Goal: Task Accomplishment & Management: Manage account settings

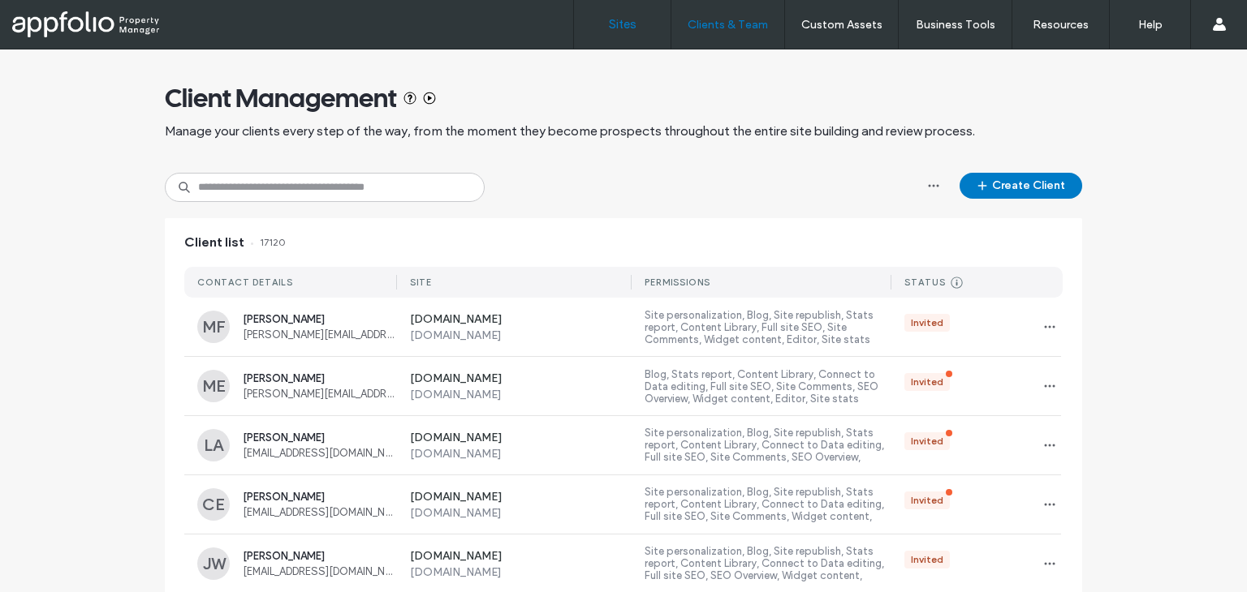
click at [622, 43] on link "Sites" at bounding box center [622, 24] width 97 height 49
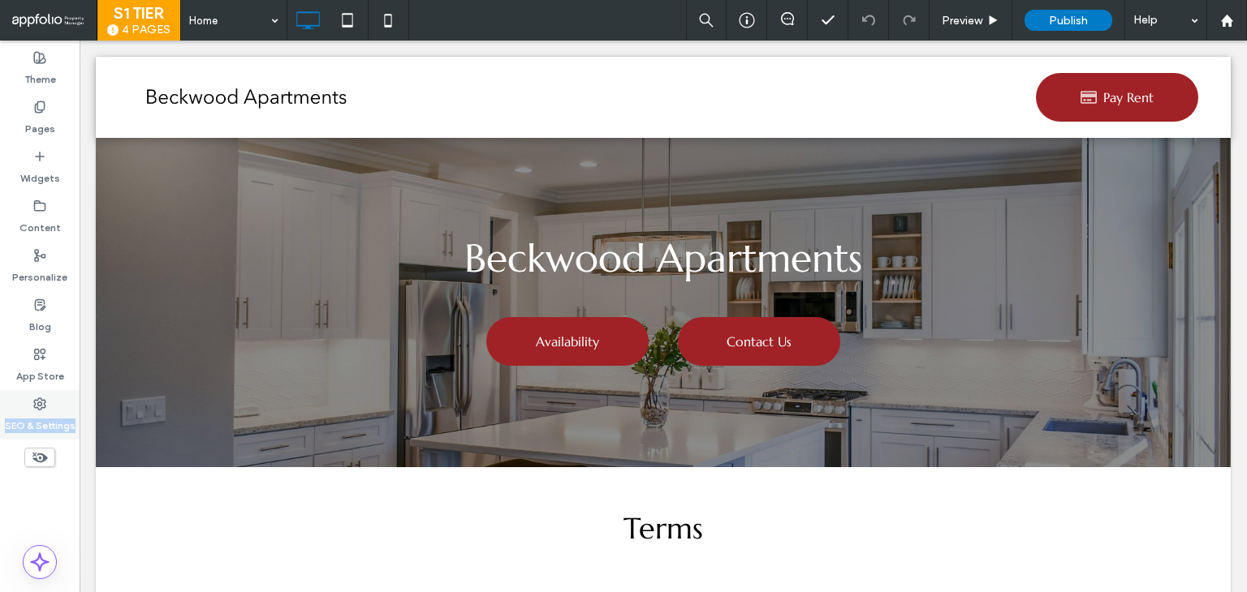
click at [75, 390] on div "Theme Pages Widgets Content Personalize Blog App Store SEO & Settings" at bounding box center [40, 317] width 80 height 552
click at [49, 388] on div "App Store" at bounding box center [40, 366] width 80 height 50
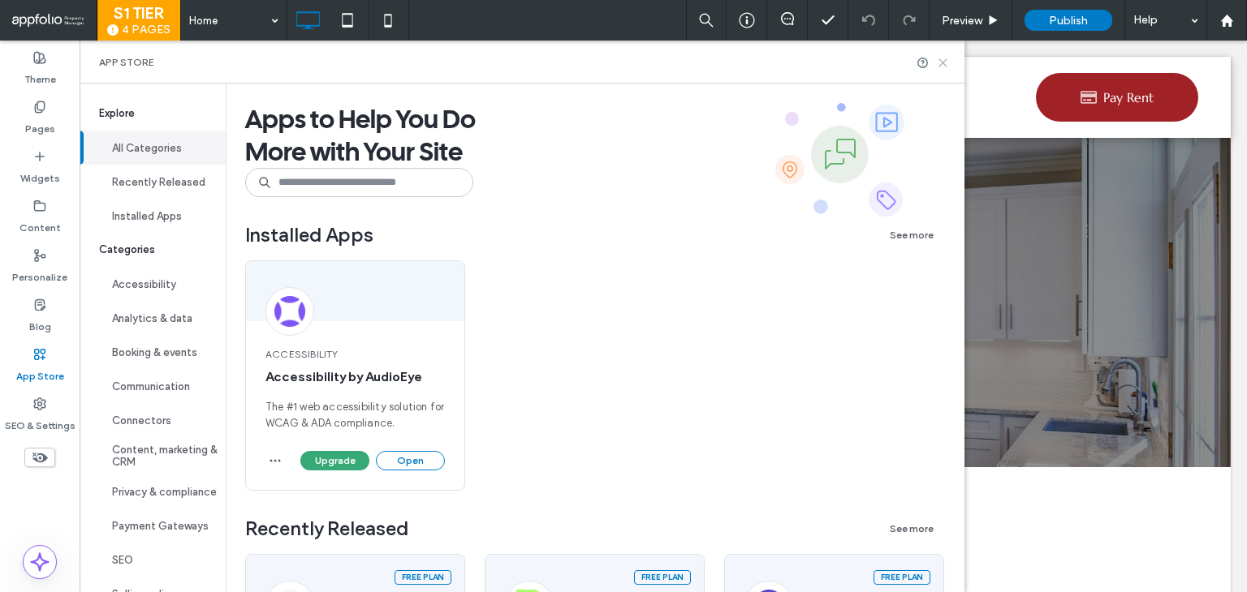
click at [949, 64] on icon at bounding box center [943, 63] width 12 height 12
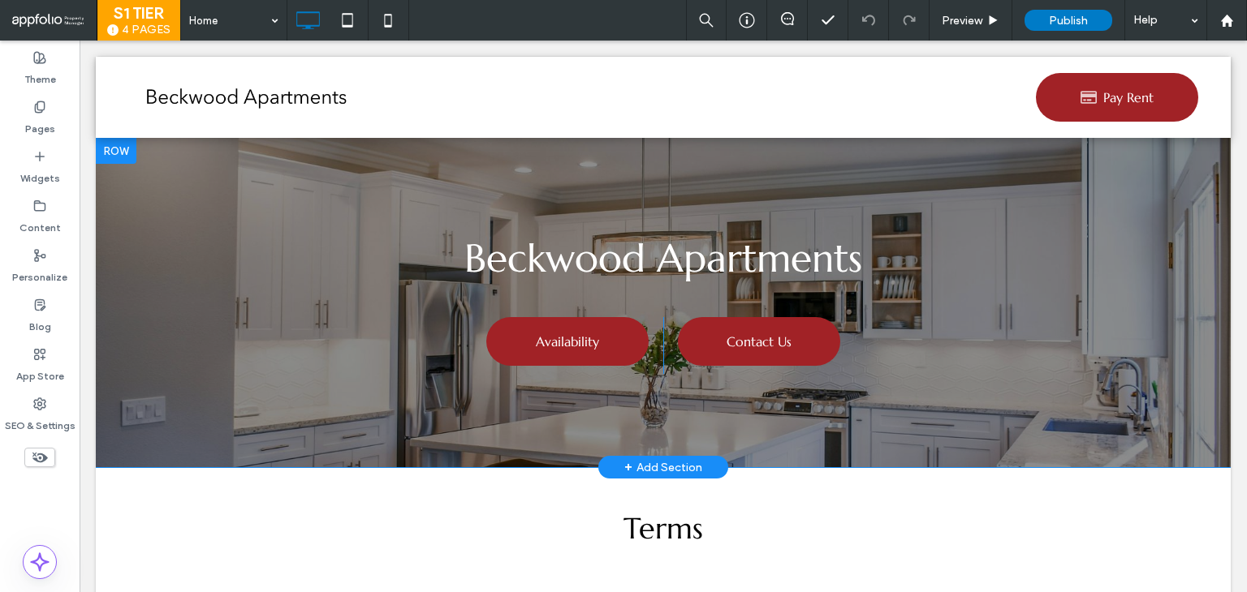
click at [129, 156] on div at bounding box center [116, 151] width 41 height 26
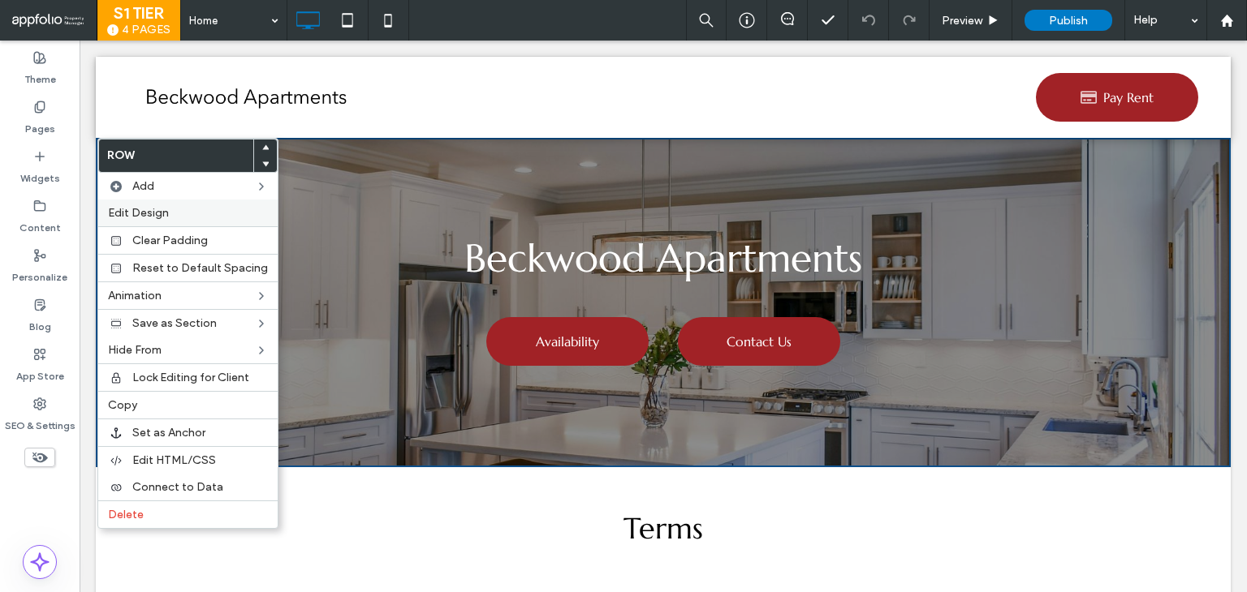
click at [148, 218] on span "Edit Design" at bounding box center [138, 213] width 61 height 14
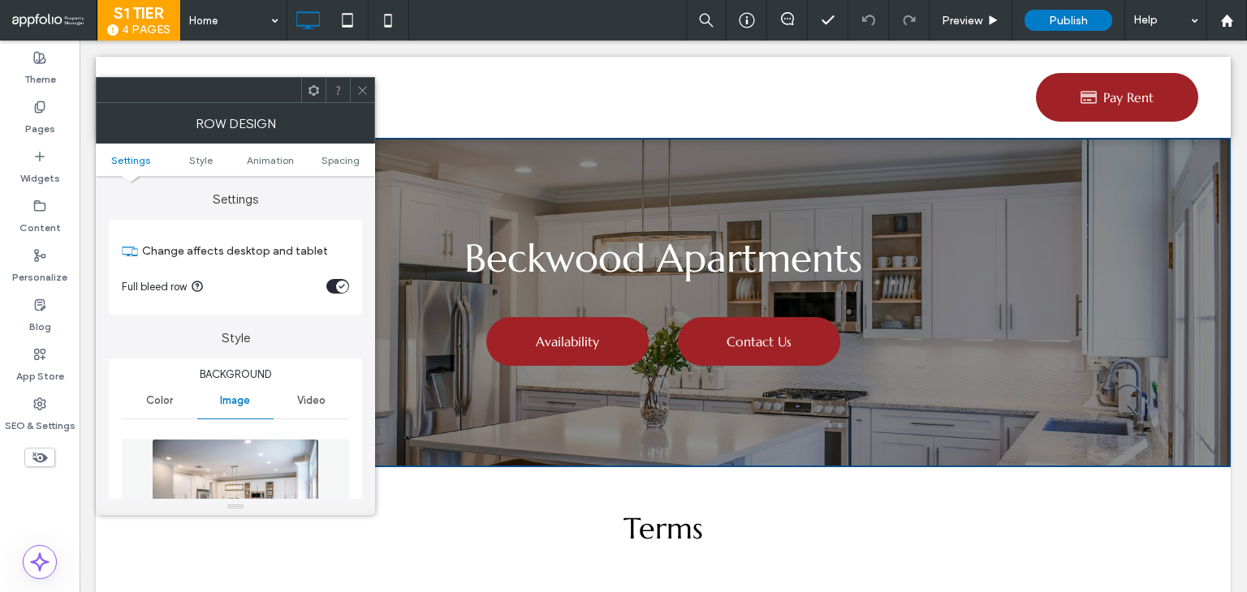
scroll to position [243, 0]
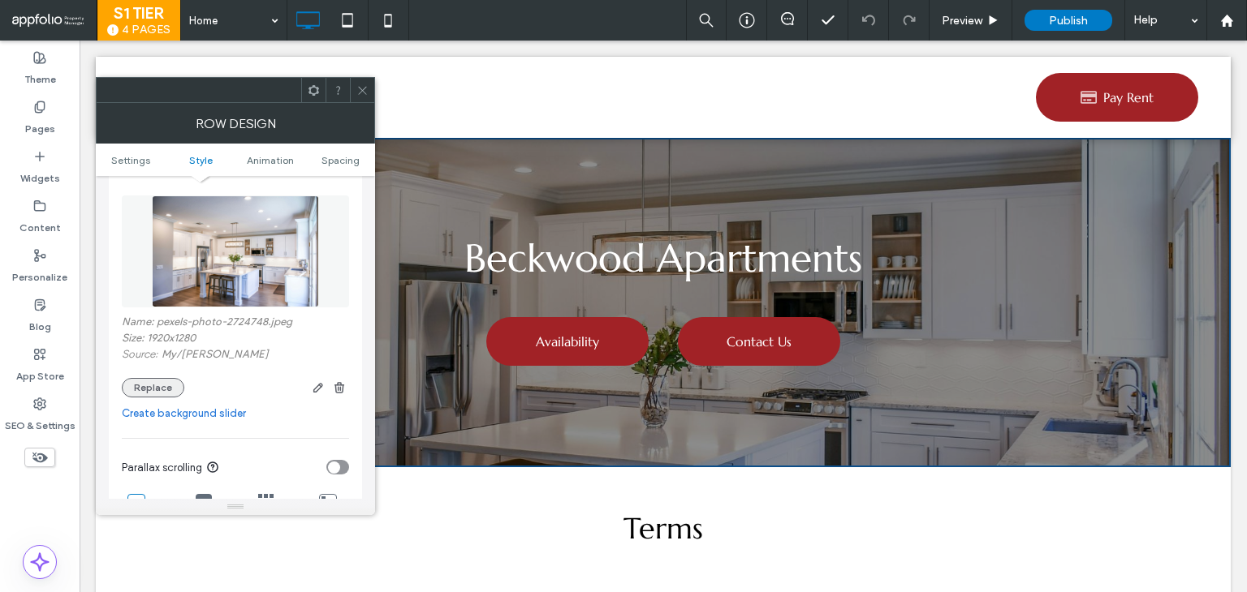
click at [175, 381] on button "Replace" at bounding box center [153, 387] width 62 height 19
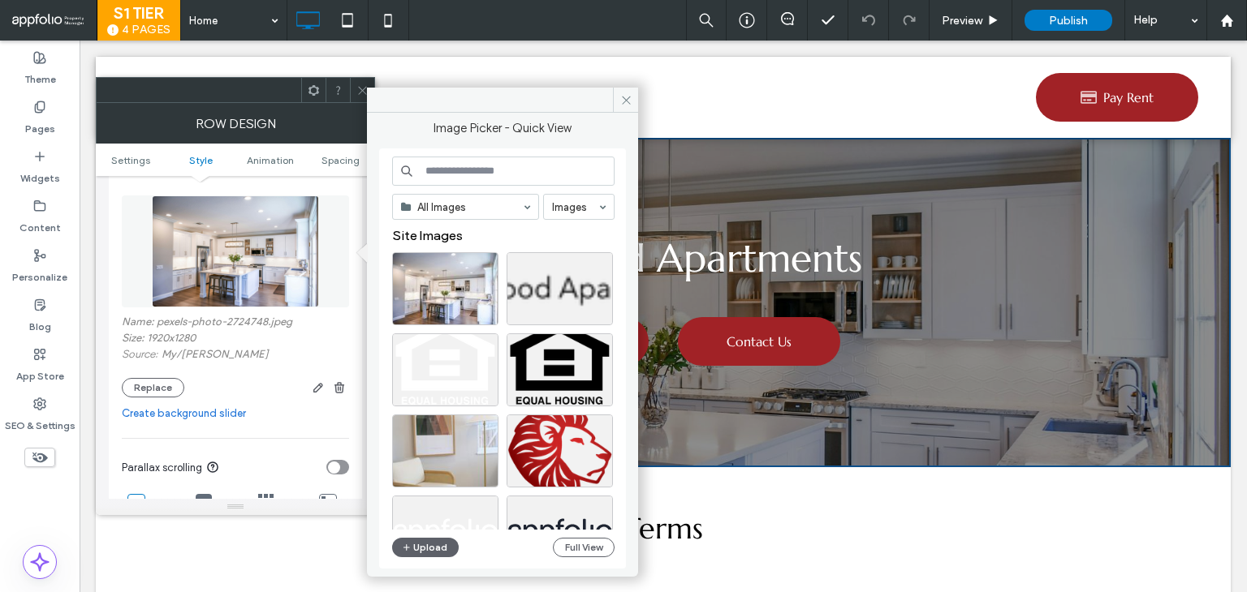
click at [506, 170] on input at bounding box center [503, 171] width 222 height 29
click at [460, 171] on input at bounding box center [503, 171] width 222 height 29
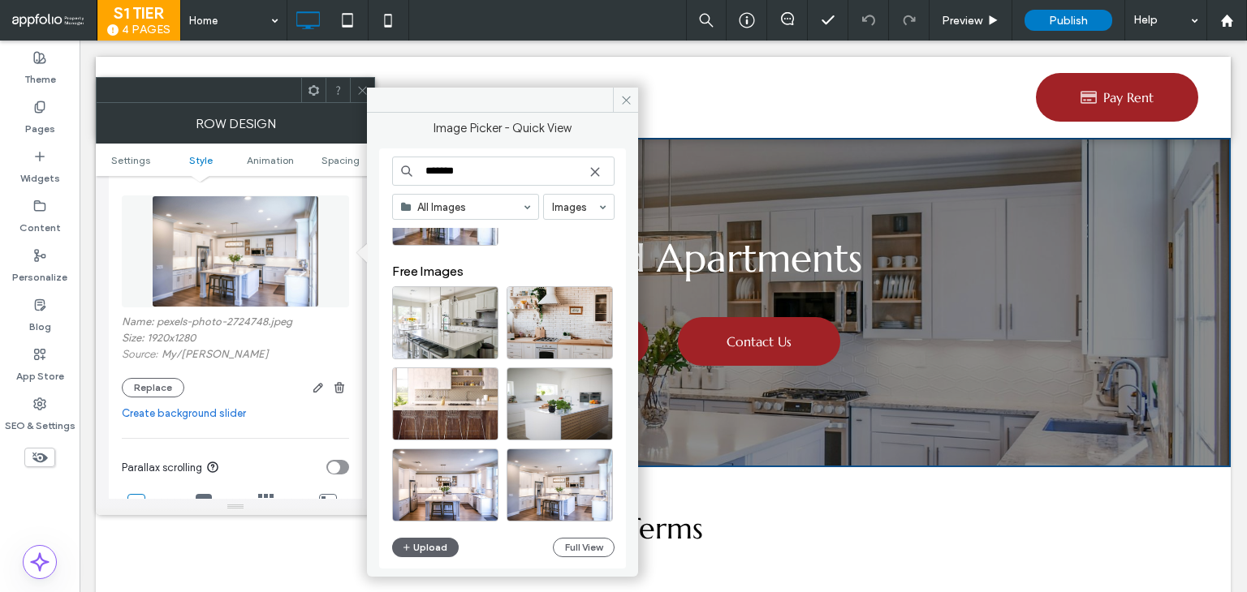
scroll to position [162, 0]
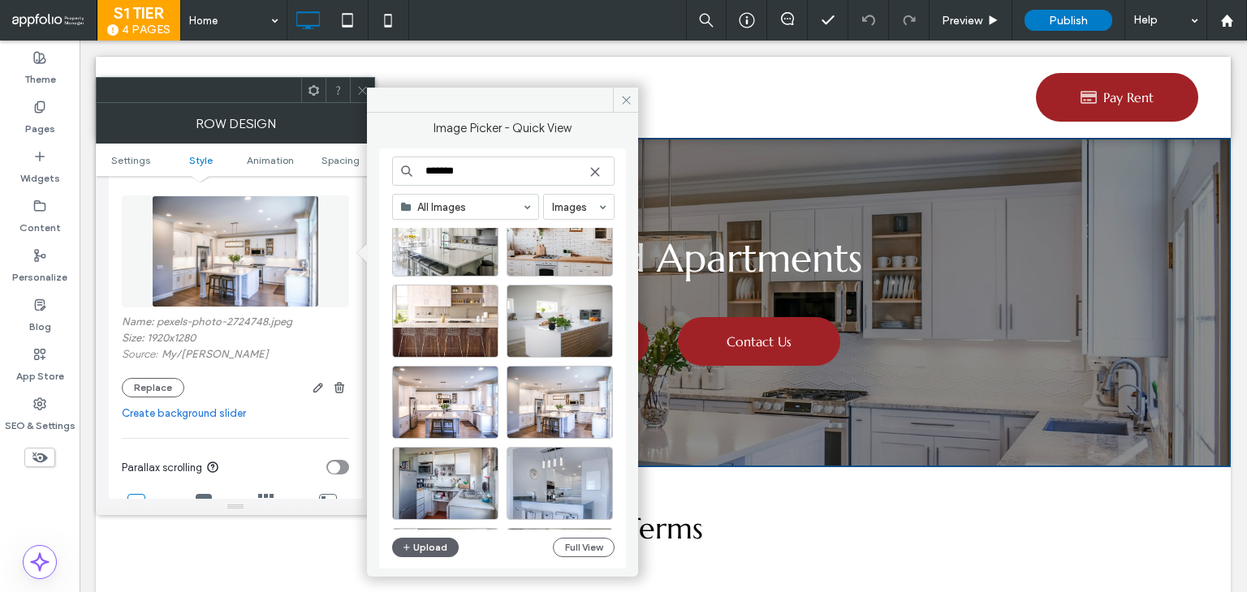
type input "*******"
click at [617, 101] on span at bounding box center [625, 100] width 25 height 24
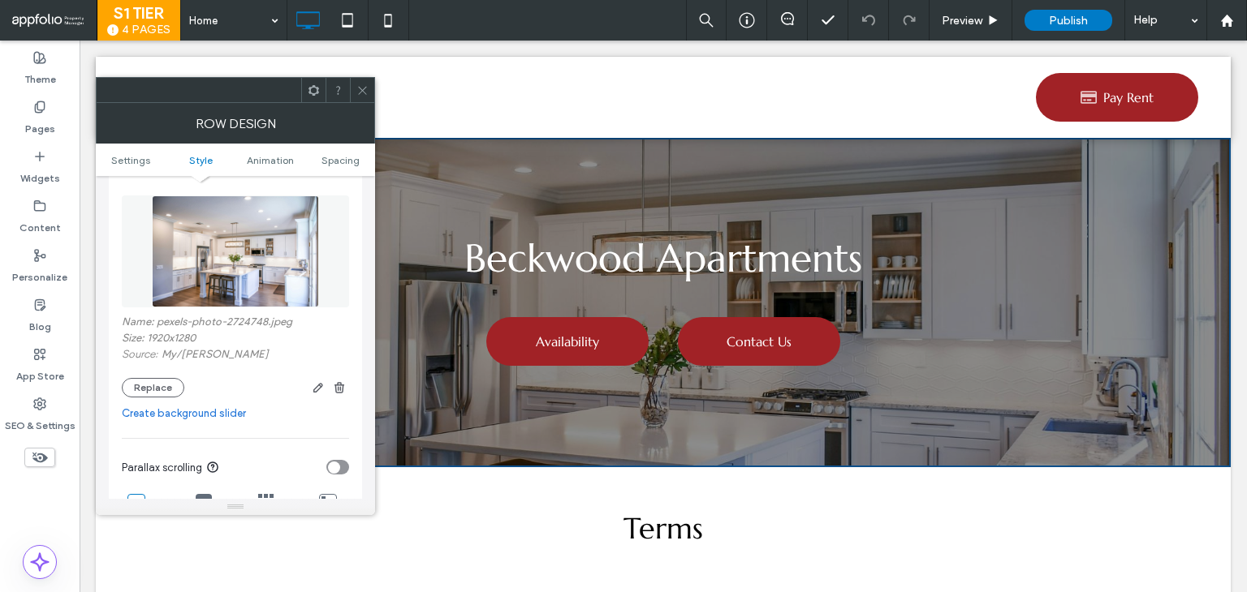
click at [358, 84] on icon at bounding box center [362, 90] width 12 height 12
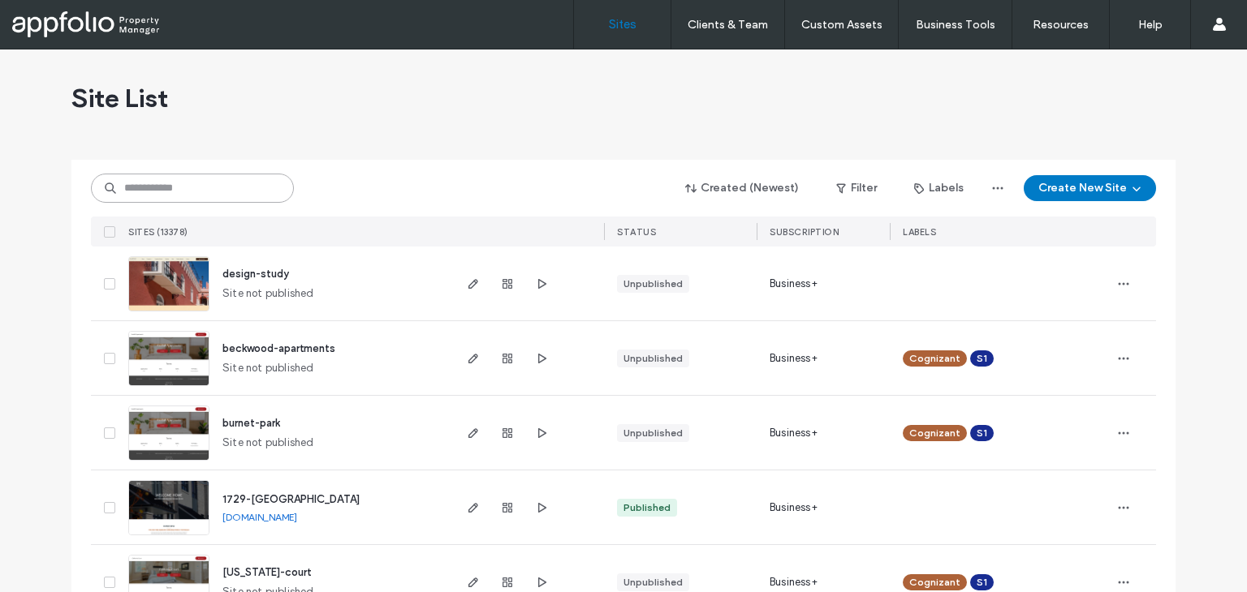
drag, startPoint x: 0, startPoint y: 0, endPoint x: 207, endPoint y: 191, distance: 281.4
click at [207, 191] on input at bounding box center [192, 188] width 203 height 29
click at [857, 189] on button "Filter" at bounding box center [856, 188] width 73 height 26
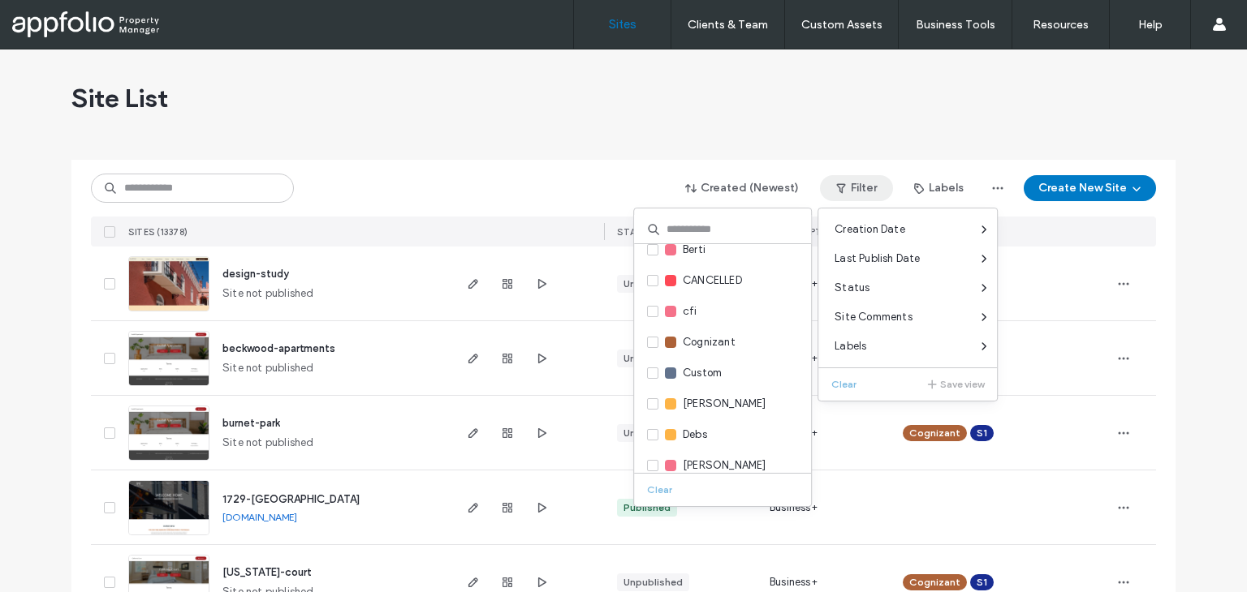
scroll to position [37, 0]
click at [739, 358] on div "Cognizant" at bounding box center [722, 346] width 177 height 31
click at [653, 341] on span at bounding box center [652, 346] width 11 height 11
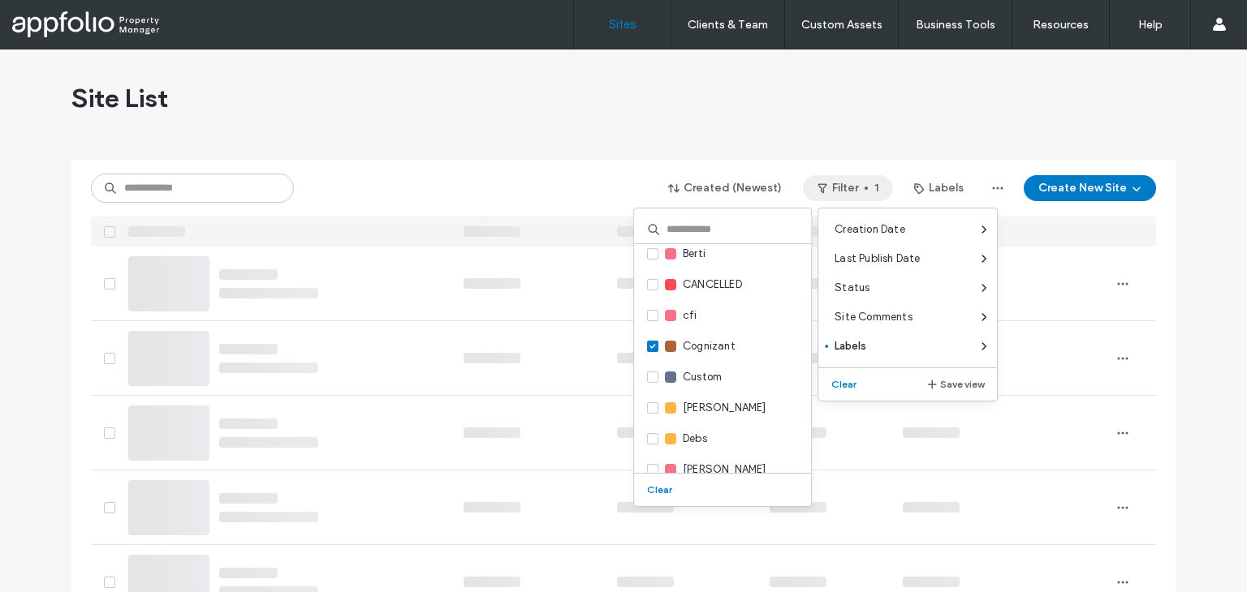
click at [604, 174] on div "Created (Newest) Filter 1 Labels Create New Site" at bounding box center [623, 188] width 1065 height 31
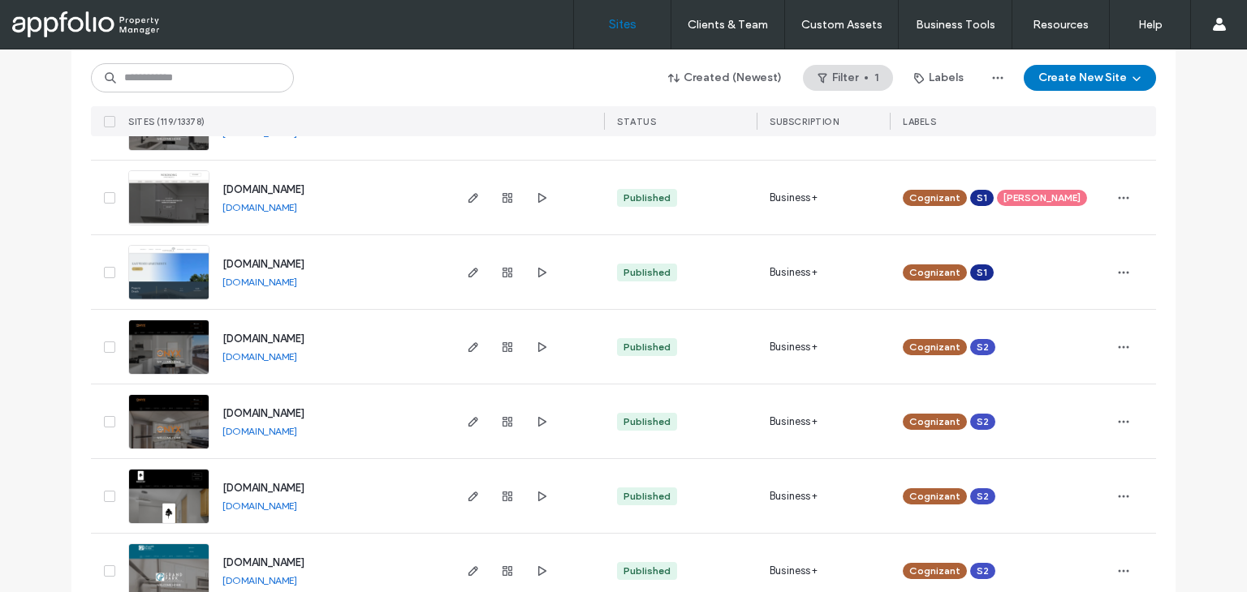
scroll to position [5313, 0]
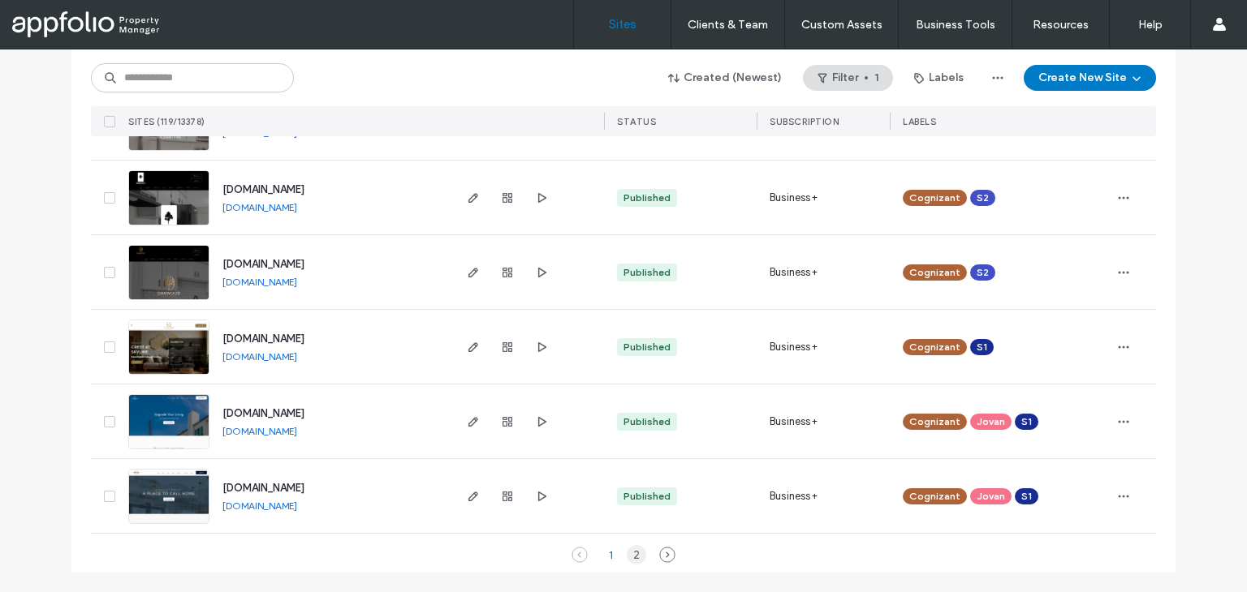
click at [628, 560] on div "2" at bounding box center [636, 554] width 19 height 19
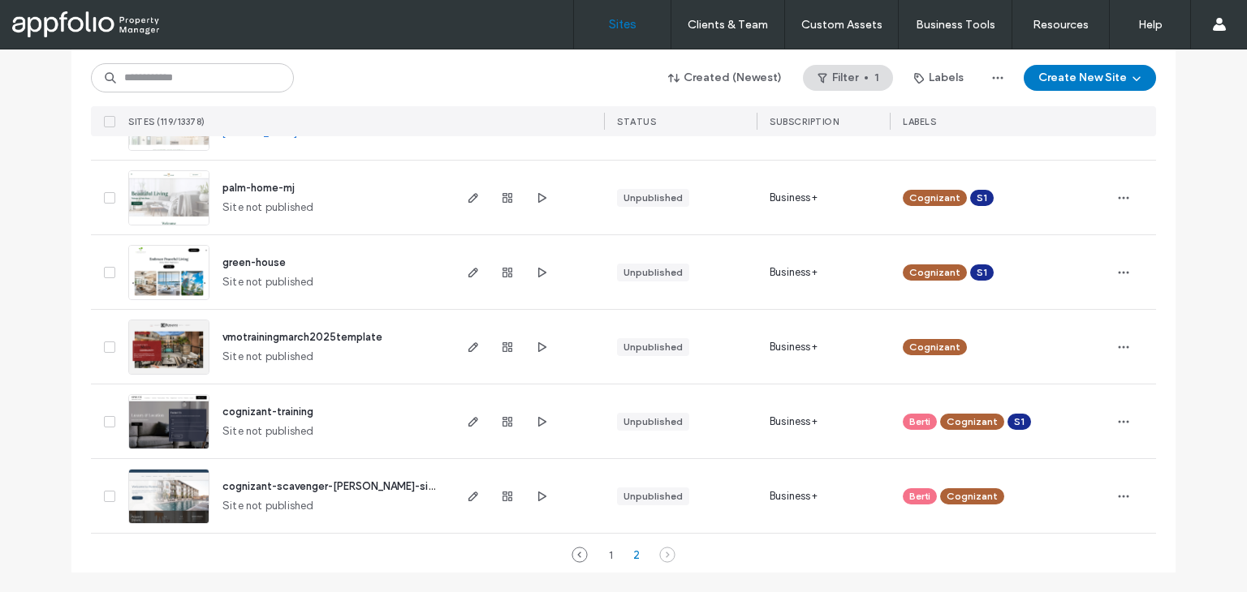
scroll to position [2998, 0]
click at [159, 488] on img at bounding box center [169, 525] width 80 height 110
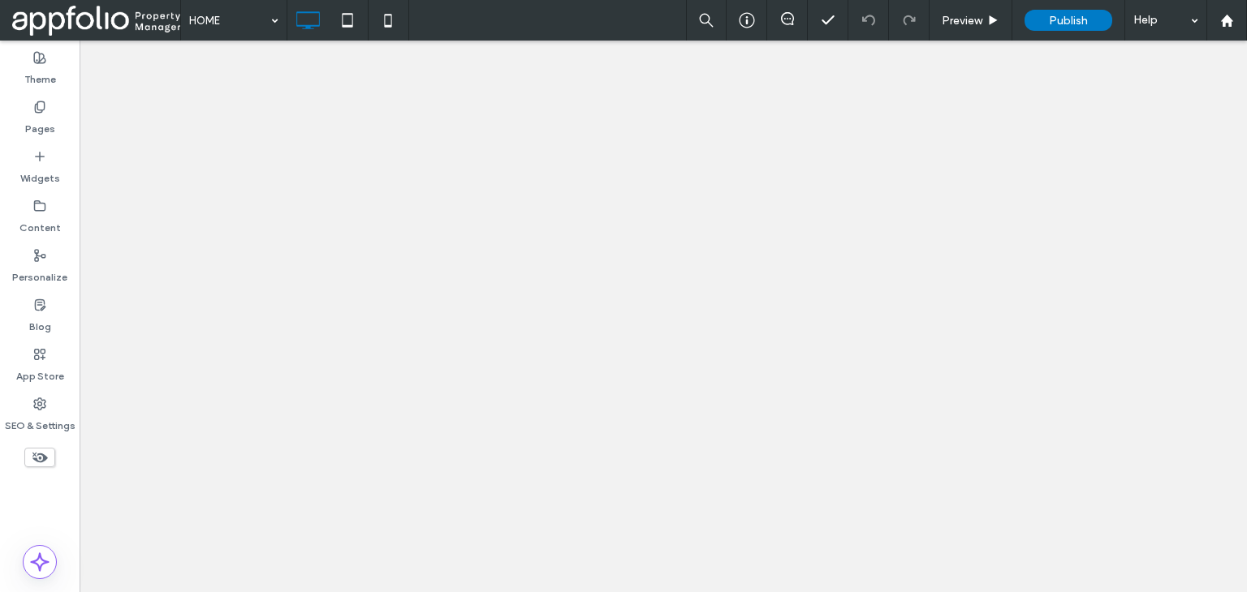
click at [39, 400] on icon at bounding box center [39, 404] width 13 height 13
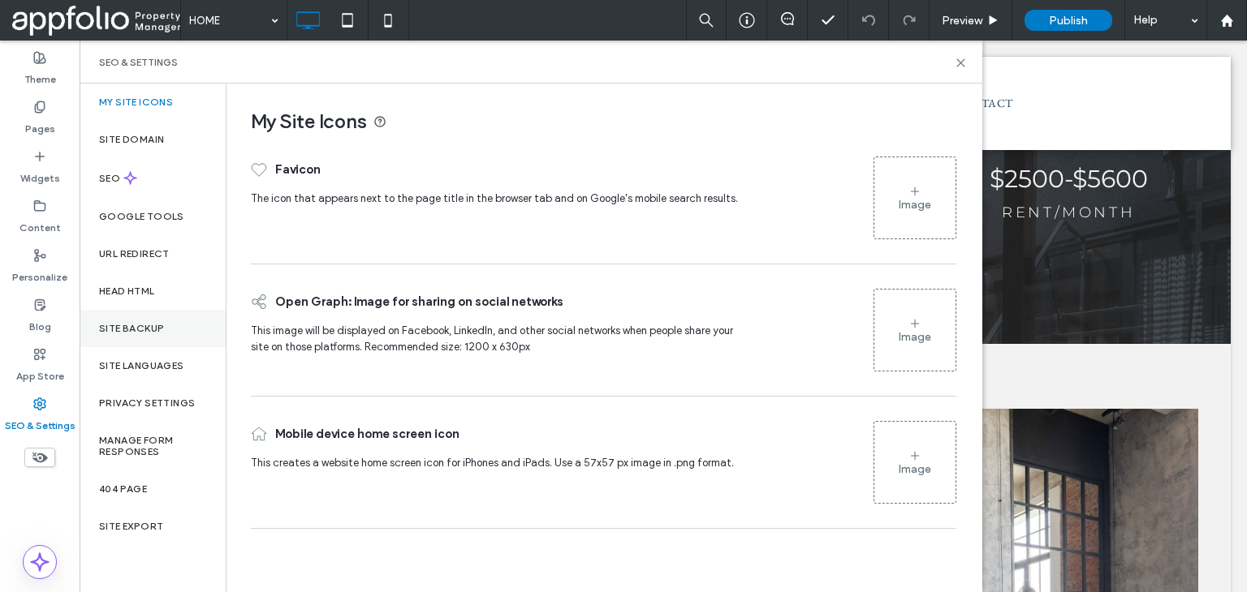
click at [117, 326] on label "Site Backup" at bounding box center [131, 328] width 65 height 11
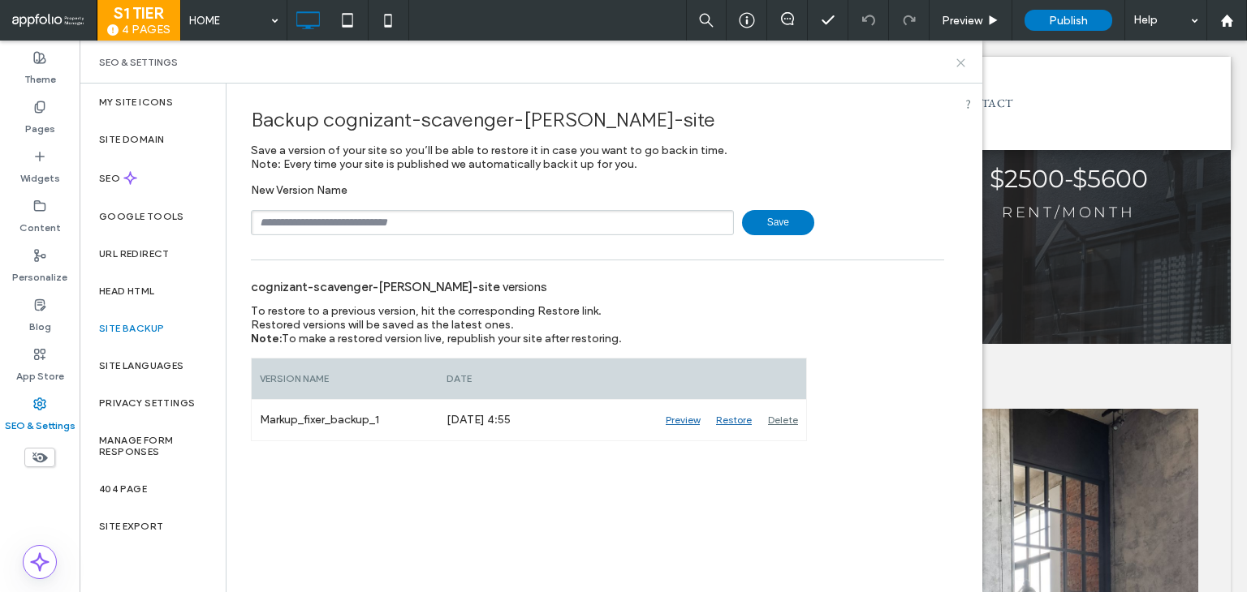
drag, startPoint x: 960, startPoint y: 61, endPoint x: 881, endPoint y: 19, distance: 88.9
click at [961, 60] on icon at bounding box center [960, 63] width 12 height 12
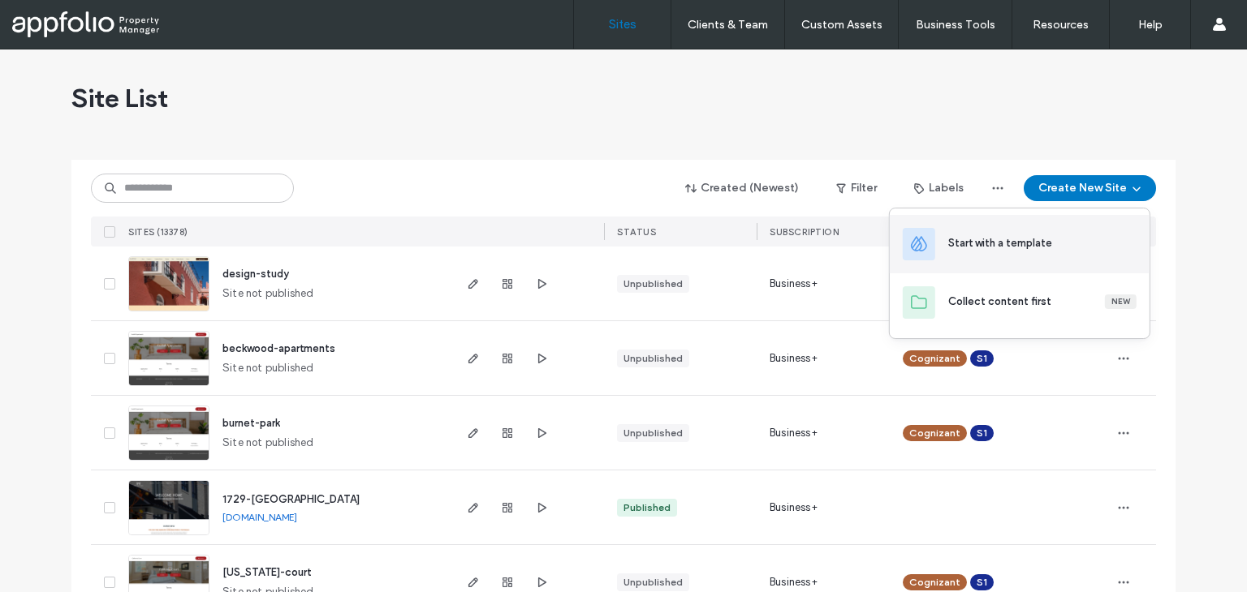
click at [1032, 250] on div "Start with a template" at bounding box center [1000, 243] width 104 height 16
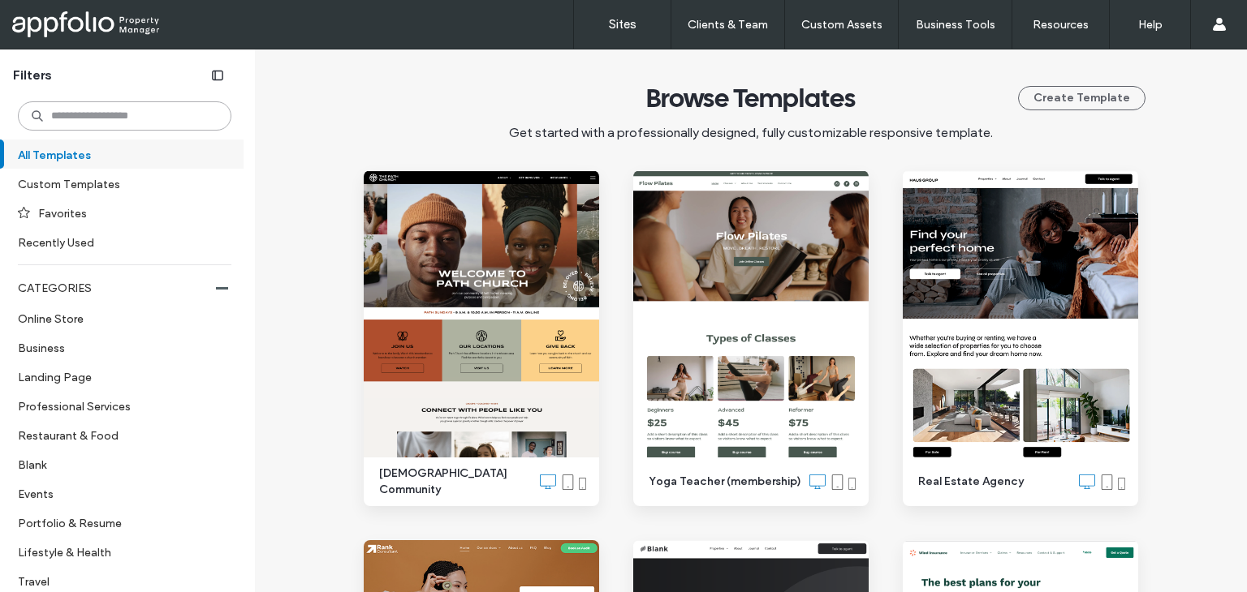
click at [135, 125] on input at bounding box center [124, 115] width 213 height 29
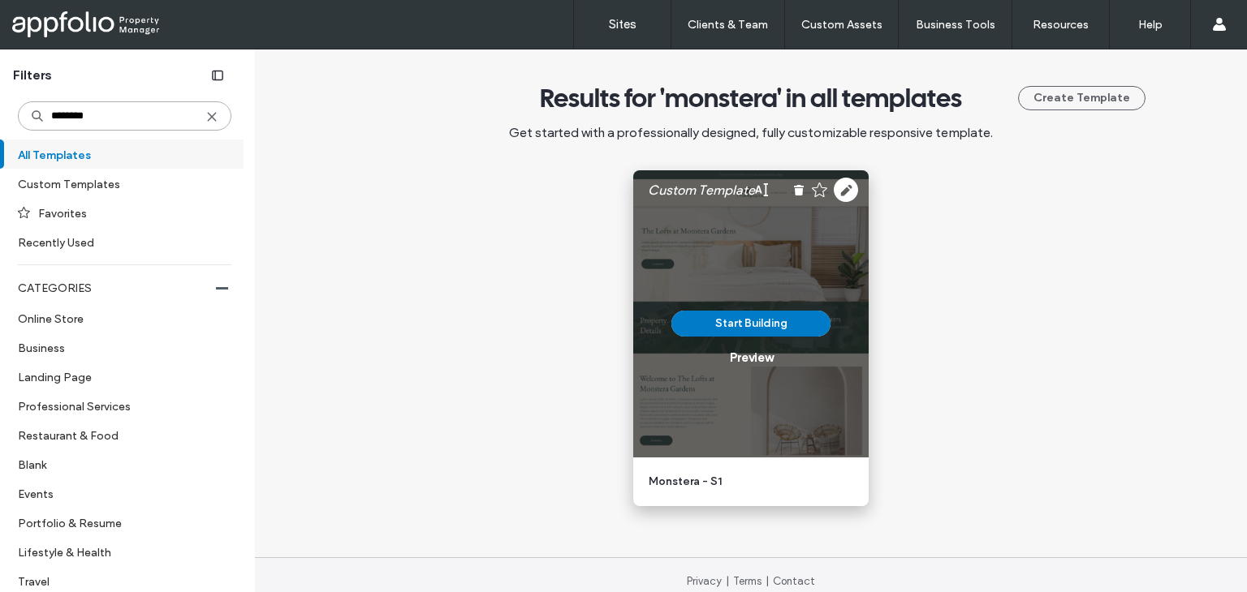
scroll to position [13, 0]
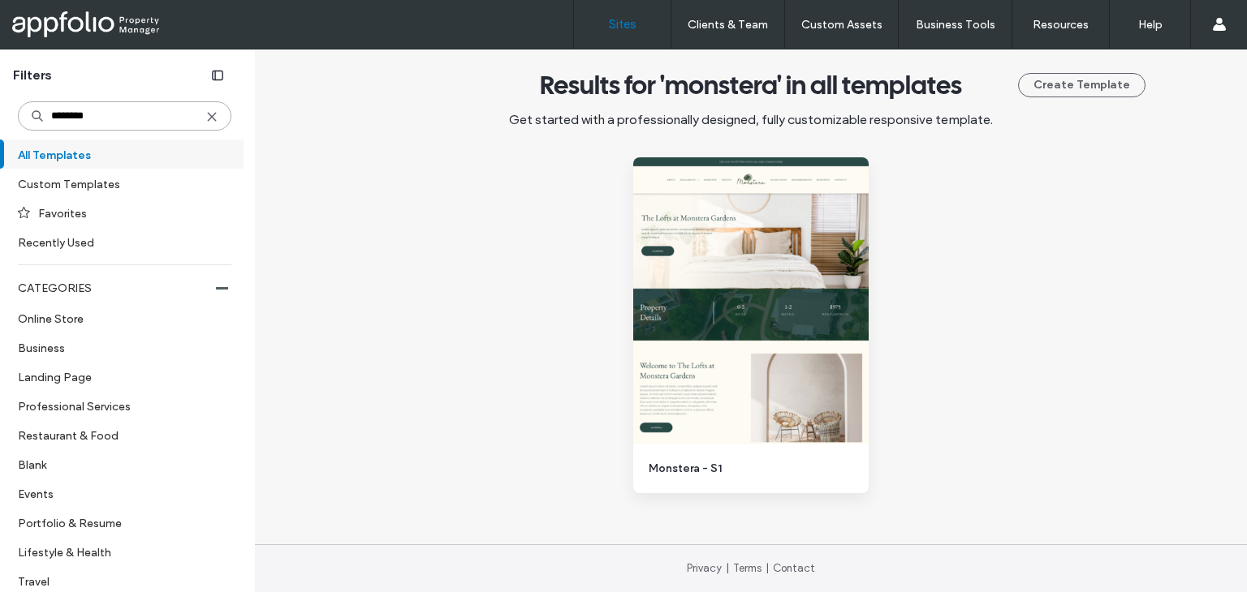
type input "********"
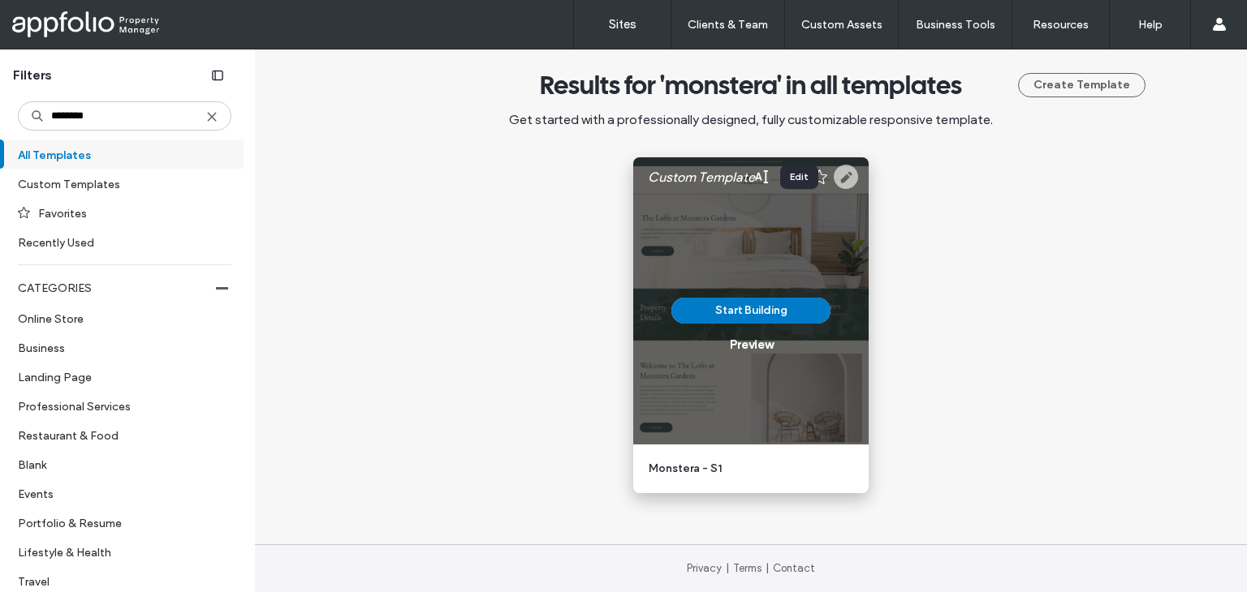
click at [833, 179] on use at bounding box center [845, 177] width 24 height 24
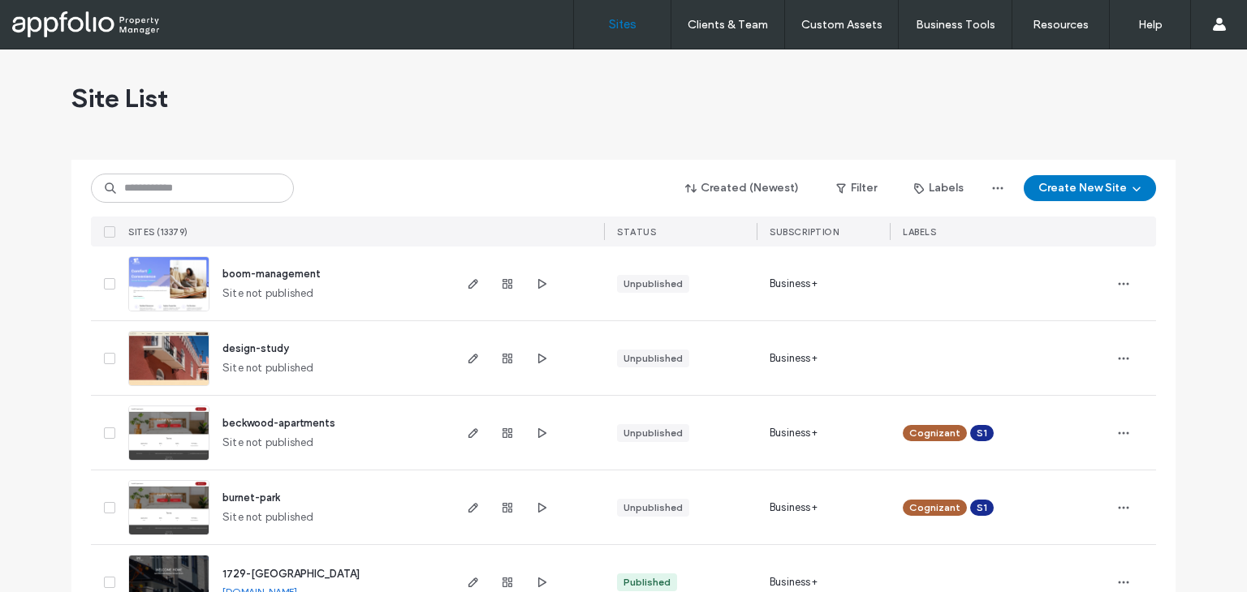
click at [459, 0] on div "Sites Clients & Team Client Management Custom Assets Custom Templates Custom Se…" at bounding box center [623, 25] width 1247 height 50
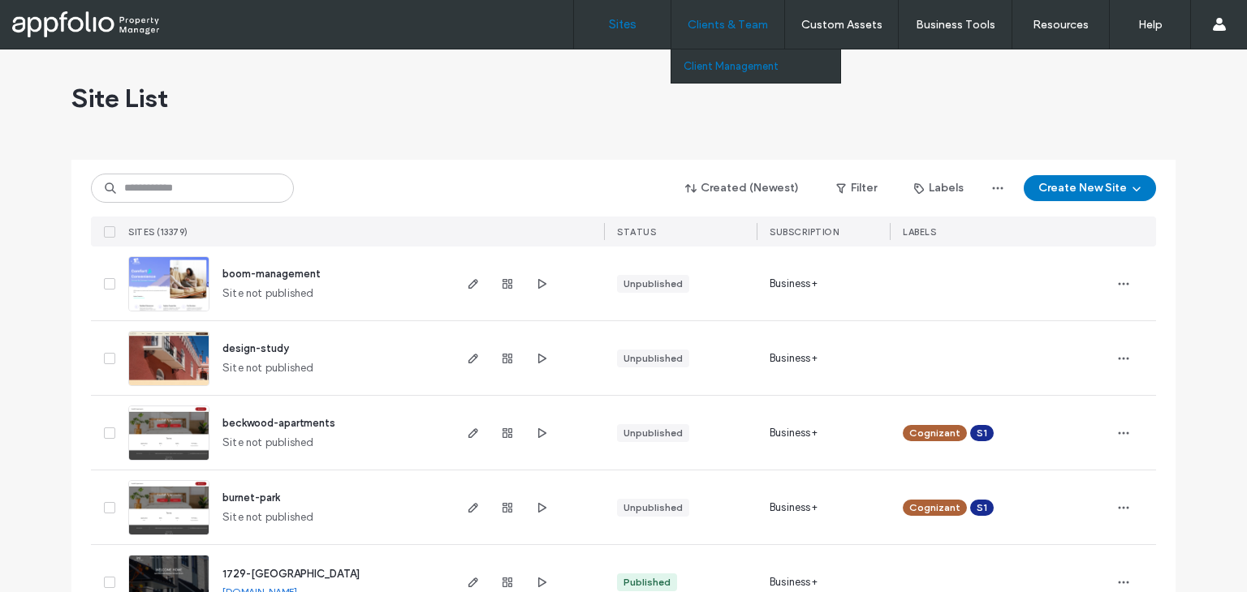
click at [693, 67] on label "Client Management" at bounding box center [730, 66] width 95 height 12
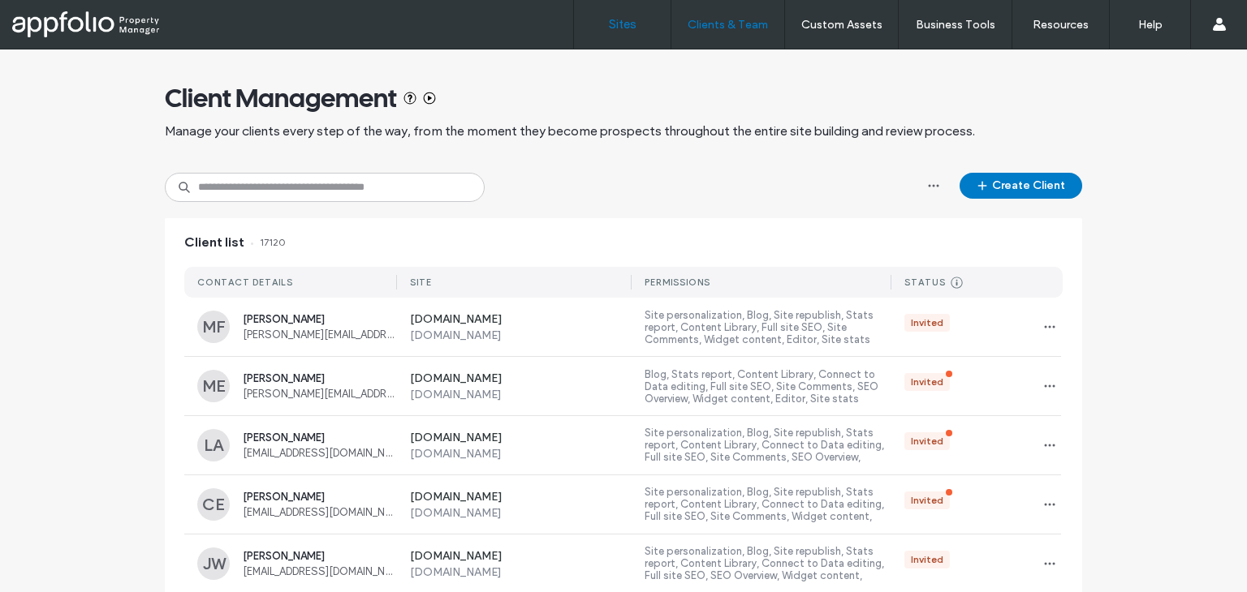
click at [626, 37] on link "Sites" at bounding box center [622, 24] width 97 height 49
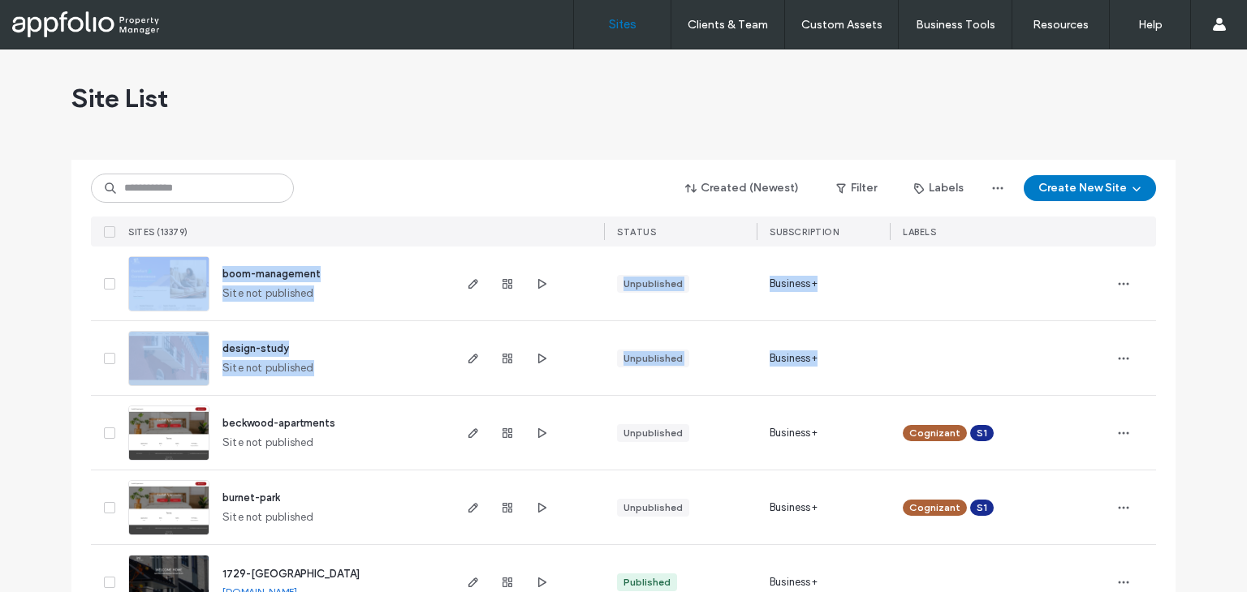
drag, startPoint x: 84, startPoint y: 256, endPoint x: 1146, endPoint y: 364, distance: 1067.0
click at [1146, 364] on div at bounding box center [1132, 358] width 45 height 74
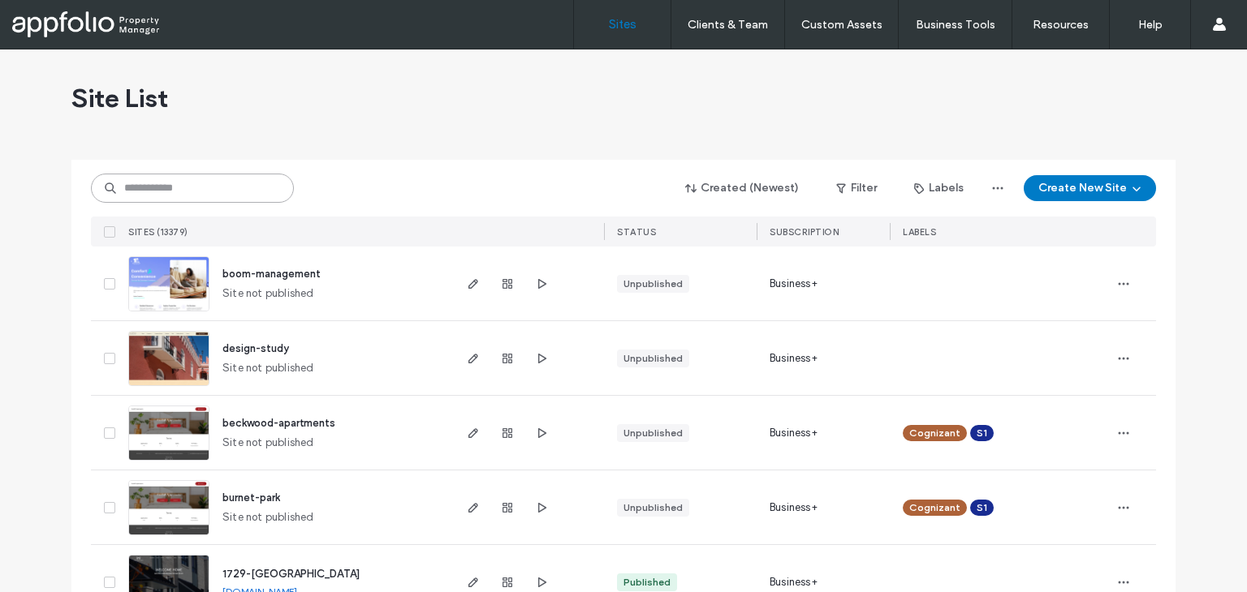
click at [253, 193] on input at bounding box center [192, 188] width 203 height 29
click at [1135, 183] on icon "button" at bounding box center [1136, 188] width 13 height 13
click at [988, 249] on div "Start with a template" at bounding box center [1000, 243] width 104 height 16
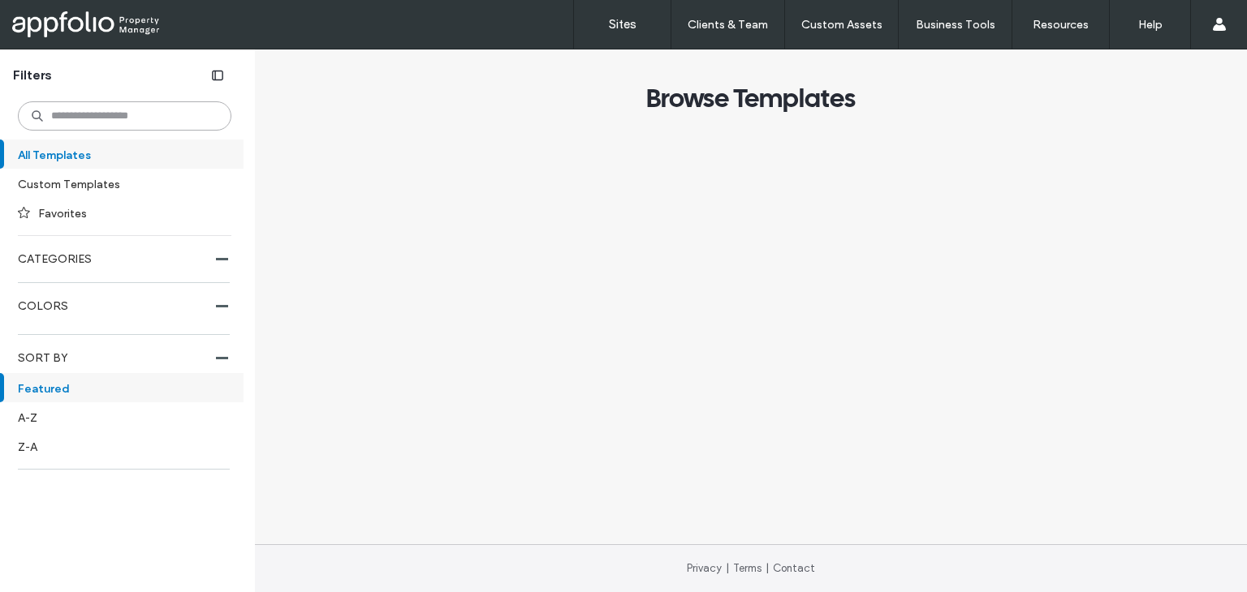
click at [153, 128] on input at bounding box center [124, 115] width 213 height 29
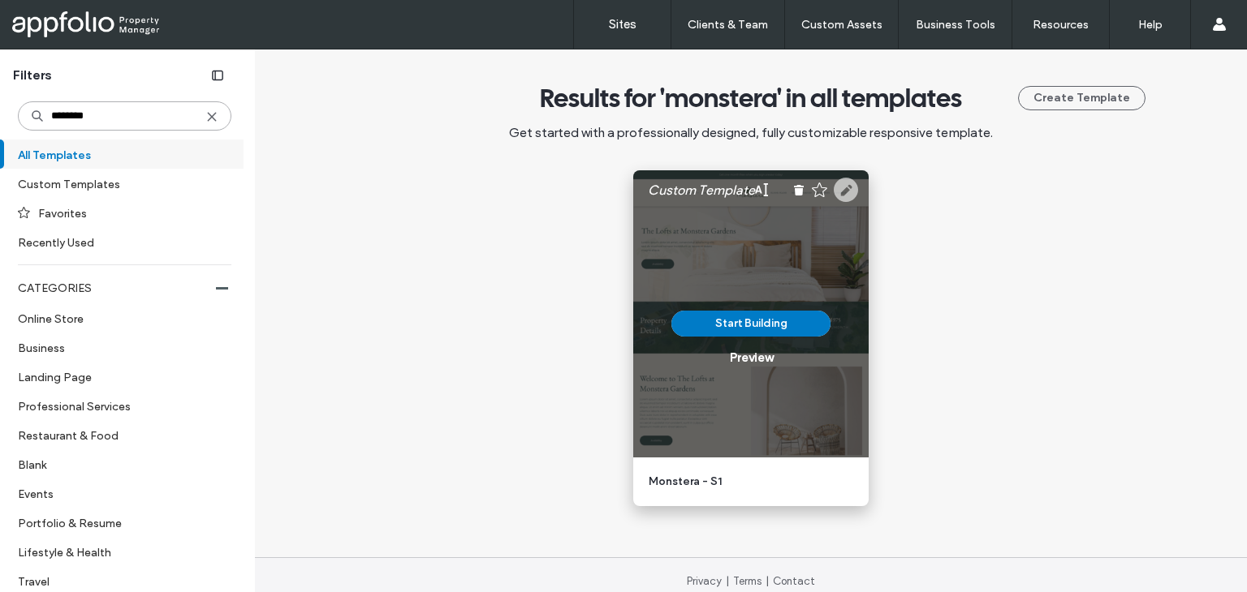
type input "********"
click at [841, 192] on use at bounding box center [845, 190] width 24 height 24
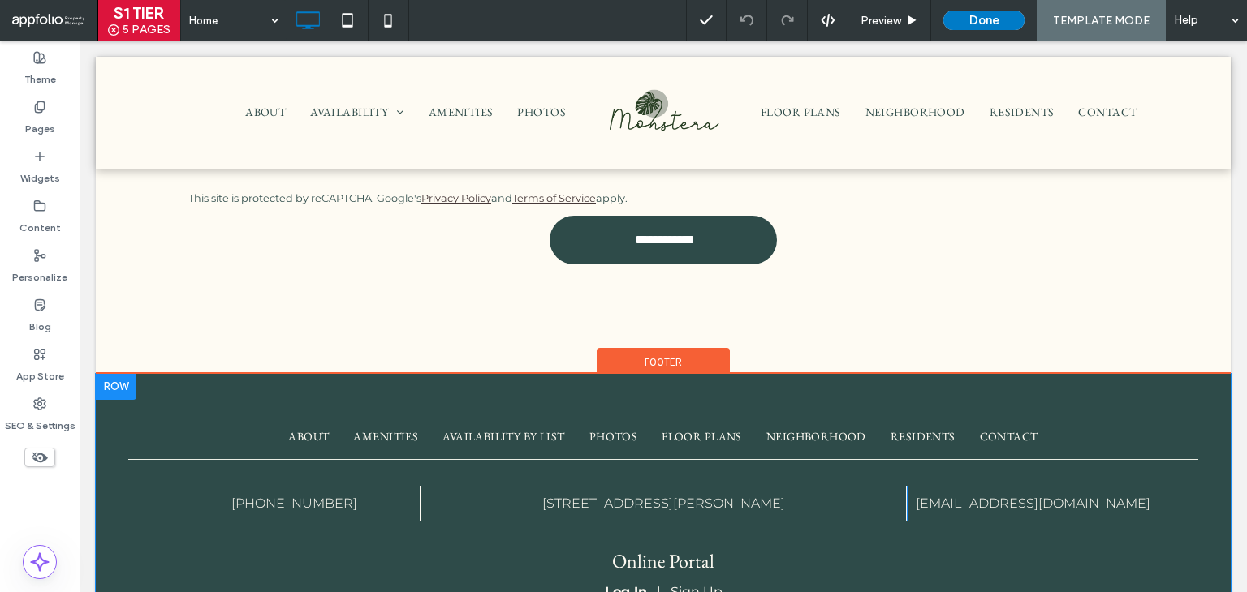
scroll to position [4601, 0]
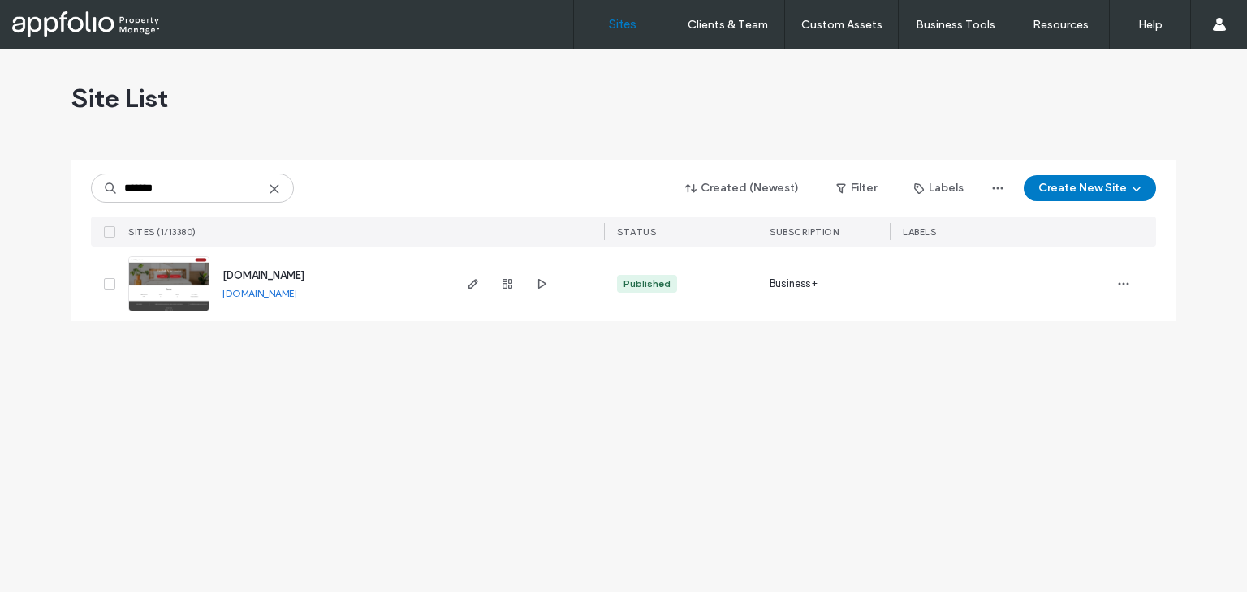
type input "*******"
type input "********"
click at [1115, 283] on span "button" at bounding box center [1123, 284] width 26 height 26
click at [1062, 325] on span "Duplicate Site" at bounding box center [1057, 326] width 70 height 16
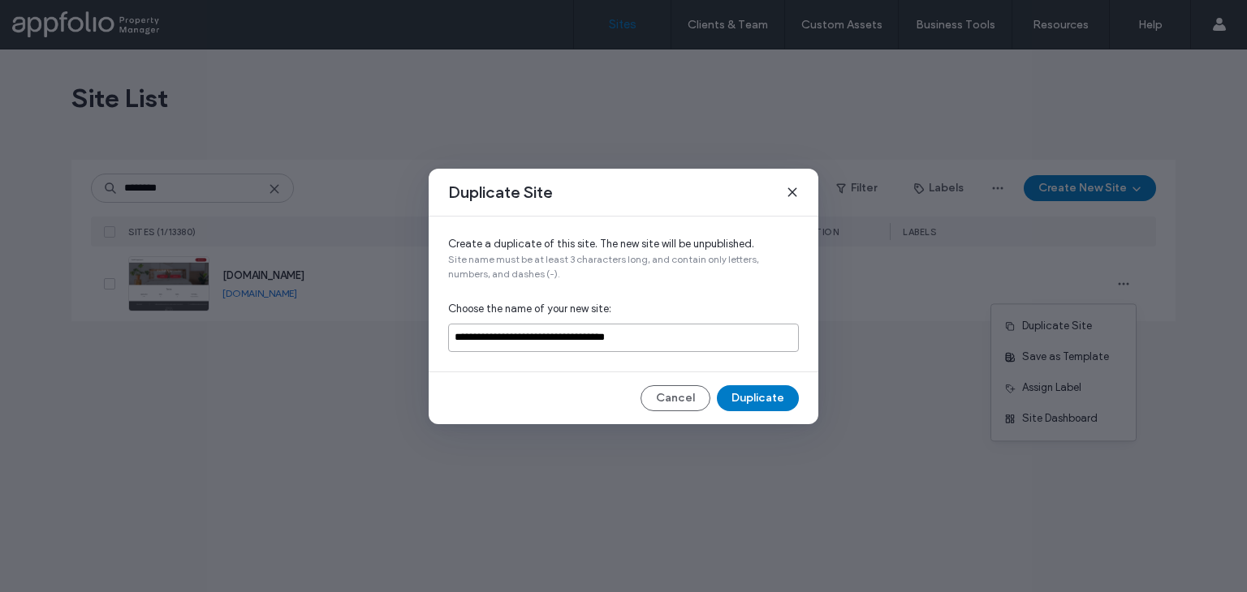
click at [545, 332] on input "**********" at bounding box center [623, 338] width 351 height 28
paste input
click at [472, 341] on input "*********" at bounding box center [623, 338] width 351 height 28
click at [471, 341] on input "*********" at bounding box center [623, 338] width 351 height 28
type input "*********"
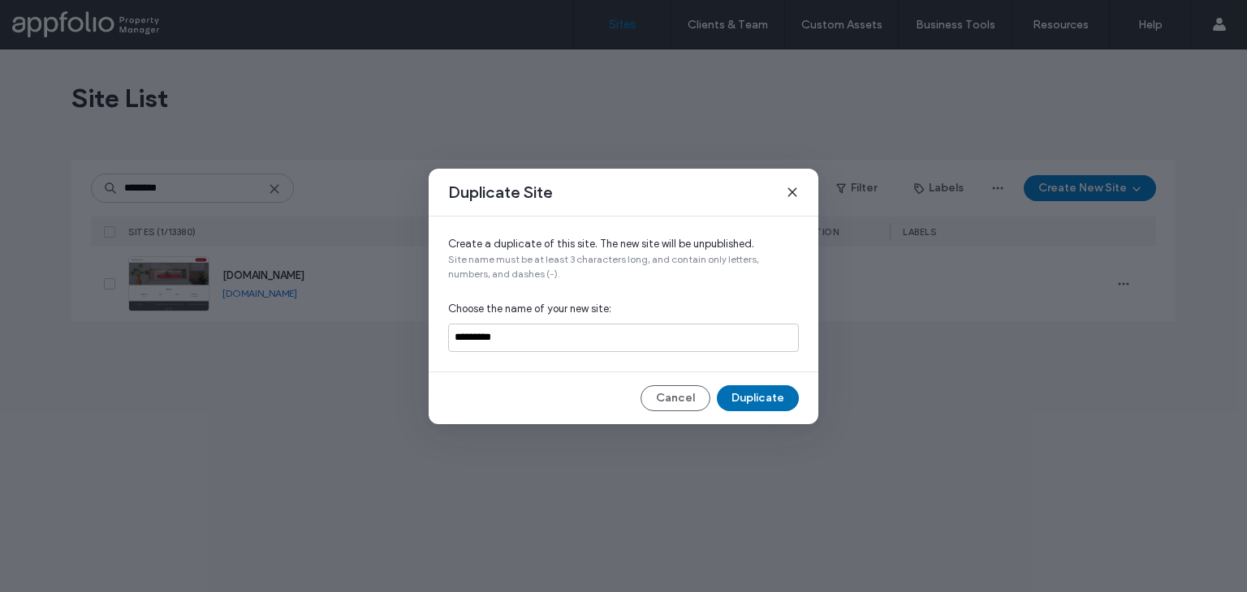
click at [750, 394] on button "Duplicate" at bounding box center [758, 398] width 82 height 26
click at [748, 397] on button "Duplicate" at bounding box center [758, 398] width 82 height 26
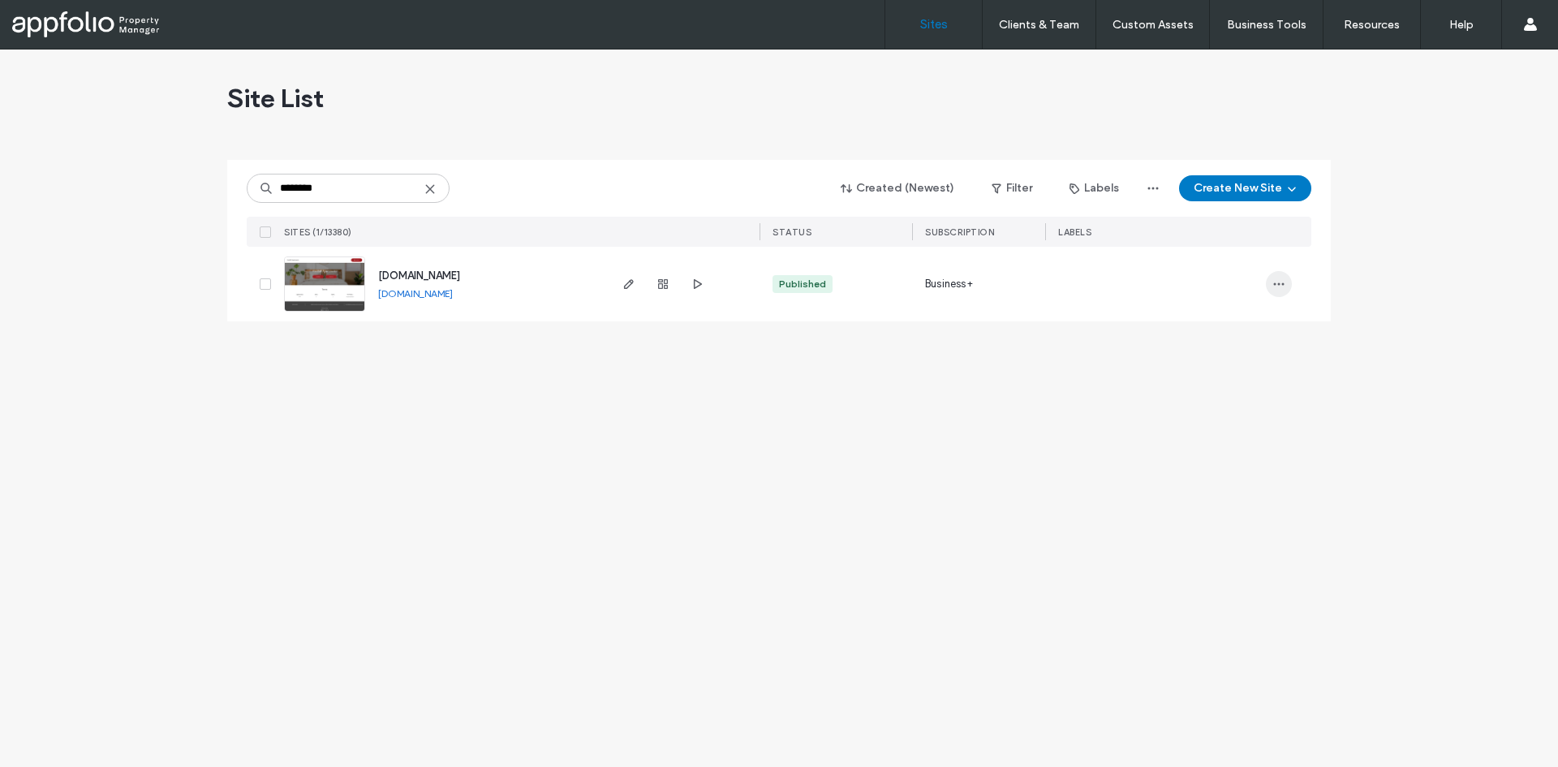
click at [1246, 273] on span "button" at bounding box center [1279, 284] width 26 height 26
click at [1246, 281] on icon "button" at bounding box center [1279, 284] width 13 height 13
click at [1212, 317] on div "Duplicate Site" at bounding box center [1219, 326] width 144 height 31
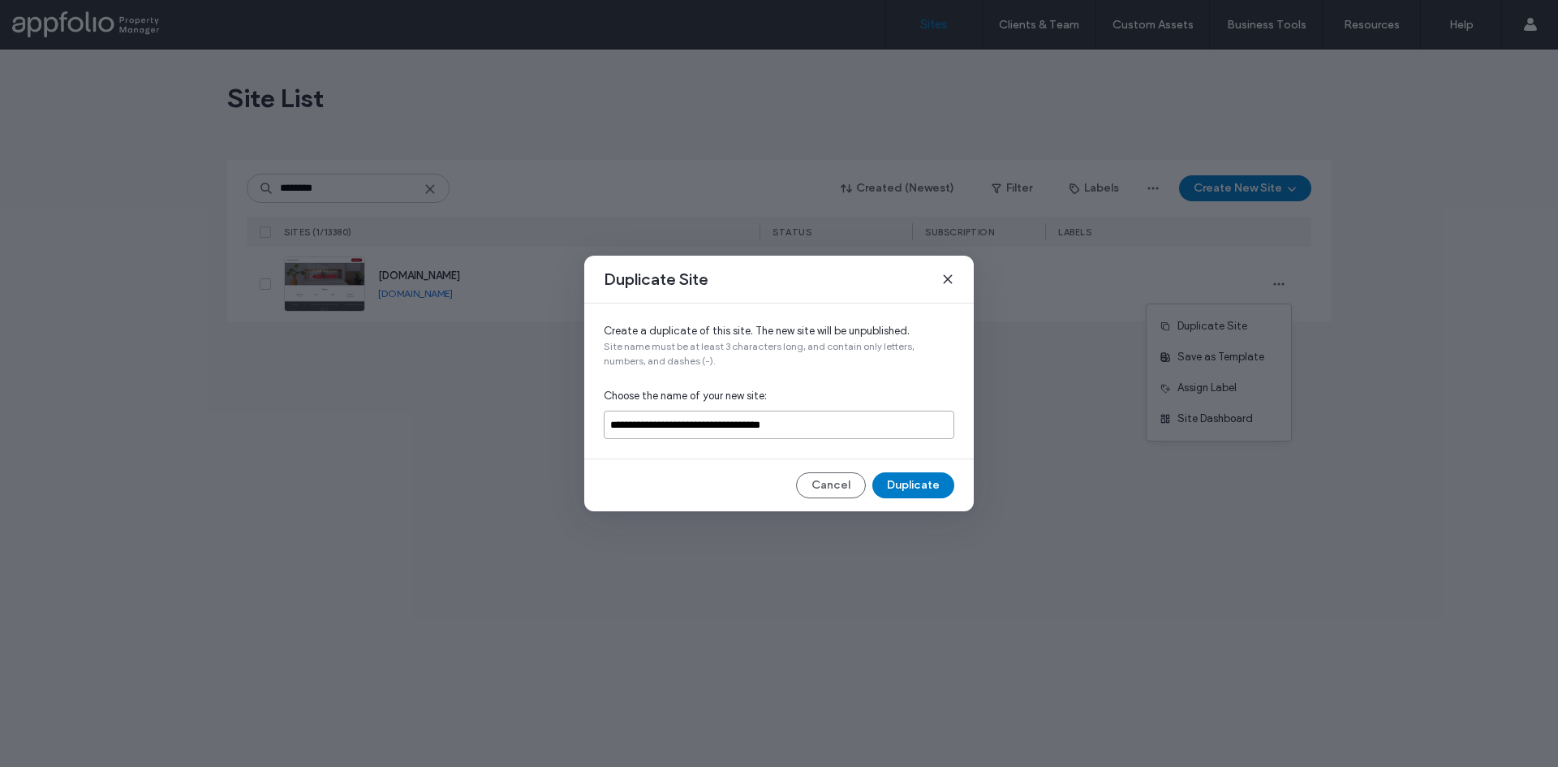
click at [700, 422] on input "**********" at bounding box center [779, 425] width 351 height 28
paste input
click at [657, 433] on input "*********" at bounding box center [779, 425] width 351 height 28
paste input
type input "*********"
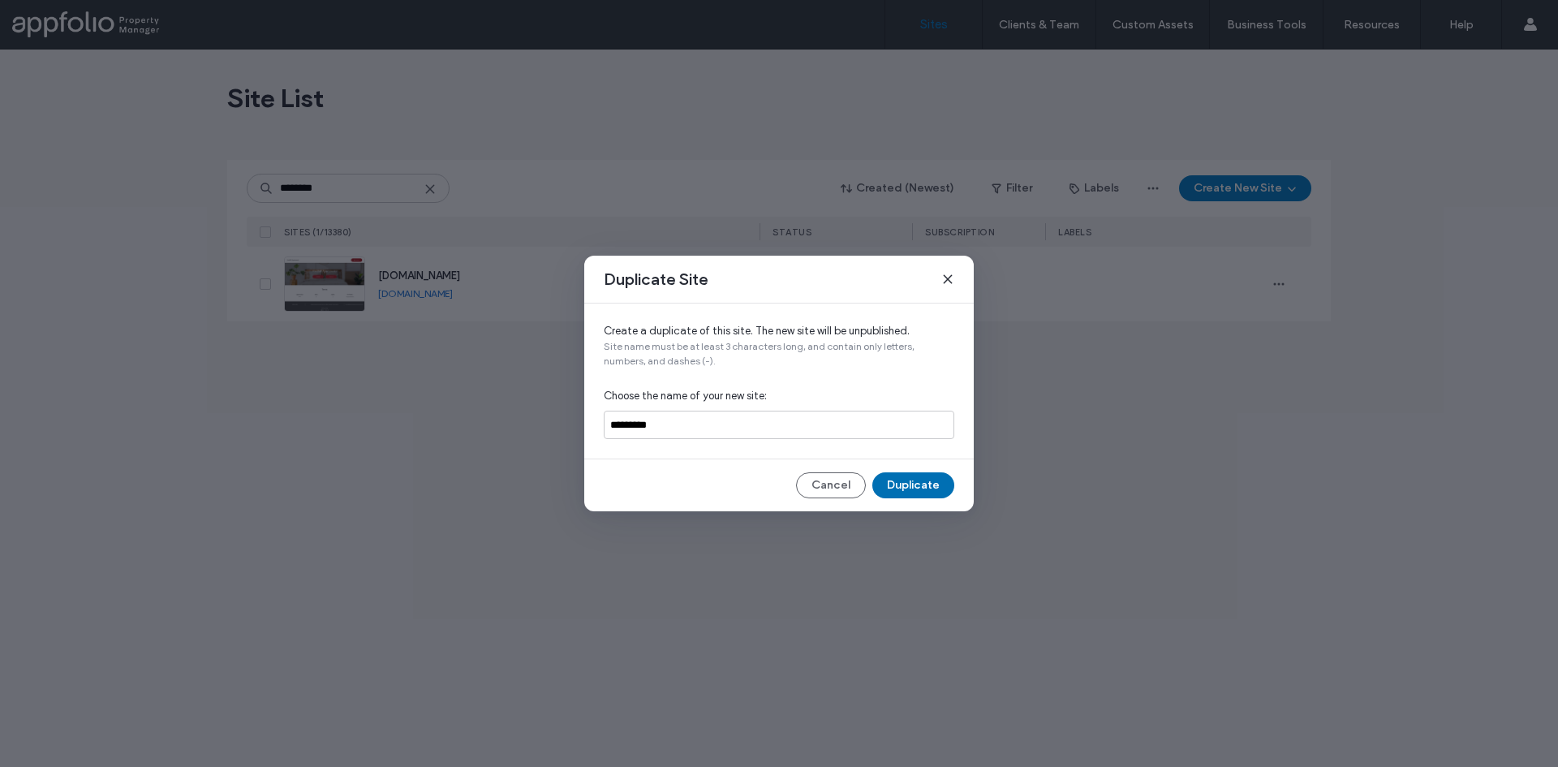
click at [890, 486] on button "Duplicate" at bounding box center [913, 485] width 82 height 26
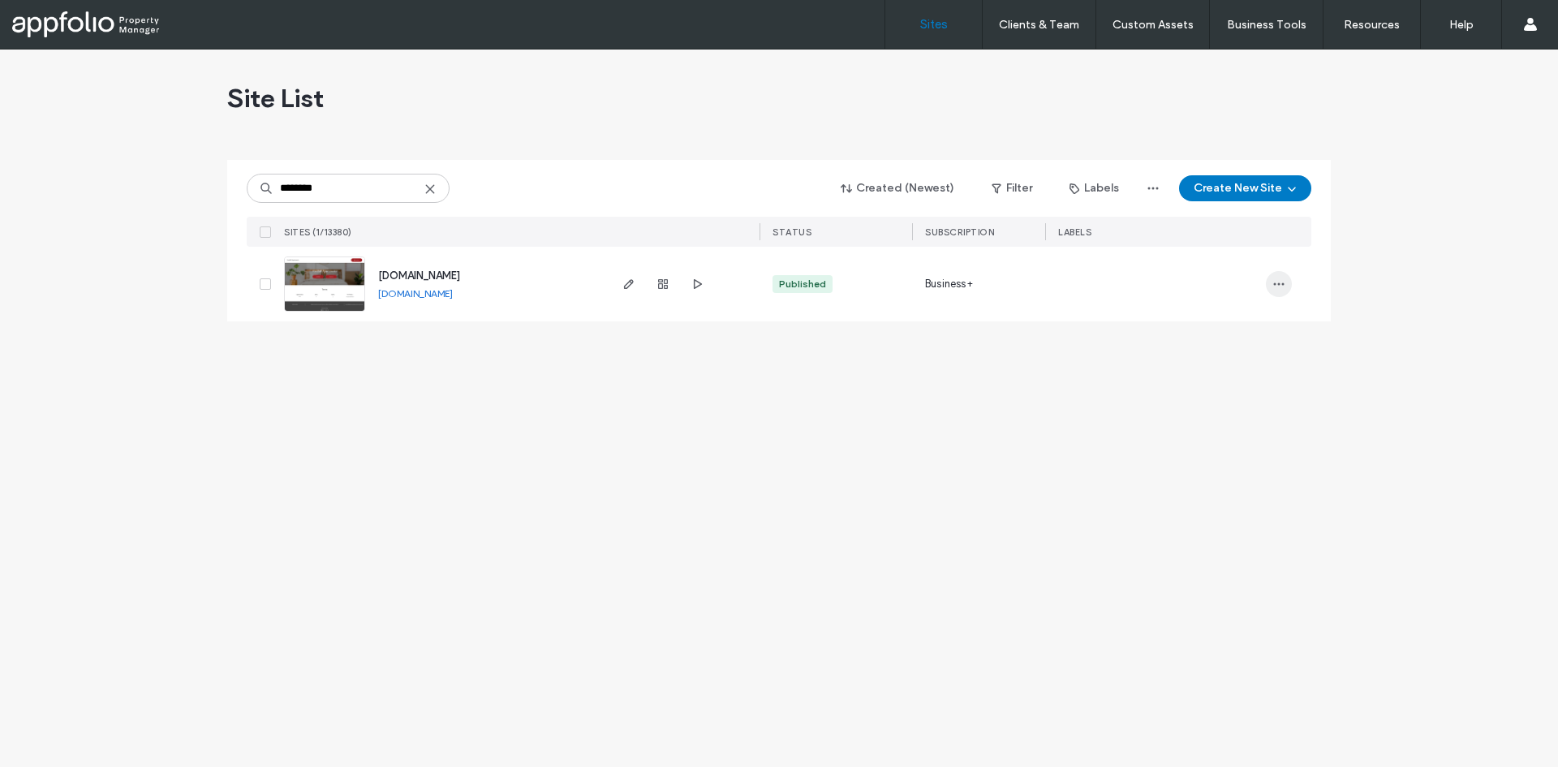
click at [1246, 285] on icon "button" at bounding box center [1279, 284] width 13 height 13
click at [1246, 288] on icon "button" at bounding box center [1279, 284] width 13 height 13
click at [1216, 332] on span "Duplicate Site" at bounding box center [1213, 326] width 70 height 16
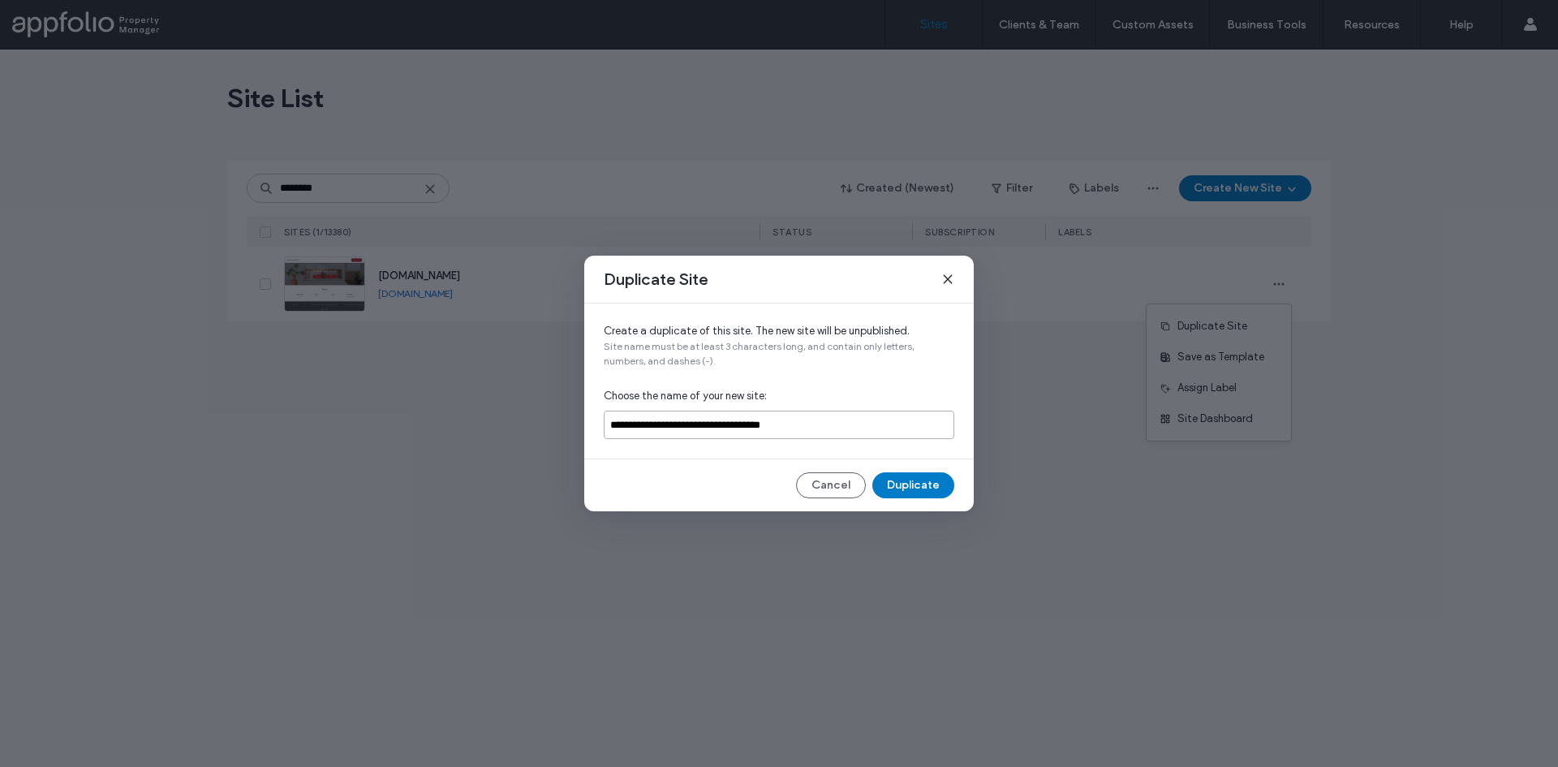
click at [884, 427] on input "**********" at bounding box center [779, 425] width 351 height 28
paste input
type input "**********"
click at [923, 490] on button "Duplicate" at bounding box center [913, 485] width 82 height 26
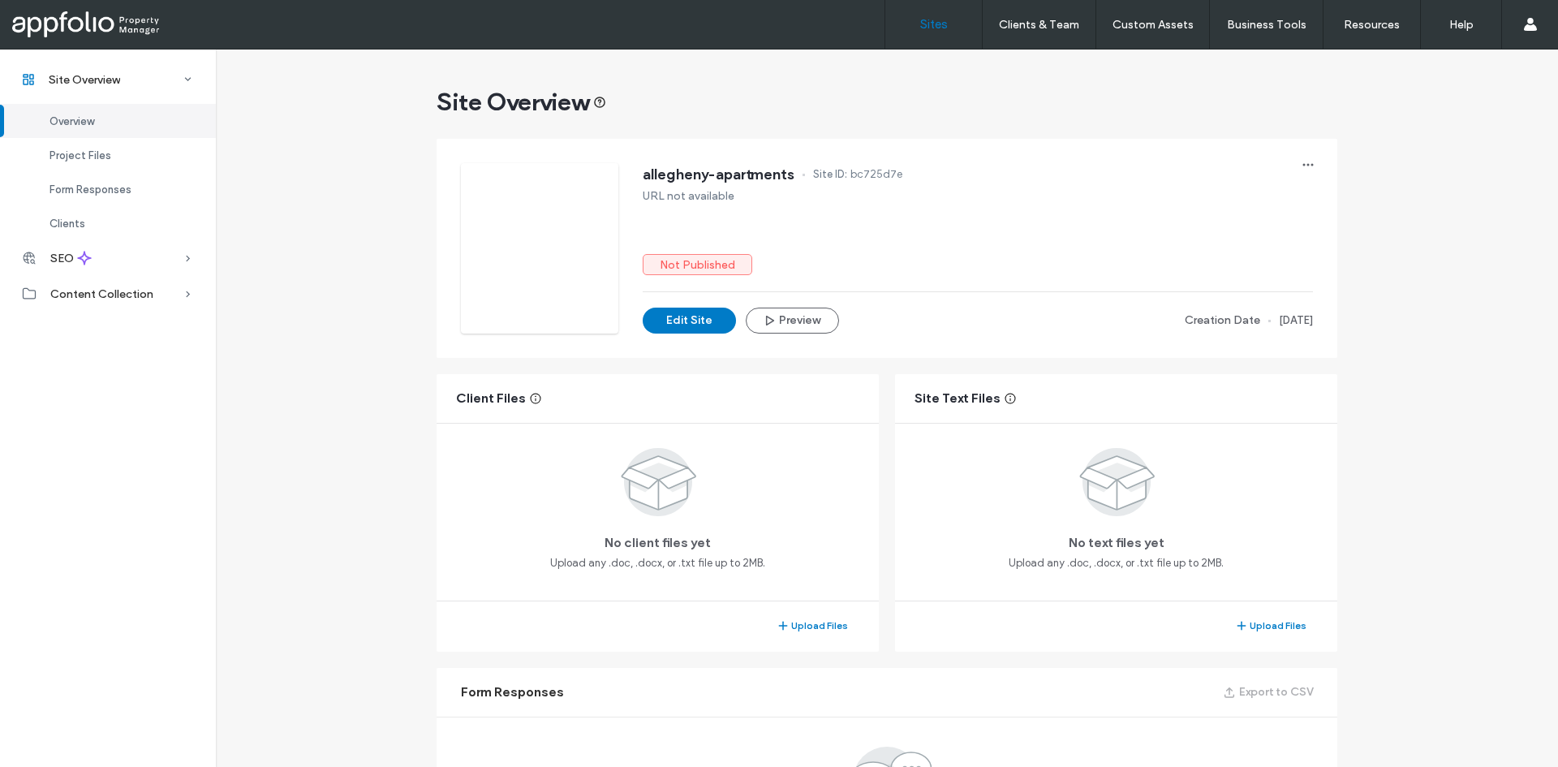
click at [926, 19] on label "Sites" at bounding box center [934, 24] width 28 height 15
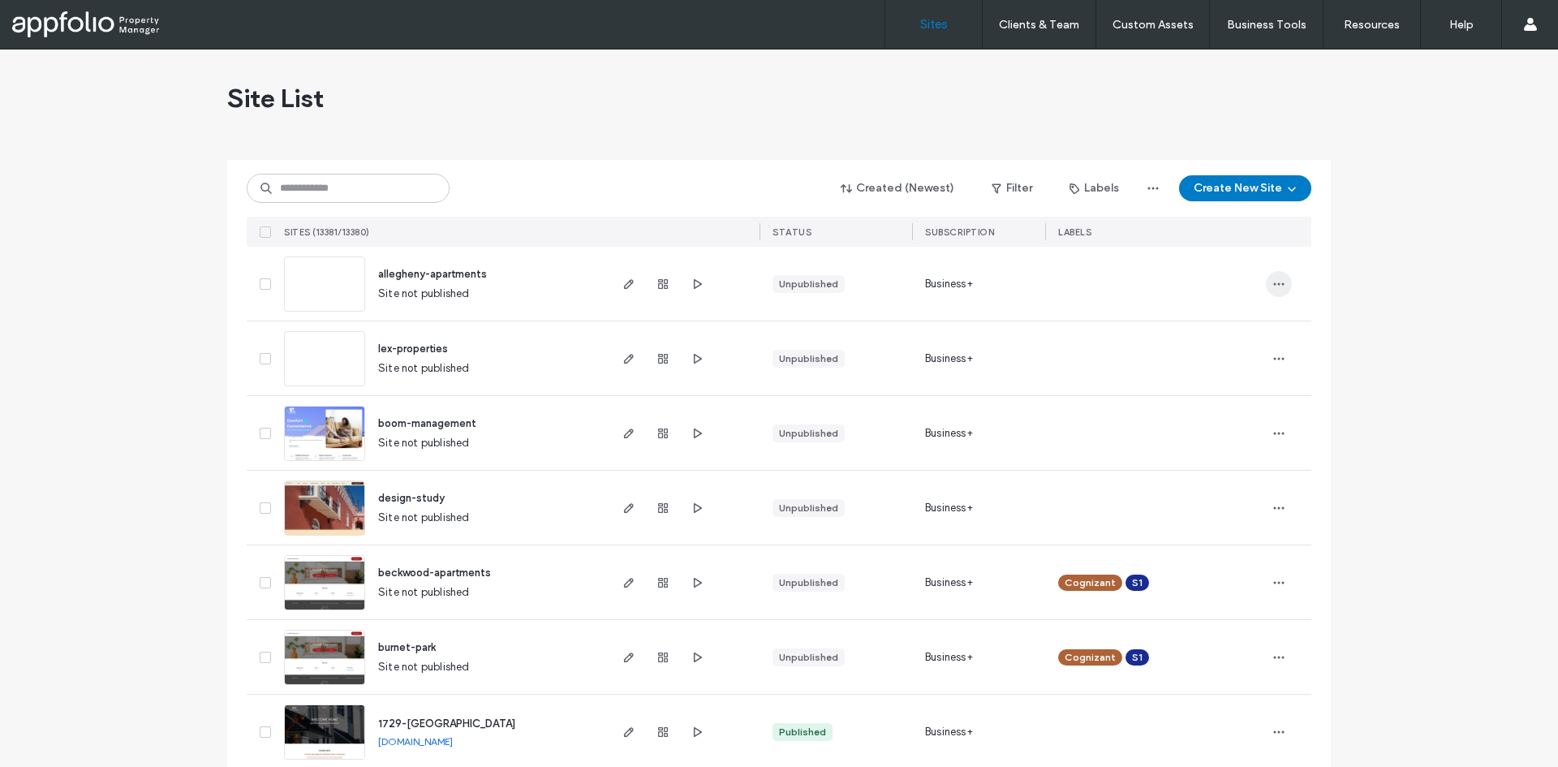
click at [1246, 278] on icon "button" at bounding box center [1279, 284] width 13 height 13
click at [1225, 380] on span "Assign Label" at bounding box center [1201, 388] width 59 height 16
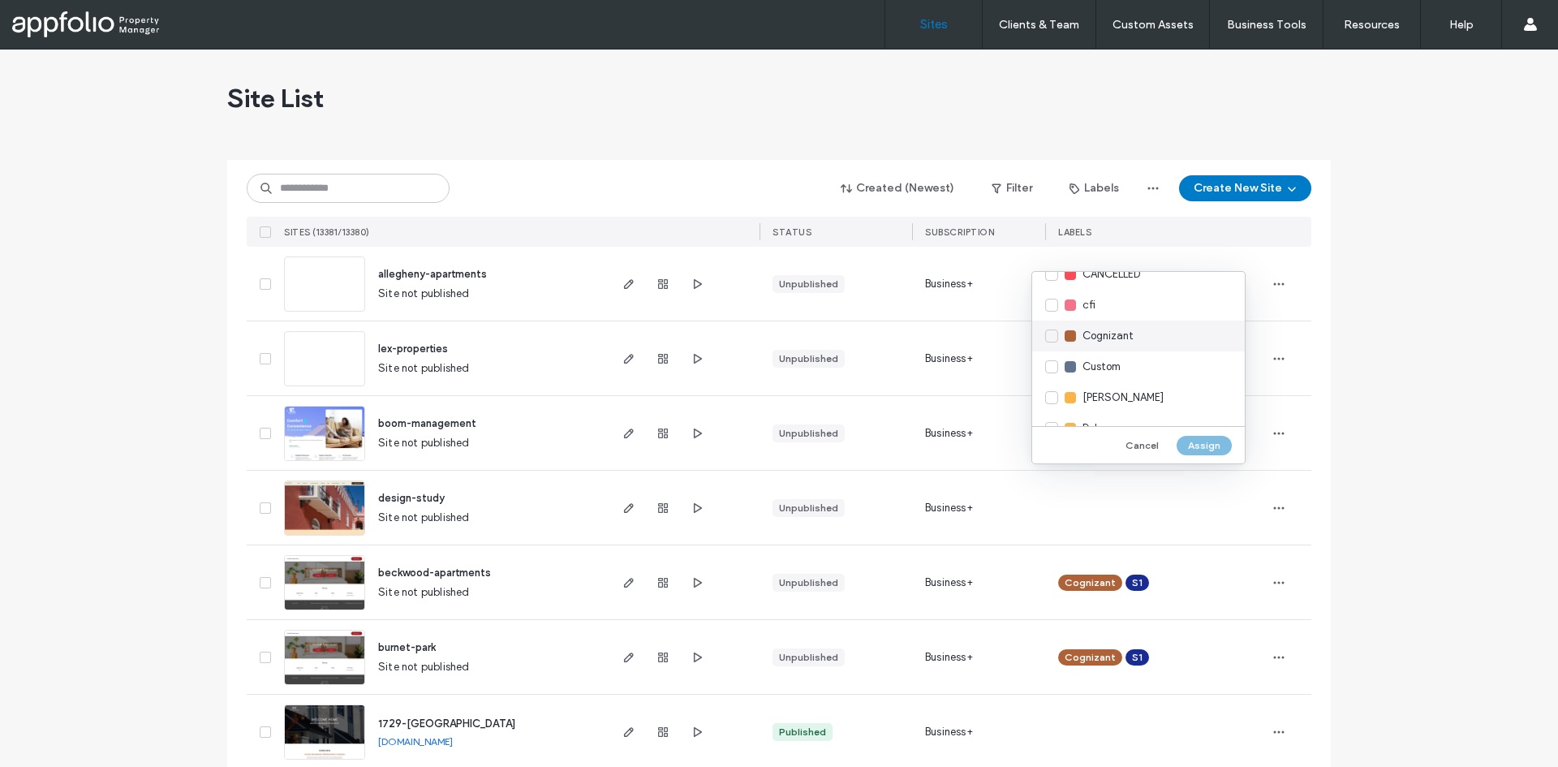
click at [1093, 345] on div "Cognizant" at bounding box center [1138, 336] width 213 height 31
click at [1116, 395] on div "S1" at bounding box center [1138, 407] width 213 height 31
click at [1201, 433] on div "Cancel Assign" at bounding box center [1138, 444] width 213 height 37
click at [1203, 440] on button "Assign" at bounding box center [1204, 445] width 55 height 19
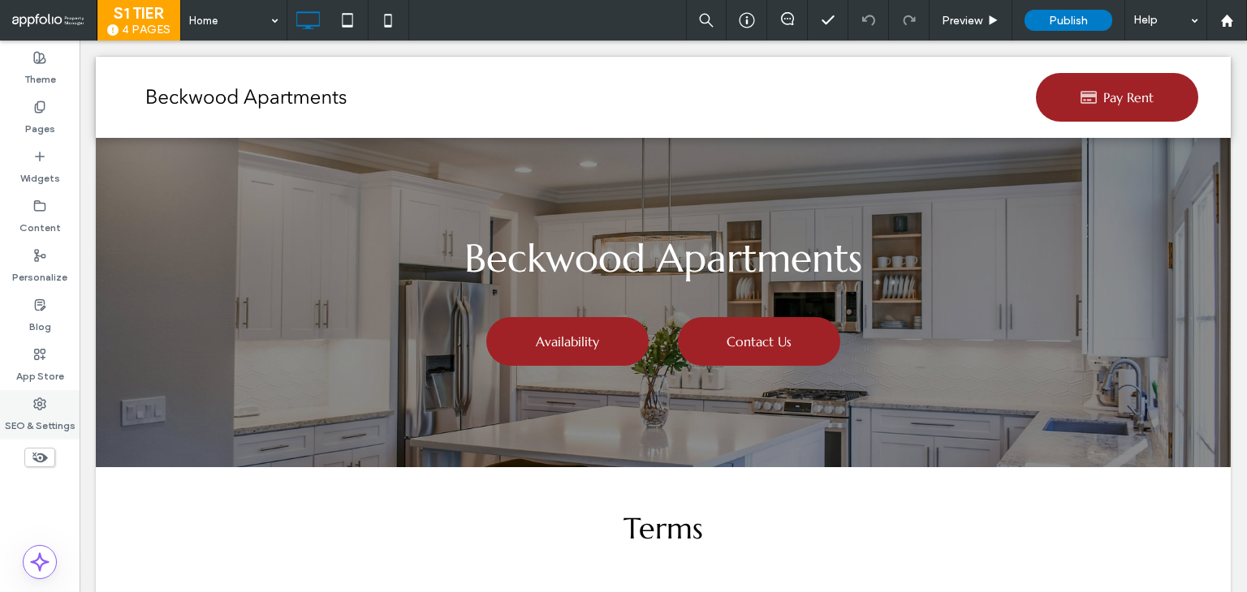
click at [54, 415] on label "SEO & Settings" at bounding box center [40, 422] width 71 height 23
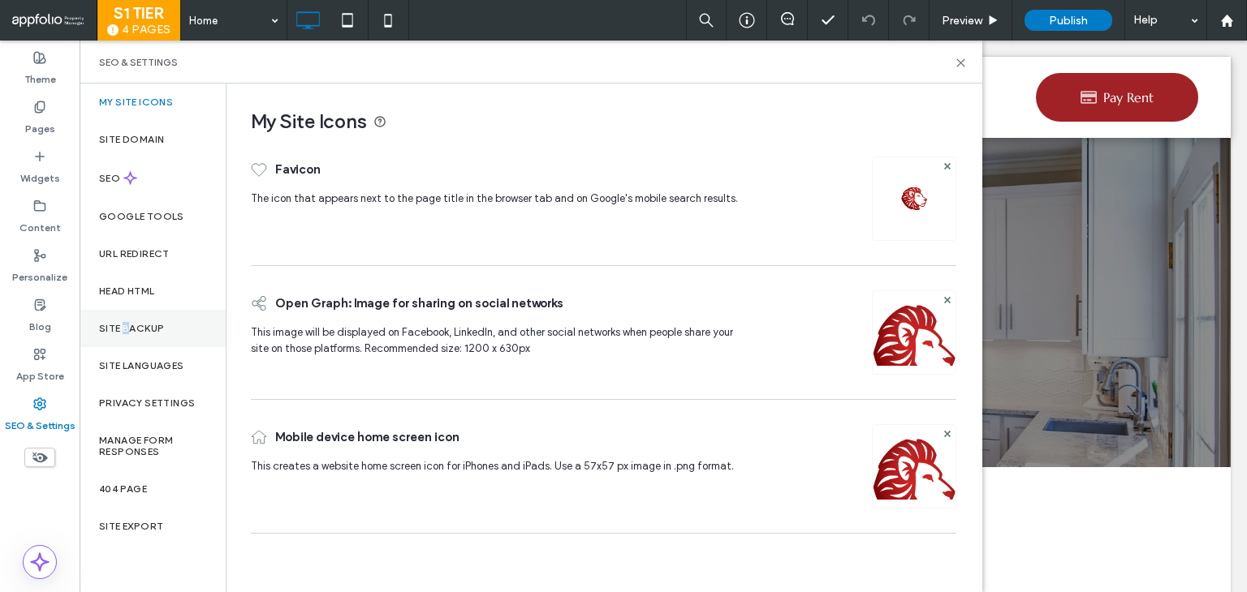
click at [126, 321] on div "Site Backup" at bounding box center [153, 328] width 146 height 37
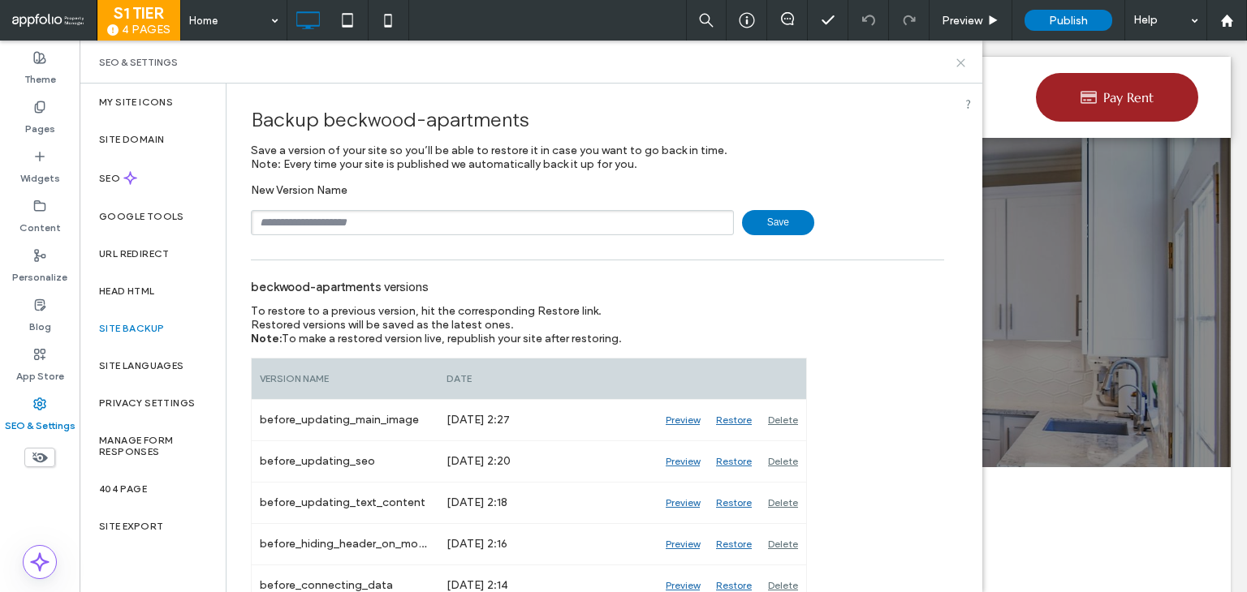
click at [957, 64] on icon at bounding box center [960, 63] width 12 height 12
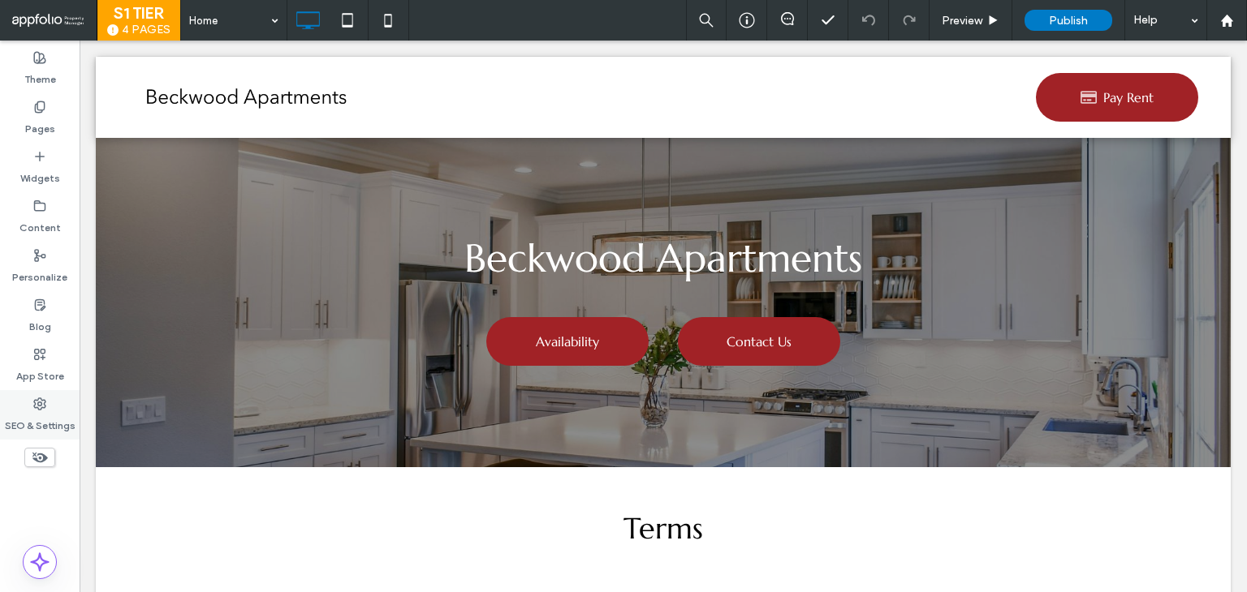
click at [45, 420] on label "SEO & Settings" at bounding box center [40, 422] width 71 height 23
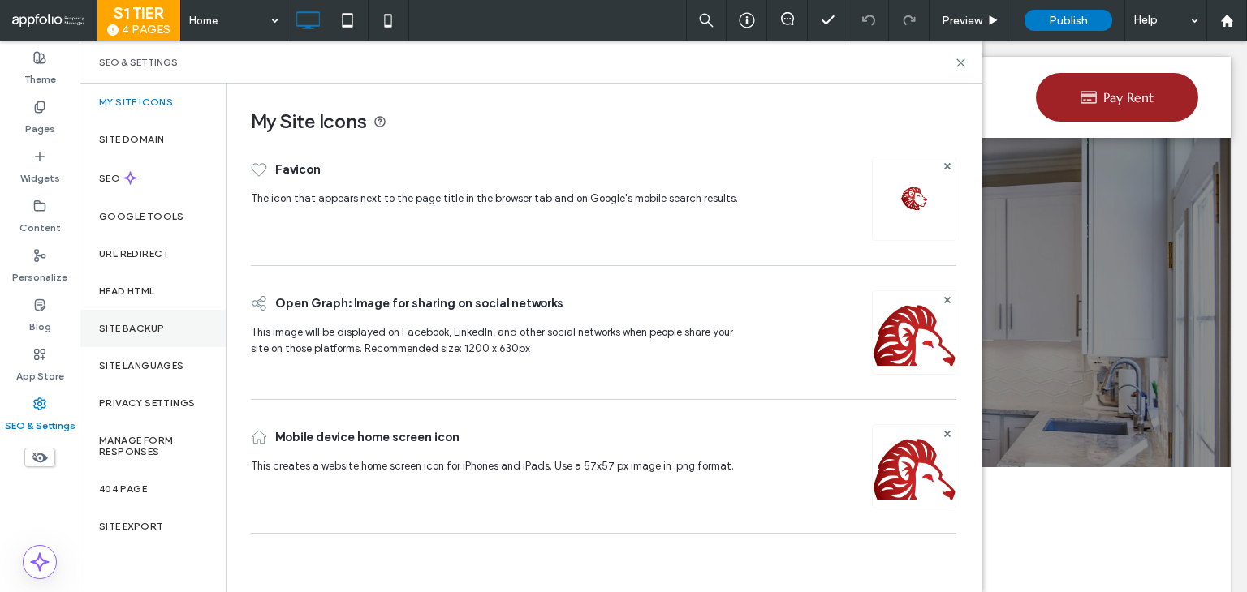
click at [98, 340] on div "Site Backup" at bounding box center [153, 328] width 146 height 37
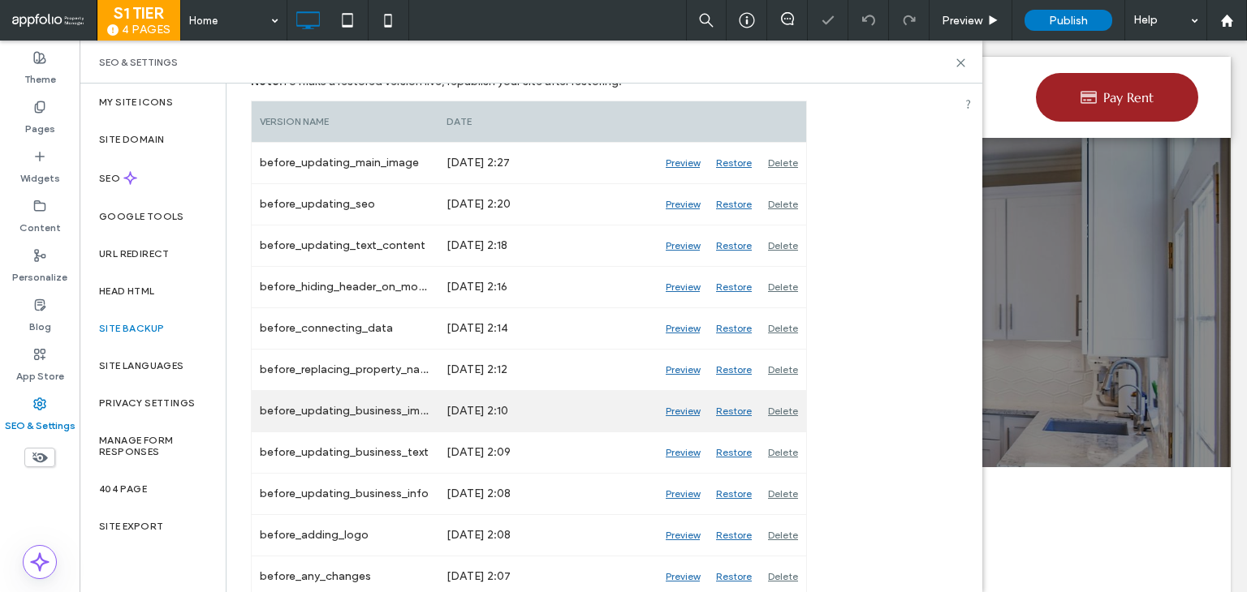
scroll to position [260, 0]
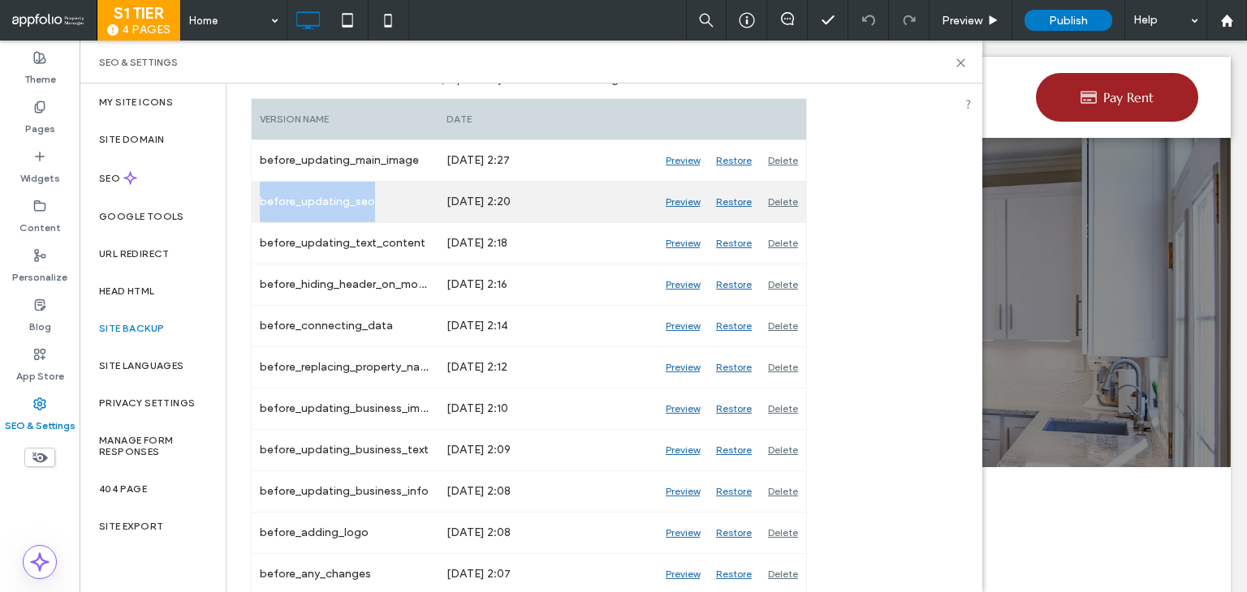
drag, startPoint x: 395, startPoint y: 196, endPoint x: 261, endPoint y: 199, distance: 134.8
click at [261, 199] on div "before_updating_seo" at bounding box center [345, 202] width 187 height 41
copy div "before_updating_seo"
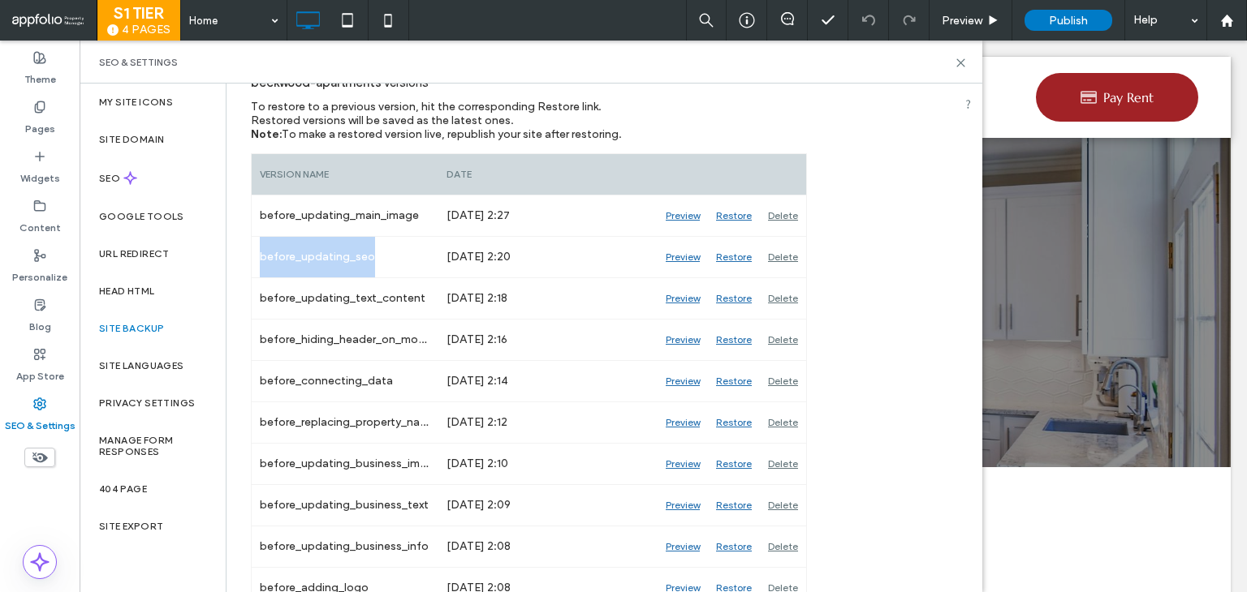
scroll to position [179, 0]
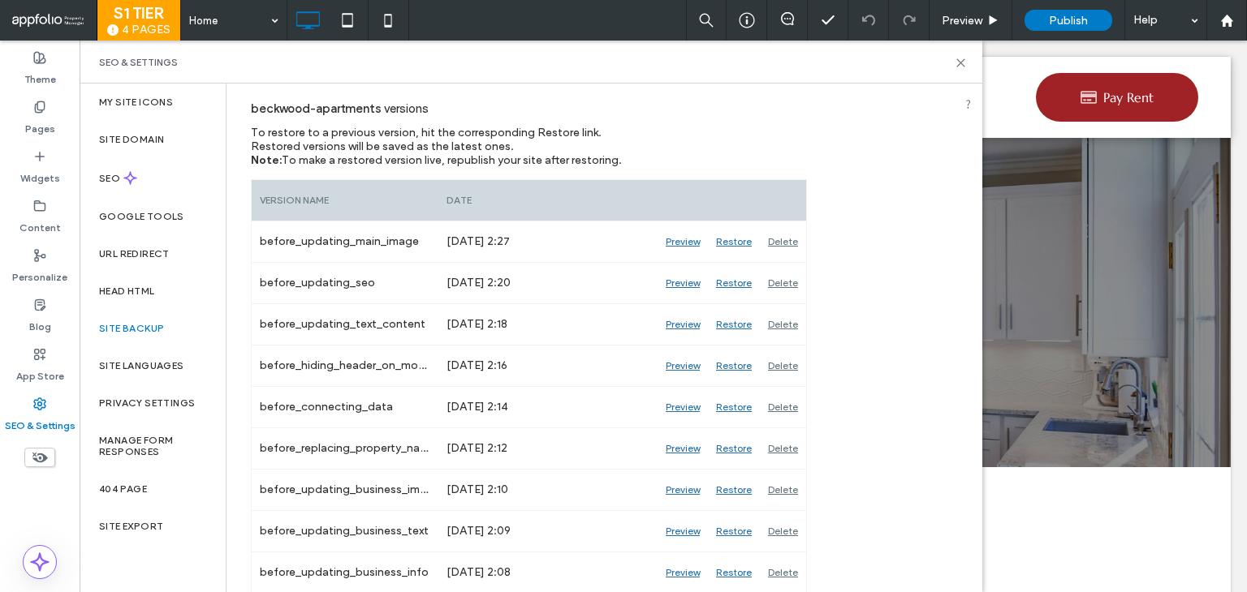
click at [961, 70] on div "SEO & Settings" at bounding box center [531, 62] width 902 height 43
click at [957, 55] on div "SEO & Settings" at bounding box center [531, 62] width 902 height 43
click at [962, 60] on use at bounding box center [960, 62] width 7 height 7
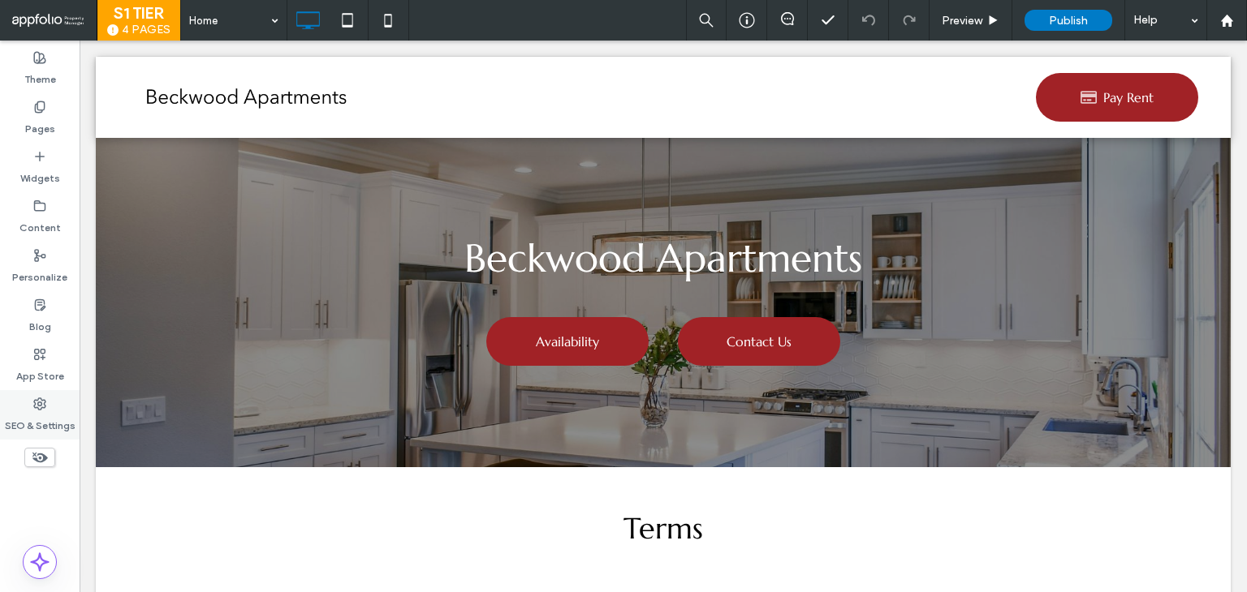
click at [75, 424] on div "SEO & Settings" at bounding box center [40, 415] width 80 height 50
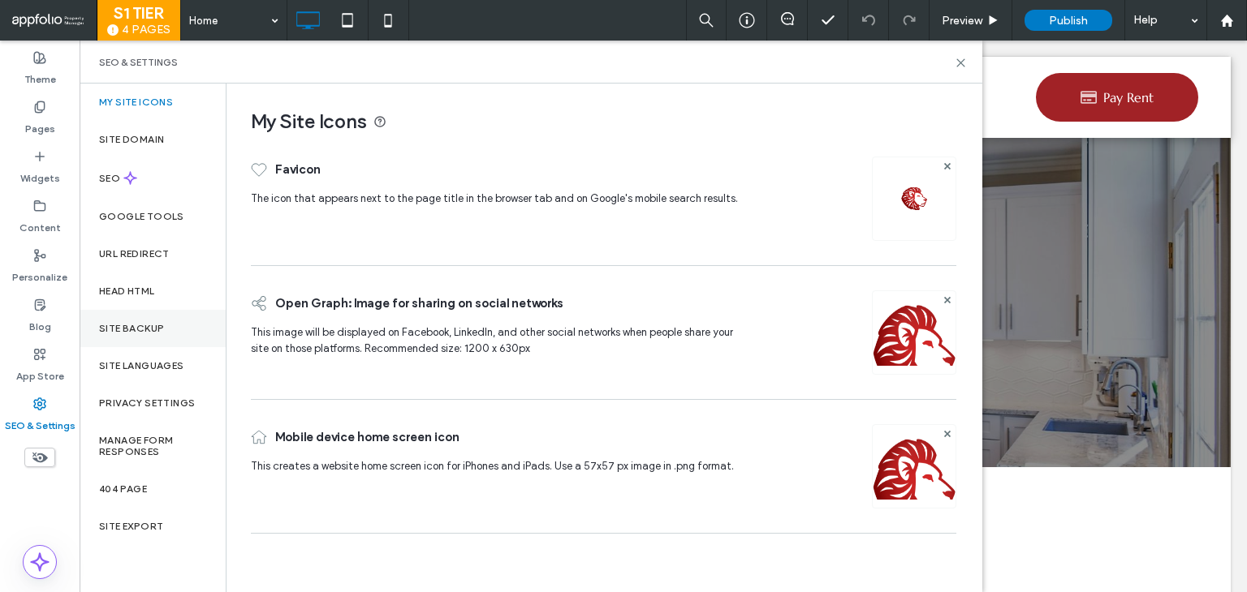
click at [130, 336] on div "Site Backup" at bounding box center [153, 328] width 146 height 37
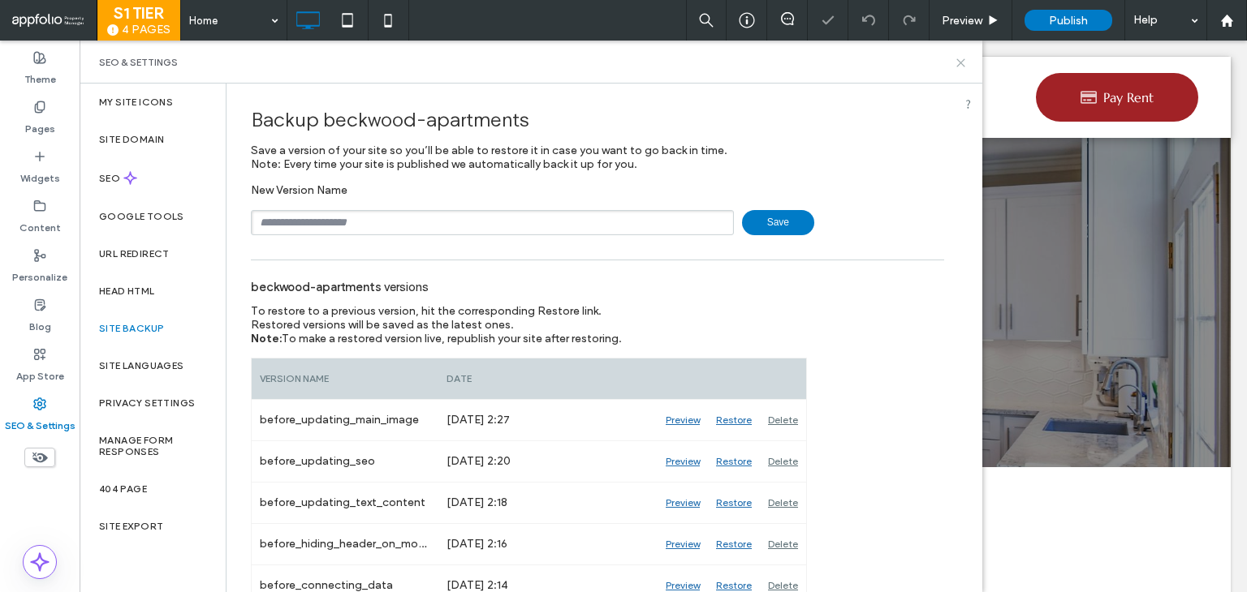
click at [961, 62] on use at bounding box center [960, 62] width 7 height 7
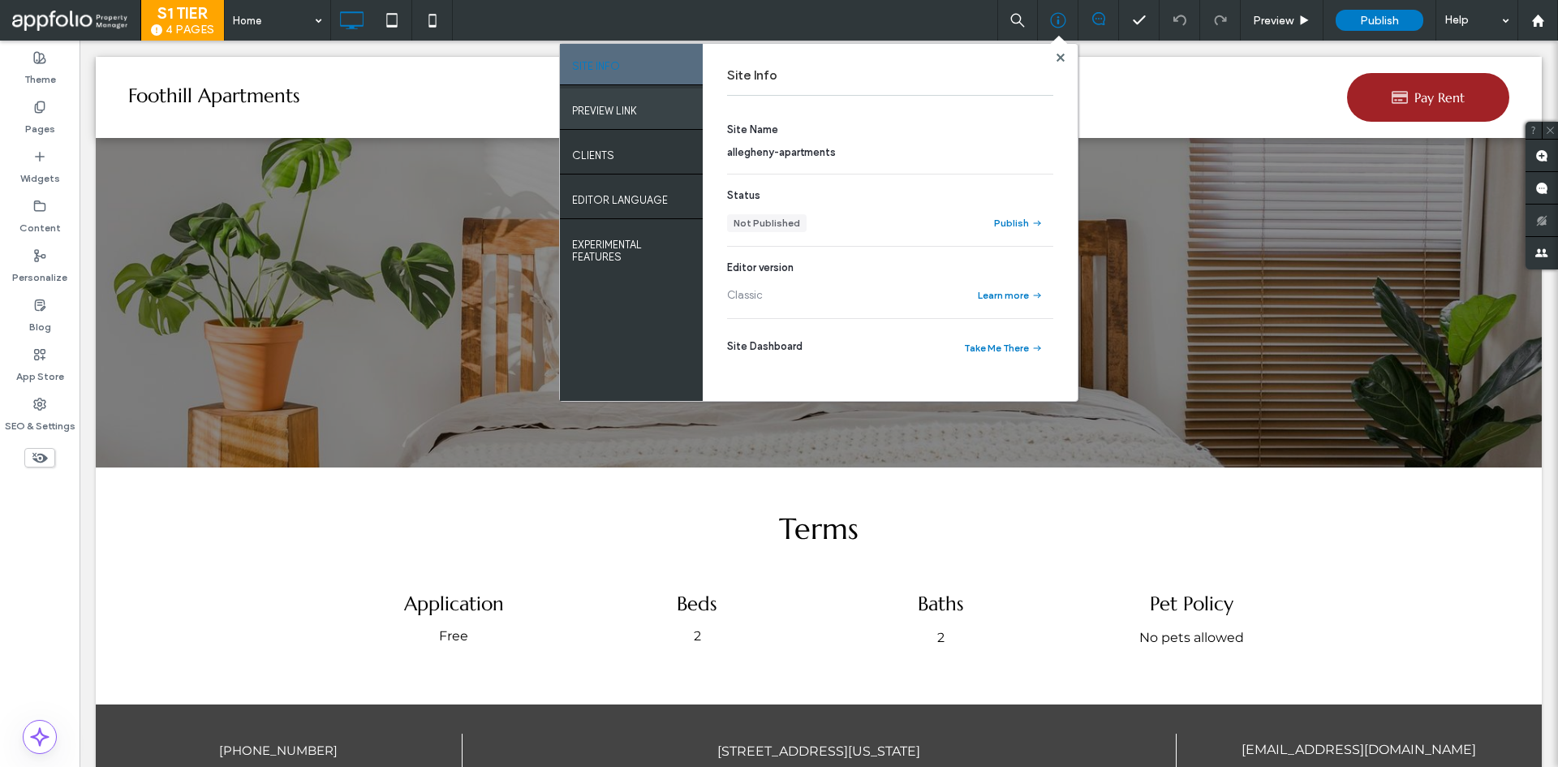
click at [637, 102] on label "PREVIEW LINK" at bounding box center [604, 107] width 65 height 20
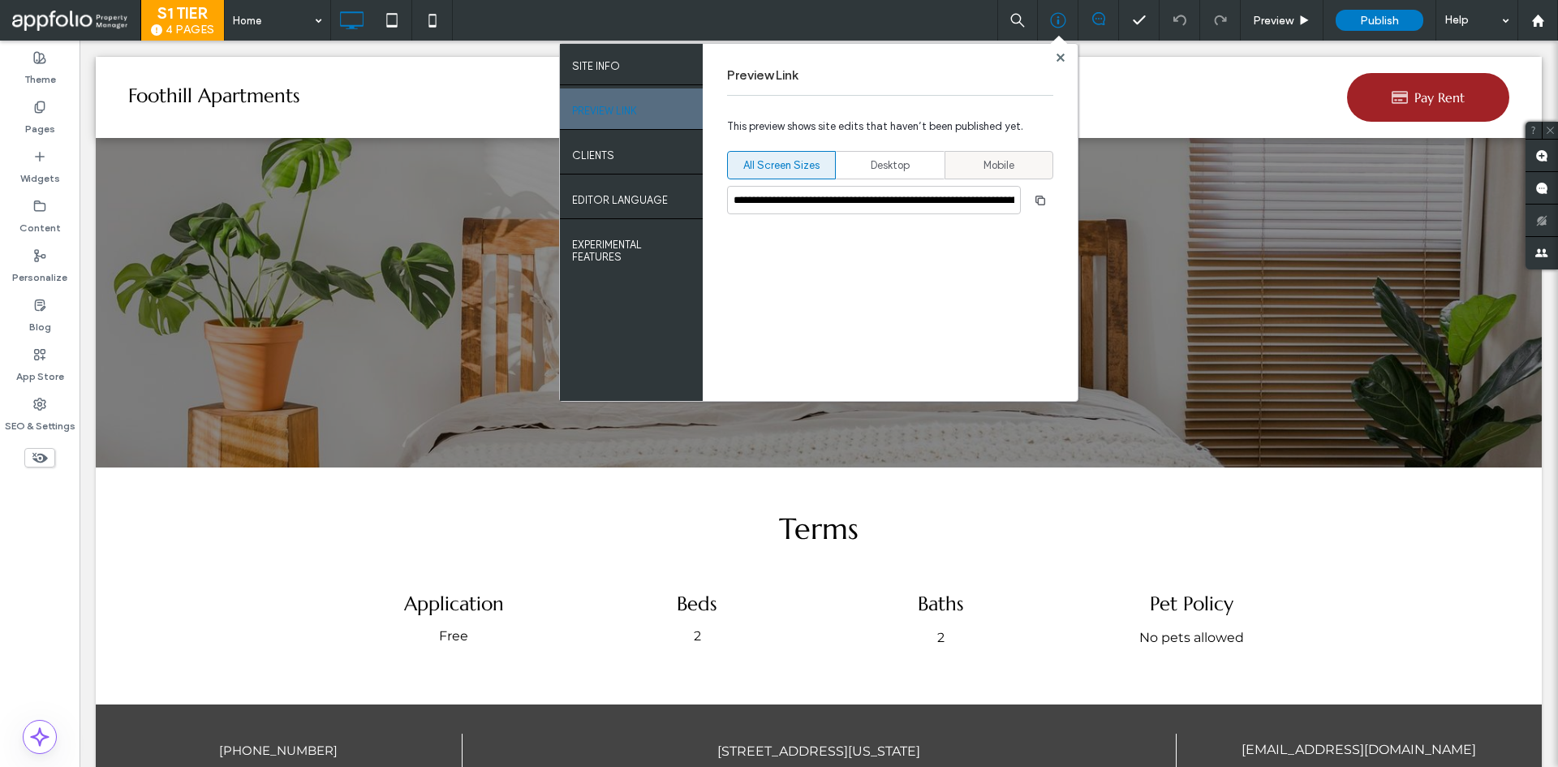
click at [1005, 163] on span "Mobile" at bounding box center [999, 165] width 31 height 16
click at [774, 162] on span "All Screen Sizes" at bounding box center [781, 165] width 76 height 16
type input "**********"
click at [1045, 196] on icon "button" at bounding box center [1040, 200] width 13 height 13
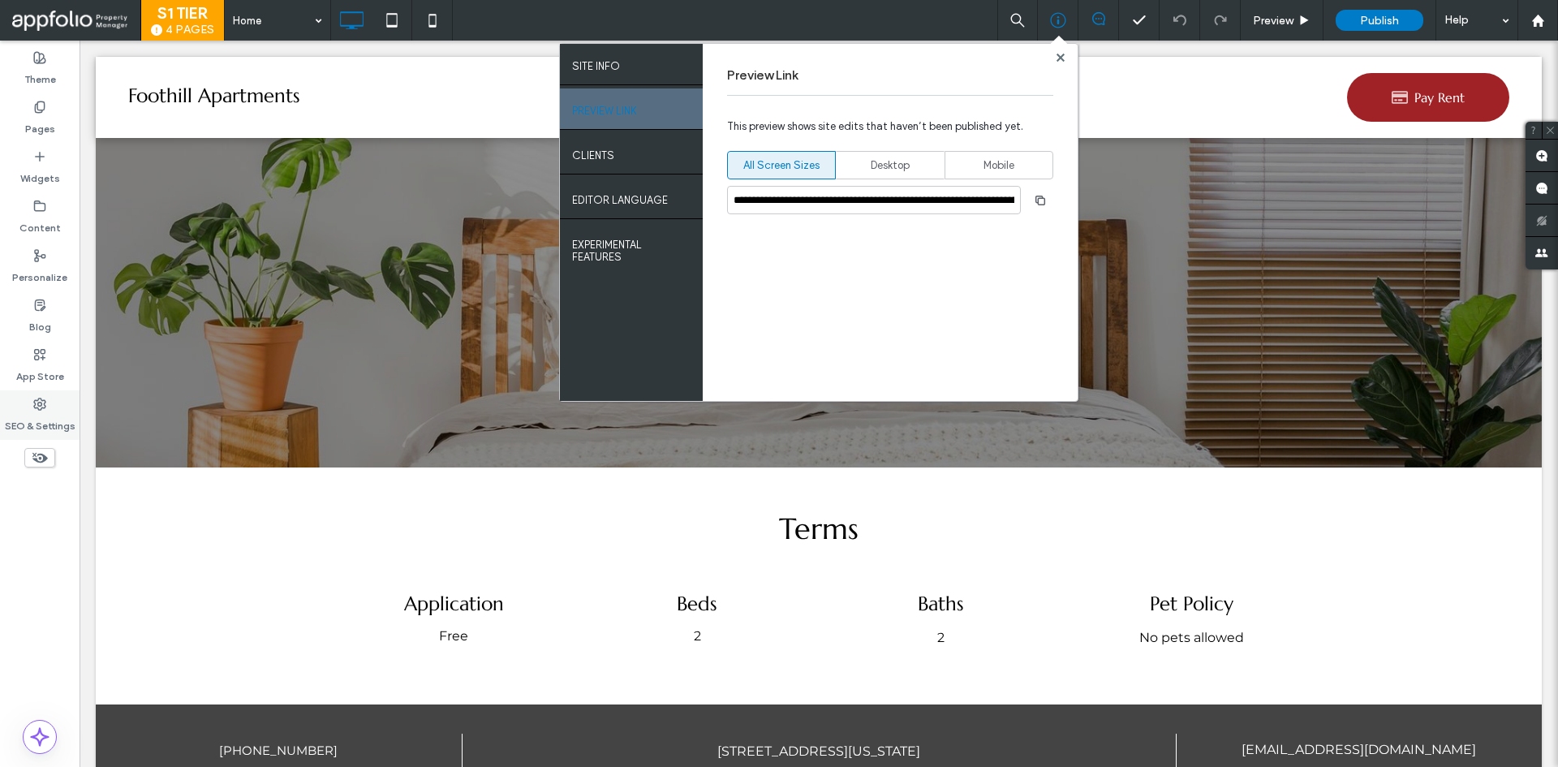
click at [40, 424] on label "SEO & Settings" at bounding box center [40, 422] width 71 height 23
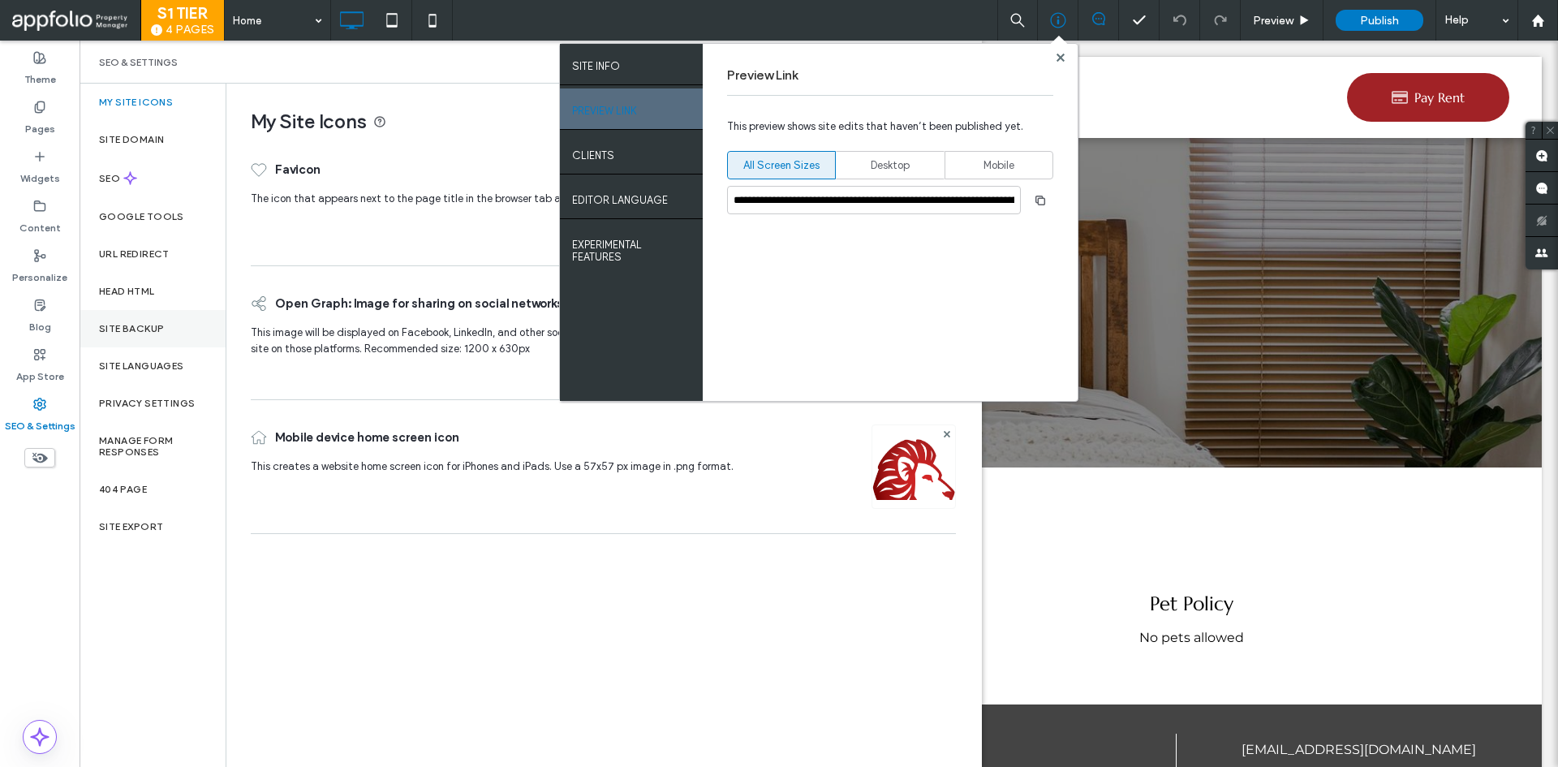
click at [110, 333] on label "Site Backup" at bounding box center [131, 328] width 65 height 11
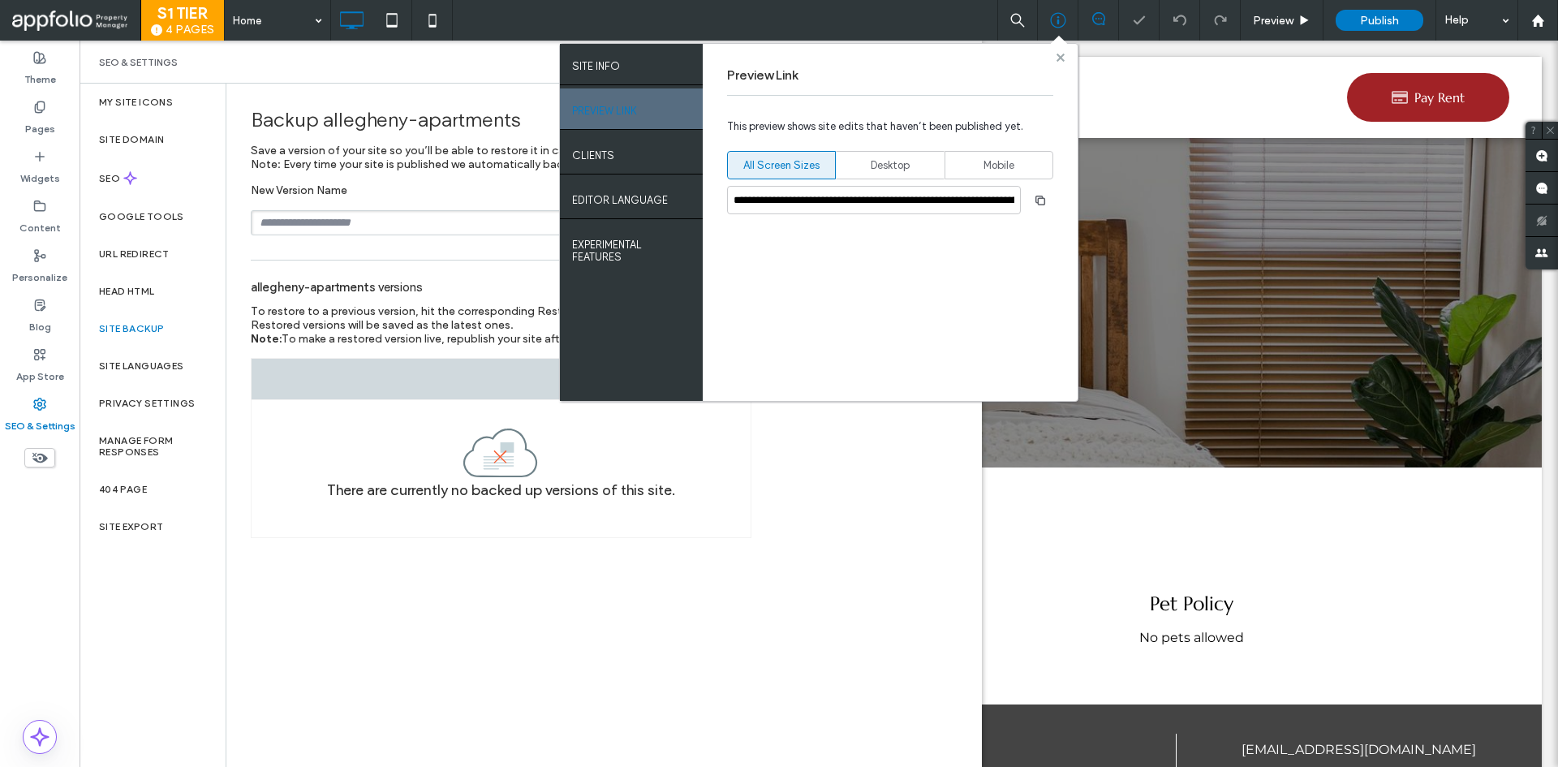
click at [1054, 54] on div "**********" at bounding box center [818, 222] width 519 height 359
click at [1063, 58] on use at bounding box center [1060, 57] width 8 height 8
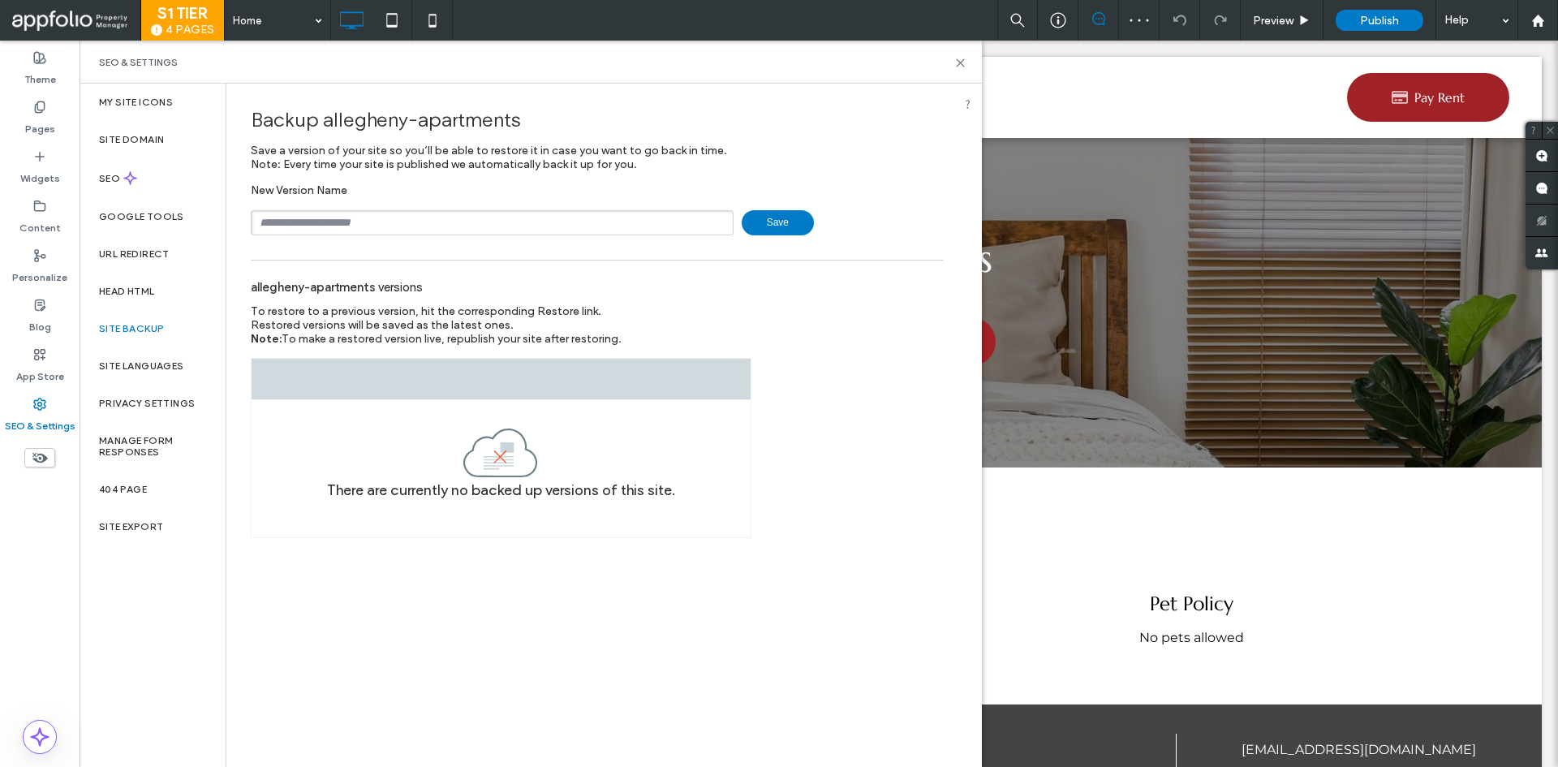
click at [378, 222] on input "text" at bounding box center [492, 222] width 483 height 25
type input "**********"
click at [726, 221] on input "**********" at bounding box center [492, 222] width 483 height 25
click at [751, 224] on span "Save" at bounding box center [778, 222] width 72 height 25
click at [767, 222] on span "Save" at bounding box center [778, 222] width 72 height 25
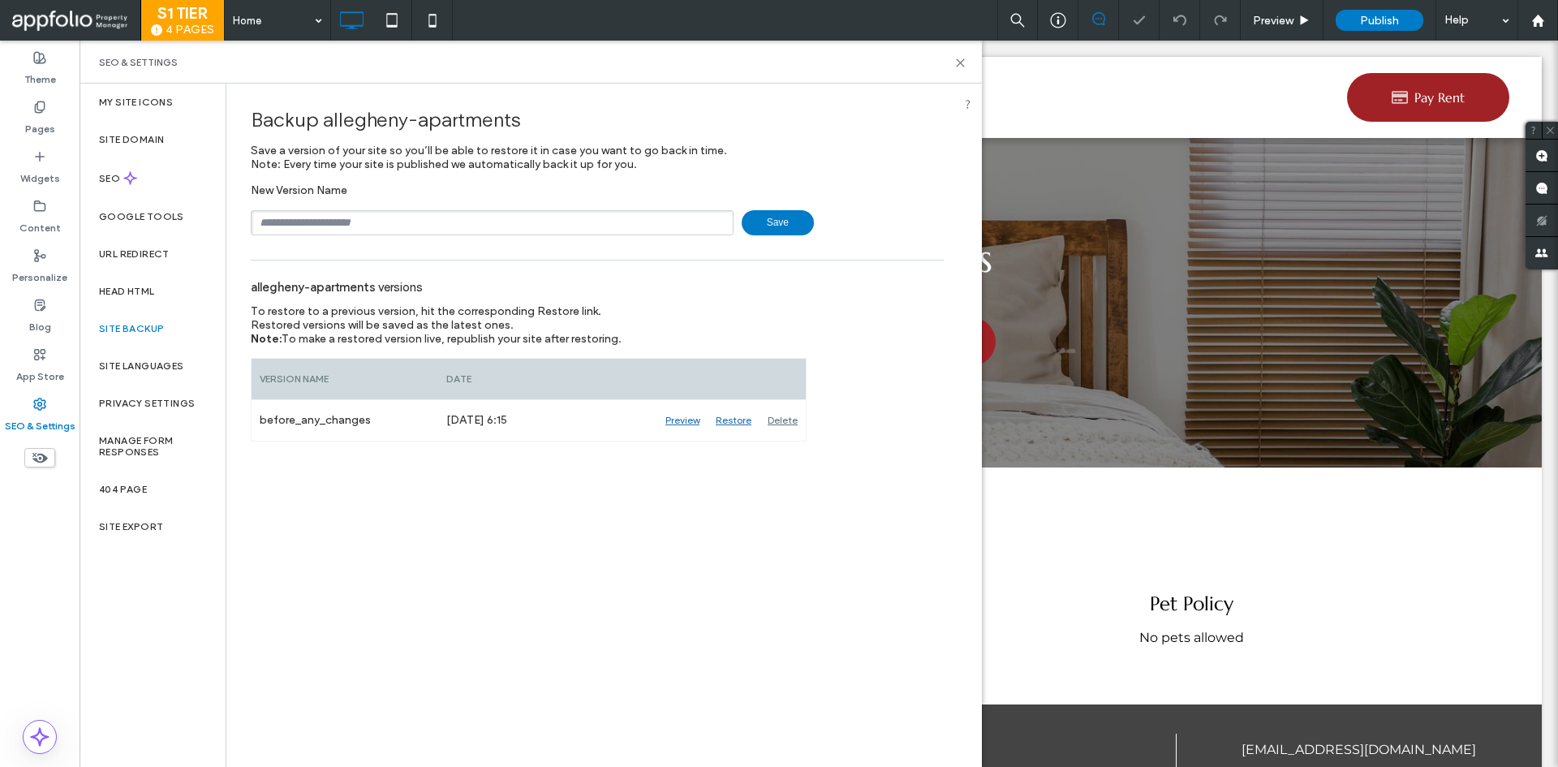
click at [382, 210] on div "New Version Name Save" at bounding box center [597, 209] width 693 height 52
click at [382, 212] on input "text" at bounding box center [492, 222] width 483 height 25
click at [328, 226] on input "*" at bounding box center [492, 222] width 483 height 25
type input "**********"
click at [760, 223] on span "Save" at bounding box center [778, 222] width 72 height 25
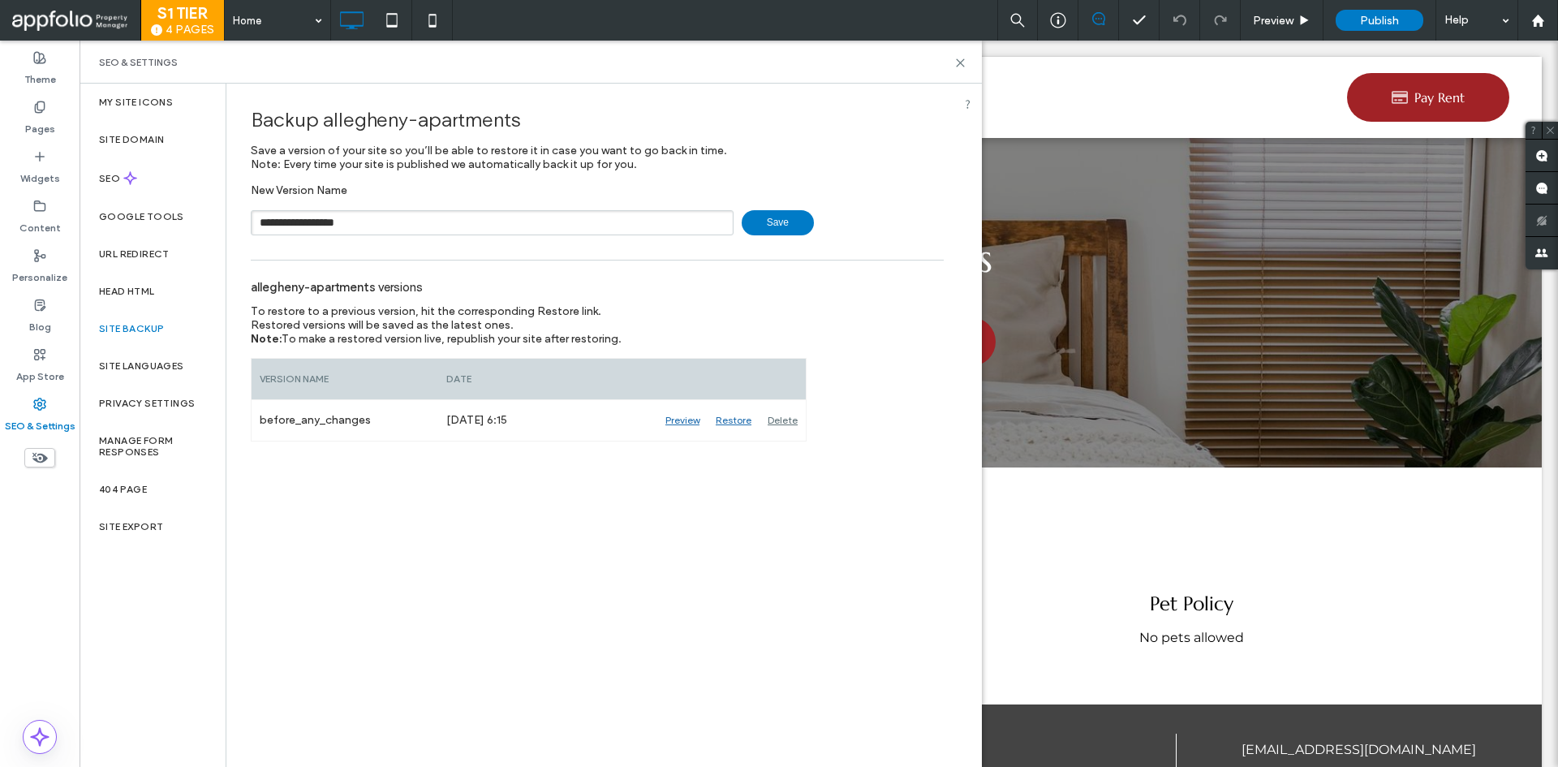
click at [762, 221] on span "Save" at bounding box center [778, 222] width 72 height 25
click at [54, 221] on label "Content" at bounding box center [39, 224] width 41 height 23
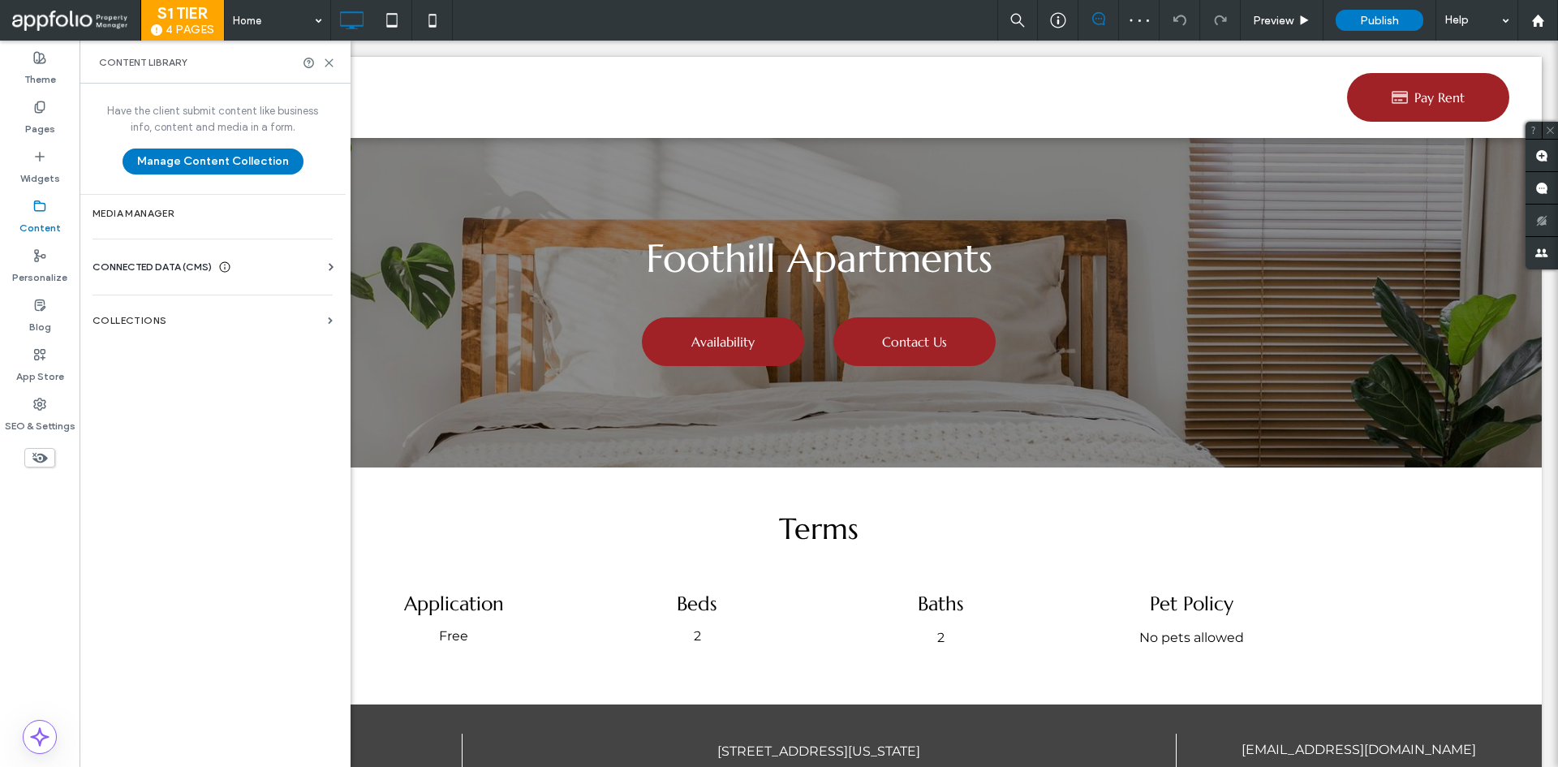
click at [123, 268] on div "URL Redirect" at bounding box center [153, 253] width 146 height 37
click at [126, 259] on span "CONNECTED DATA (CMS)" at bounding box center [152, 267] width 119 height 16
click at [139, 231] on section "Media Manager" at bounding box center [213, 213] width 266 height 37
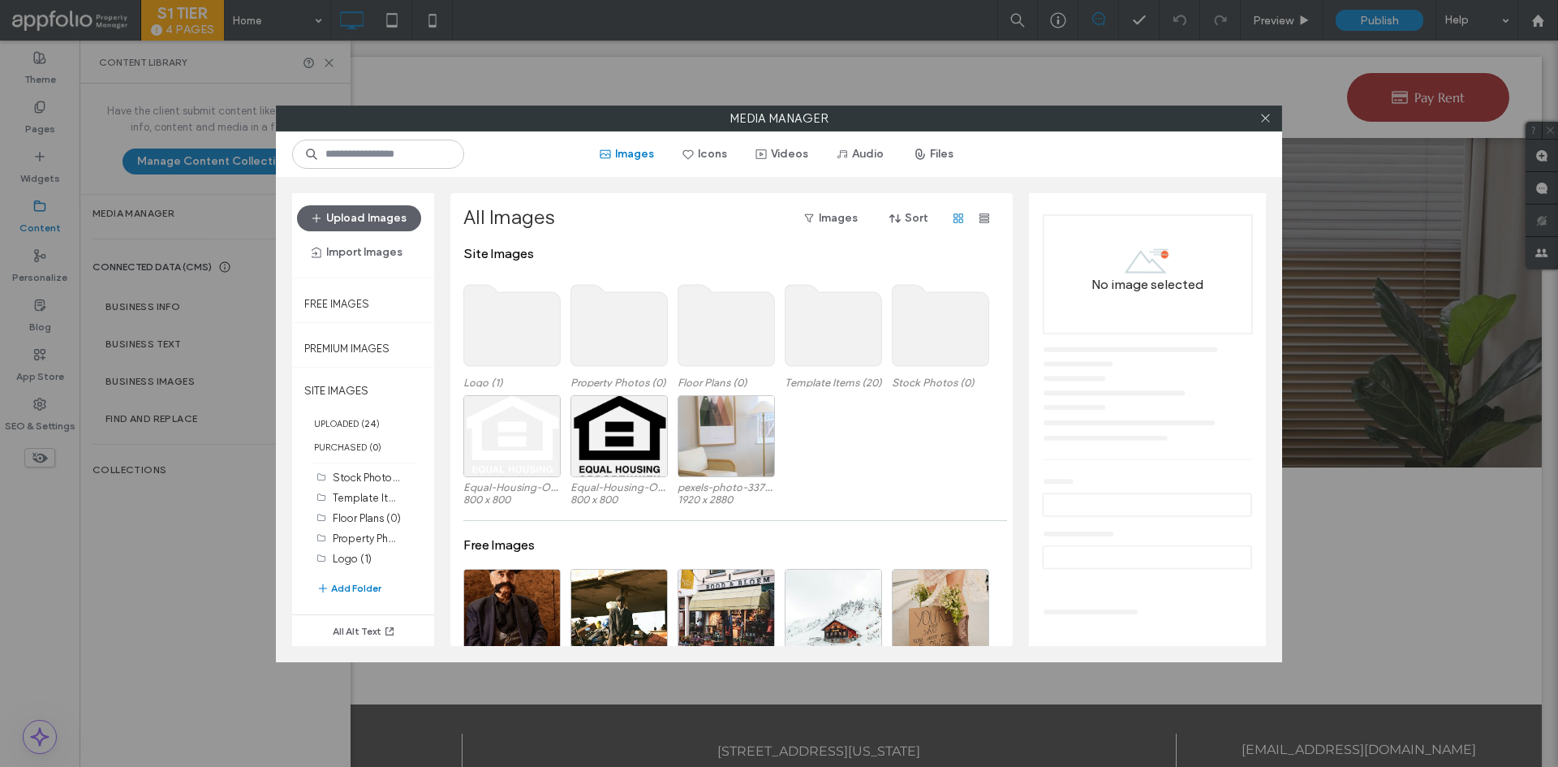
click at [495, 329] on use at bounding box center [512, 325] width 97 height 81
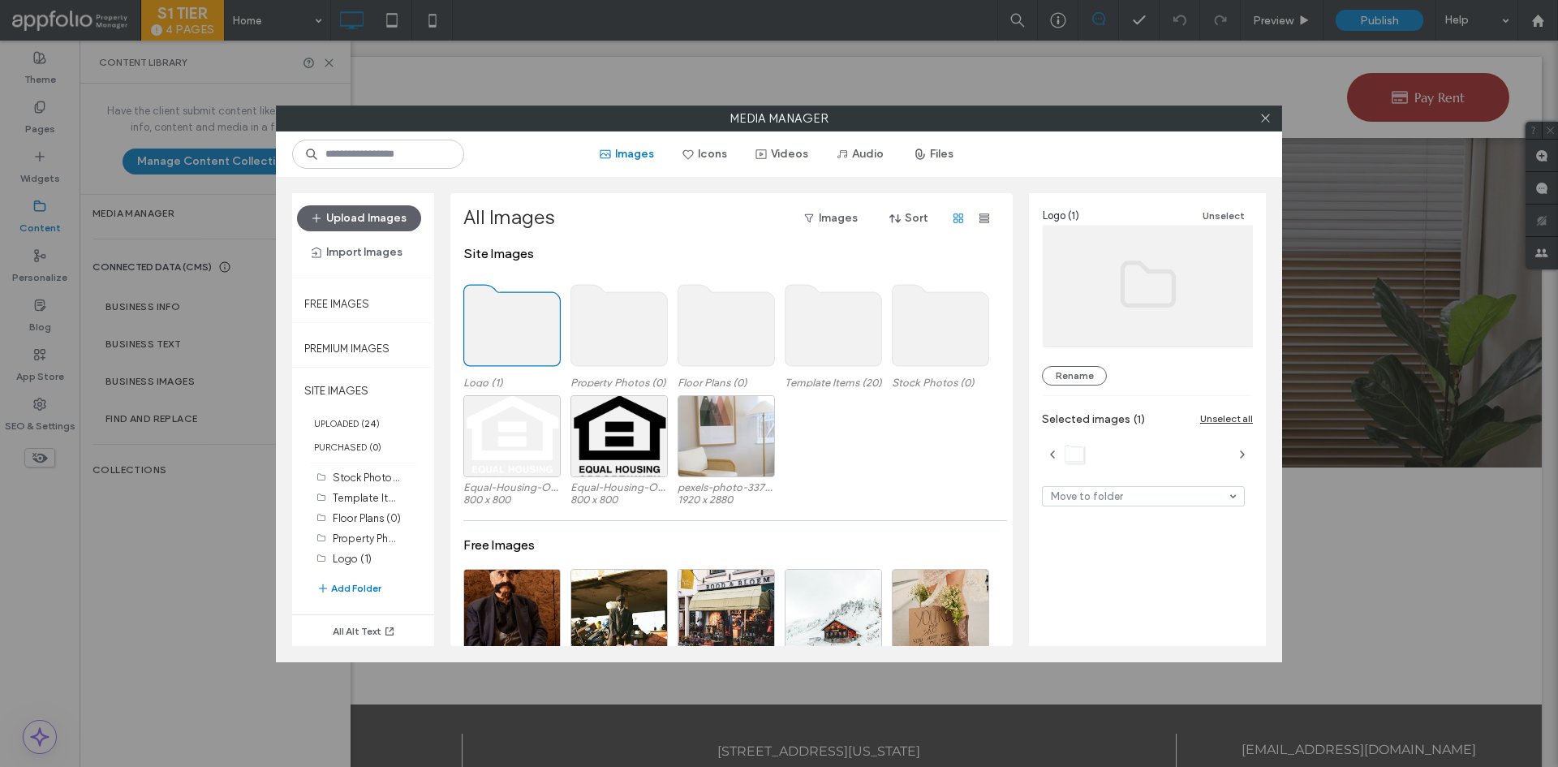
click at [496, 324] on use at bounding box center [512, 325] width 97 height 81
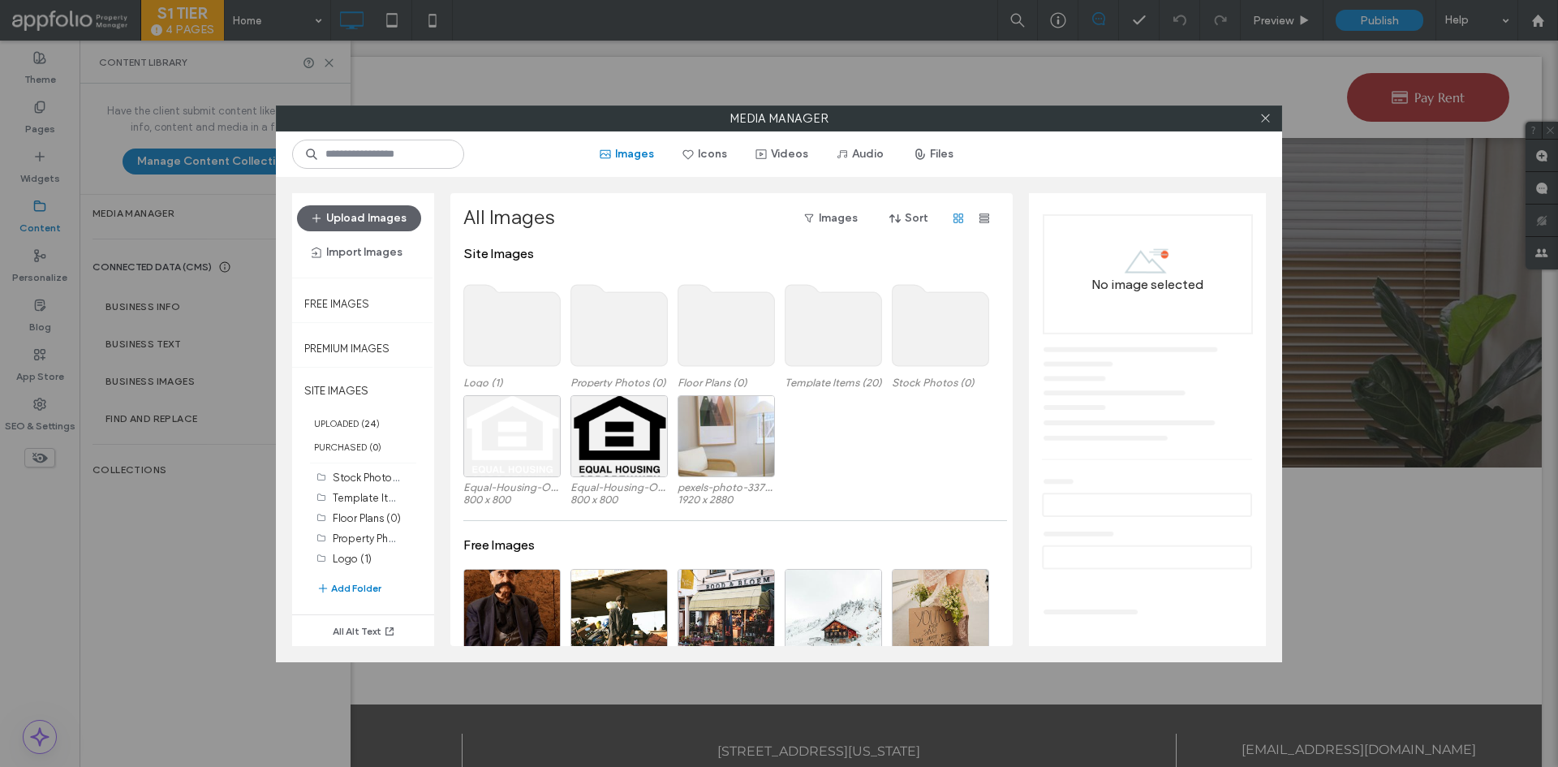
click at [496, 324] on use at bounding box center [512, 325] width 97 height 81
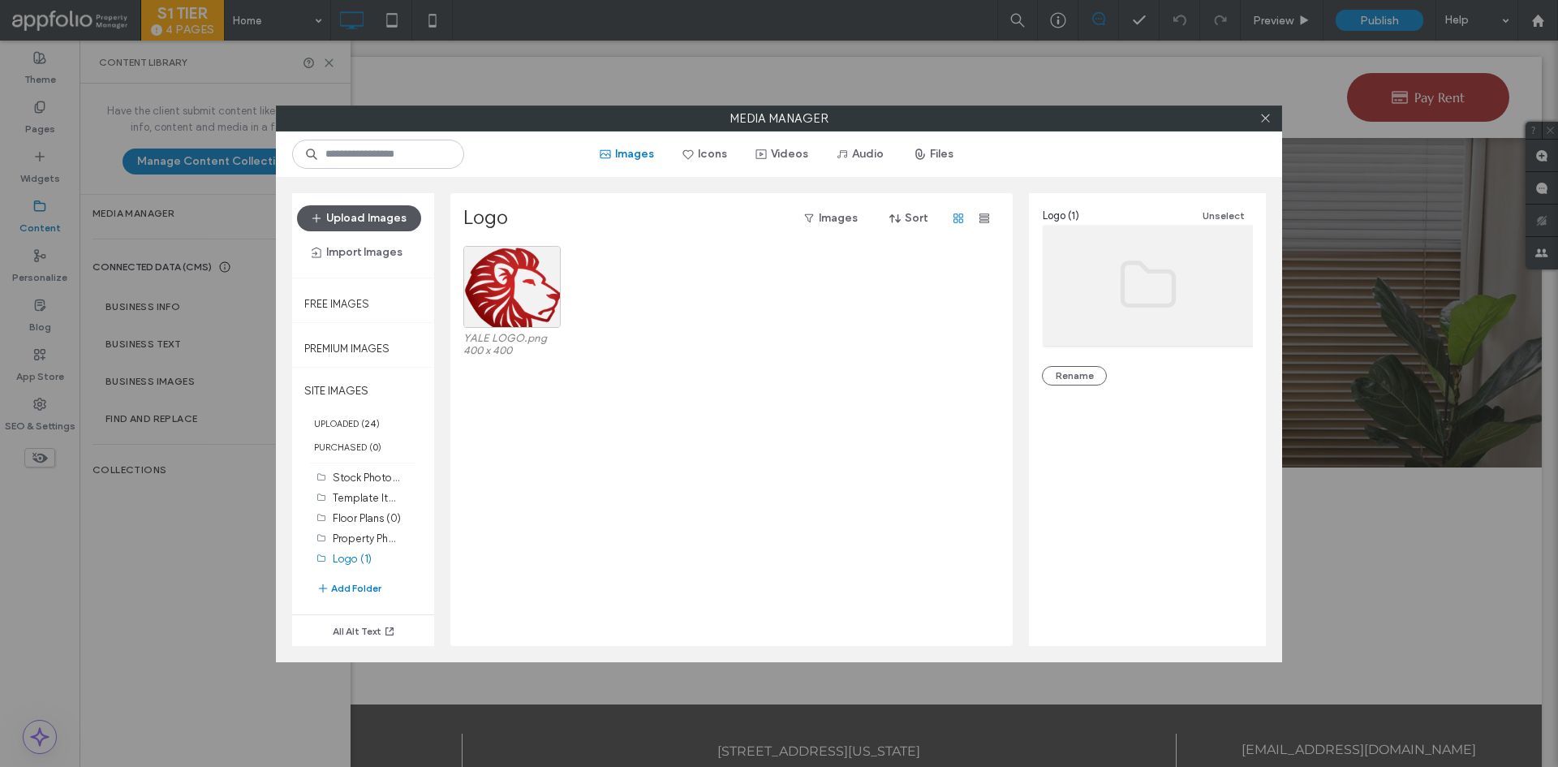
click at [404, 213] on button "Upload Images" at bounding box center [359, 218] width 124 height 26
click at [364, 226] on button "Upload Images" at bounding box center [359, 218] width 124 height 26
click at [381, 221] on button "Upload Images" at bounding box center [359, 218] width 124 height 26
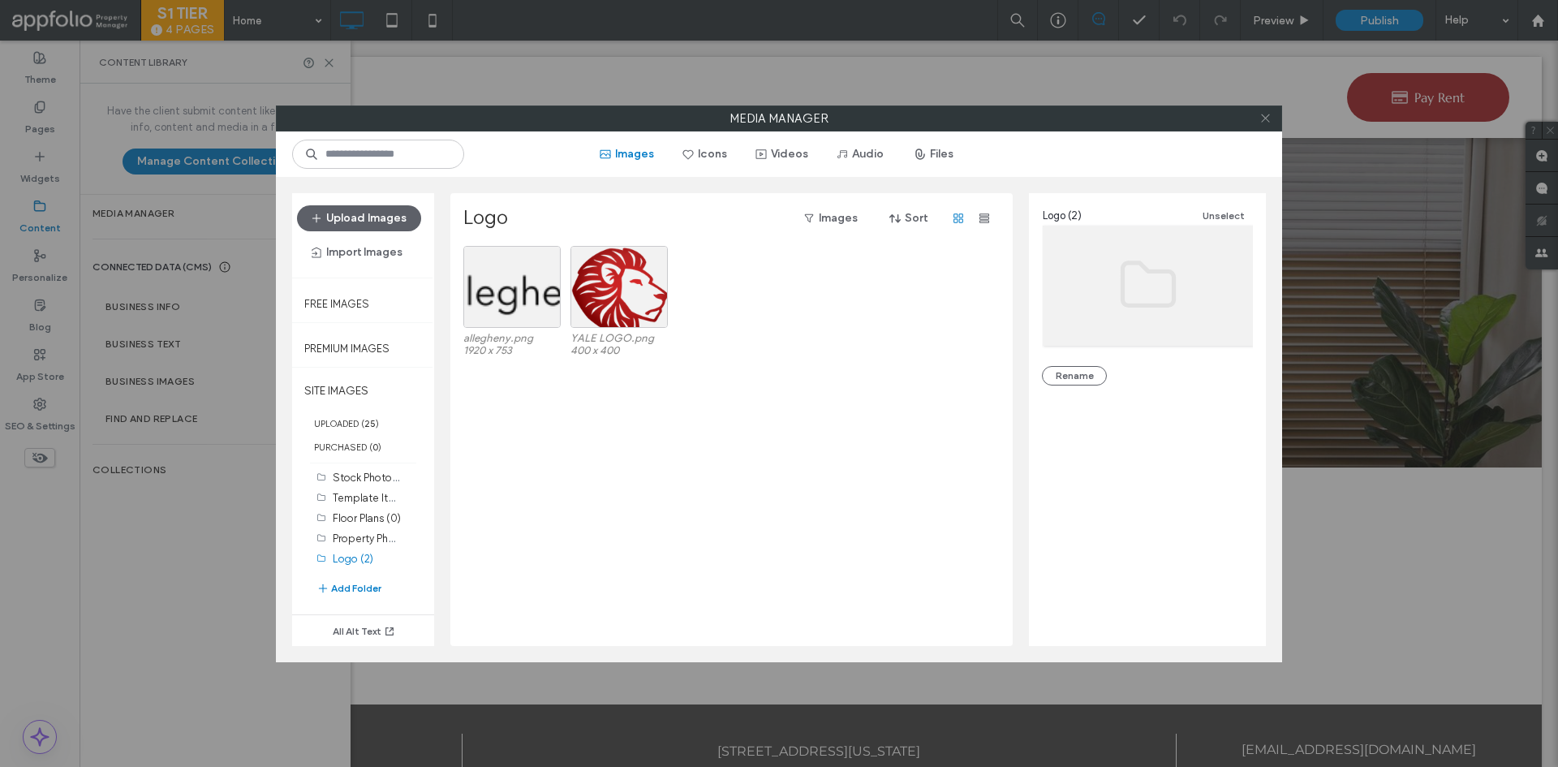
click at [1266, 121] on icon at bounding box center [1266, 118] width 12 height 12
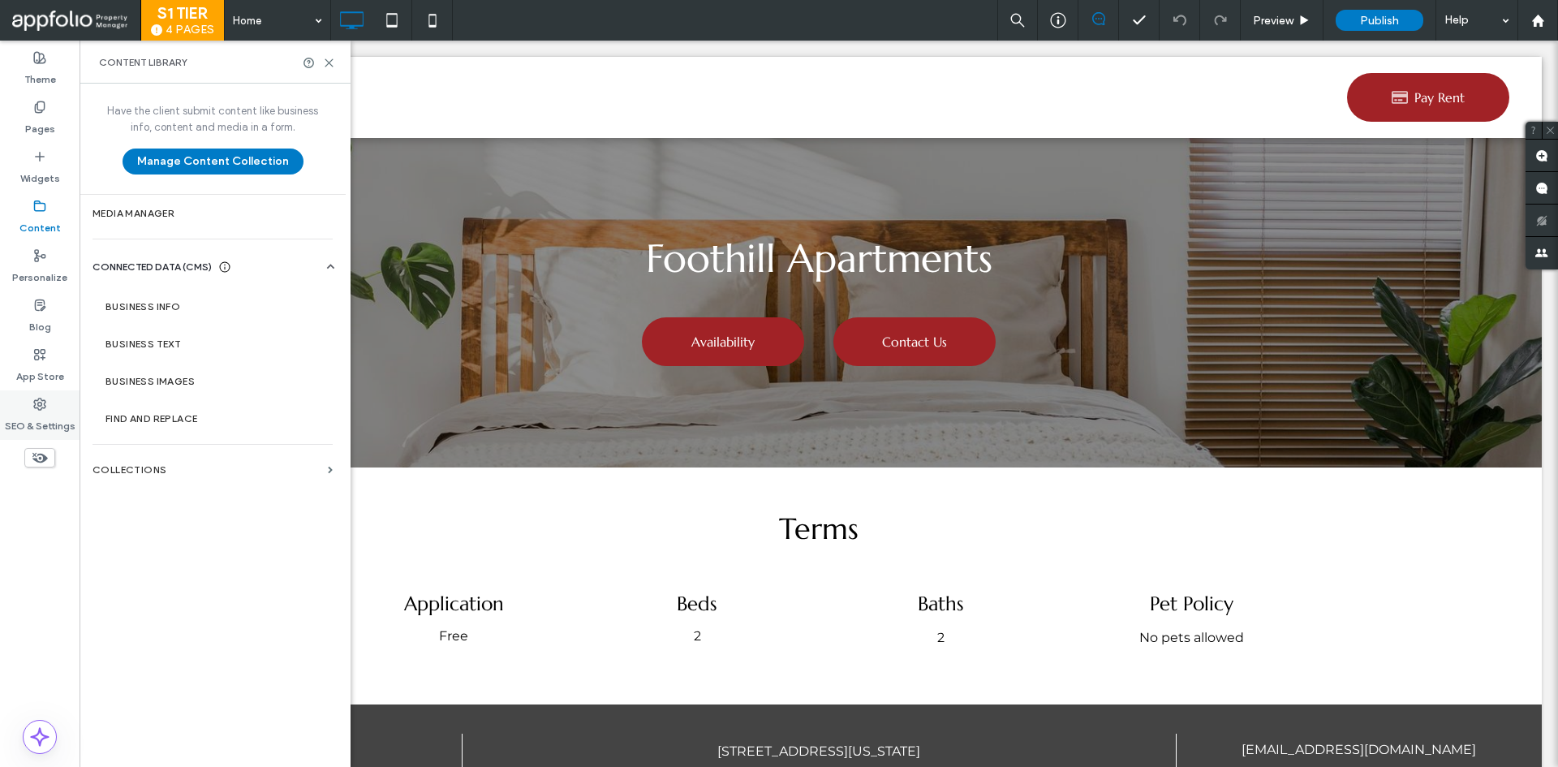
click at [34, 406] on use at bounding box center [39, 403] width 11 height 11
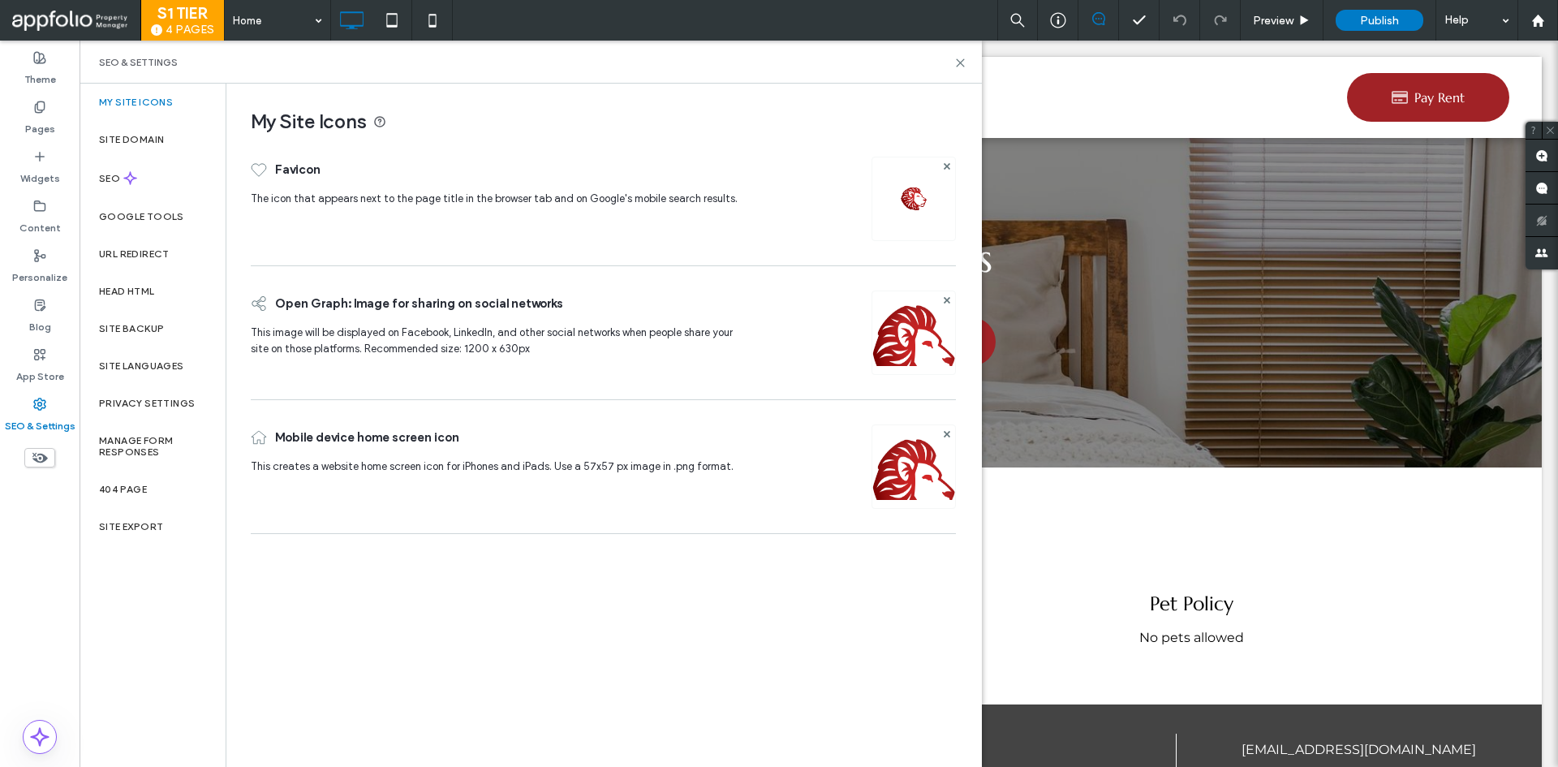
click at [144, 334] on section "Business Text" at bounding box center [216, 343] width 247 height 37
click at [143, 334] on div "Site Backup" at bounding box center [153, 328] width 146 height 37
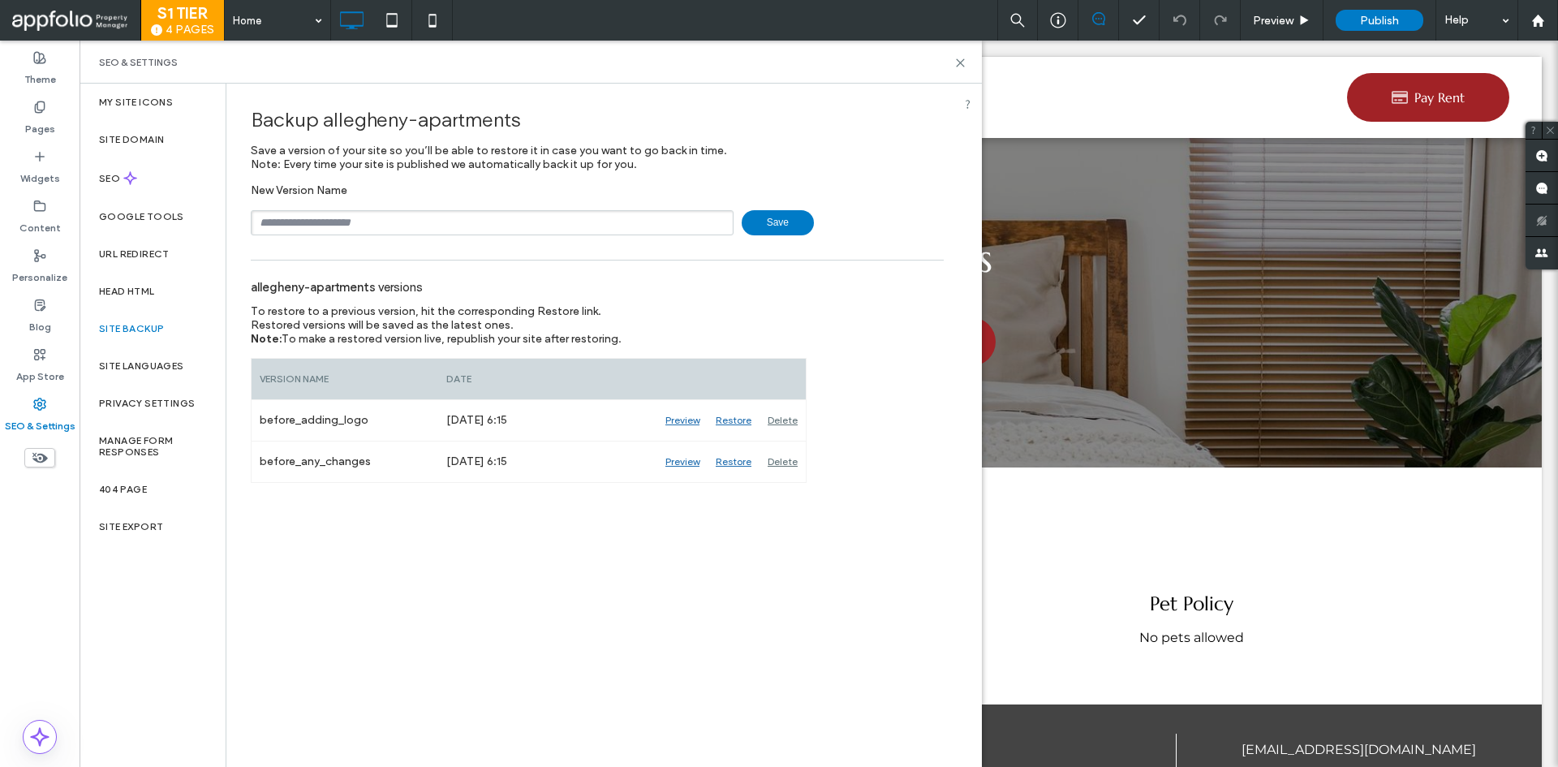
click at [327, 218] on input "text" at bounding box center [492, 222] width 483 height 25
type input "**********"
click at [742, 221] on span "Save" at bounding box center [778, 222] width 72 height 25
click at [747, 221] on div "**********" at bounding box center [779, 383] width 1558 height 767
click at [29, 208] on div "Content" at bounding box center [40, 217] width 80 height 50
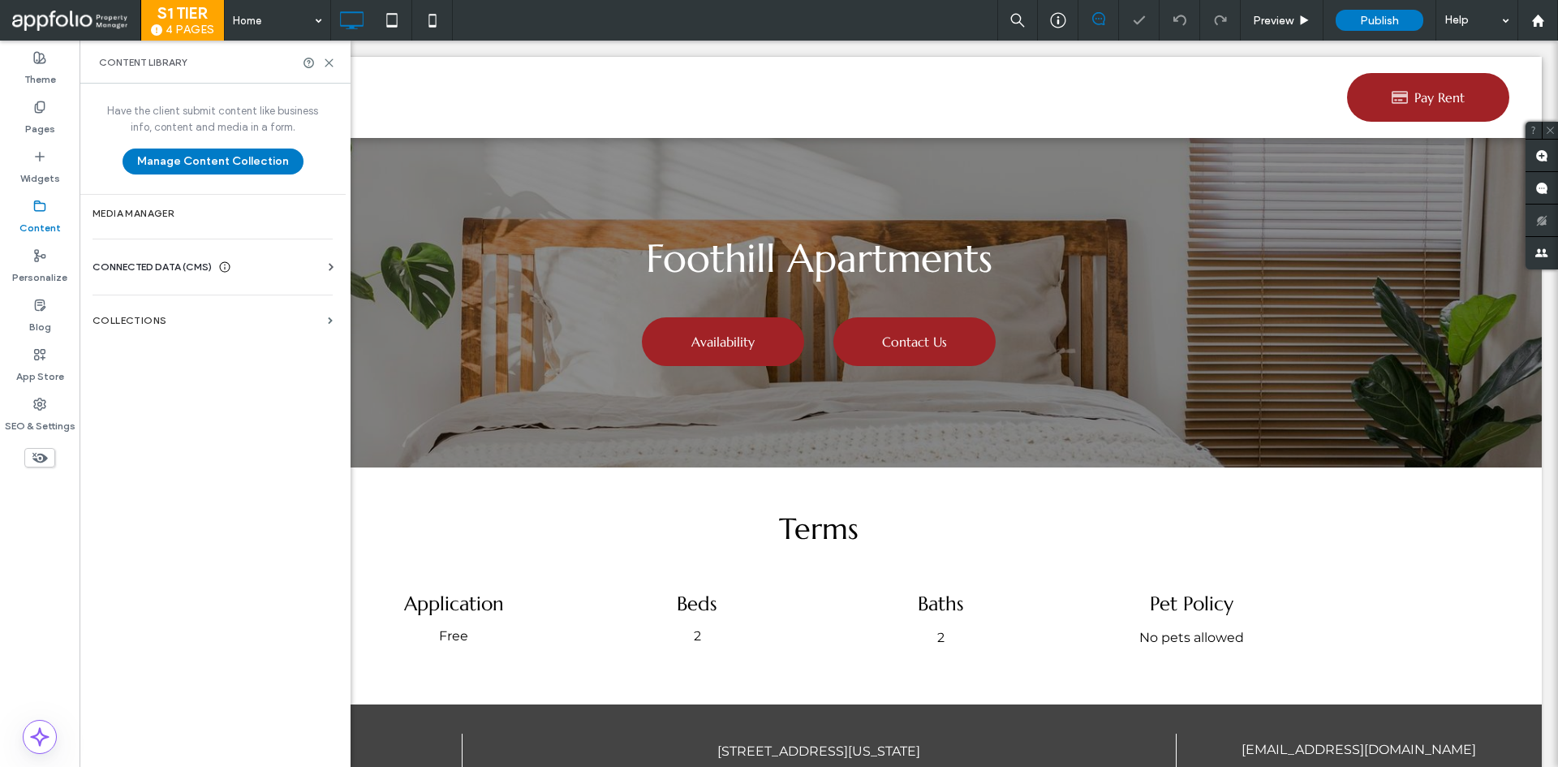
click at [130, 265] on div "URL Redirect" at bounding box center [153, 253] width 146 height 37
click at [135, 269] on span "CONNECTED DATA (CMS)" at bounding box center [152, 267] width 119 height 16
click at [145, 303] on label "Business Info" at bounding box center [216, 306] width 221 height 11
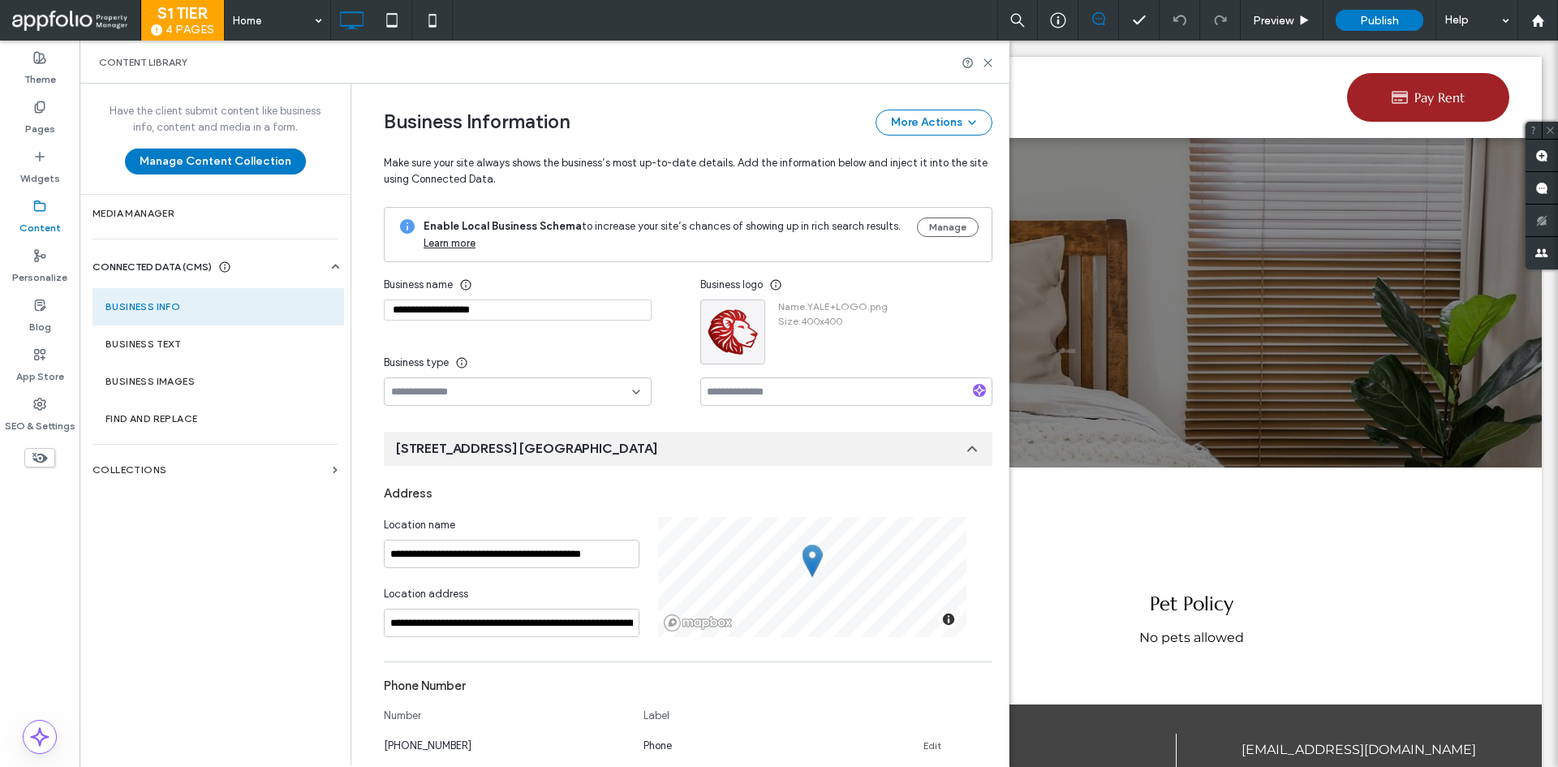
click at [397, 329] on div "**********" at bounding box center [542, 338] width 317 height 136
click at [431, 312] on input "**********" at bounding box center [518, 309] width 268 height 21
paste input
type input "*********"
click at [497, 542] on input "**********" at bounding box center [512, 554] width 256 height 28
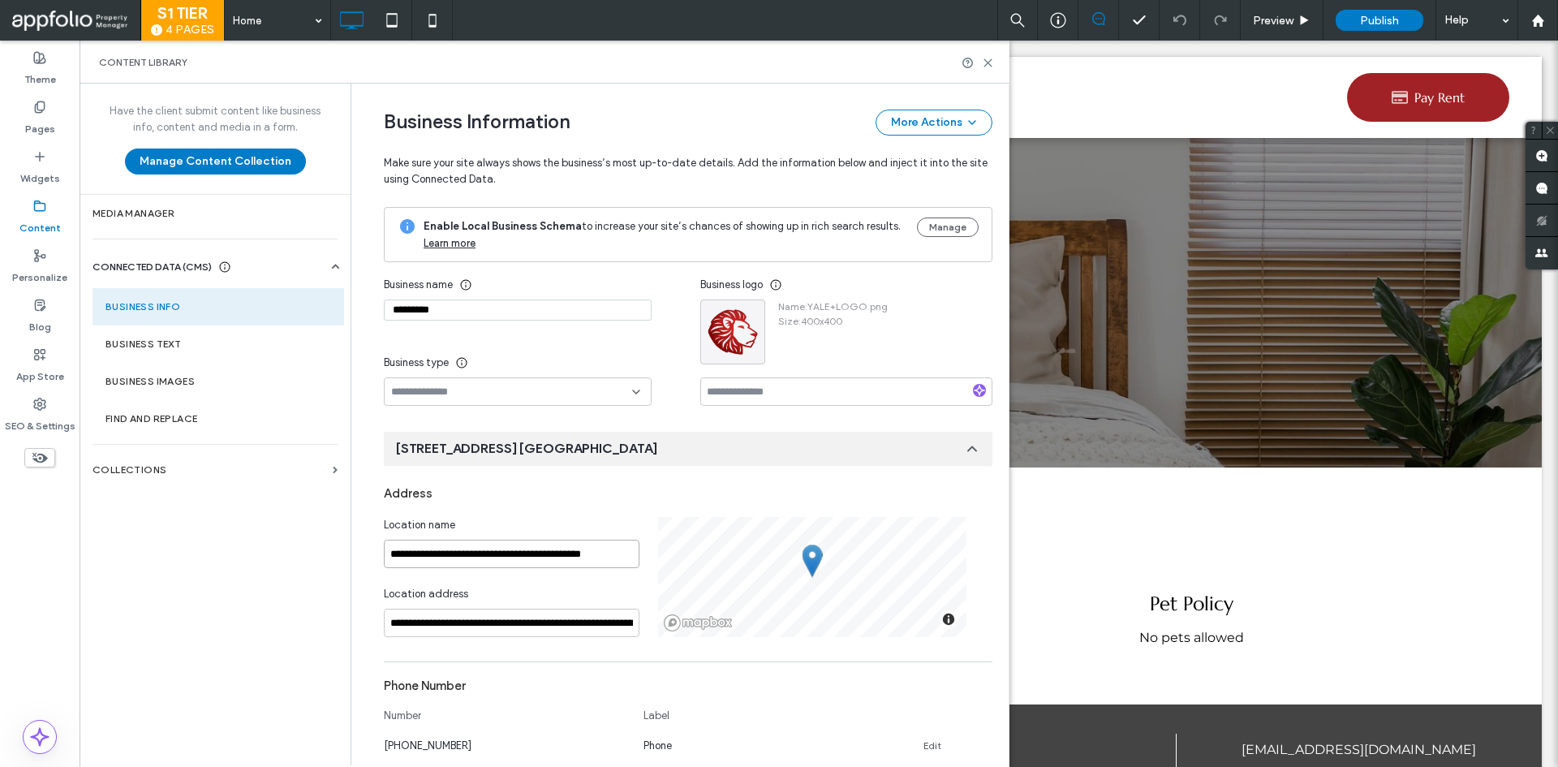
paste input
type input "*********"
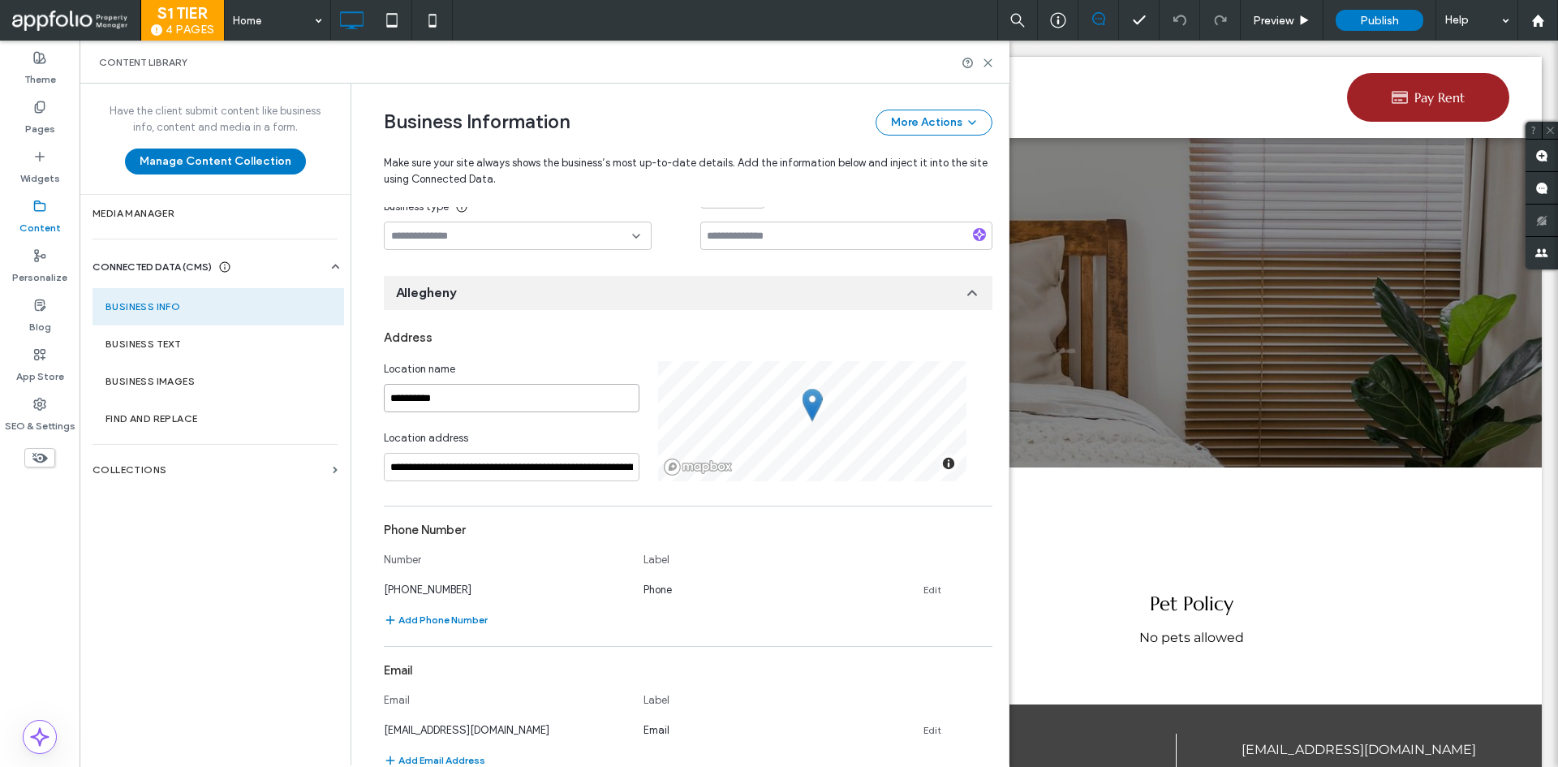
click at [484, 399] on input "*********" at bounding box center [512, 398] width 256 height 28
type input "*********"
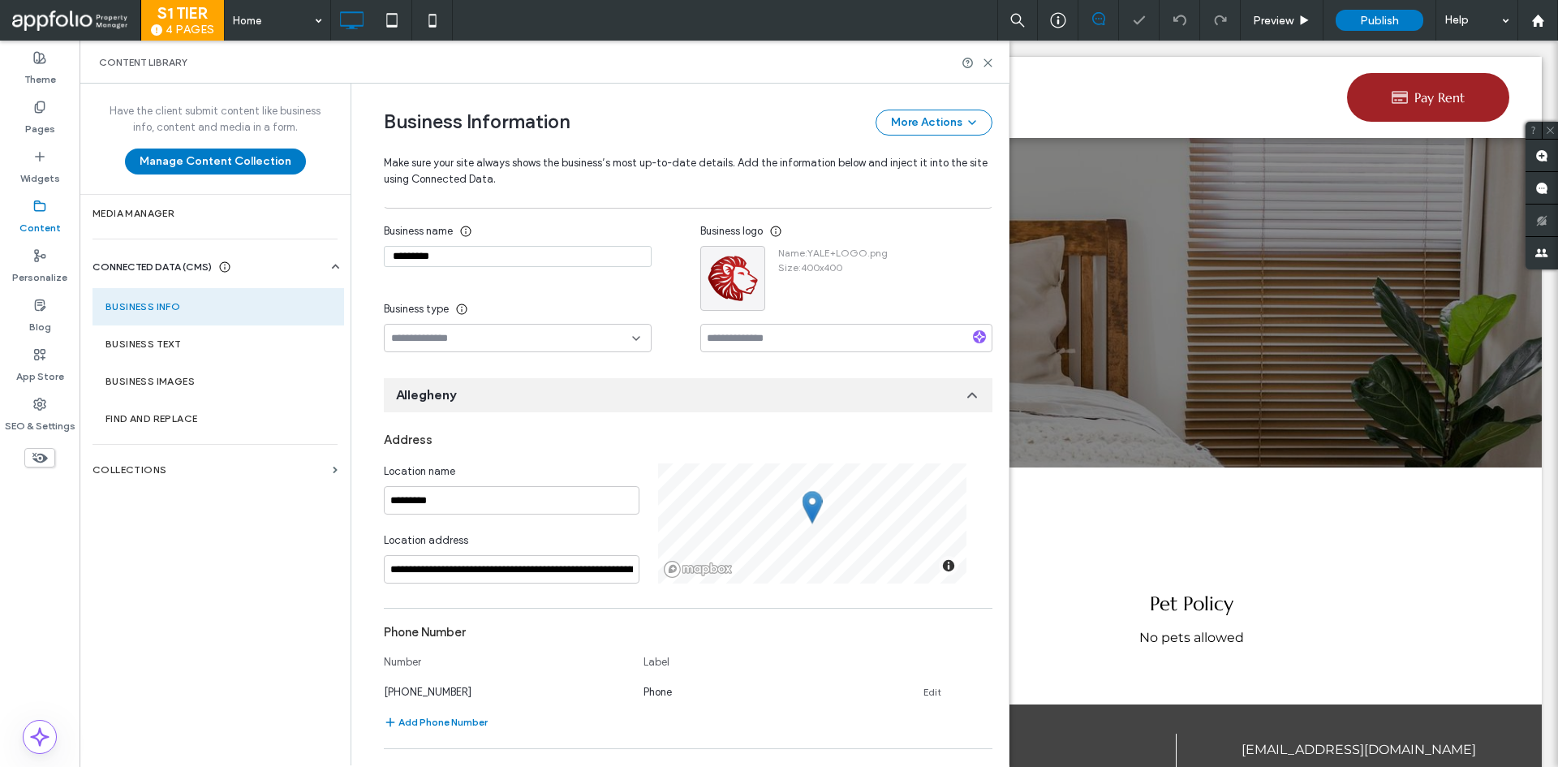
scroll to position [0, 0]
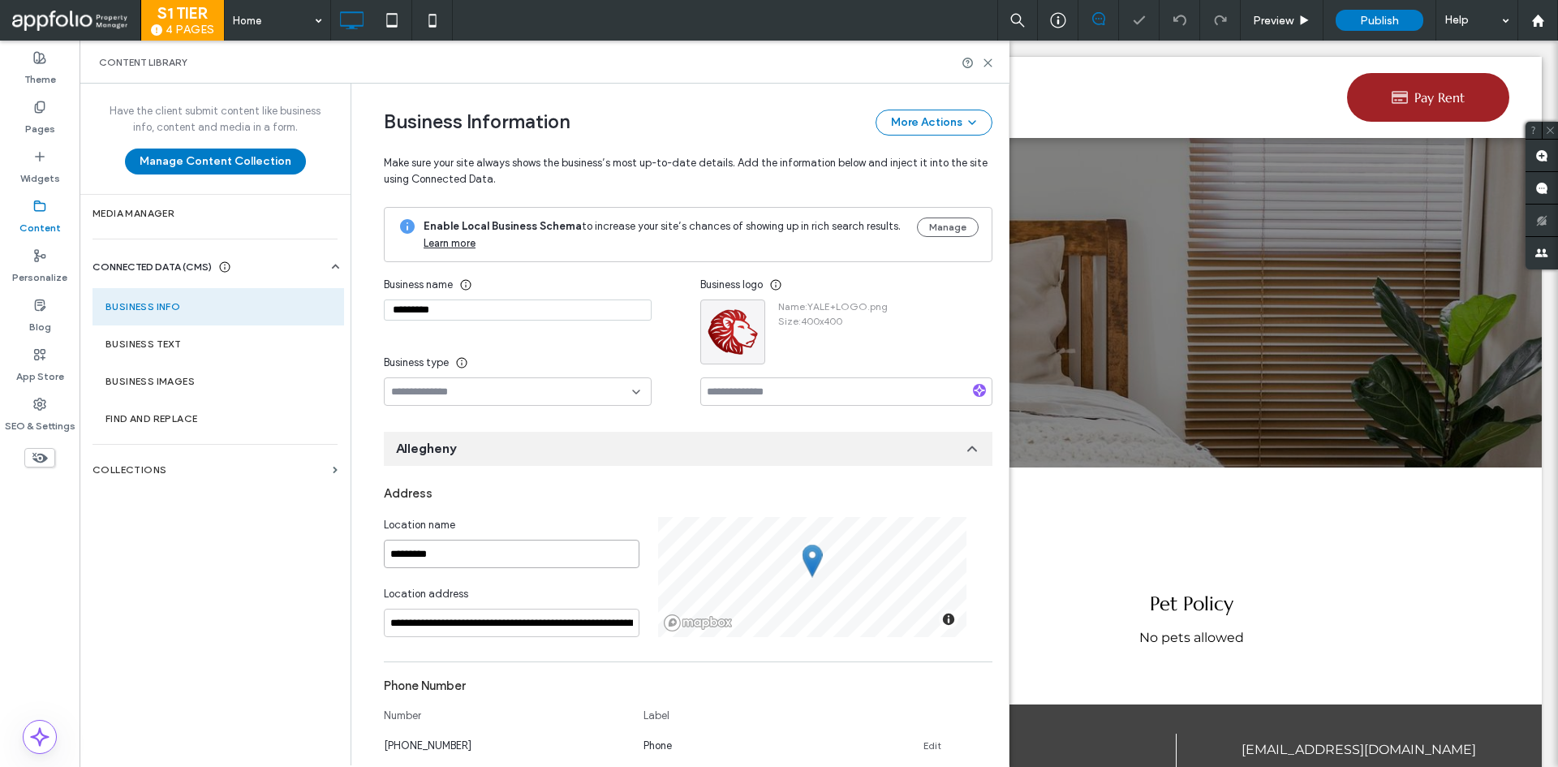
click at [479, 553] on input "*********" at bounding box center [512, 554] width 256 height 28
click at [468, 312] on input "*********" at bounding box center [518, 309] width 268 height 21
click at [747, 317] on icon "button" at bounding box center [749, 315] width 13 height 13
click at [738, 342] on div "Replace Image" at bounding box center [806, 354] width 144 height 31
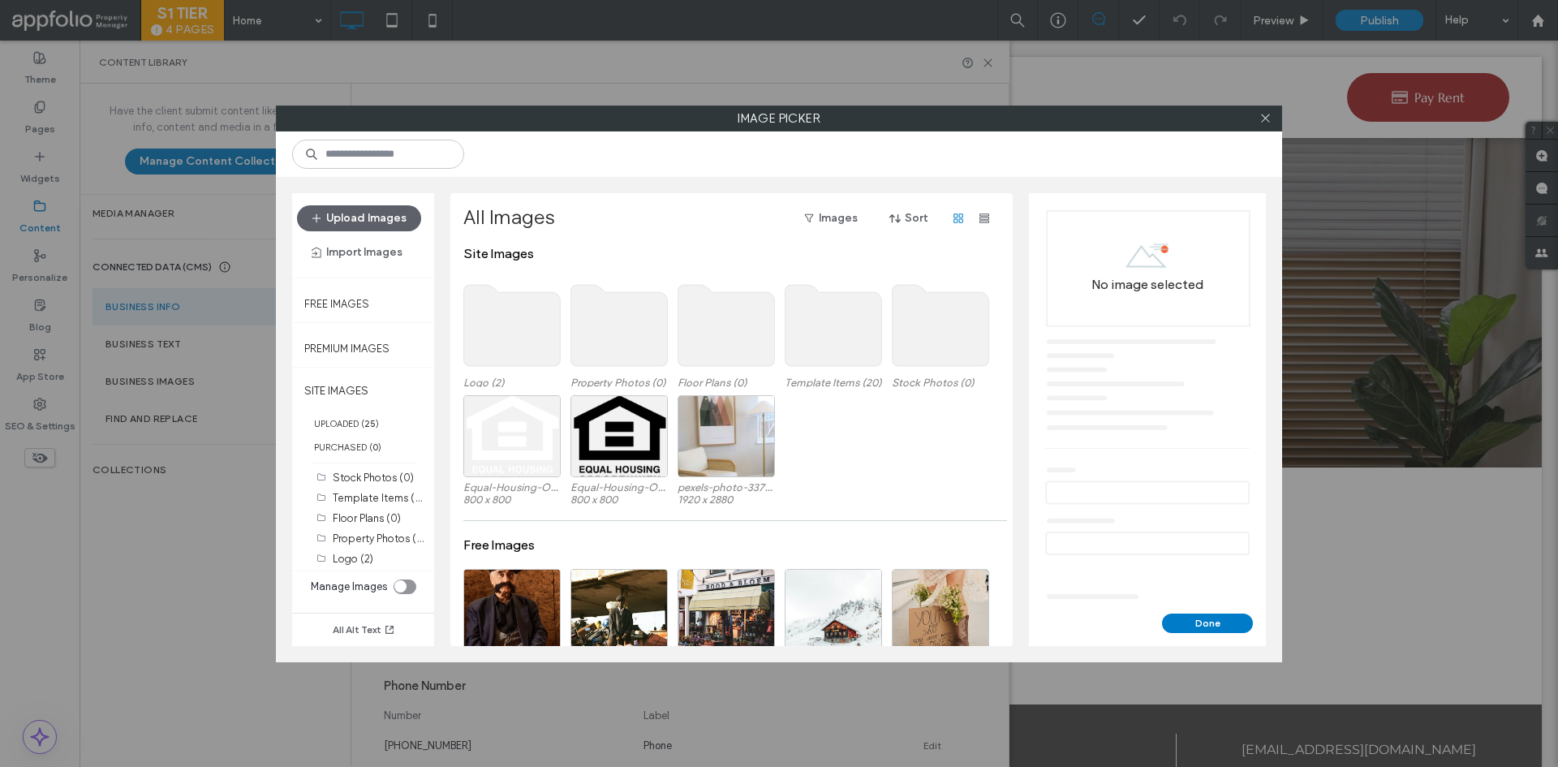
click at [502, 312] on use at bounding box center [512, 325] width 97 height 81
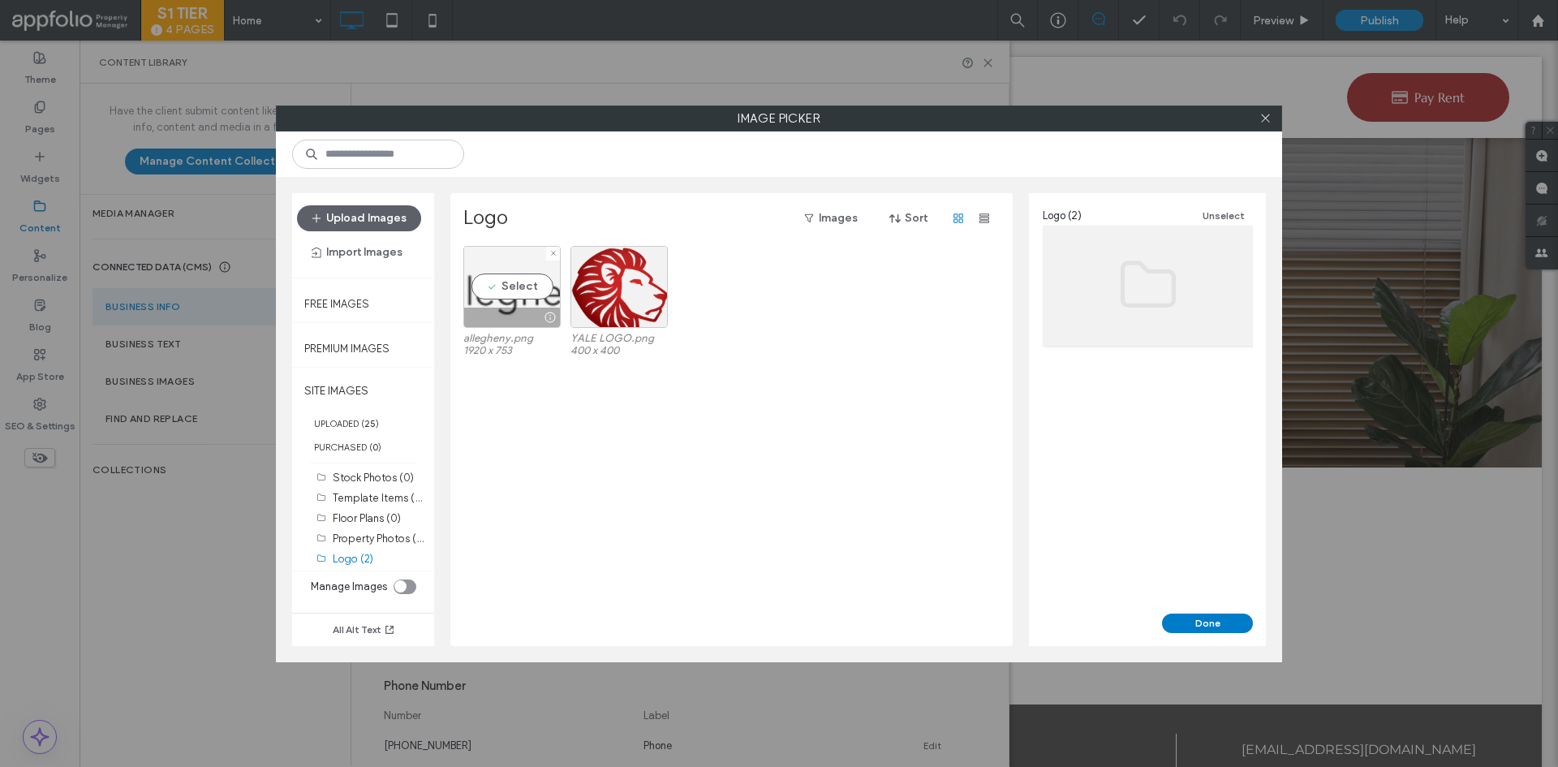
click at [497, 294] on div "Select" at bounding box center [511, 287] width 97 height 82
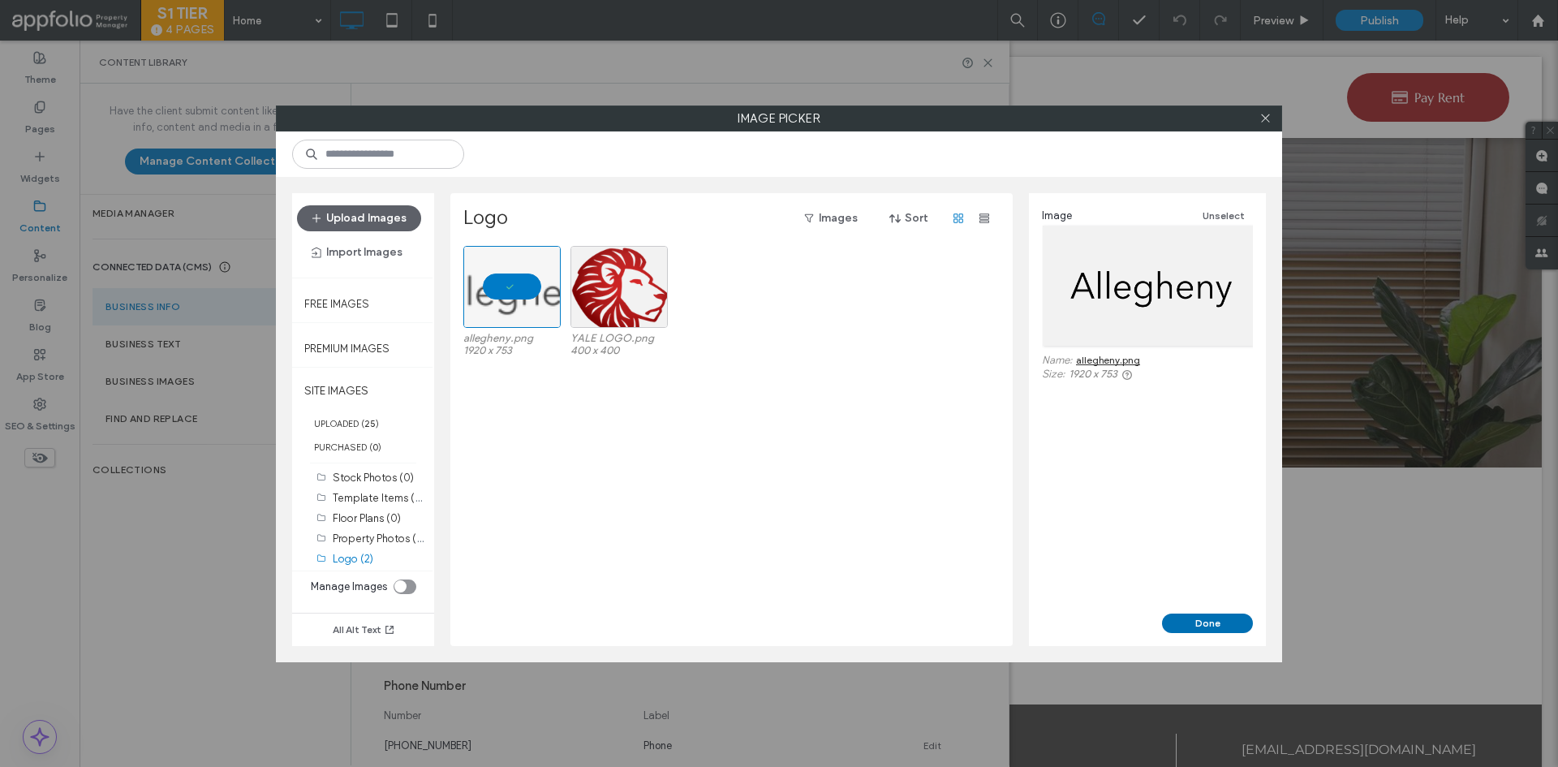
drag, startPoint x: 1230, startPoint y: 630, endPoint x: 1124, endPoint y: 575, distance: 118.7
click at [1230, 630] on button "Done" at bounding box center [1207, 623] width 91 height 19
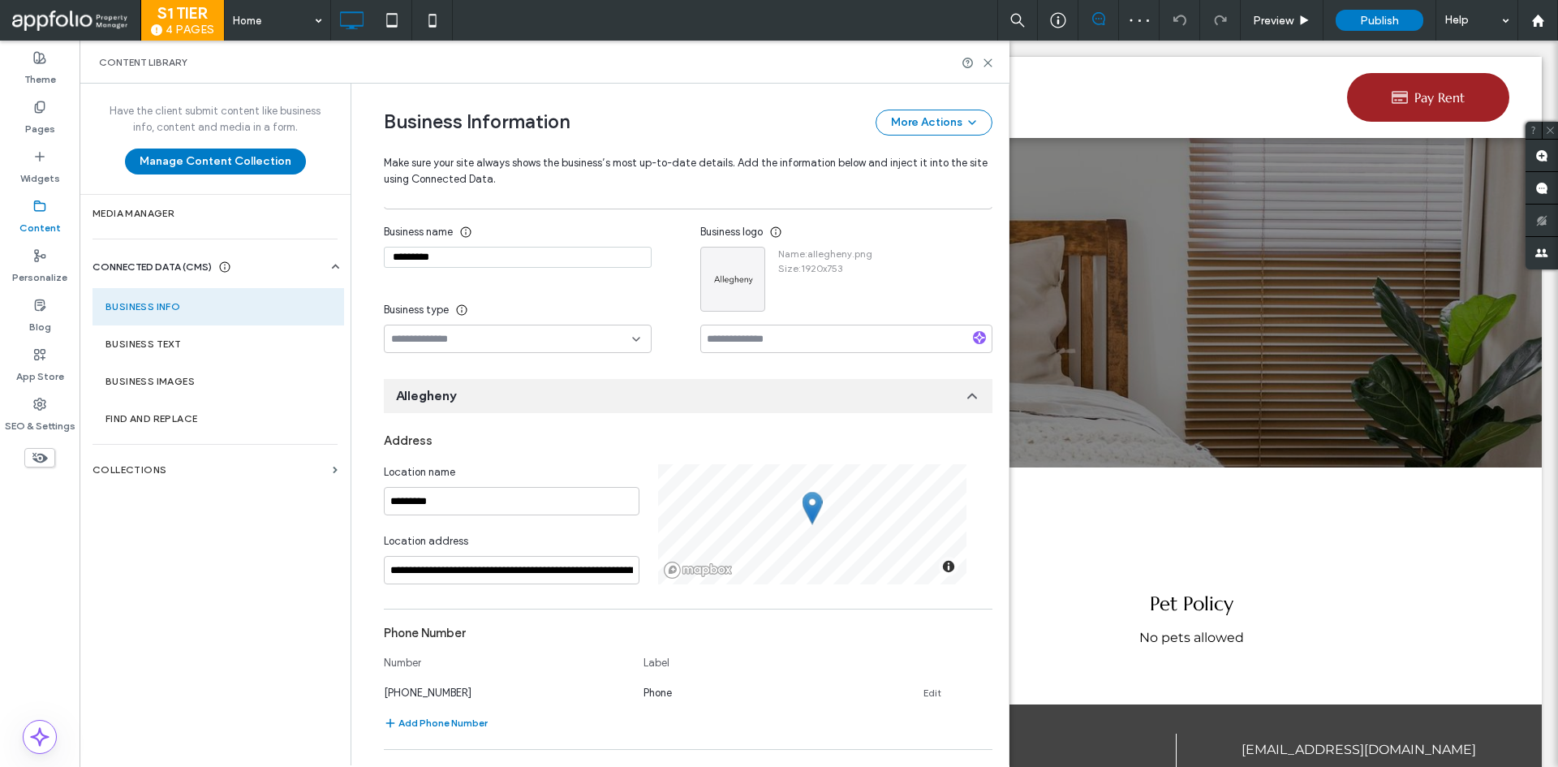
scroll to position [81, 0]
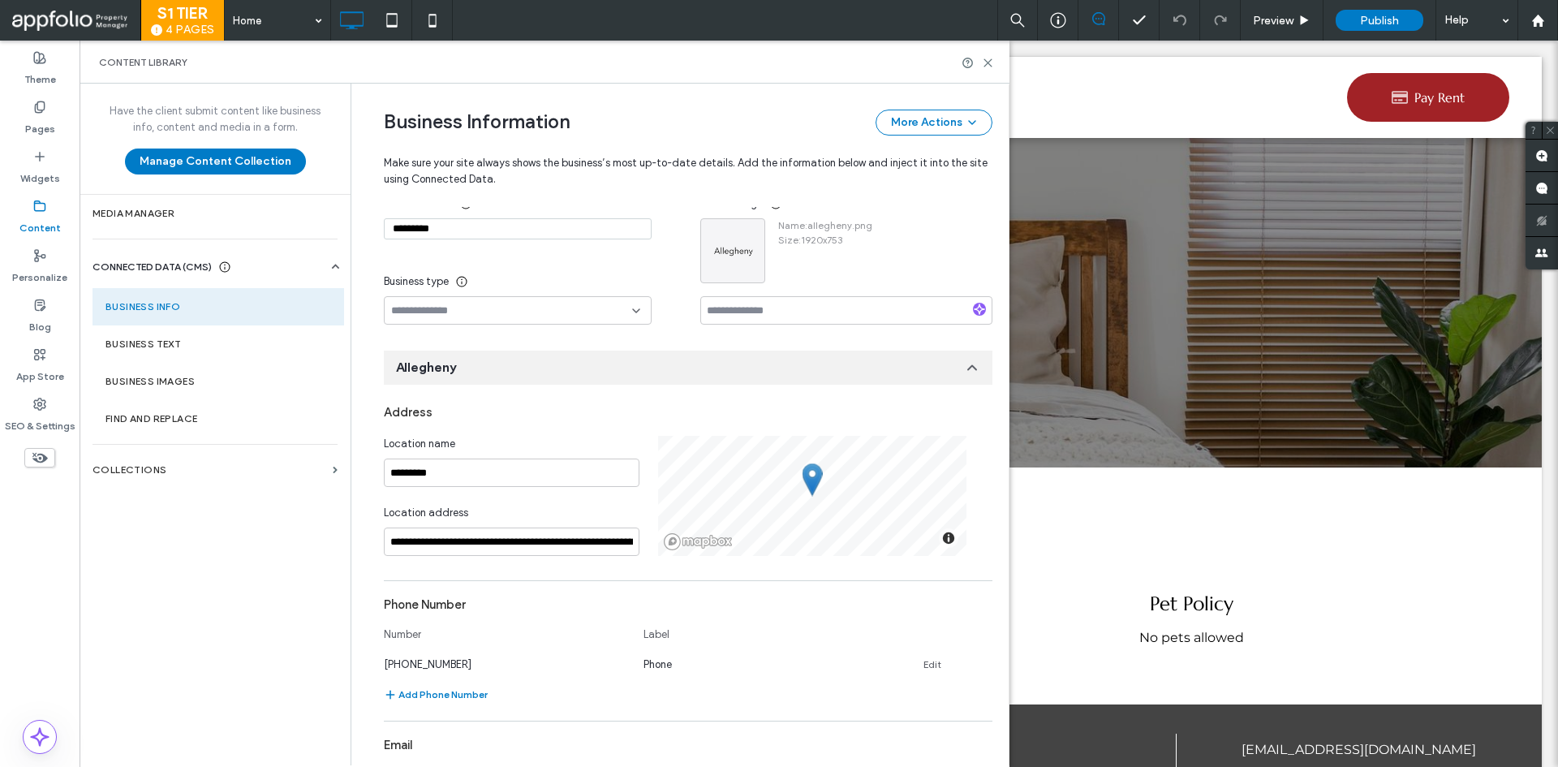
click at [510, 523] on div "Location address" at bounding box center [512, 516] width 256 height 23
click at [506, 532] on input "**********" at bounding box center [512, 542] width 256 height 28
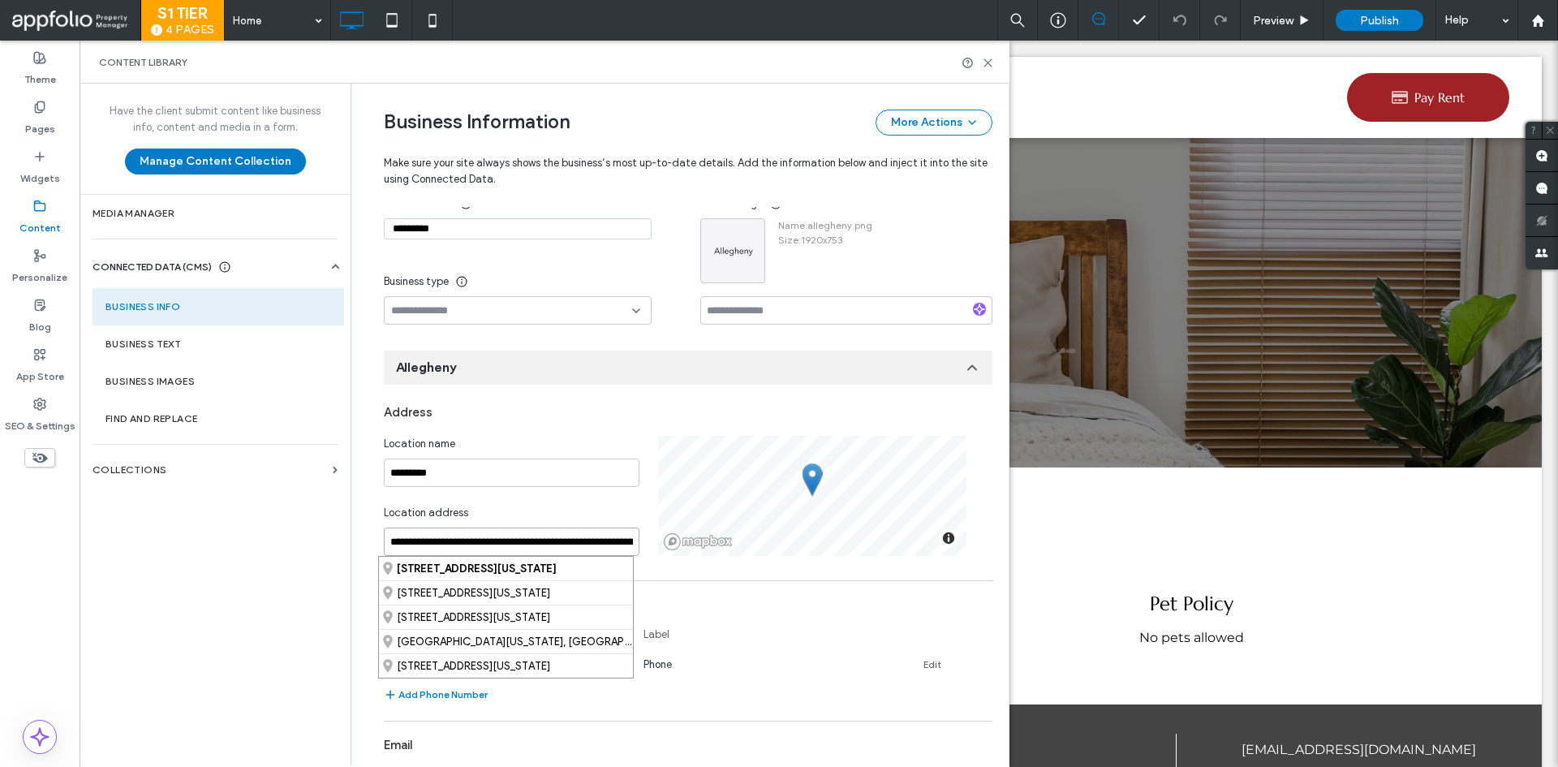
paste input
drag, startPoint x: 415, startPoint y: 545, endPoint x: 440, endPoint y: 560, distance: 29.5
click at [416, 545] on input "**********" at bounding box center [512, 542] width 256 height 28
click at [600, 543] on input "**********" at bounding box center [512, 542] width 256 height 28
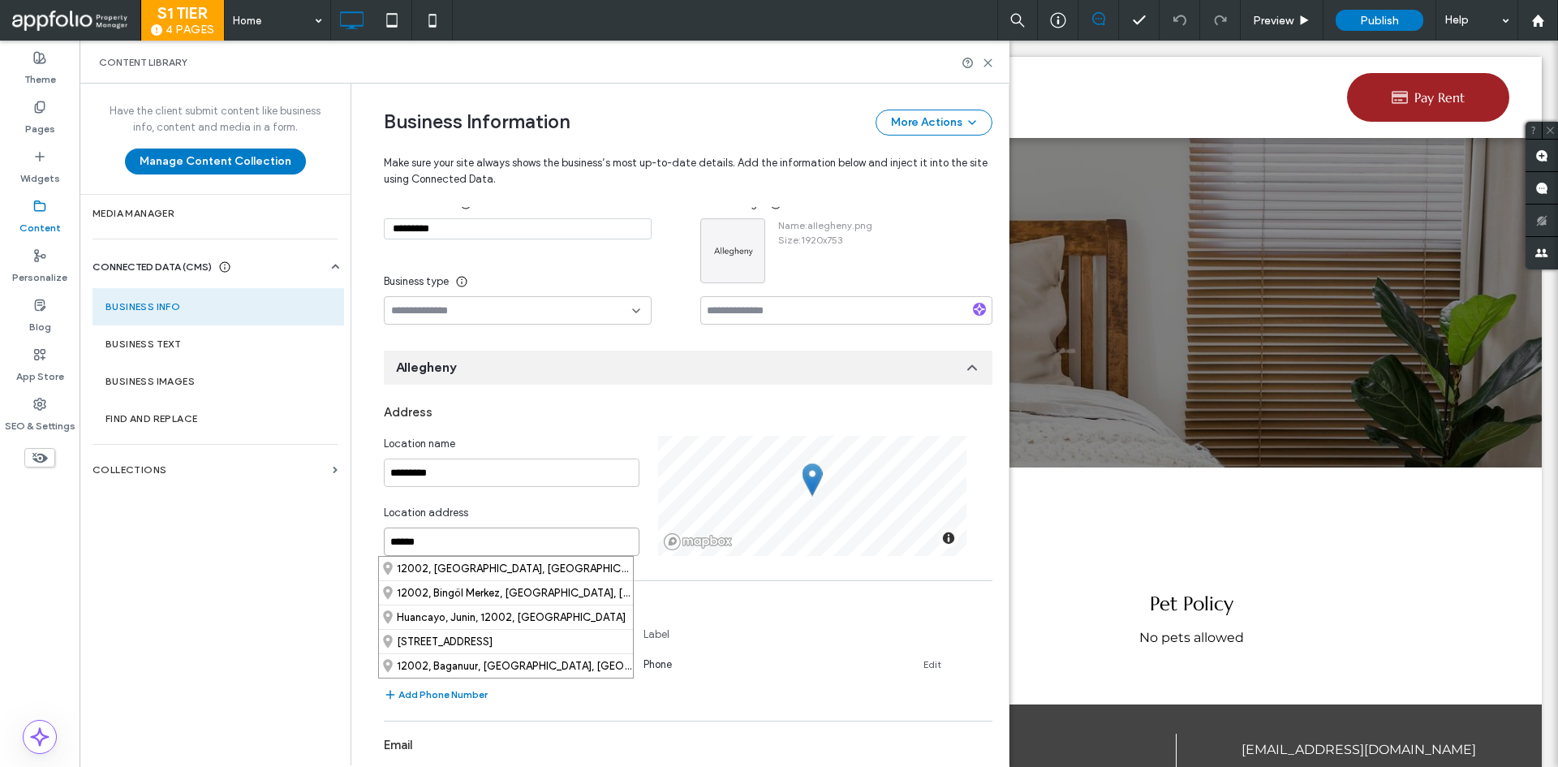
click at [446, 545] on input "******" at bounding box center [512, 542] width 256 height 28
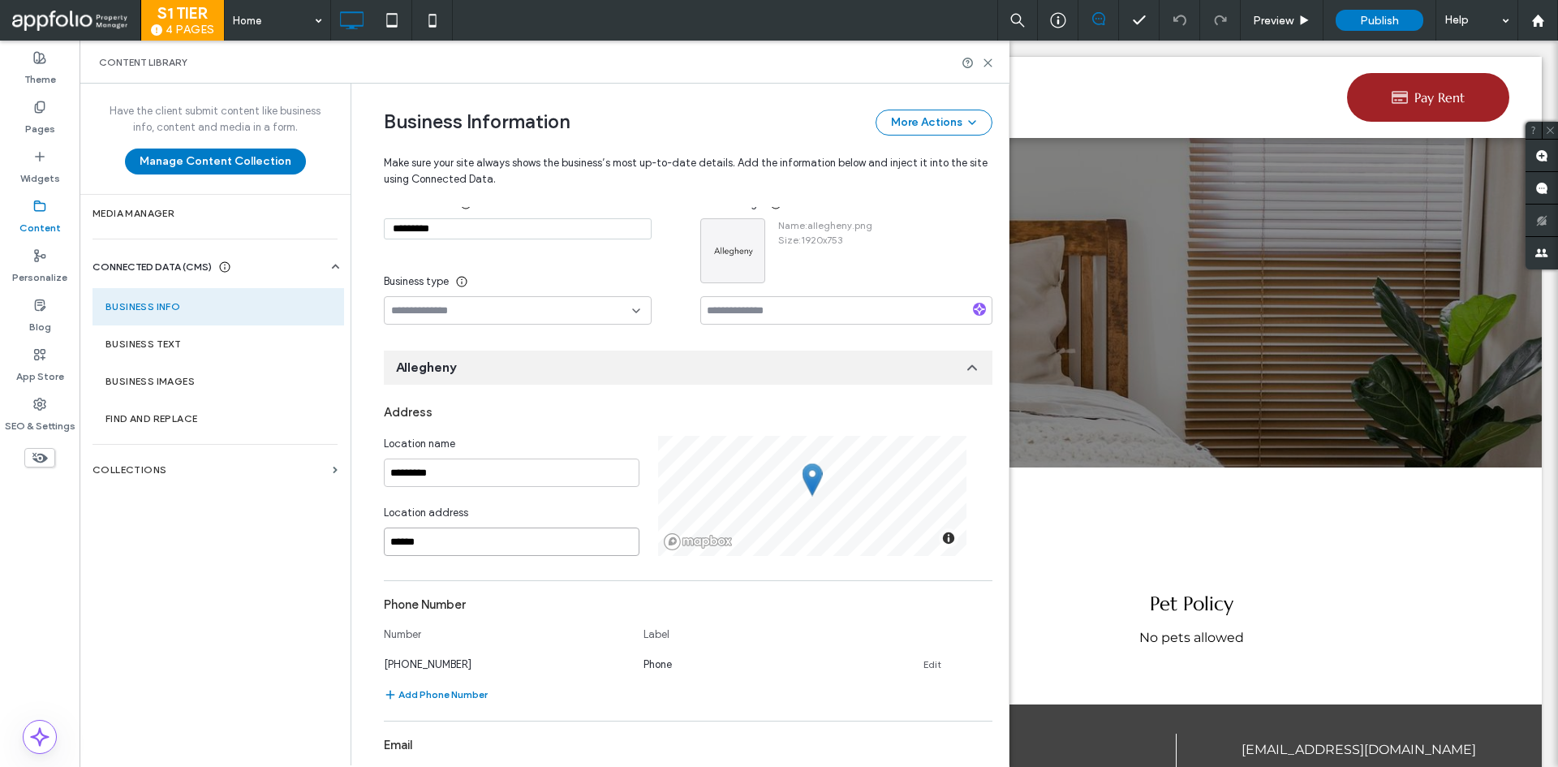
paste input "**********"
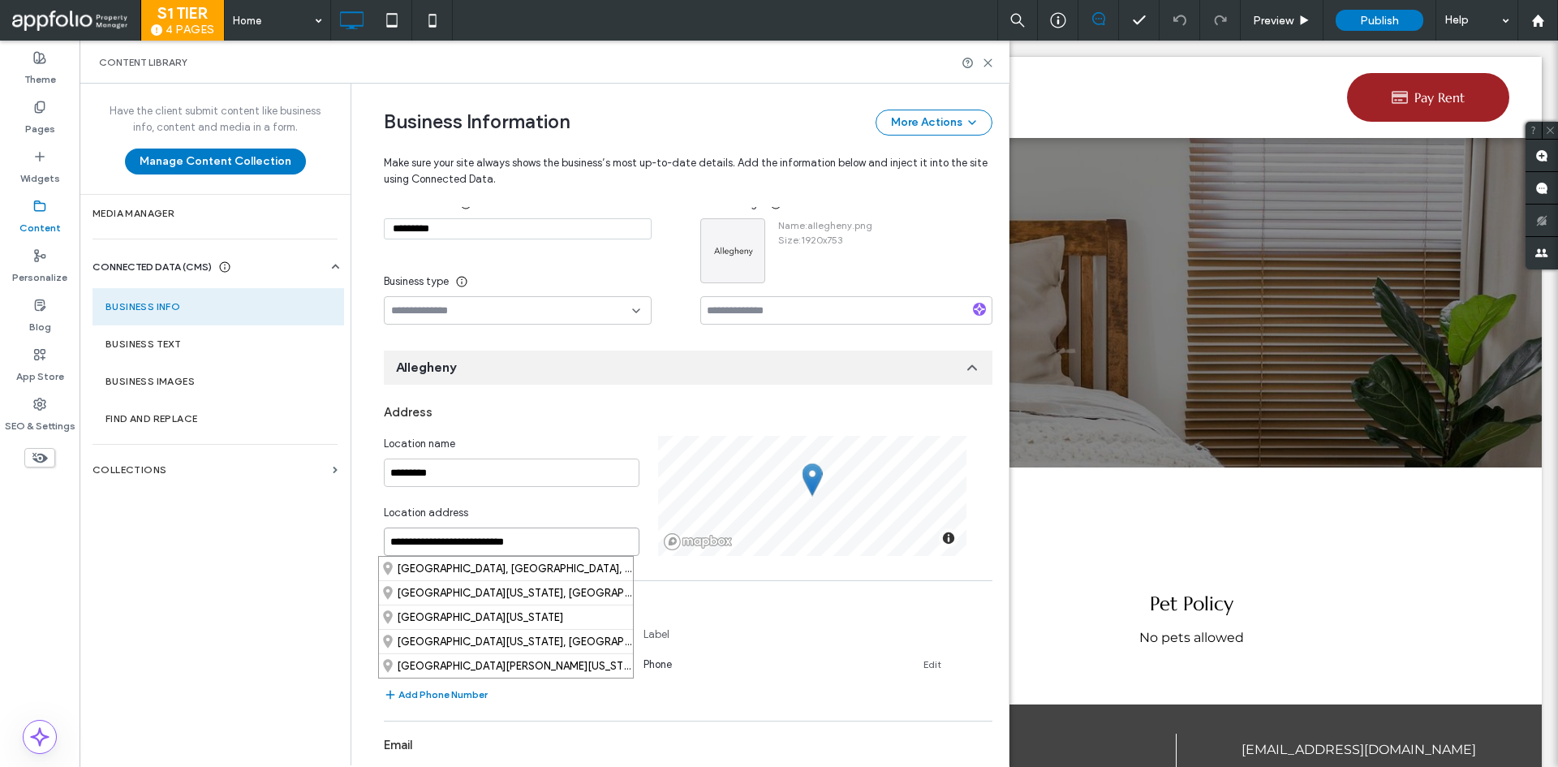
drag, startPoint x: 418, startPoint y: 545, endPoint x: 465, endPoint y: 542, distance: 47.1
click at [465, 542] on input "**********" at bounding box center [512, 542] width 256 height 28
click at [451, 564] on div "12002 Allegheny Street, Sun Valley, California 91352, United States" at bounding box center [506, 569] width 254 height 24
type input "**********"
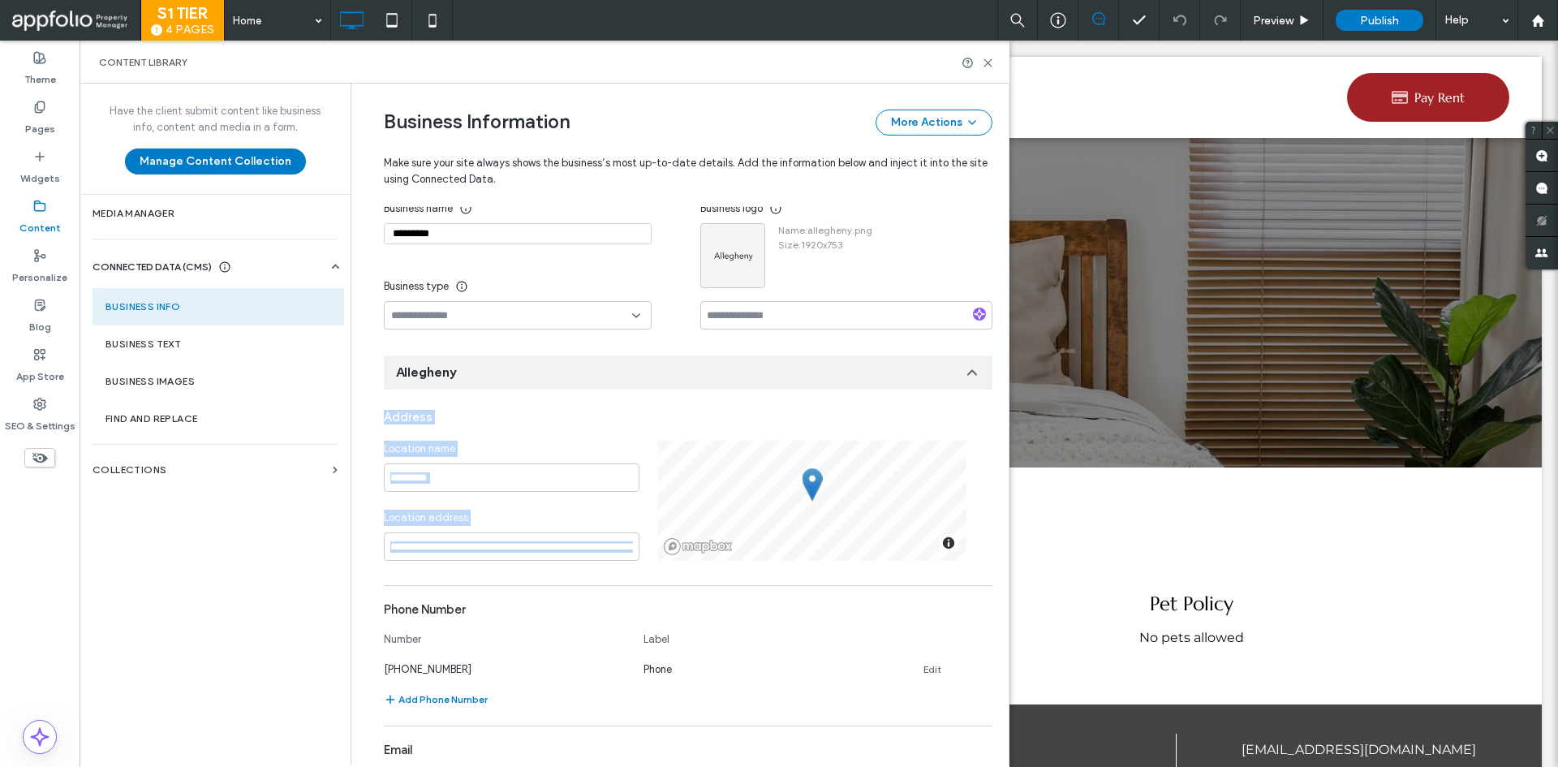
scroll to position [162, 0]
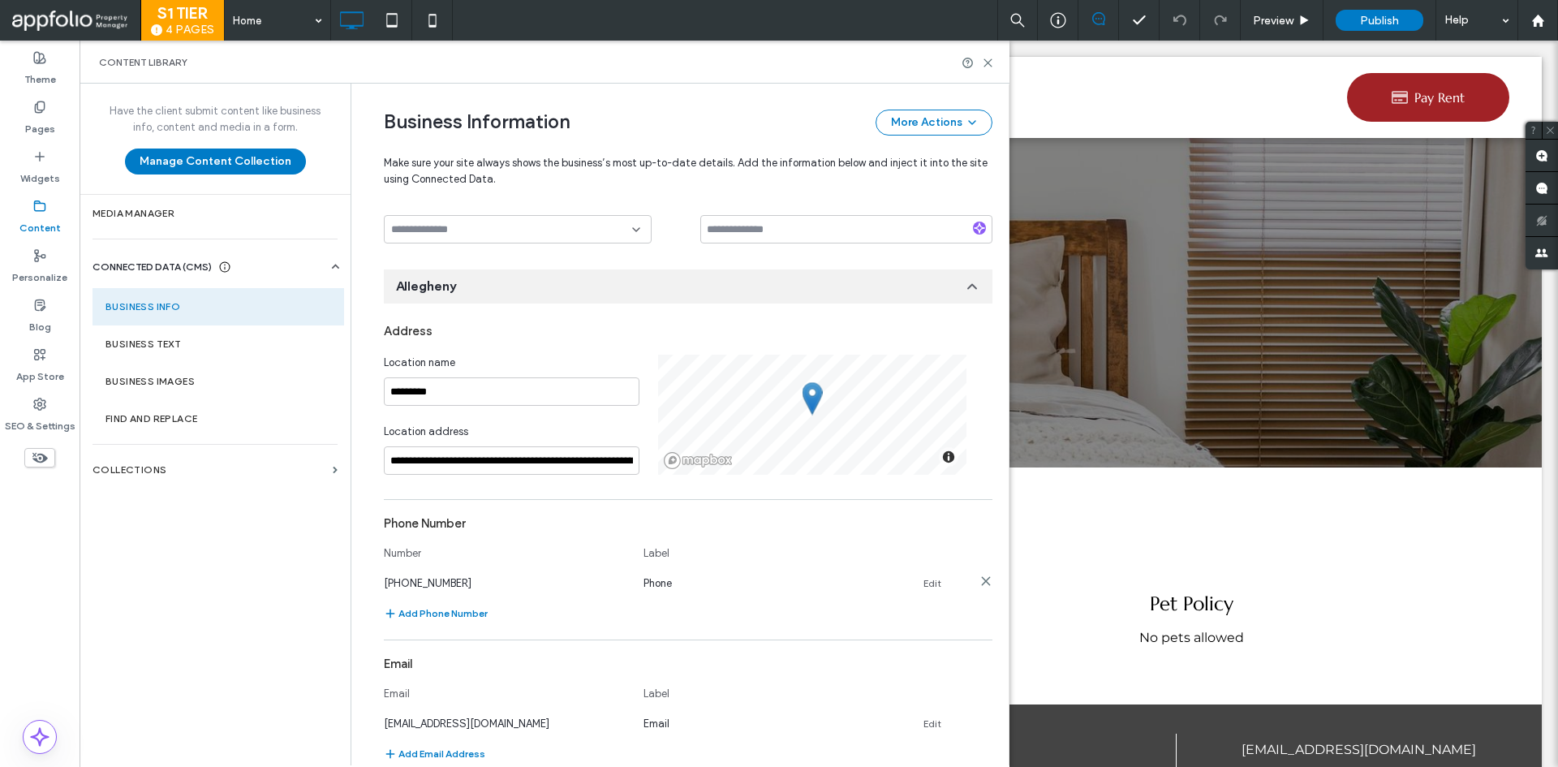
click at [926, 586] on link "Edit" at bounding box center [933, 583] width 18 height 13
click at [704, 591] on input "*****" at bounding box center [765, 581] width 243 height 28
click at [517, 588] on input "**********" at bounding box center [505, 581] width 243 height 28
click at [474, 590] on input "**********" at bounding box center [505, 581] width 243 height 28
paste input
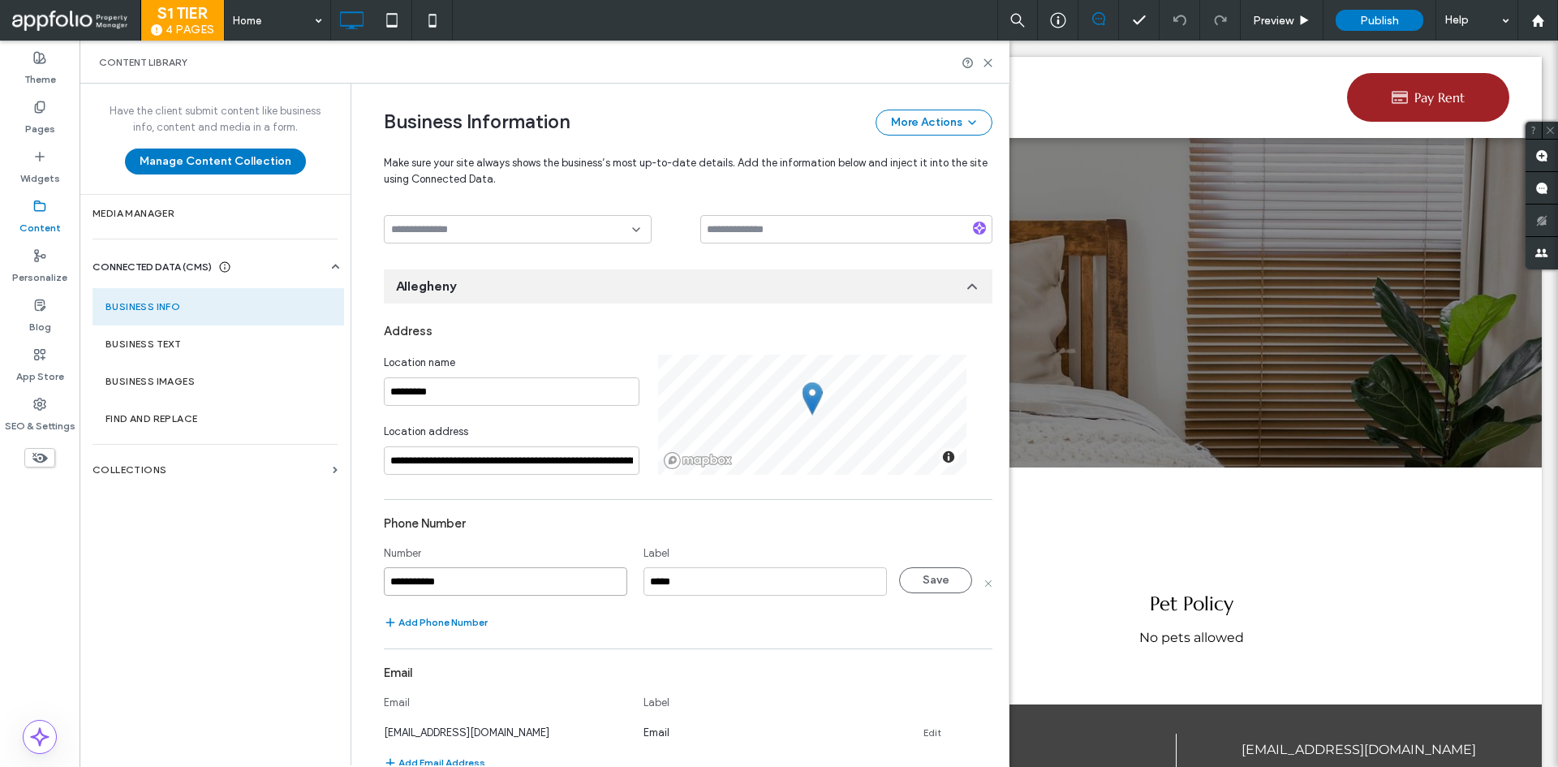
click at [393, 589] on input "**********" at bounding box center [505, 581] width 243 height 28
type input "**********"
click at [933, 584] on button "Save" at bounding box center [935, 580] width 73 height 26
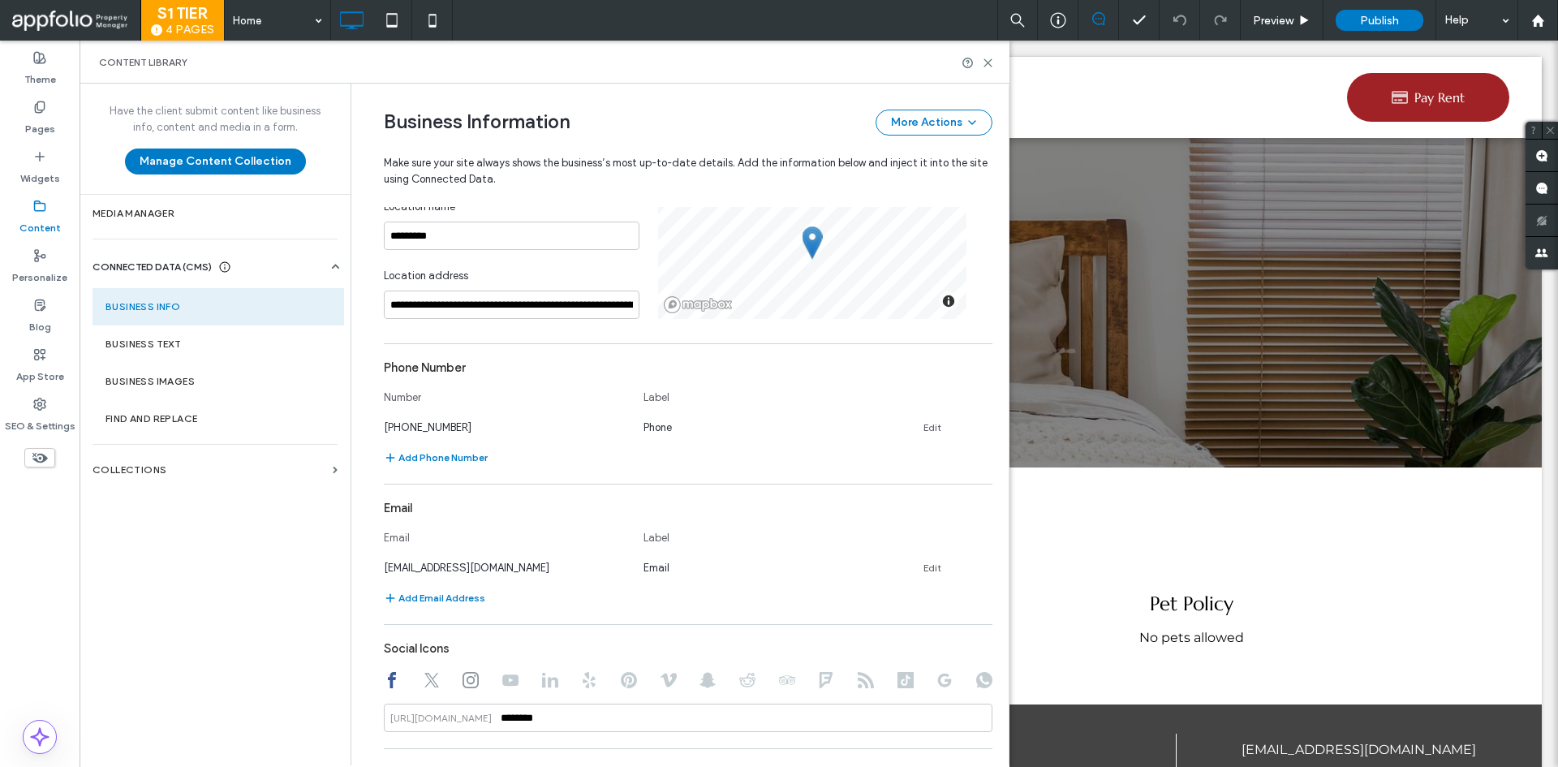
scroll to position [325, 0]
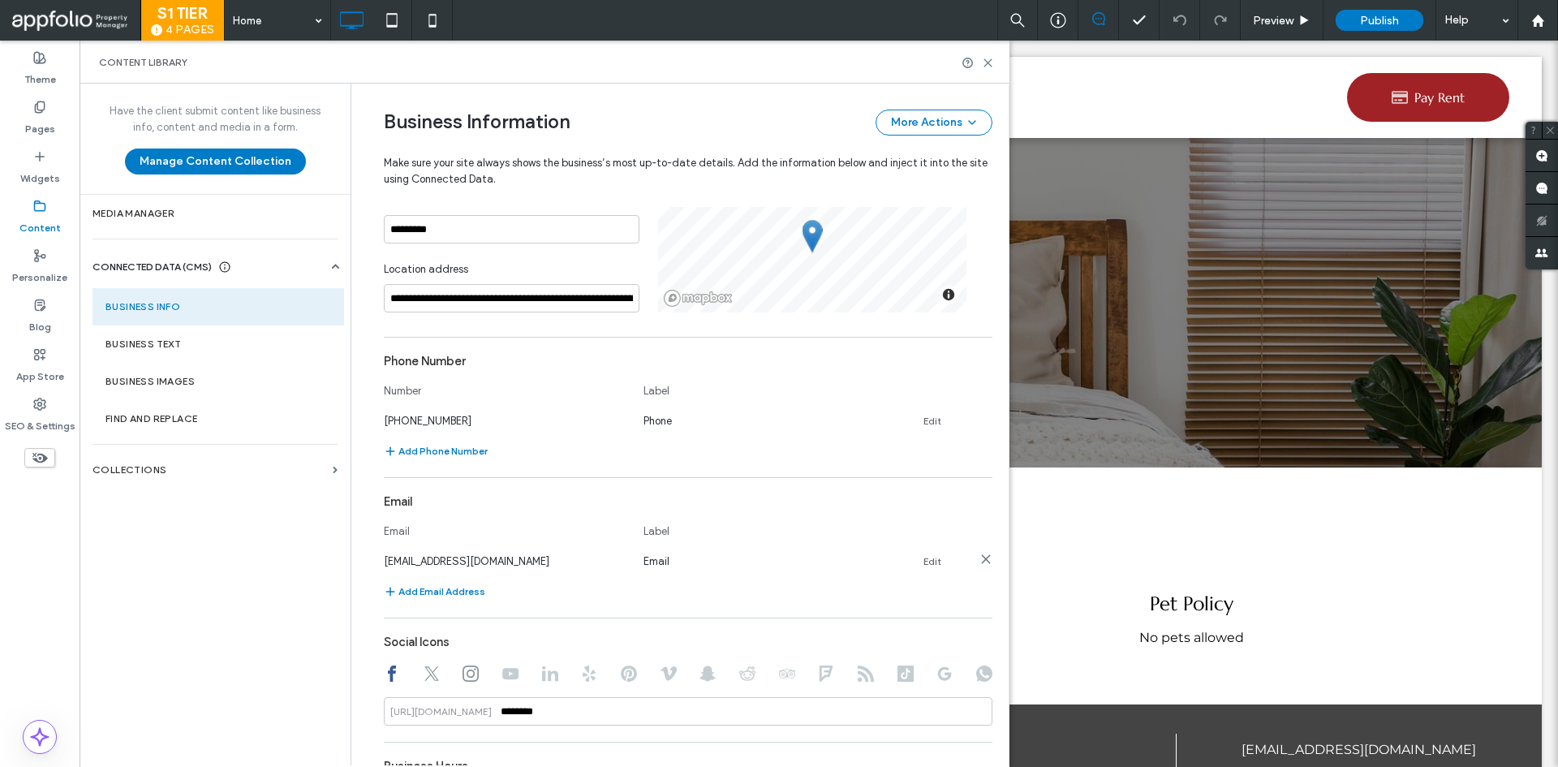
click at [515, 557] on span "[EMAIL_ADDRESS][DOMAIN_NAME]" at bounding box center [467, 561] width 166 height 12
click at [927, 564] on link "Edit" at bounding box center [933, 561] width 18 height 13
click at [513, 553] on input "**********" at bounding box center [505, 559] width 243 height 28
type input "**********"
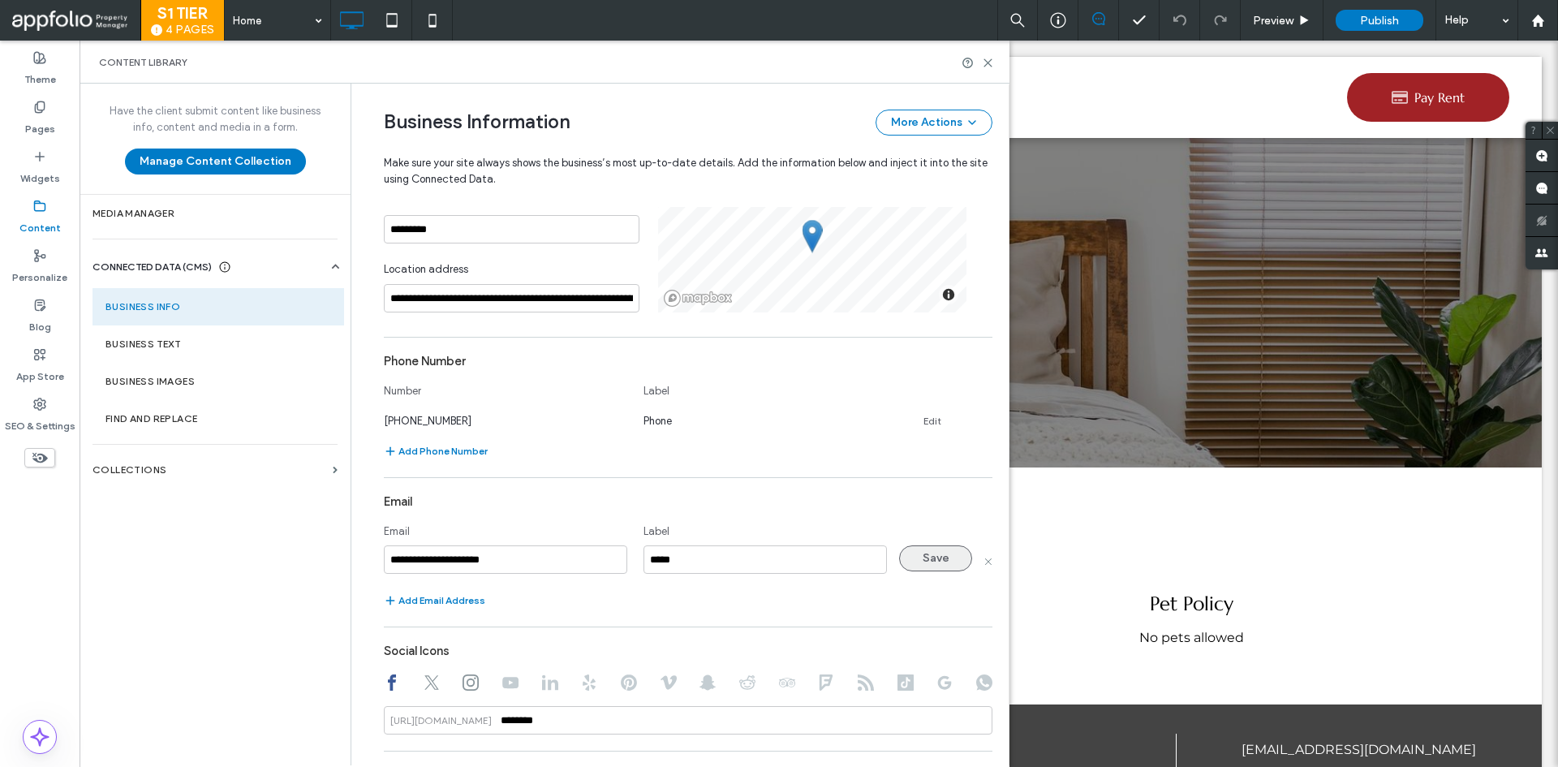
click at [910, 560] on button "Save" at bounding box center [935, 558] width 73 height 26
click at [989, 69] on div "Content Library" at bounding box center [545, 62] width 930 height 43
click at [988, 62] on icon at bounding box center [988, 63] width 12 height 12
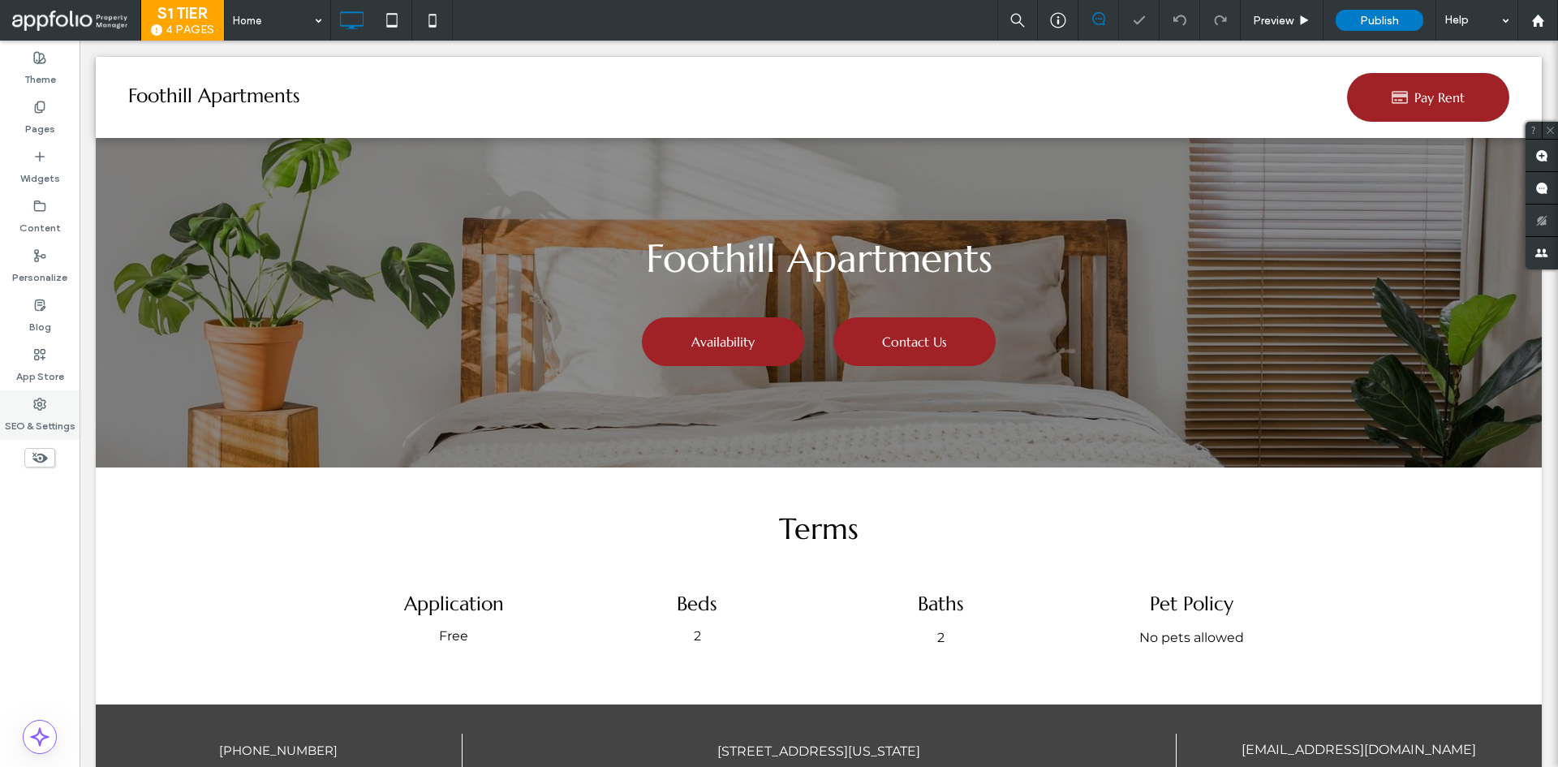
drag, startPoint x: 22, startPoint y: 416, endPoint x: 7, endPoint y: 346, distance: 71.3
click at [22, 416] on label "SEO & Settings" at bounding box center [40, 422] width 71 height 23
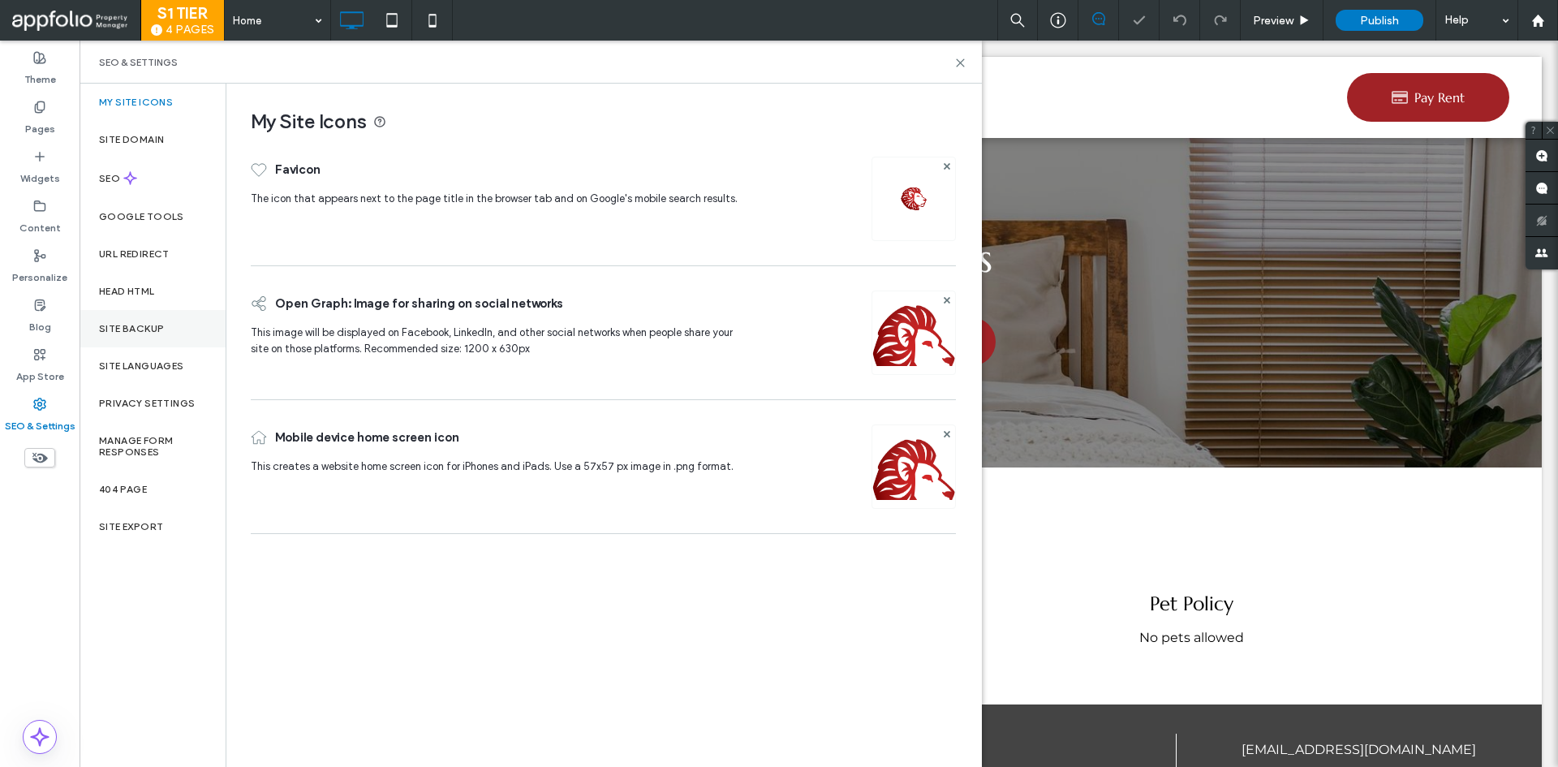
click at [158, 323] on label "Site Backup" at bounding box center [131, 328] width 65 height 11
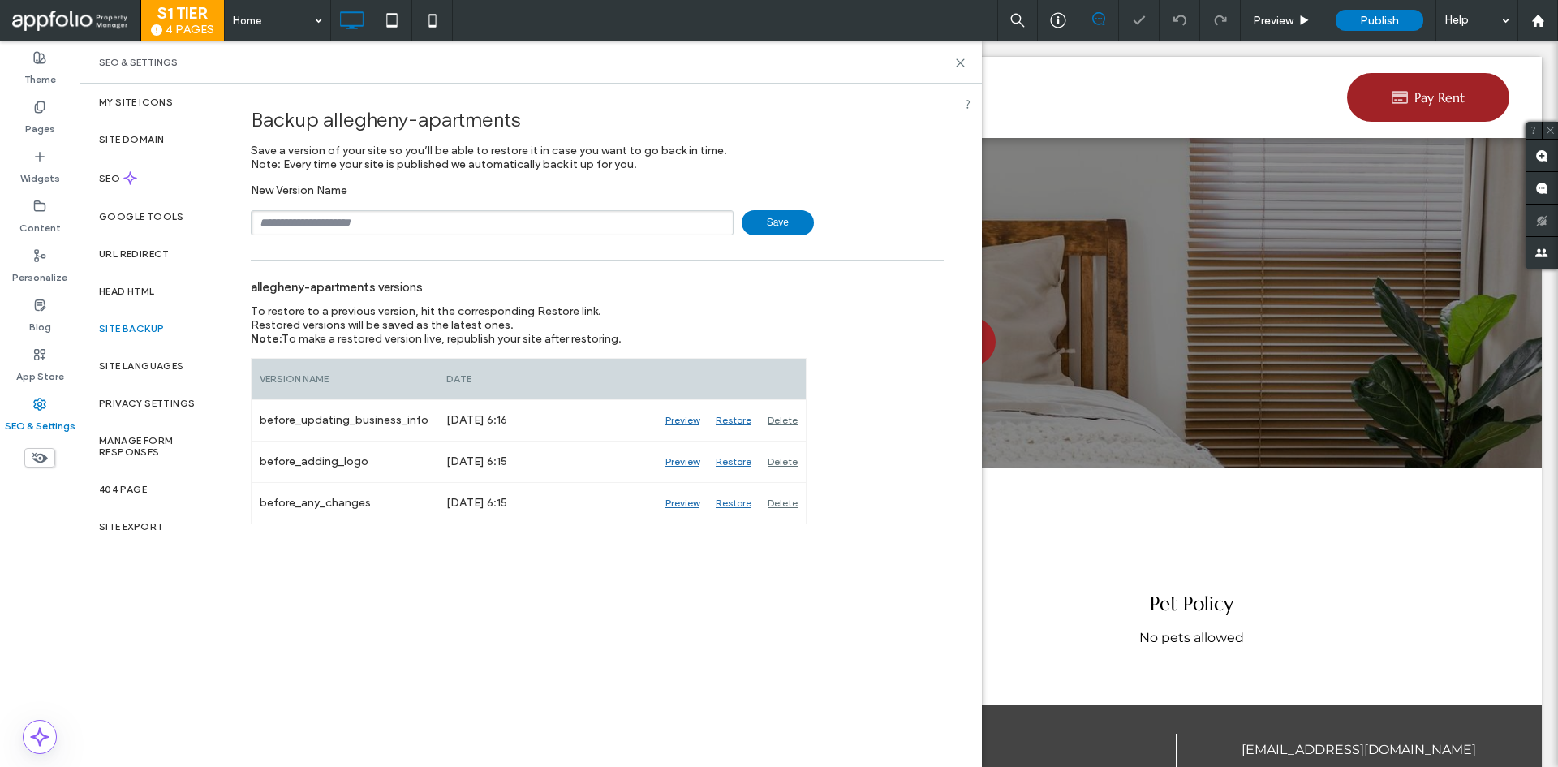
scroll to position [0, 0]
click at [309, 230] on input "text" at bounding box center [492, 222] width 483 height 25
type input "**********"
click at [748, 214] on span "Save" at bounding box center [778, 222] width 72 height 25
click at [764, 225] on span "Save" at bounding box center [778, 222] width 72 height 25
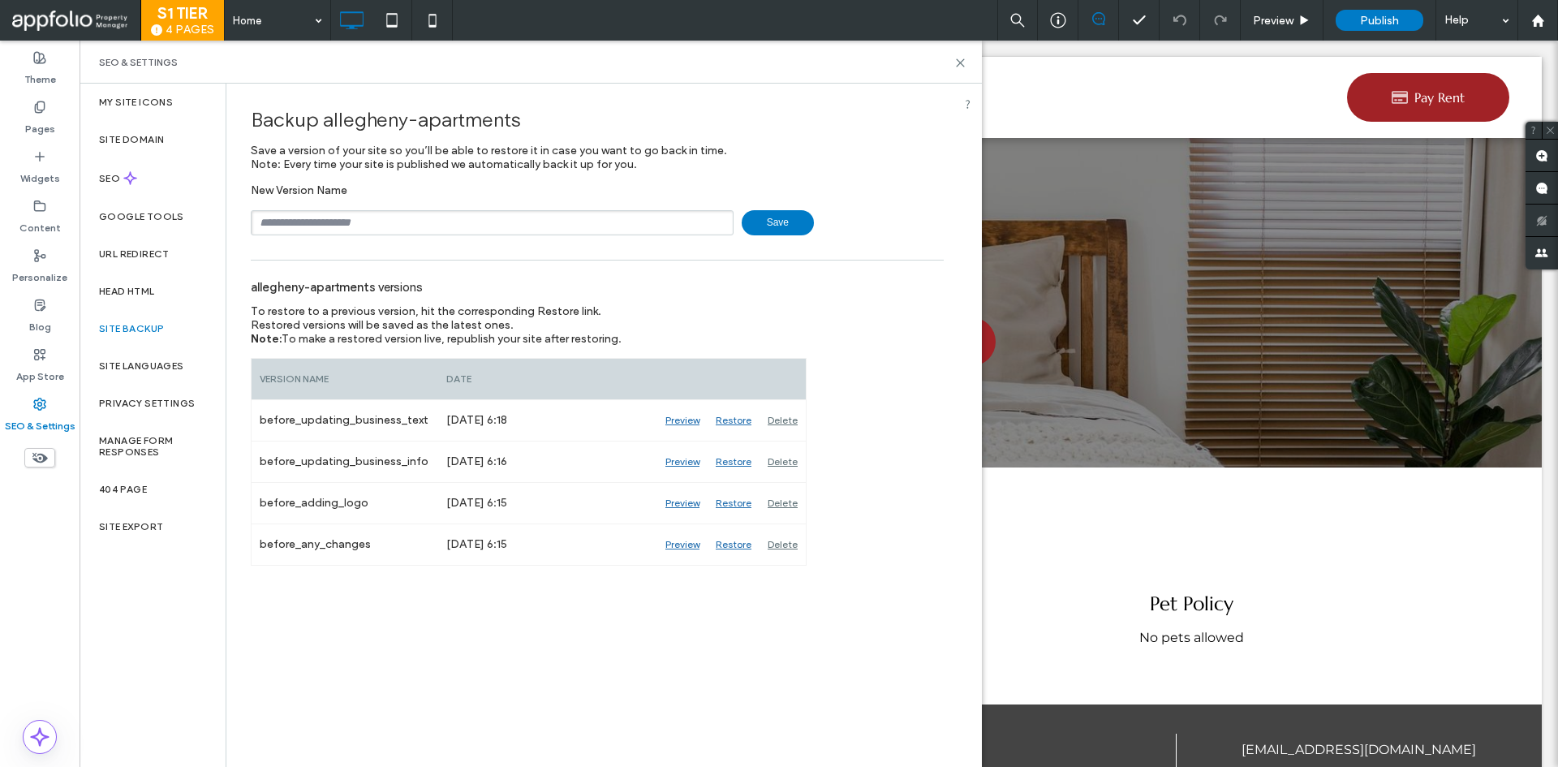
click at [157, 320] on div "Site Backup" at bounding box center [153, 328] width 146 height 37
click at [35, 221] on label "Content" at bounding box center [39, 224] width 41 height 23
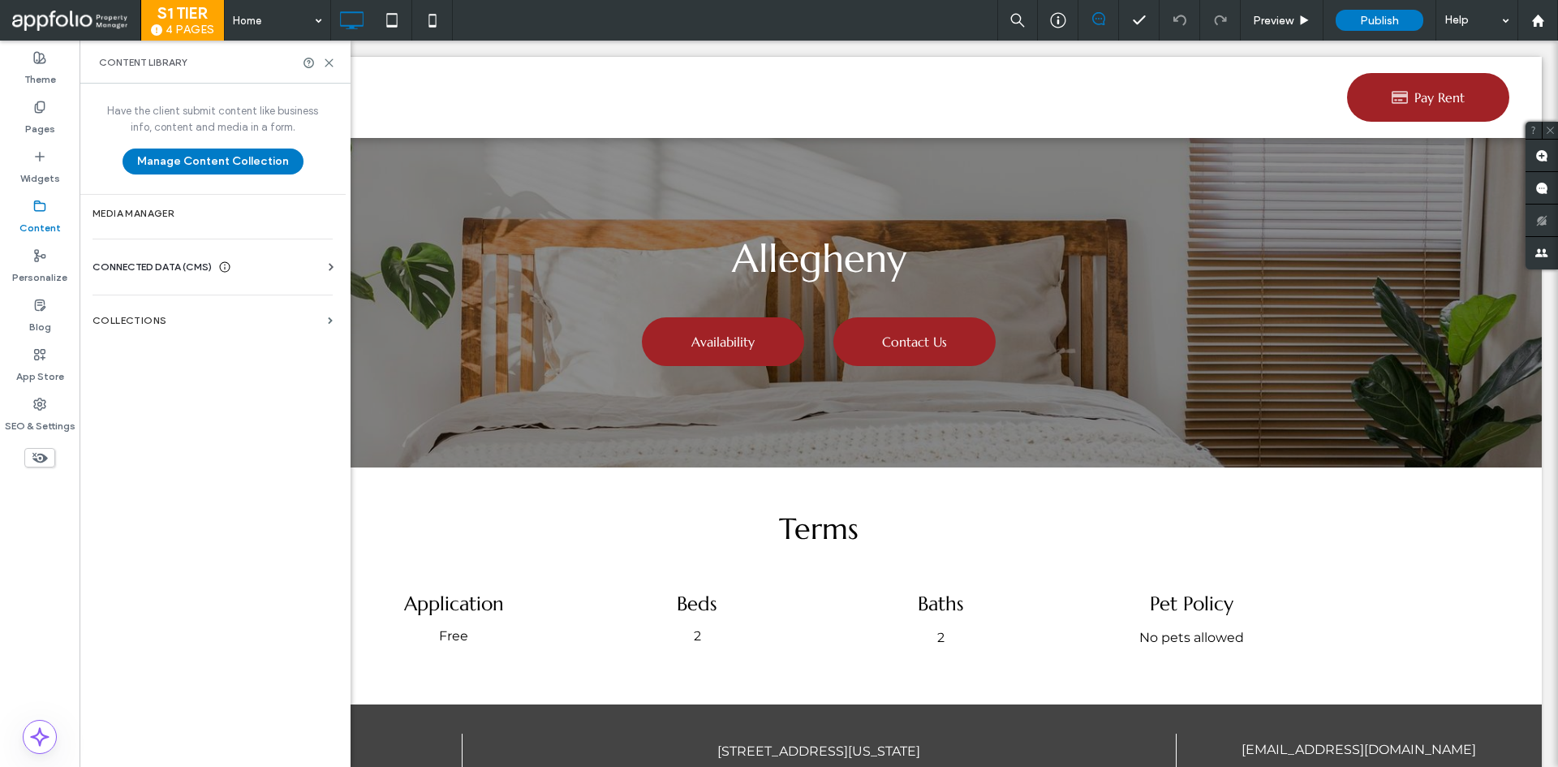
click at [133, 271] on span "CONNECTED DATA (CMS)" at bounding box center [152, 267] width 119 height 16
click at [145, 337] on section "Business Text" at bounding box center [216, 343] width 247 height 37
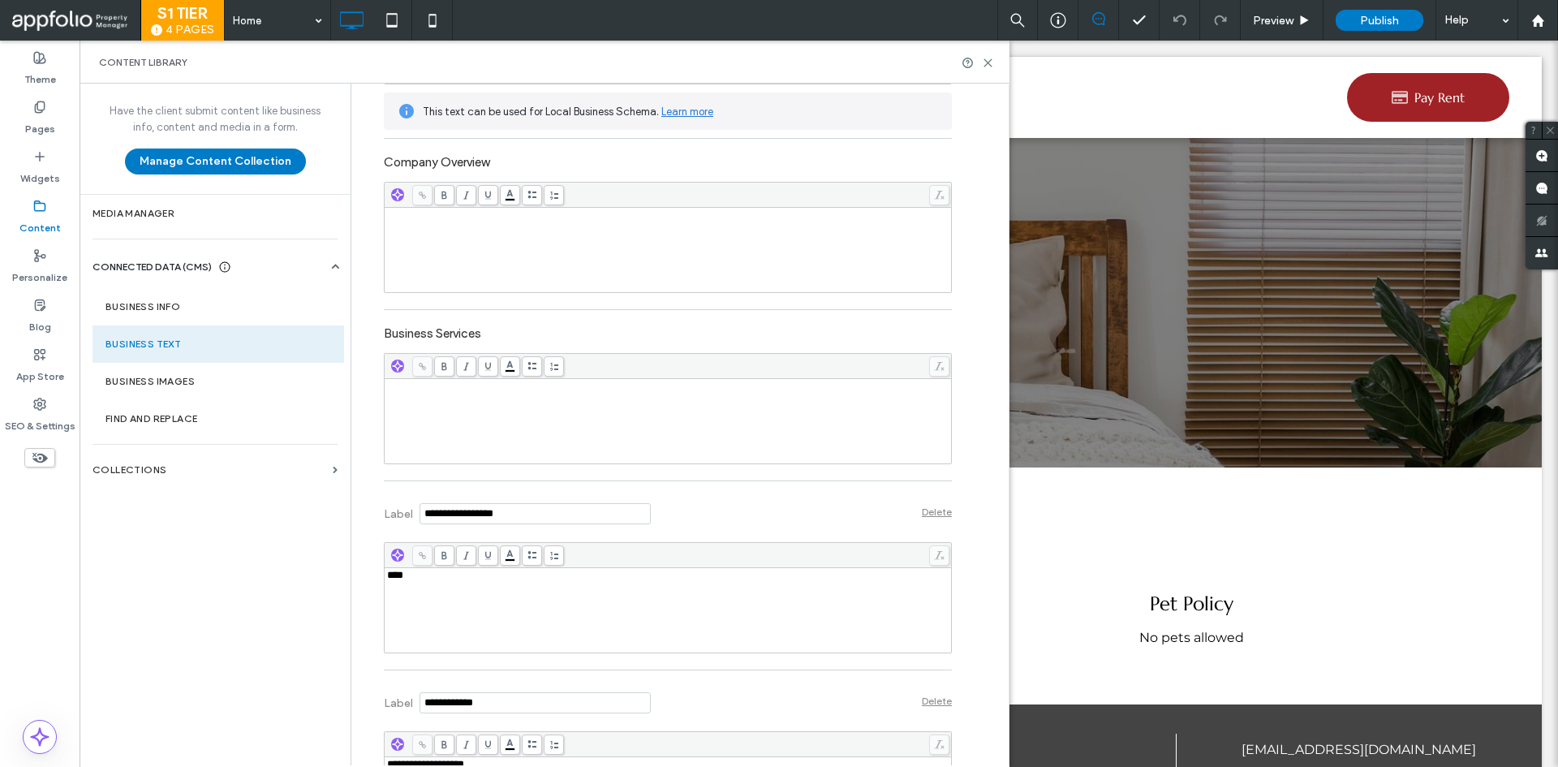
scroll to position [456, 0]
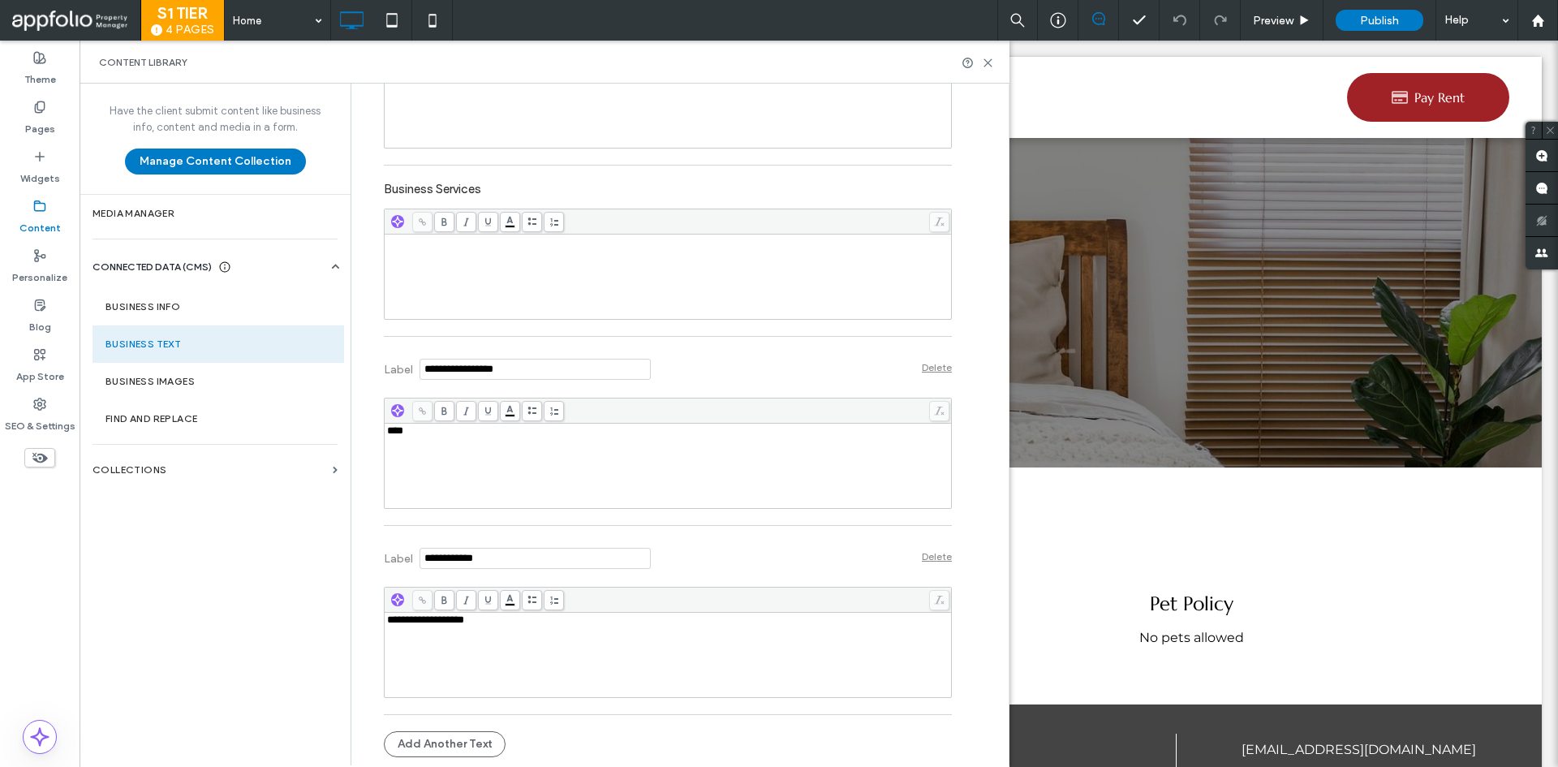
click at [516, 635] on div "**********" at bounding box center [668, 654] width 562 height 81
click at [989, 62] on icon at bounding box center [988, 63] width 12 height 12
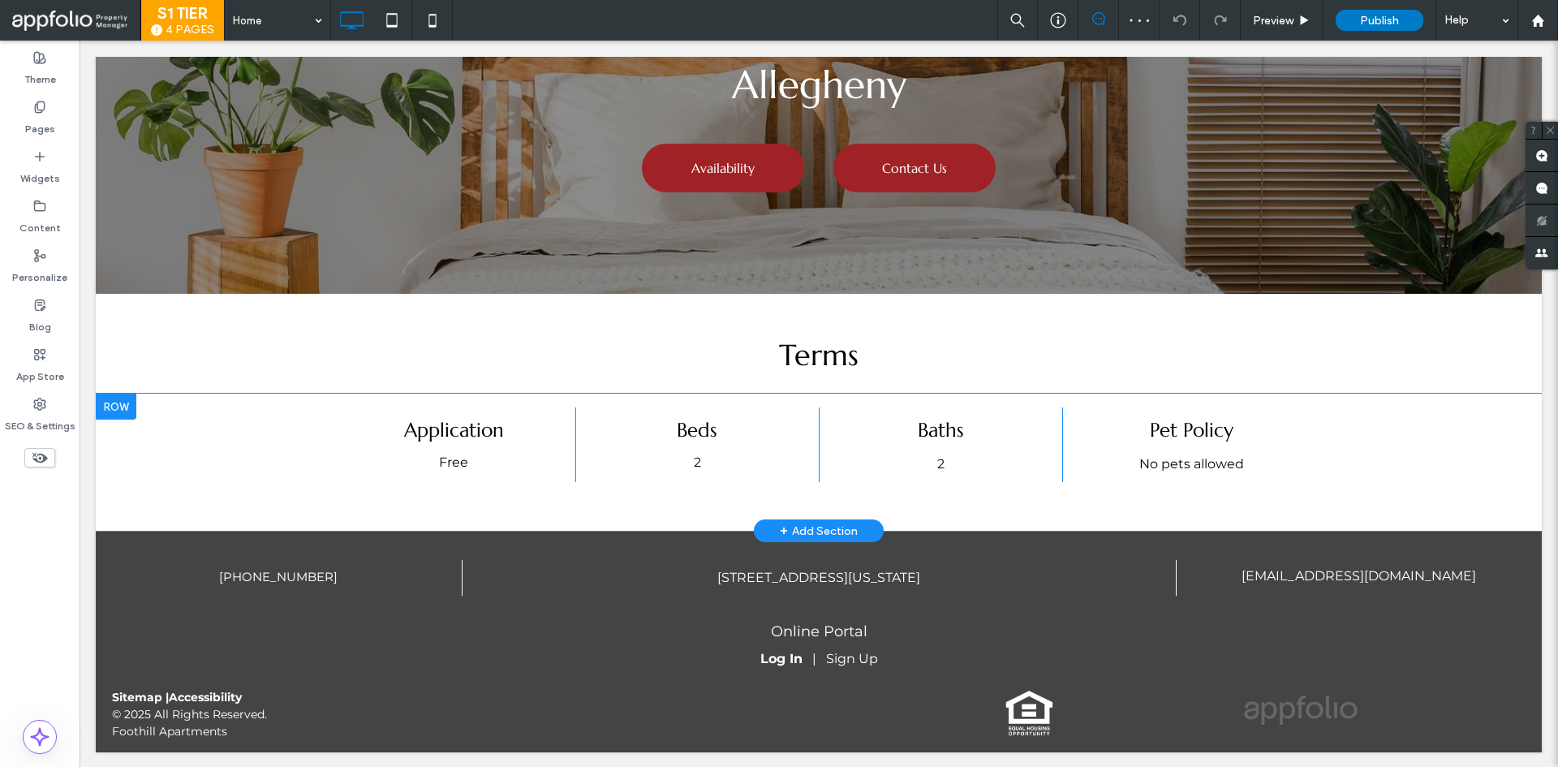
scroll to position [175, 0]
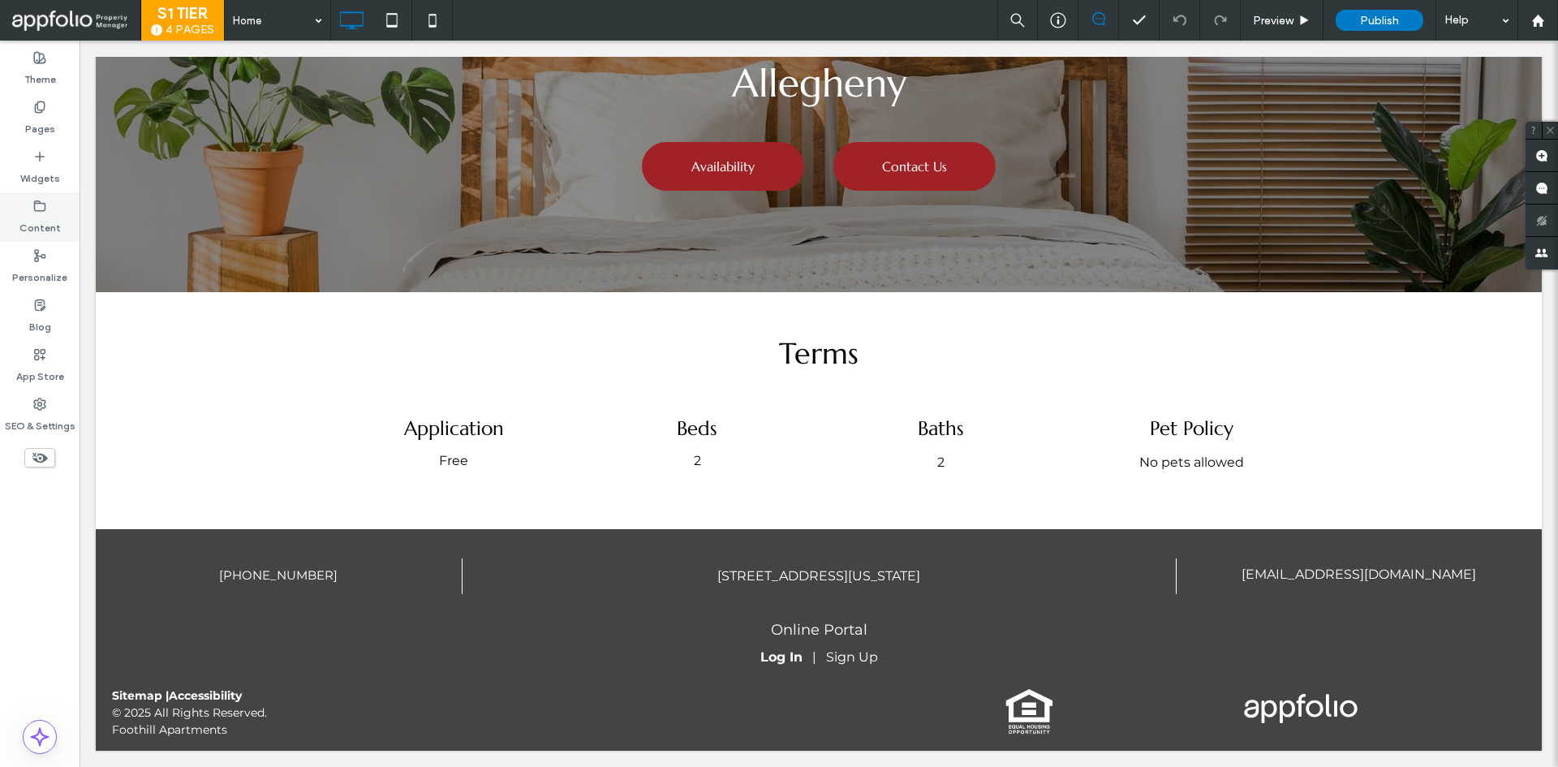
click at [39, 213] on label "Content" at bounding box center [39, 224] width 41 height 23
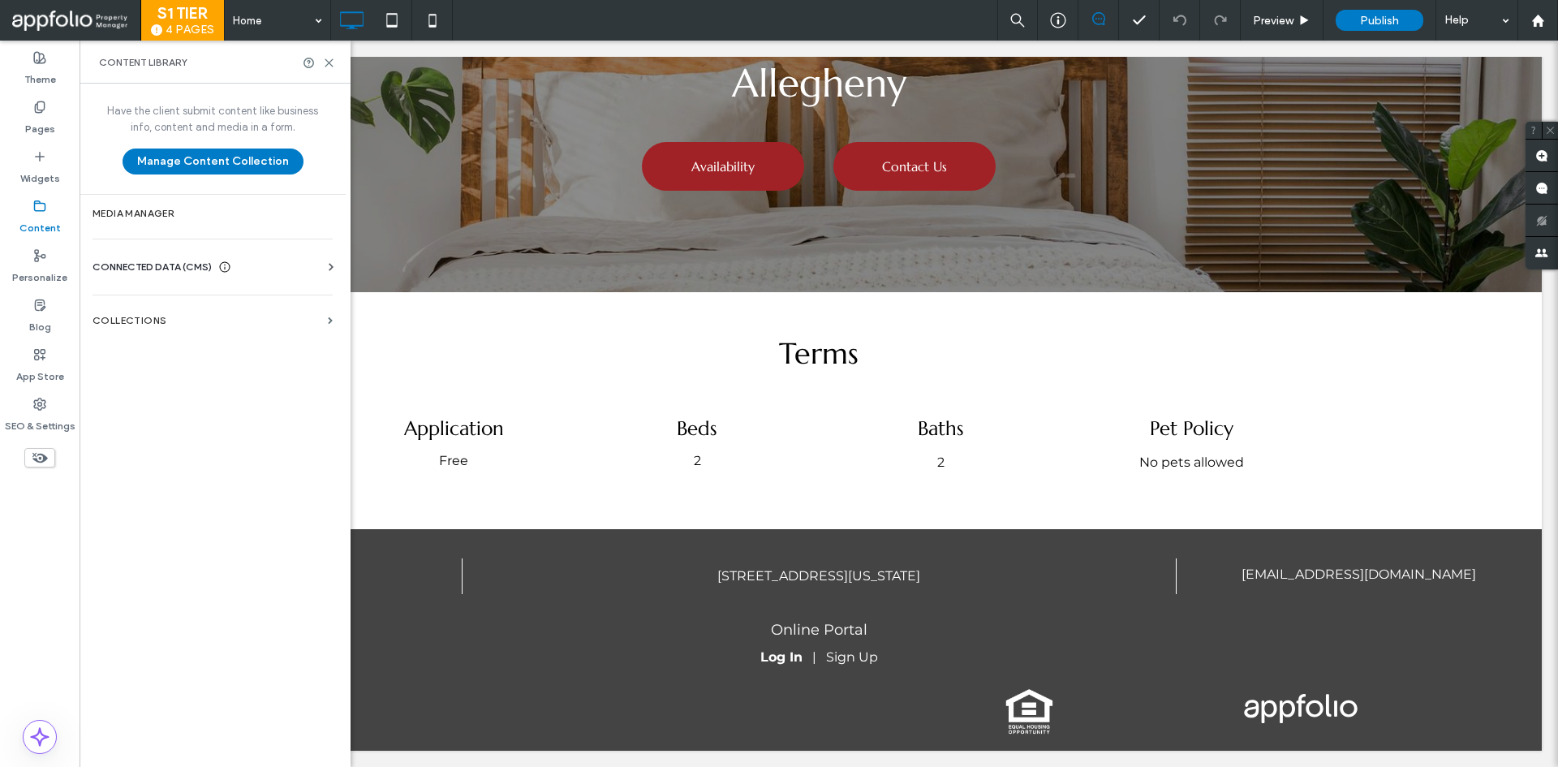
click at [125, 272] on span "CONNECTED DATA (CMS)" at bounding box center [152, 267] width 119 height 16
drag, startPoint x: 146, startPoint y: 351, endPoint x: 188, endPoint y: 366, distance: 44.9
click at [146, 350] on section "Business Text" at bounding box center [216, 343] width 247 height 37
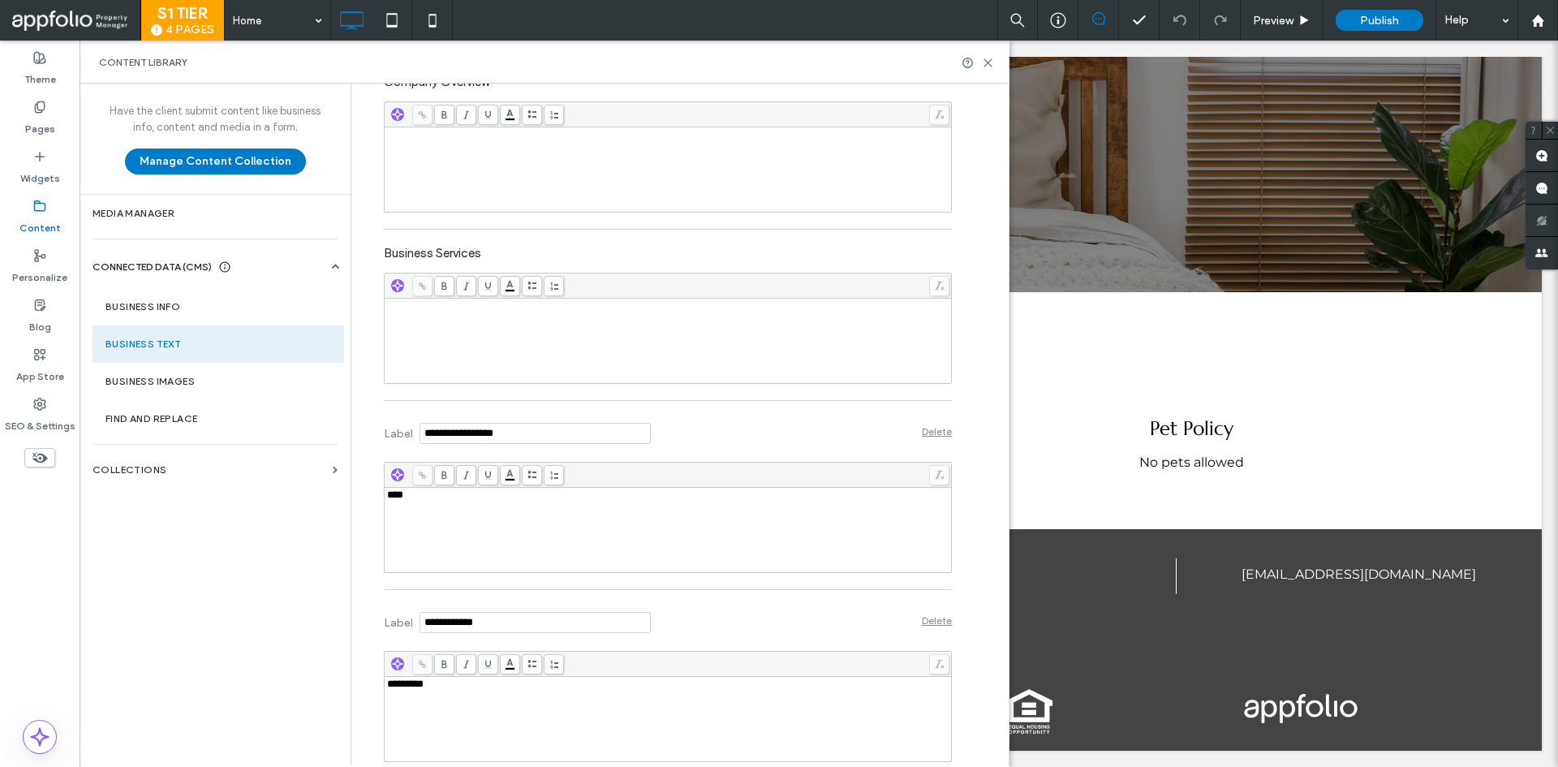
scroll to position [456, 0]
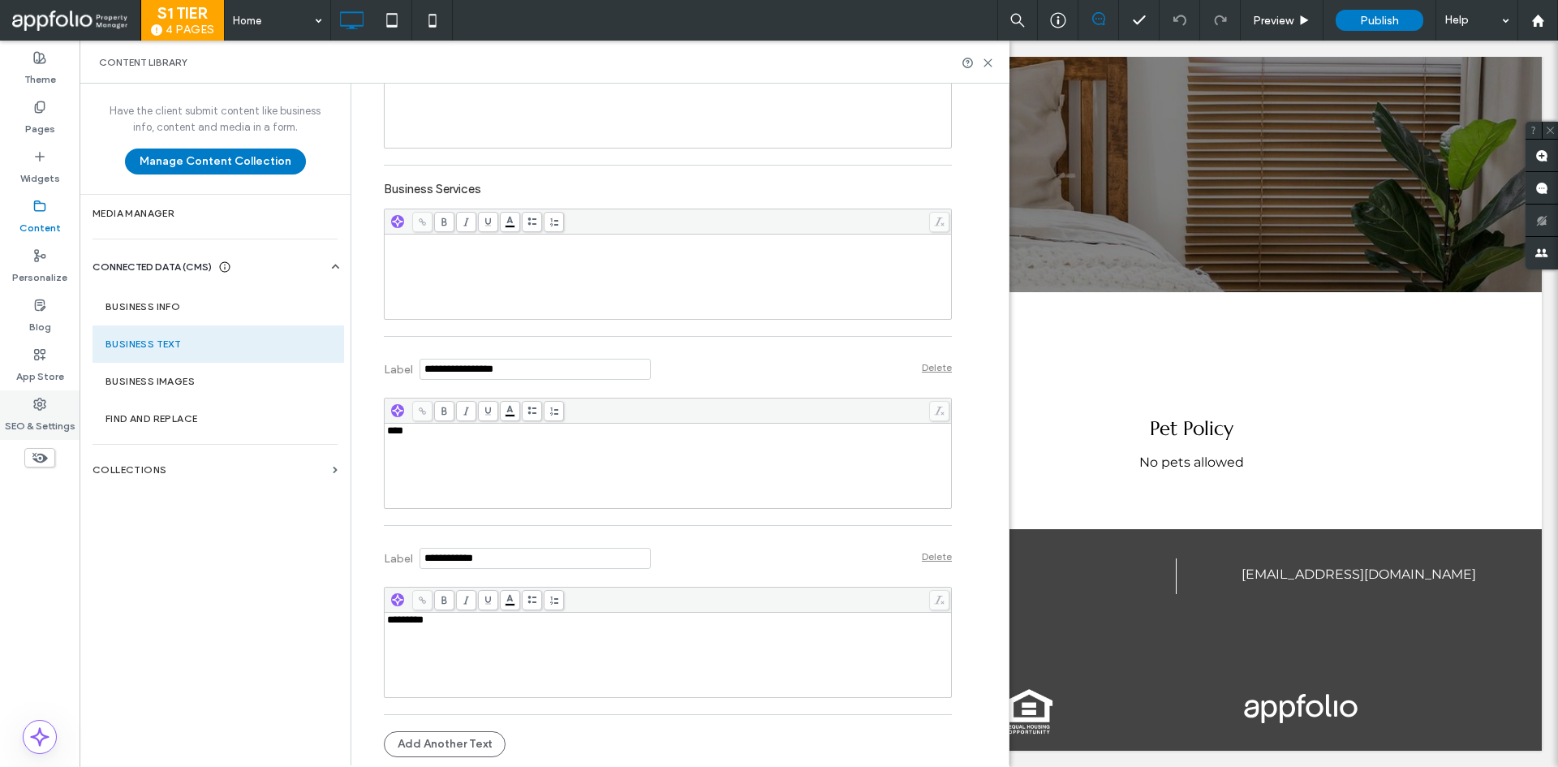
click at [41, 403] on use at bounding box center [39, 403] width 11 height 11
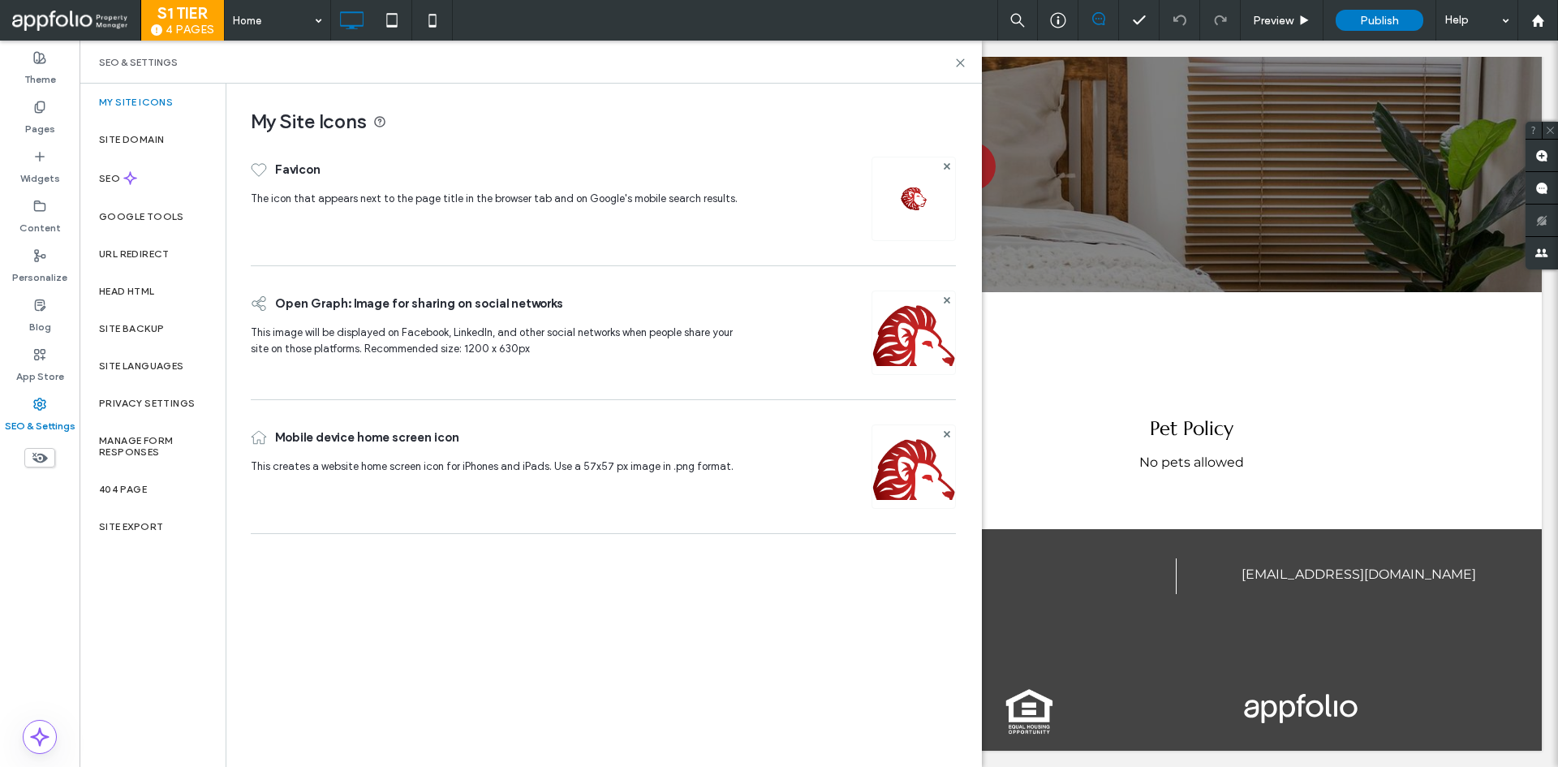
click at [126, 335] on section "Business Text" at bounding box center [219, 343] width 252 height 37
click at [126, 332] on label "Site Backup" at bounding box center [131, 328] width 65 height 11
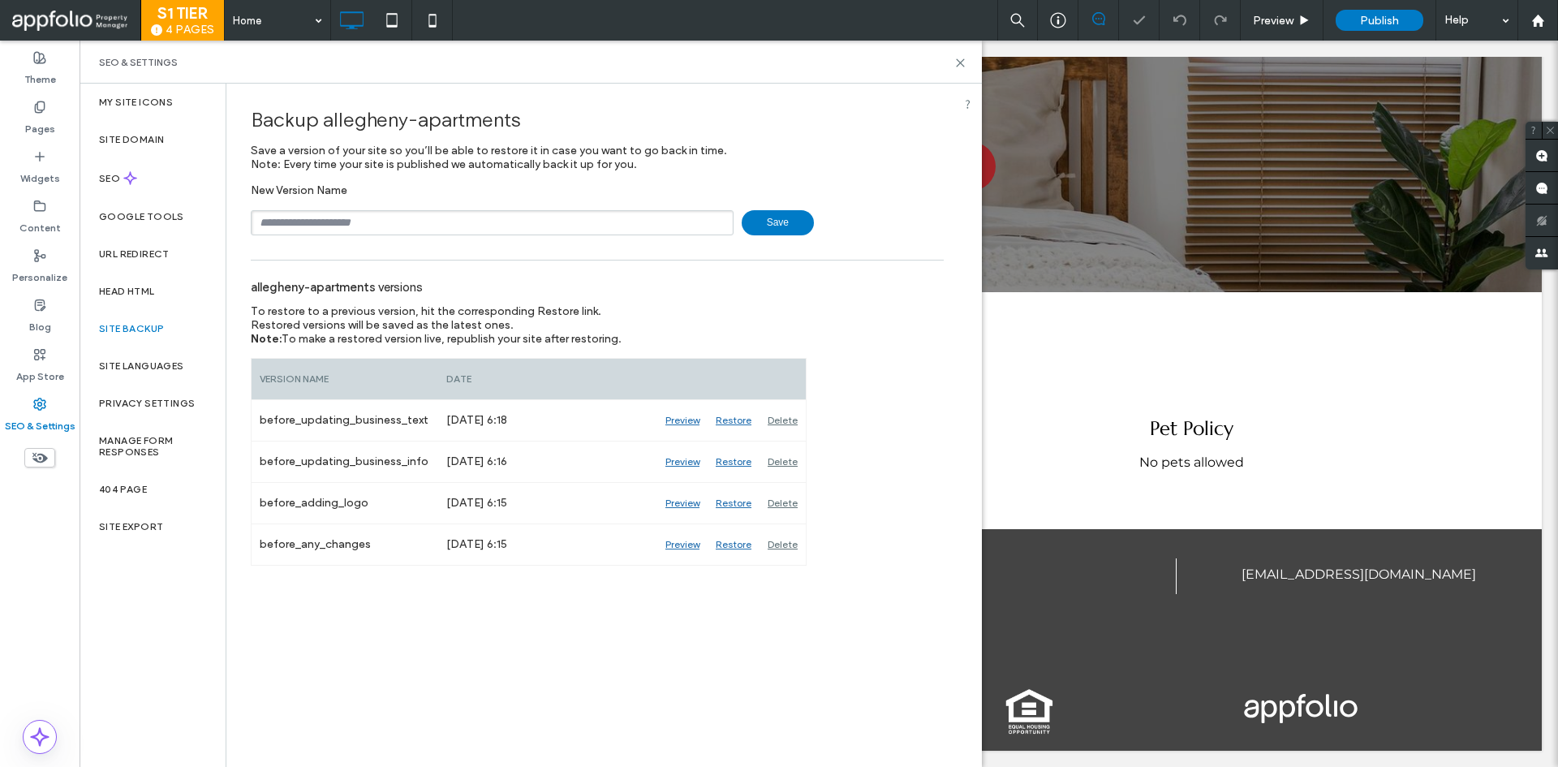
click at [288, 222] on input "text" at bounding box center [492, 222] width 483 height 25
type input "**********"
click at [804, 232] on span "Save" at bounding box center [778, 222] width 72 height 25
click at [799, 227] on span "Save" at bounding box center [778, 222] width 72 height 25
click at [790, 219] on span "Save" at bounding box center [778, 222] width 72 height 25
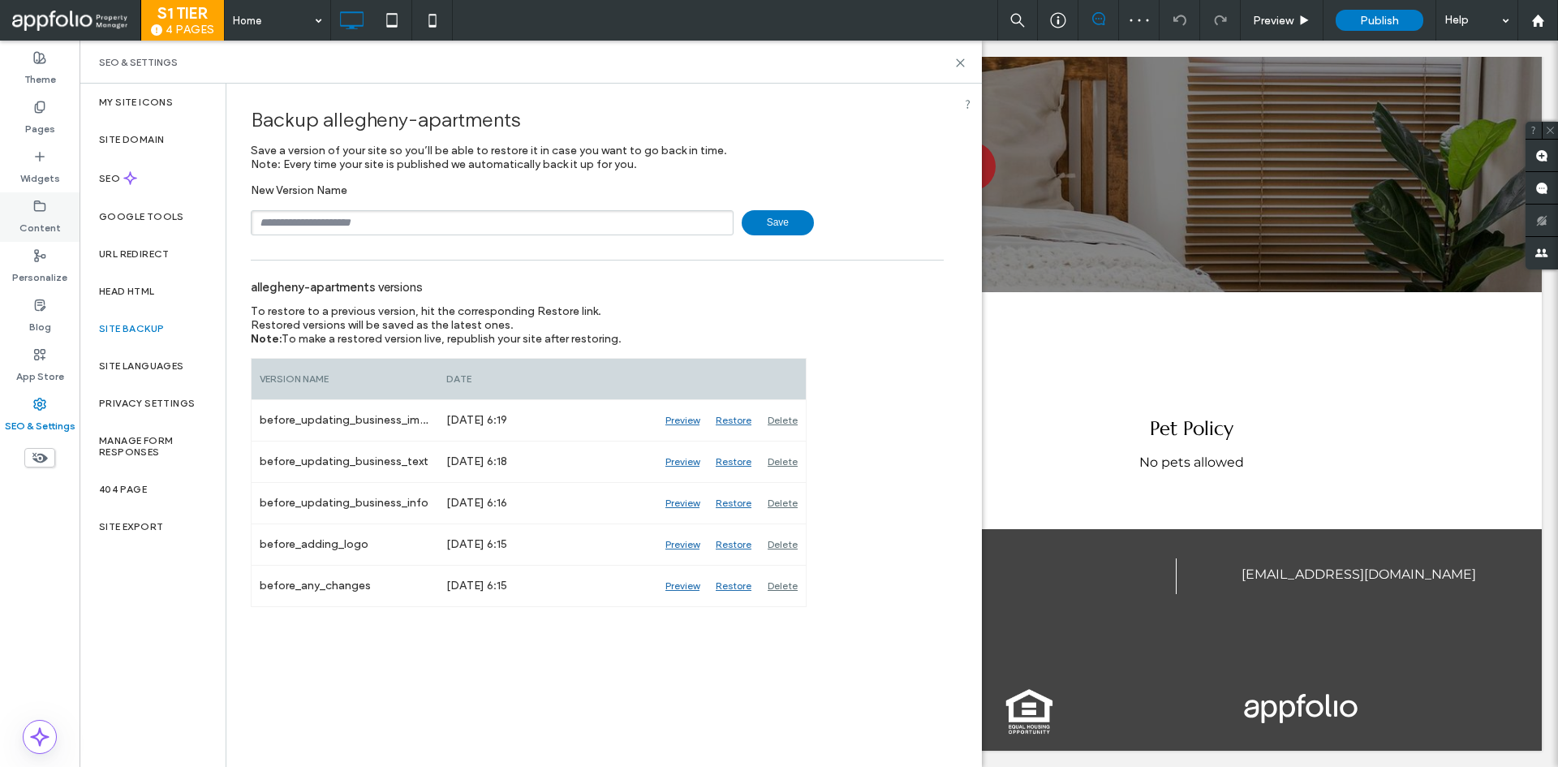
click at [59, 207] on div "Content" at bounding box center [40, 217] width 80 height 50
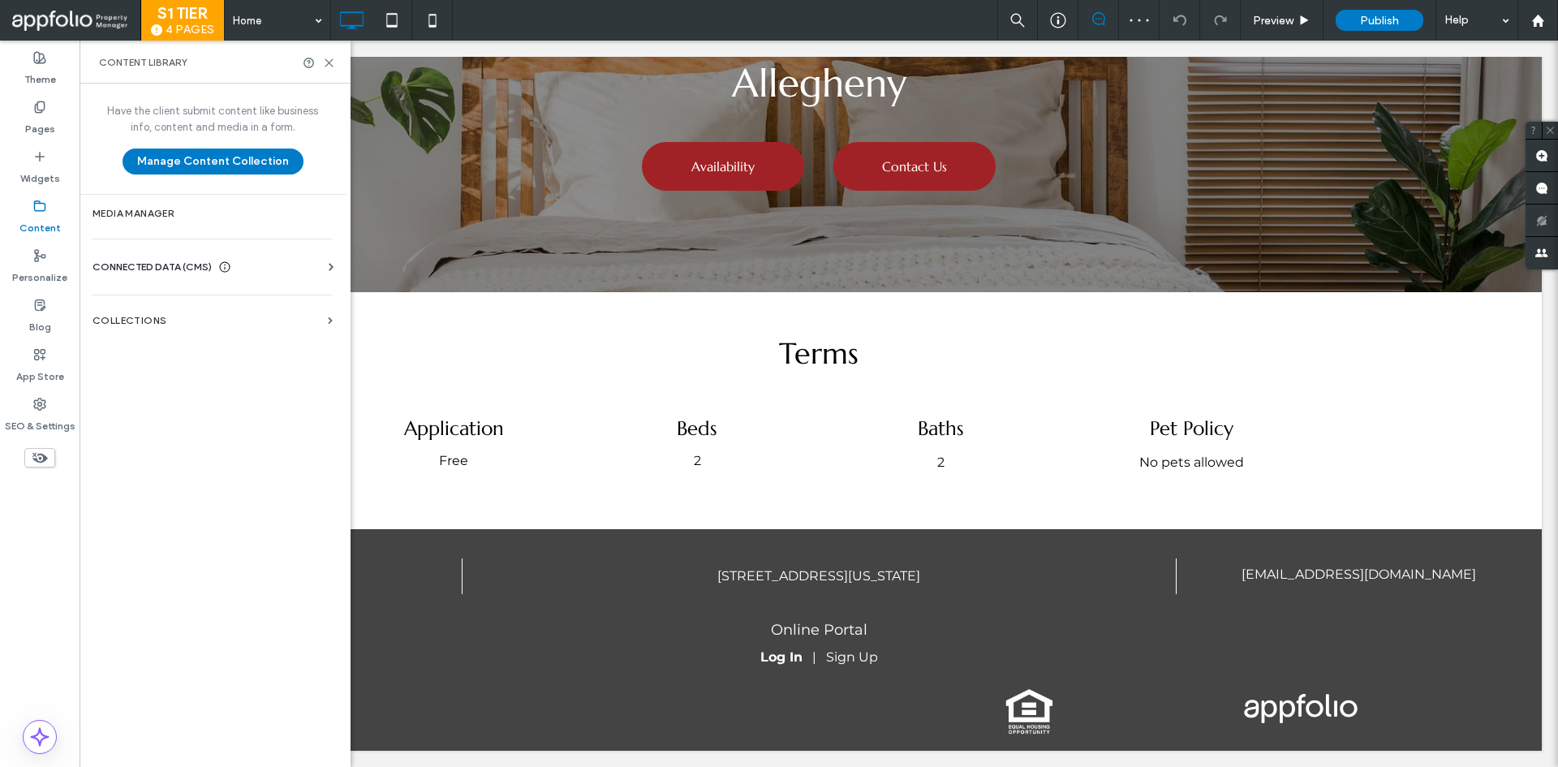
click at [143, 260] on div "URL Redirect" at bounding box center [153, 253] width 146 height 37
click at [188, 273] on span "CONNECTED DATA (CMS)" at bounding box center [152, 267] width 119 height 16
click at [153, 387] on section "Business Images" at bounding box center [216, 381] width 247 height 37
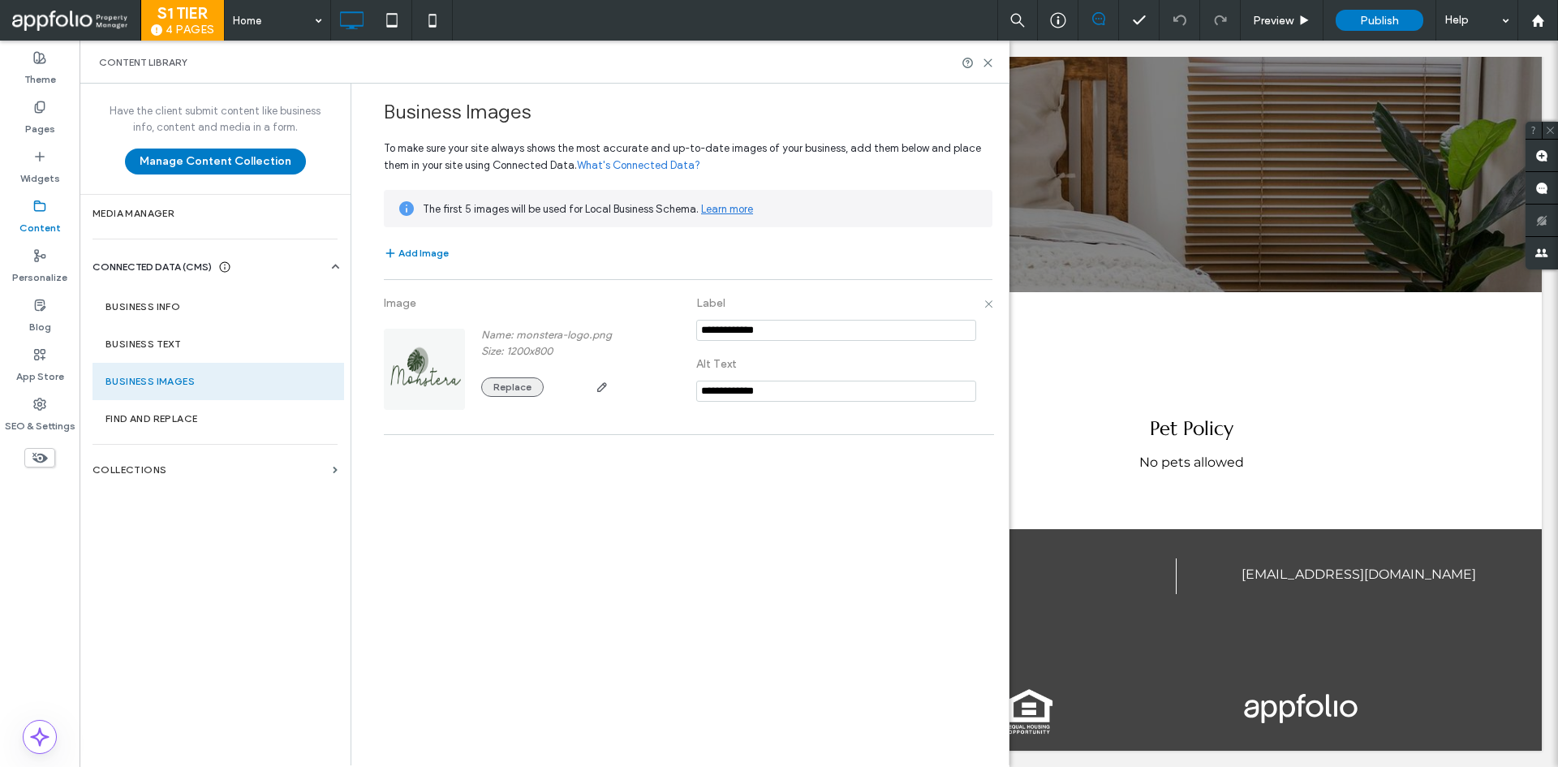
click at [515, 389] on button "Replace" at bounding box center [512, 386] width 62 height 19
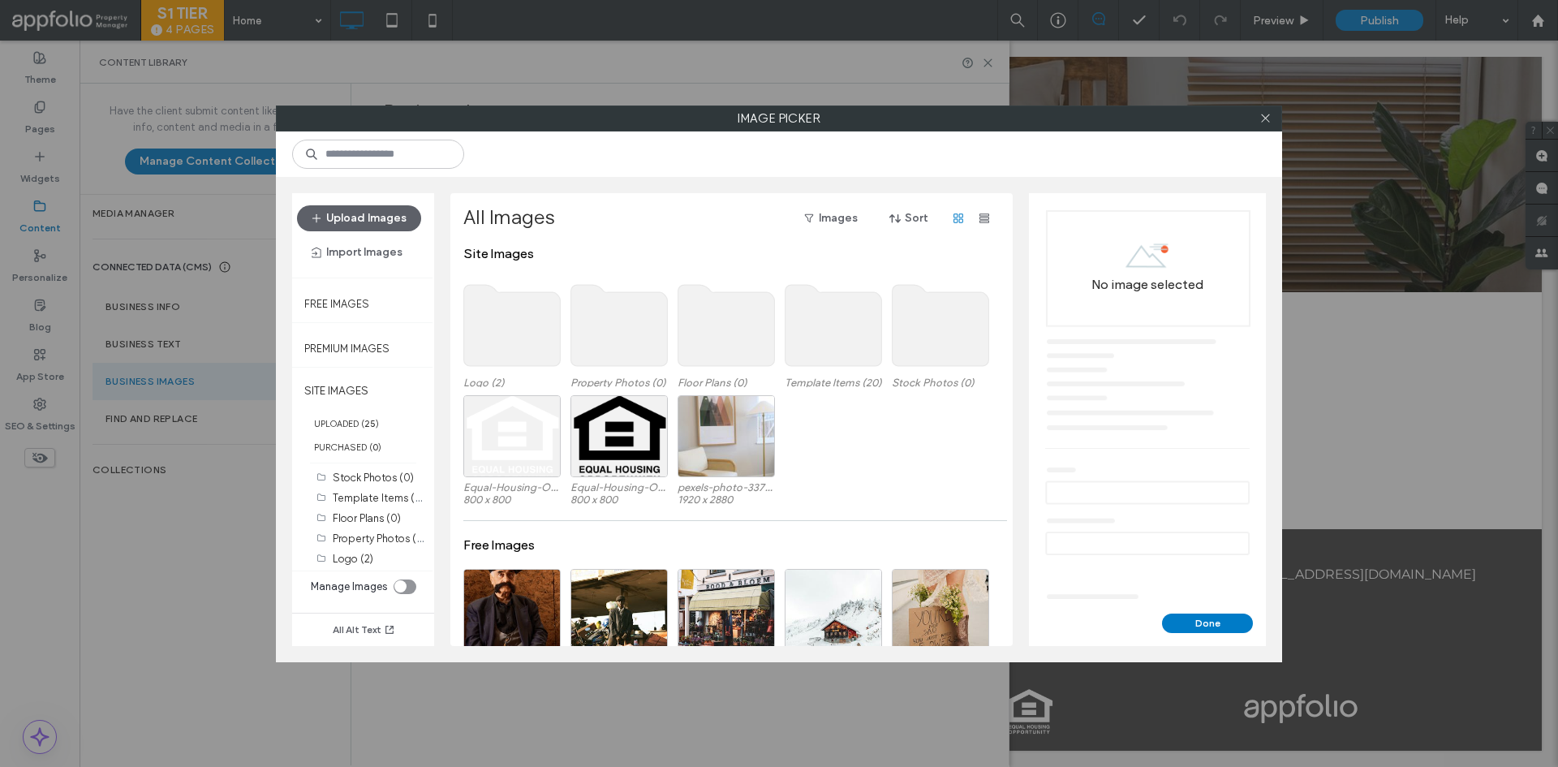
click at [506, 343] on use at bounding box center [512, 325] width 97 height 81
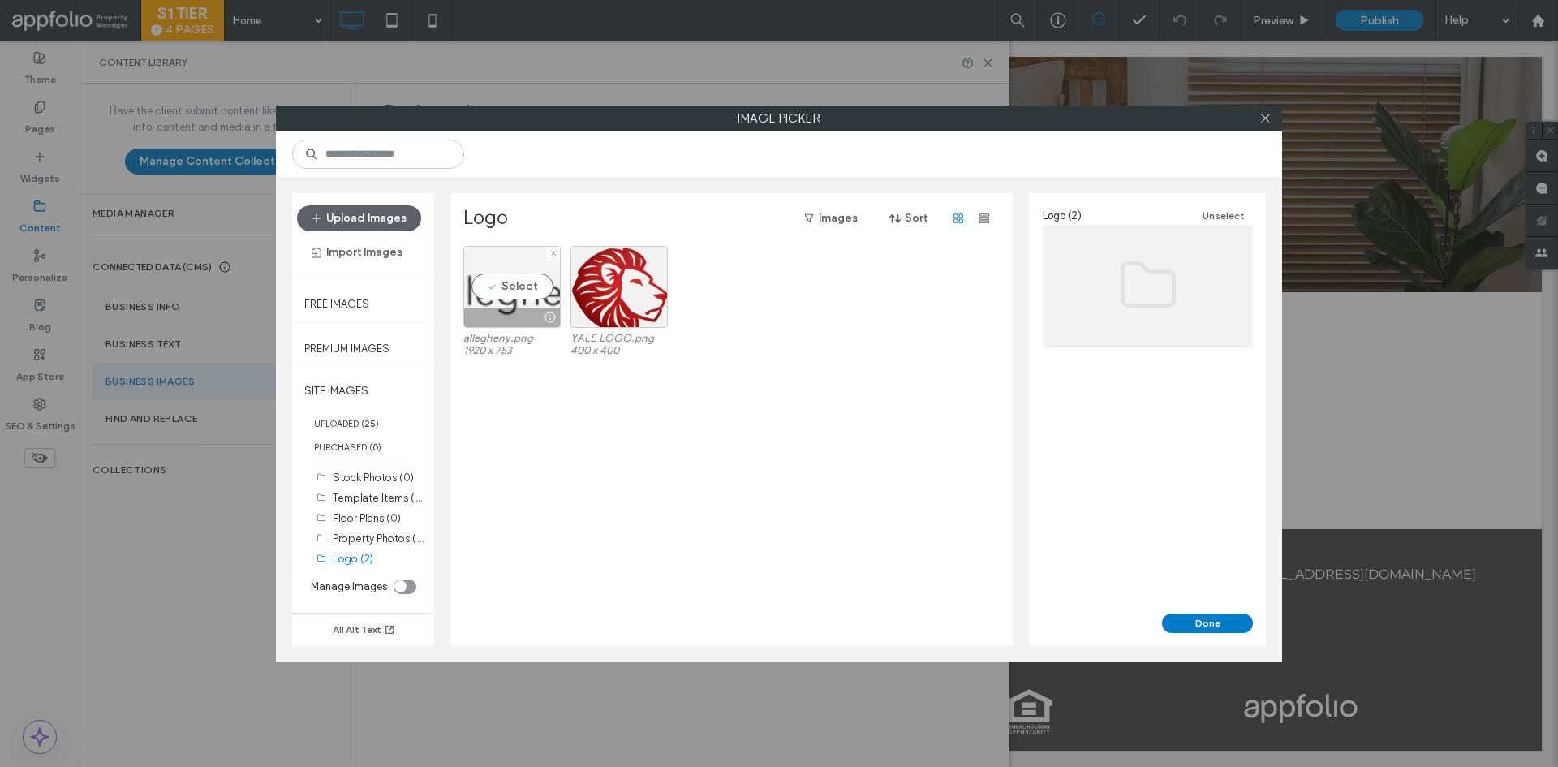
click at [511, 292] on div "Select" at bounding box center [511, 287] width 97 height 82
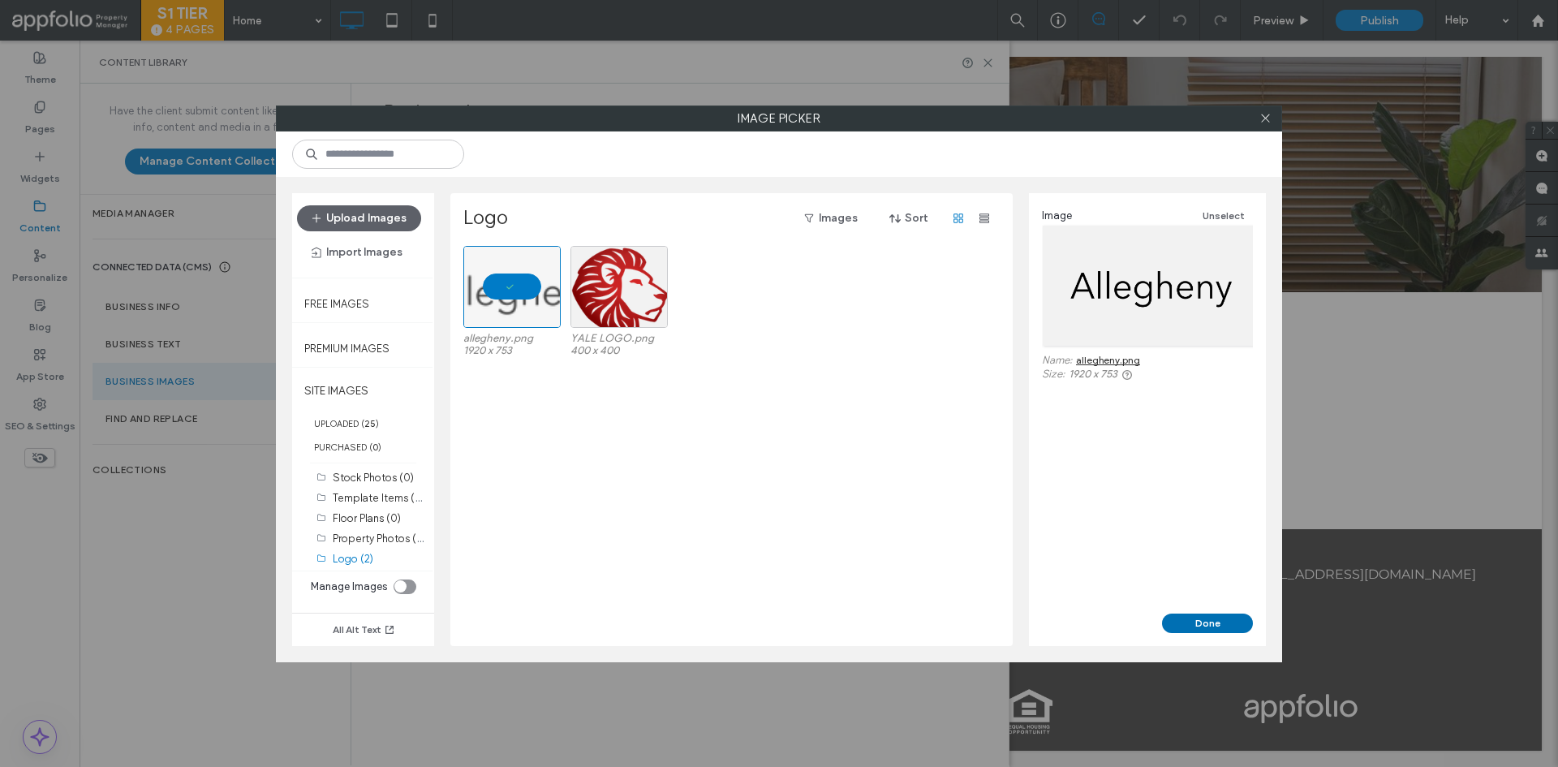
click at [1180, 617] on button "Done" at bounding box center [1207, 623] width 91 height 19
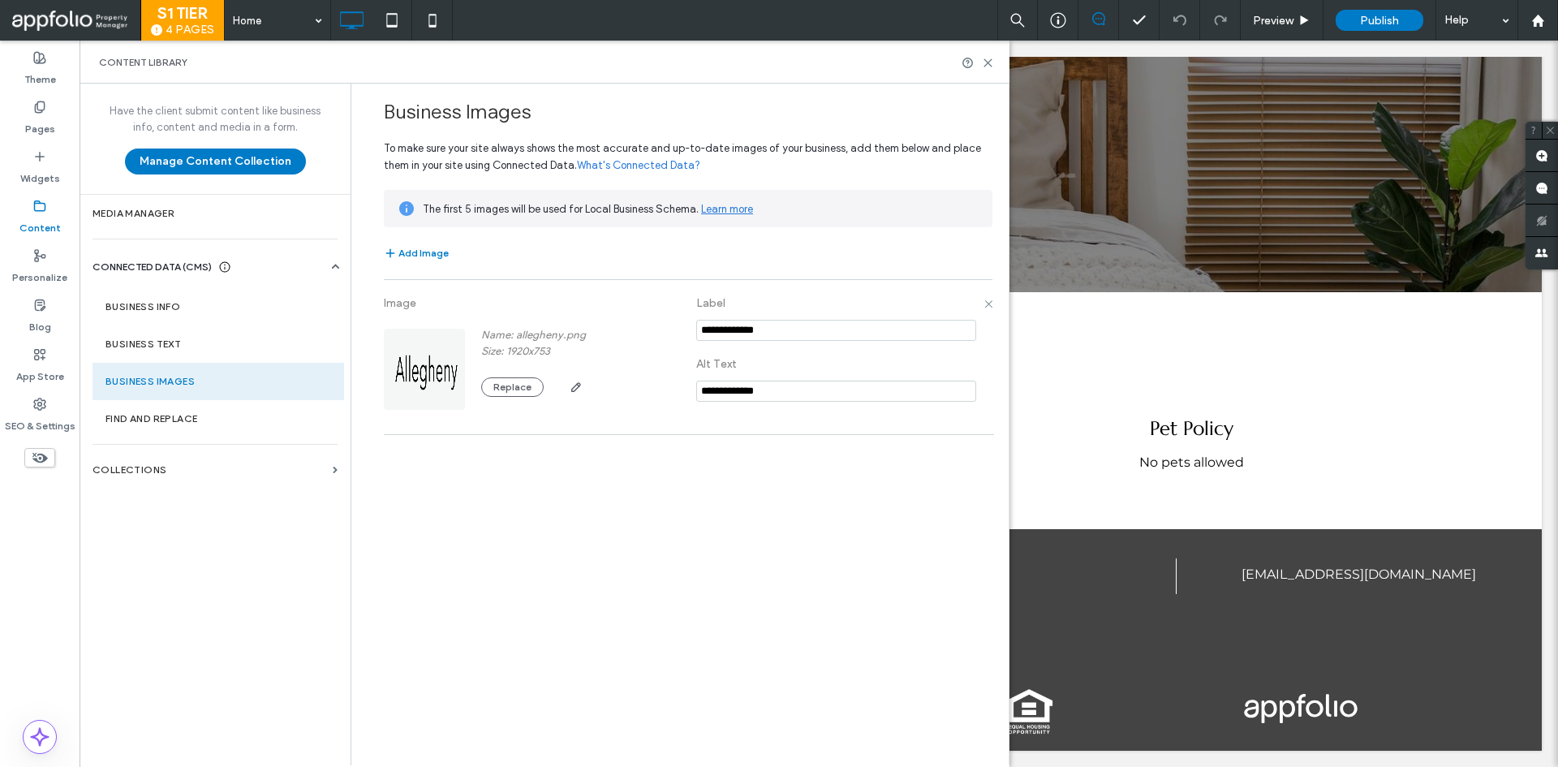
click at [739, 345] on section at bounding box center [836, 334] width 280 height 32
drag, startPoint x: 745, startPoint y: 333, endPoint x: 622, endPoint y: 335, distance: 123.4
click at [622, 335] on div "**********" at bounding box center [688, 357] width 609 height 138
paste input "**********"
type input "**********"
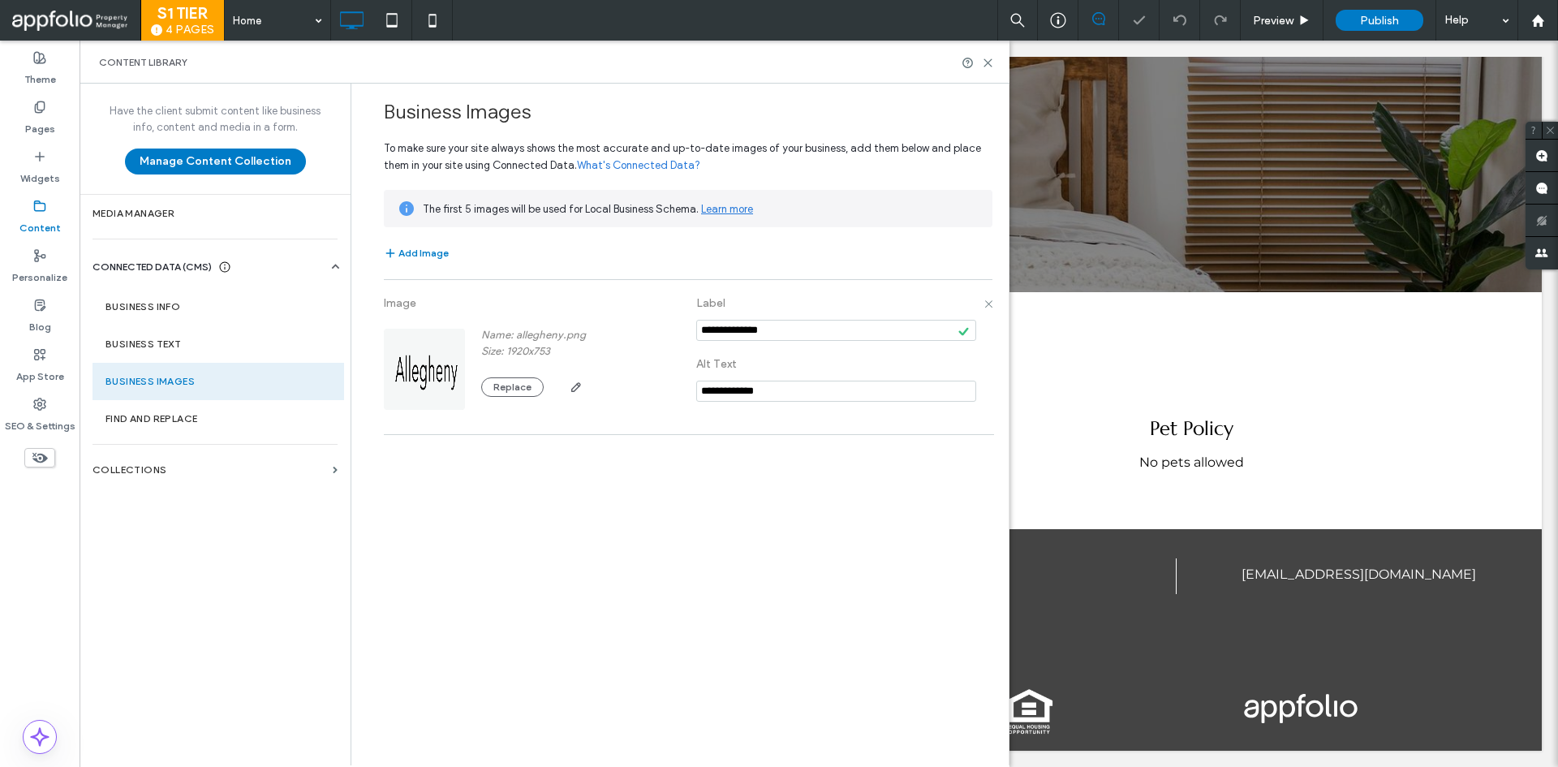
drag, startPoint x: 744, startPoint y: 392, endPoint x: 645, endPoint y: 402, distance: 99.5
click at [645, 402] on div "**********" at bounding box center [688, 357] width 609 height 138
paste input "*"
type input "**********"
click at [685, 447] on div "**********" at bounding box center [684, 424] width 649 height 680
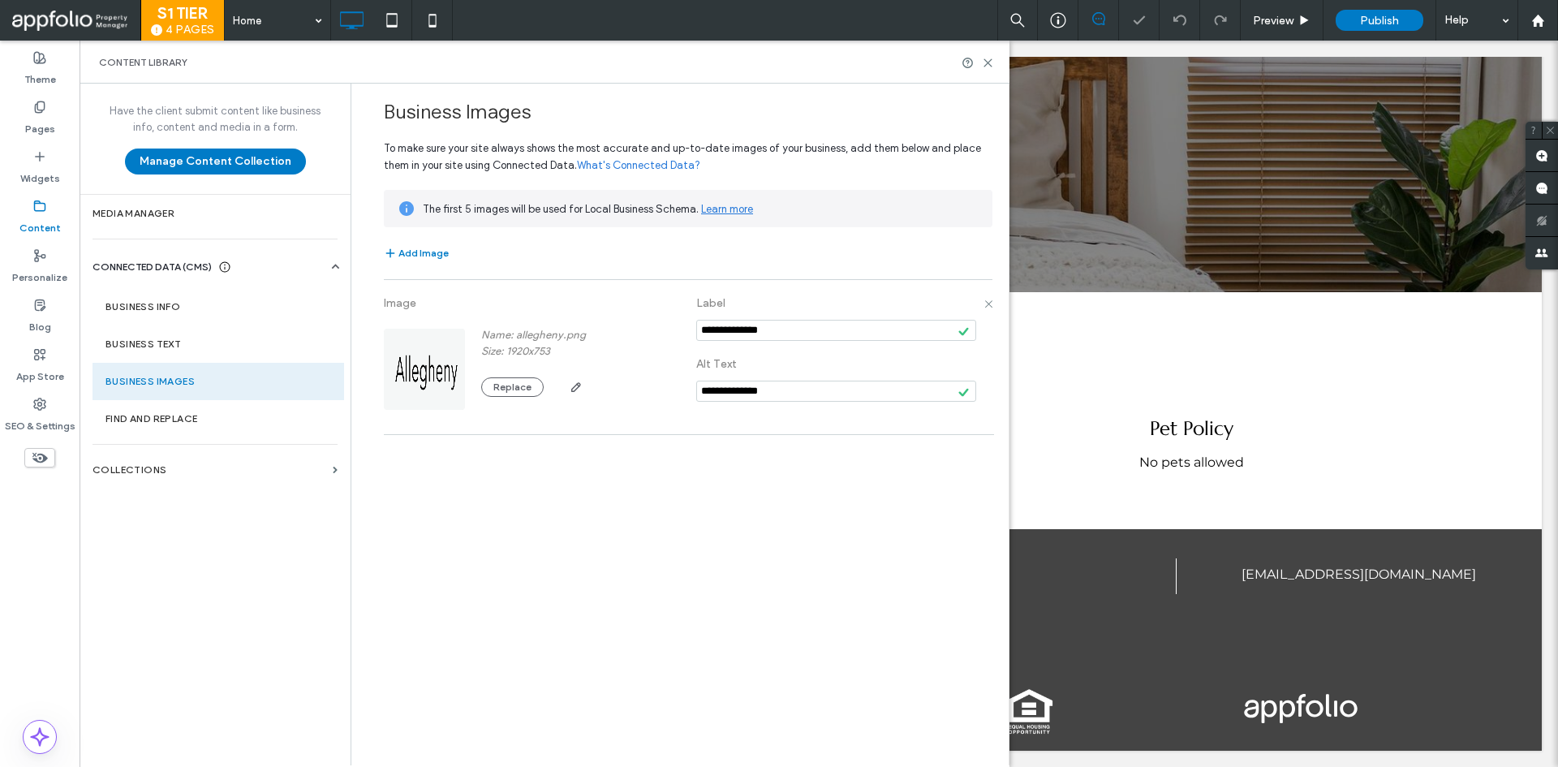
click at [812, 327] on input "notEmpty" at bounding box center [836, 330] width 280 height 21
click at [798, 394] on input "**********" at bounding box center [836, 391] width 280 height 21
click at [800, 326] on input "notEmpty" at bounding box center [836, 330] width 280 height 21
drag, startPoint x: 985, startPoint y: 64, endPoint x: 872, endPoint y: 38, distance: 115.8
click at [985, 64] on icon at bounding box center [988, 63] width 12 height 12
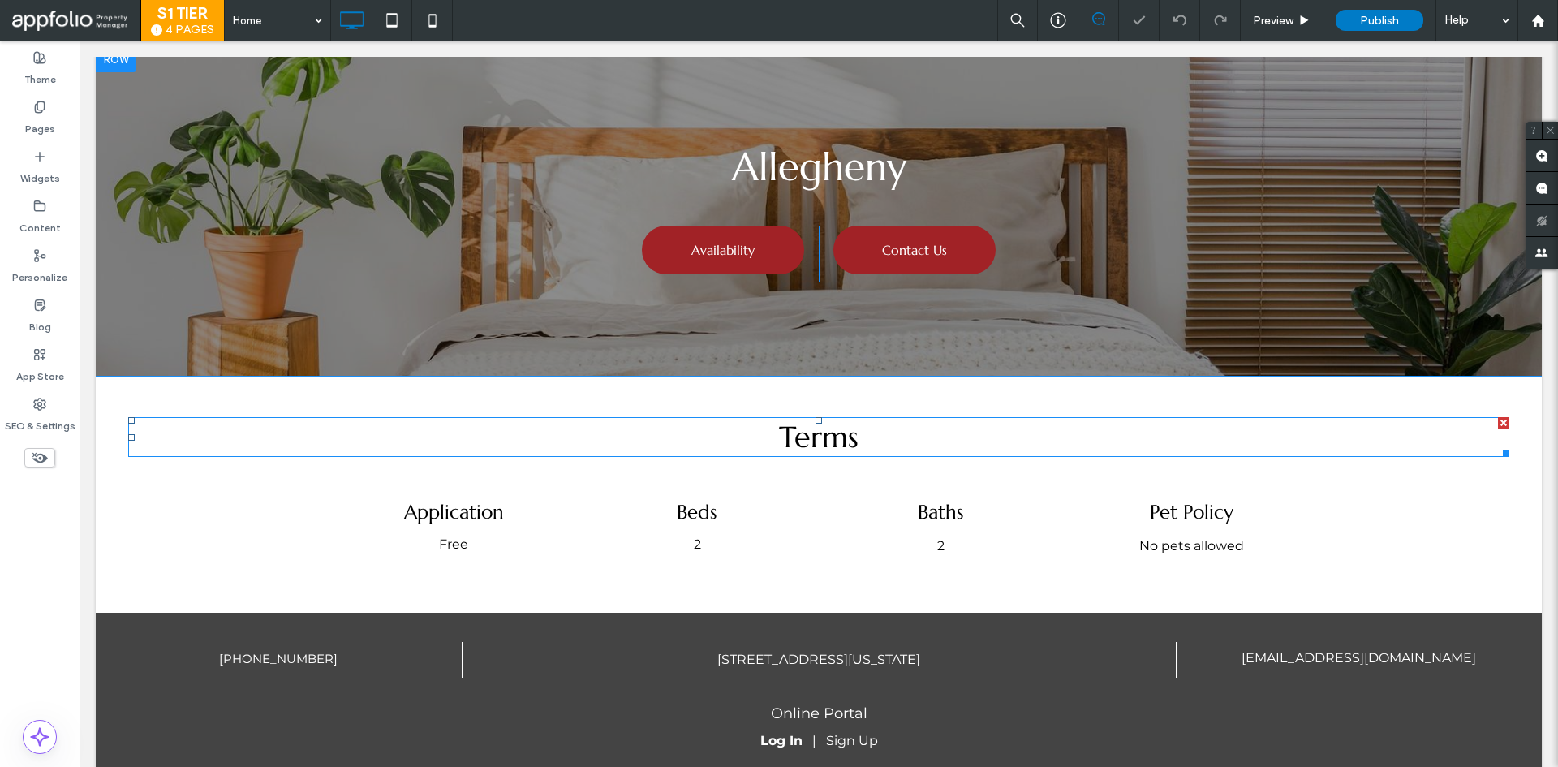
scroll to position [0, 0]
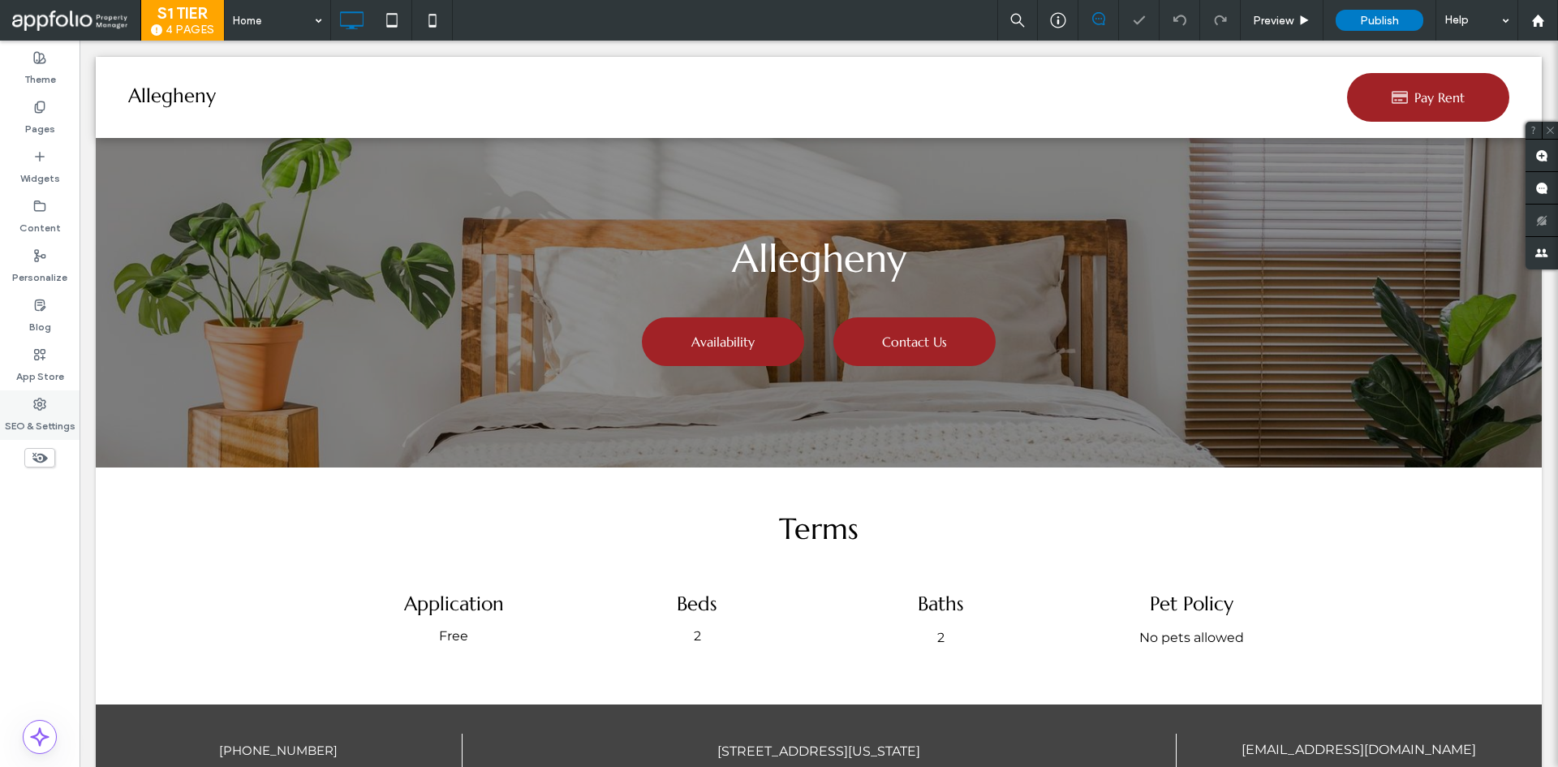
click at [28, 421] on label "SEO & Settings" at bounding box center [40, 422] width 71 height 23
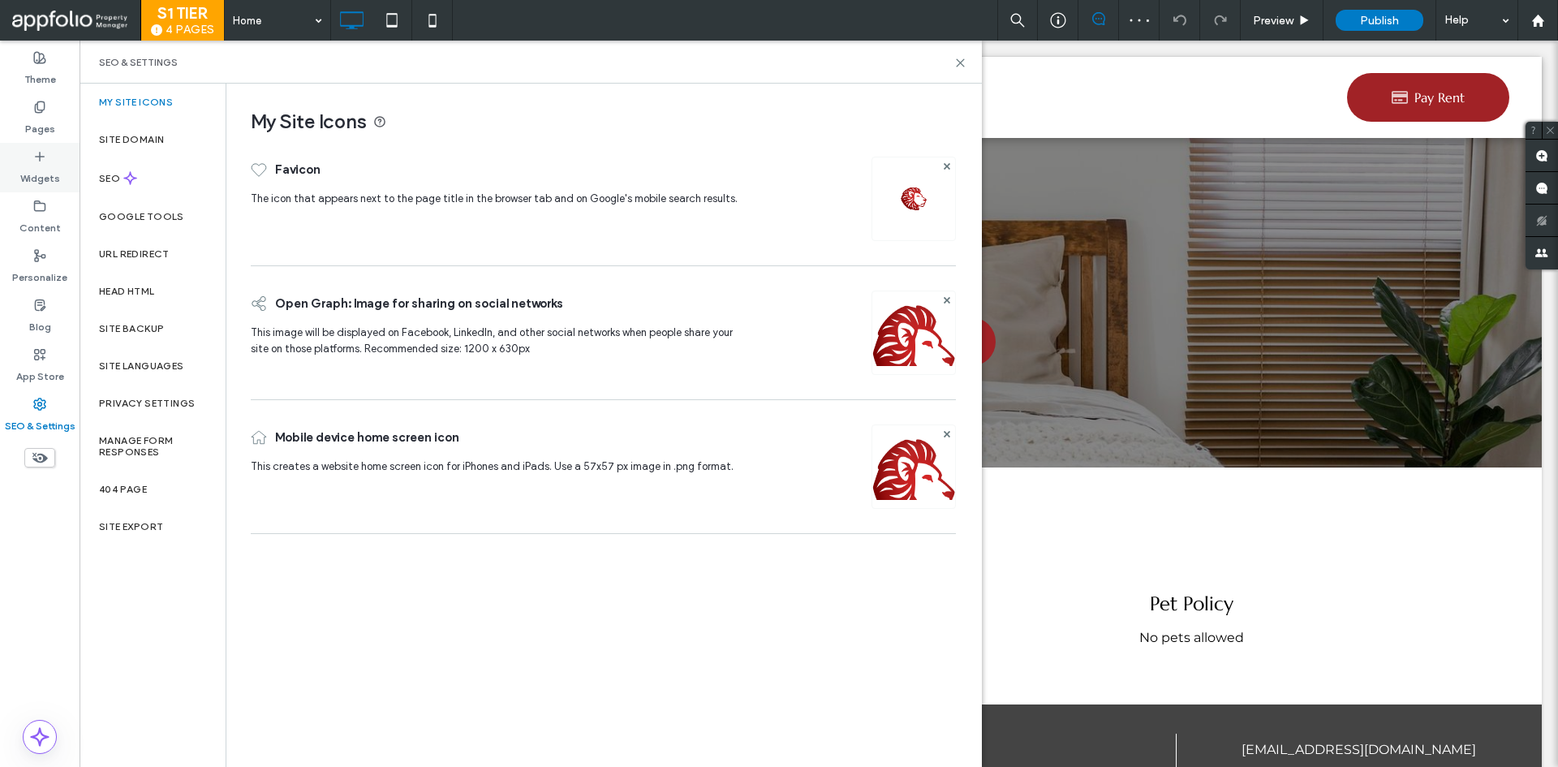
click at [52, 187] on div "Widgets" at bounding box center [40, 168] width 80 height 50
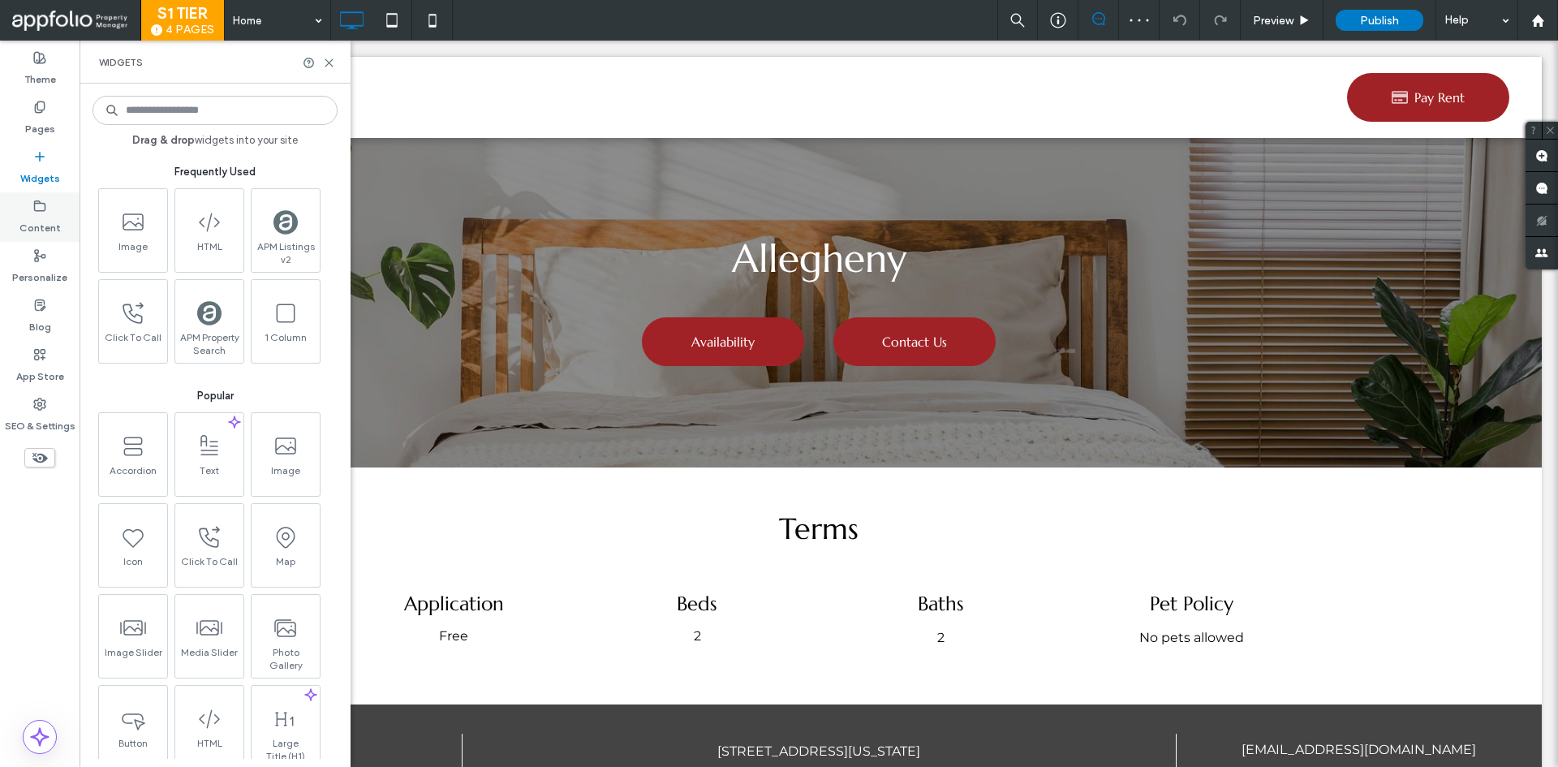
click at [49, 209] on div "Content" at bounding box center [40, 217] width 80 height 50
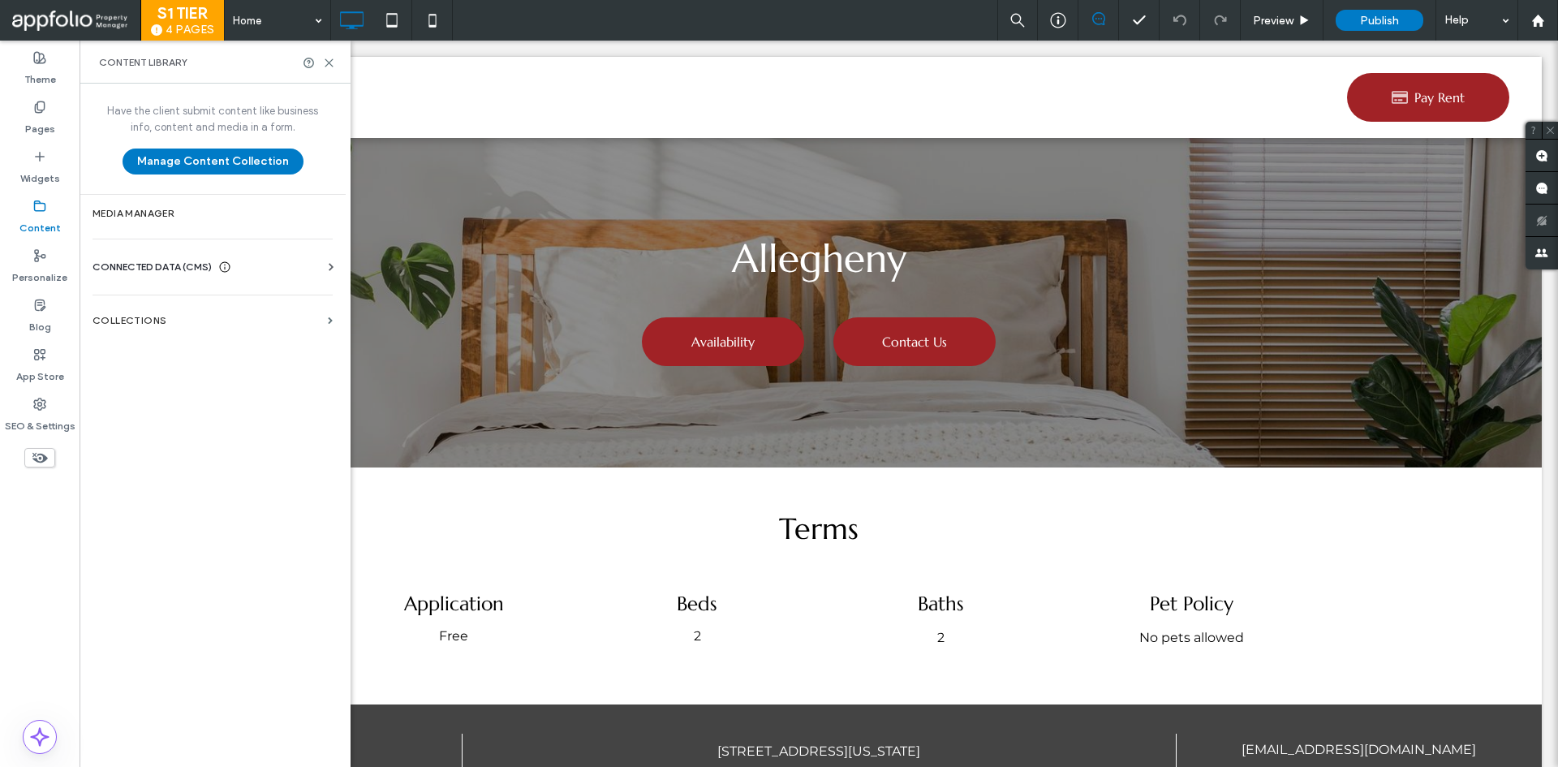
click at [132, 271] on span "CONNECTED DATA (CMS)" at bounding box center [152, 267] width 119 height 16
click at [150, 377] on label "Business Images" at bounding box center [216, 381] width 221 height 11
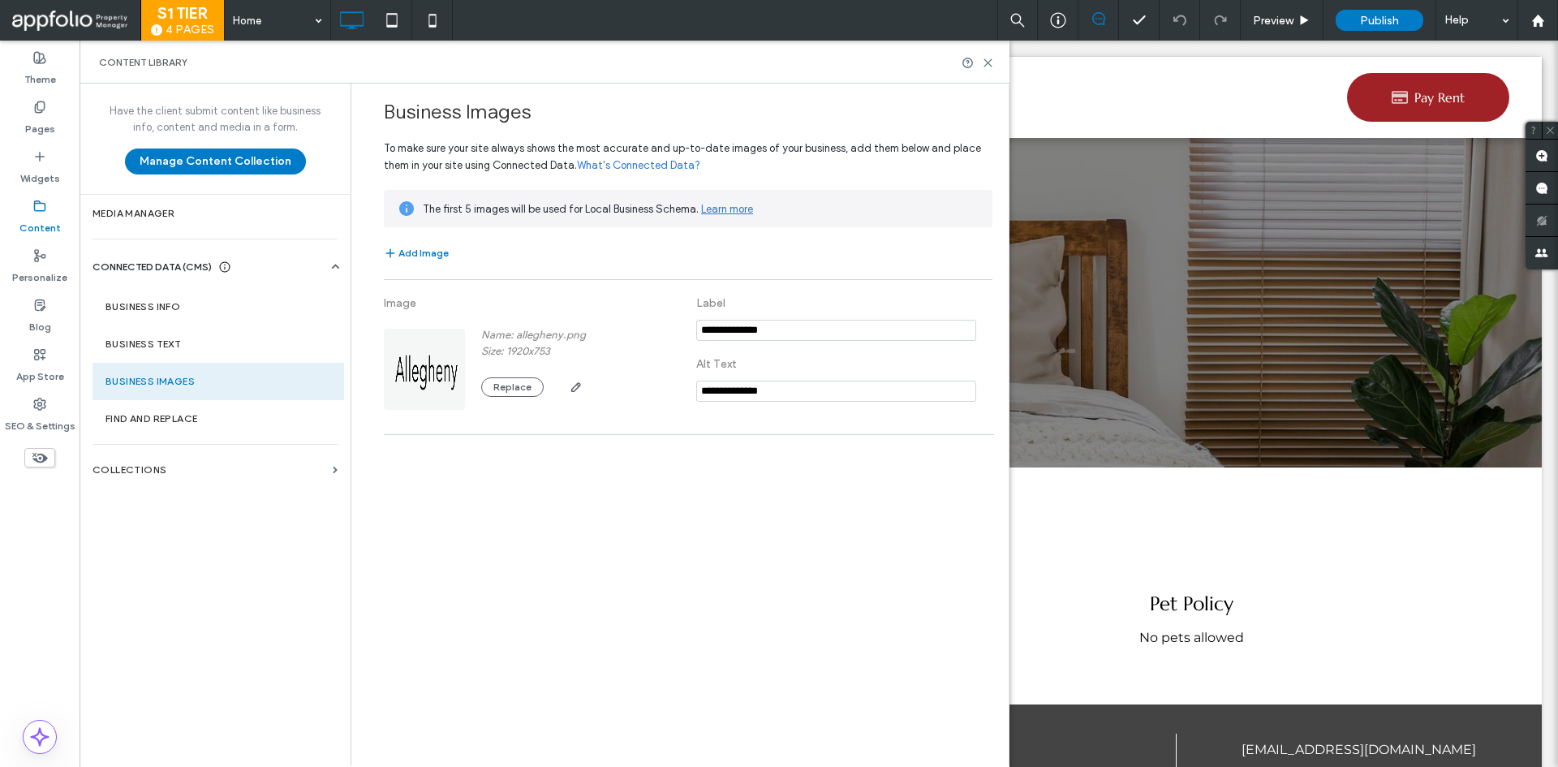
click at [980, 58] on div at bounding box center [978, 63] width 32 height 12
drag, startPoint x: 992, startPoint y: 60, endPoint x: 911, endPoint y: 20, distance: 89.6
click at [992, 60] on icon at bounding box center [988, 63] width 12 height 12
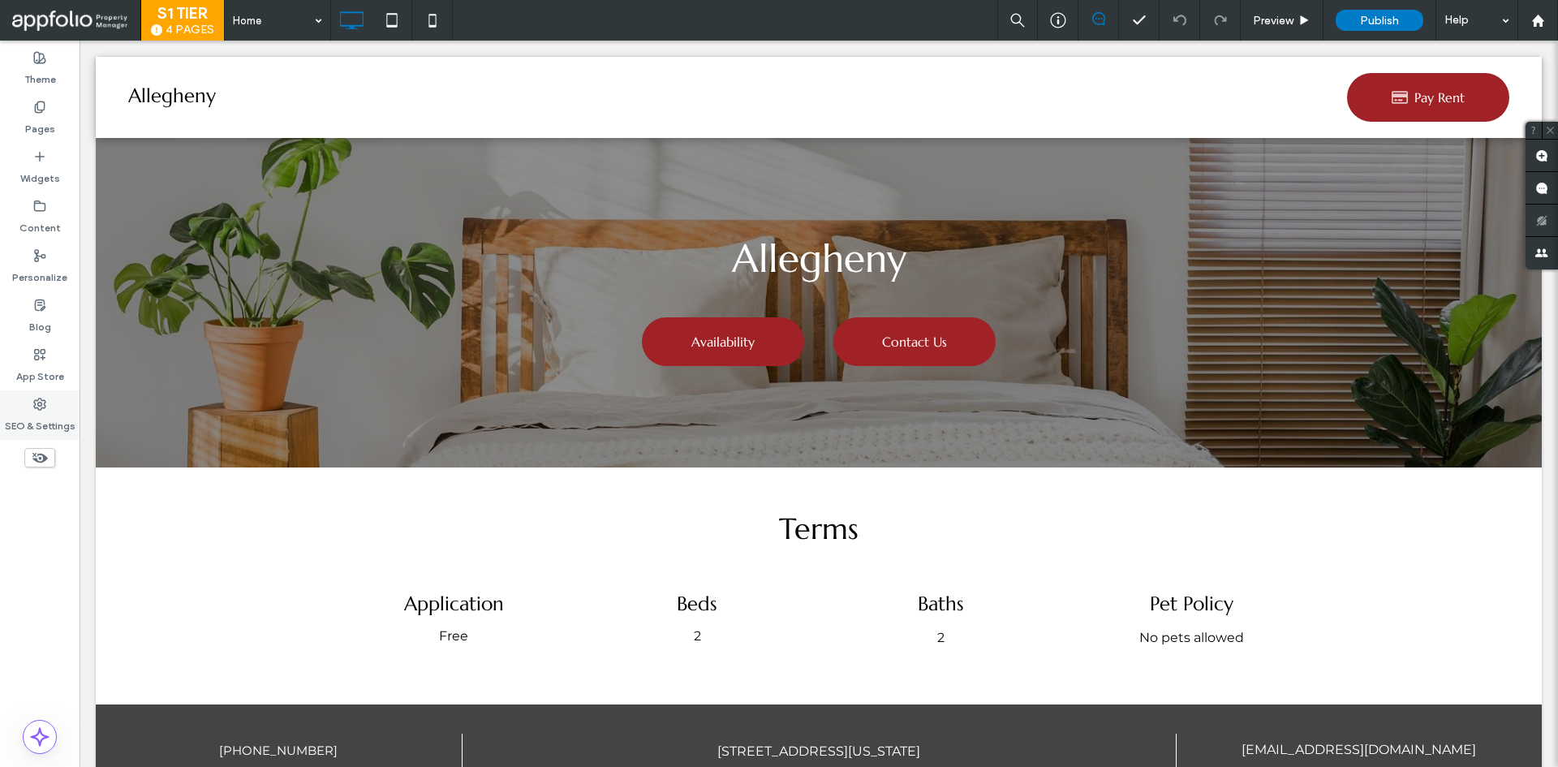
click at [62, 423] on label "SEO & Settings" at bounding box center [40, 422] width 71 height 23
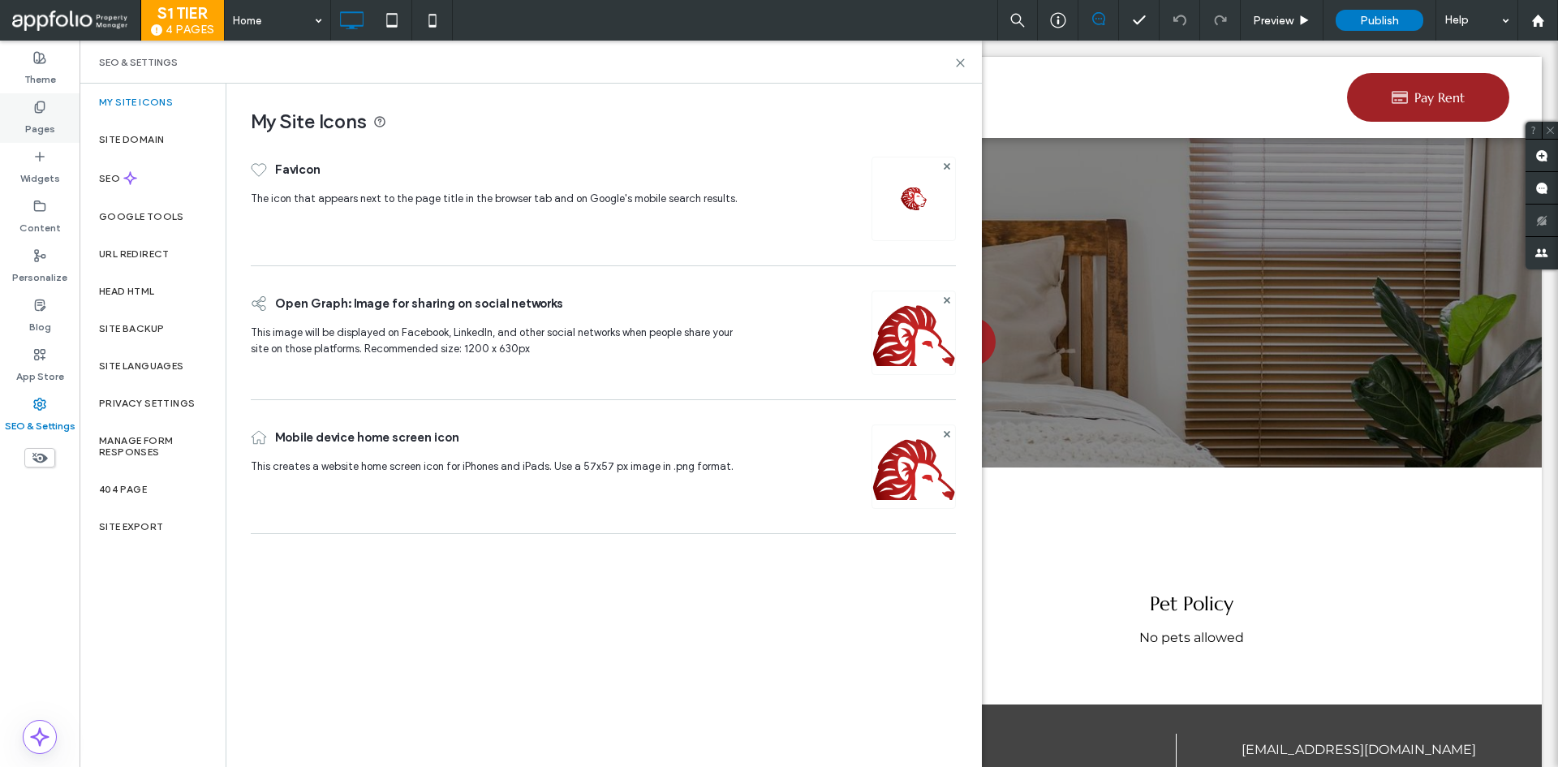
click at [41, 114] on label "Pages" at bounding box center [40, 125] width 30 height 23
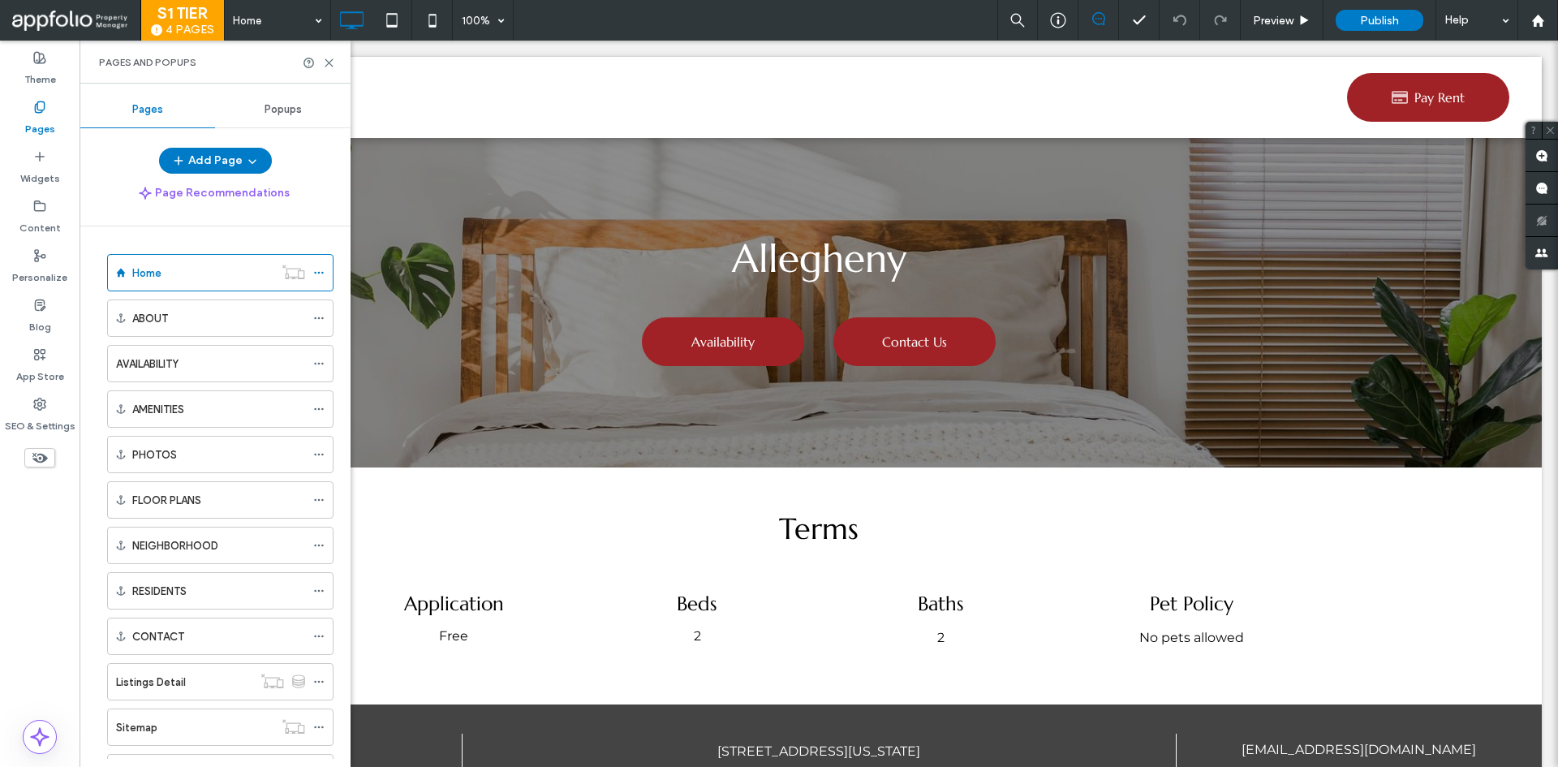
click at [148, 266] on label "Home" at bounding box center [146, 273] width 29 height 28
click at [162, 375] on div "AVAILABILITY" at bounding box center [210, 364] width 189 height 36
click at [162, 372] on div at bounding box center [779, 383] width 1558 height 767
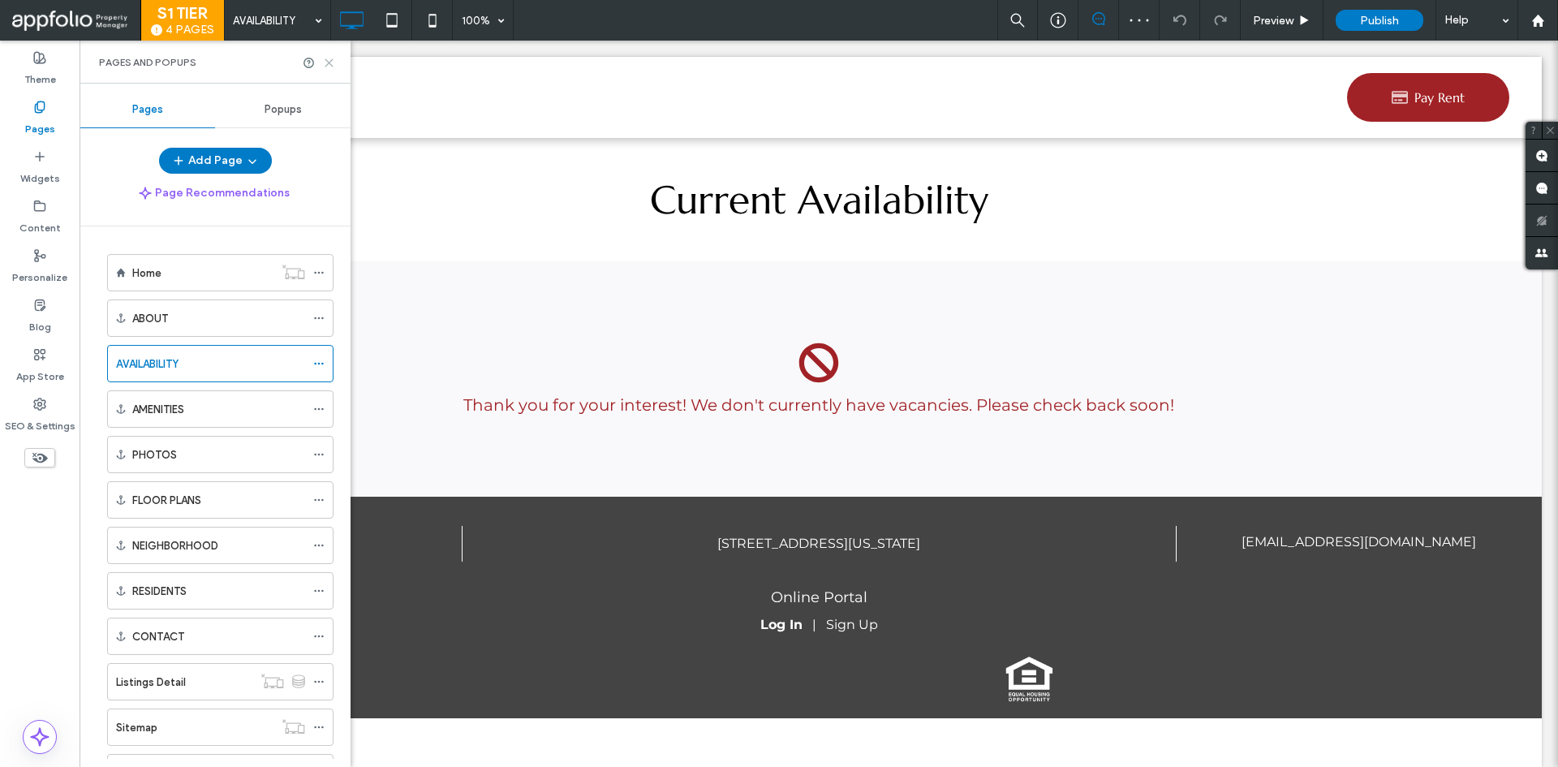
click at [328, 63] on use at bounding box center [328, 62] width 7 height 7
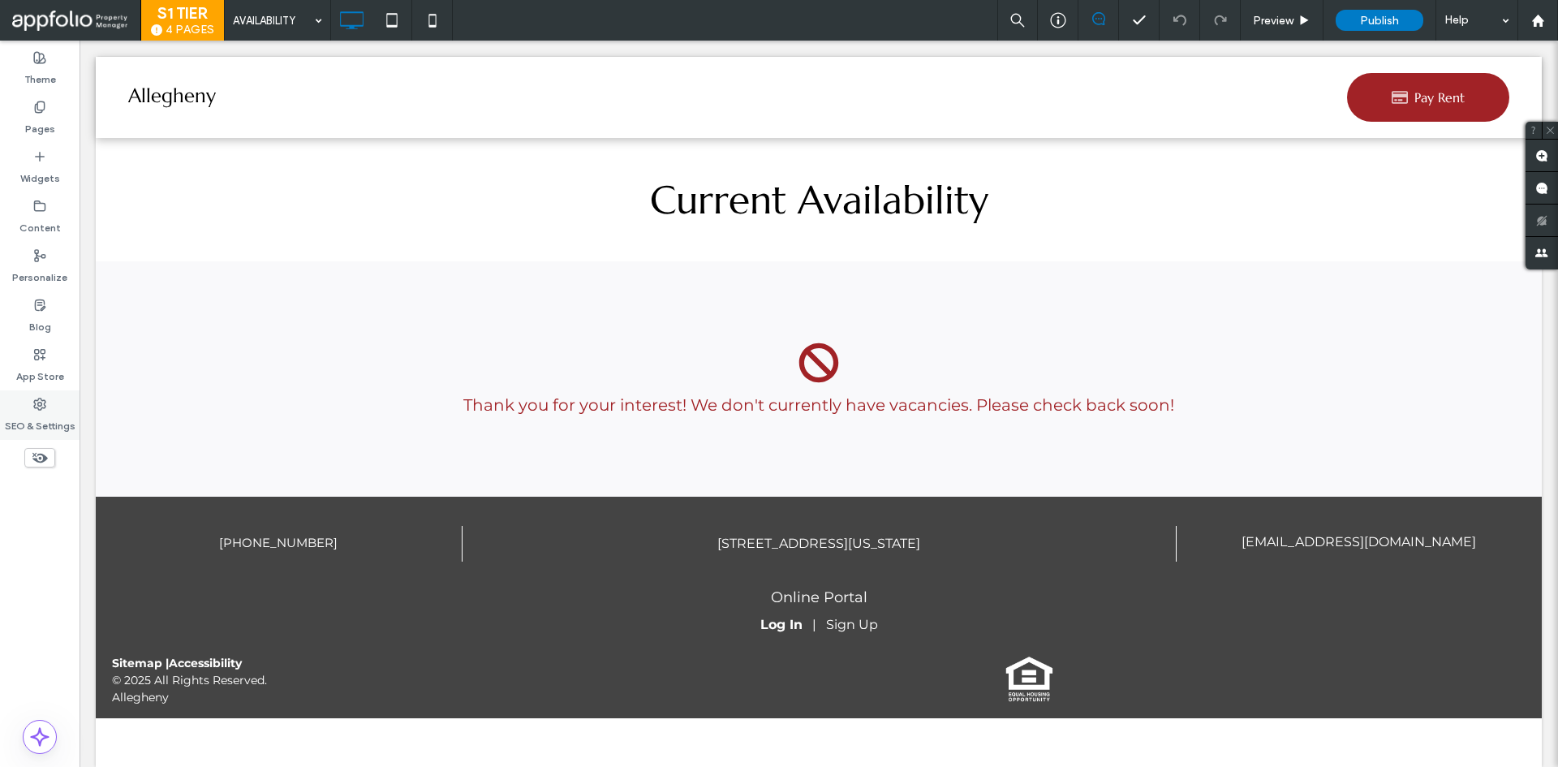
click at [48, 398] on div "SEO & Settings" at bounding box center [40, 415] width 80 height 50
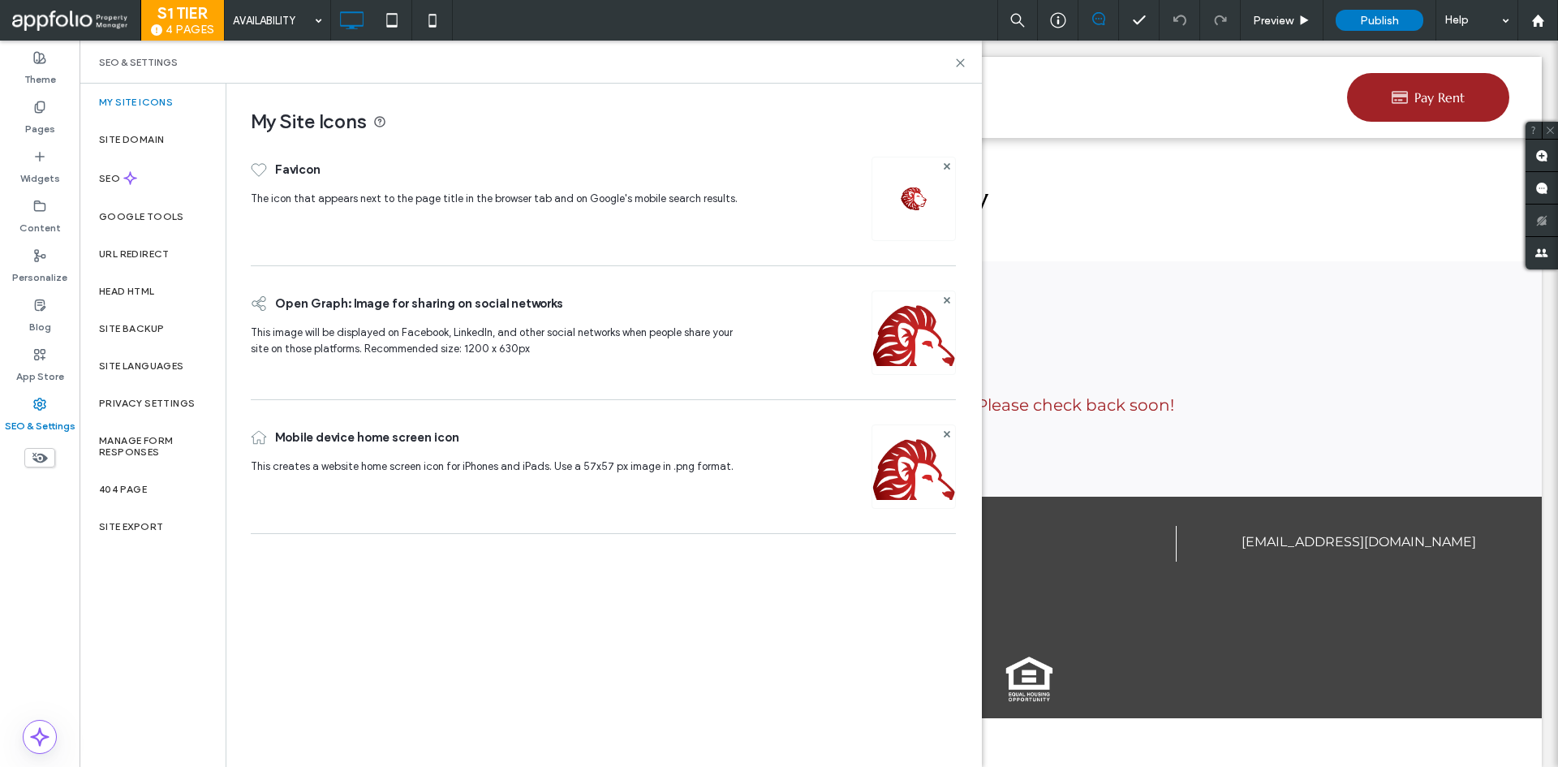
click at [50, 414] on label "SEO & Settings" at bounding box center [40, 422] width 71 height 23
click at [138, 332] on label "Site Backup" at bounding box center [131, 328] width 65 height 11
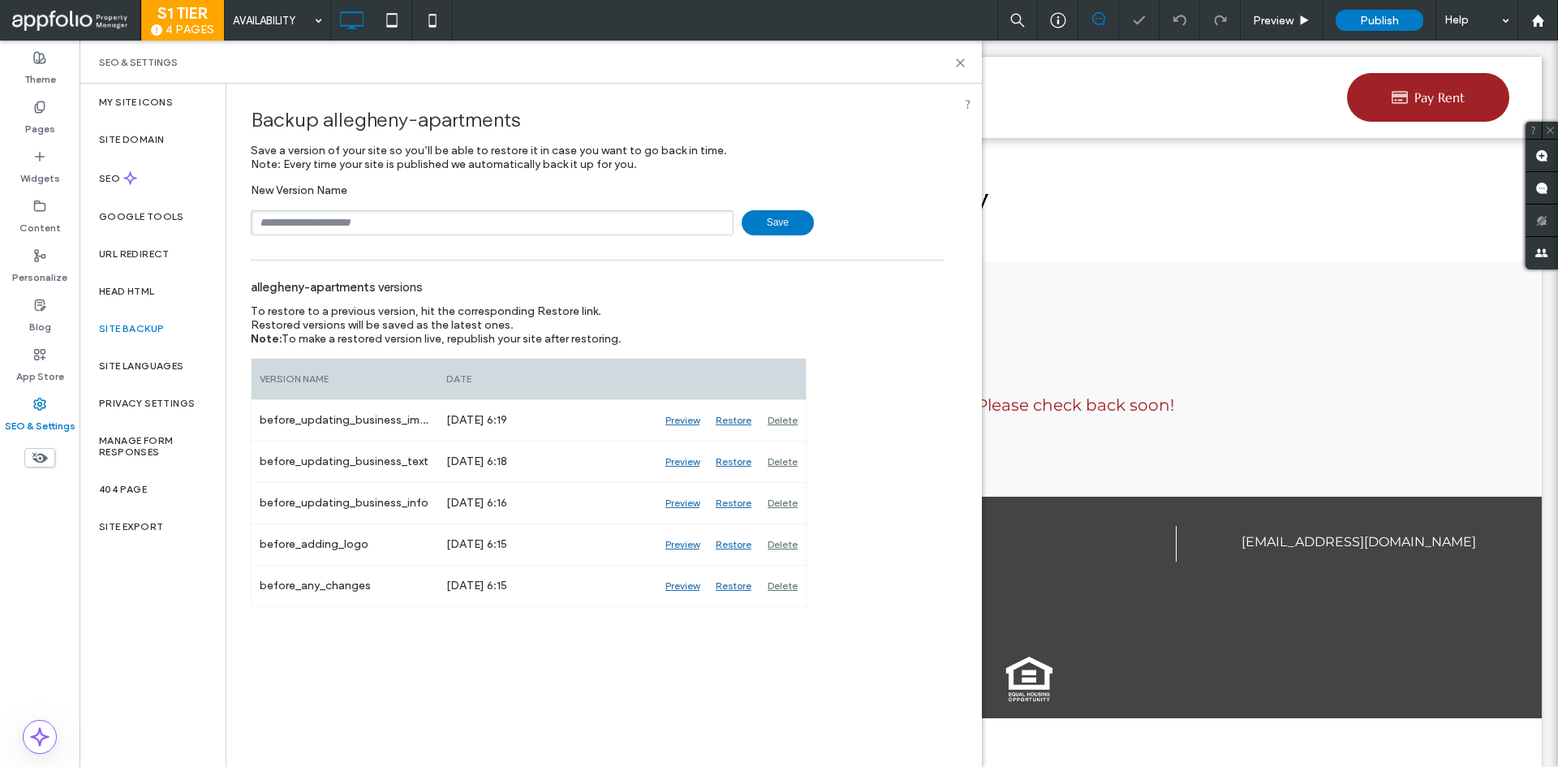
click at [327, 216] on input "text" at bounding box center [492, 222] width 483 height 25
click at [325, 216] on input "text" at bounding box center [492, 222] width 483 height 25
click at [420, 225] on input "**********" at bounding box center [492, 222] width 483 height 25
type input "**********"
click at [743, 221] on span "Save" at bounding box center [778, 222] width 72 height 25
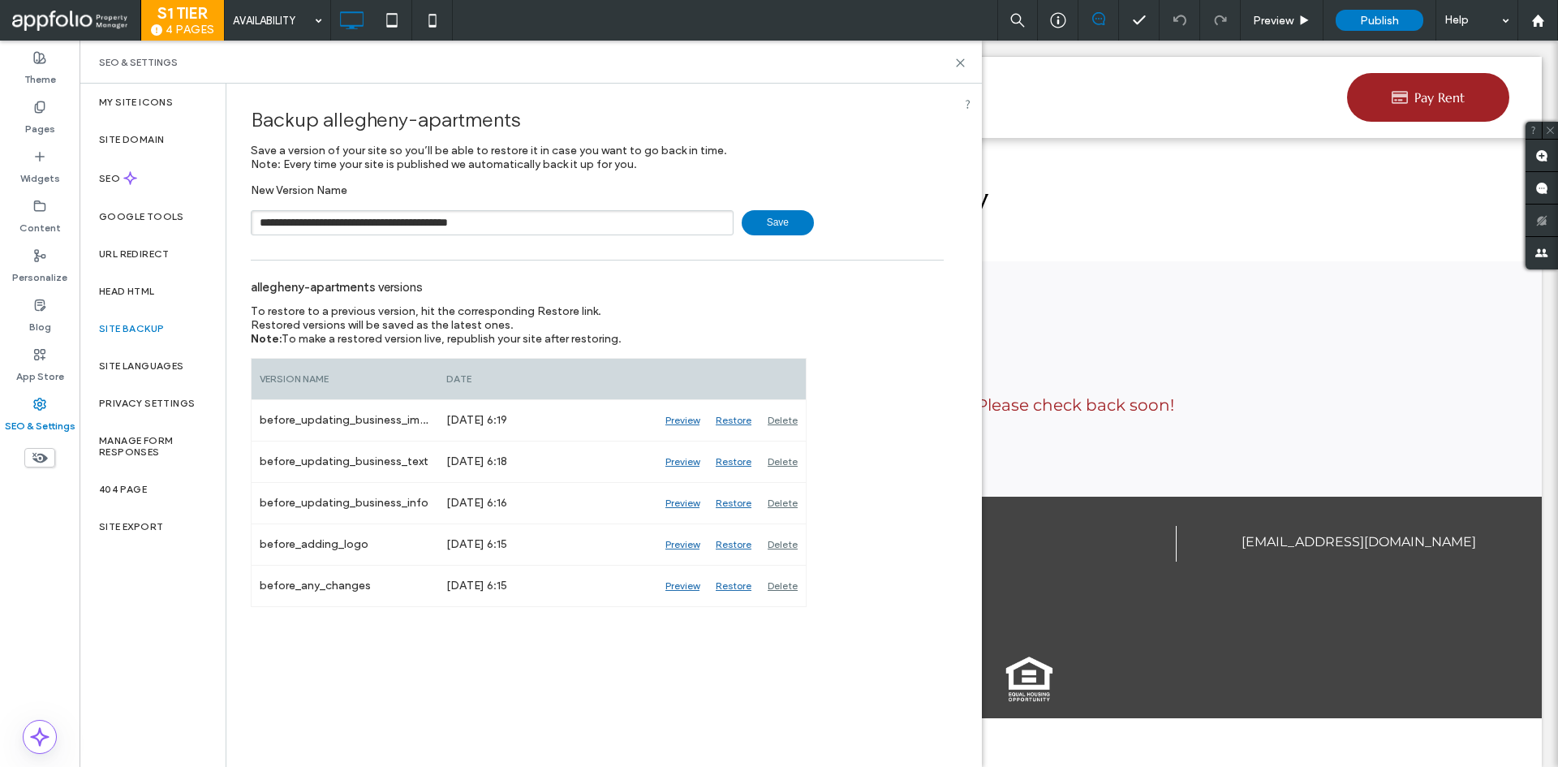
click at [745, 221] on span "Save" at bounding box center [778, 222] width 72 height 25
click at [962, 54] on div "SEO & Settings" at bounding box center [531, 62] width 902 height 43
click at [963, 63] on icon at bounding box center [960, 63] width 12 height 12
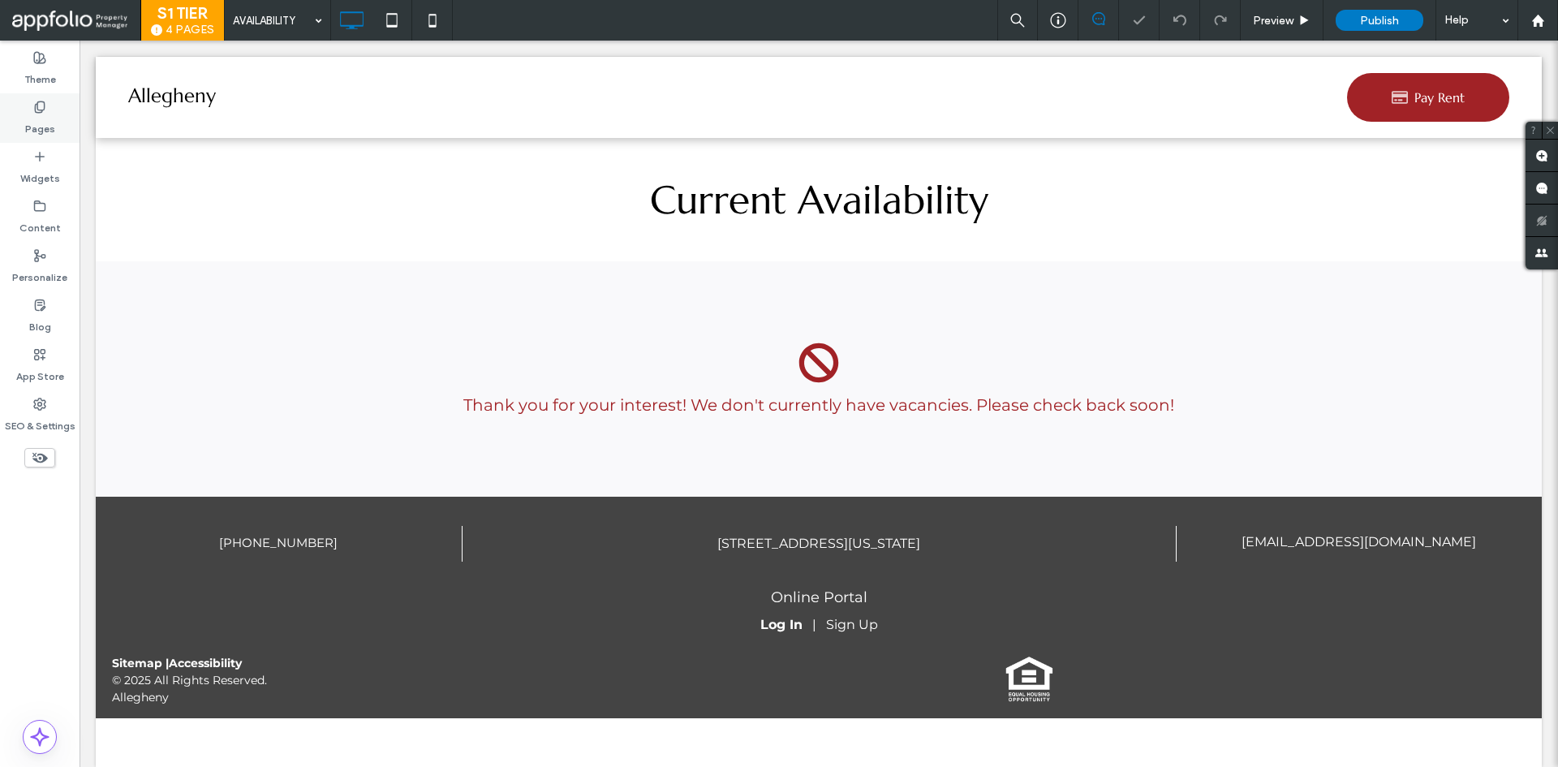
click at [31, 131] on label "Pages" at bounding box center [40, 125] width 30 height 23
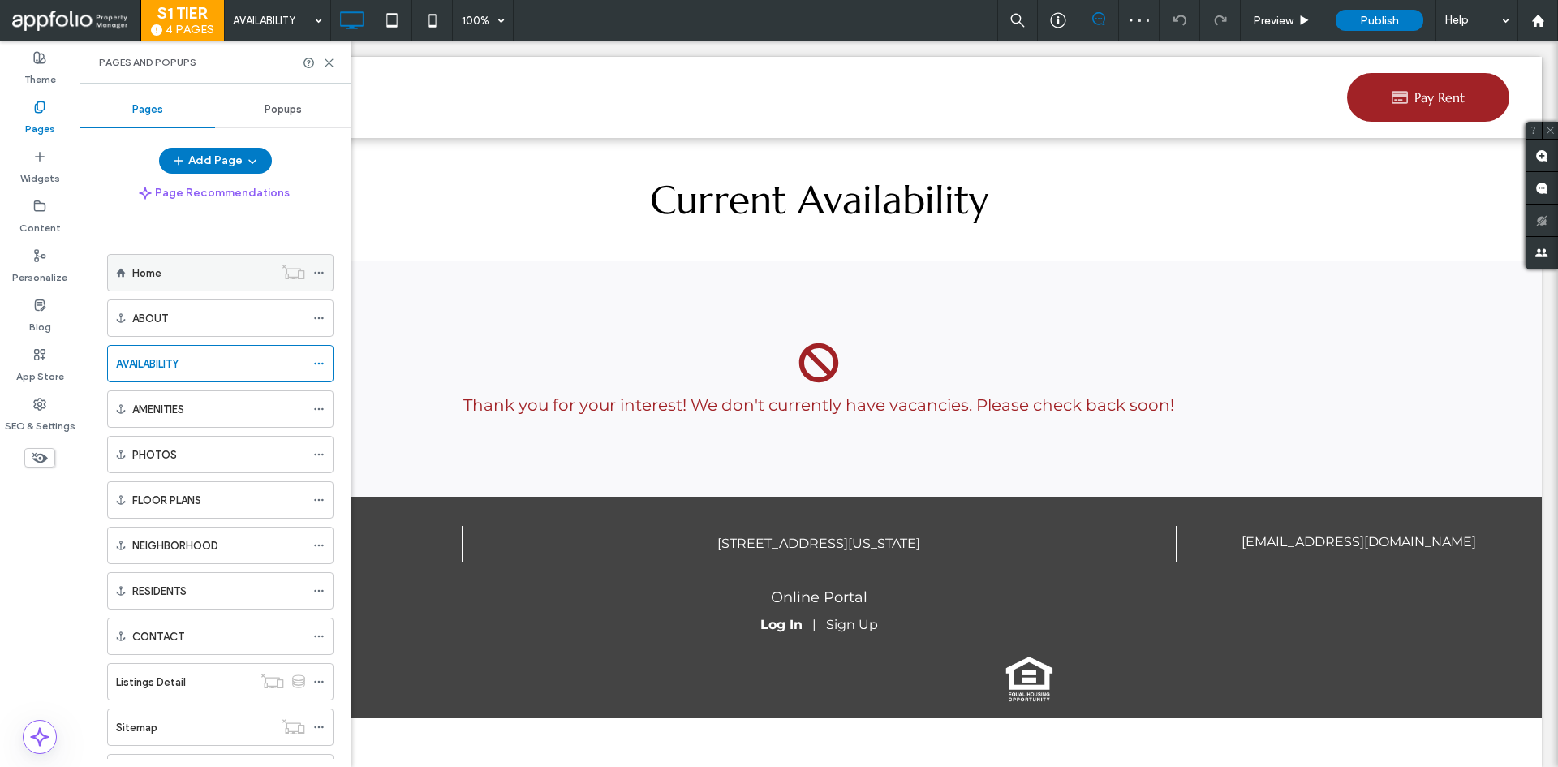
click at [106, 236] on div "Home ABOUT AVAILABILITY AMENITIES PHOTOS FLOOR PLANS NEIGHBORHOOD RESIDENTS CON…" at bounding box center [225, 492] width 252 height 532
click at [121, 275] on div "Home" at bounding box center [220, 272] width 226 height 37
click at [218, 281] on div "Home" at bounding box center [202, 273] width 141 height 17
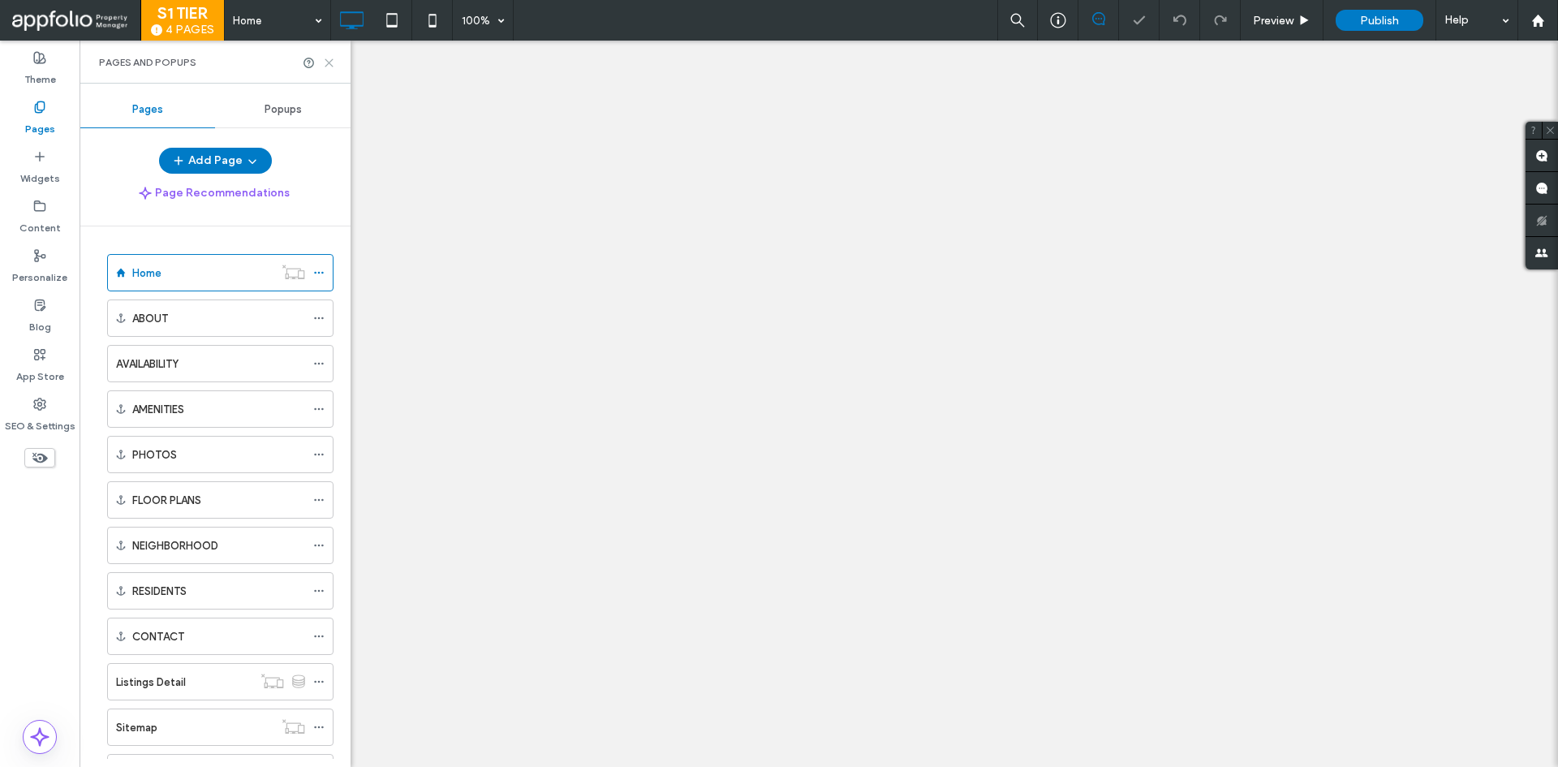
click at [330, 58] on icon at bounding box center [329, 63] width 12 height 12
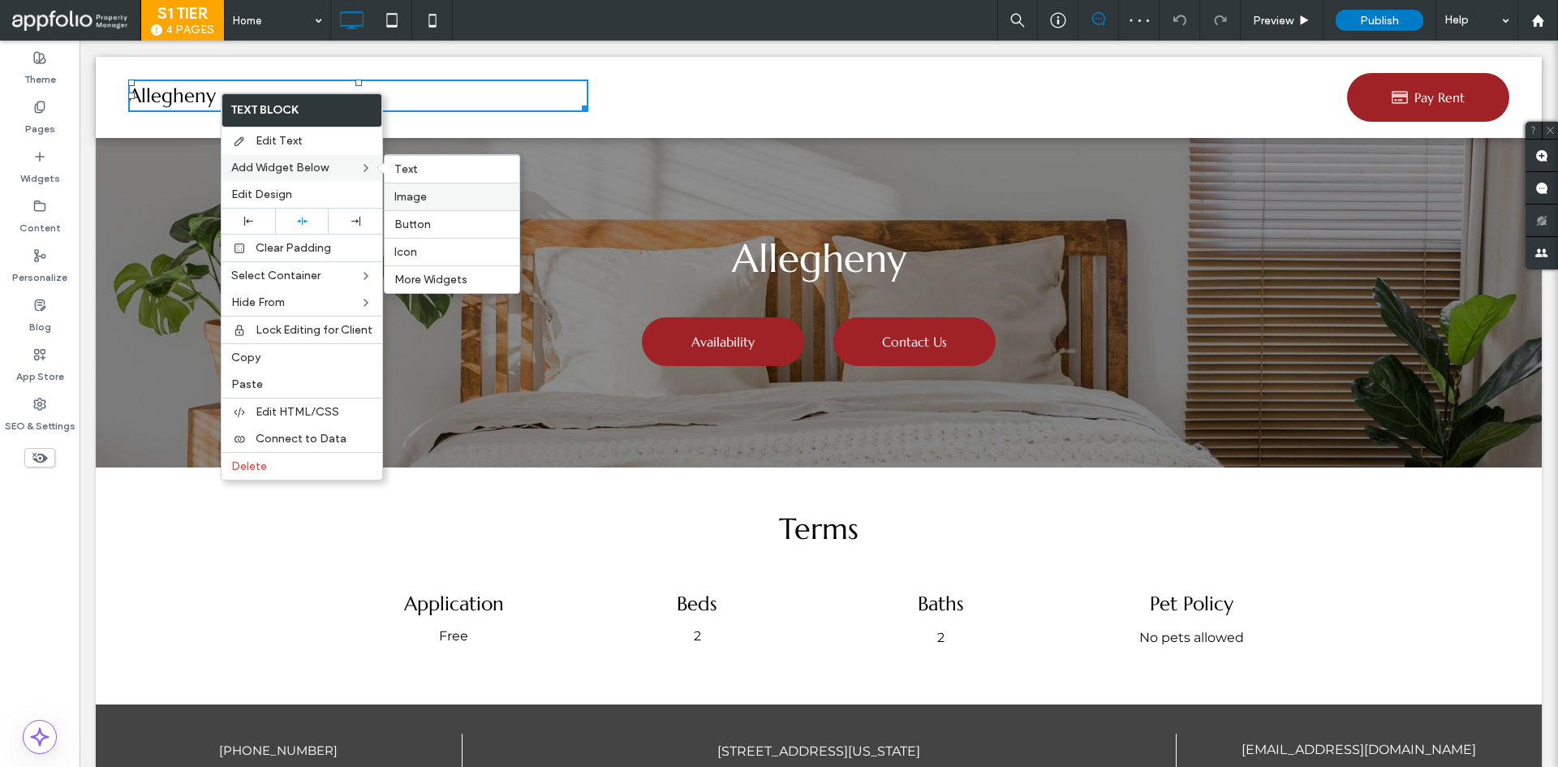
click at [427, 205] on div "Image" at bounding box center [452, 197] width 135 height 28
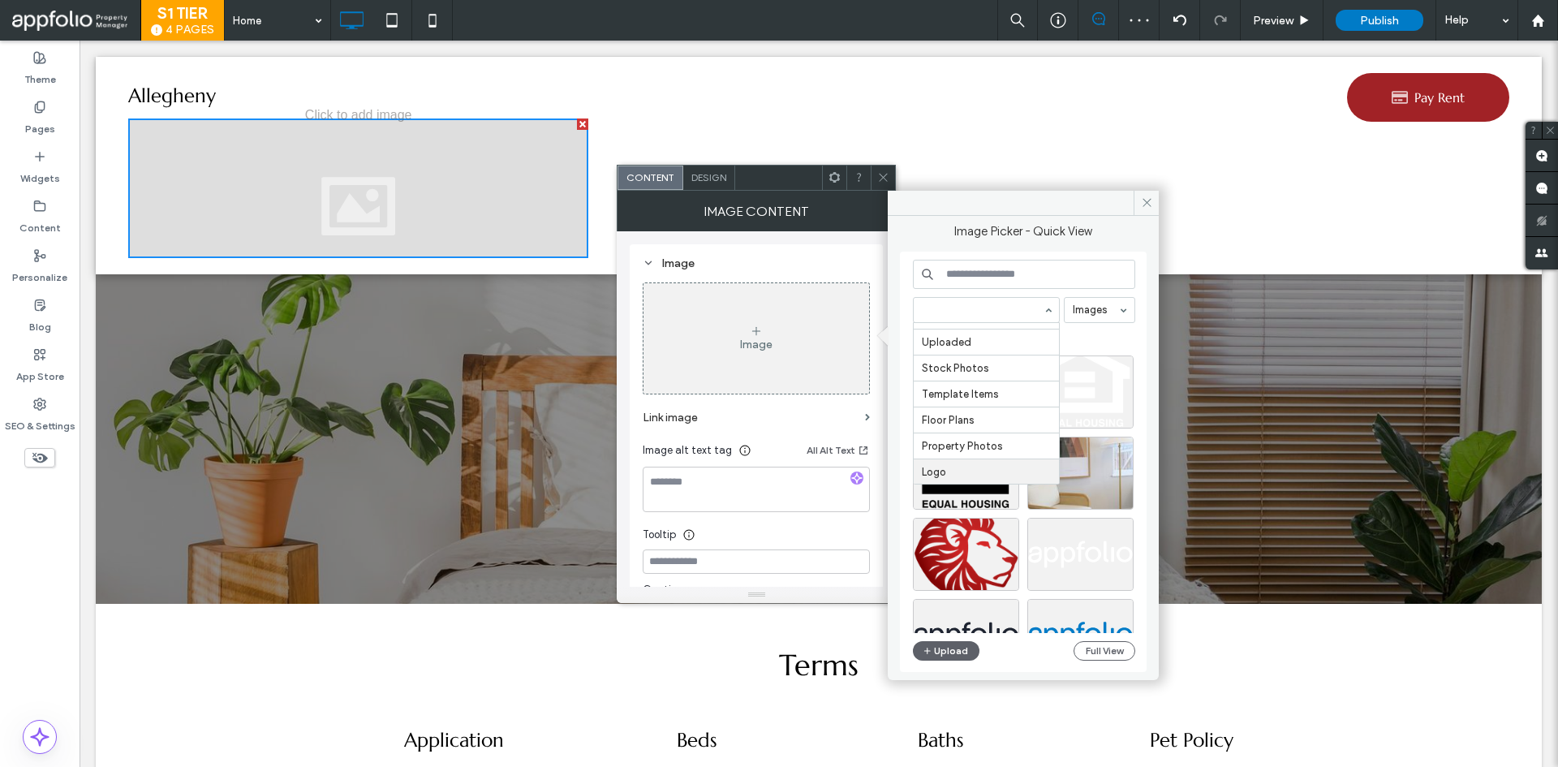
scroll to position [98, 0]
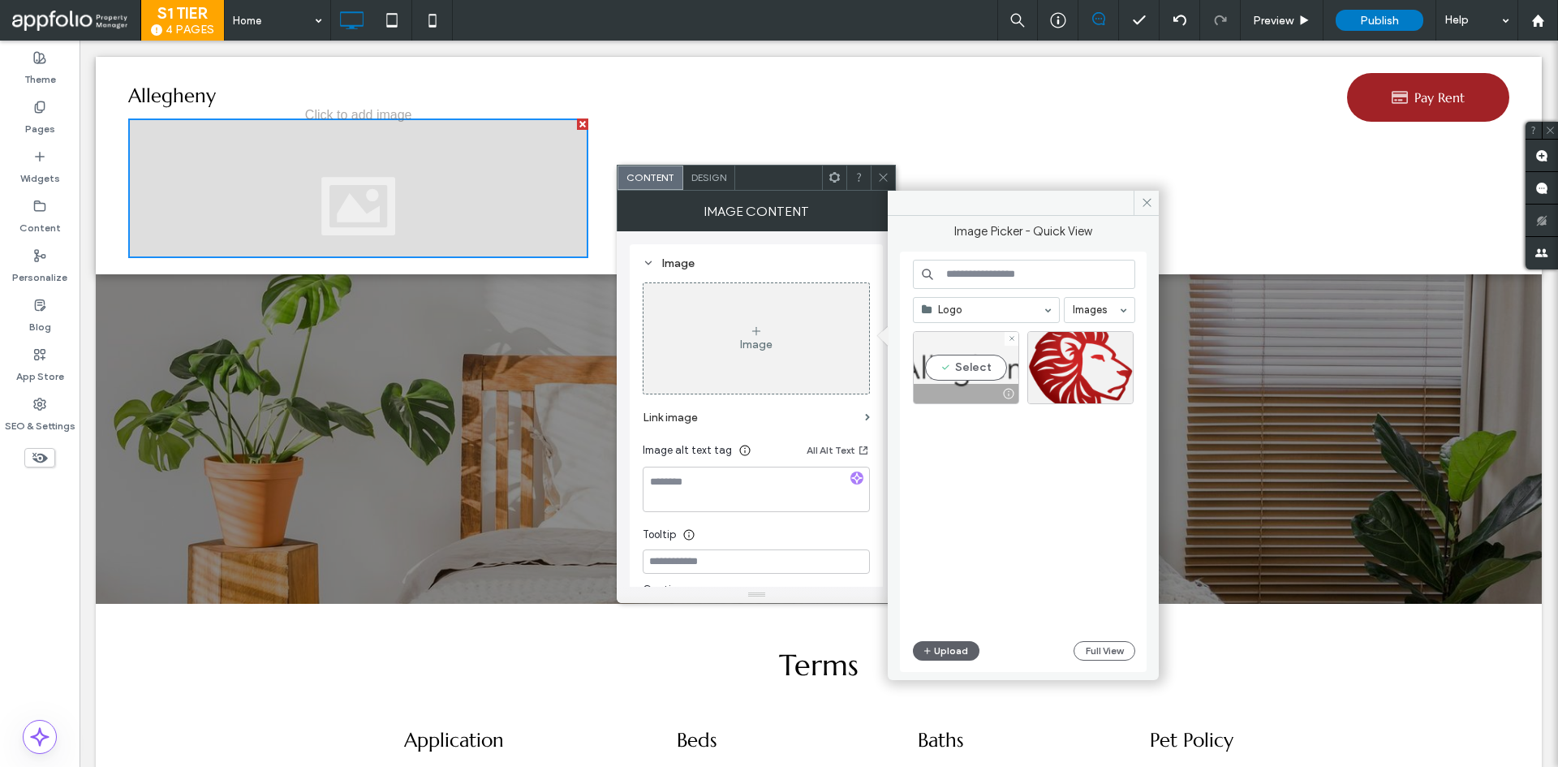
click at [968, 369] on div "Select" at bounding box center [966, 367] width 106 height 73
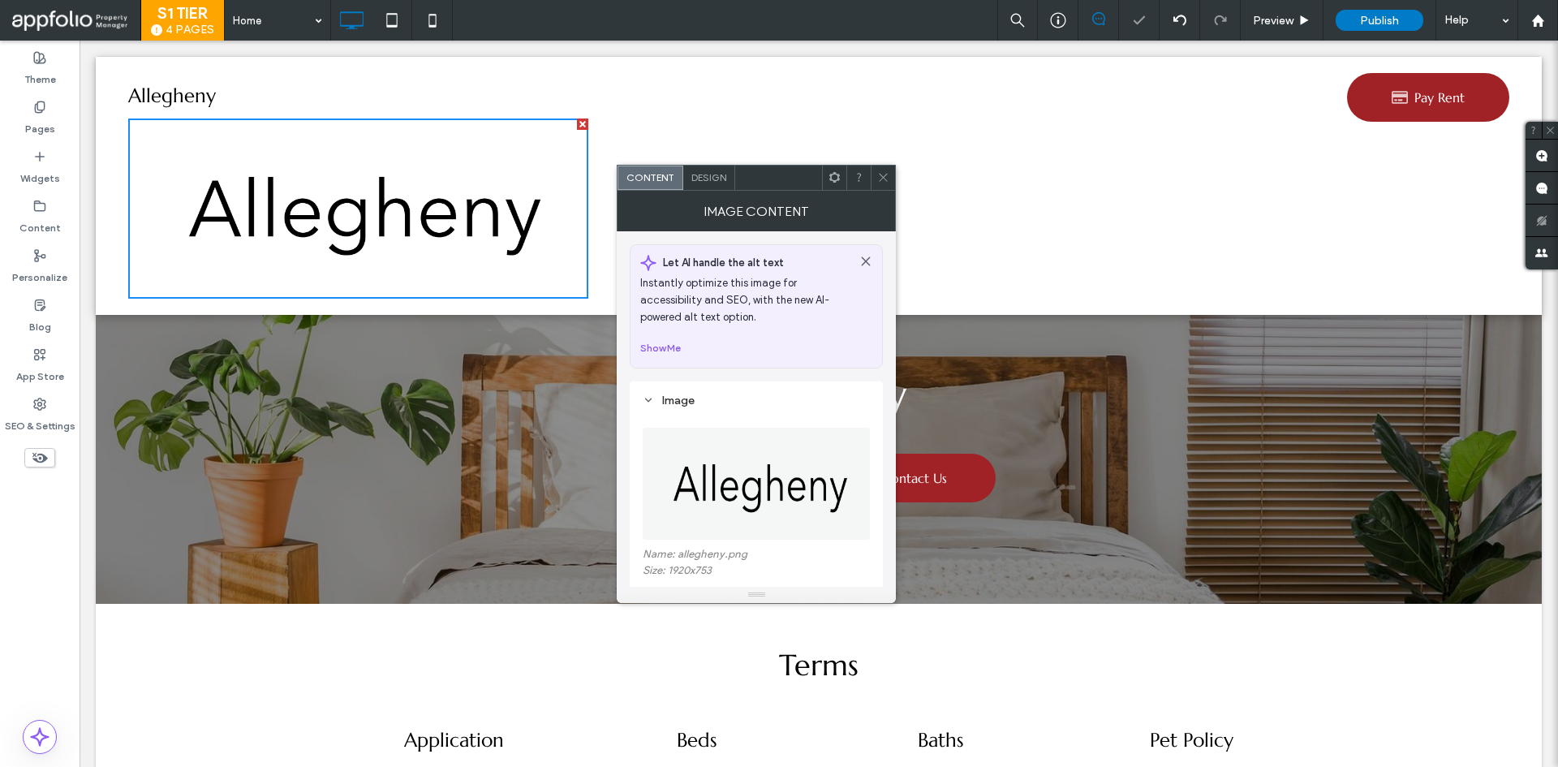
click at [887, 174] on use at bounding box center [884, 178] width 8 height 8
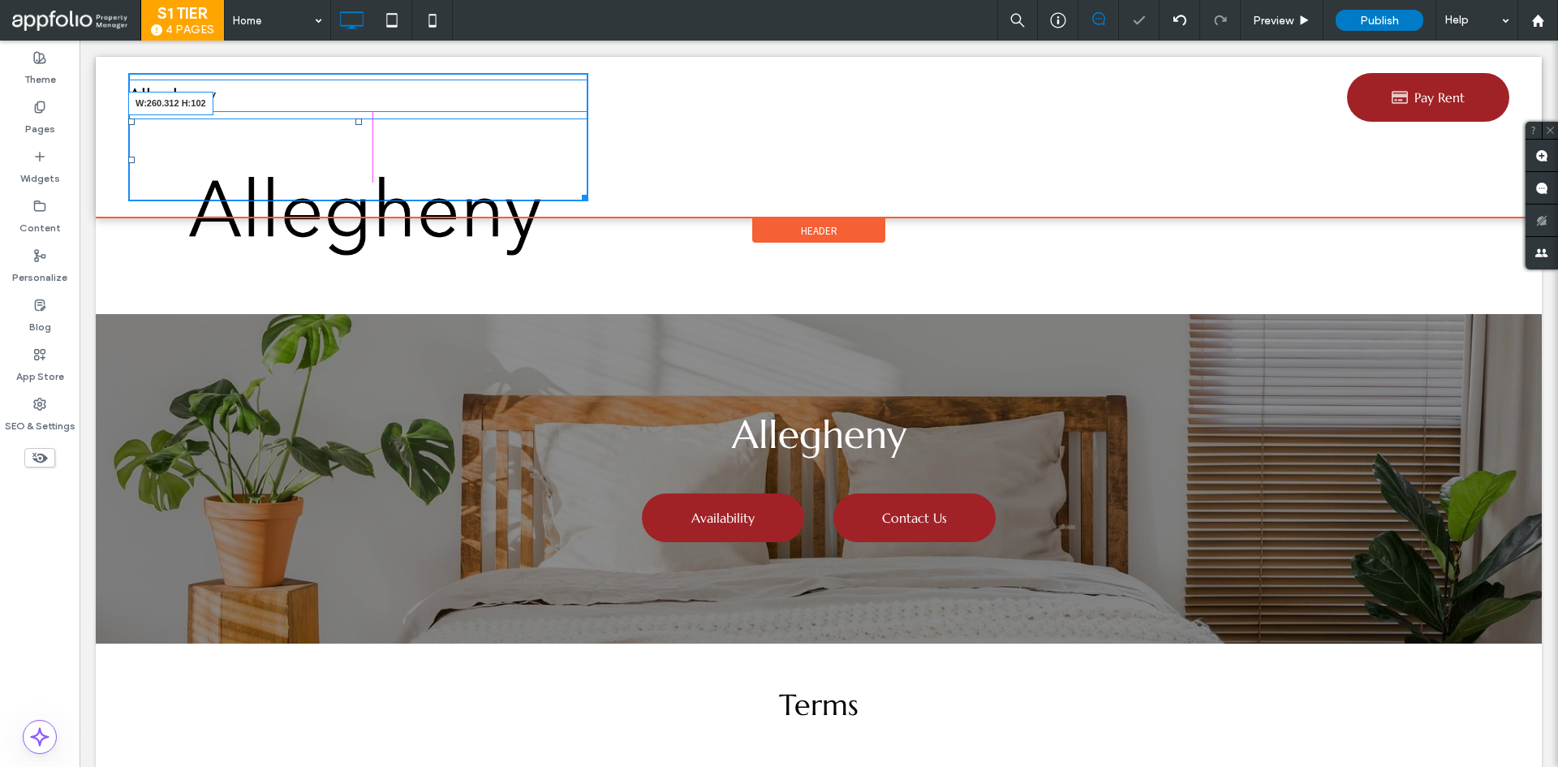
drag, startPoint x: 576, startPoint y: 294, endPoint x: 490, endPoint y: 224, distance: 110.8
click at [454, 211] on div "Allegheny Click To Paste W:260.312 H:102 Click To Paste Pay Rent Click To Paste" at bounding box center [819, 137] width 1446 height 161
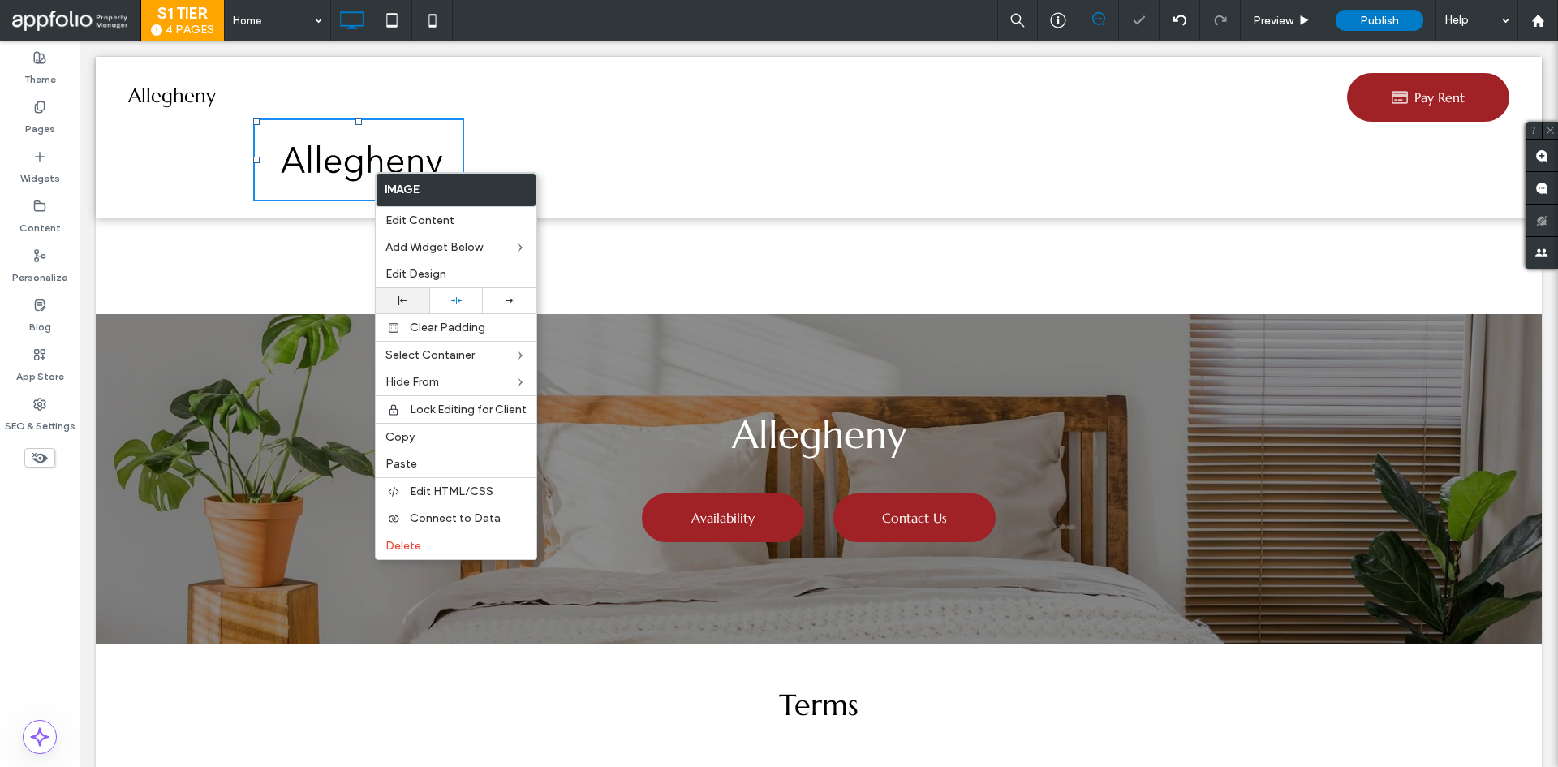
click at [410, 304] on div at bounding box center [402, 300] width 37 height 9
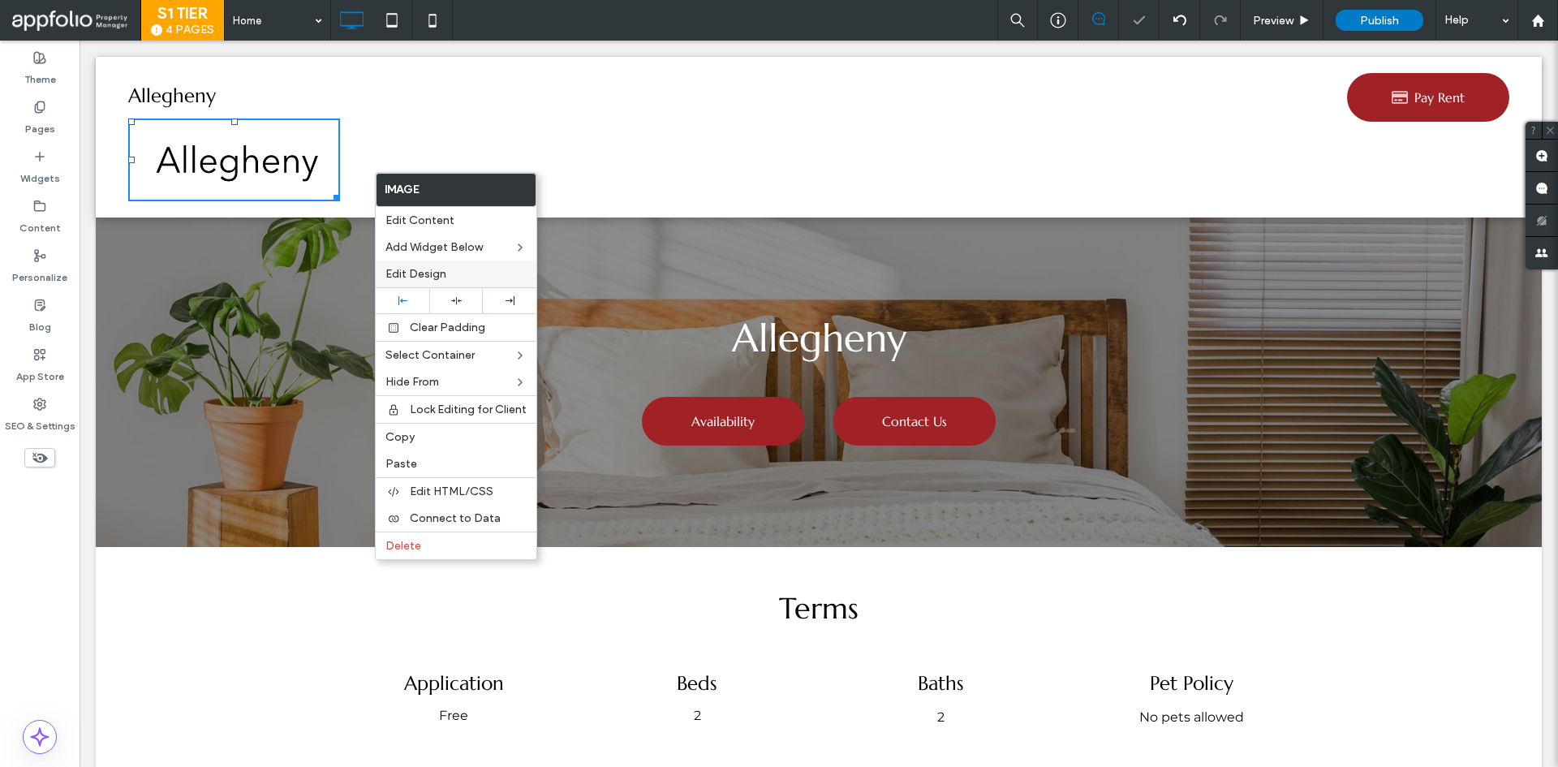
click at [418, 274] on span "Edit Design" at bounding box center [415, 274] width 61 height 14
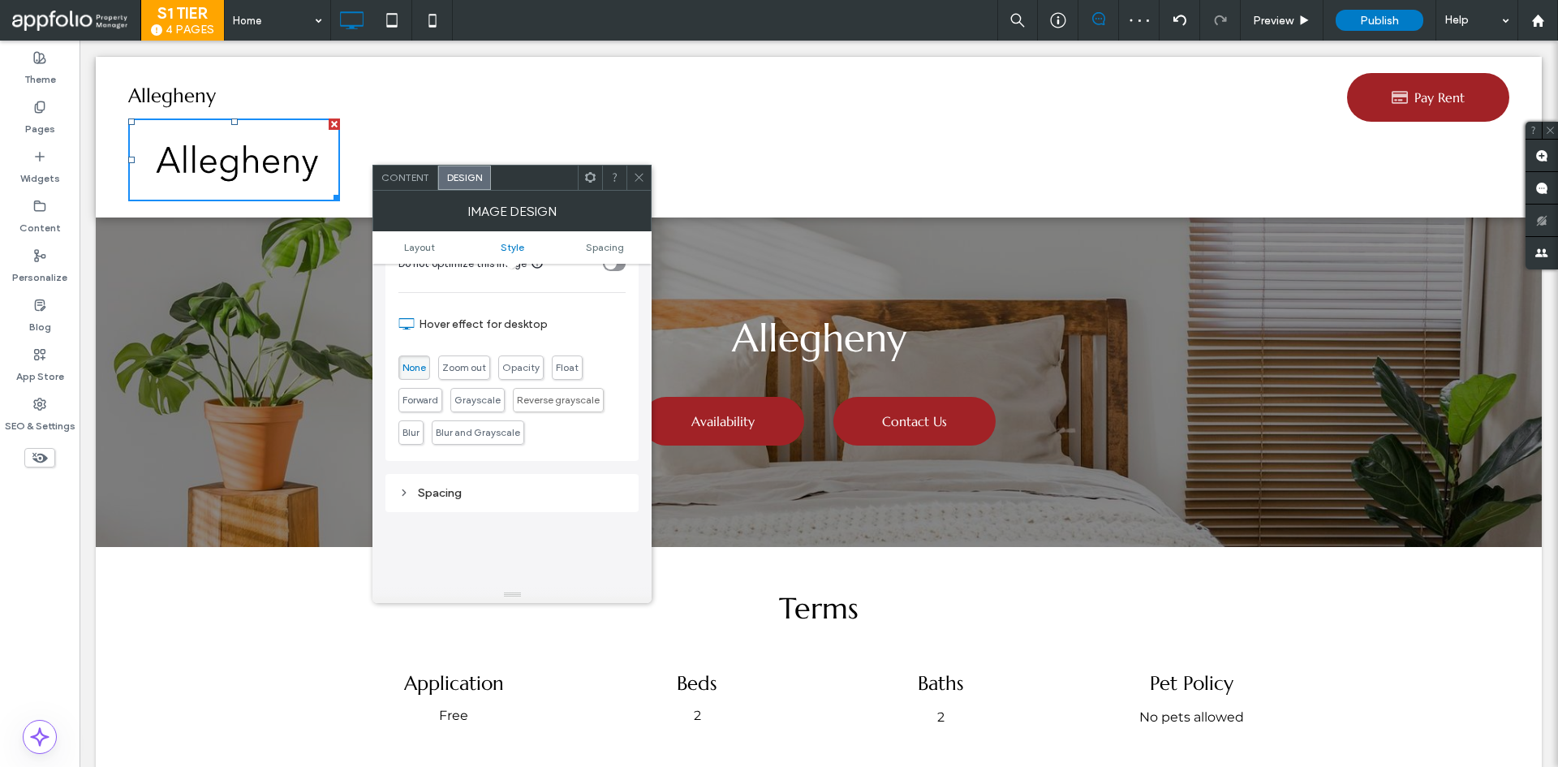
click at [415, 493] on div "Spacing" at bounding box center [511, 493] width 227 height 14
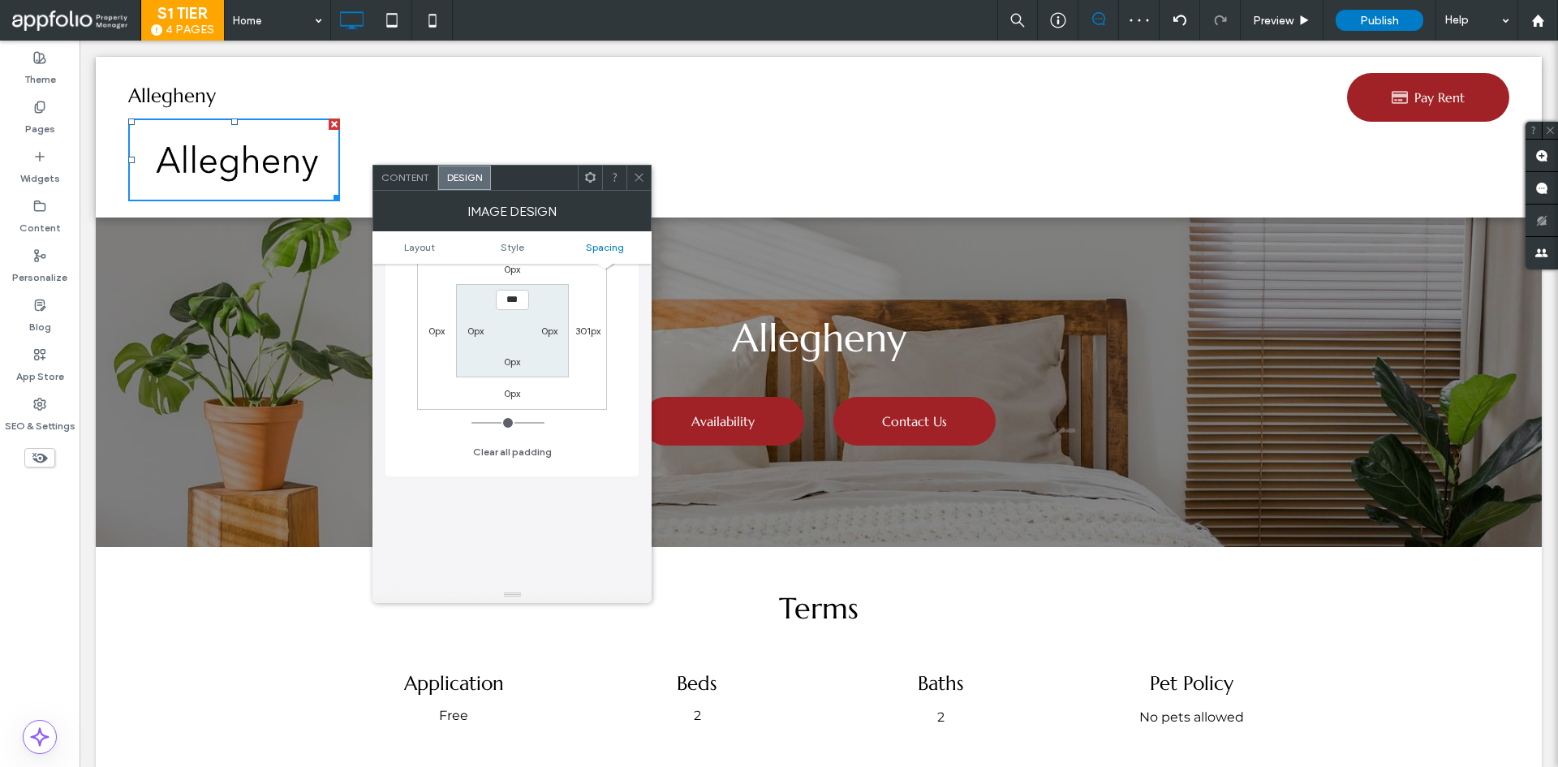
scroll to position [893, 0]
click at [441, 324] on label "0px" at bounding box center [437, 326] width 16 height 12
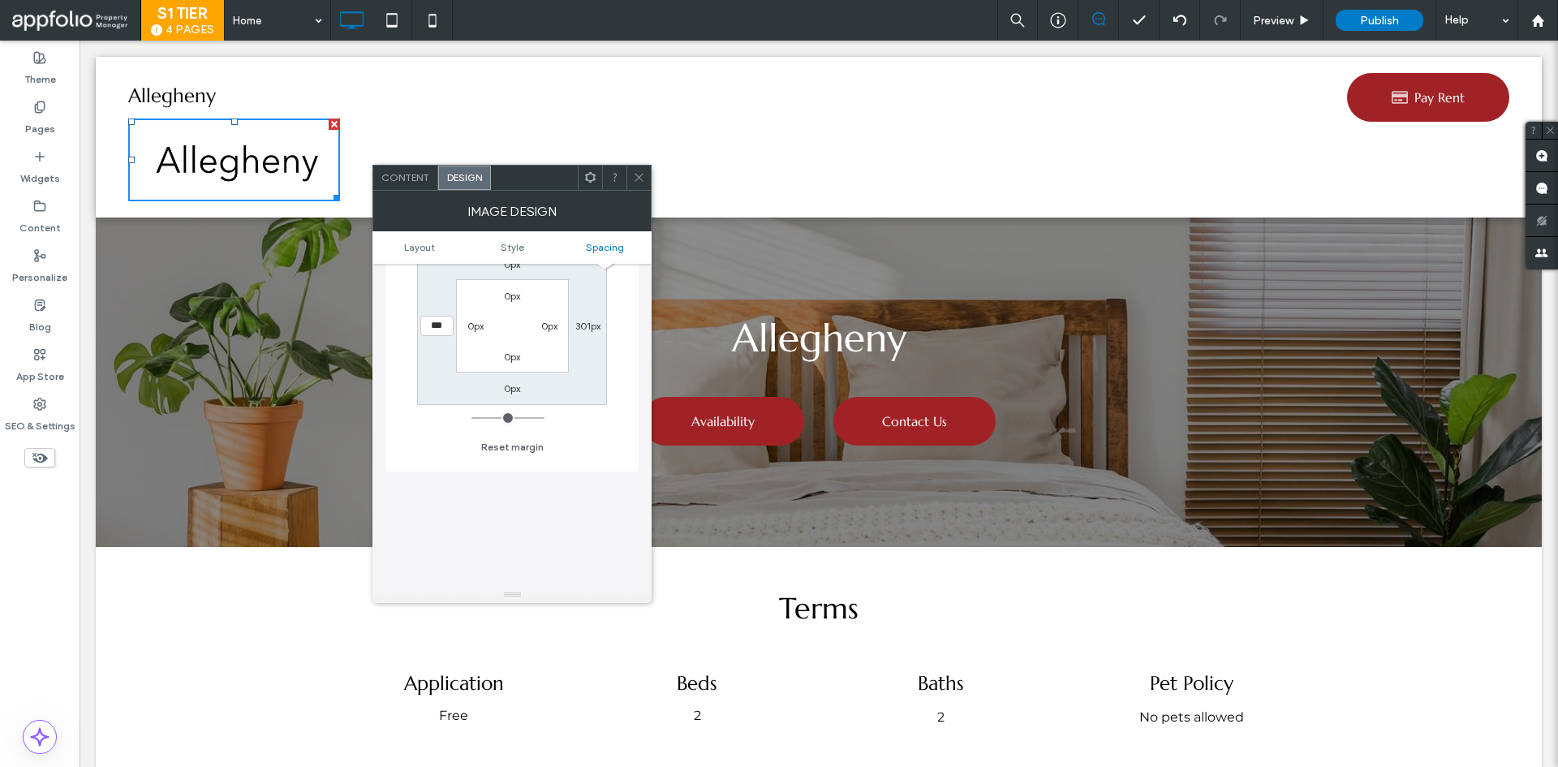
type input "***"
type input "*"
click at [634, 183] on span at bounding box center [639, 178] width 12 height 24
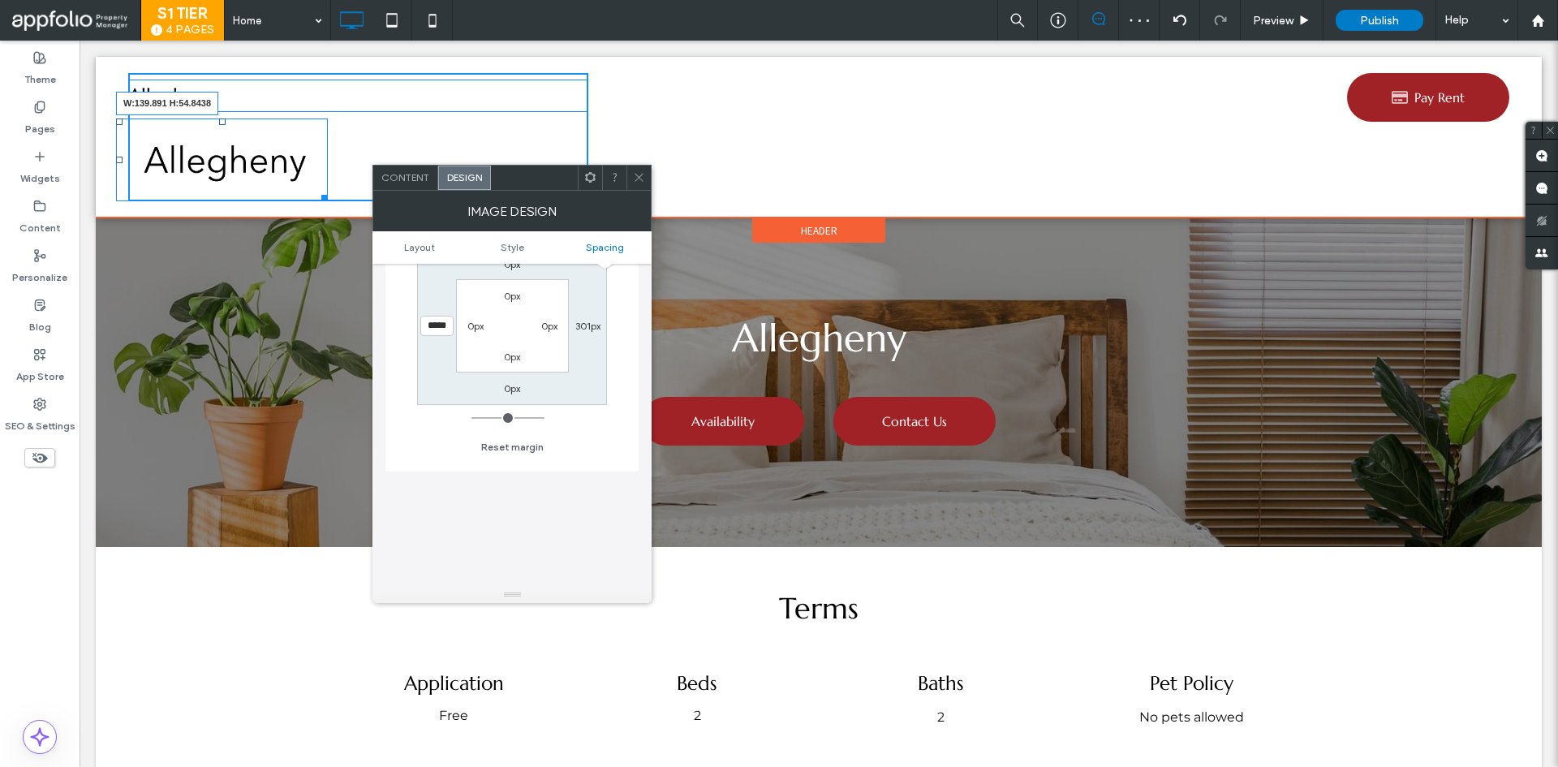
drag, startPoint x: 321, startPoint y: 196, endPoint x: 257, endPoint y: 157, distance: 75.0
click at [257, 157] on div "Allegheny Click To Paste W:139.891 H:54.8438" at bounding box center [358, 137] width 460 height 128
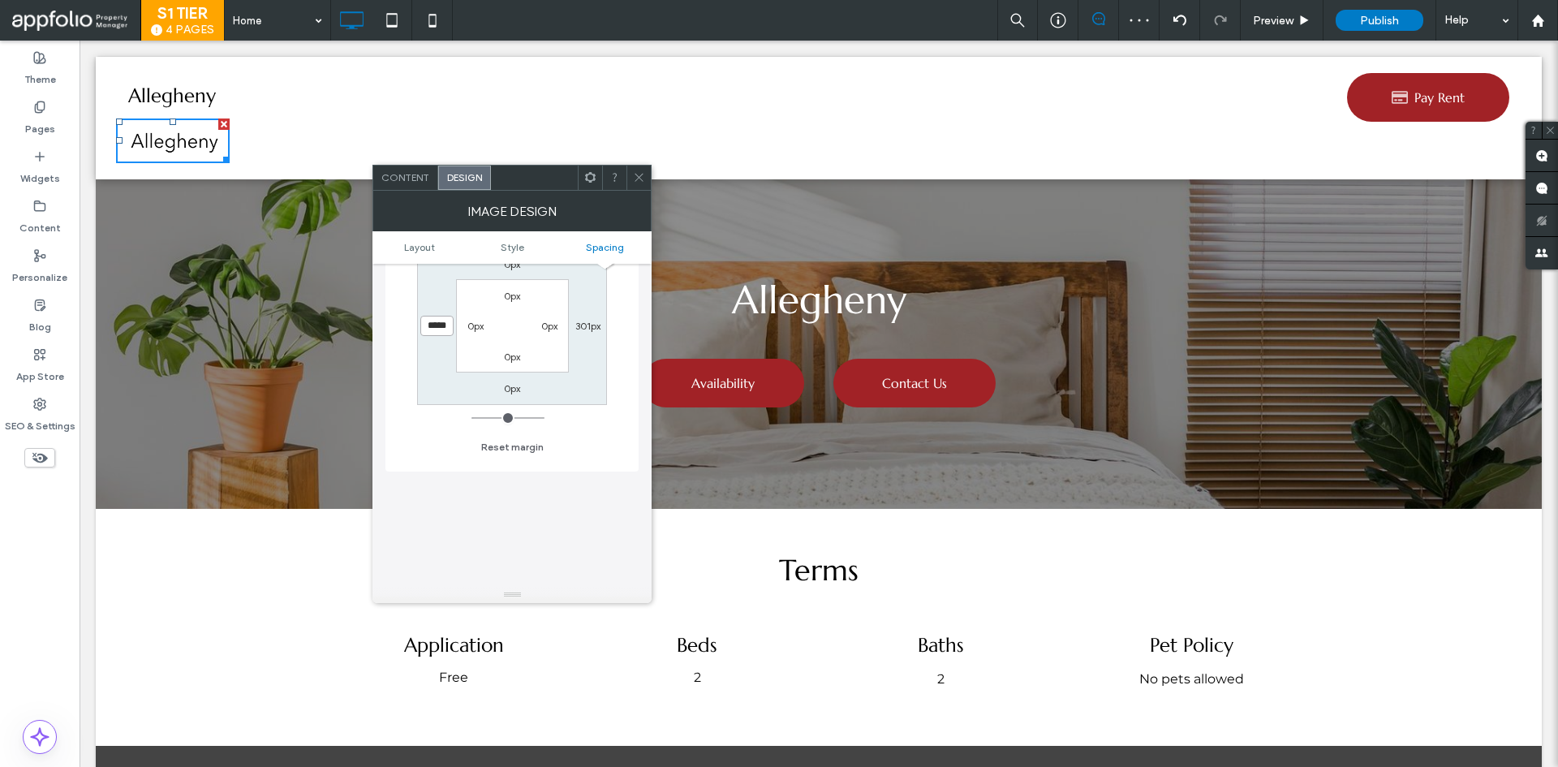
click at [438, 331] on input "*****" at bounding box center [436, 326] width 33 height 20
type input "*****"
type input "*"
drag, startPoint x: 429, startPoint y: 321, endPoint x: 438, endPoint y: 321, distance: 9.8
click at [438, 321] on input "*****" at bounding box center [436, 326] width 33 height 20
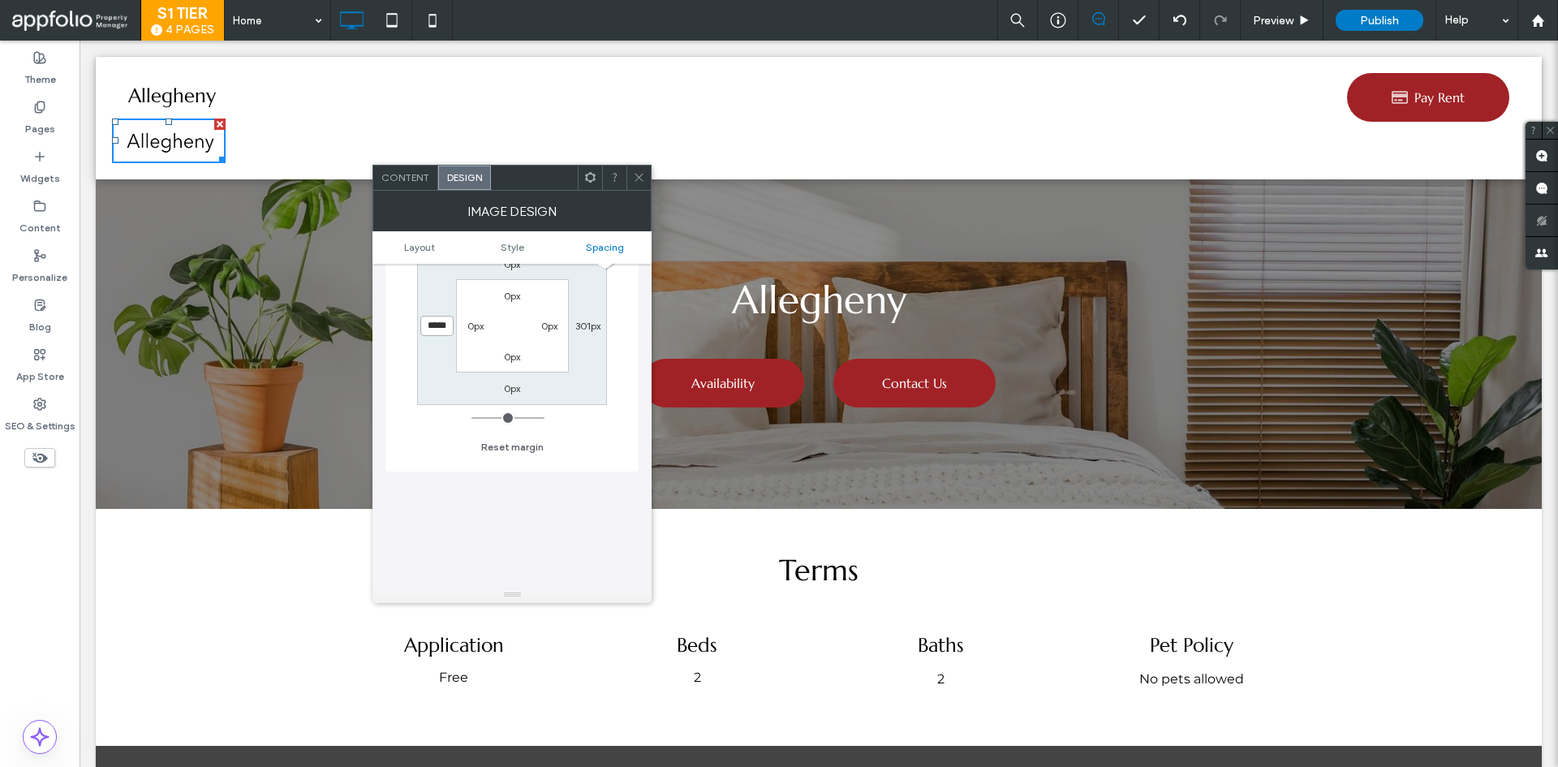
type input "*****"
type input "*"
type input "*****"
type input "*"
click at [640, 179] on icon at bounding box center [639, 177] width 12 height 12
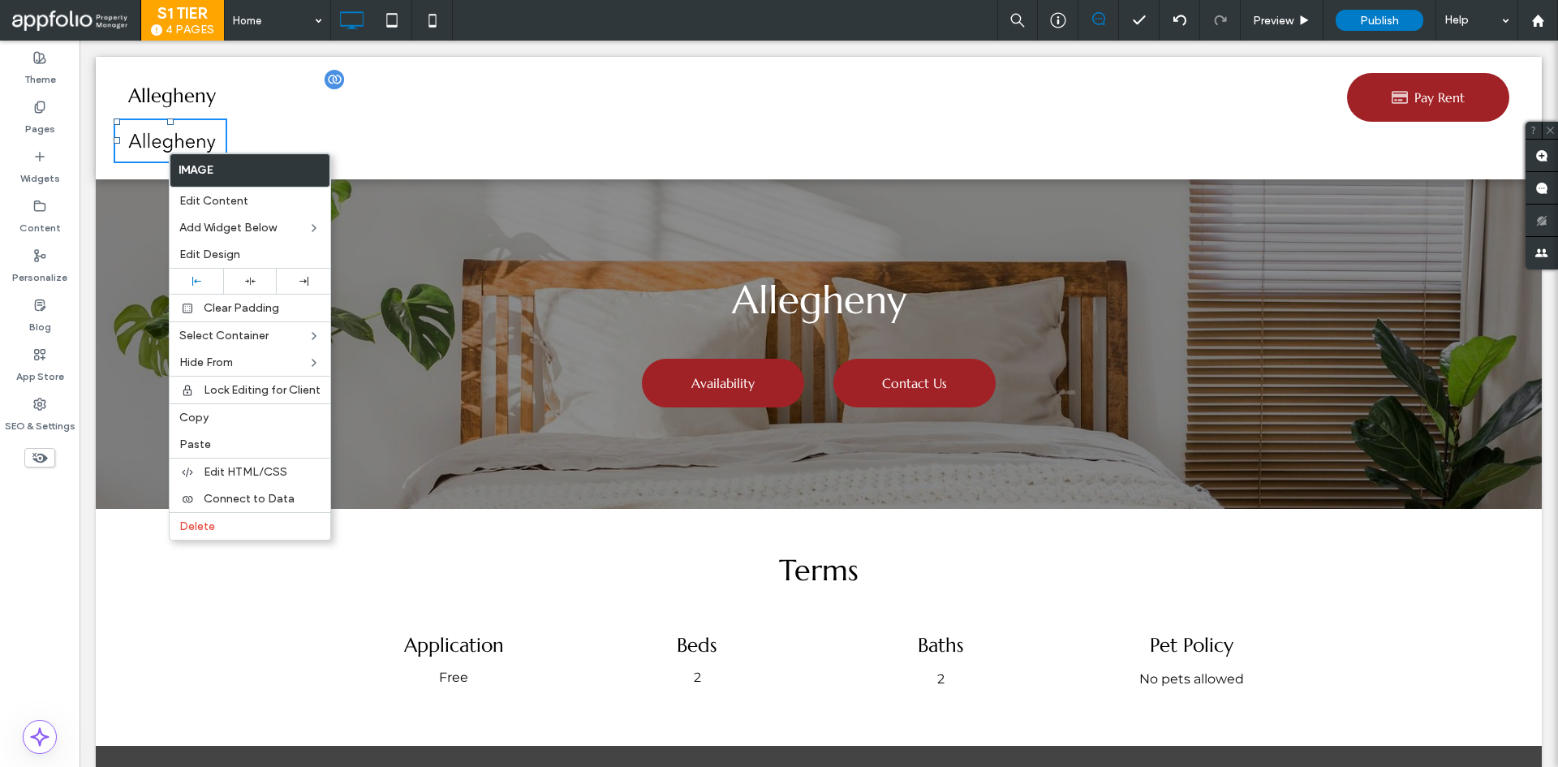
click at [180, 98] on span "Allegheny" at bounding box center [172, 96] width 88 height 24
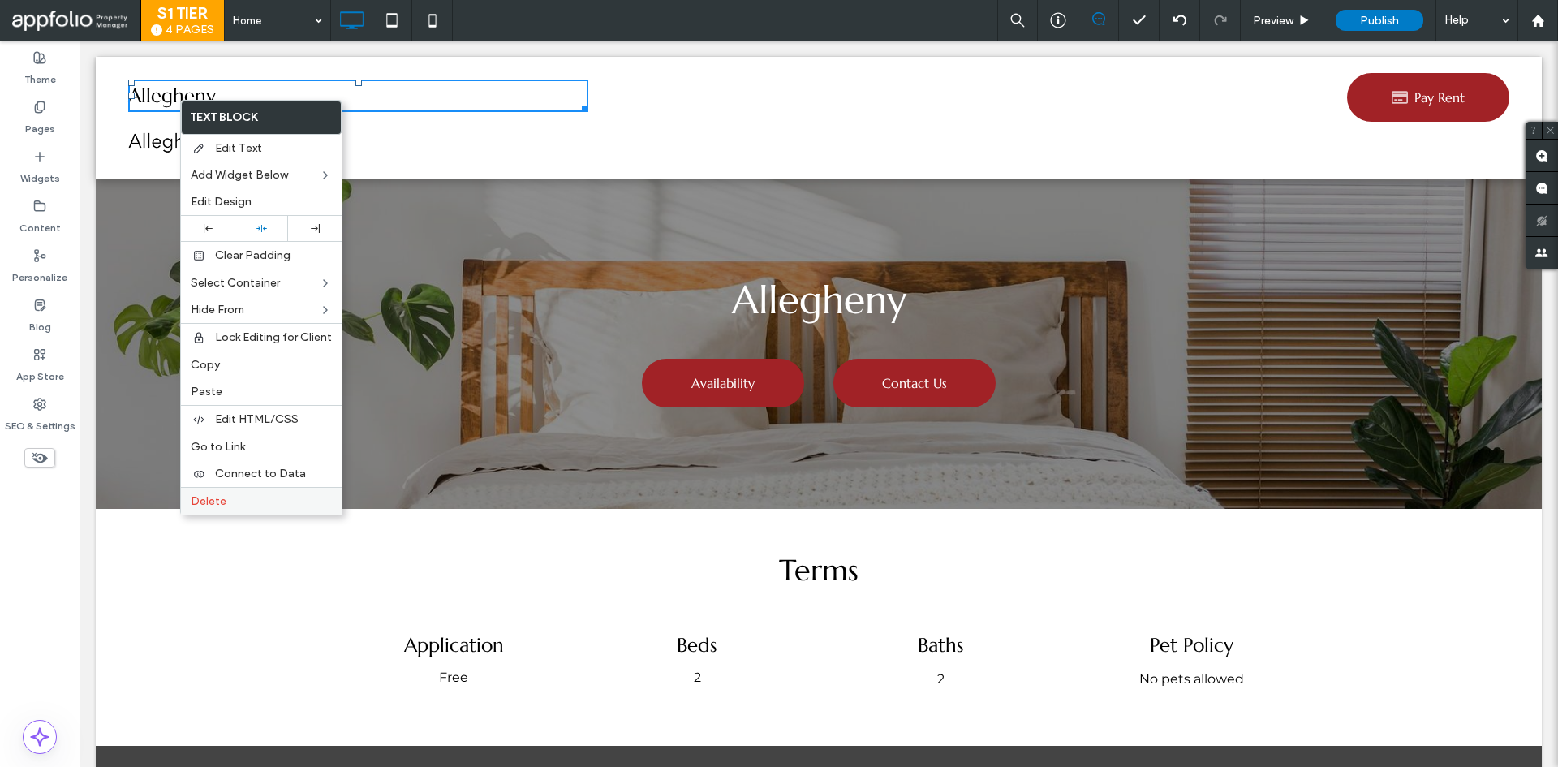
click at [213, 498] on span "Delete" at bounding box center [209, 501] width 36 height 14
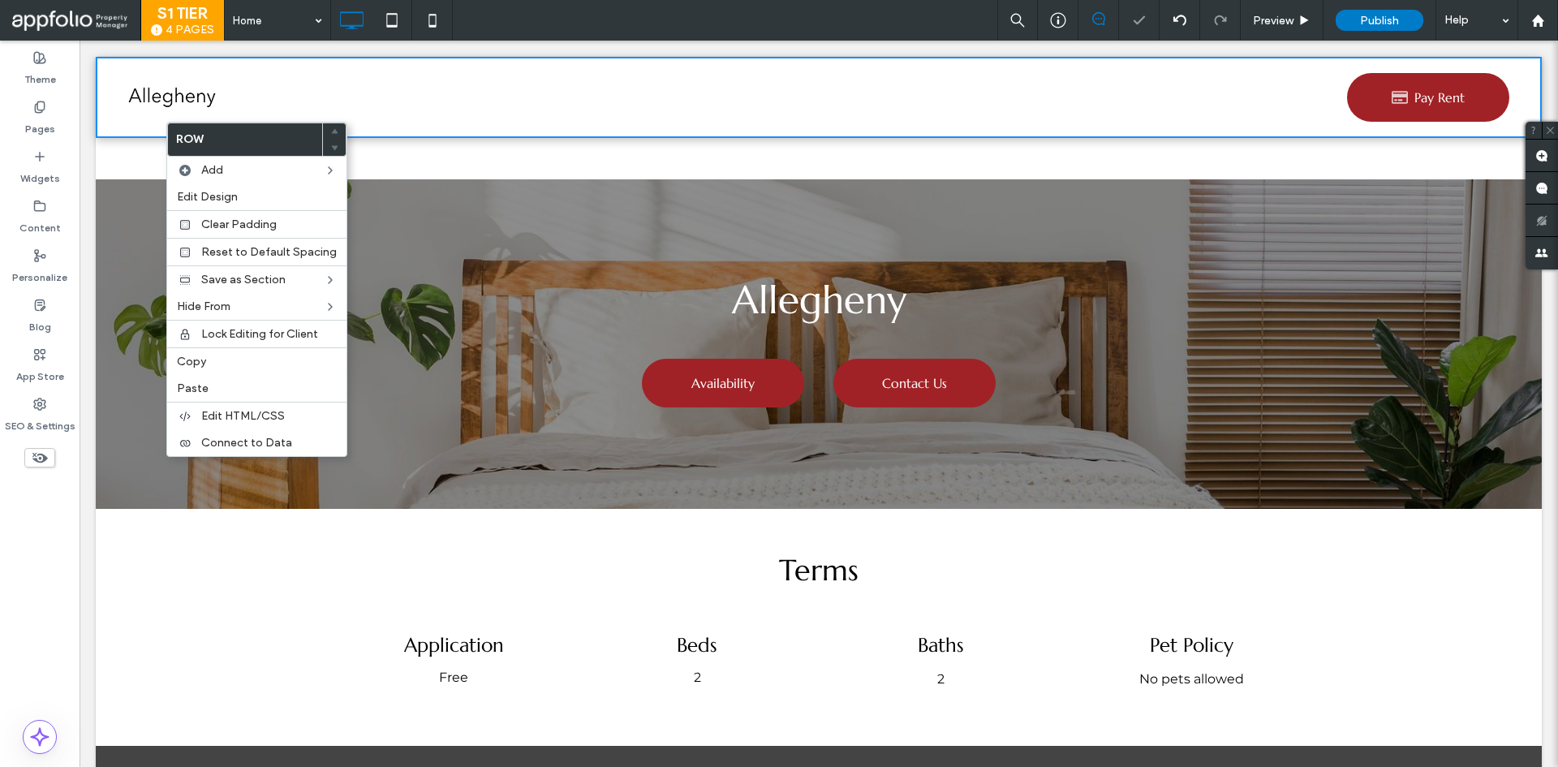
click at [159, 95] on img at bounding box center [171, 95] width 114 height 45
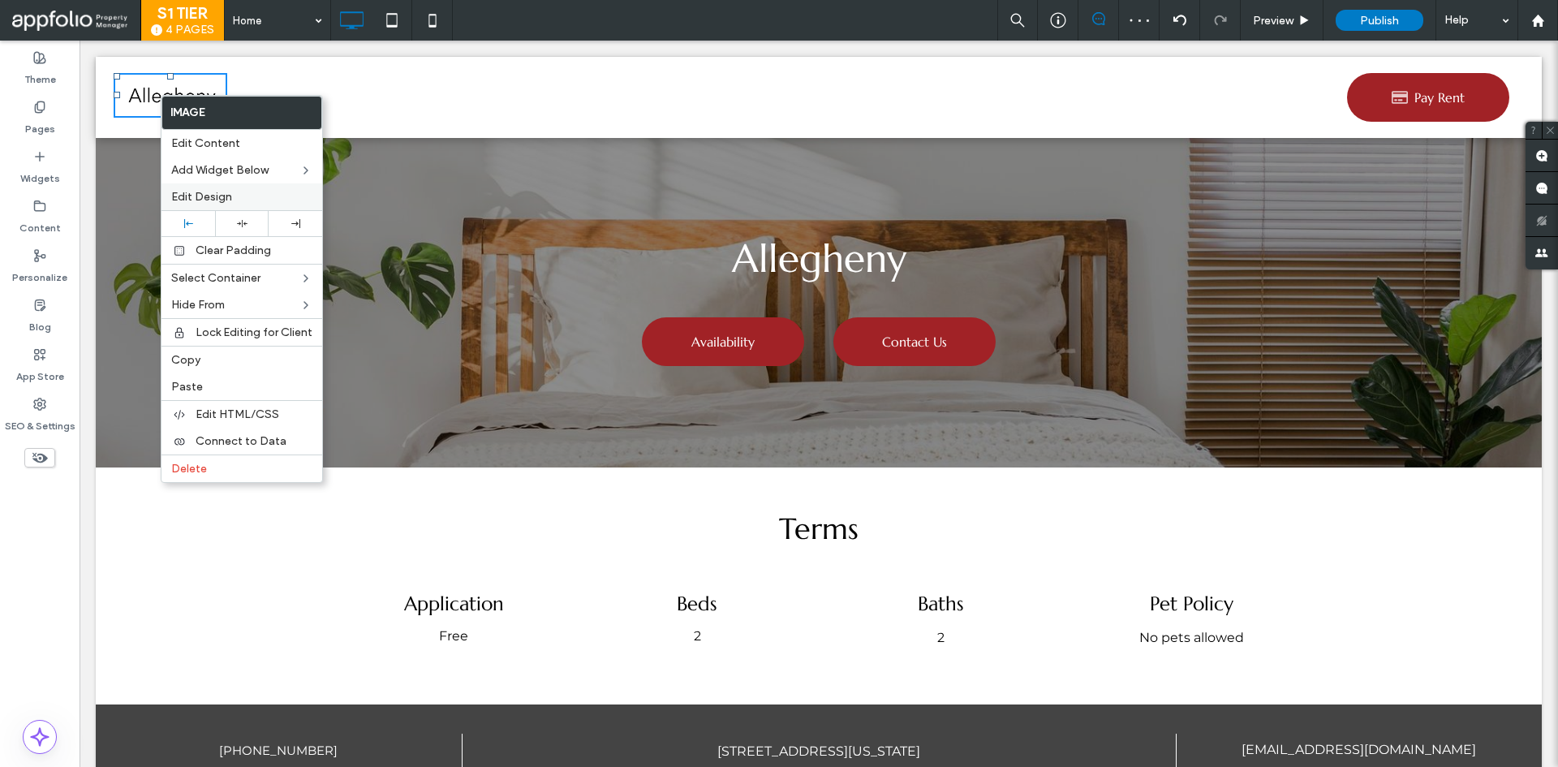
click at [226, 200] on span "Edit Design" at bounding box center [201, 197] width 61 height 14
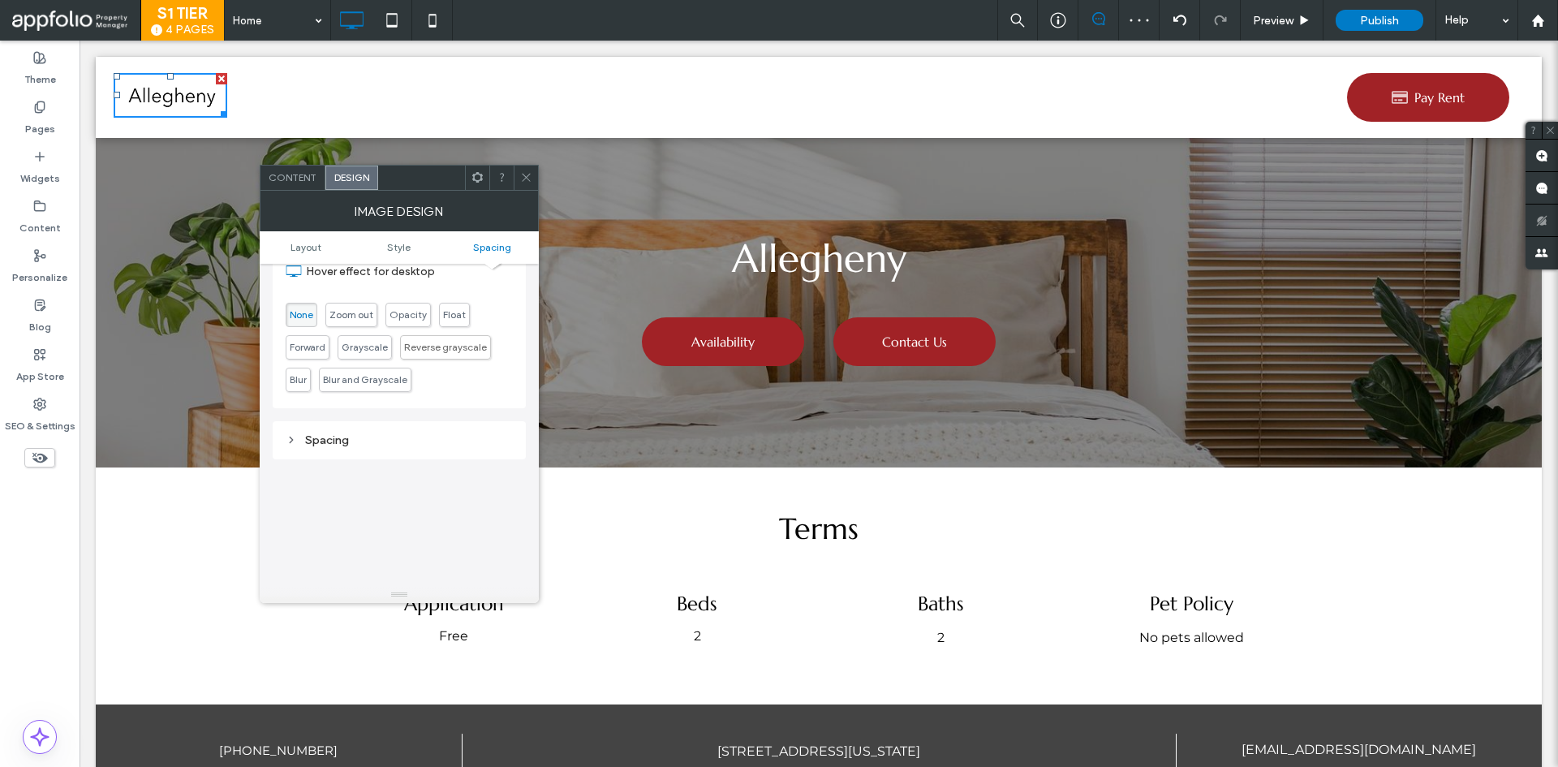
scroll to position [765, 0]
click at [304, 293] on div "Spacing" at bounding box center [399, 296] width 227 height 14
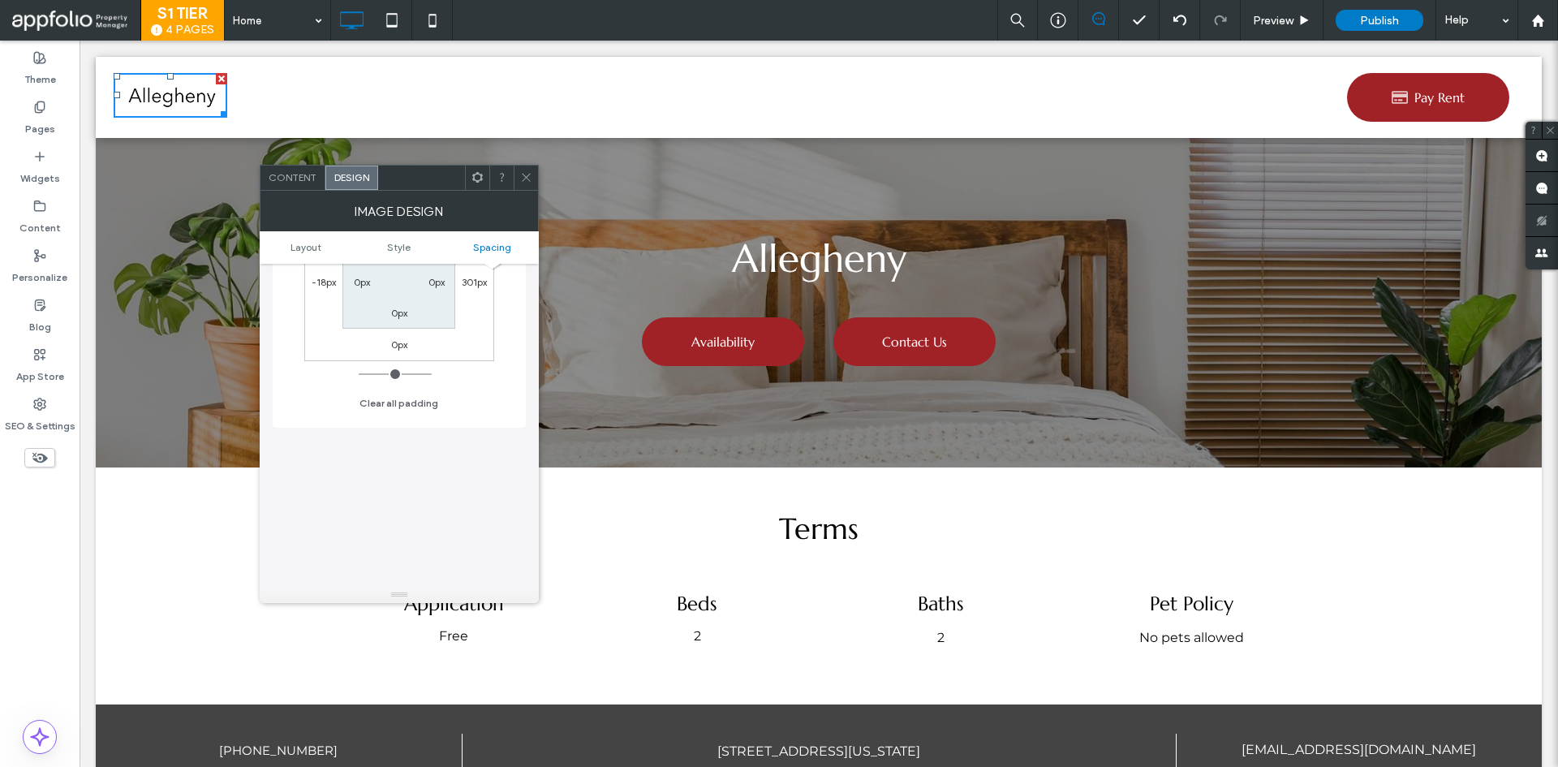
scroll to position [846, 0]
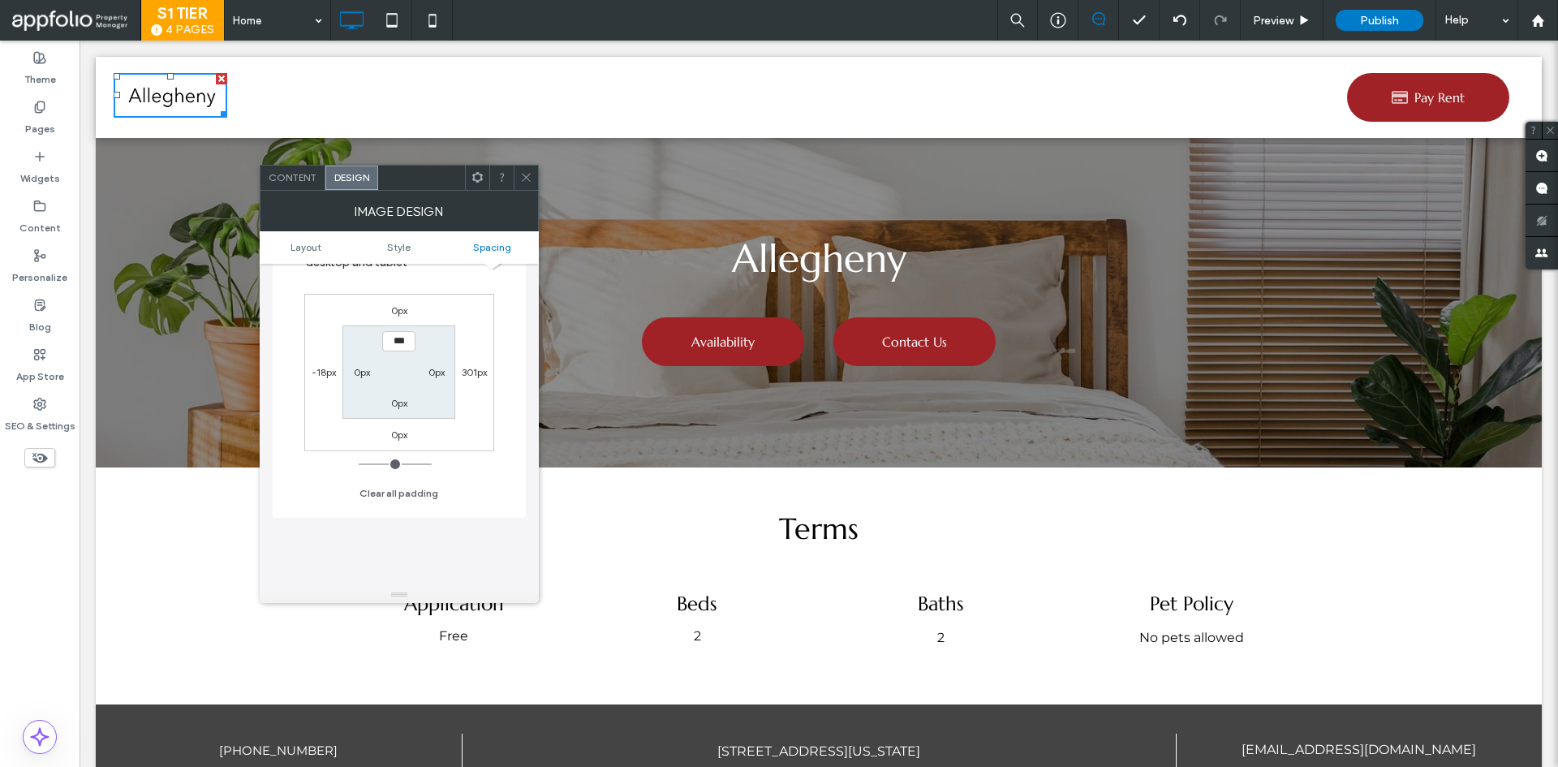
click at [323, 371] on label "-18px" at bounding box center [324, 372] width 24 height 12
type input "*"
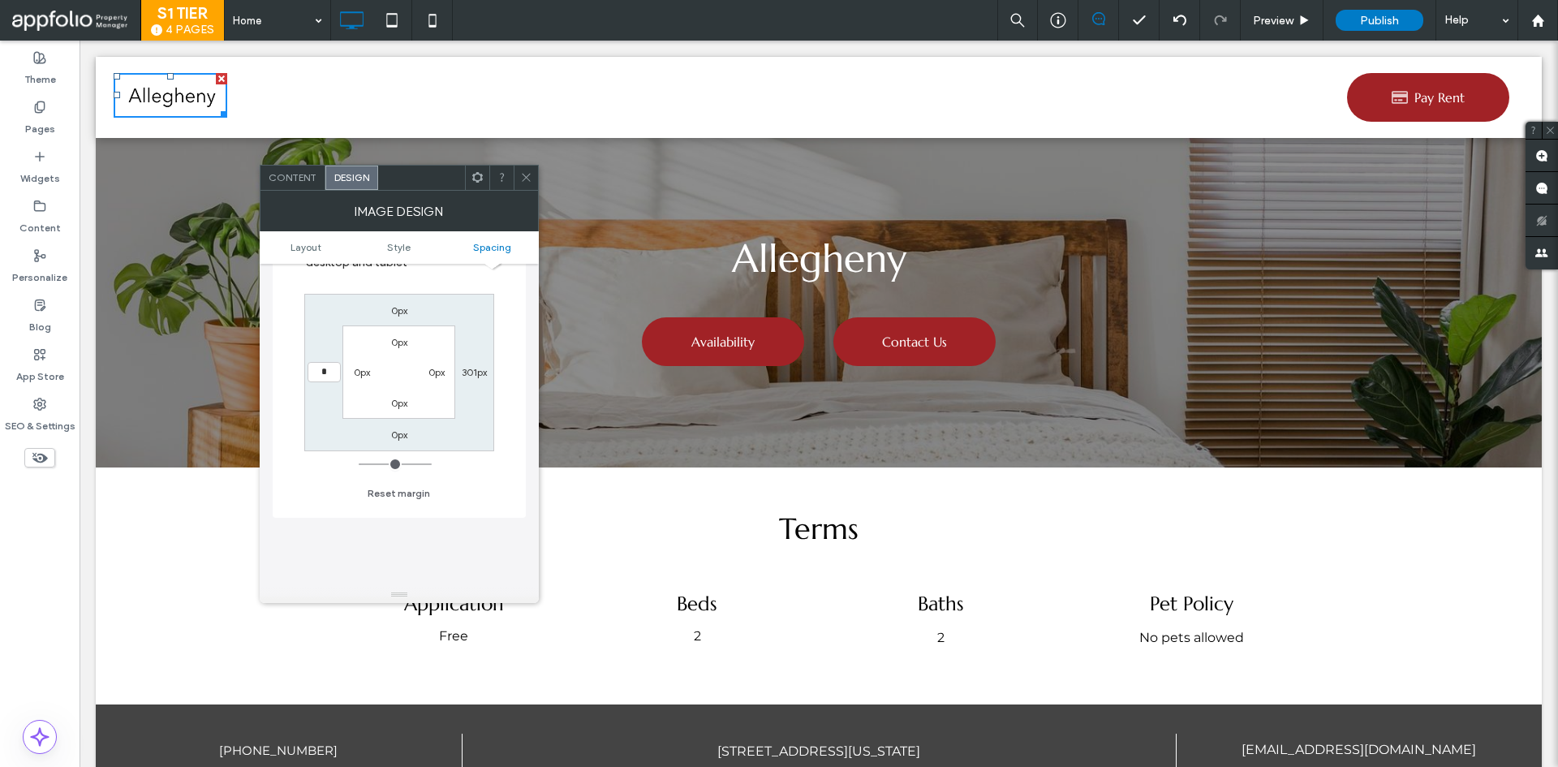
type input "*"
type input "***"
click at [312, 546] on div "Layout Change affects desktop and tablet Full width Width ***** Style Border **…" at bounding box center [399, 103] width 253 height 1372
drag, startPoint x: 462, startPoint y: 162, endPoint x: 529, endPoint y: 181, distance: 69.9
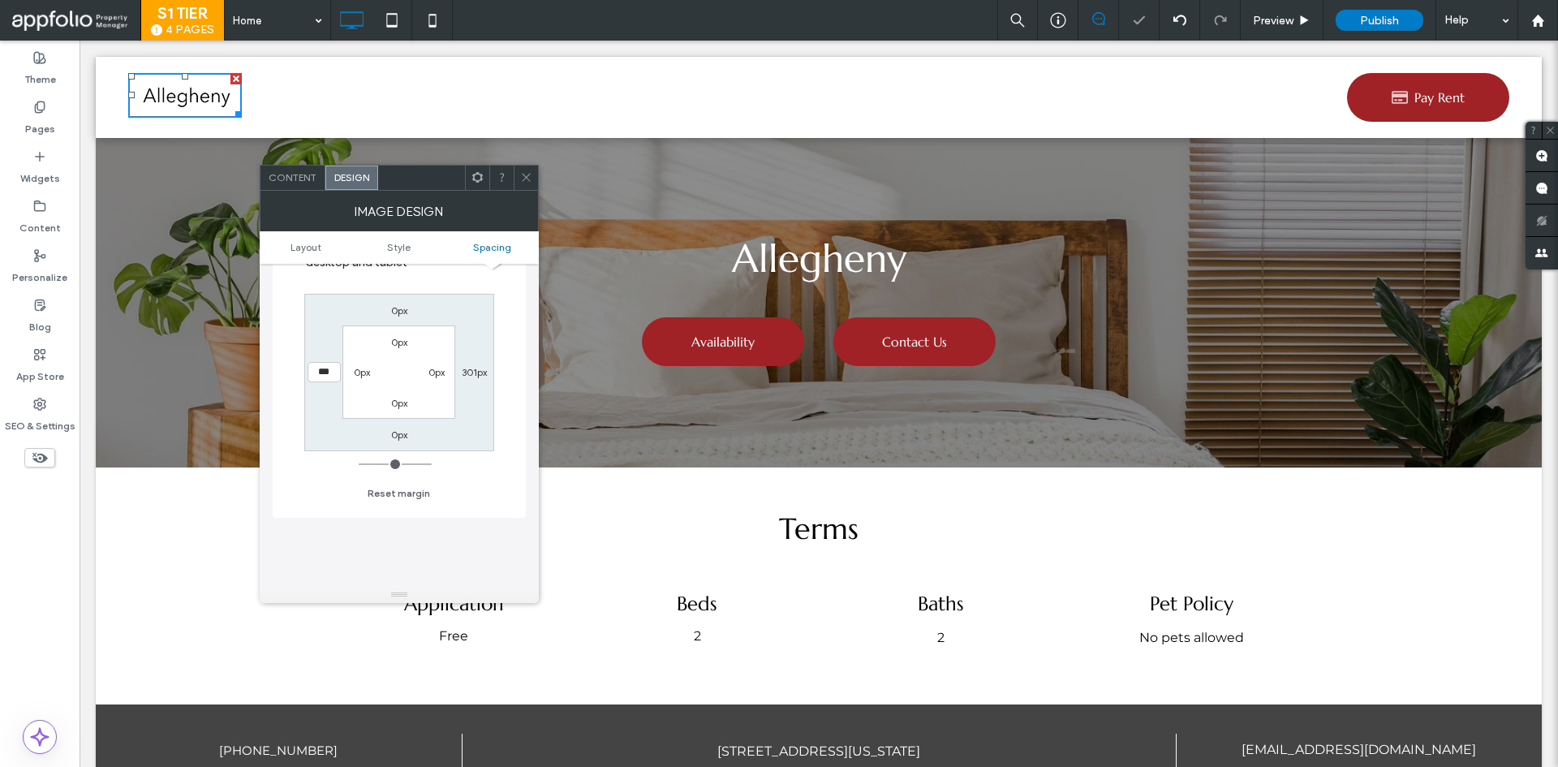
click at [529, 181] on icon at bounding box center [526, 177] width 12 height 12
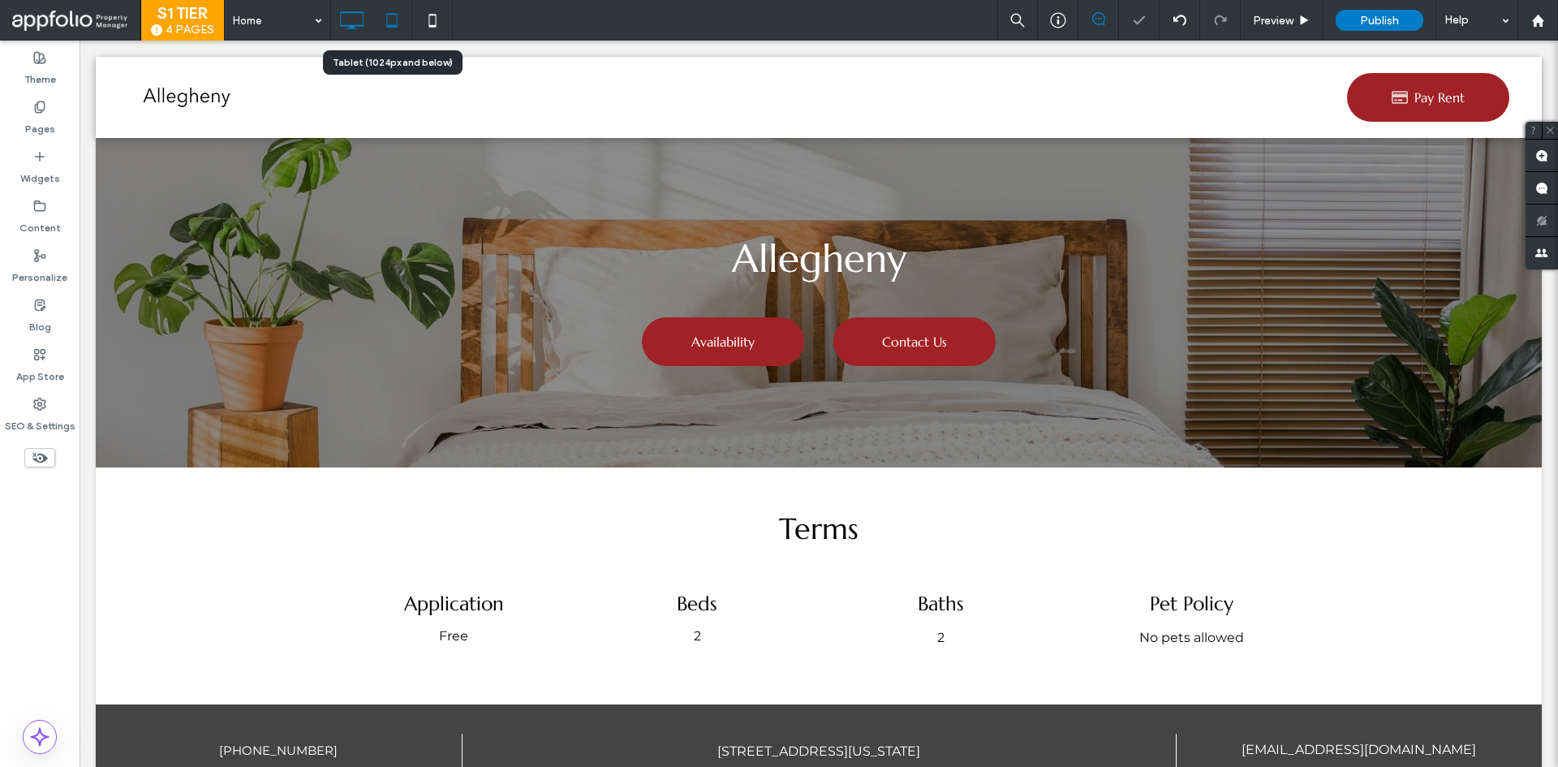
click at [387, 20] on use at bounding box center [391, 20] width 11 height 14
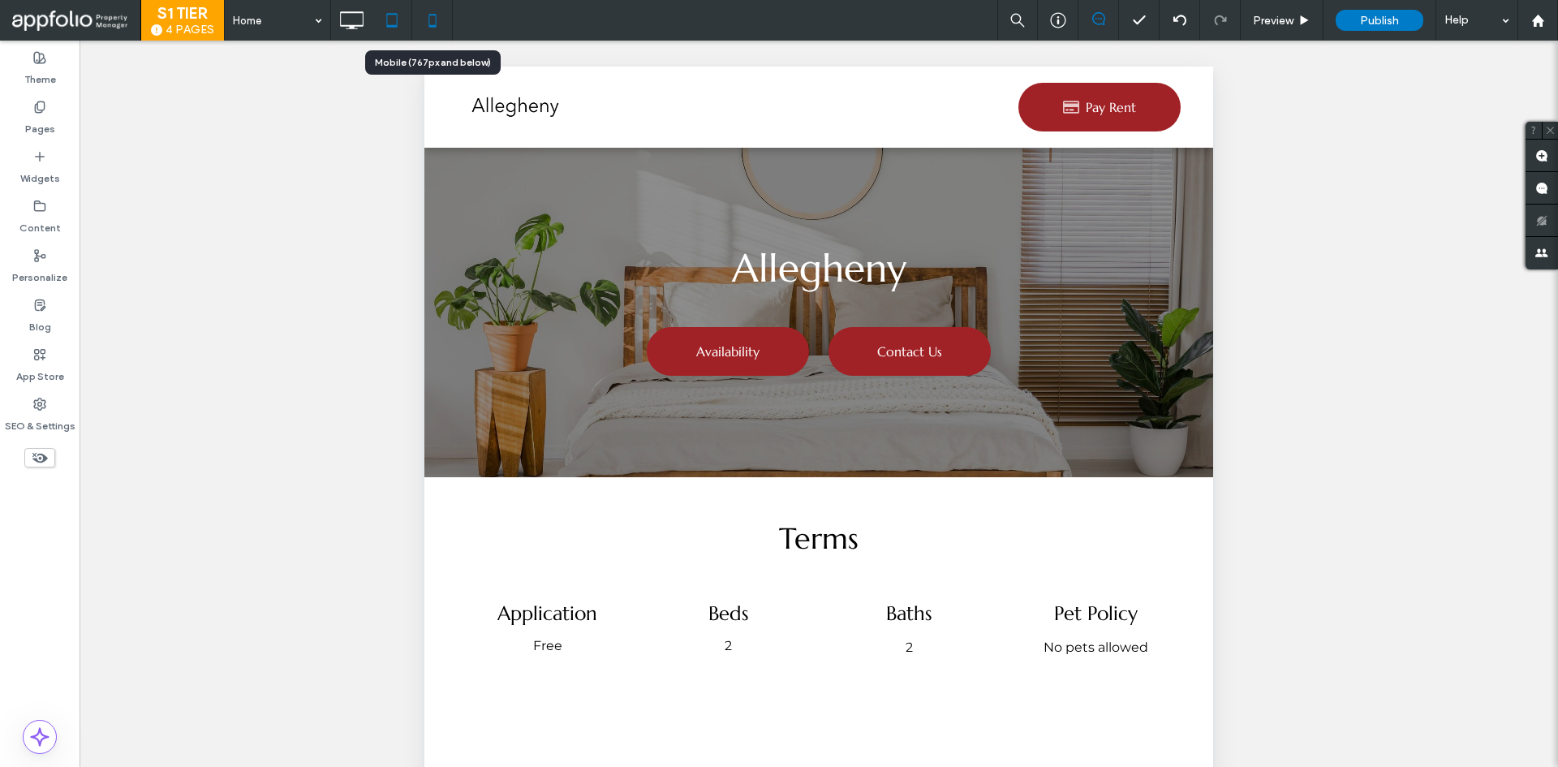
click at [427, 33] on icon at bounding box center [432, 20] width 32 height 32
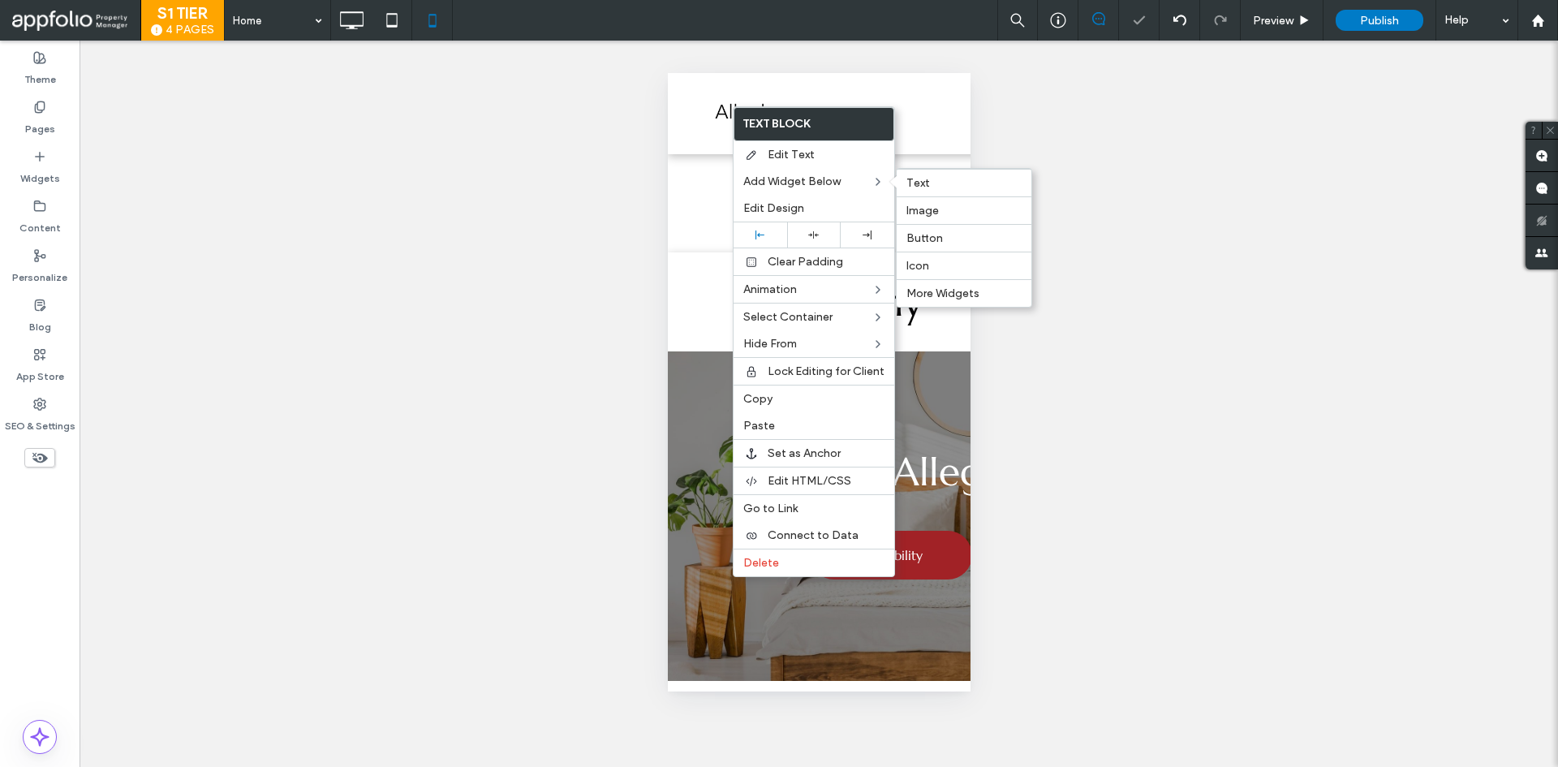
click at [950, 204] on label "Image" at bounding box center [964, 211] width 115 height 14
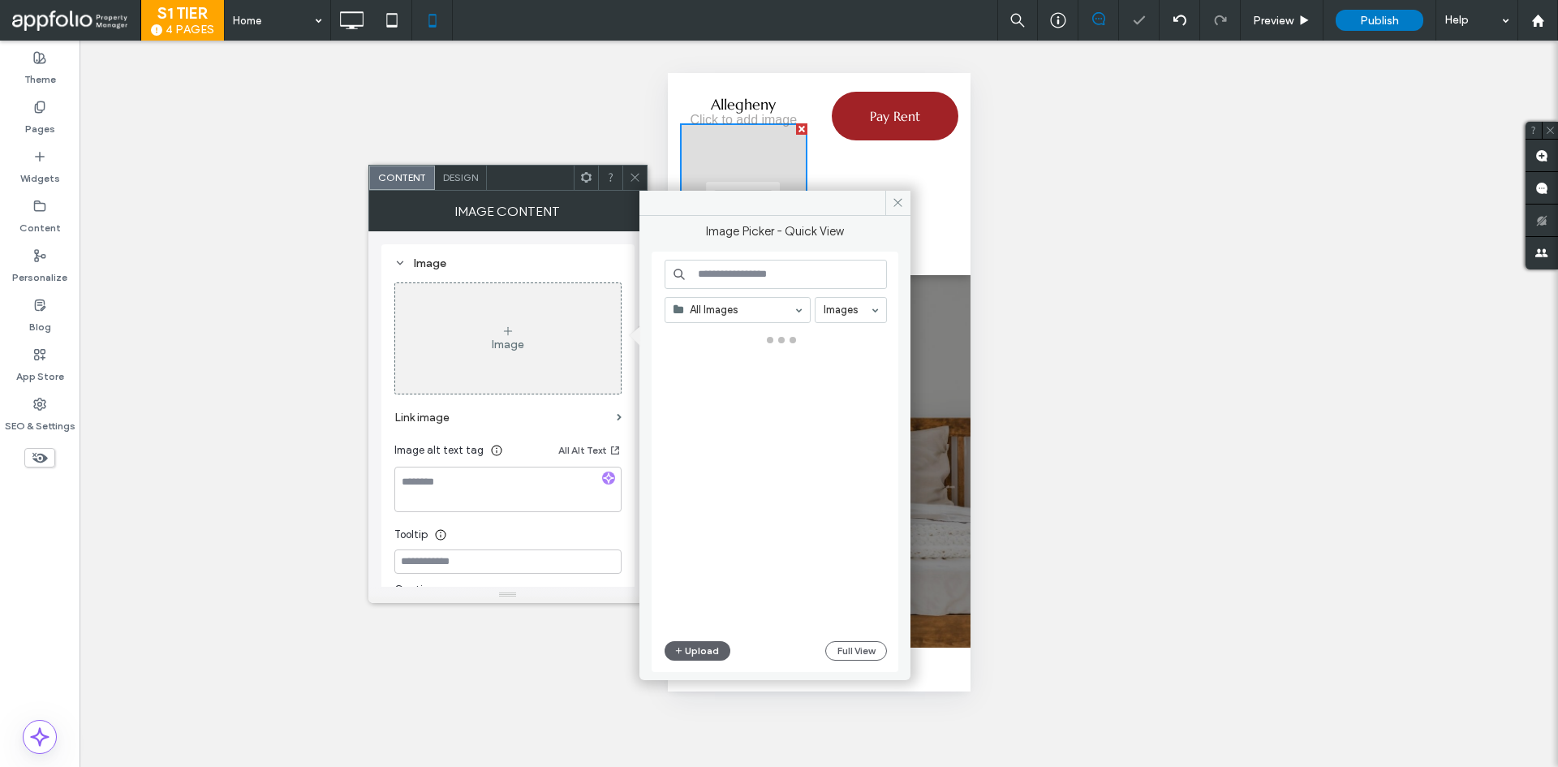
scroll to position [0, 0]
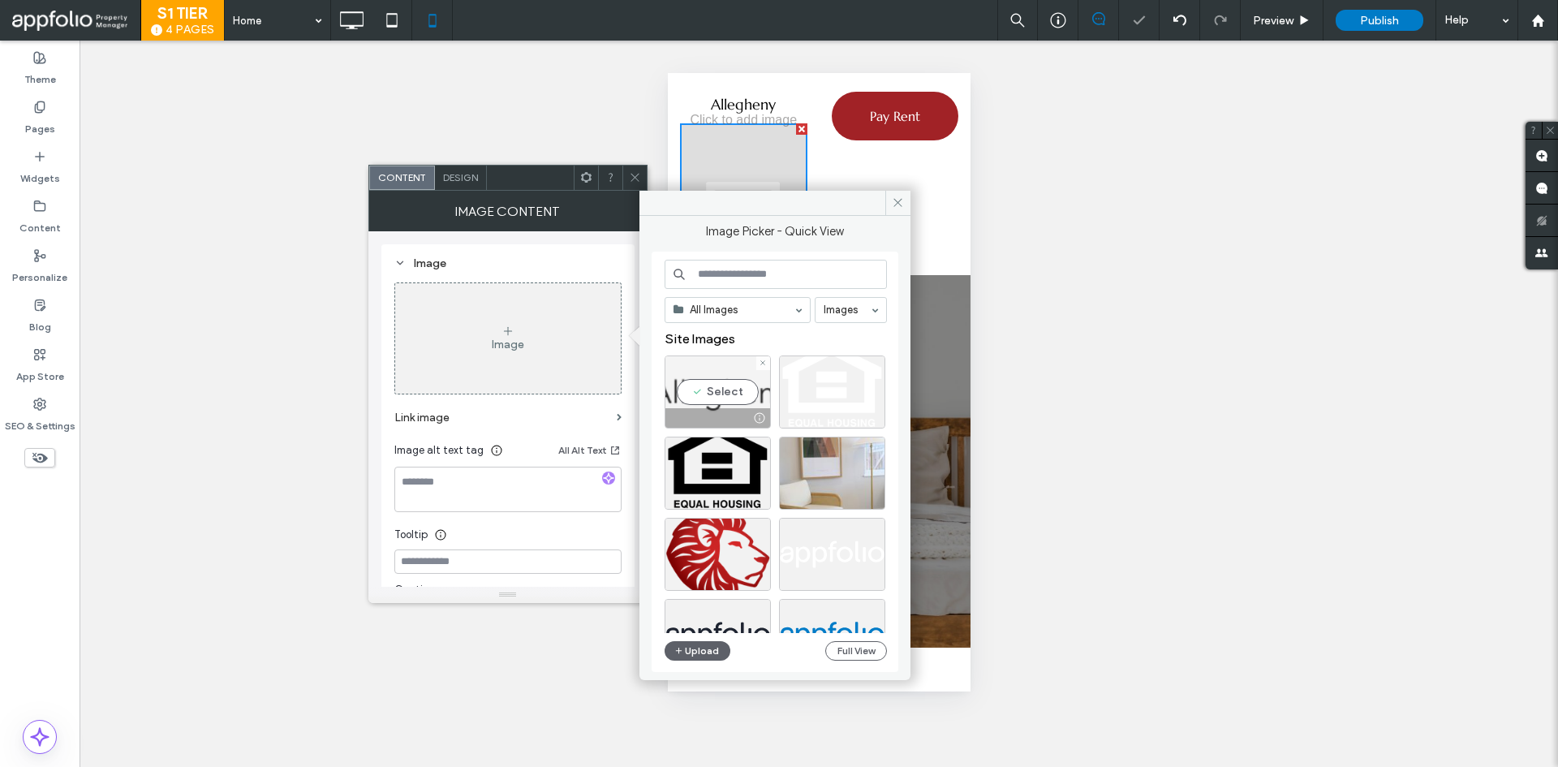
click at [704, 381] on div "Select" at bounding box center [718, 391] width 106 height 73
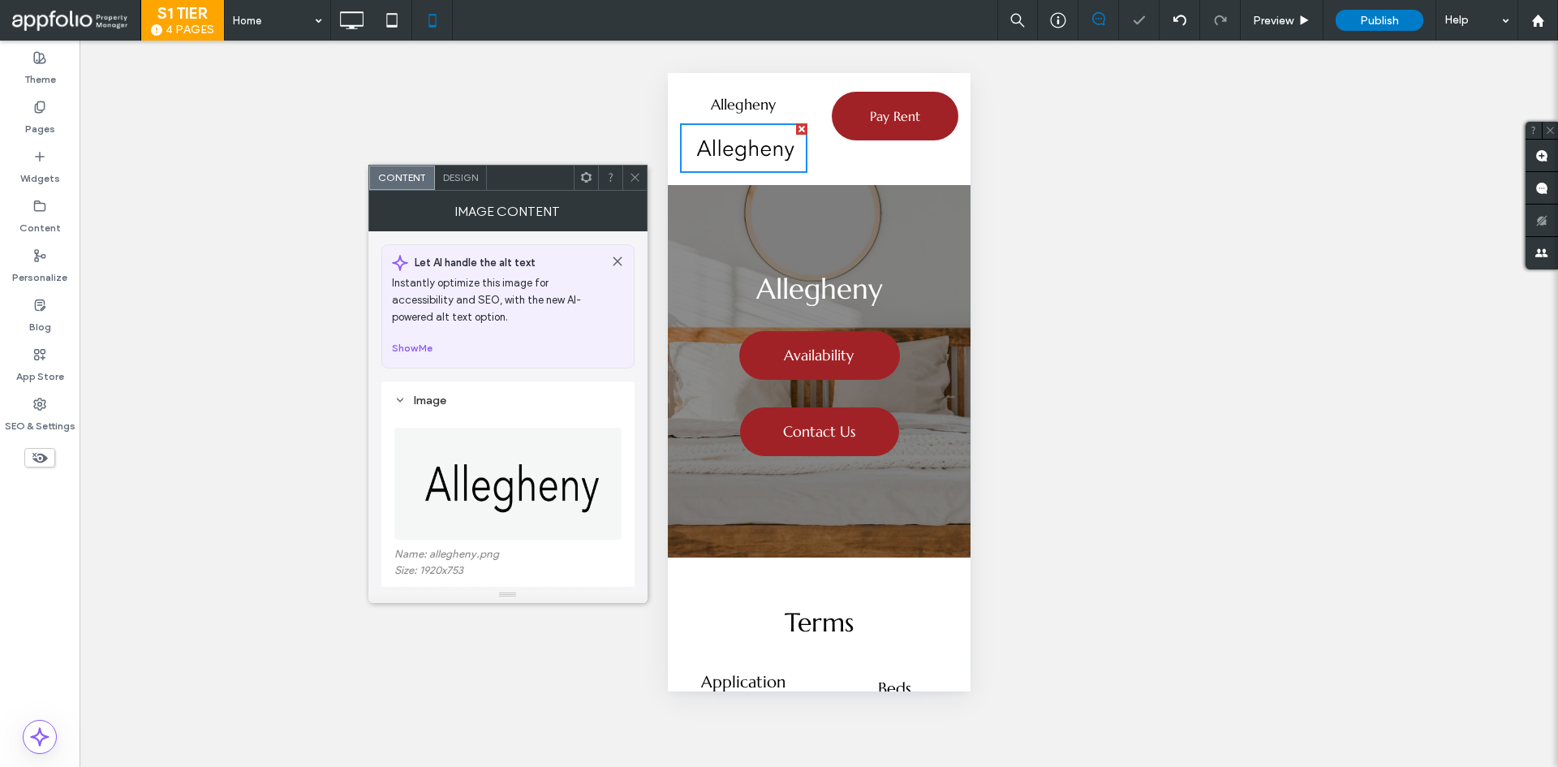
click at [627, 173] on div at bounding box center [634, 178] width 24 height 24
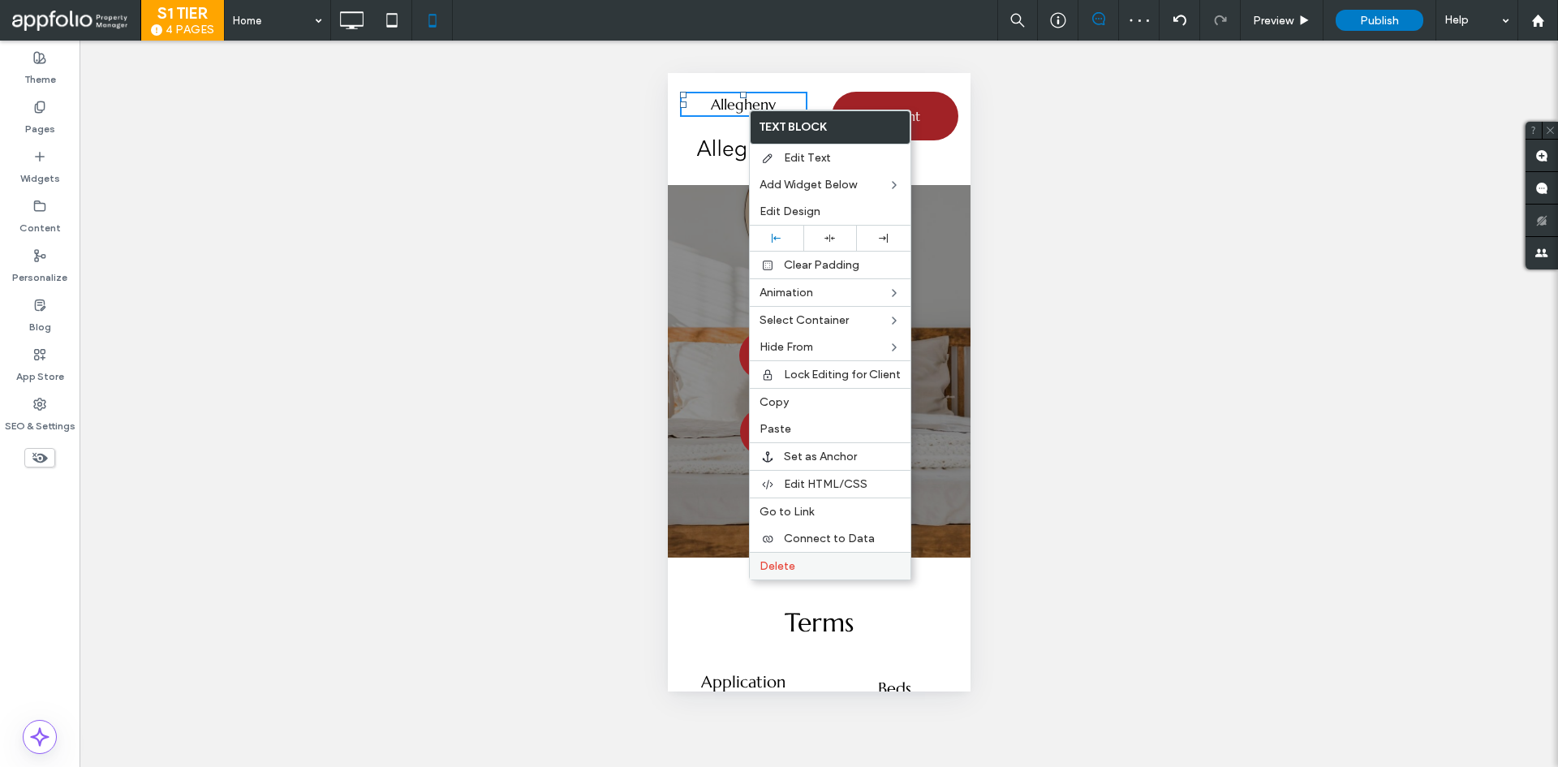
click at [810, 556] on div "Delete" at bounding box center [830, 566] width 161 height 28
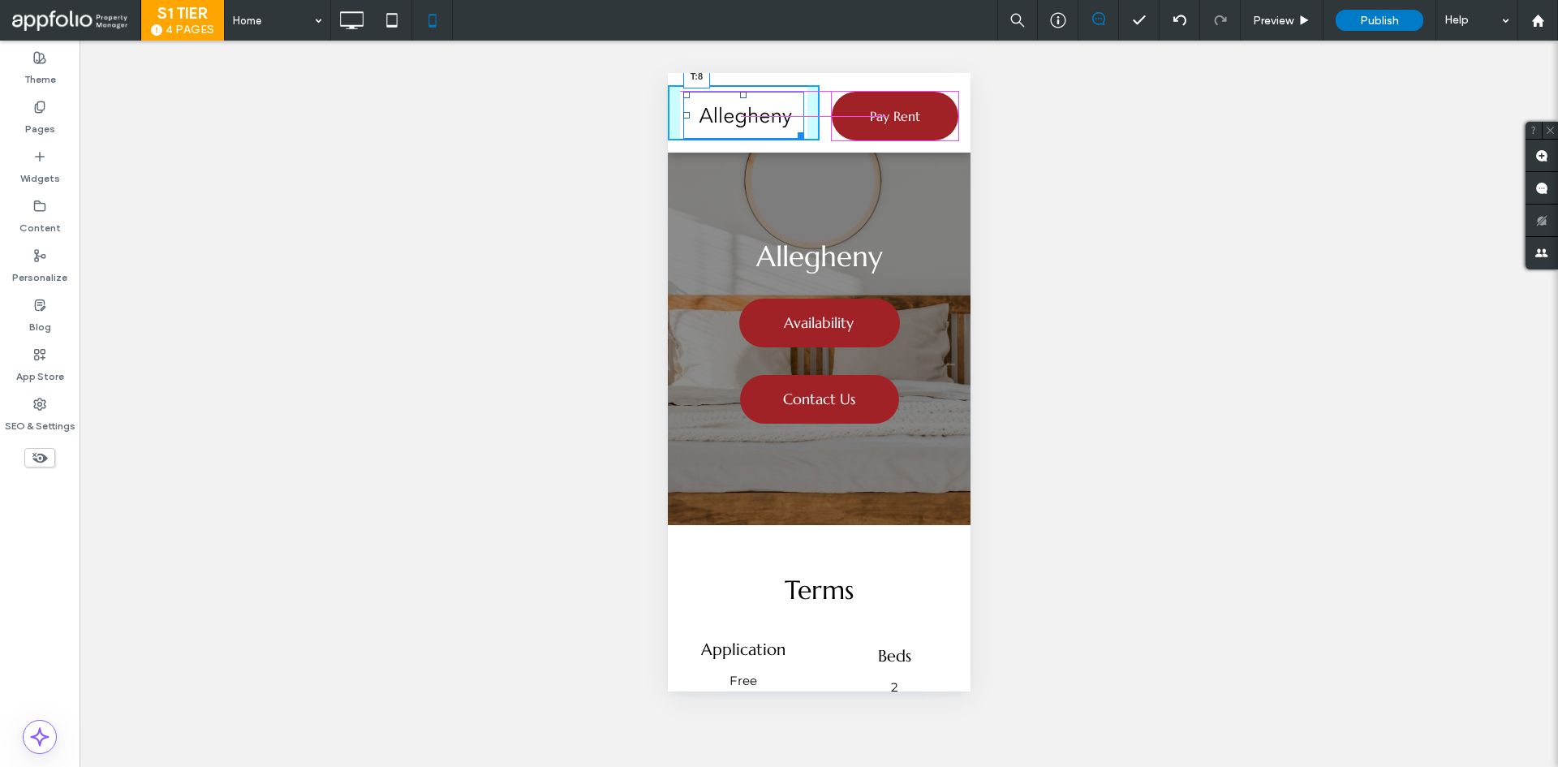
click at [741, 95] on div at bounding box center [742, 95] width 6 height 6
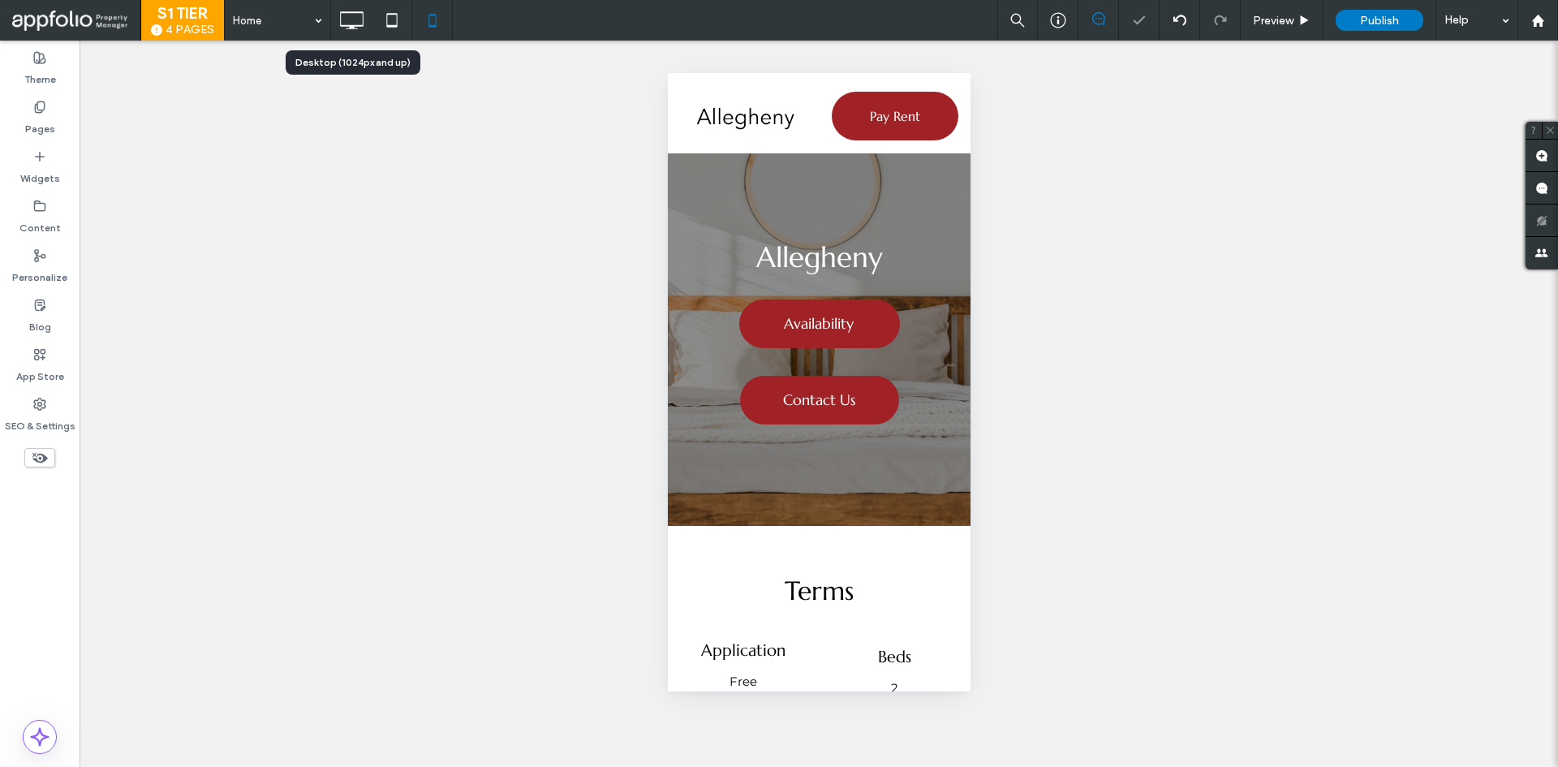
drag, startPoint x: 351, startPoint y: 21, endPoint x: 285, endPoint y: 115, distance: 114.8
click at [351, 19] on icon at bounding box center [351, 20] width 32 height 32
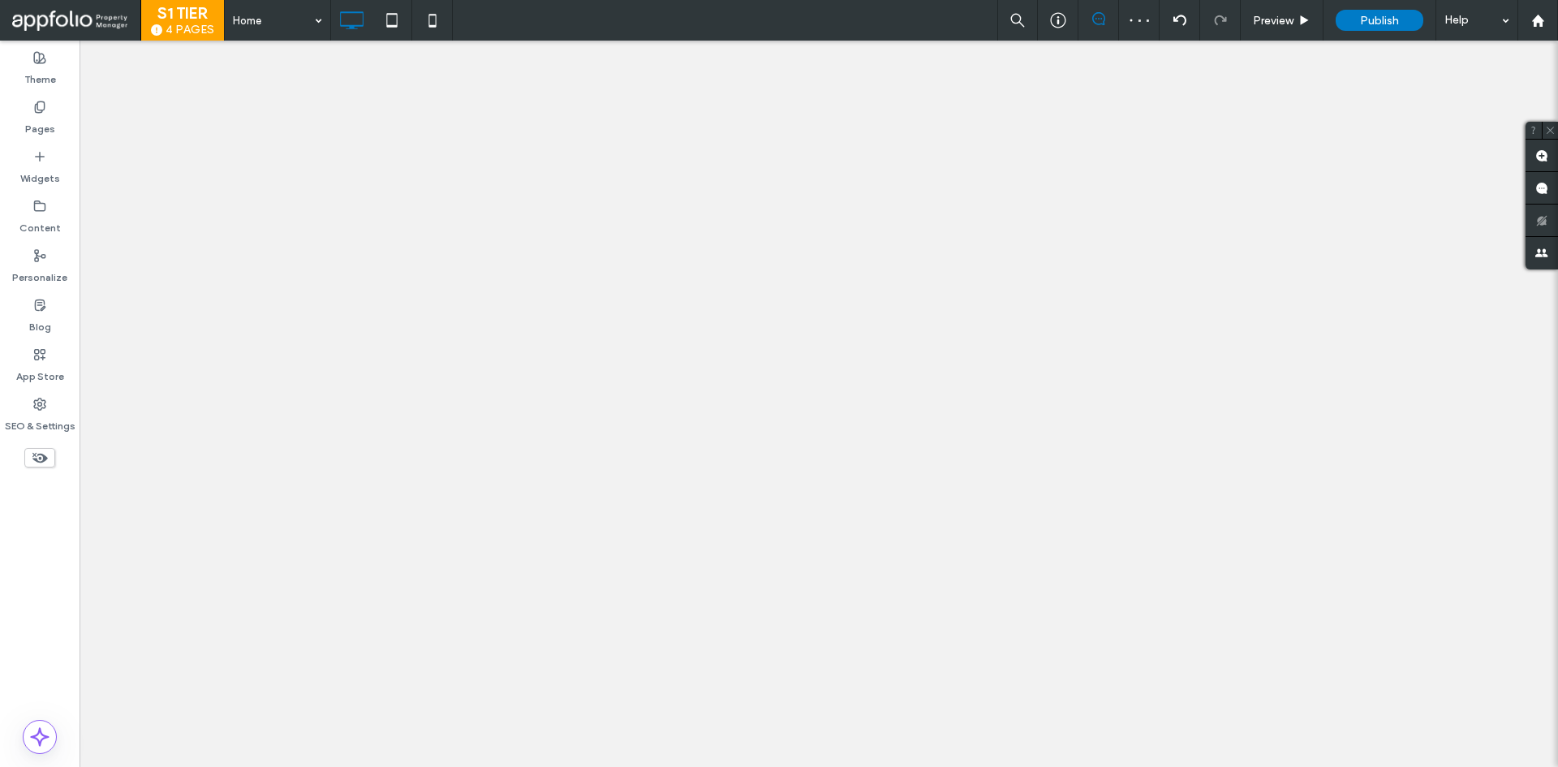
click at [48, 416] on div at bounding box center [779, 383] width 1558 height 767
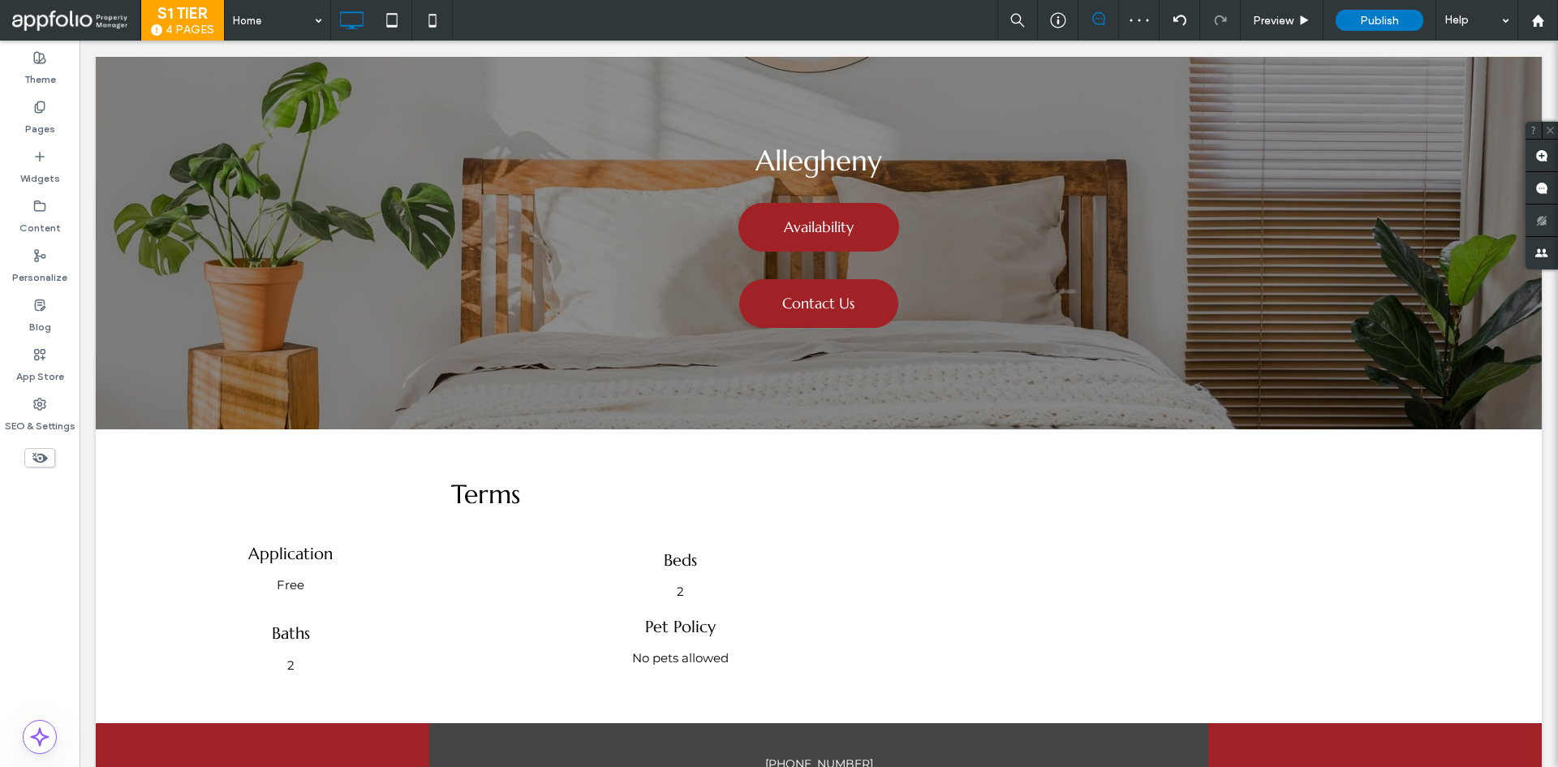
click at [48, 416] on label "SEO & Settings" at bounding box center [40, 422] width 71 height 23
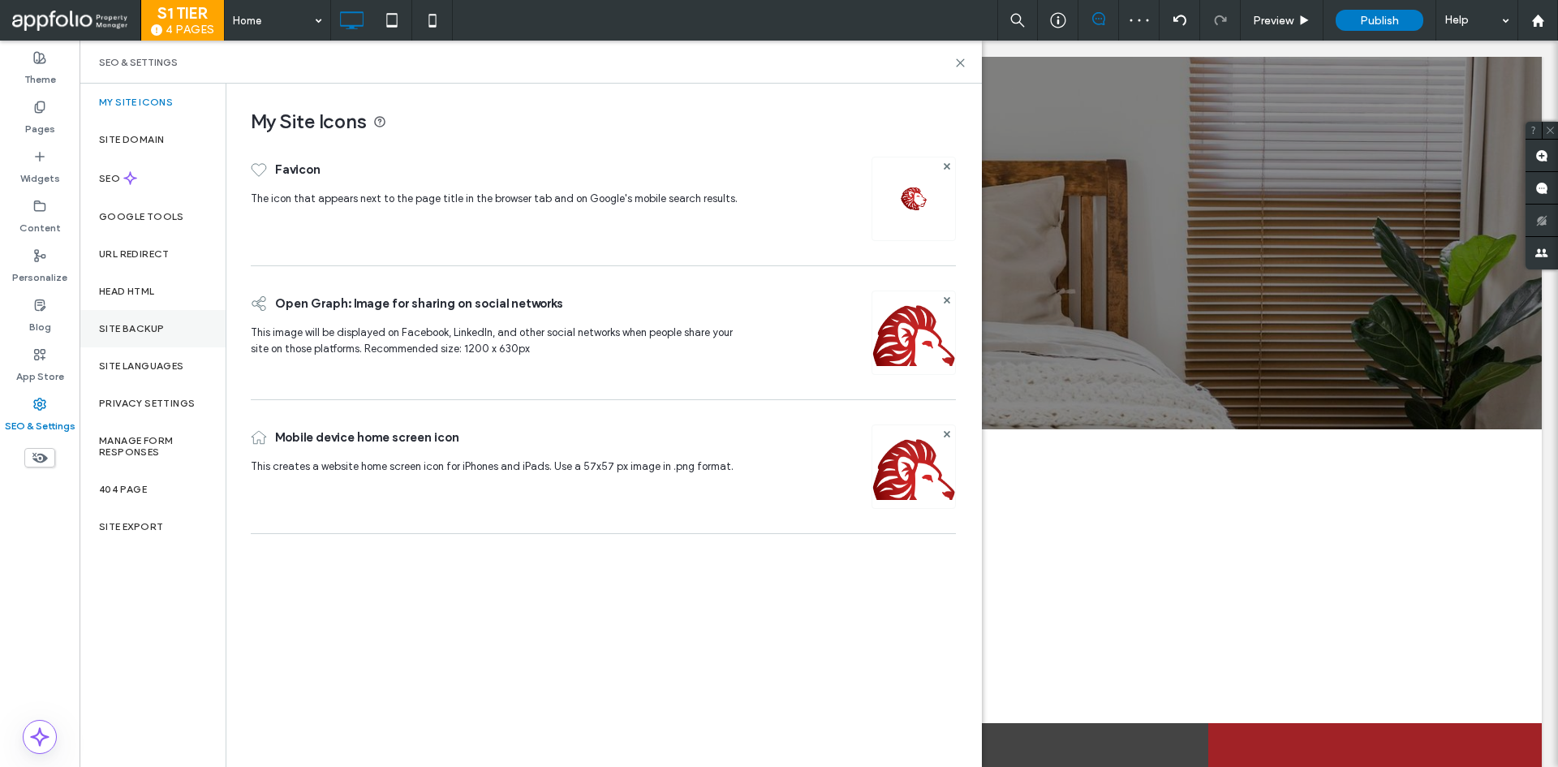
click at [132, 329] on label "Site Backup" at bounding box center [131, 328] width 65 height 11
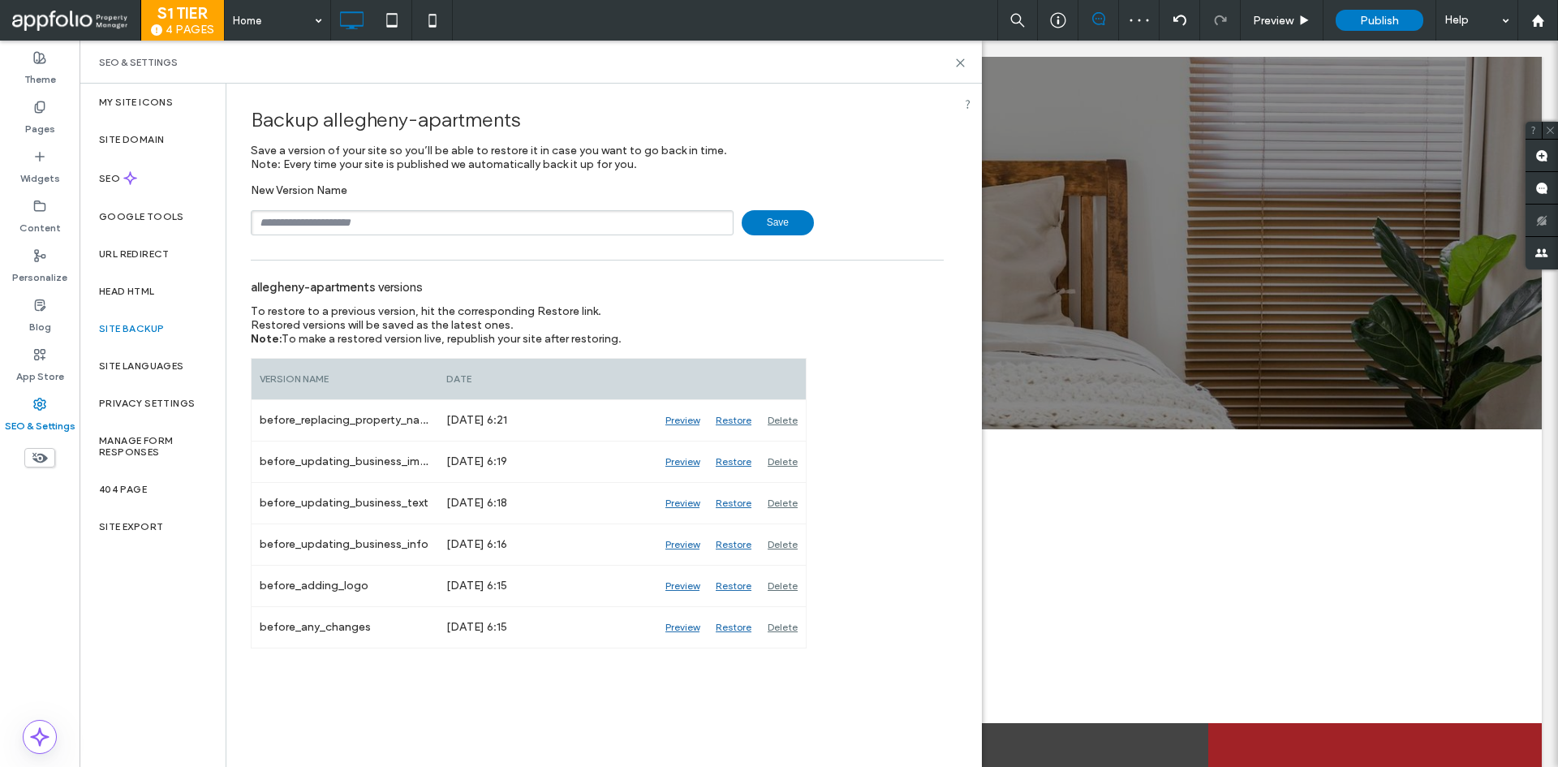
click at [353, 210] on input "text" at bounding box center [492, 222] width 483 height 25
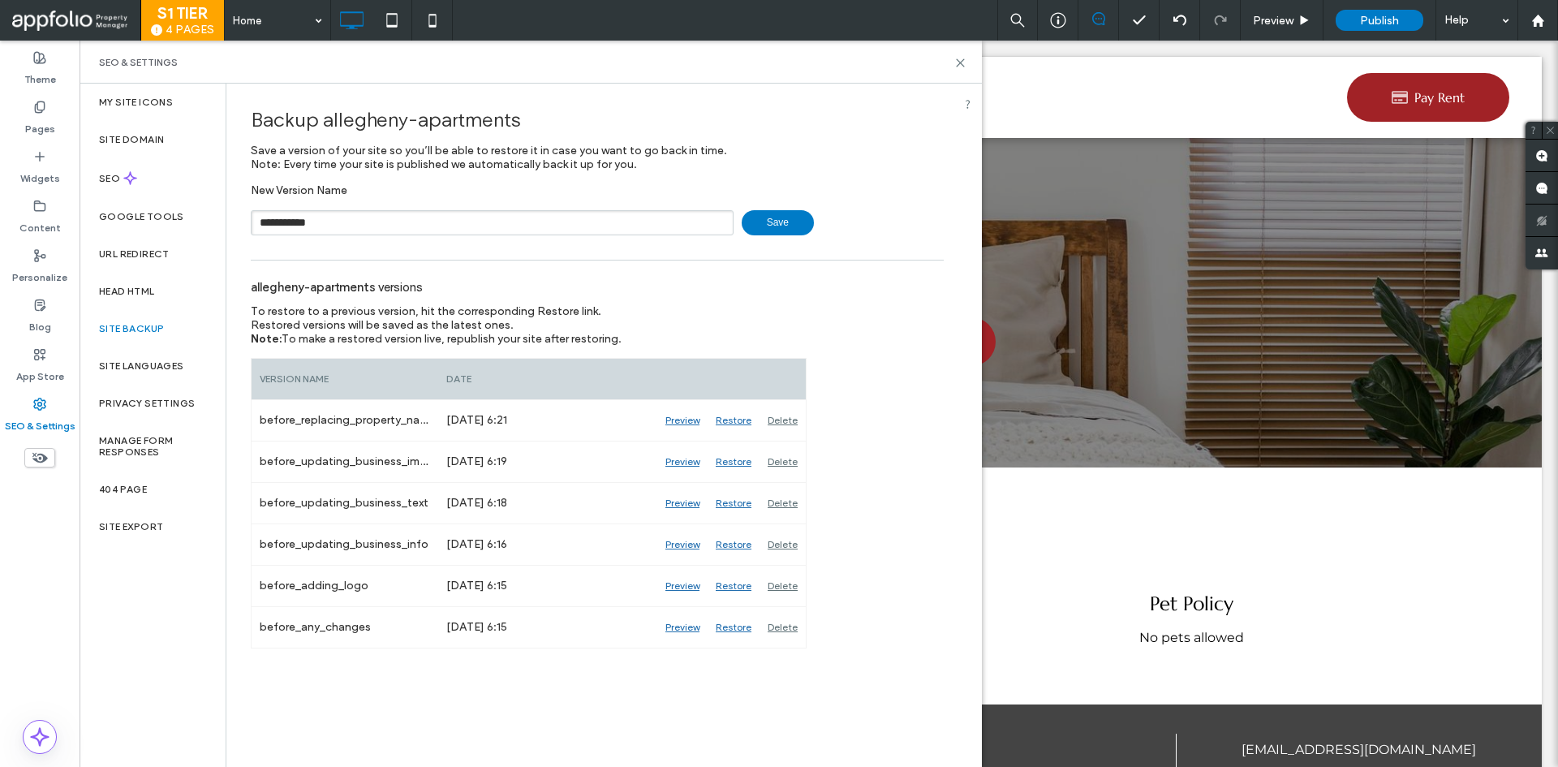
type input "**********"
click at [774, 216] on span "Save" at bounding box center [778, 222] width 72 height 25
click at [775, 216] on span "Save" at bounding box center [778, 222] width 72 height 25
click at [962, 62] on use at bounding box center [960, 62] width 7 height 7
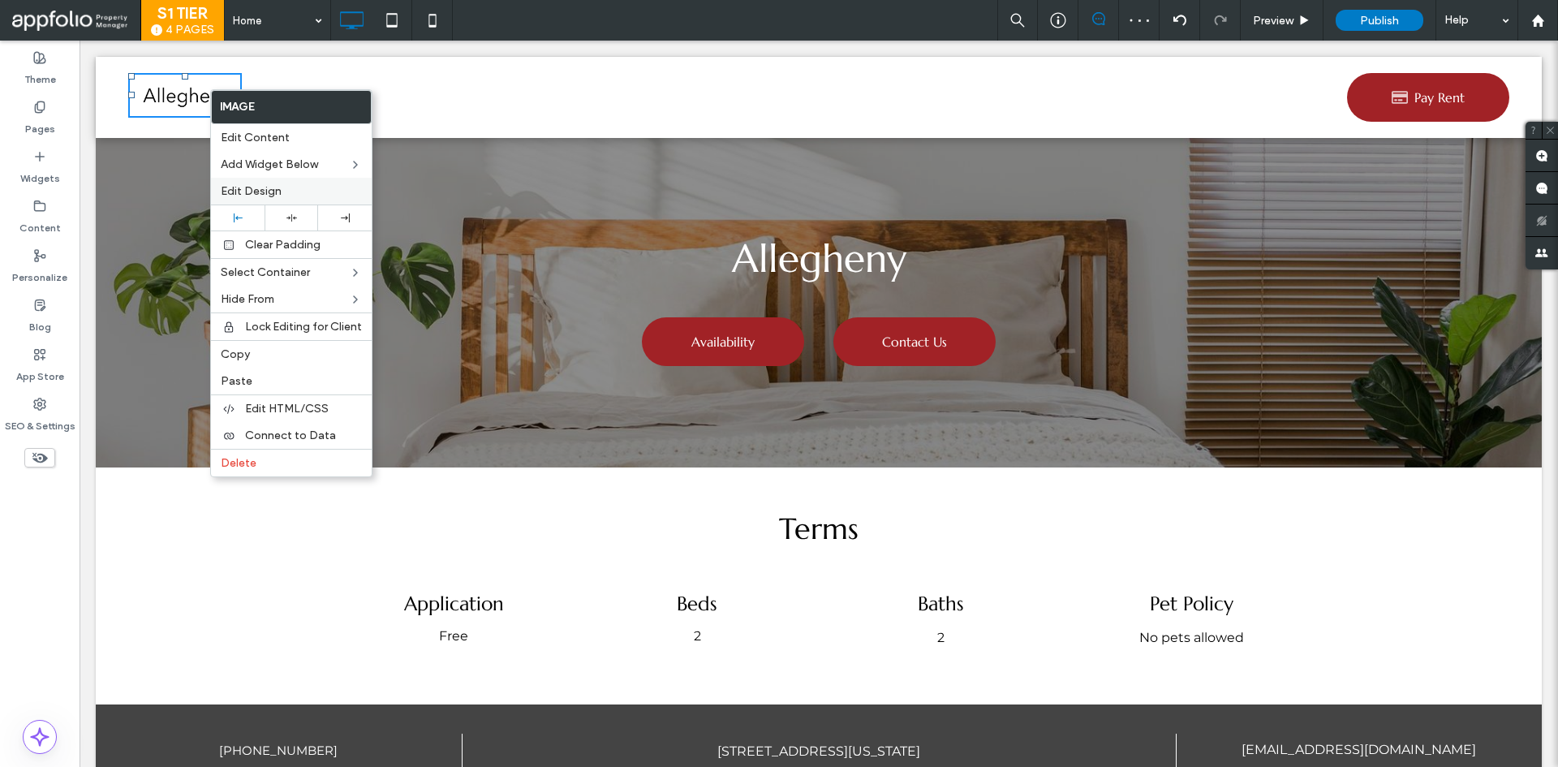
click at [259, 194] on span "Edit Design" at bounding box center [251, 191] width 61 height 14
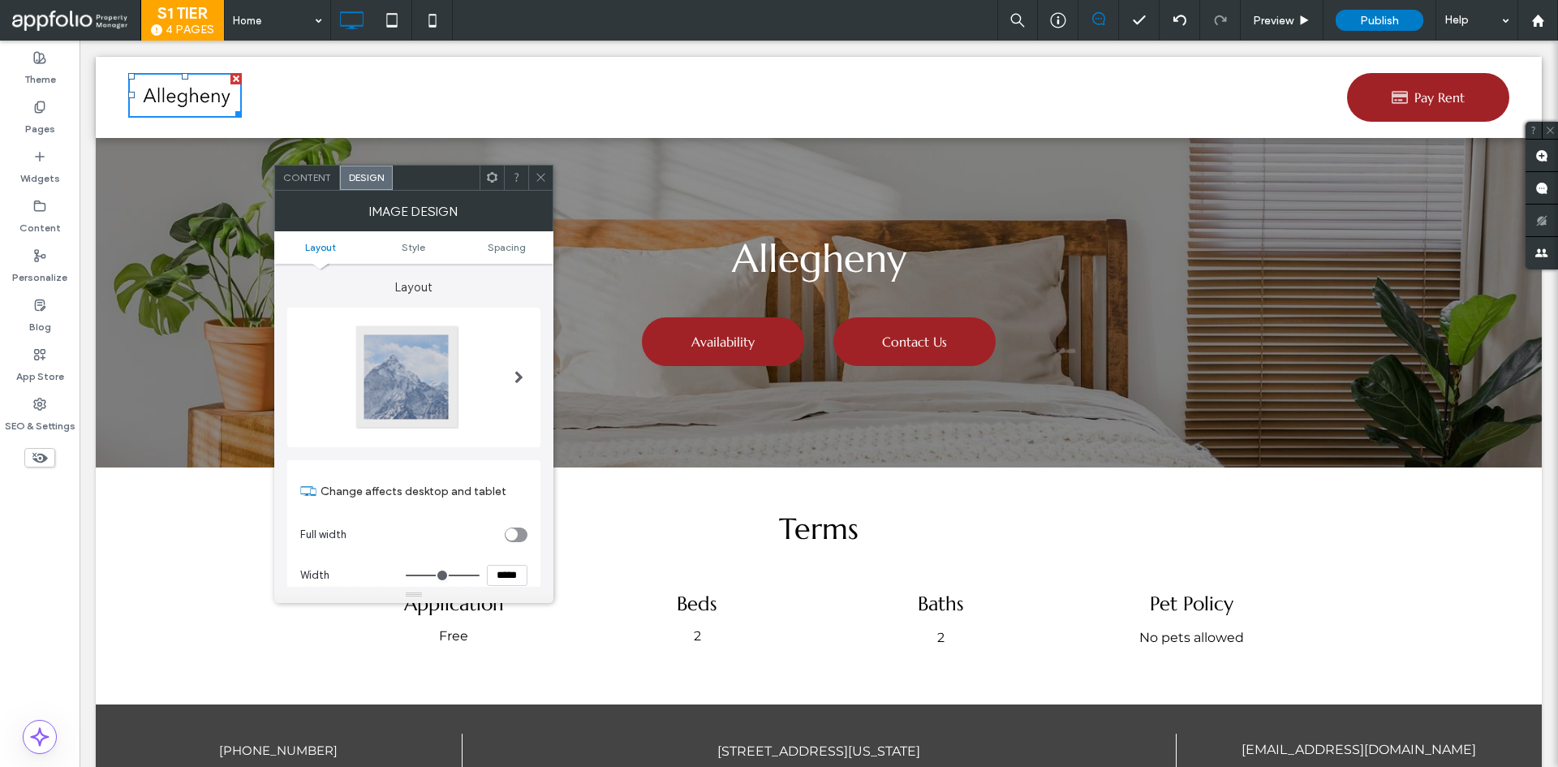
click at [535, 175] on icon at bounding box center [541, 177] width 12 height 12
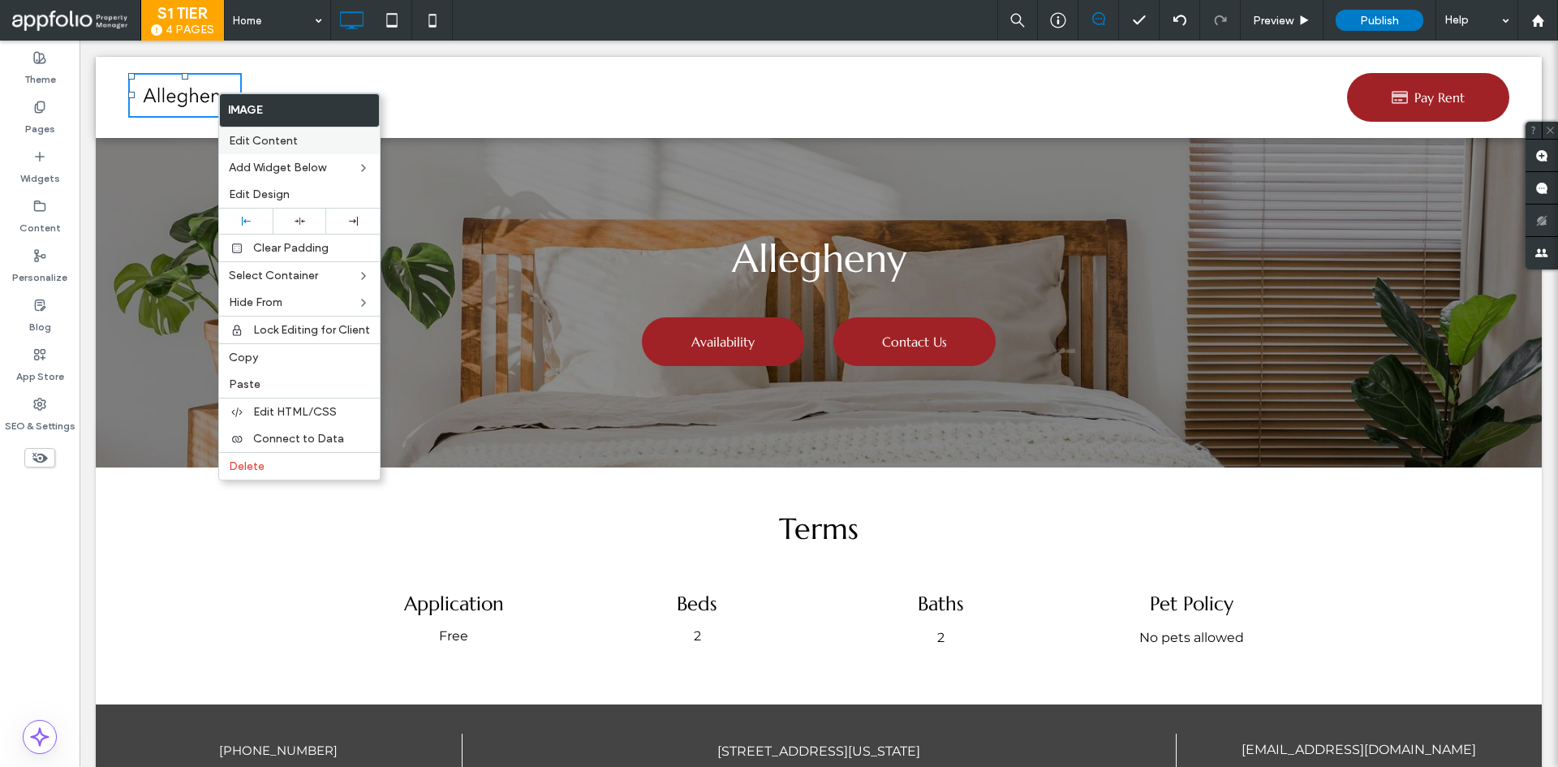
click at [256, 144] on span "Edit Content" at bounding box center [263, 141] width 69 height 14
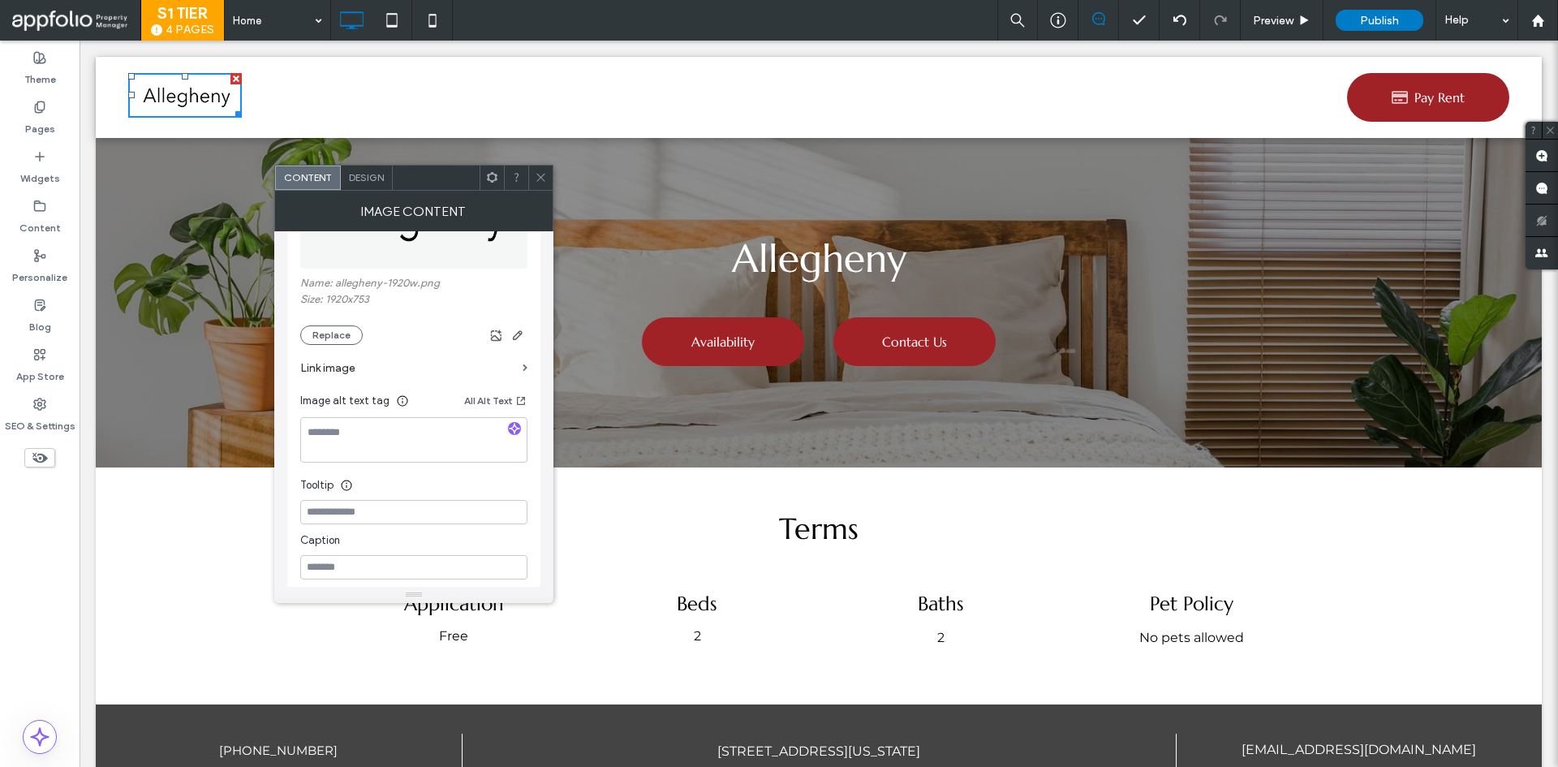
scroll to position [243, 0]
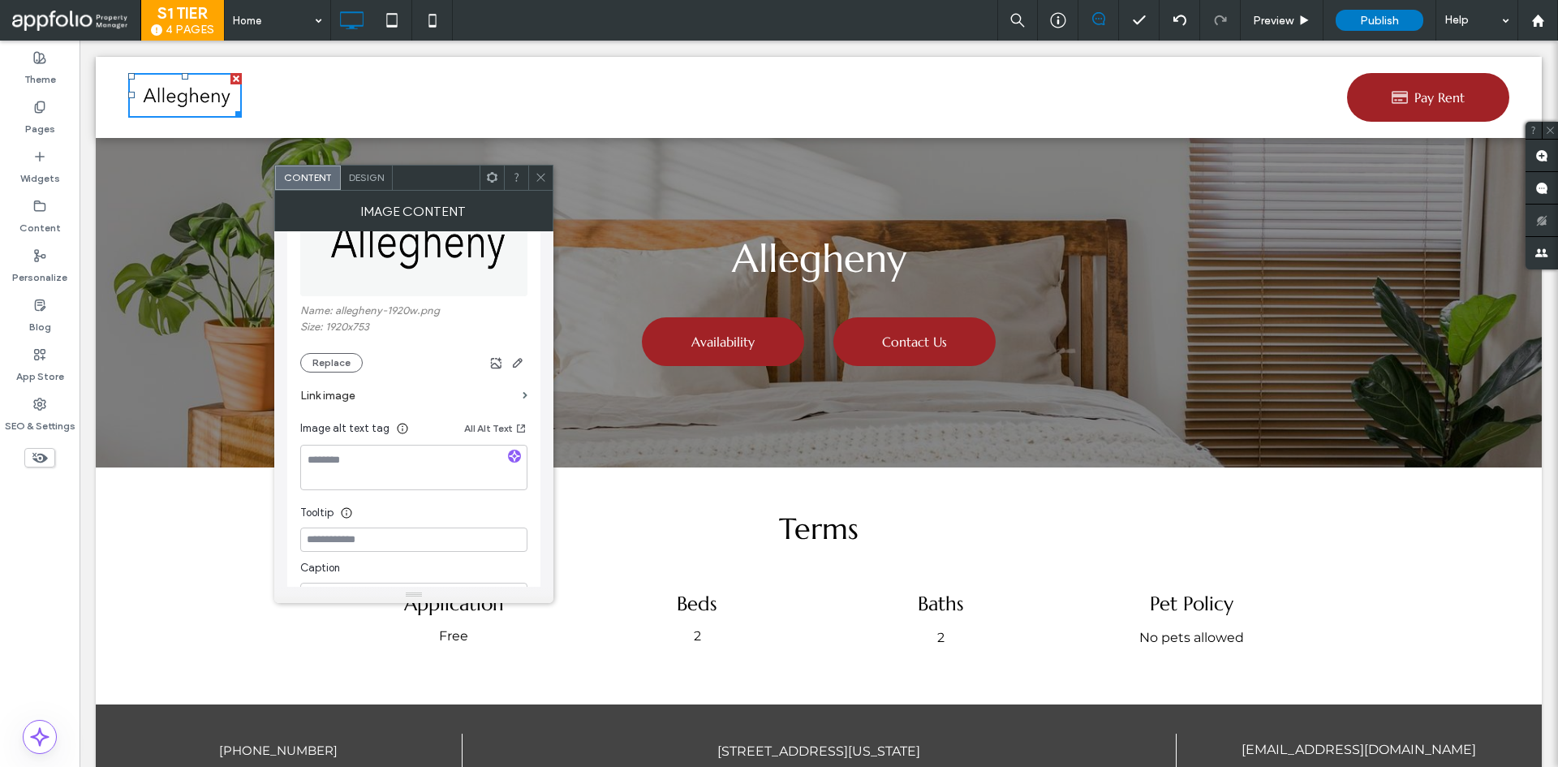
click at [392, 395] on label "Link image" at bounding box center [408, 396] width 216 height 30
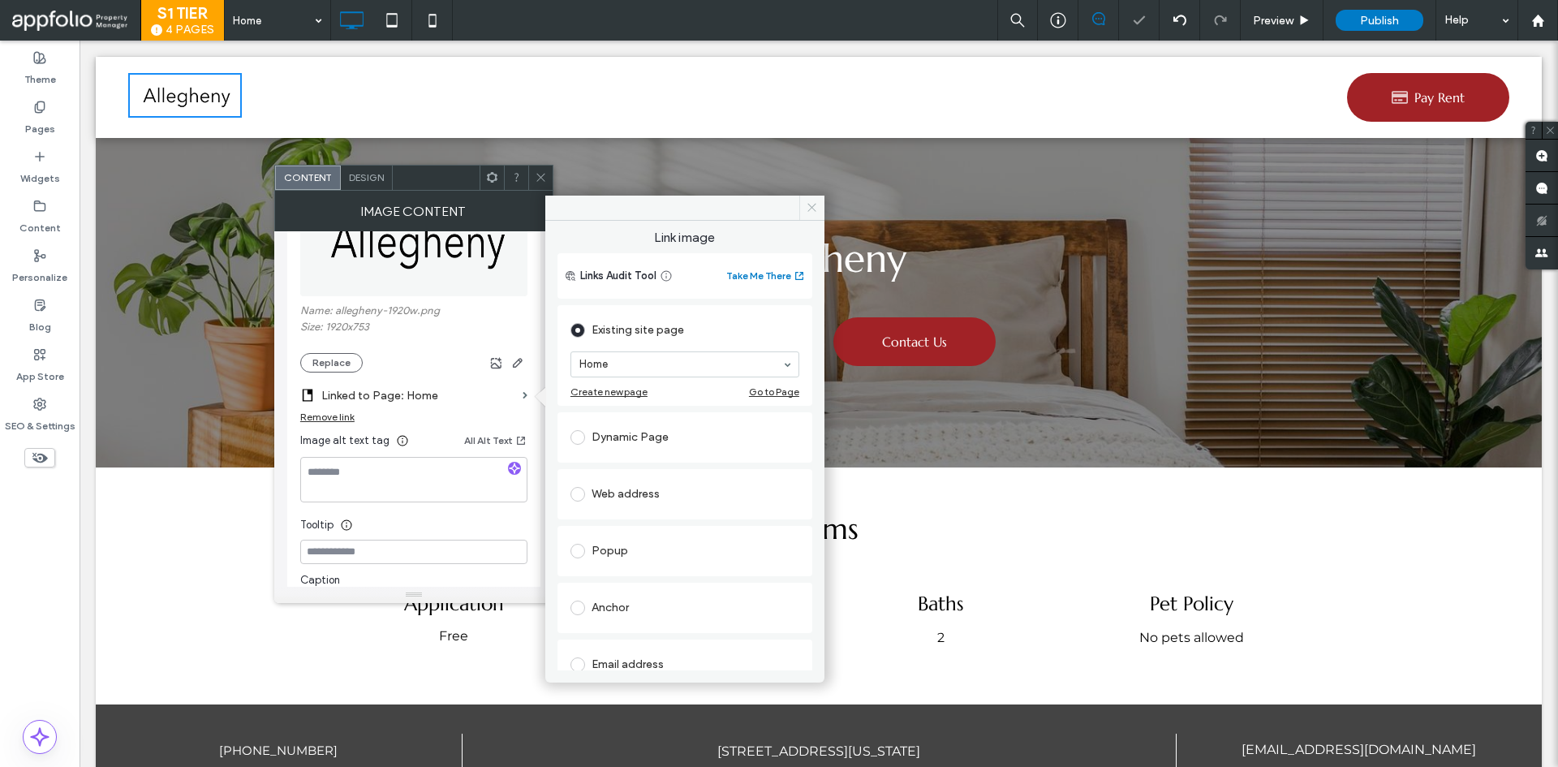
click at [806, 201] on icon at bounding box center [812, 207] width 12 height 12
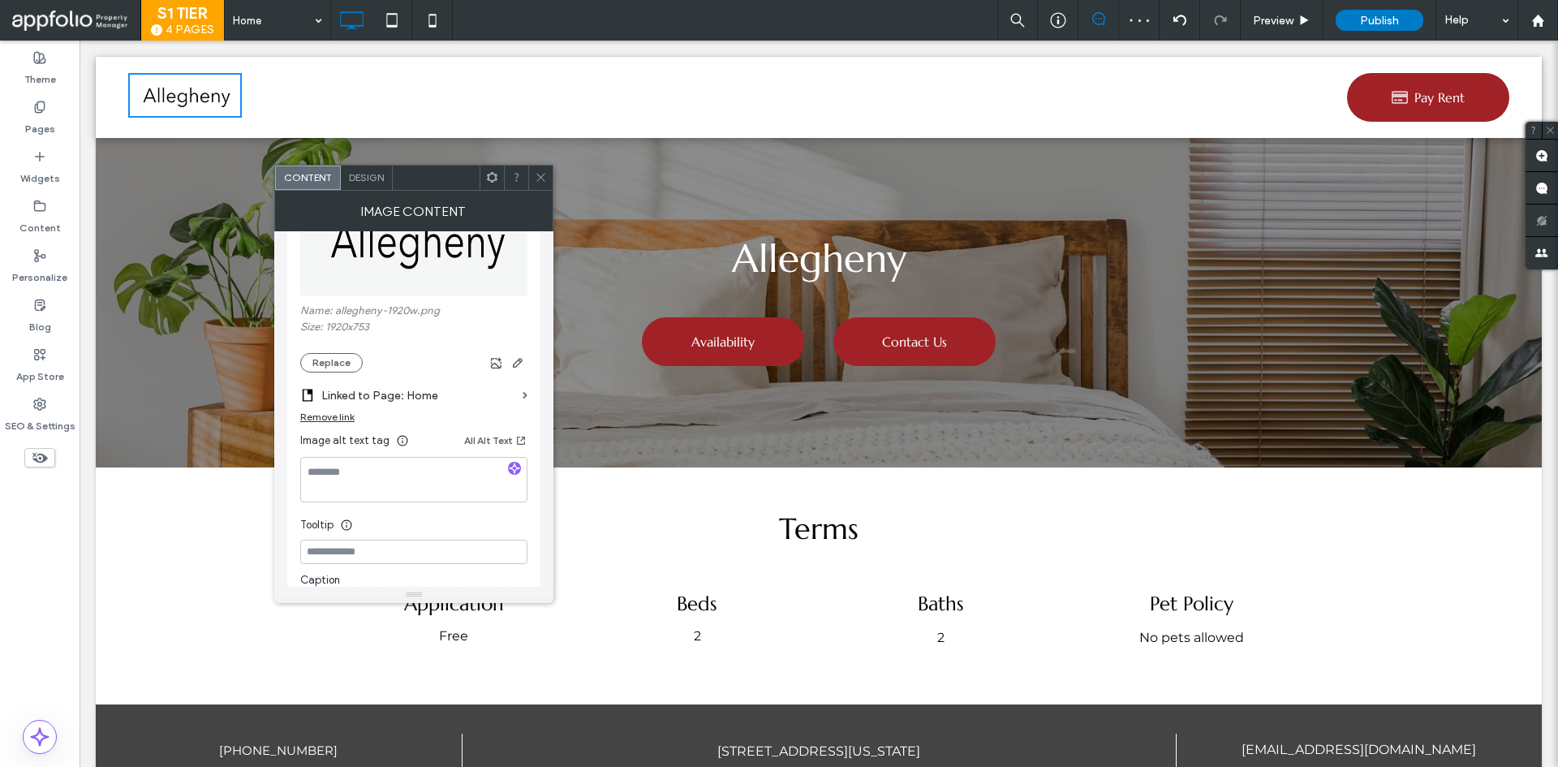
click at [536, 173] on icon at bounding box center [541, 177] width 12 height 12
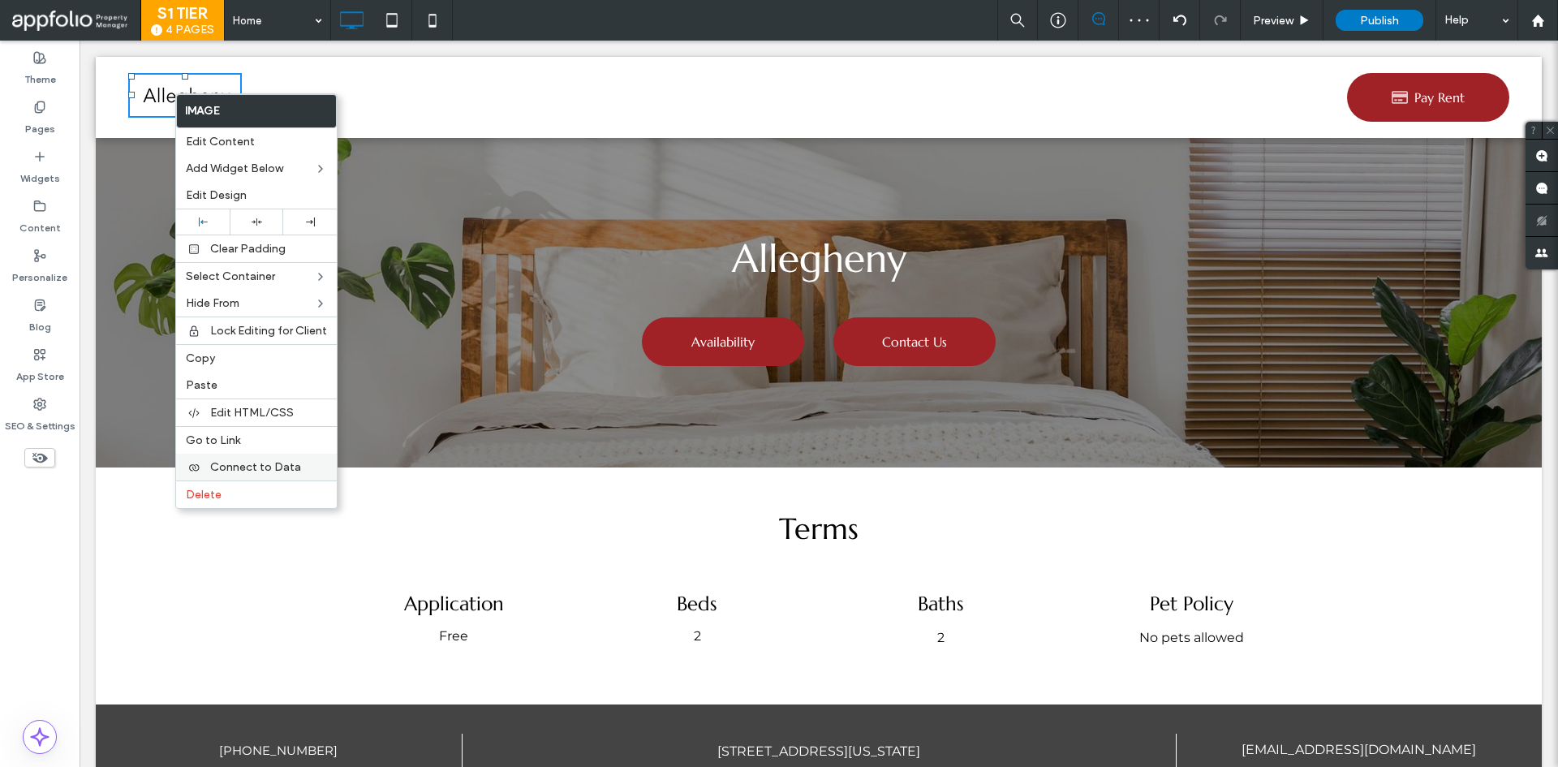
click at [199, 467] on use at bounding box center [194, 467] width 10 height 6
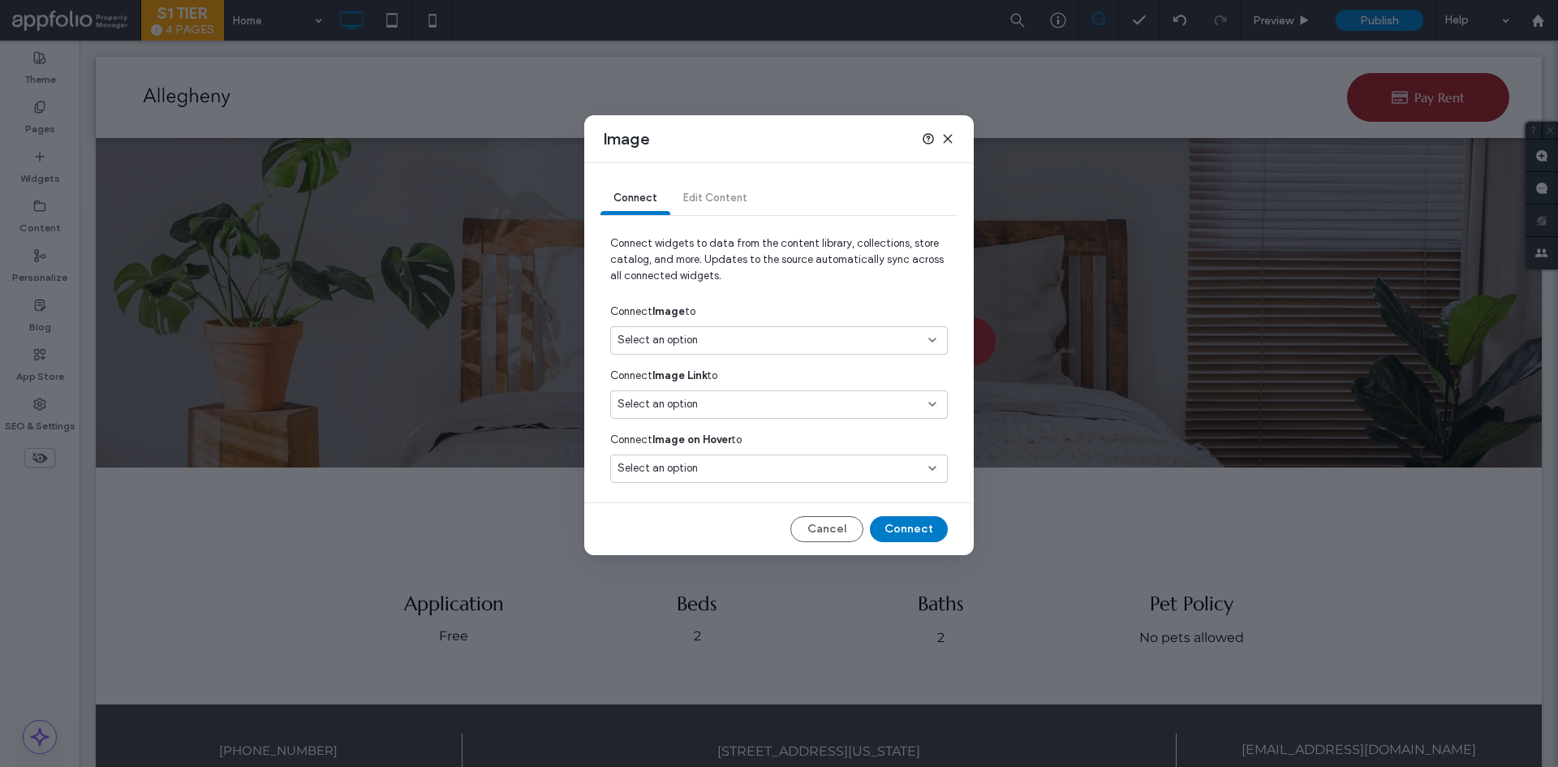
click at [639, 345] on span "Select an option" at bounding box center [658, 340] width 80 height 16
click at [677, 423] on span "Allegheny Logo" at bounding box center [682, 426] width 71 height 16
click at [886, 518] on button "Connect" at bounding box center [909, 529] width 78 height 26
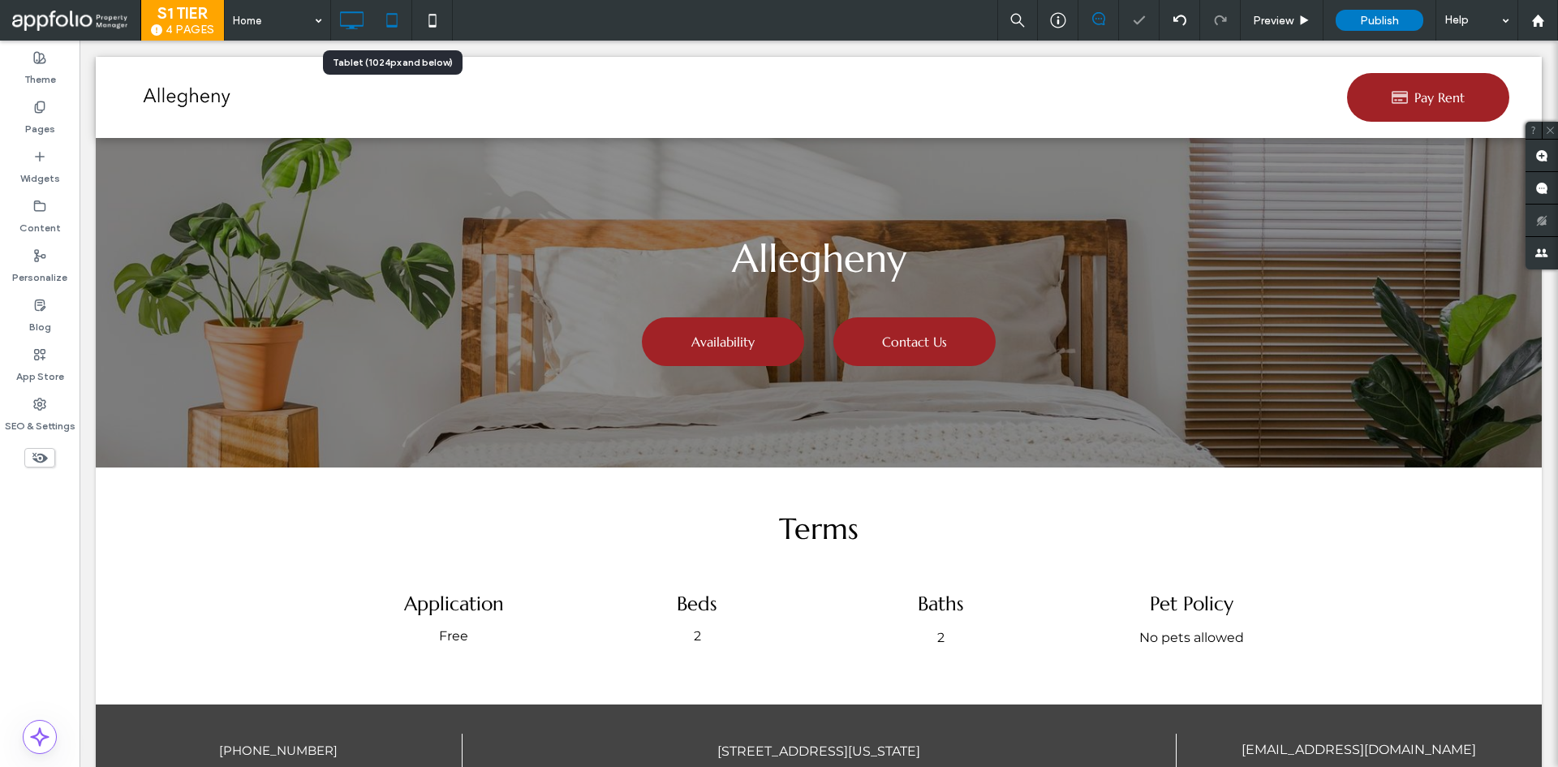
click at [393, 19] on icon at bounding box center [392, 20] width 32 height 32
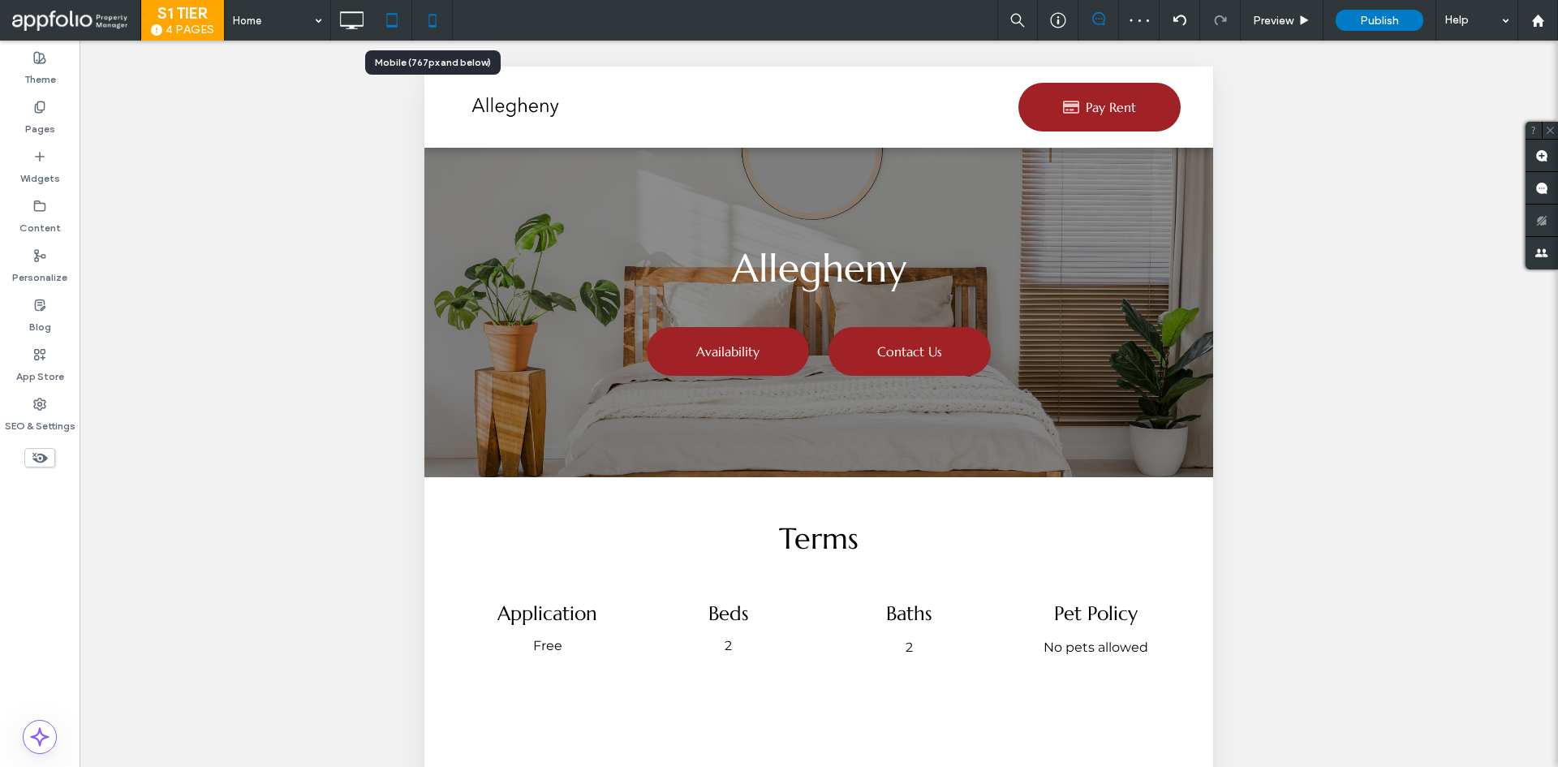
click at [427, 21] on icon at bounding box center [432, 20] width 32 height 32
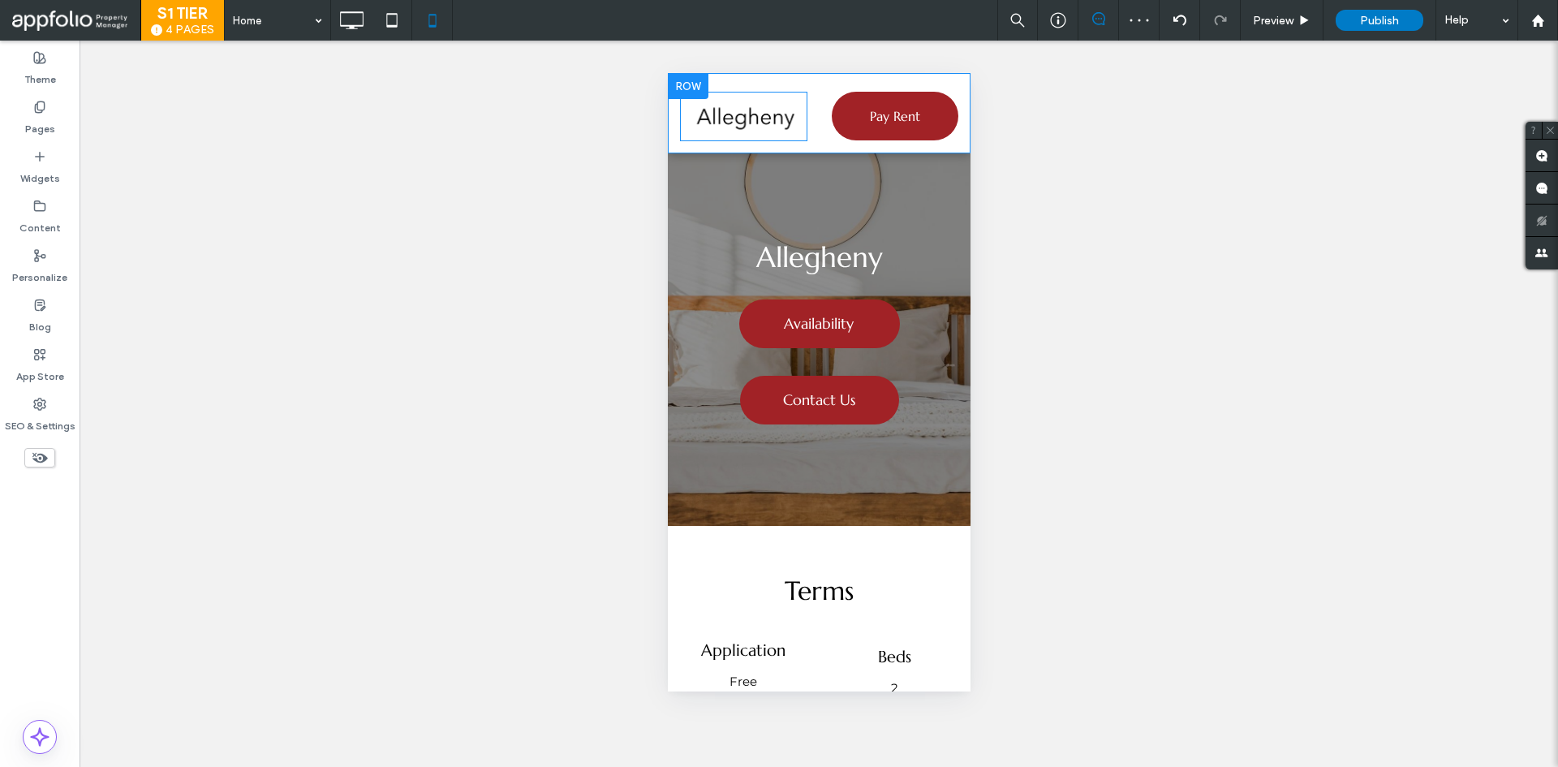
scroll to position [0, 0]
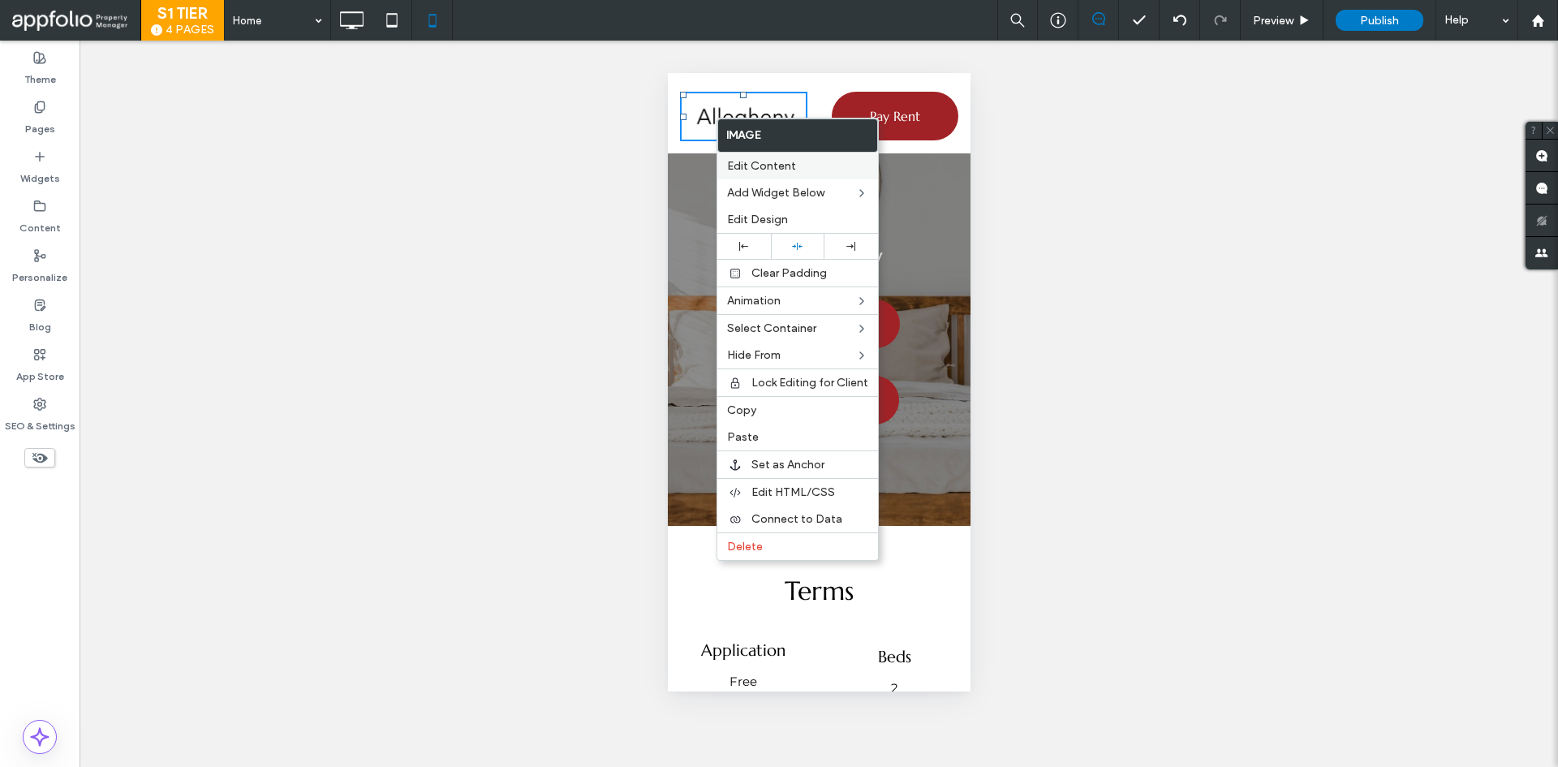
click at [765, 160] on span "Edit Content" at bounding box center [761, 166] width 69 height 14
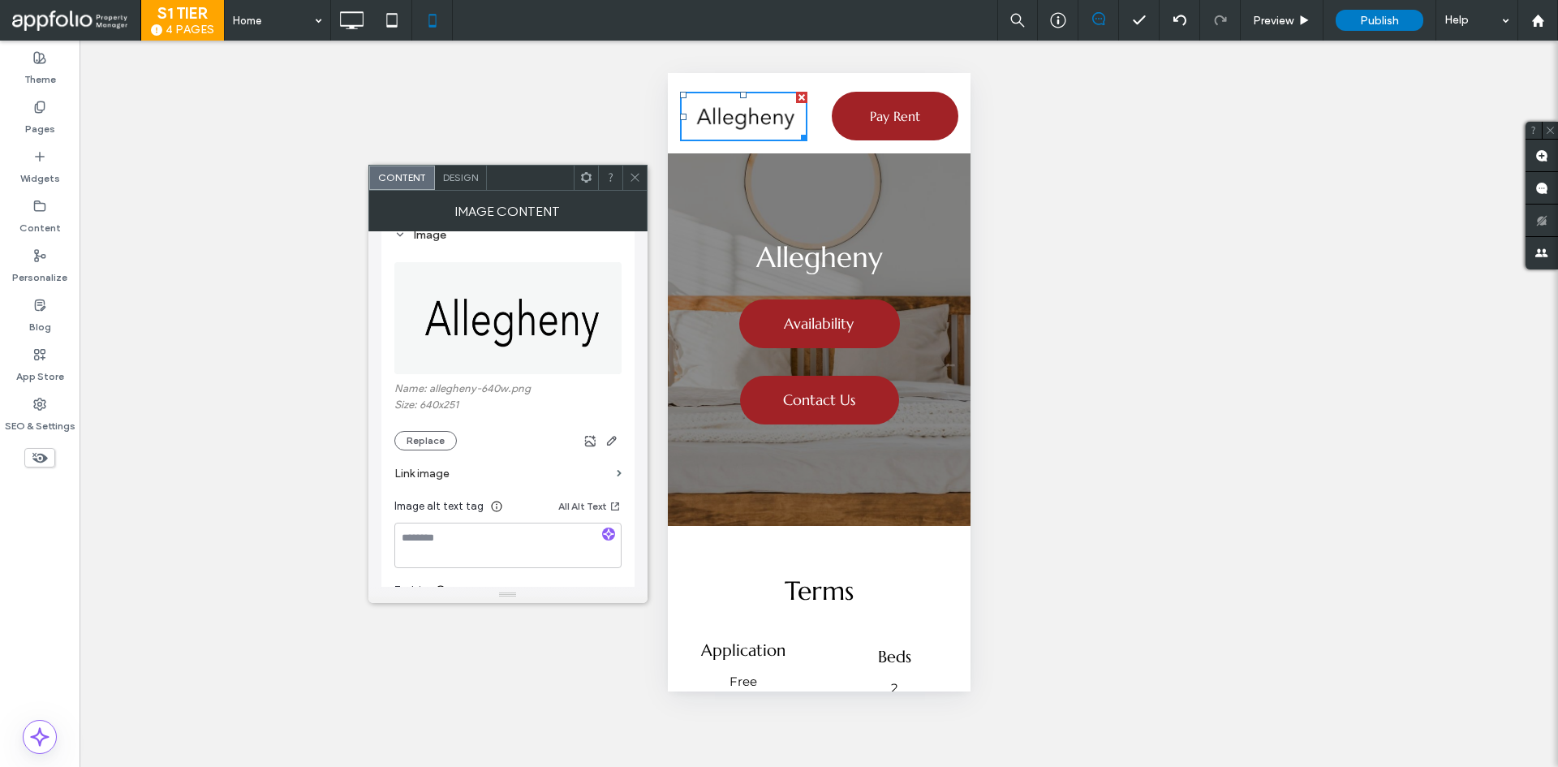
scroll to position [243, 0]
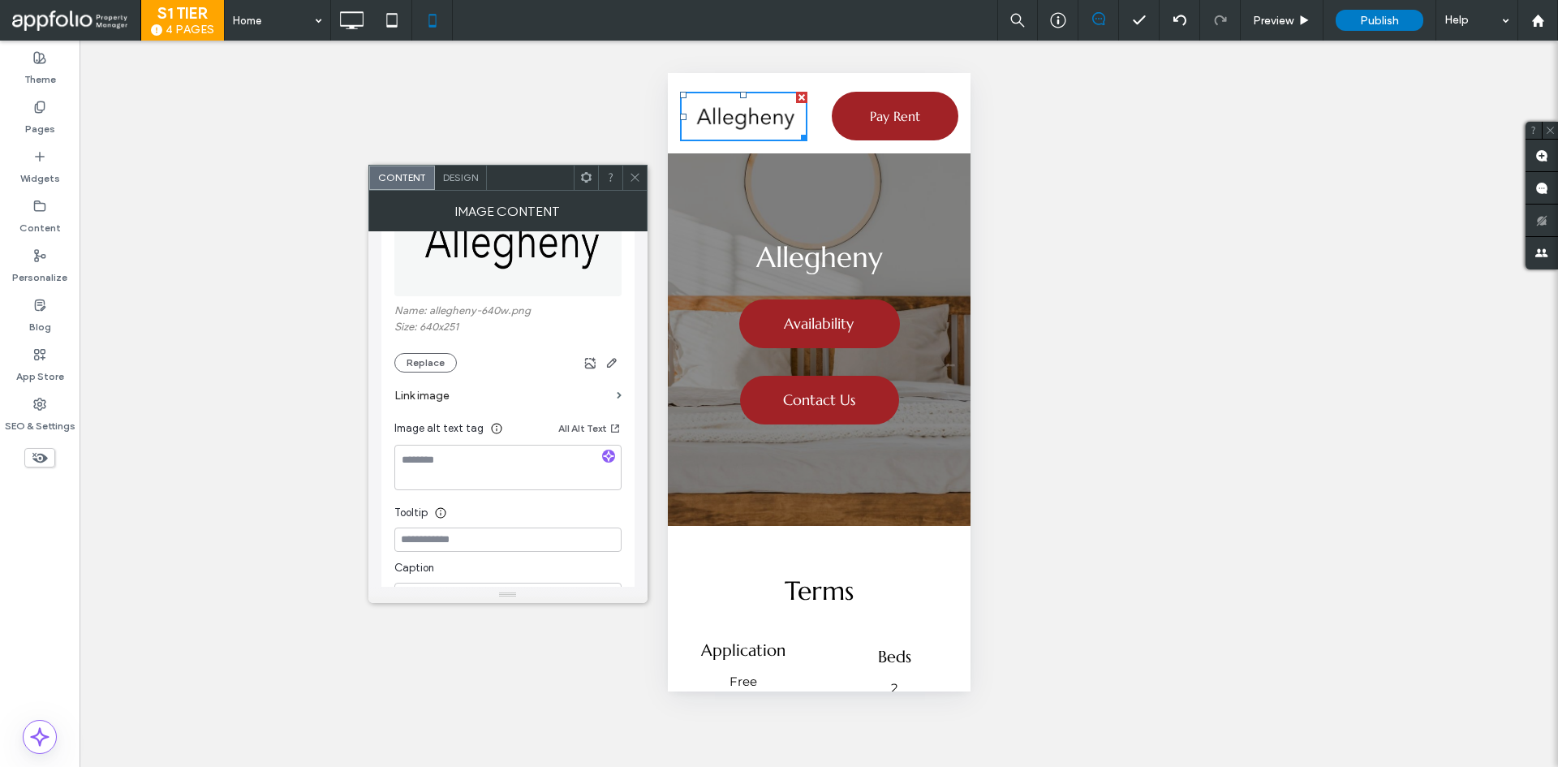
click at [603, 394] on label "Link image" at bounding box center [502, 396] width 216 height 30
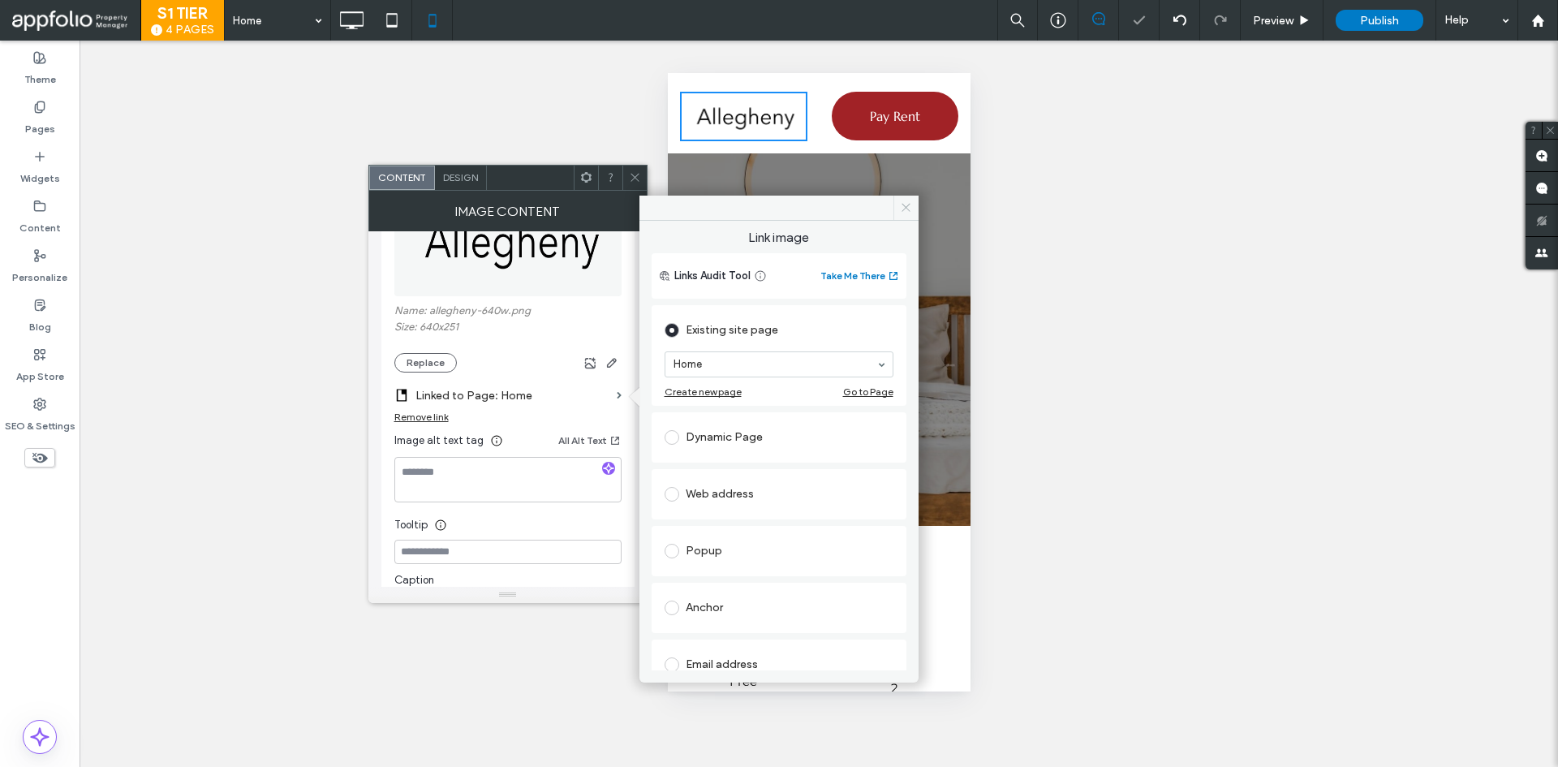
click at [898, 209] on span at bounding box center [906, 208] width 25 height 24
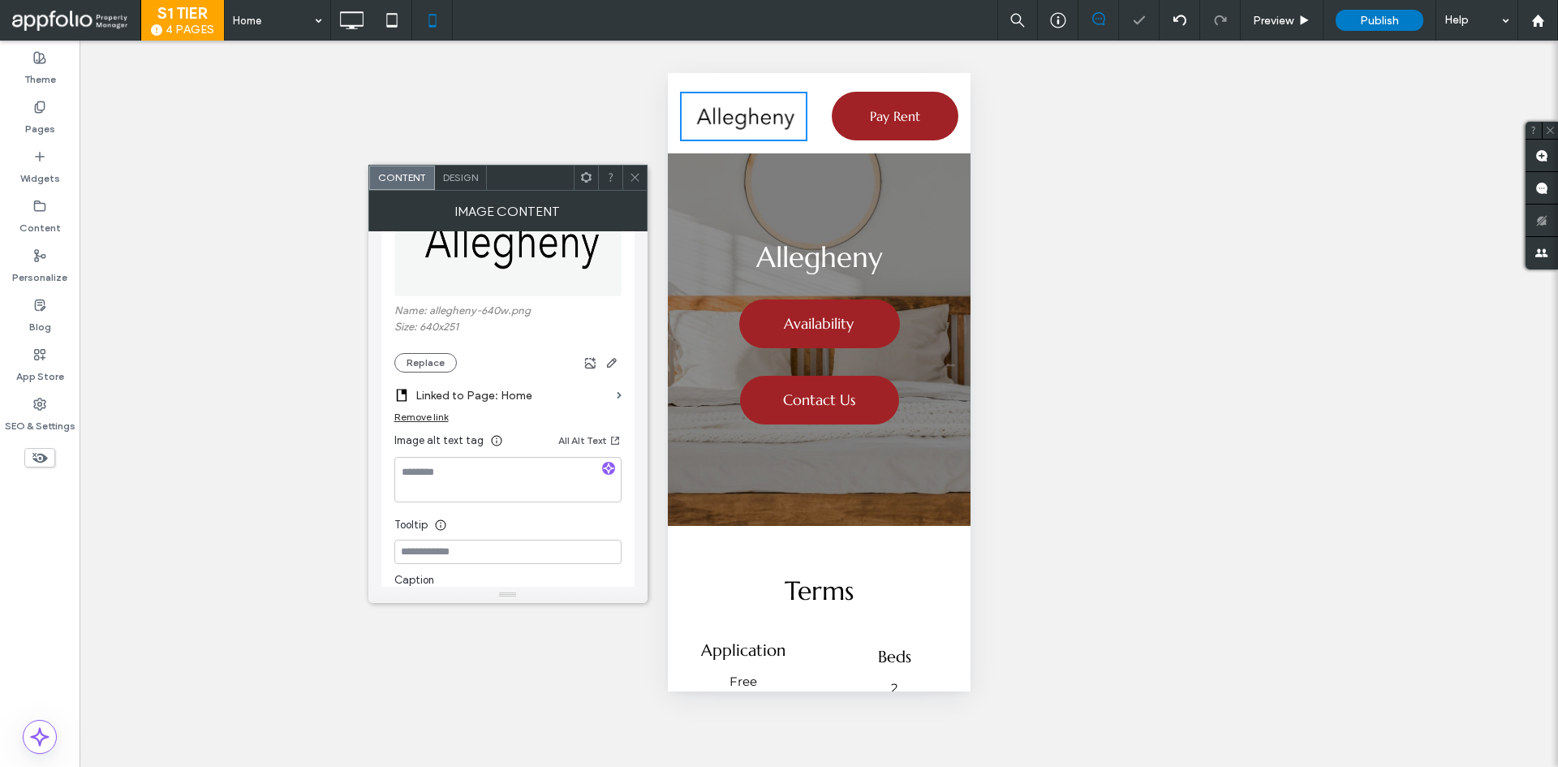
click at [637, 185] on span at bounding box center [635, 178] width 12 height 24
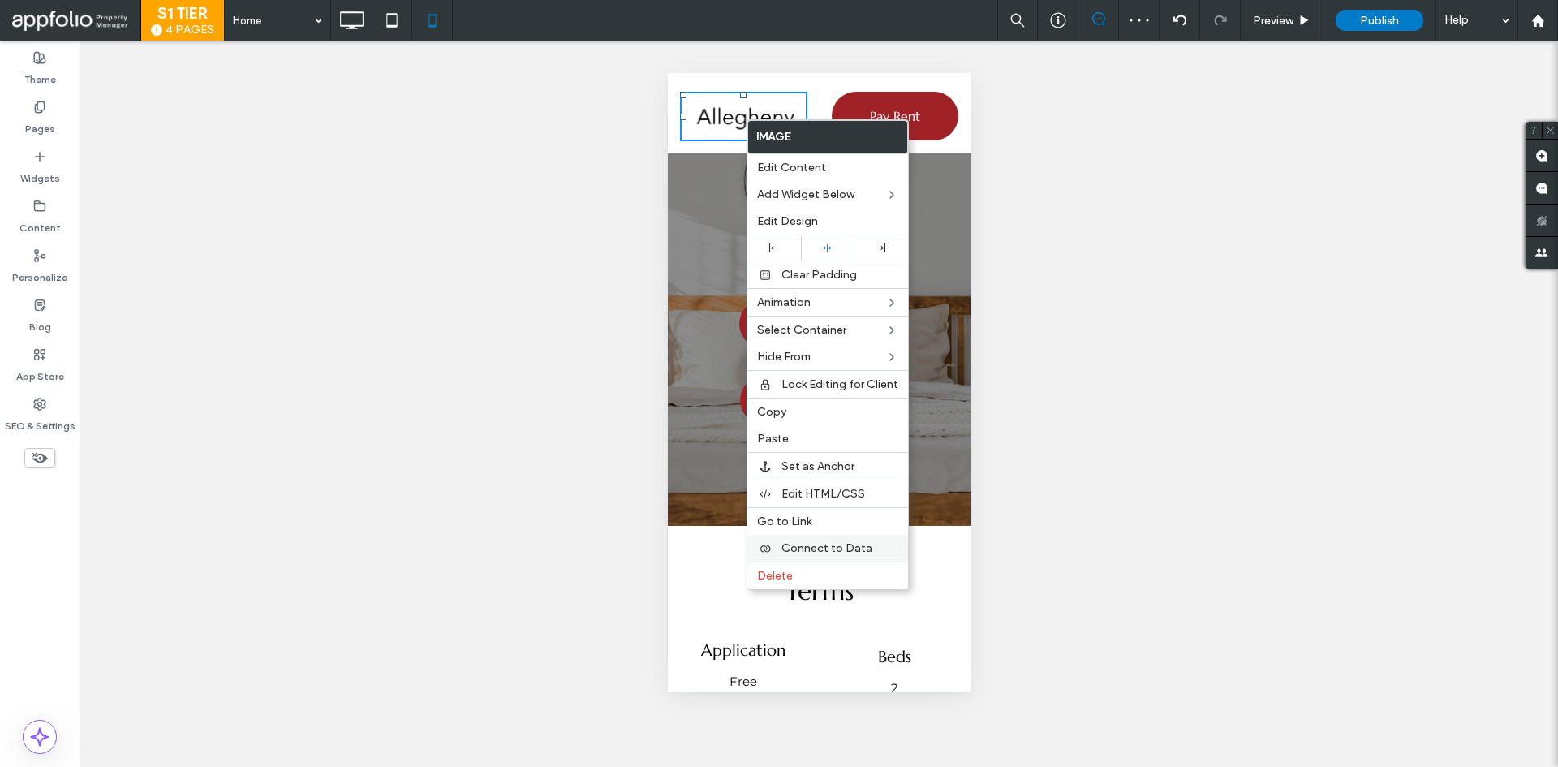
click at [773, 547] on div at bounding box center [765, 548] width 16 height 13
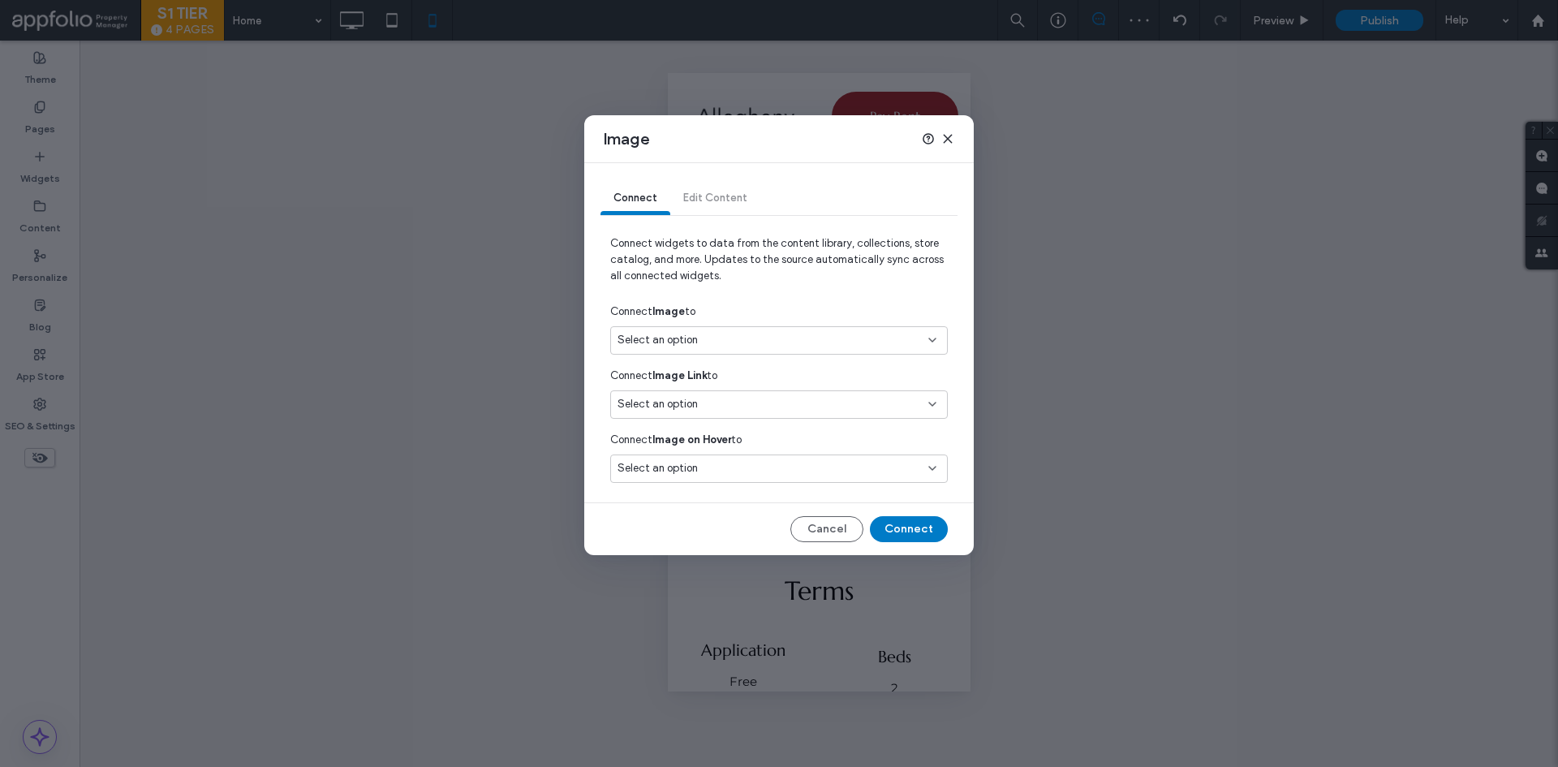
click at [721, 329] on div "Select an option" at bounding box center [779, 340] width 338 height 28
click at [712, 418] on span "Allegheny Logo" at bounding box center [682, 426] width 71 height 16
click at [887, 519] on button "Connect" at bounding box center [909, 529] width 78 height 26
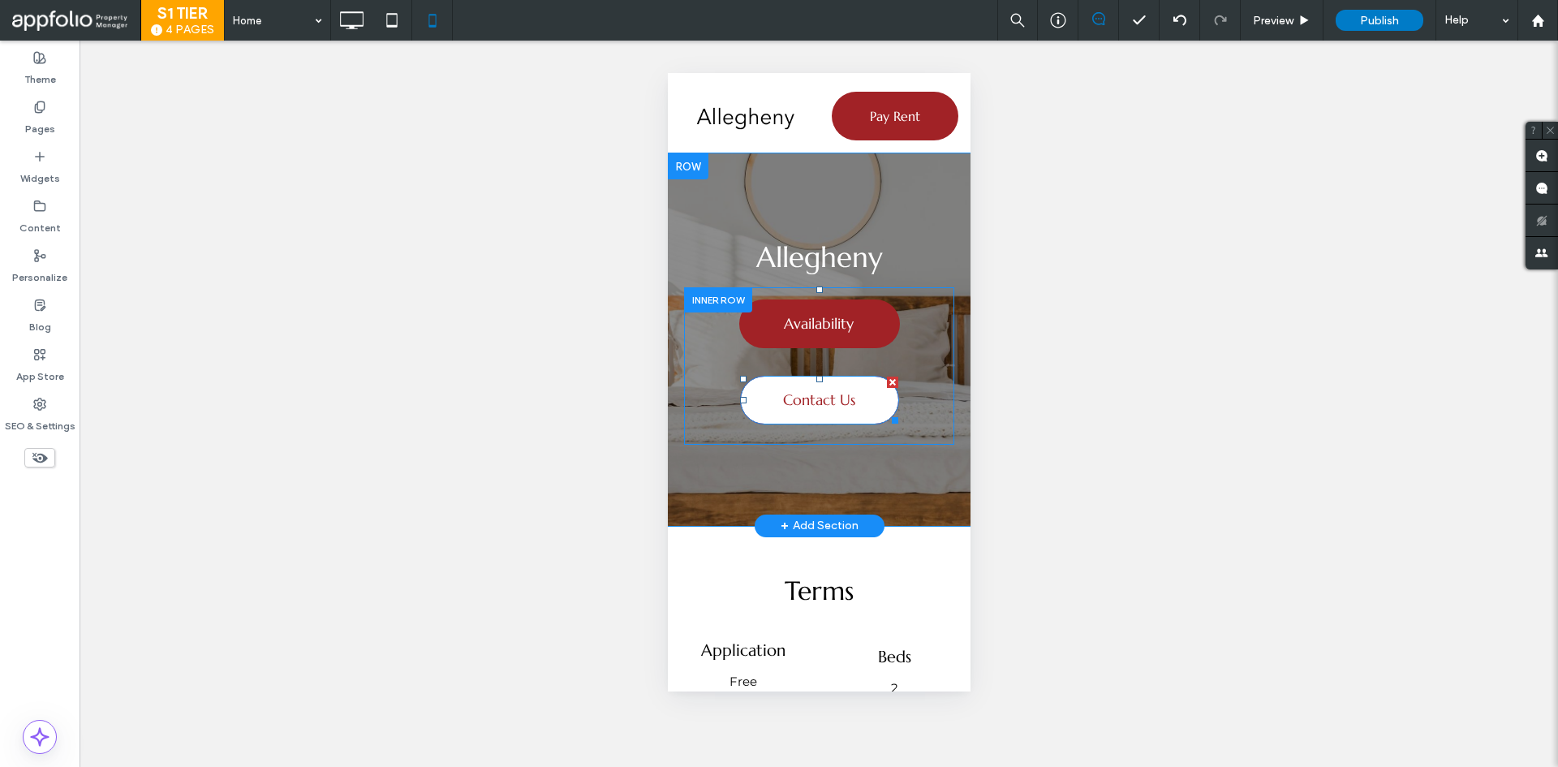
click at [763, 394] on link "Contact Us" at bounding box center [818, 400] width 159 height 49
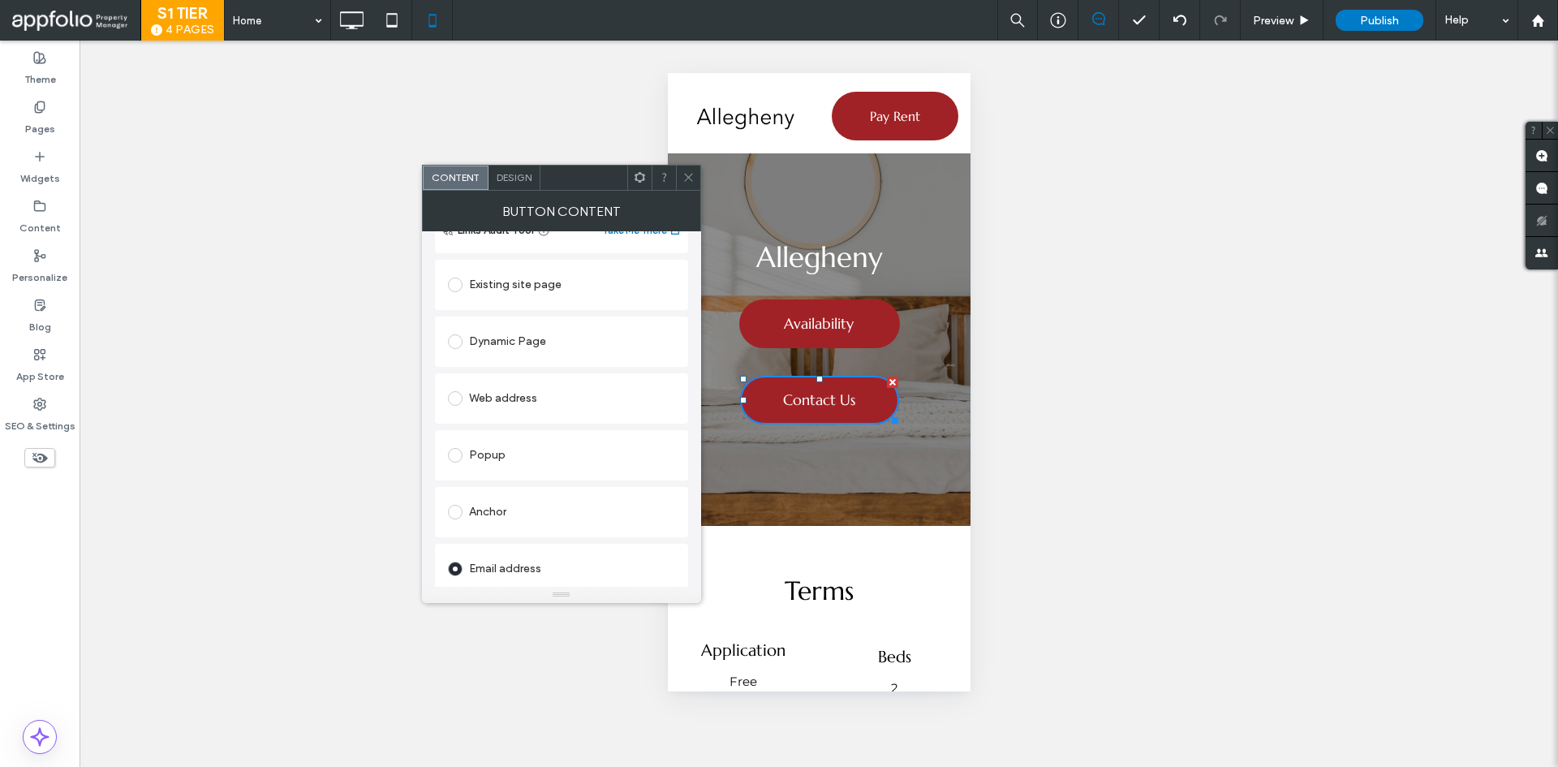
scroll to position [303, 0]
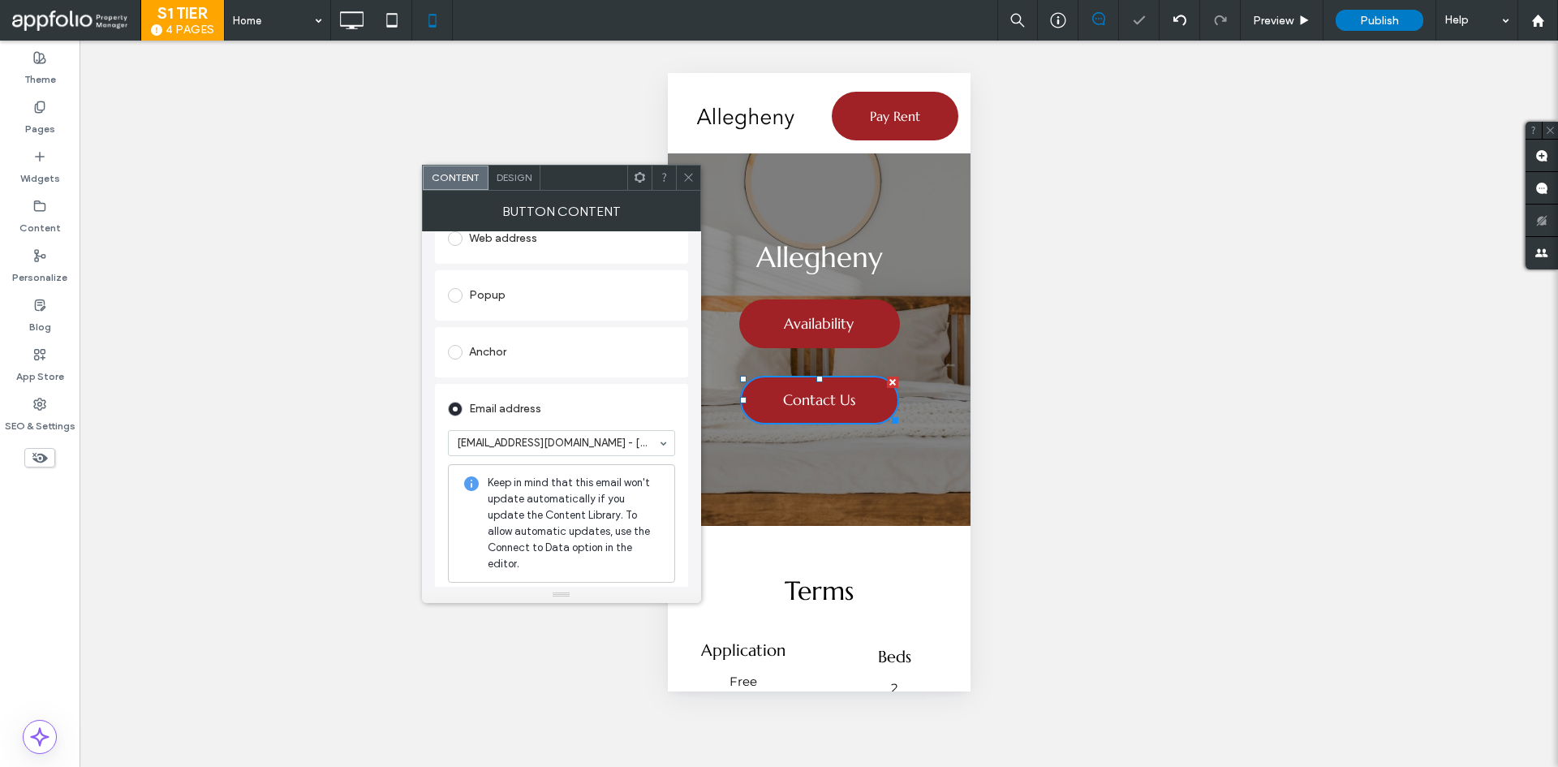
click at [686, 177] on icon at bounding box center [689, 177] width 12 height 12
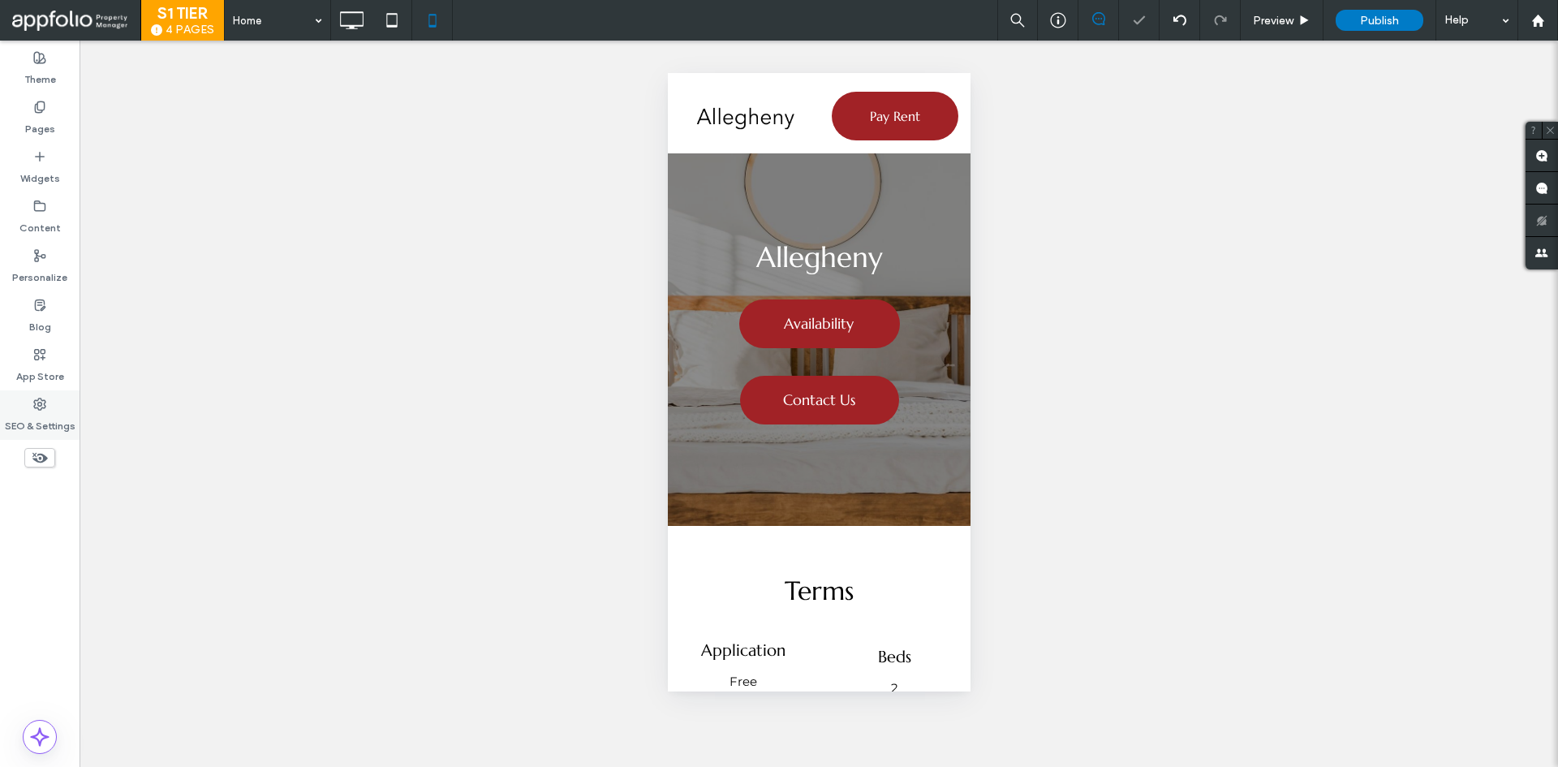
click at [55, 410] on div "SEO & Settings" at bounding box center [40, 415] width 80 height 50
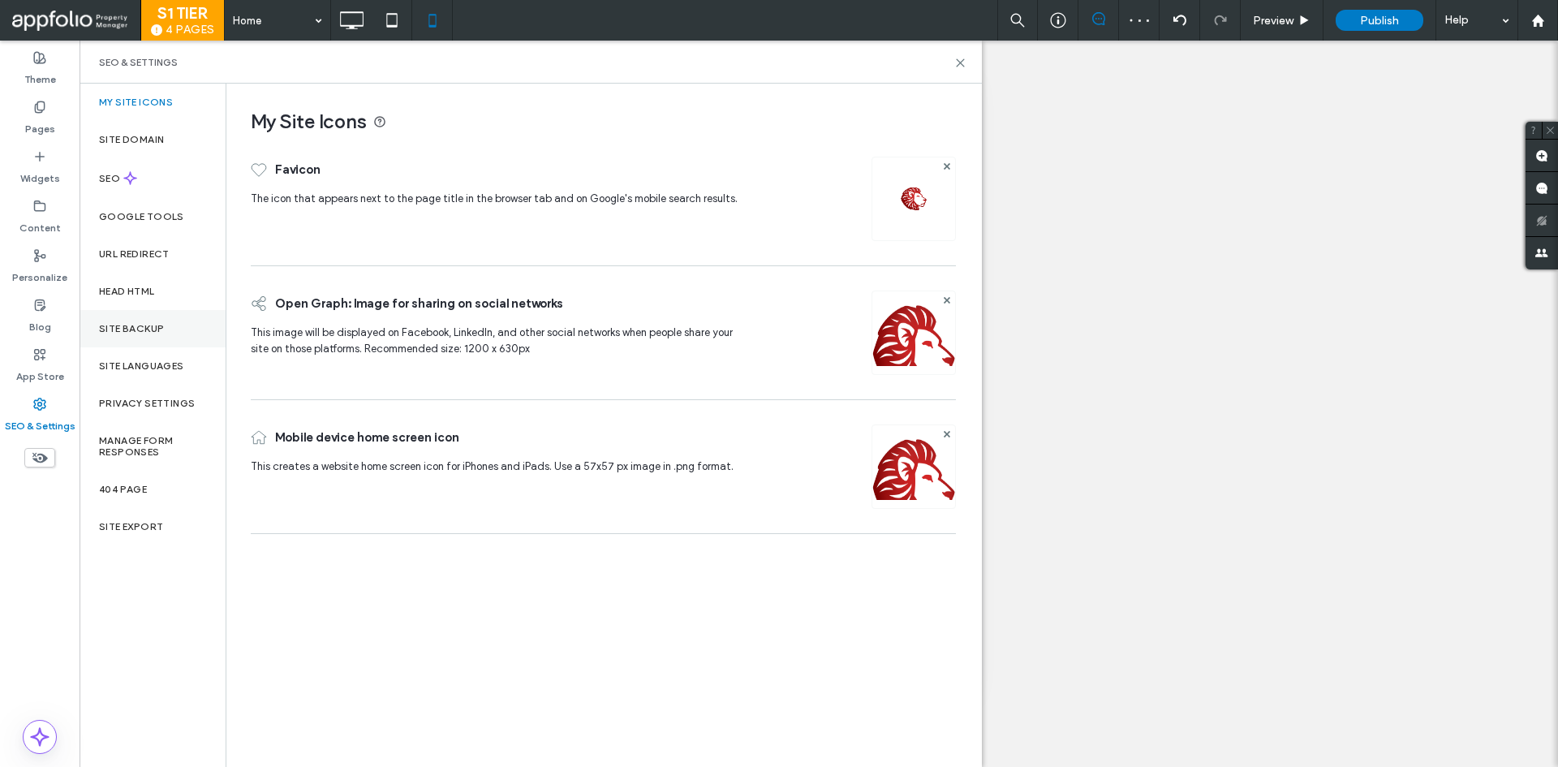
click at [147, 319] on div "Site Backup" at bounding box center [153, 328] width 146 height 37
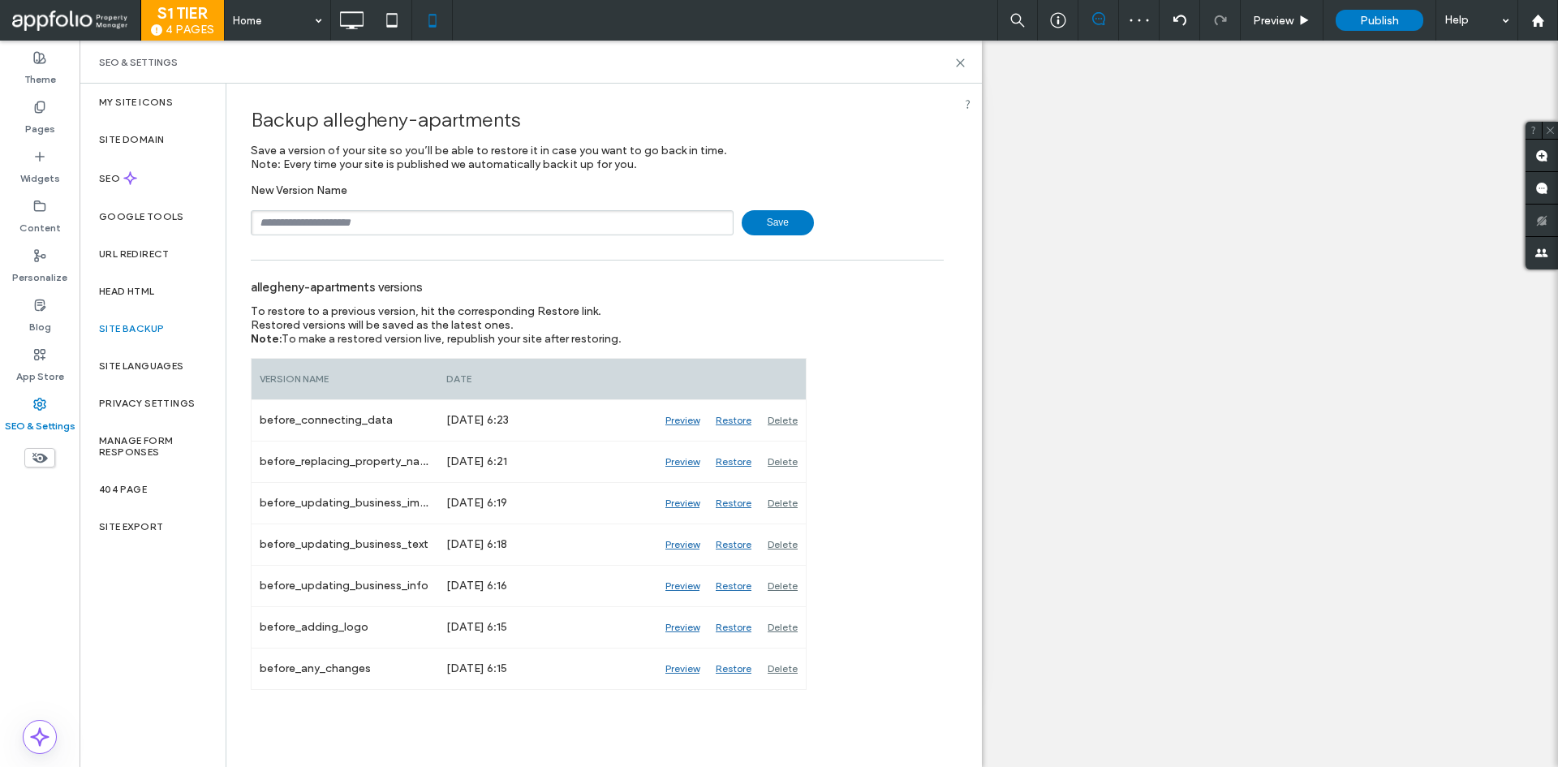
click at [314, 216] on input "text" at bounding box center [492, 222] width 483 height 25
type input "**********"
click at [758, 222] on span "Save" at bounding box center [778, 222] width 72 height 25
click at [759, 222] on span "Save" at bounding box center [778, 222] width 72 height 25
click at [957, 54] on div "SEO & Settings" at bounding box center [531, 62] width 902 height 43
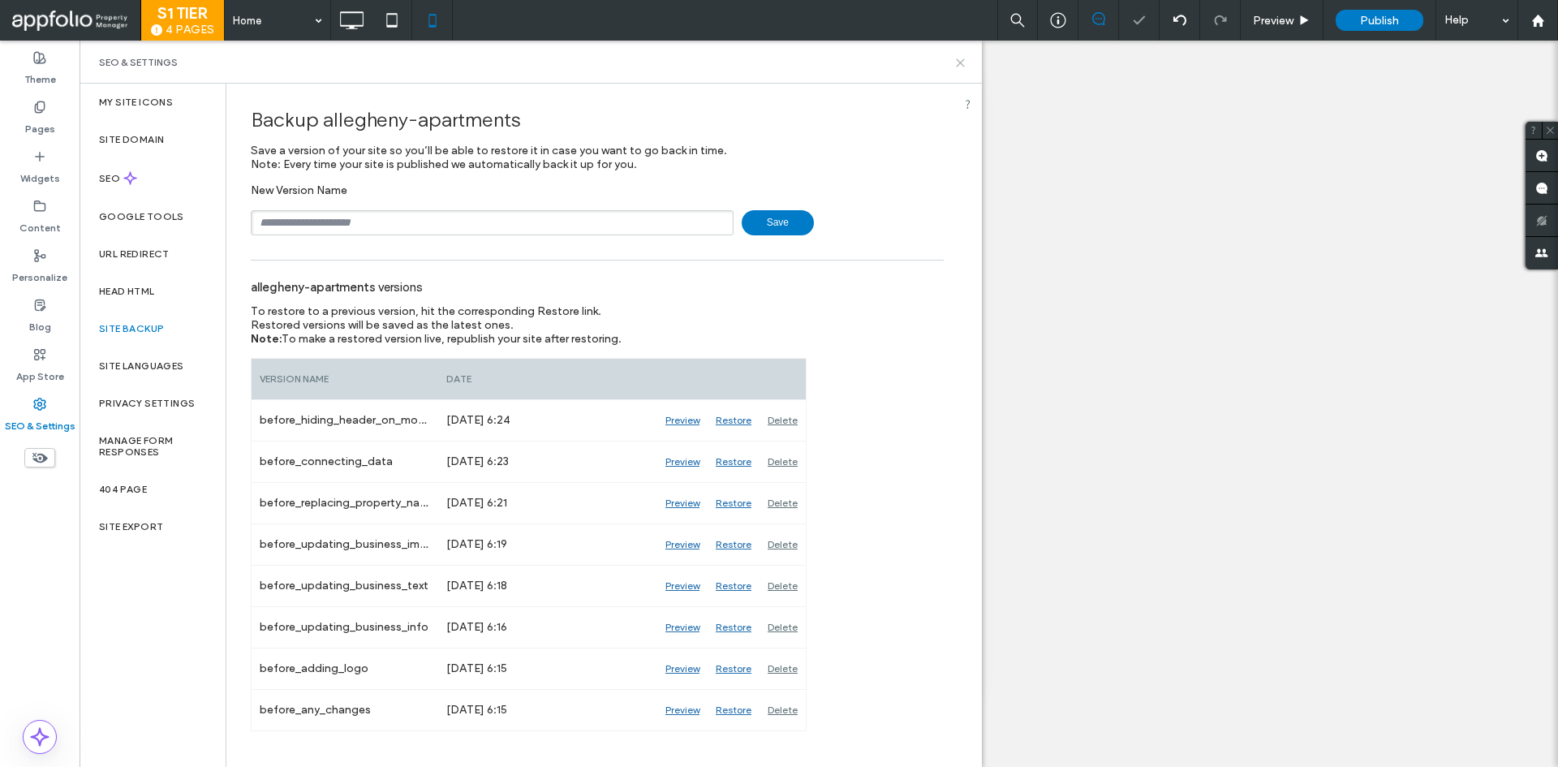
click at [964, 66] on use at bounding box center [960, 62] width 7 height 7
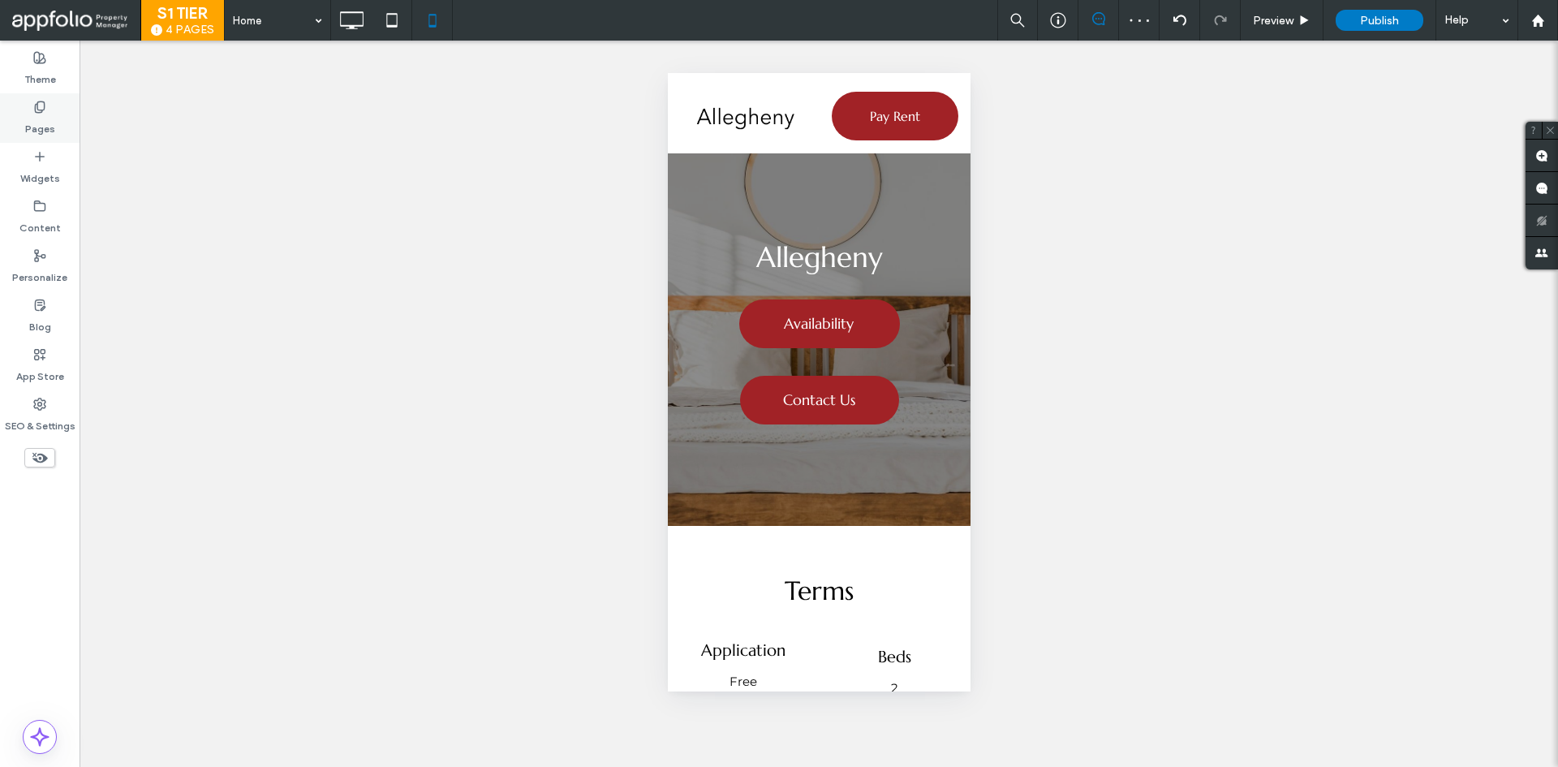
click at [41, 107] on icon at bounding box center [39, 107] width 13 height 13
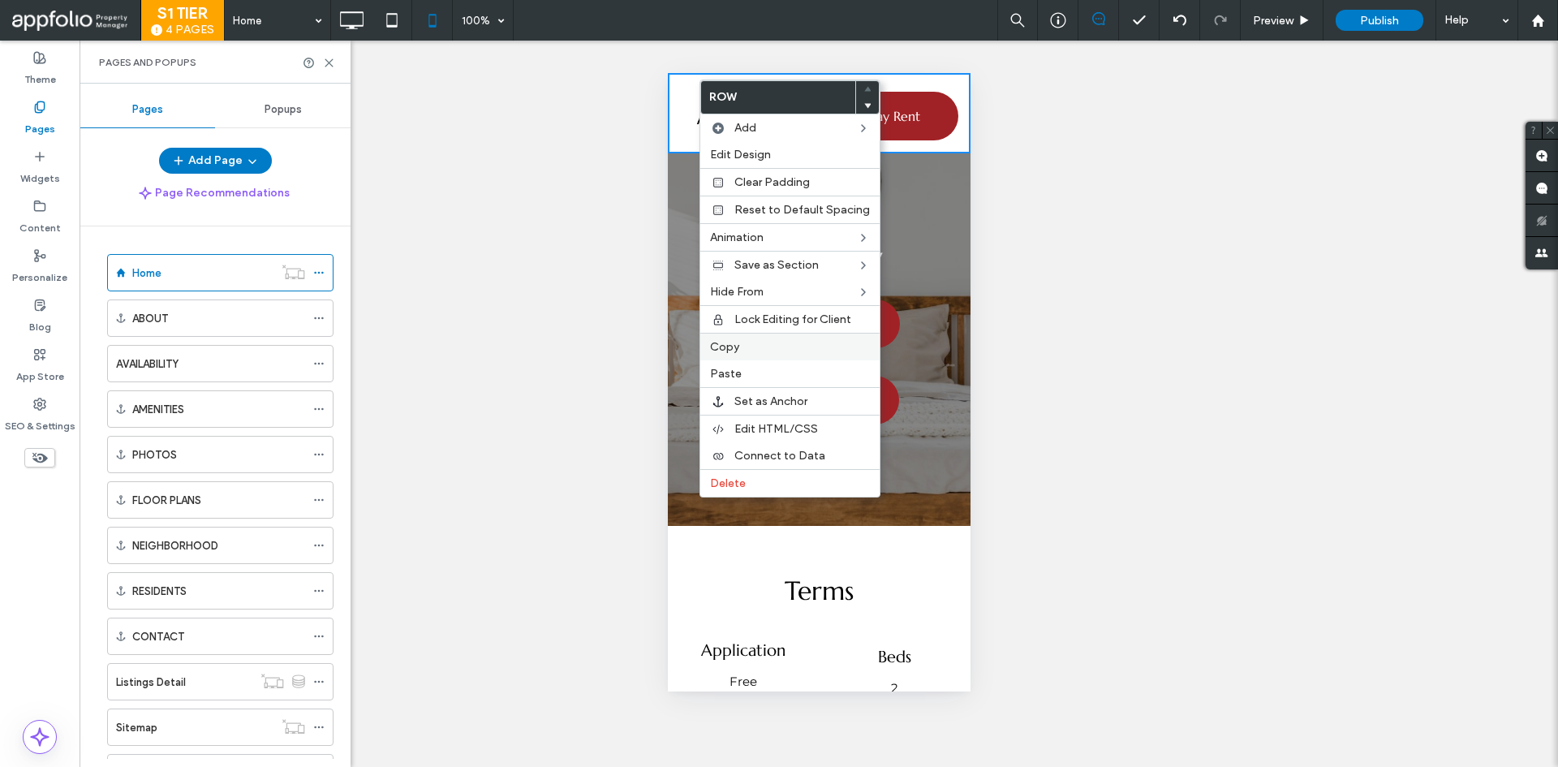
click at [760, 357] on div "Copy" at bounding box center [789, 347] width 179 height 28
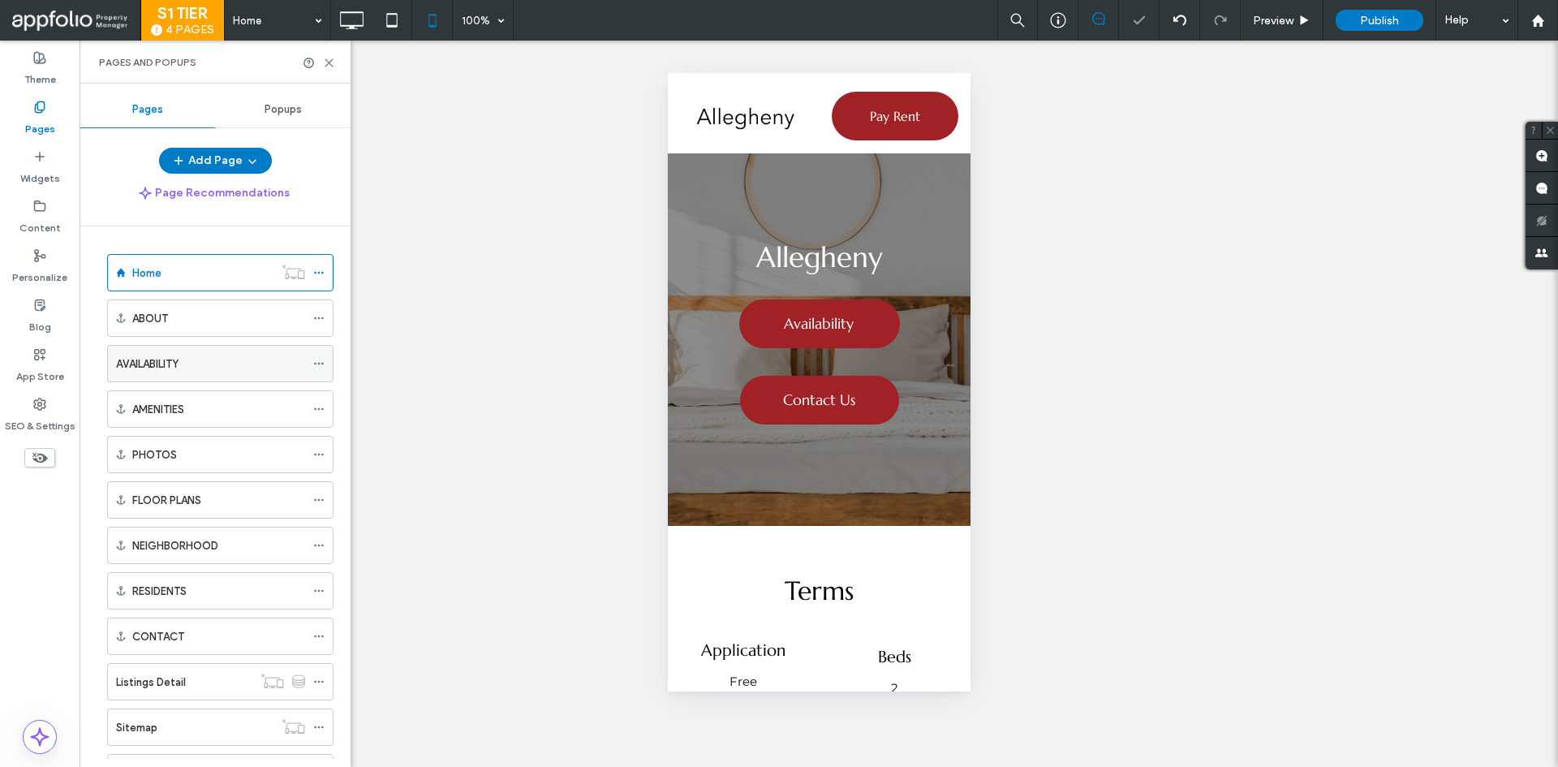
click at [139, 359] on label "AVAILABILITY" at bounding box center [147, 364] width 62 height 28
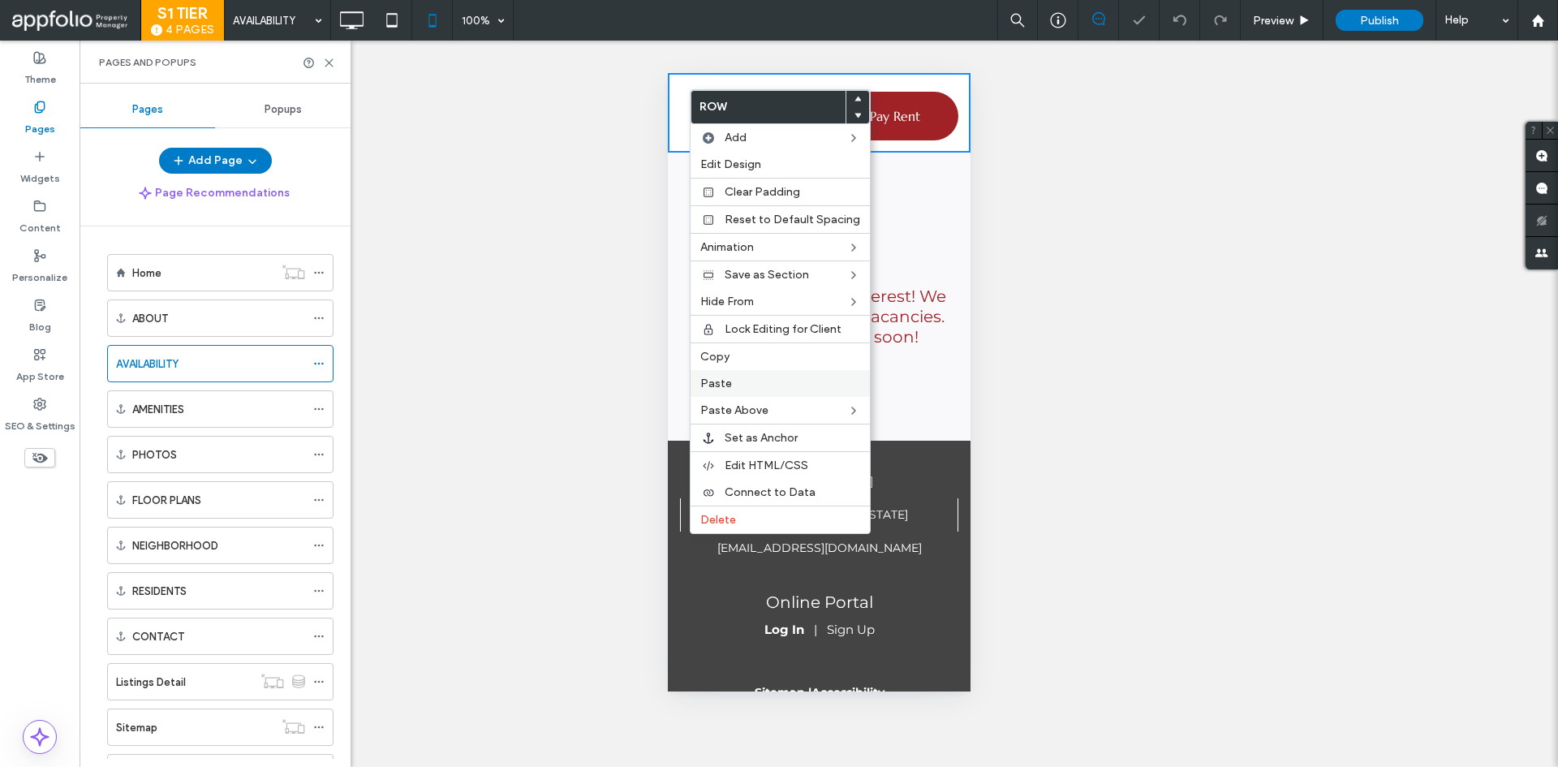
click at [718, 373] on div "Paste" at bounding box center [780, 383] width 179 height 27
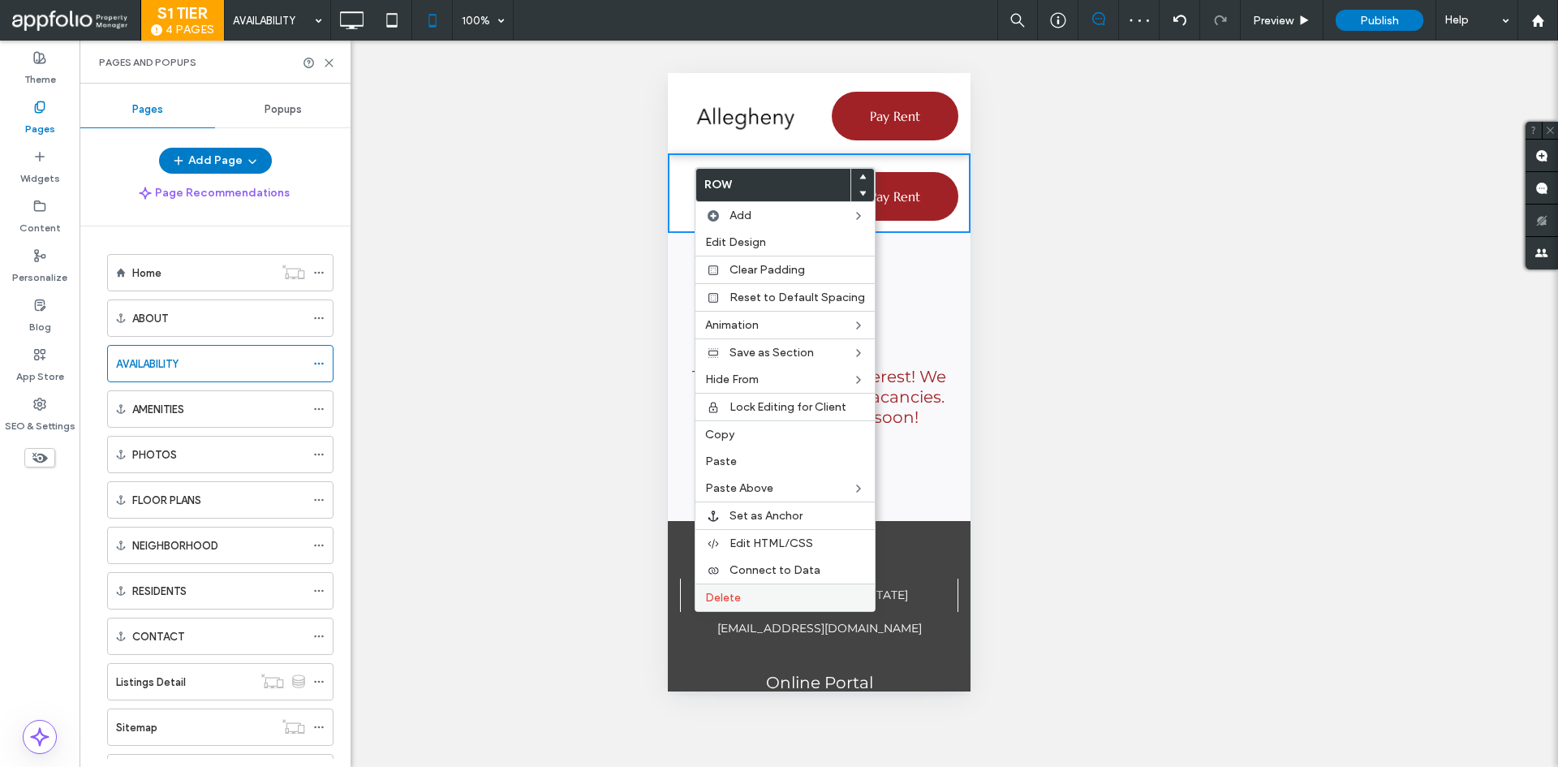
click at [739, 588] on div "Delete" at bounding box center [785, 598] width 179 height 28
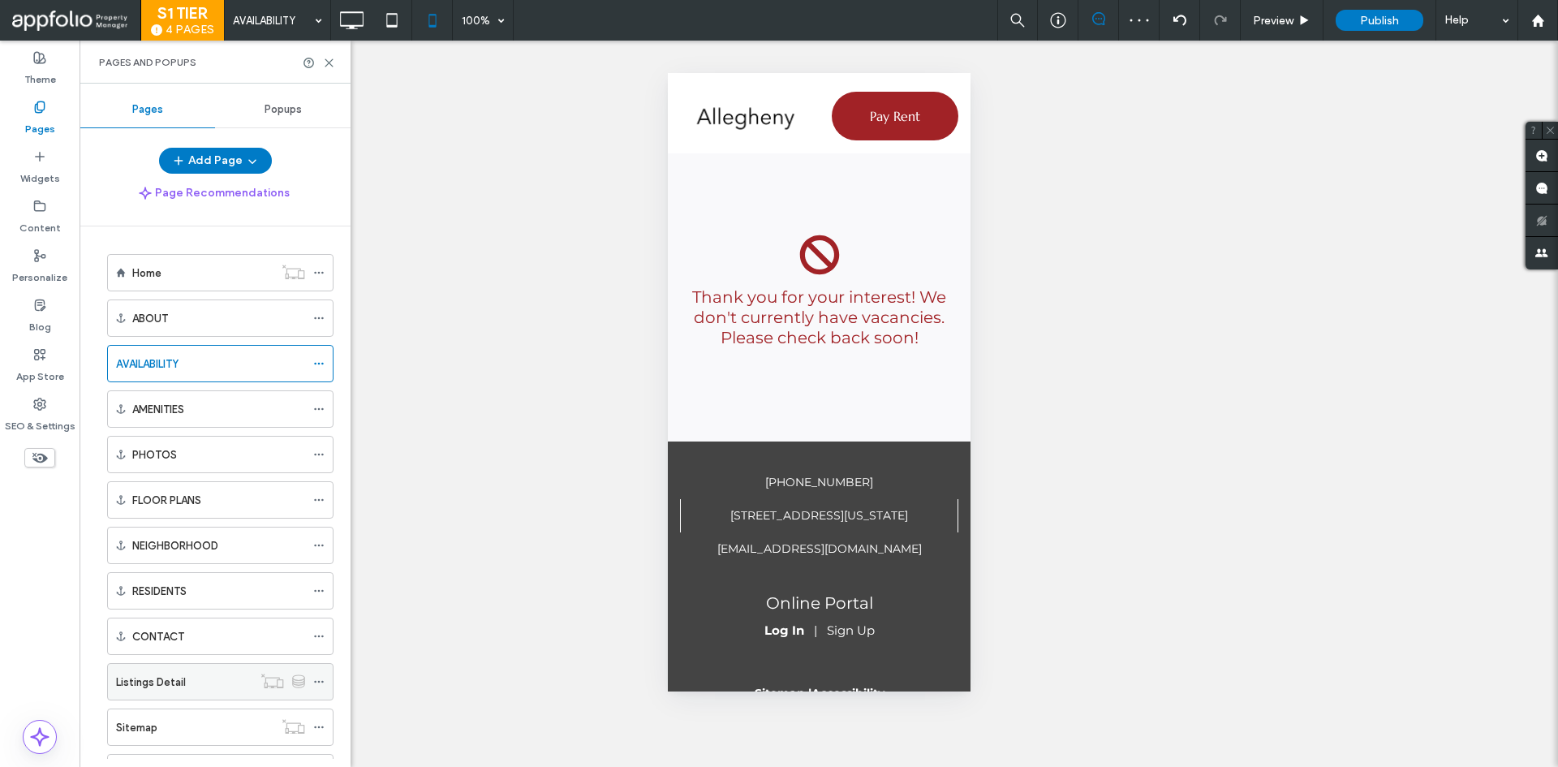
click at [135, 689] on label "Listings Detail" at bounding box center [151, 682] width 70 height 28
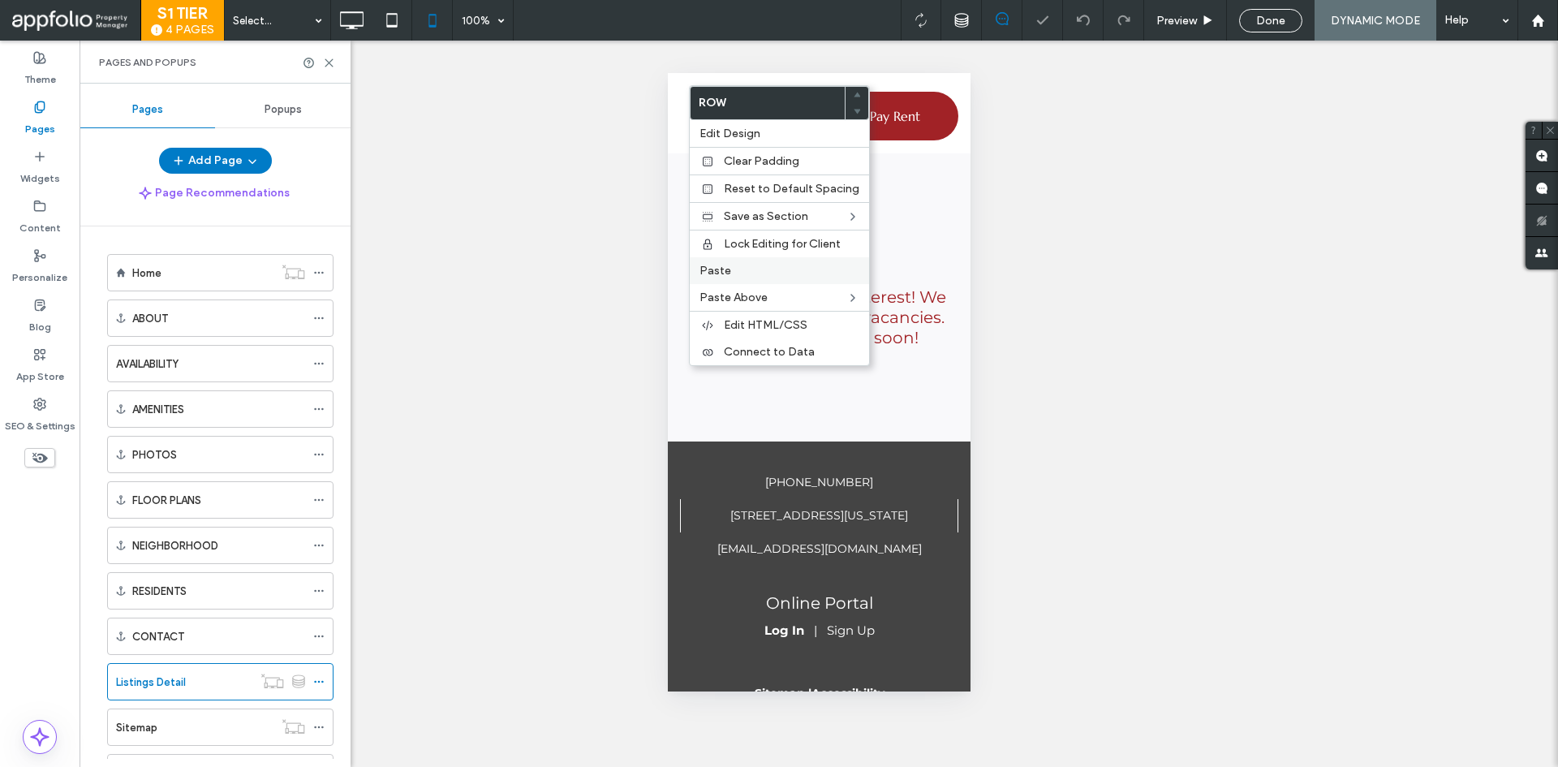
click at [726, 276] on span "Paste" at bounding box center [716, 271] width 32 height 14
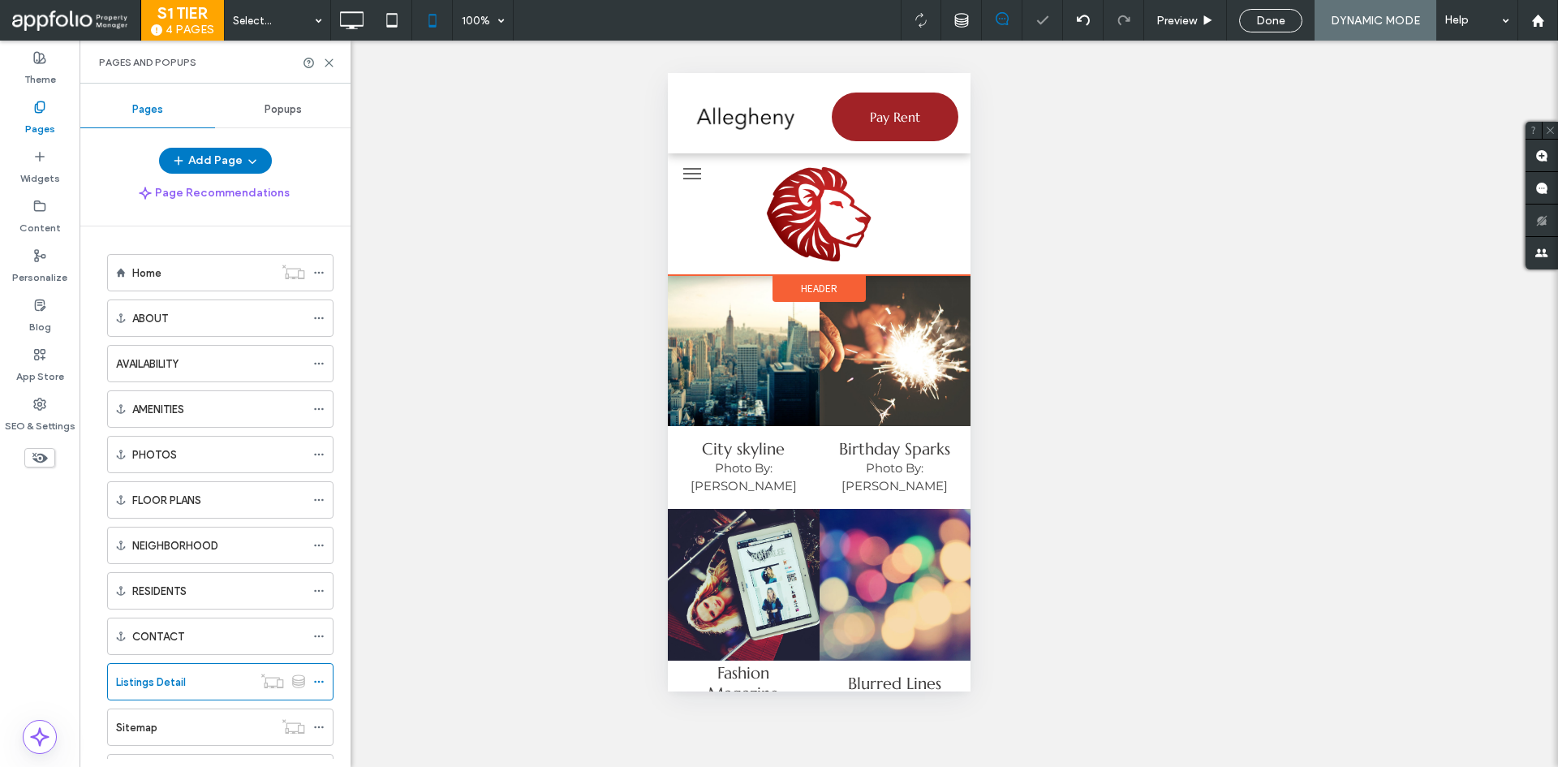
click at [810, 282] on span "Header" at bounding box center [818, 289] width 37 height 14
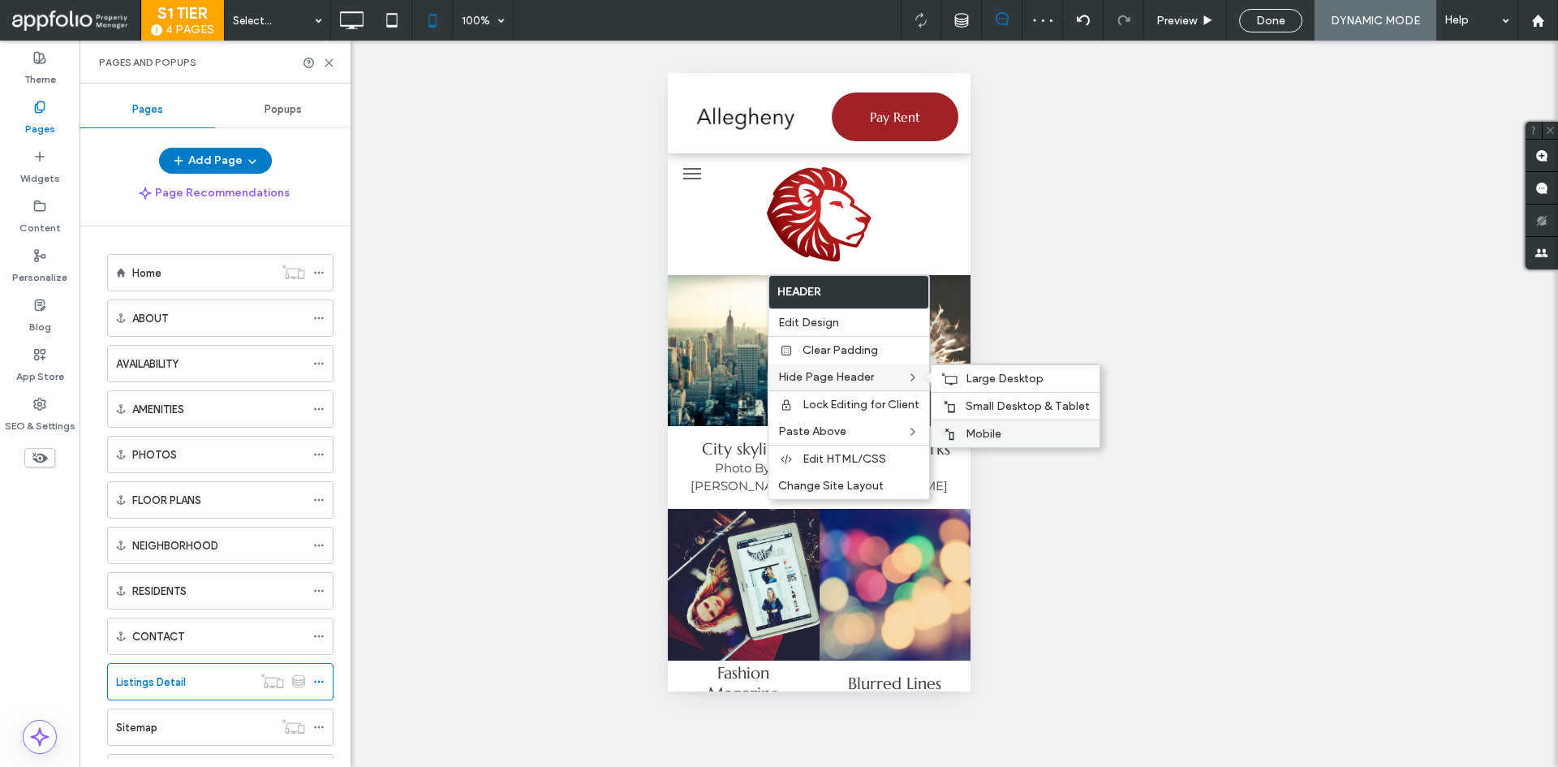
click at [971, 424] on div "Mobile" at bounding box center [1016, 434] width 168 height 28
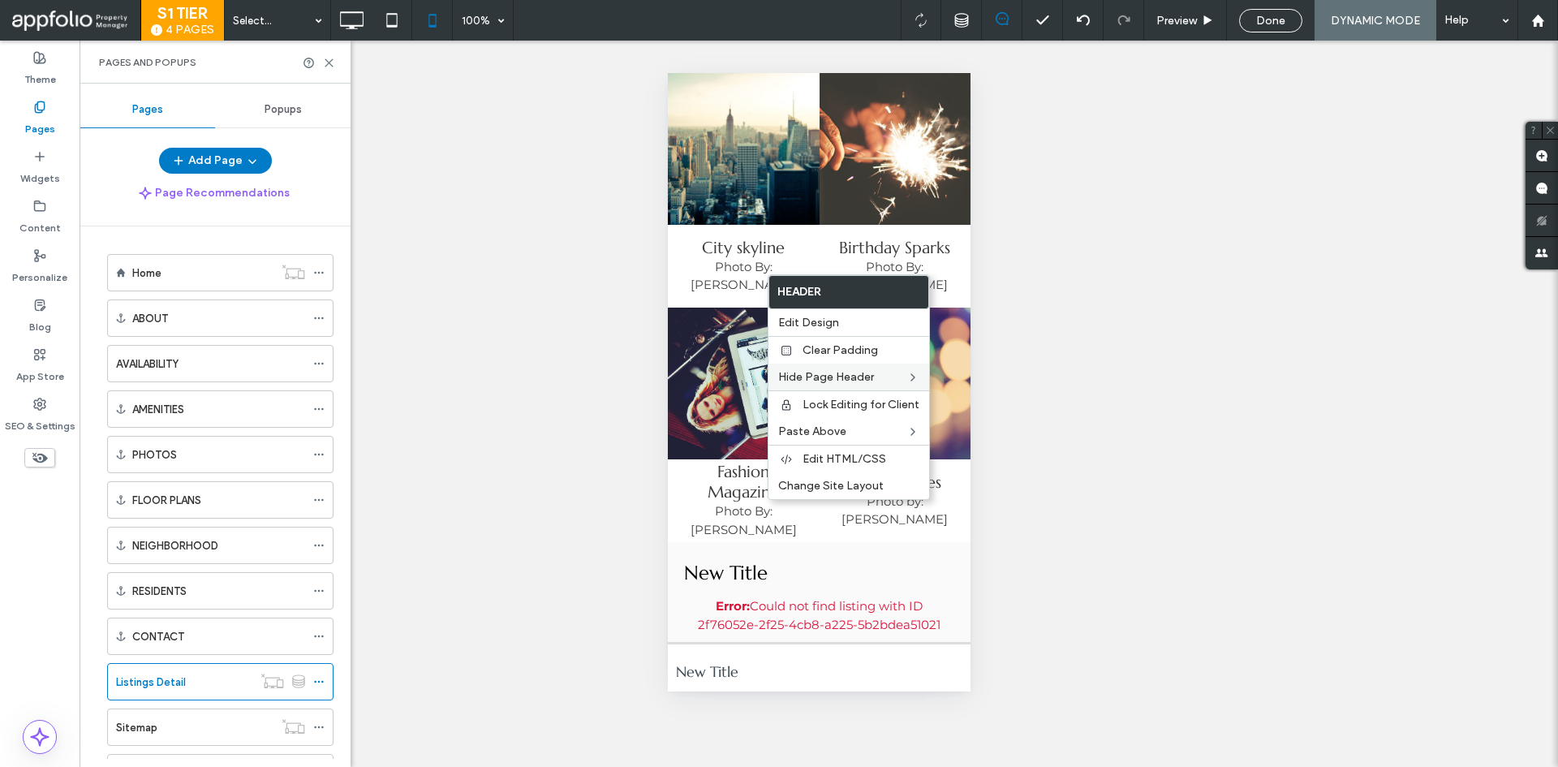
click at [1101, 248] on div "Unhide? Yes Unhide? Yes Unhide? Yes Unhide? Yes Unhide? Yes Unhide? Yes Unhide?…" at bounding box center [819, 404] width 1479 height 726
click at [1071, 13] on div at bounding box center [1083, 20] width 41 height 41
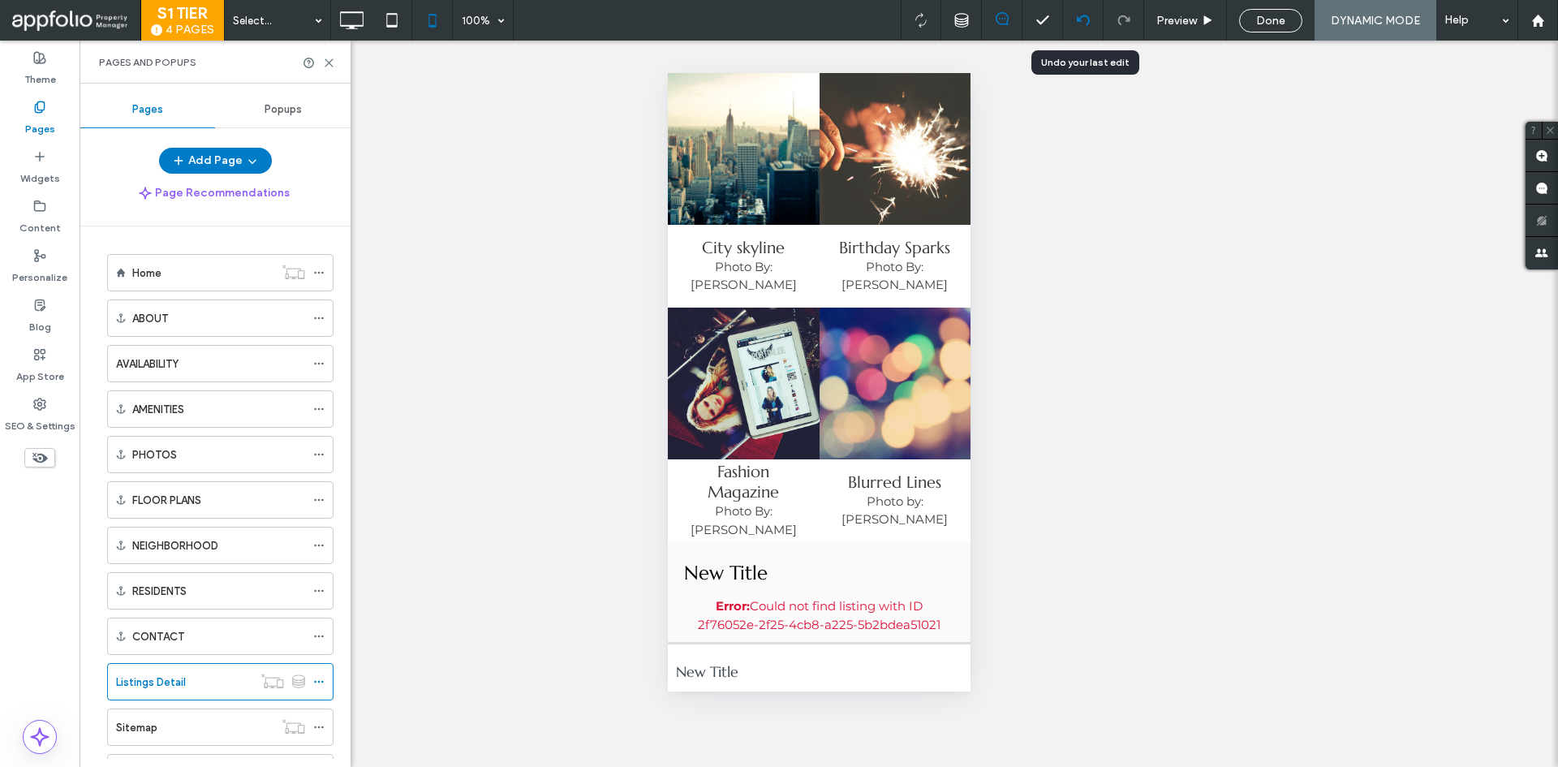
click at [1077, 20] on use at bounding box center [1082, 20] width 13 height 11
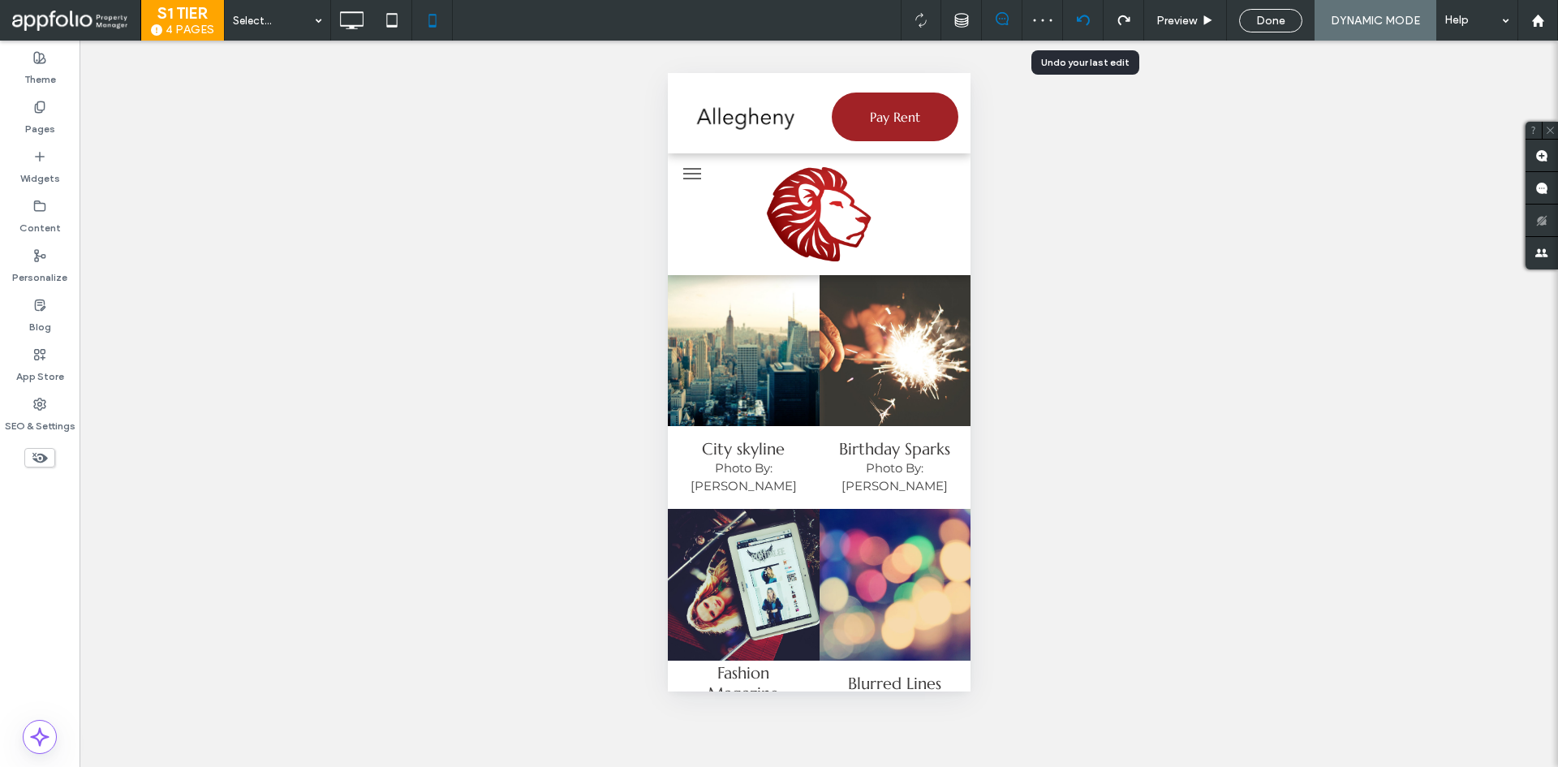
click at [1096, 17] on div at bounding box center [1083, 20] width 40 height 13
click at [1081, 29] on div at bounding box center [779, 383] width 1558 height 767
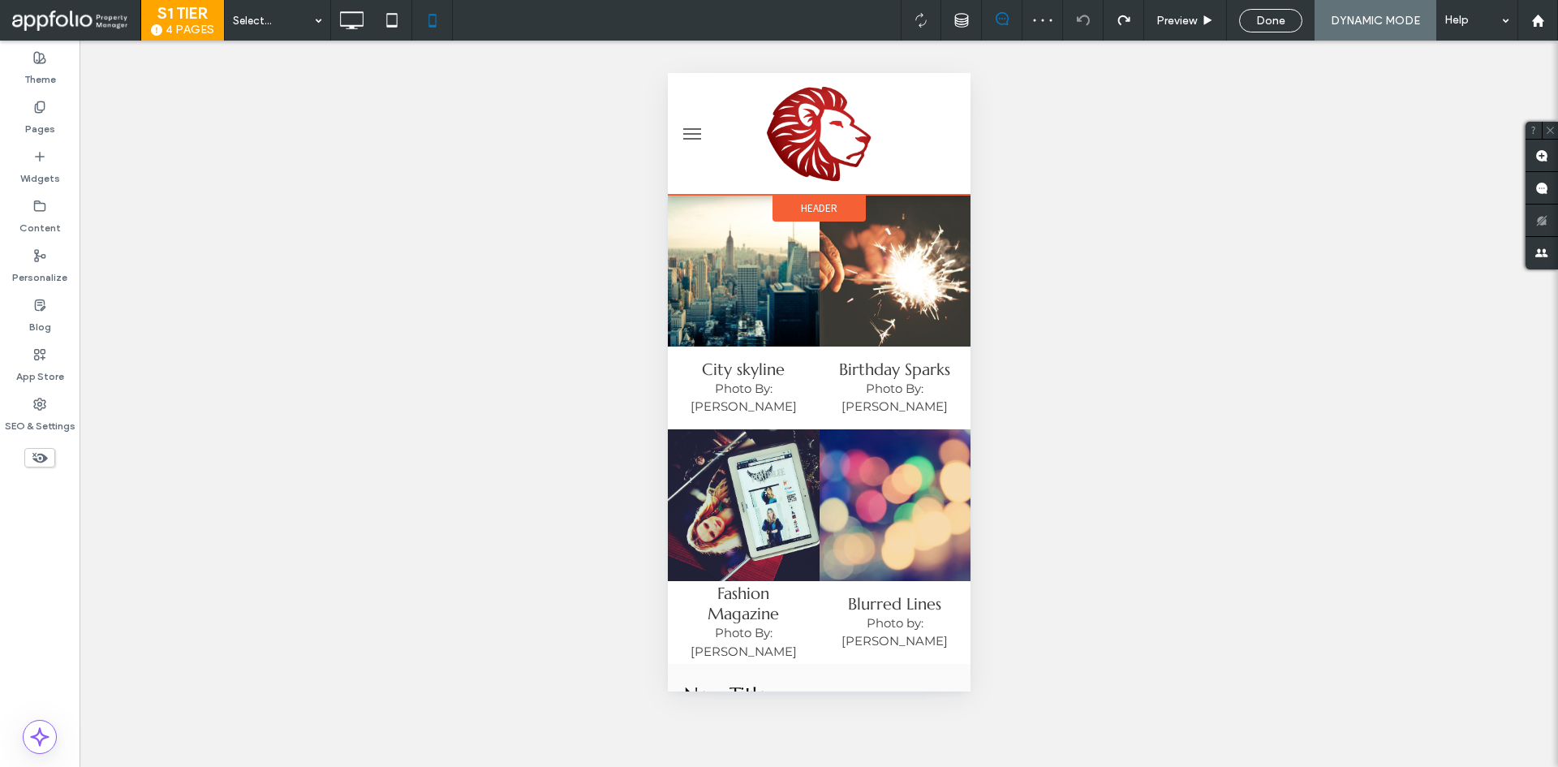
click at [792, 201] on div "Header" at bounding box center [818, 208] width 93 height 27
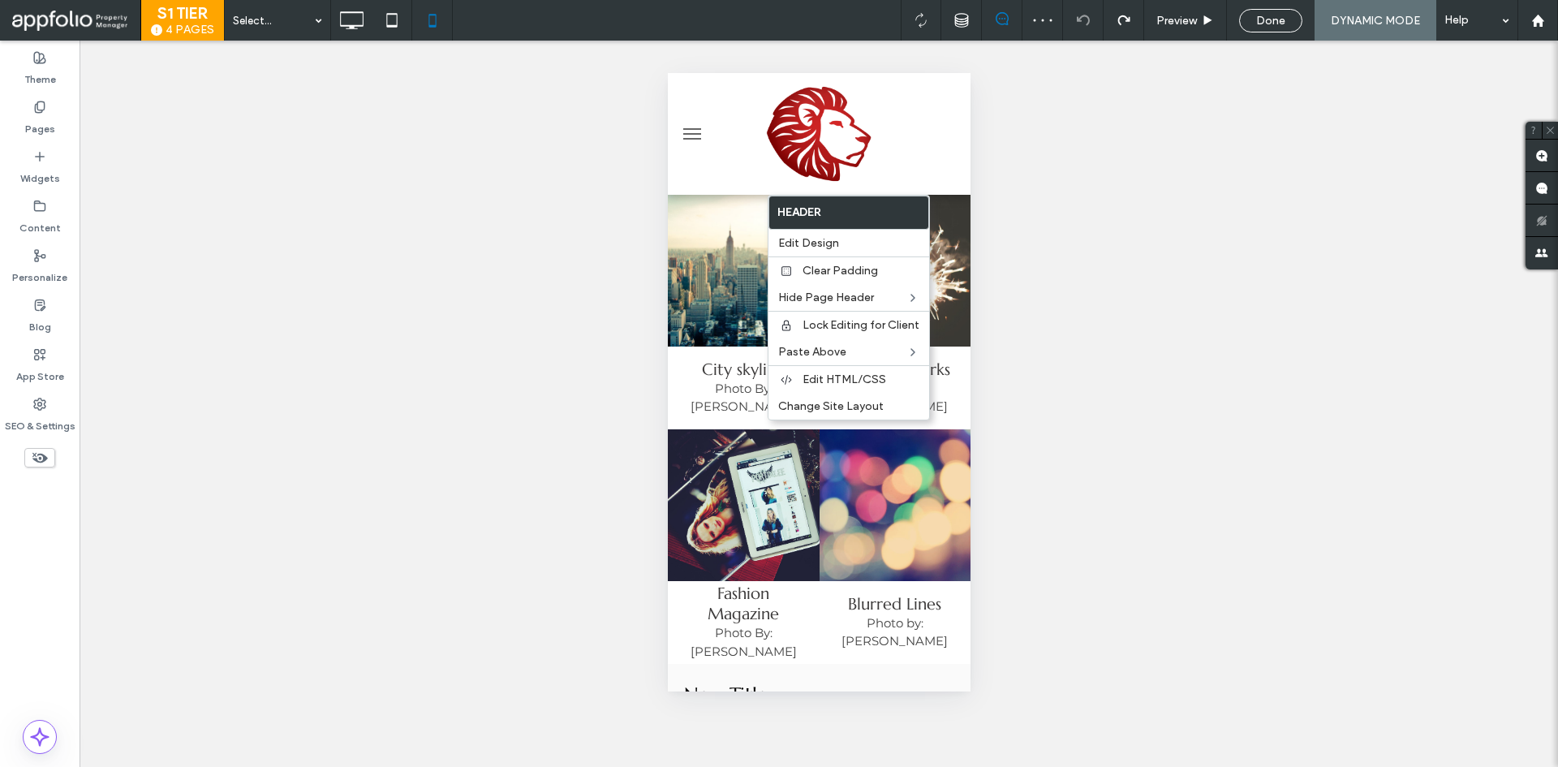
click at [1104, 228] on div "Unhide? Yes Unhide? Yes Unhide? Yes Unhide? Yes Unhide? Yes Unhide? Yes Unhide?…" at bounding box center [819, 404] width 1479 height 726
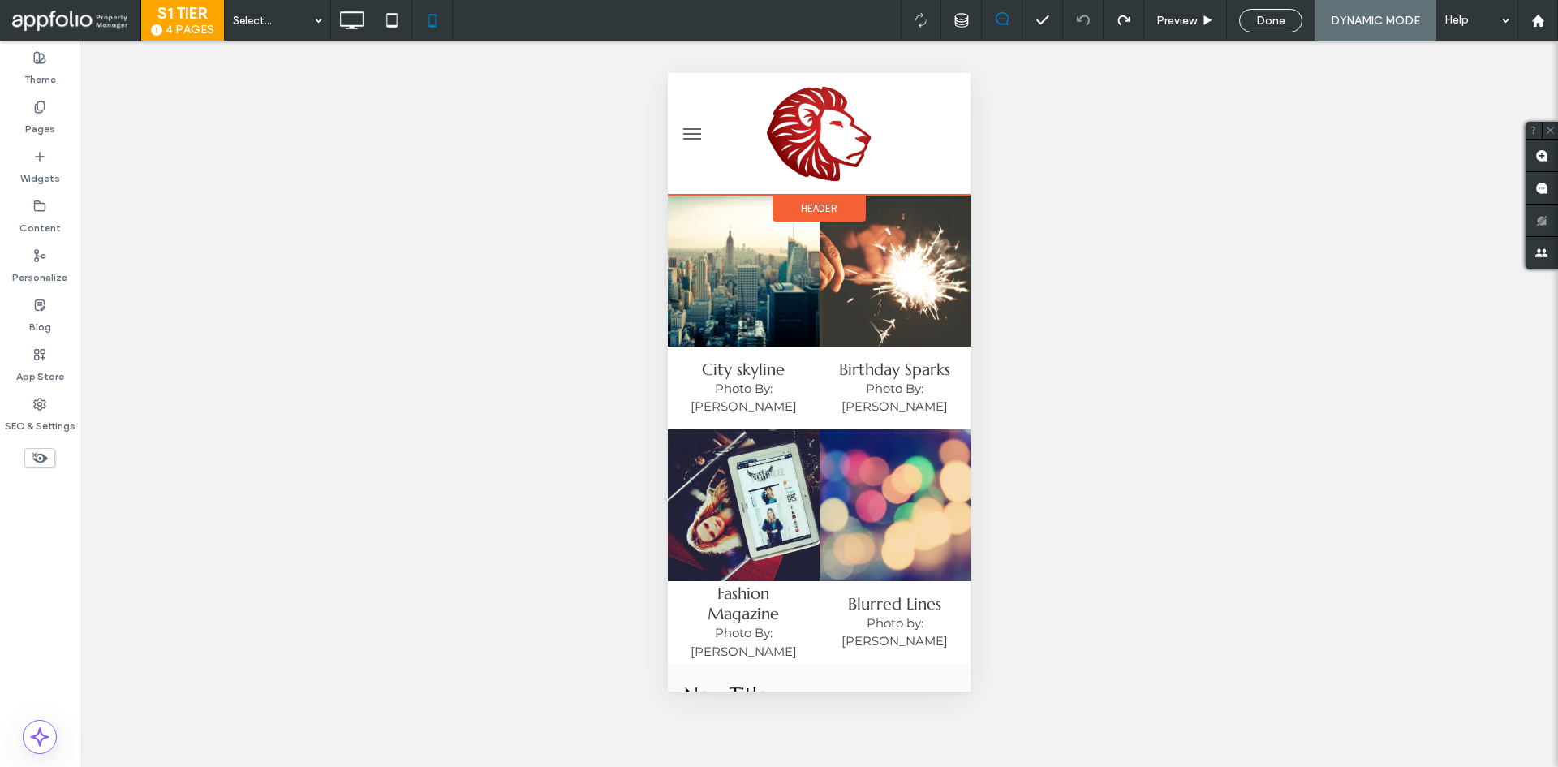
click at [800, 214] on span "Header" at bounding box center [818, 208] width 37 height 14
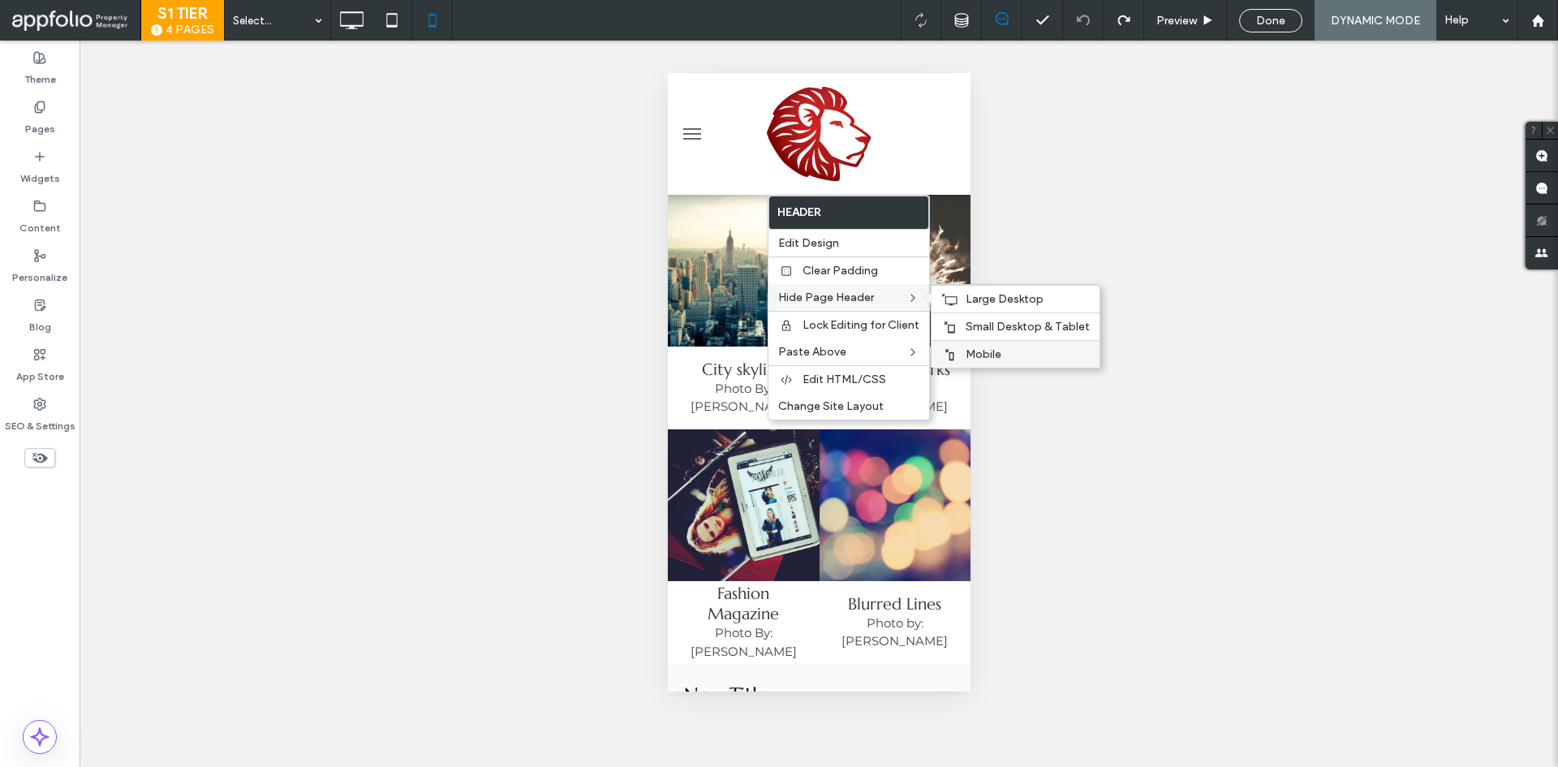
drag, startPoint x: 961, startPoint y: 355, endPoint x: 273, endPoint y: 261, distance: 693.8
click at [961, 355] on div "Mobile" at bounding box center [1016, 354] width 168 height 28
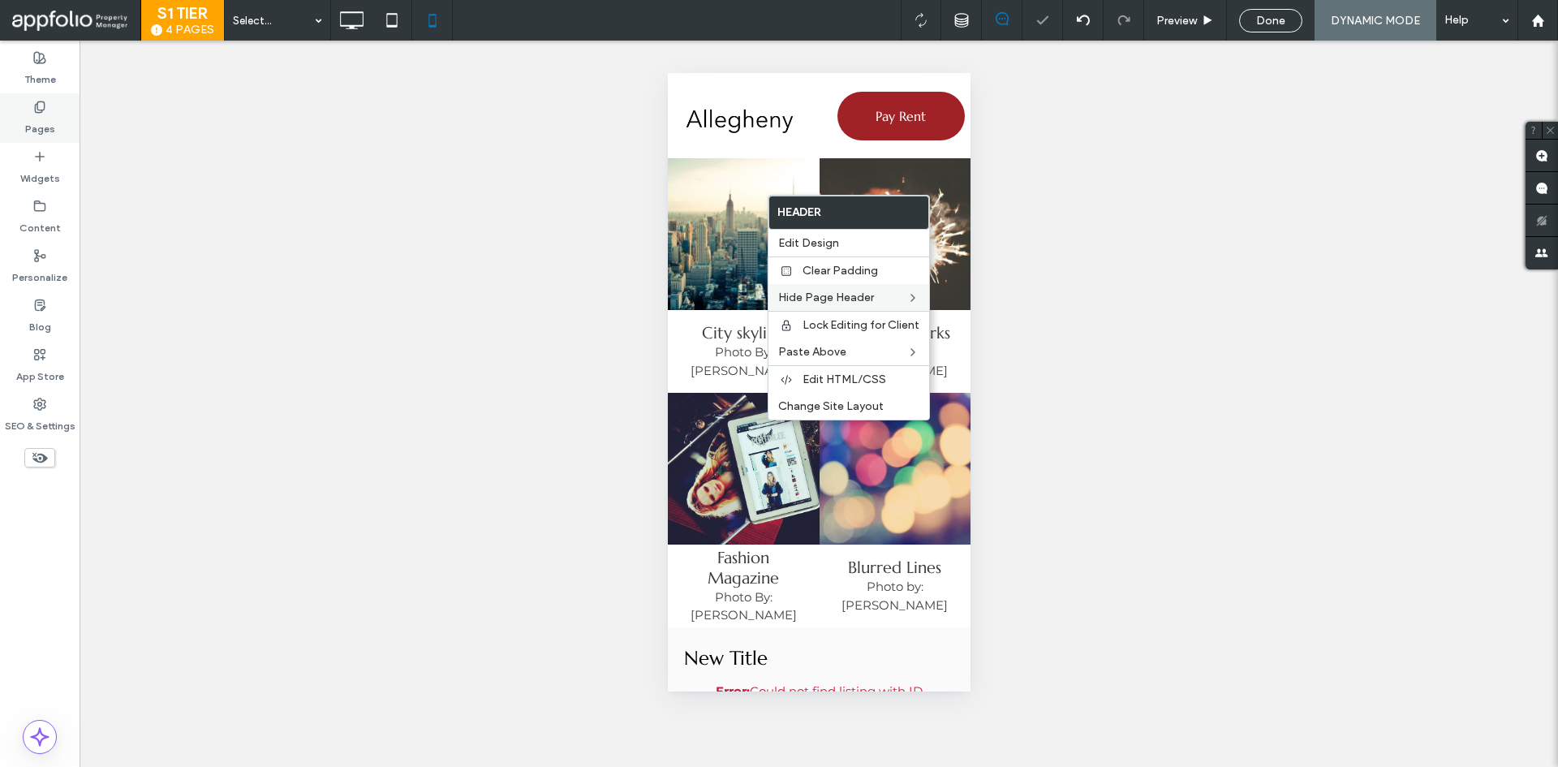
click at [51, 123] on label "Pages" at bounding box center [40, 125] width 30 height 23
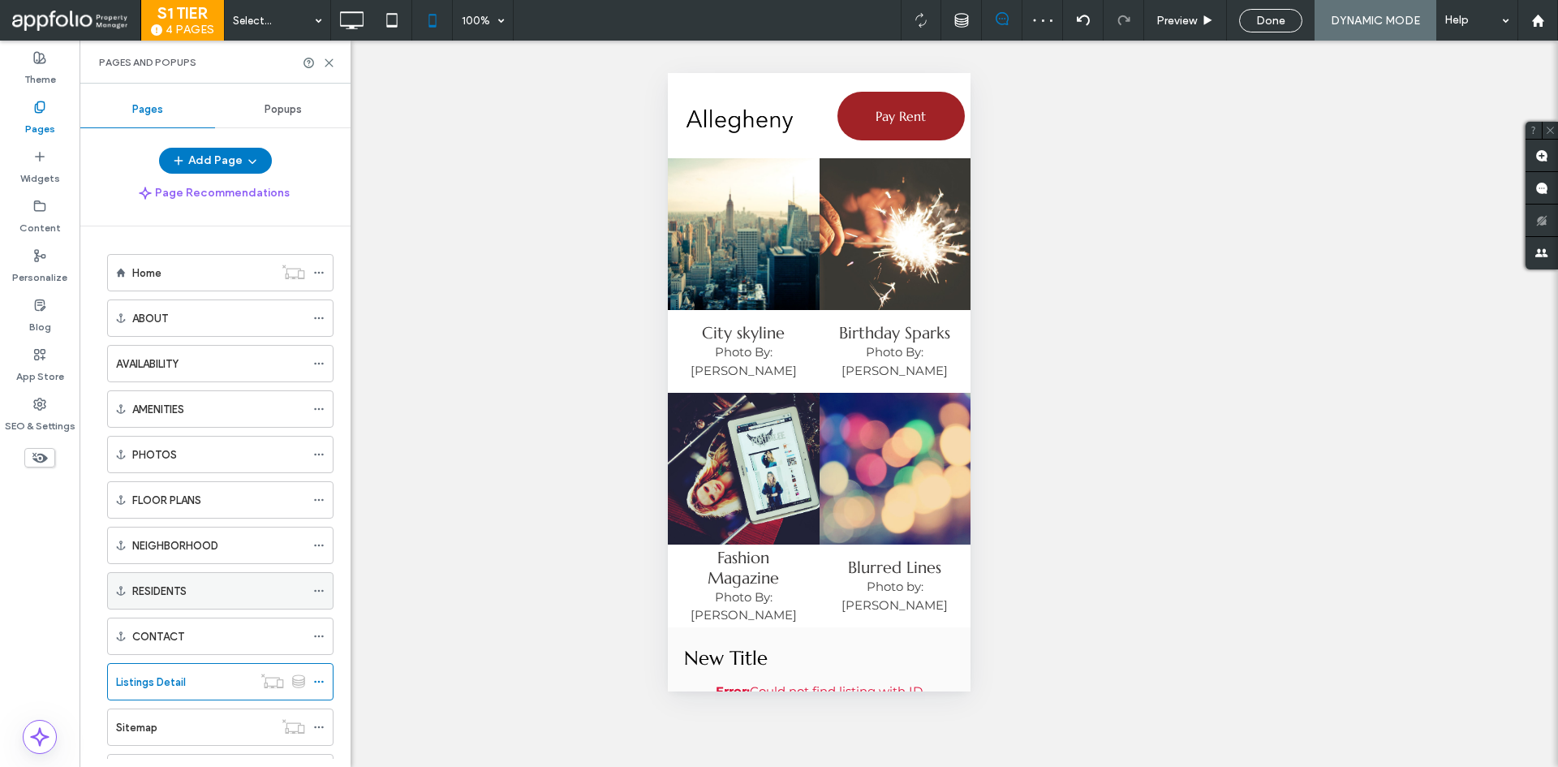
scroll to position [73, 0]
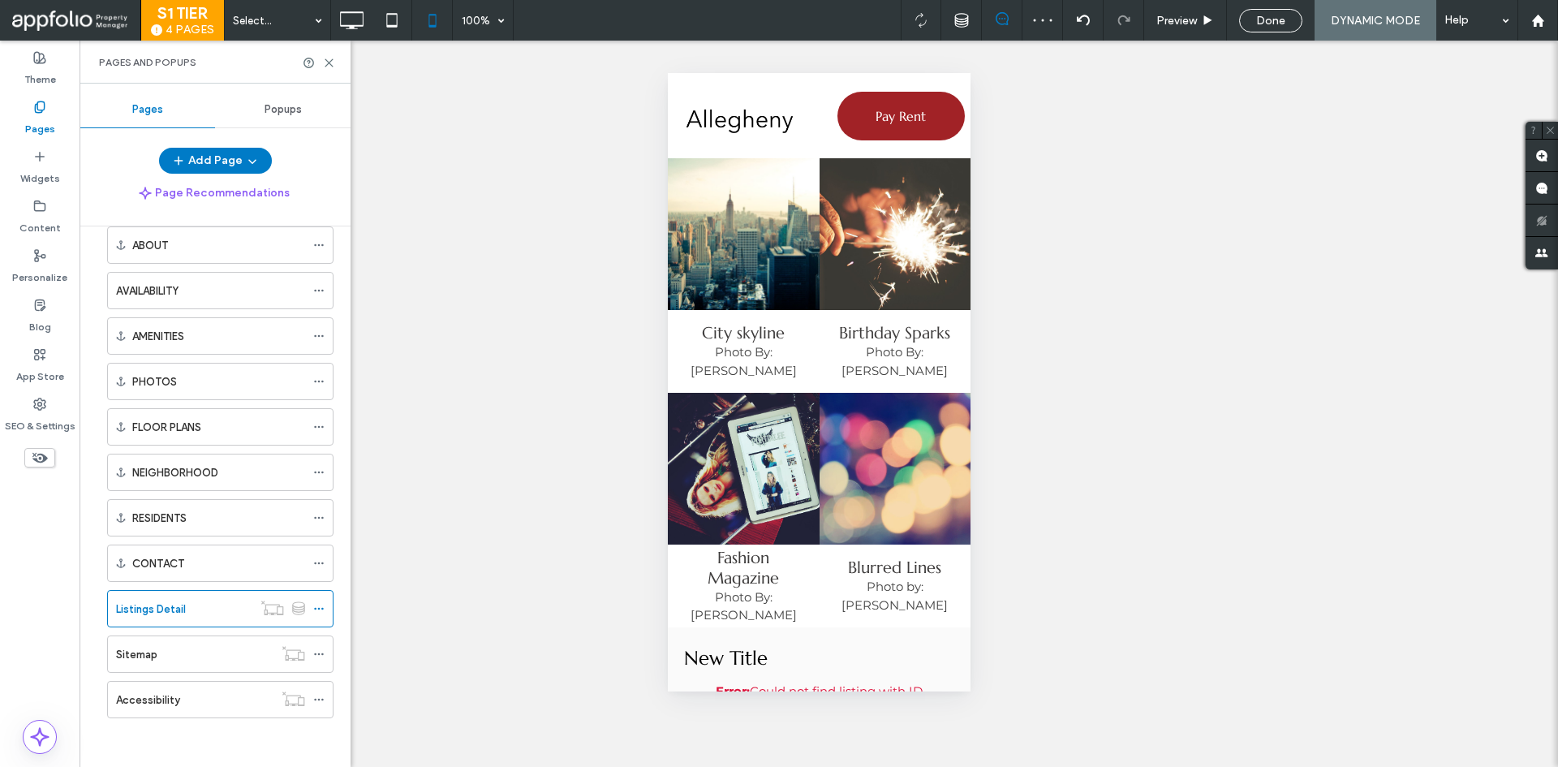
click at [210, 646] on div "Sitemap" at bounding box center [194, 654] width 157 height 17
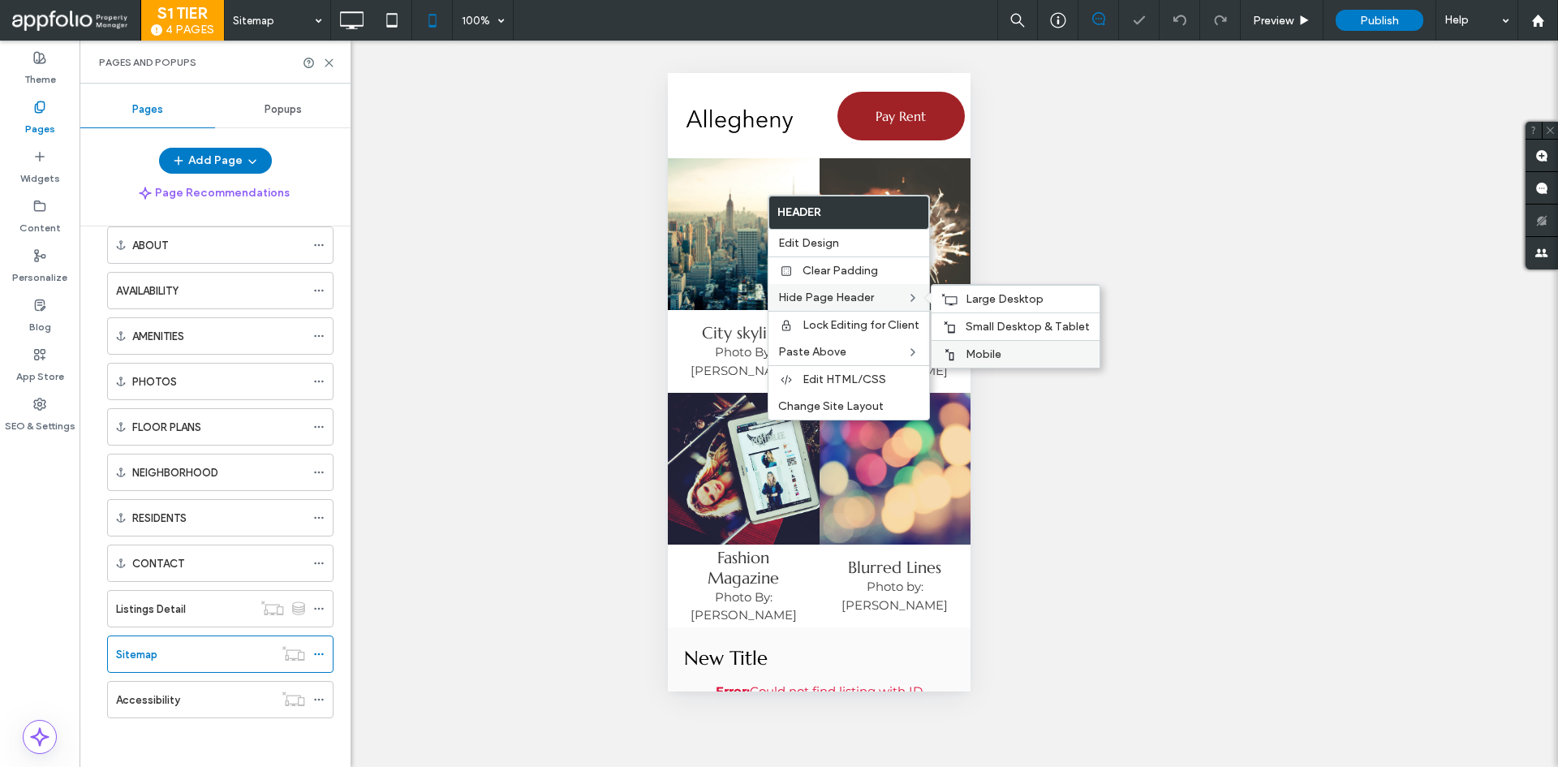
click at [977, 343] on div "Mobile" at bounding box center [1016, 354] width 168 height 28
click at [713, 59] on div "Unhide? Yes Unhide? Yes Unhide? Yes Unhide? Yes Unhide? Yes Unhide? Yes Unhide?…" at bounding box center [819, 404] width 1479 height 726
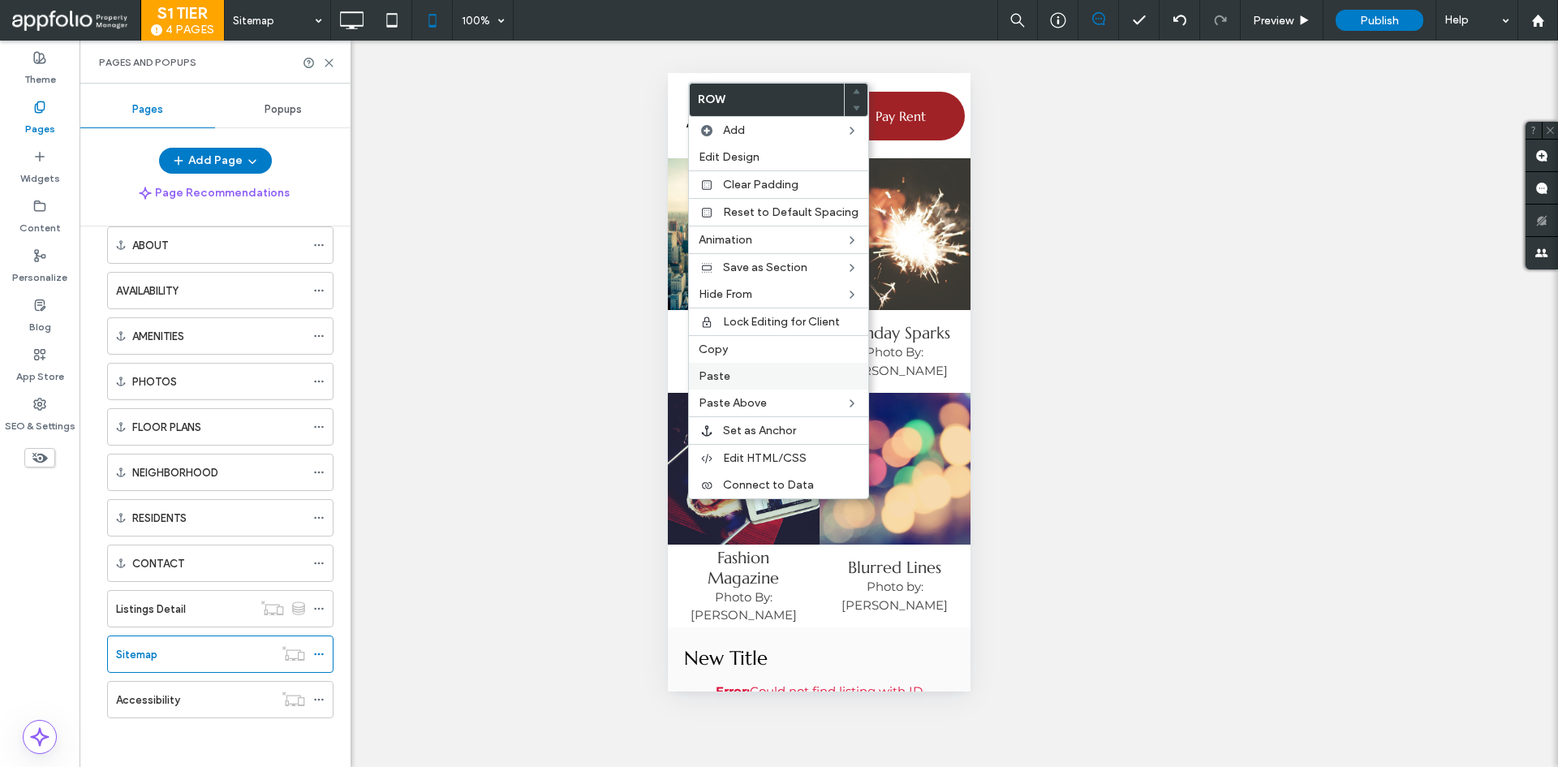
click at [719, 375] on span "Paste" at bounding box center [715, 376] width 32 height 14
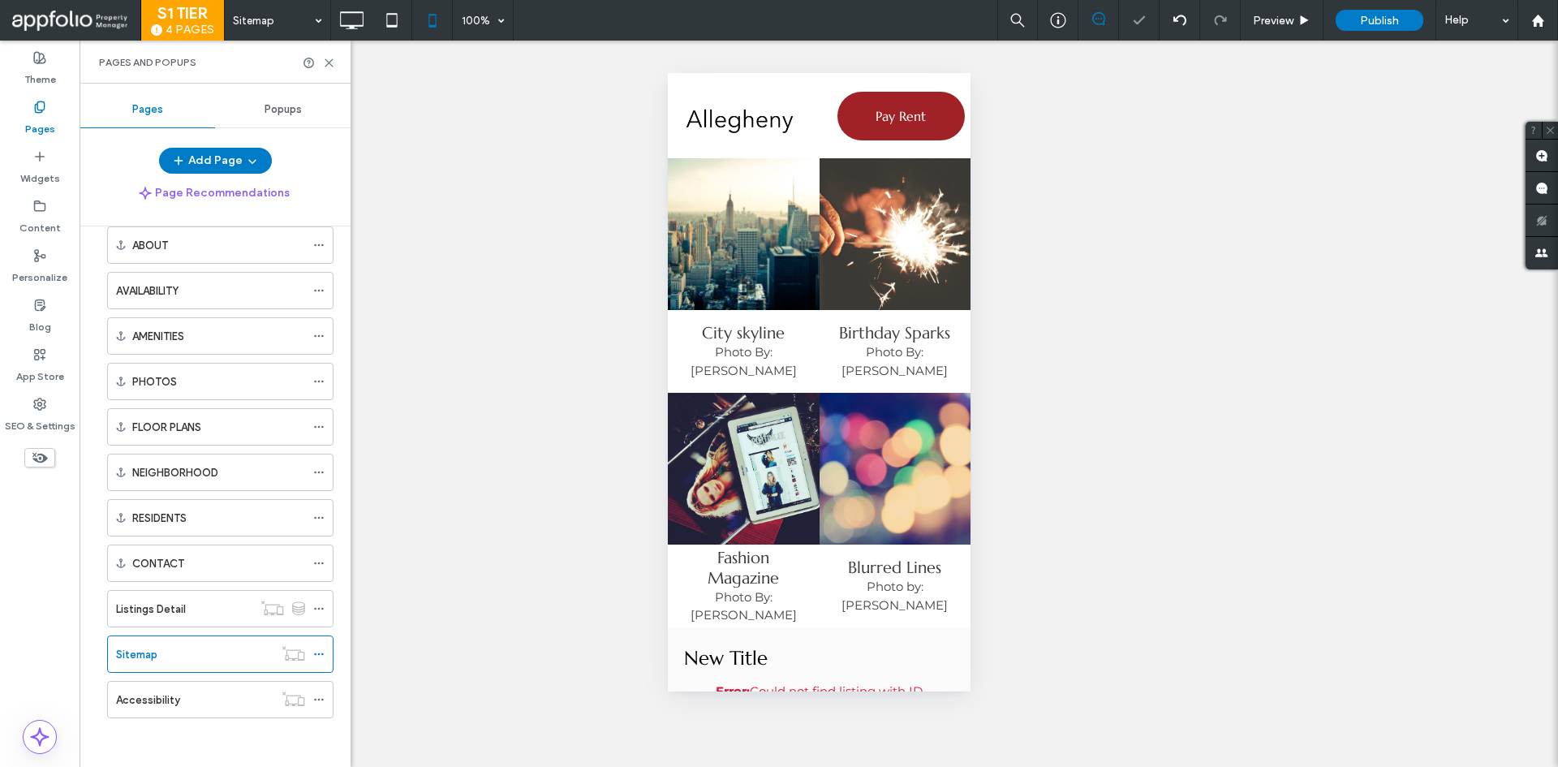
click at [183, 688] on div "Accessibility" at bounding box center [194, 700] width 157 height 36
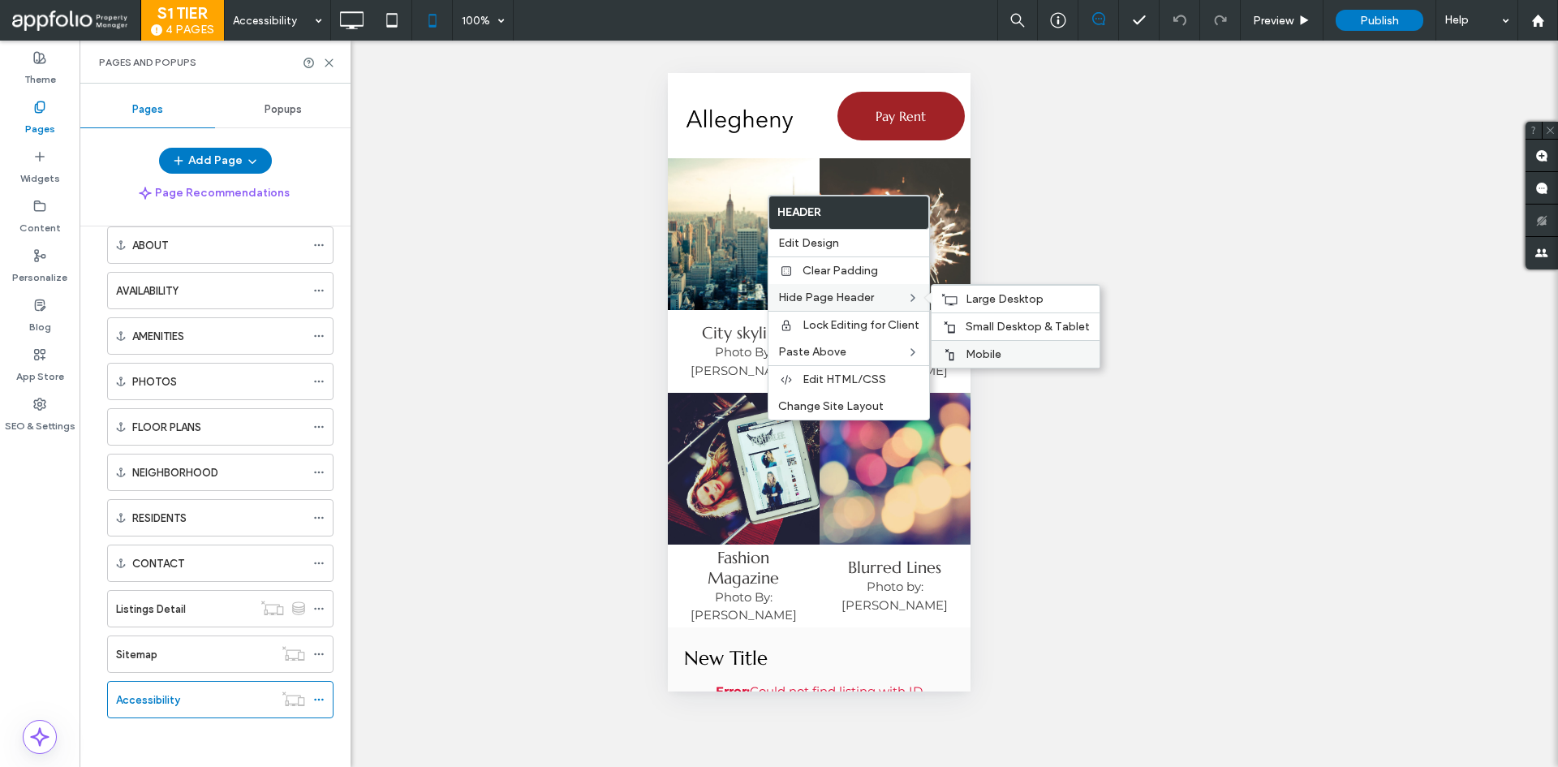
click at [981, 357] on span "Mobile" at bounding box center [984, 354] width 36 height 14
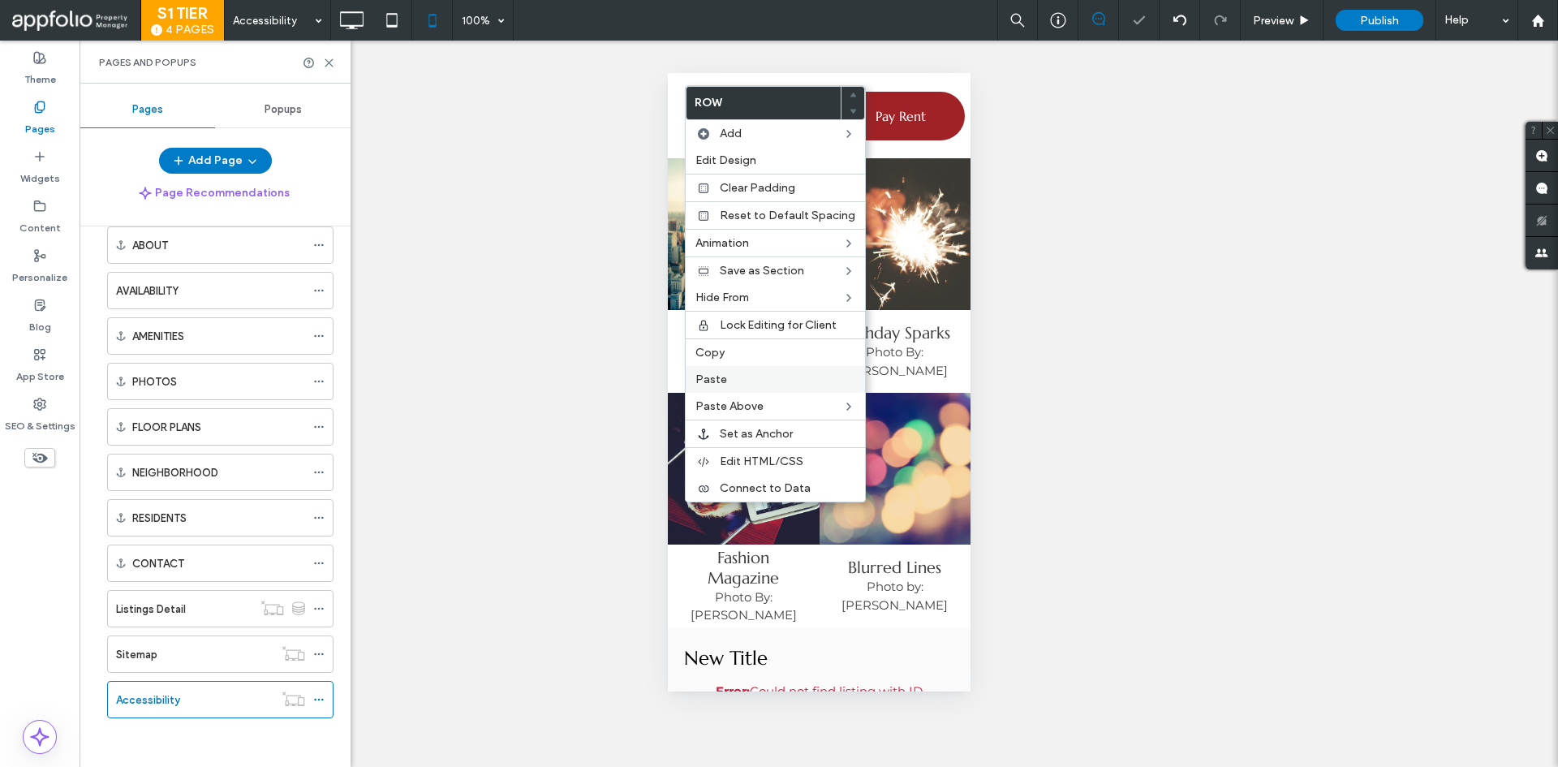
click at [726, 381] on label "Paste" at bounding box center [776, 380] width 160 height 14
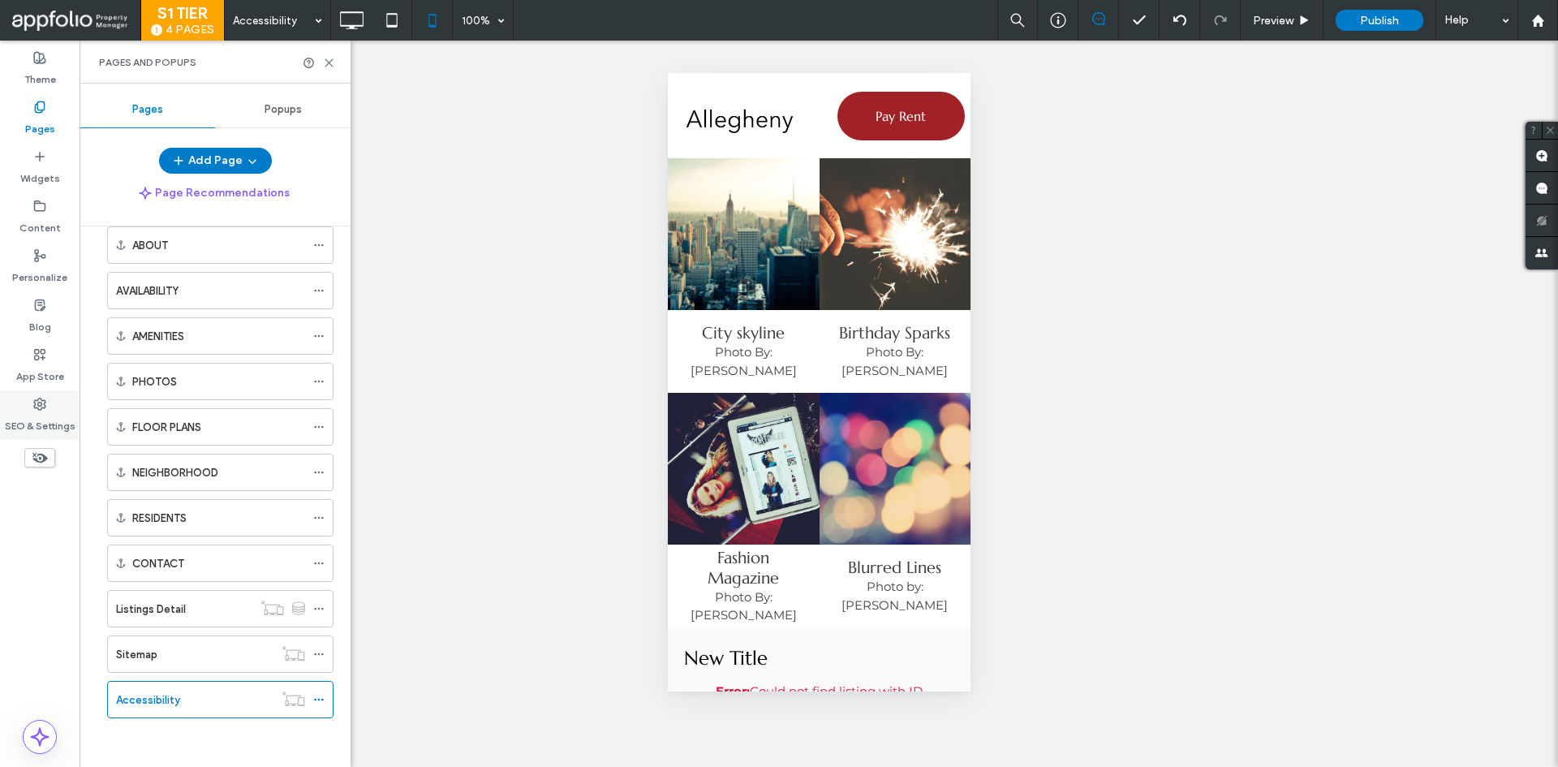
click at [41, 399] on use at bounding box center [39, 403] width 11 height 11
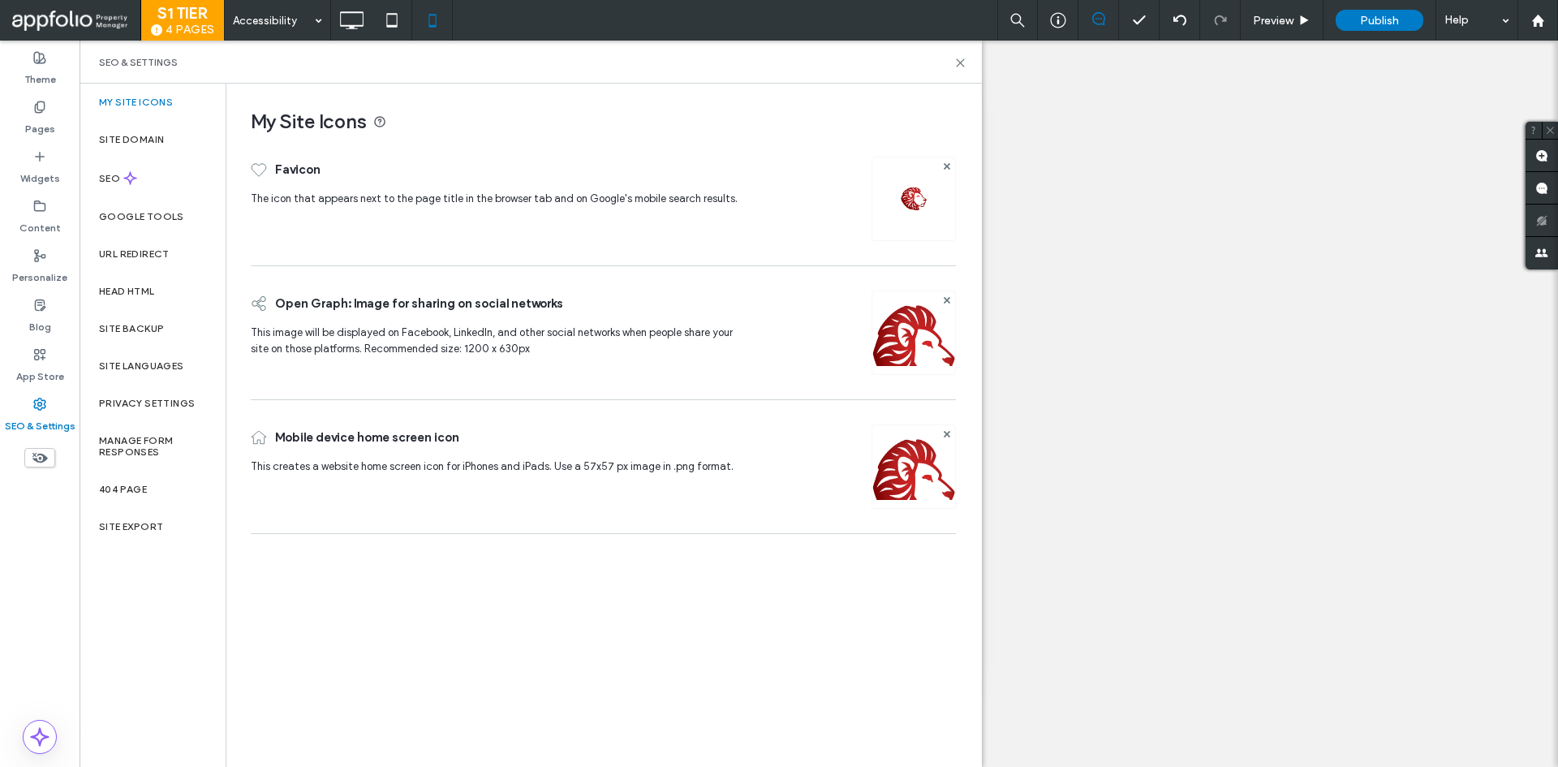
click at [116, 316] on ol "Home ABOUT AVAILABILITY AMENITIES PHOTOS FLOOR PLANS NEIGHBORHOOD RESIDENTS CON…" at bounding box center [210, 449] width 247 height 537
click at [118, 317] on div "Site Backup" at bounding box center [153, 328] width 146 height 37
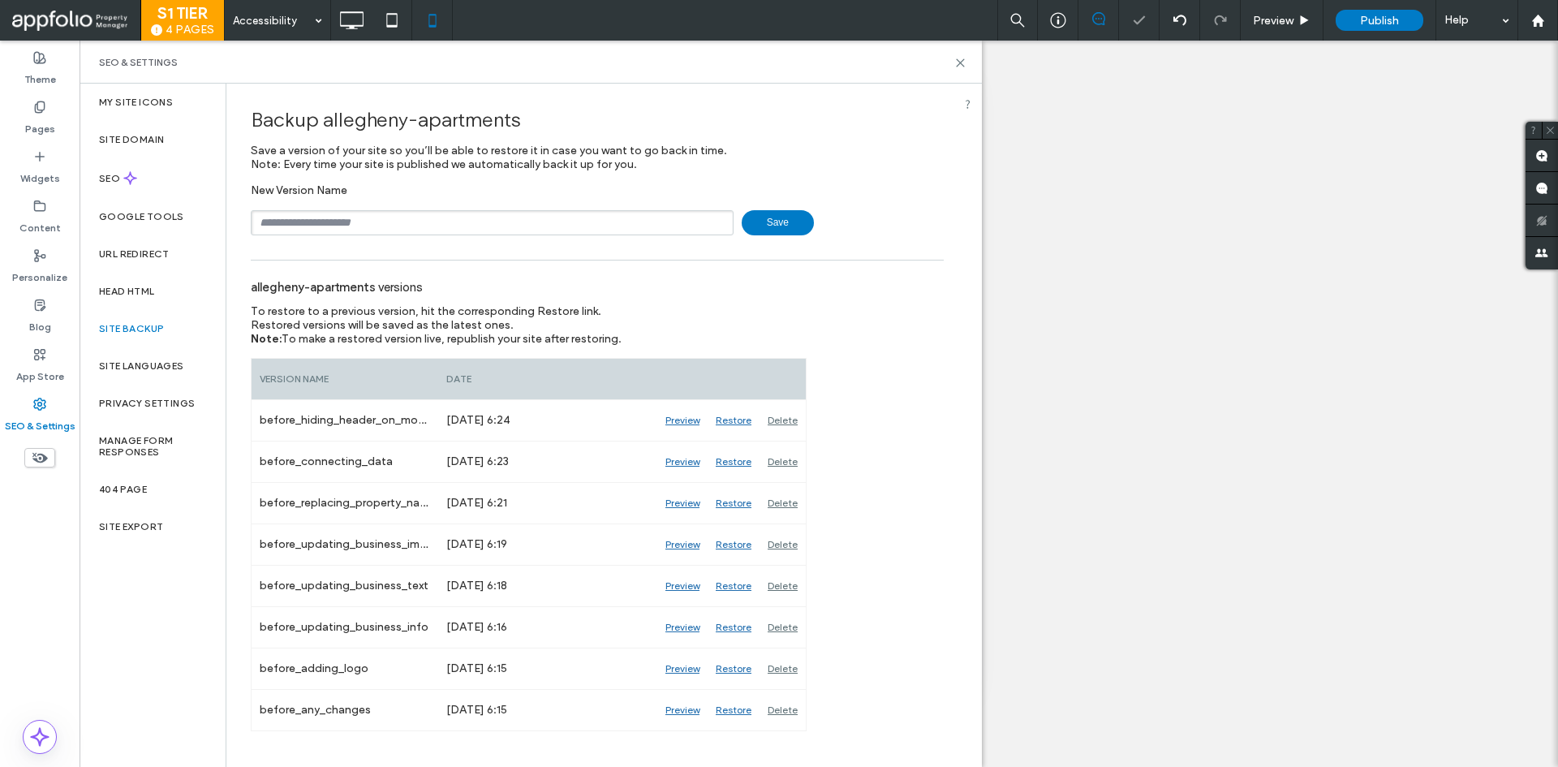
click at [123, 321] on div "Site Backup" at bounding box center [153, 328] width 146 height 37
click at [331, 232] on input "text" at bounding box center [492, 222] width 483 height 25
type input "**********"
click at [767, 225] on span "Save" at bounding box center [778, 222] width 72 height 25
click at [767, 225] on div "**********" at bounding box center [597, 222] width 693 height 25
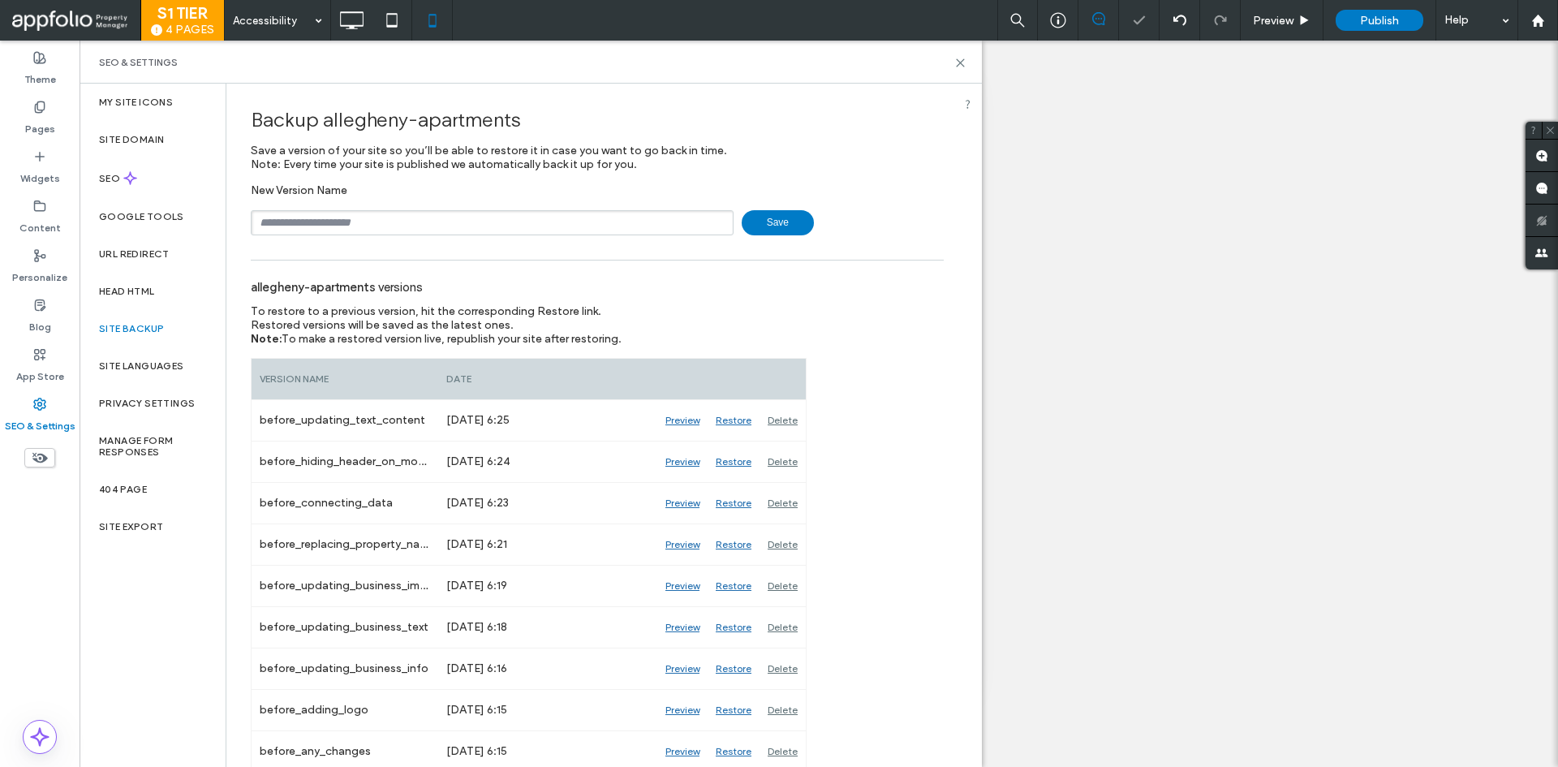
click at [951, 56] on div "SEO & Settings" at bounding box center [531, 62] width 864 height 13
click at [953, 62] on div "SEO & Settings" at bounding box center [531, 62] width 864 height 13
click at [955, 62] on icon at bounding box center [960, 63] width 12 height 12
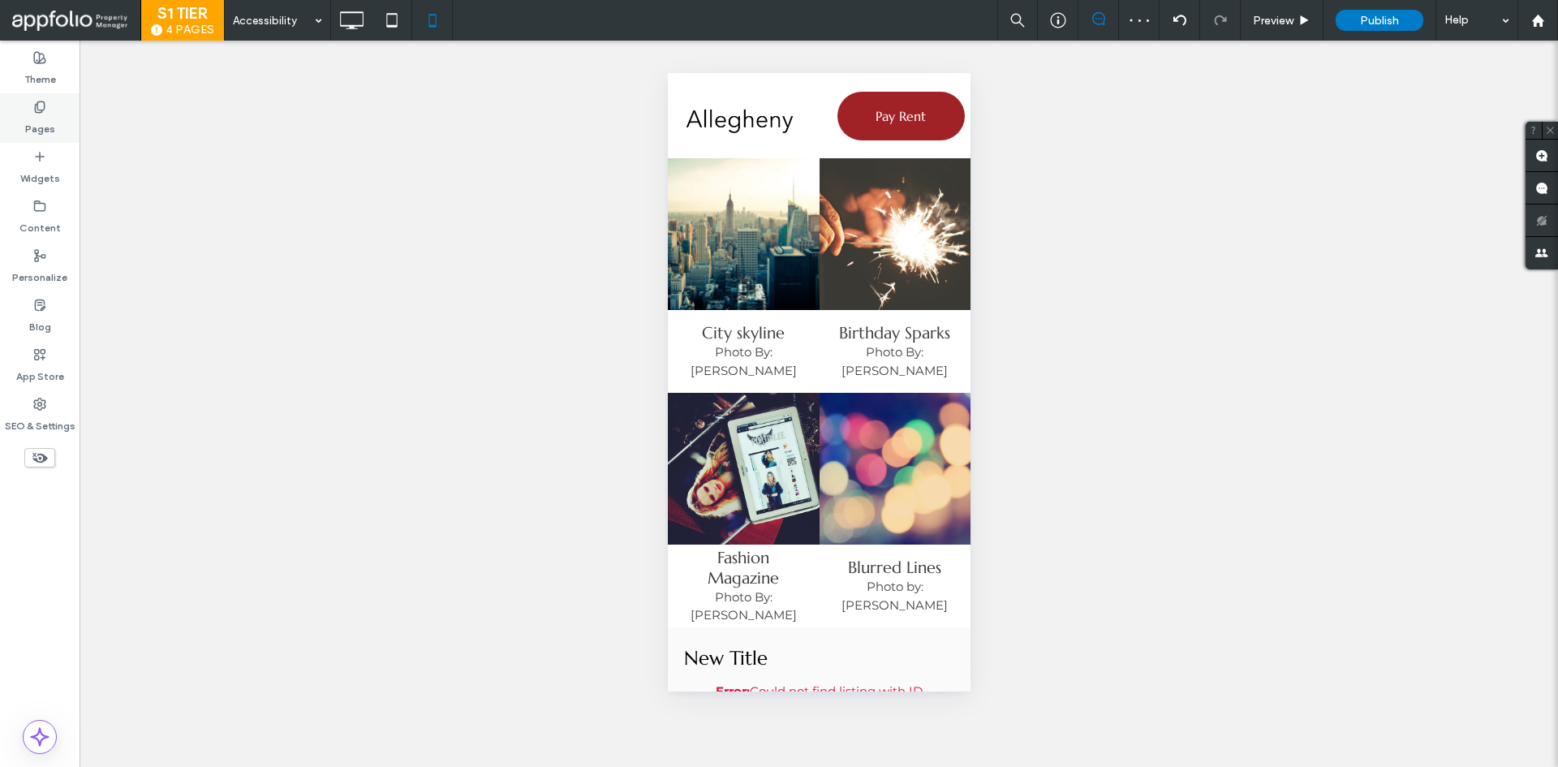
click at [68, 118] on div "Pages" at bounding box center [40, 118] width 80 height 50
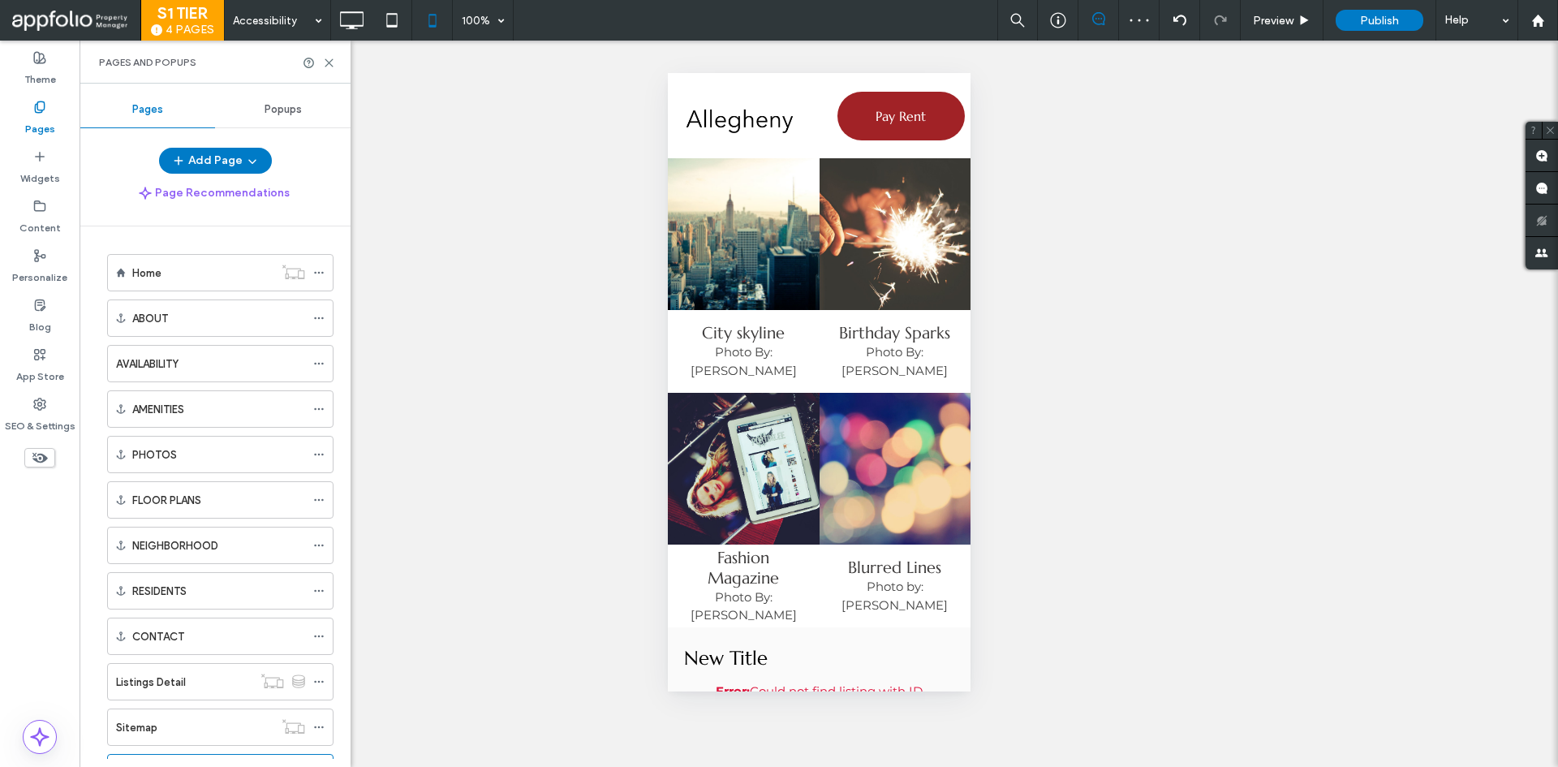
click at [157, 239] on div "Home ABOUT AVAILABILITY AMENITIES PHOTOS FLOOR PLANS NEIGHBORHOOD RESIDENTS CON…" at bounding box center [225, 492] width 252 height 532
click at [156, 269] on label "Home" at bounding box center [146, 273] width 29 height 28
click at [329, 63] on div "S1 TIER 4 PAGES Home 100% Preview Publish Help Site Comments Team & Clients Aut…" at bounding box center [779, 383] width 1558 height 767
click at [334, 52] on div "Pages and Popups" at bounding box center [215, 62] width 271 height 43
click at [325, 63] on icon at bounding box center [329, 63] width 12 height 12
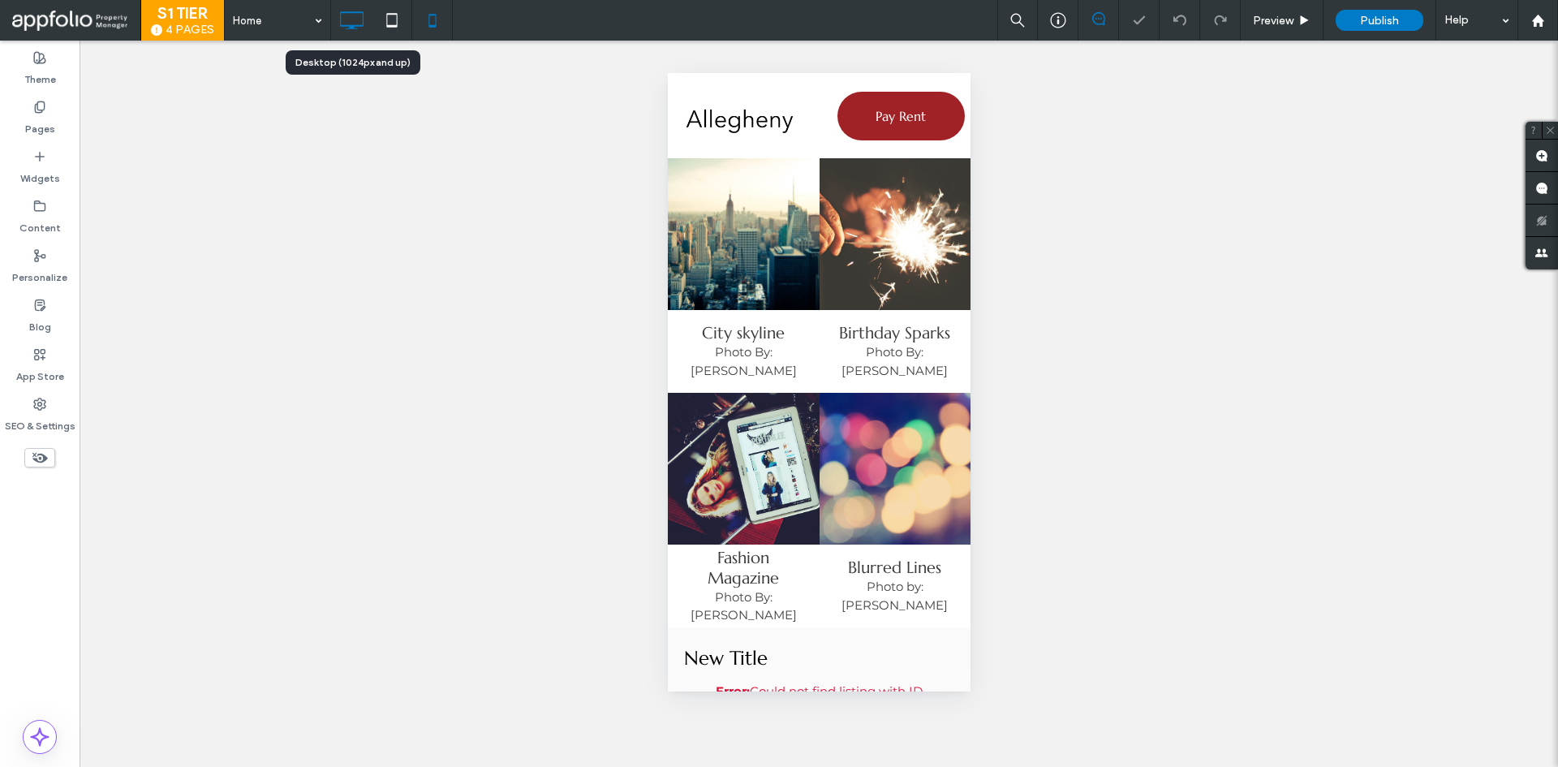
click at [360, 13] on use at bounding box center [353, 20] width 24 height 18
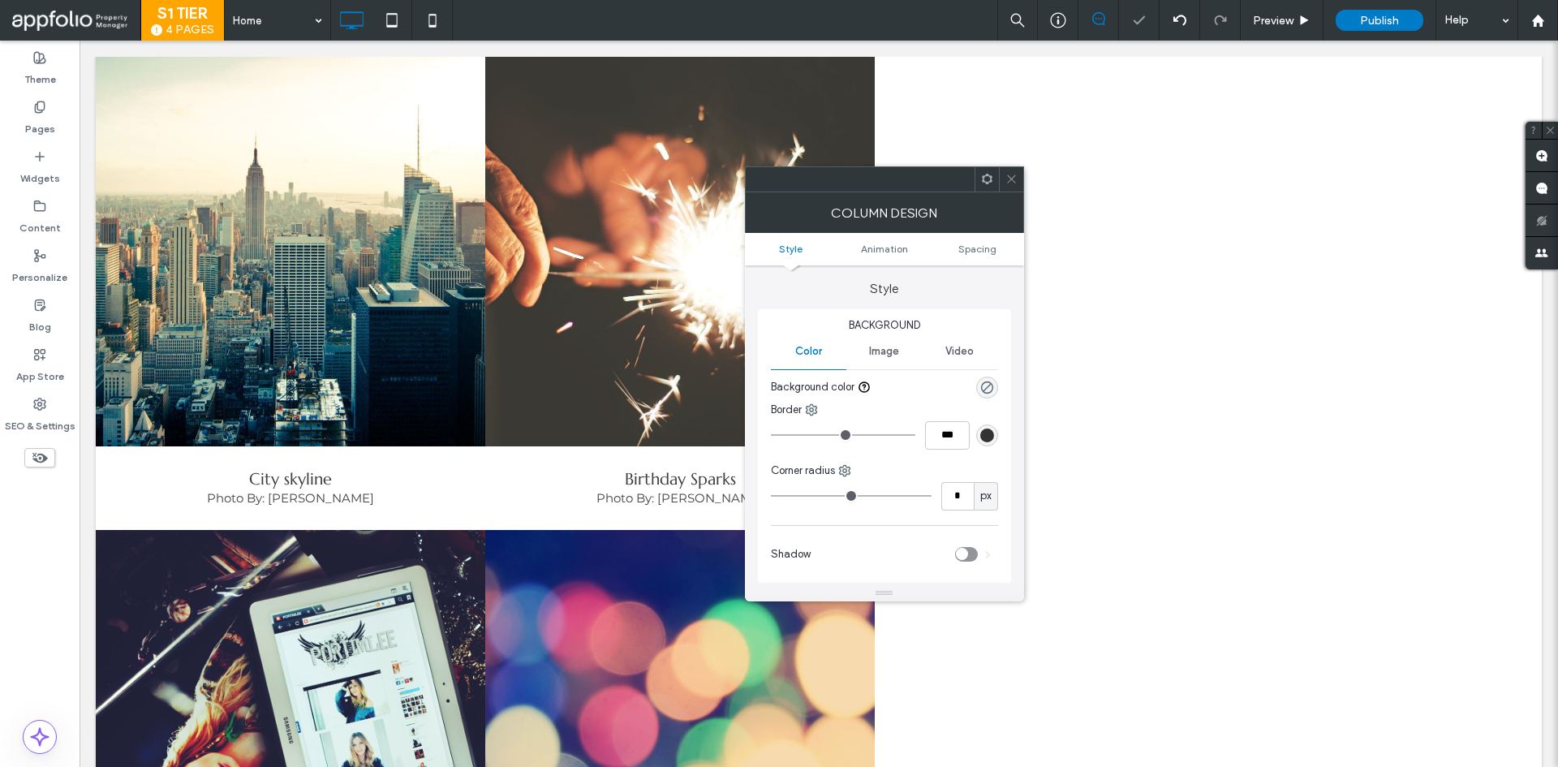
click at [1012, 170] on span at bounding box center [1012, 179] width 12 height 24
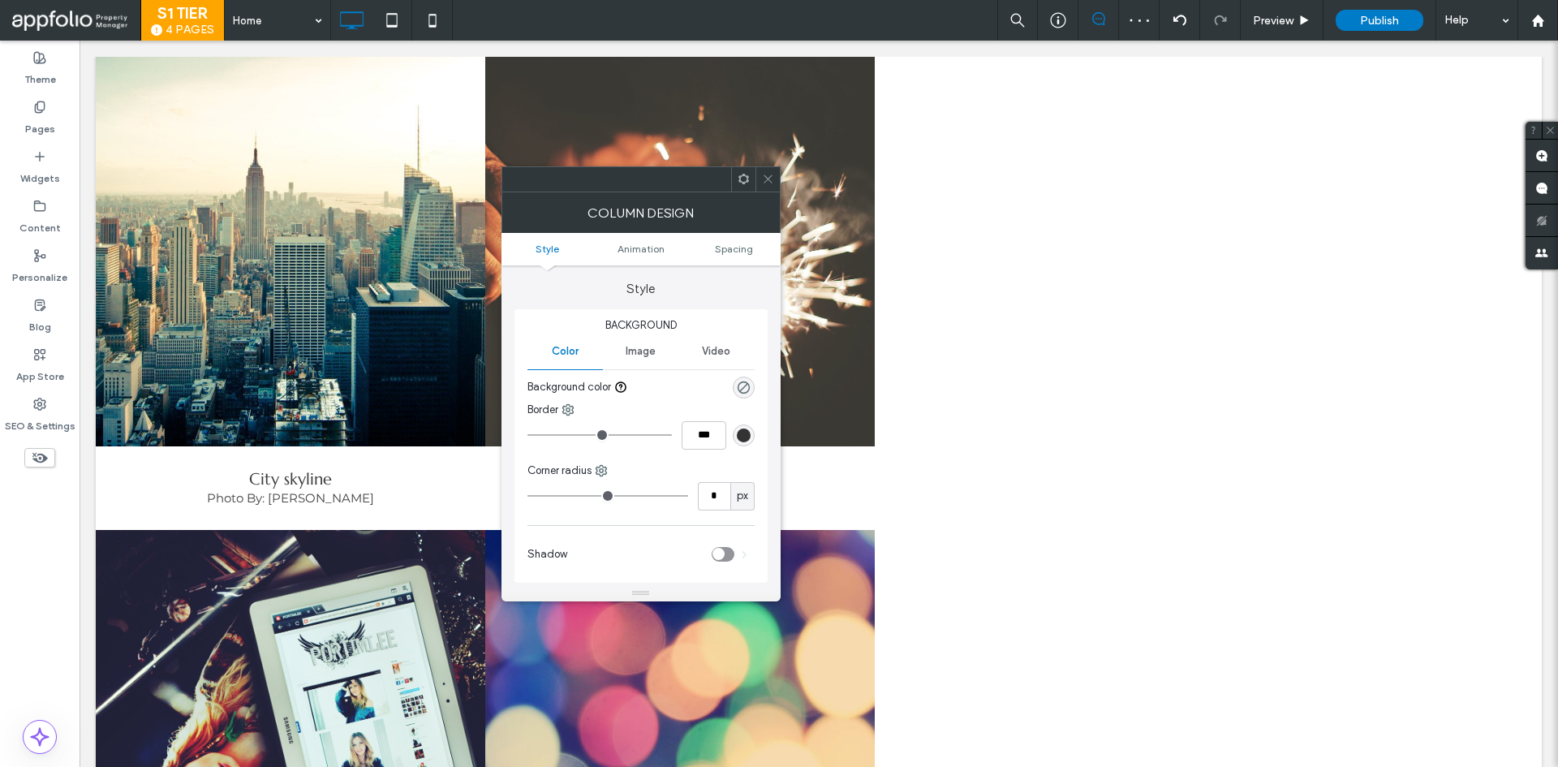
click at [763, 187] on span at bounding box center [768, 179] width 12 height 24
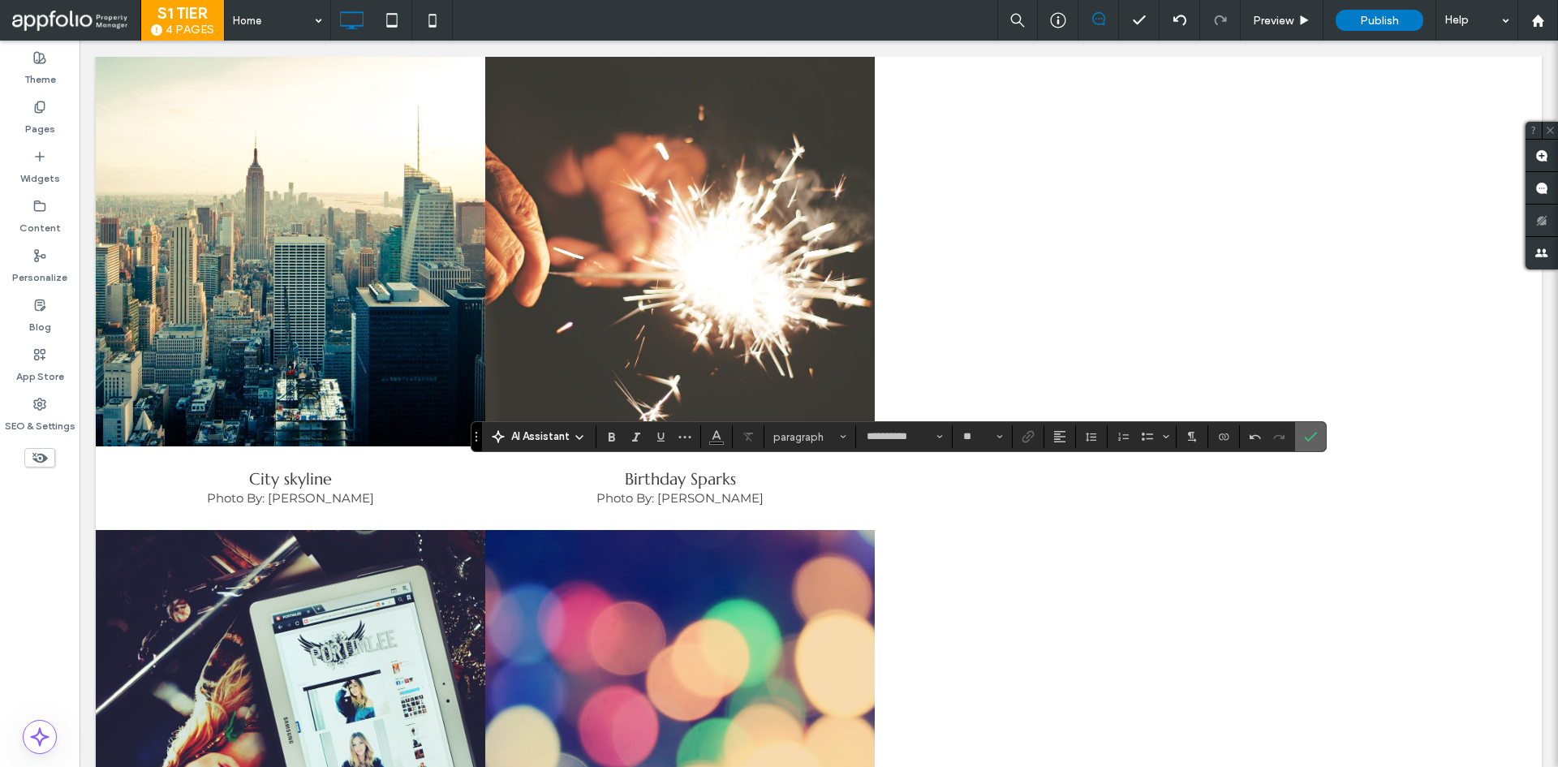
click at [1295, 433] on section at bounding box center [1310, 436] width 31 height 29
click at [1299, 434] on label "Confirm" at bounding box center [1311, 436] width 24 height 29
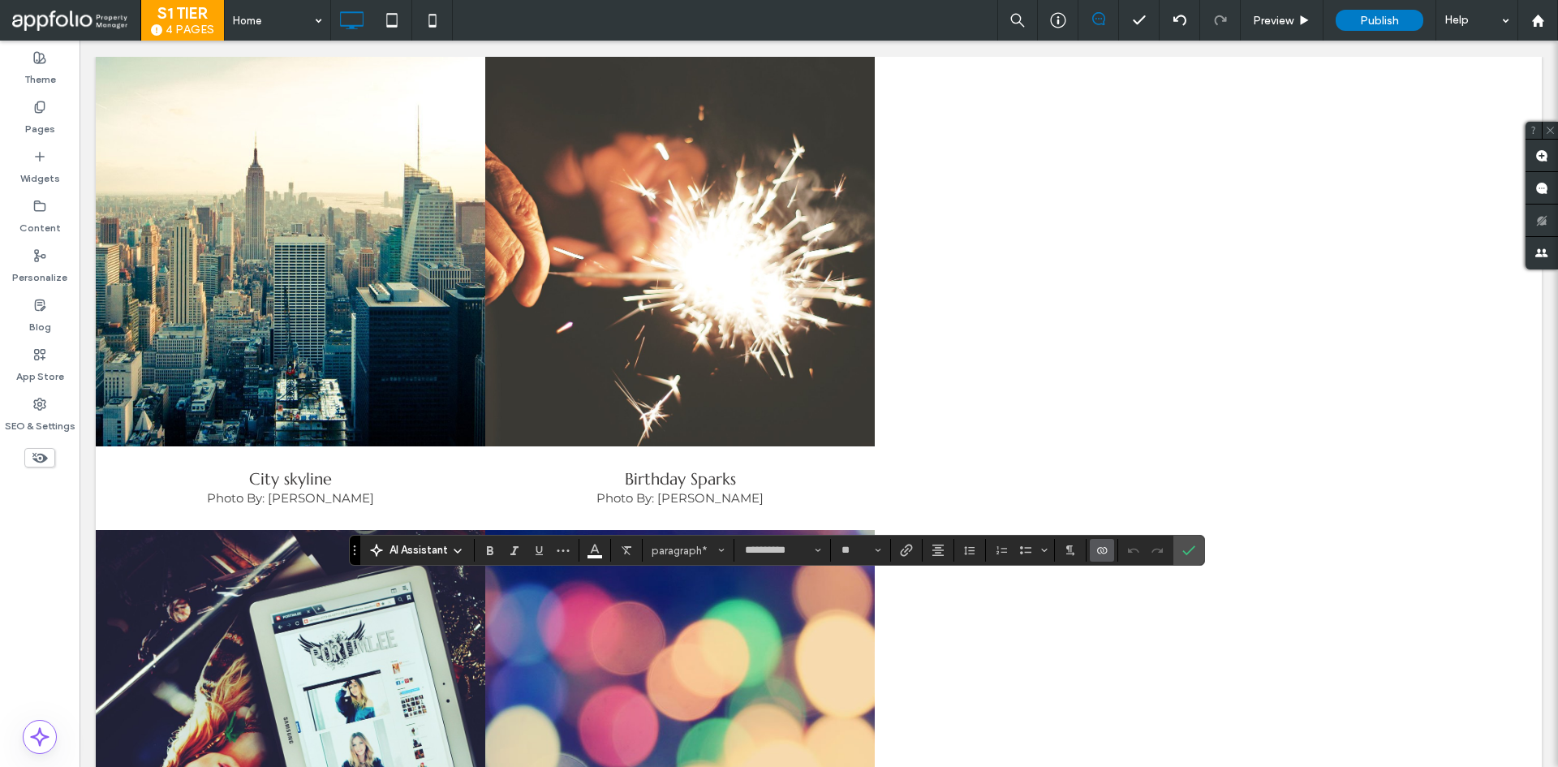
click at [1097, 551] on icon "Connect To Data" at bounding box center [1102, 550] width 13 height 13
click at [1107, 511] on span "Disconnect" at bounding box center [1131, 510] width 54 height 16
click at [36, 214] on label "Content" at bounding box center [39, 224] width 41 height 23
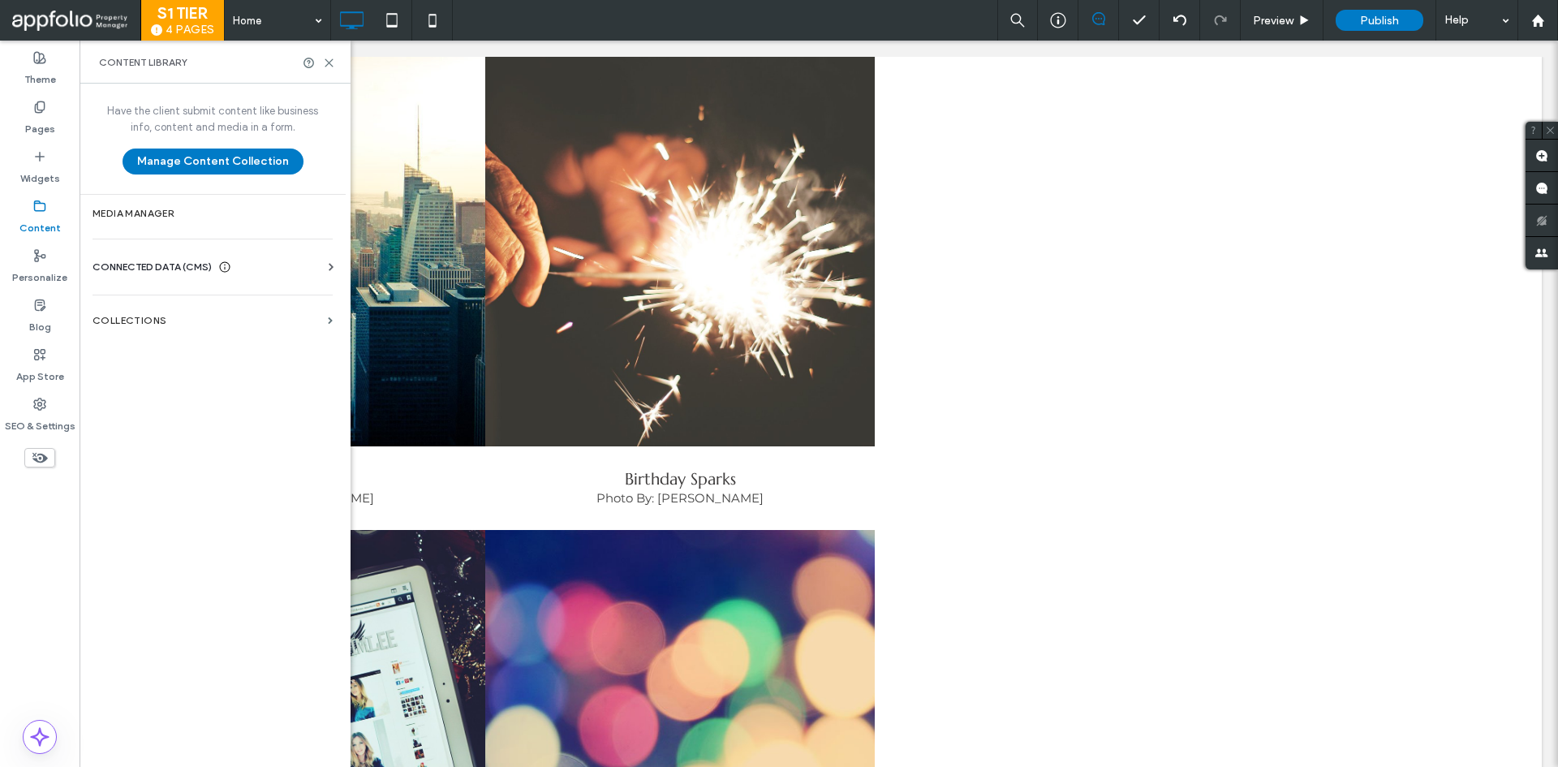
click at [220, 281] on div "Business Info Business Text Business Images Find and Replace" at bounding box center [216, 281] width 247 height 13
click at [220, 273] on span at bounding box center [224, 267] width 13 height 16
click at [179, 317] on section "Business Info" at bounding box center [216, 306] width 247 height 37
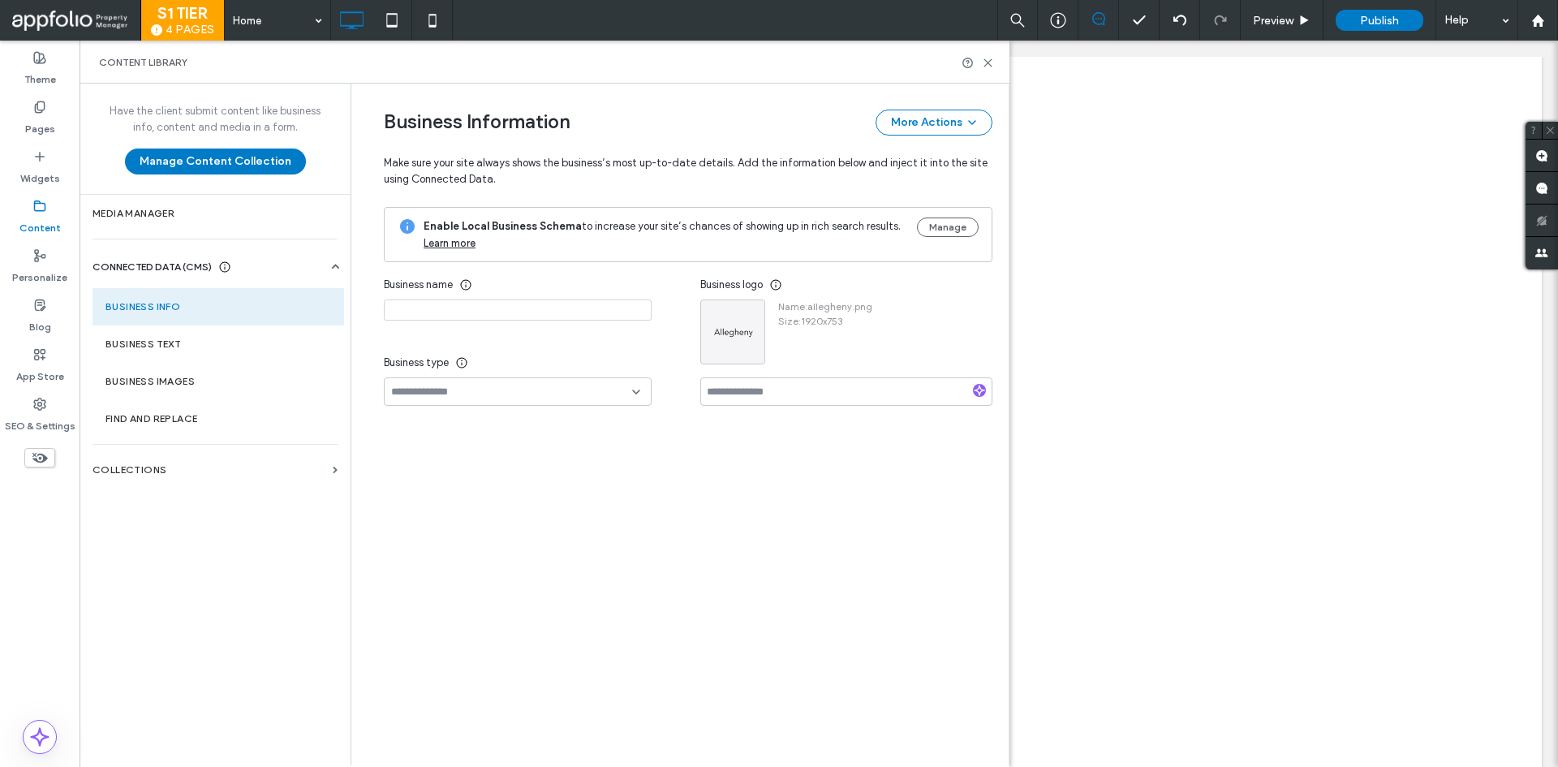
type input "*********"
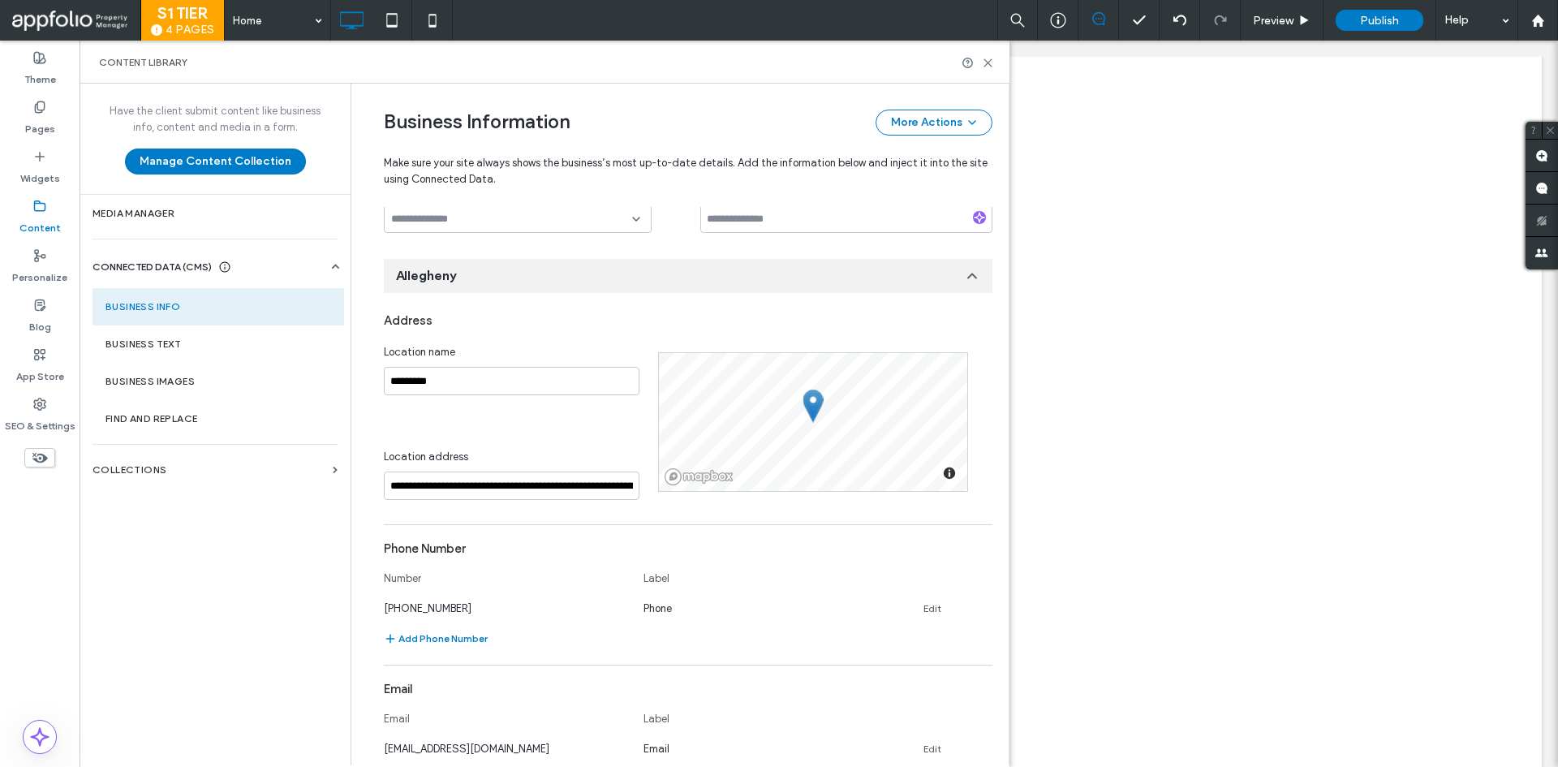
scroll to position [174, 0]
click at [512, 472] on input "**********" at bounding box center [512, 485] width 256 height 28
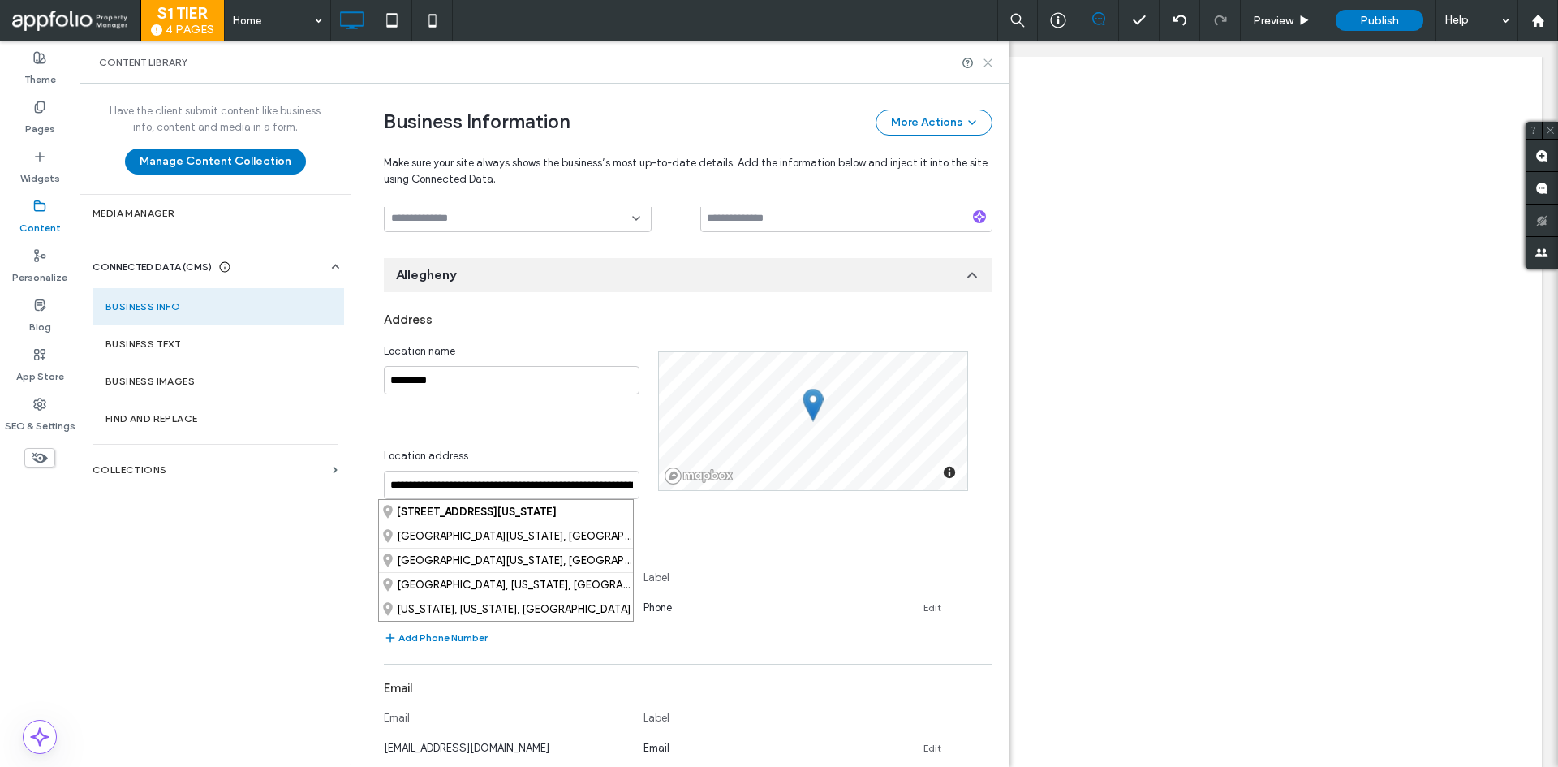
click at [990, 64] on use at bounding box center [987, 62] width 7 height 7
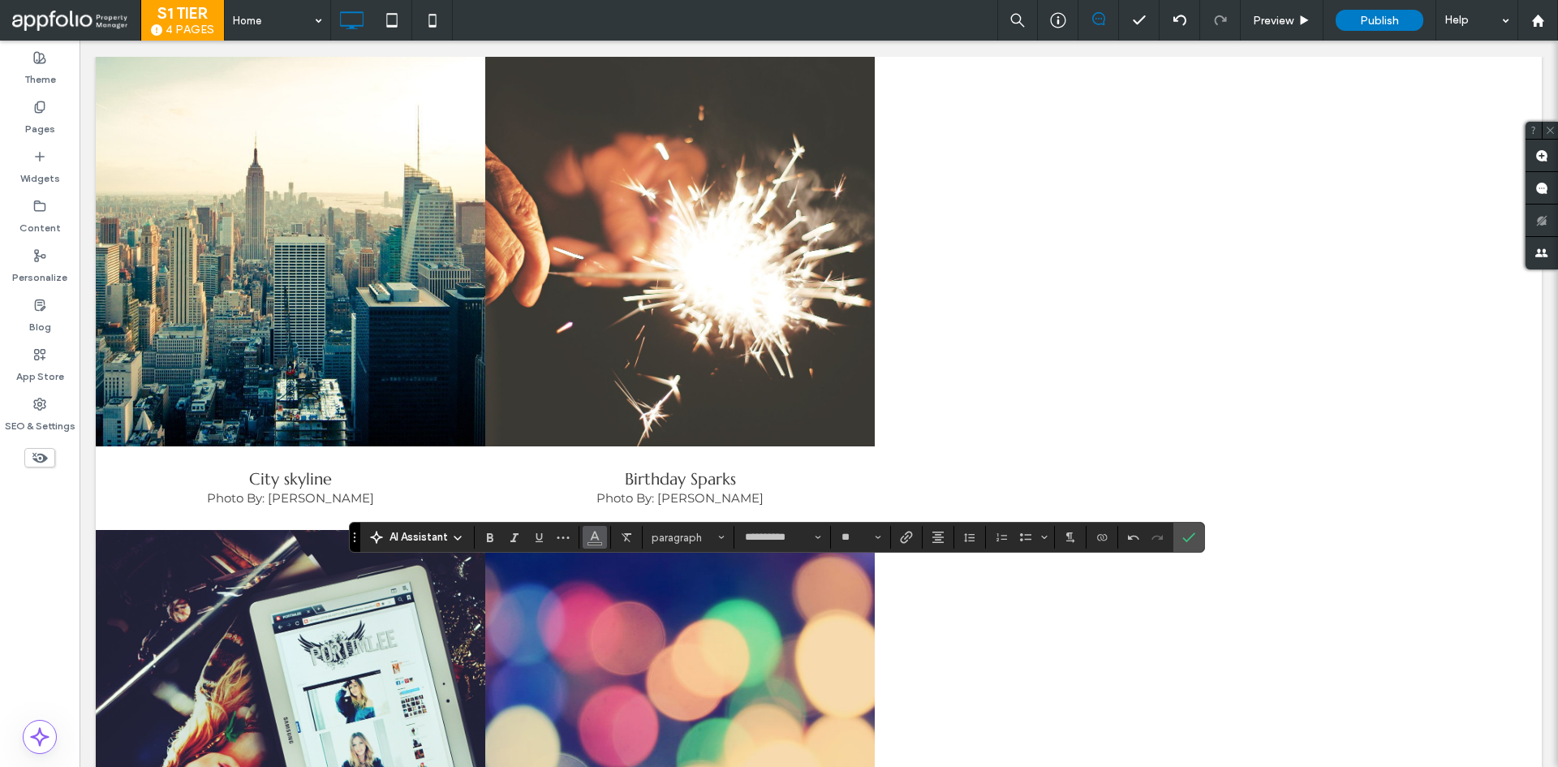
click at [588, 537] on icon "Color" at bounding box center [594, 535] width 13 height 13
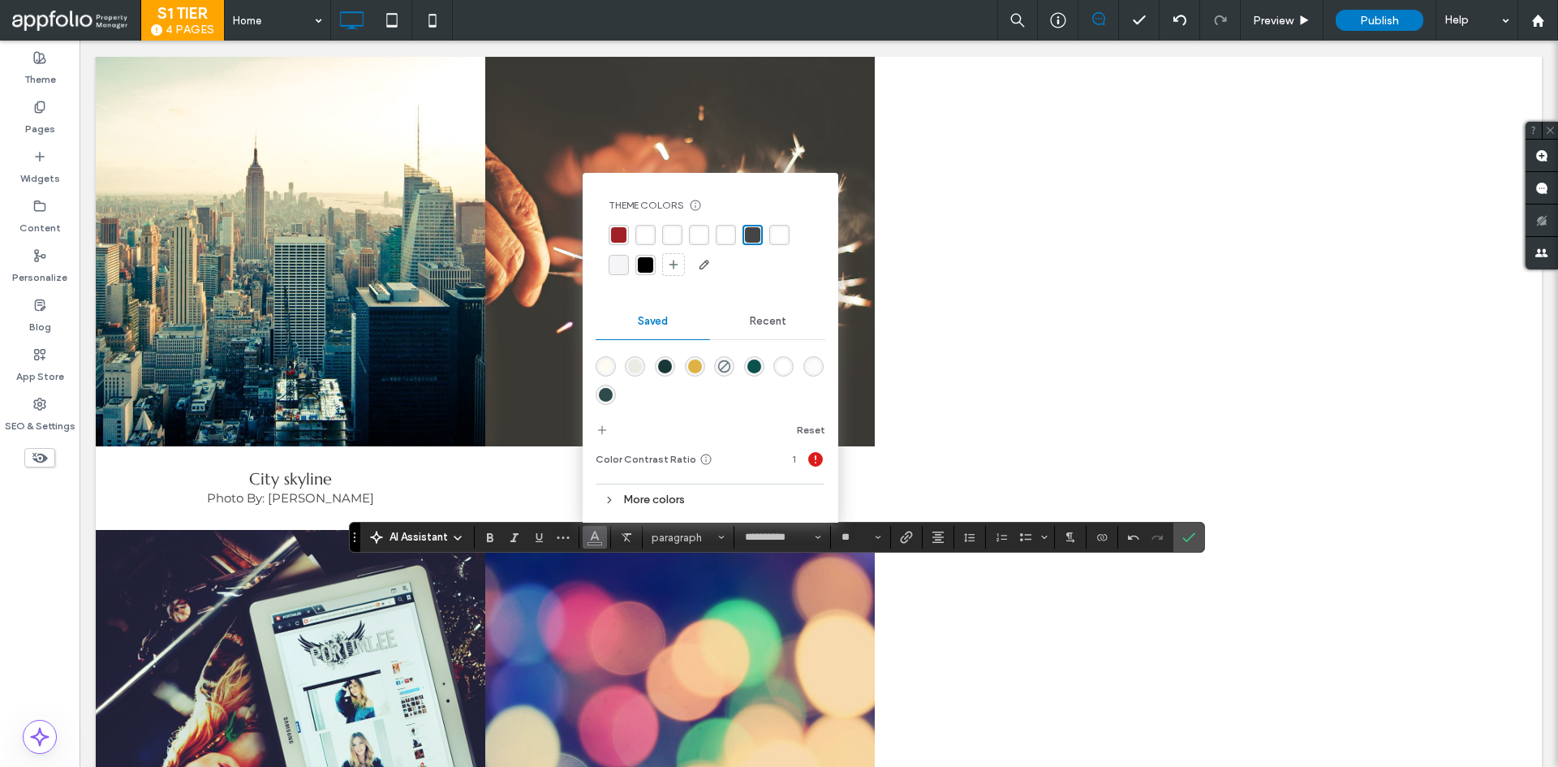
click at [695, 239] on div "rgba(255,255,255,1)" at bounding box center [698, 234] width 15 height 15
click at [1184, 528] on span "Confirm" at bounding box center [1185, 537] width 7 height 29
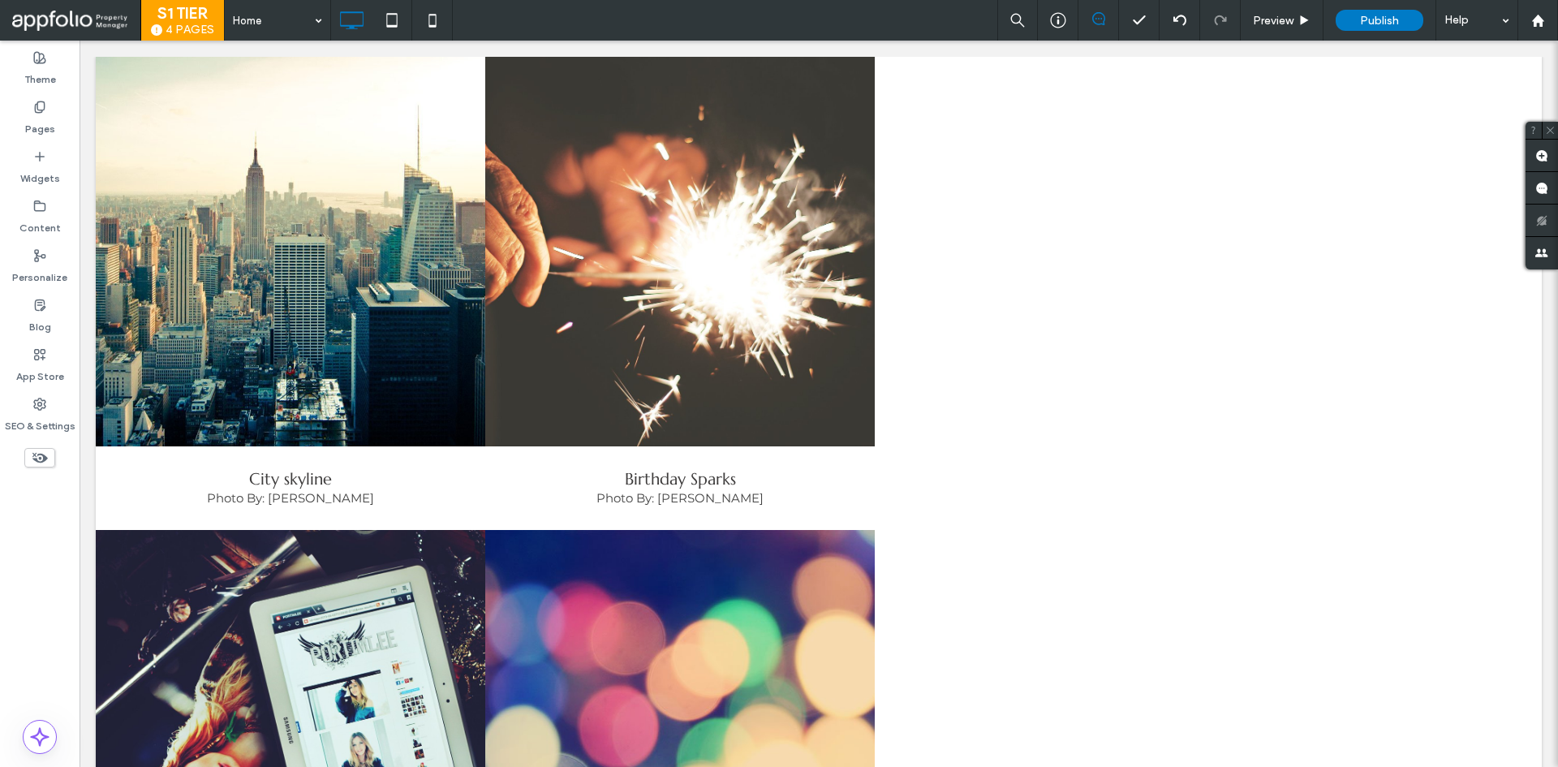
type input "**********"
type input "**"
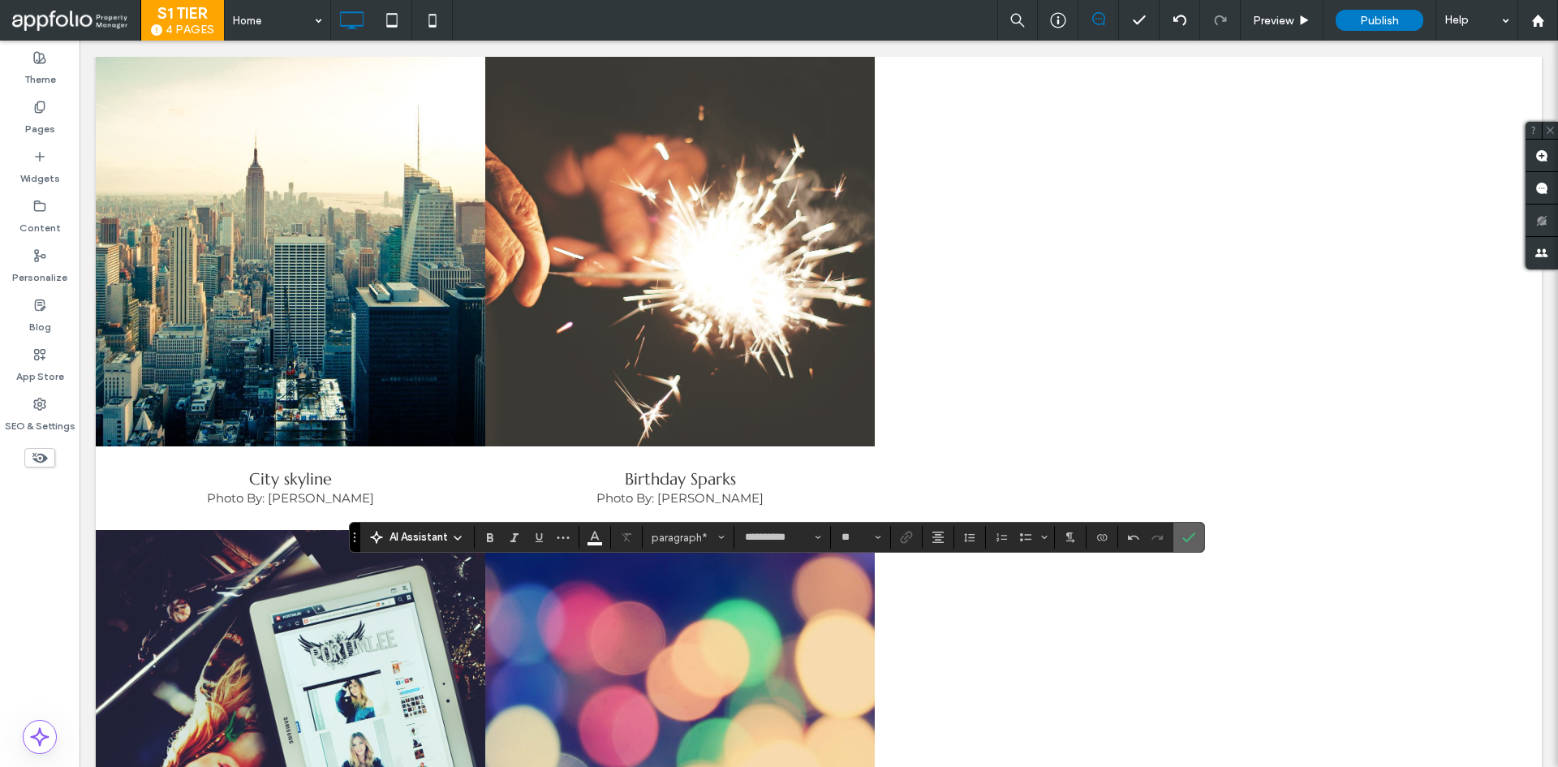
click at [1188, 536] on icon "Confirm" at bounding box center [1188, 537] width 13 height 13
click at [1198, 536] on label "Confirm" at bounding box center [1189, 537] width 24 height 29
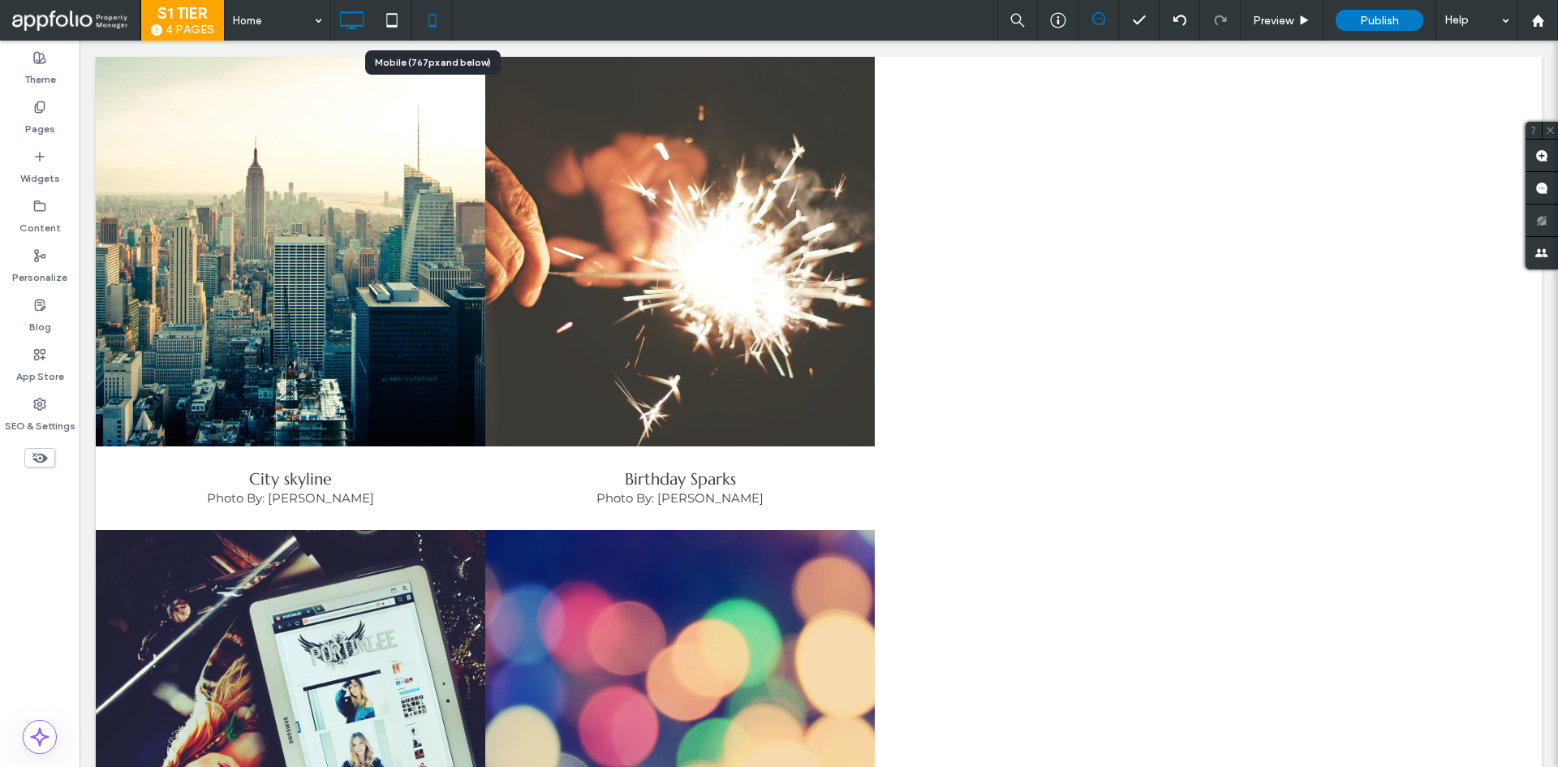
click at [444, 23] on icon at bounding box center [432, 20] width 32 height 32
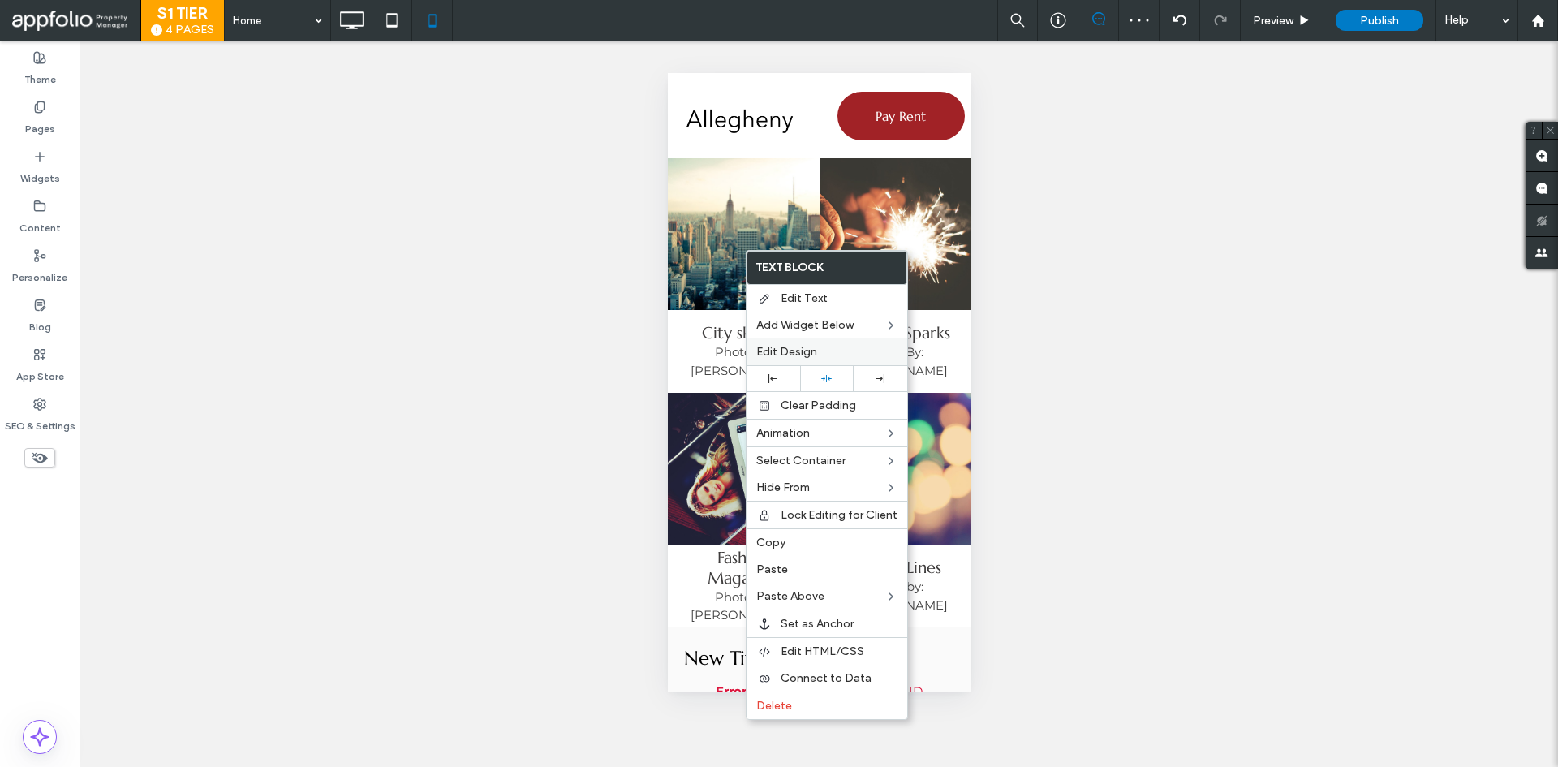
click at [760, 351] on span "Edit Design" at bounding box center [786, 352] width 61 height 14
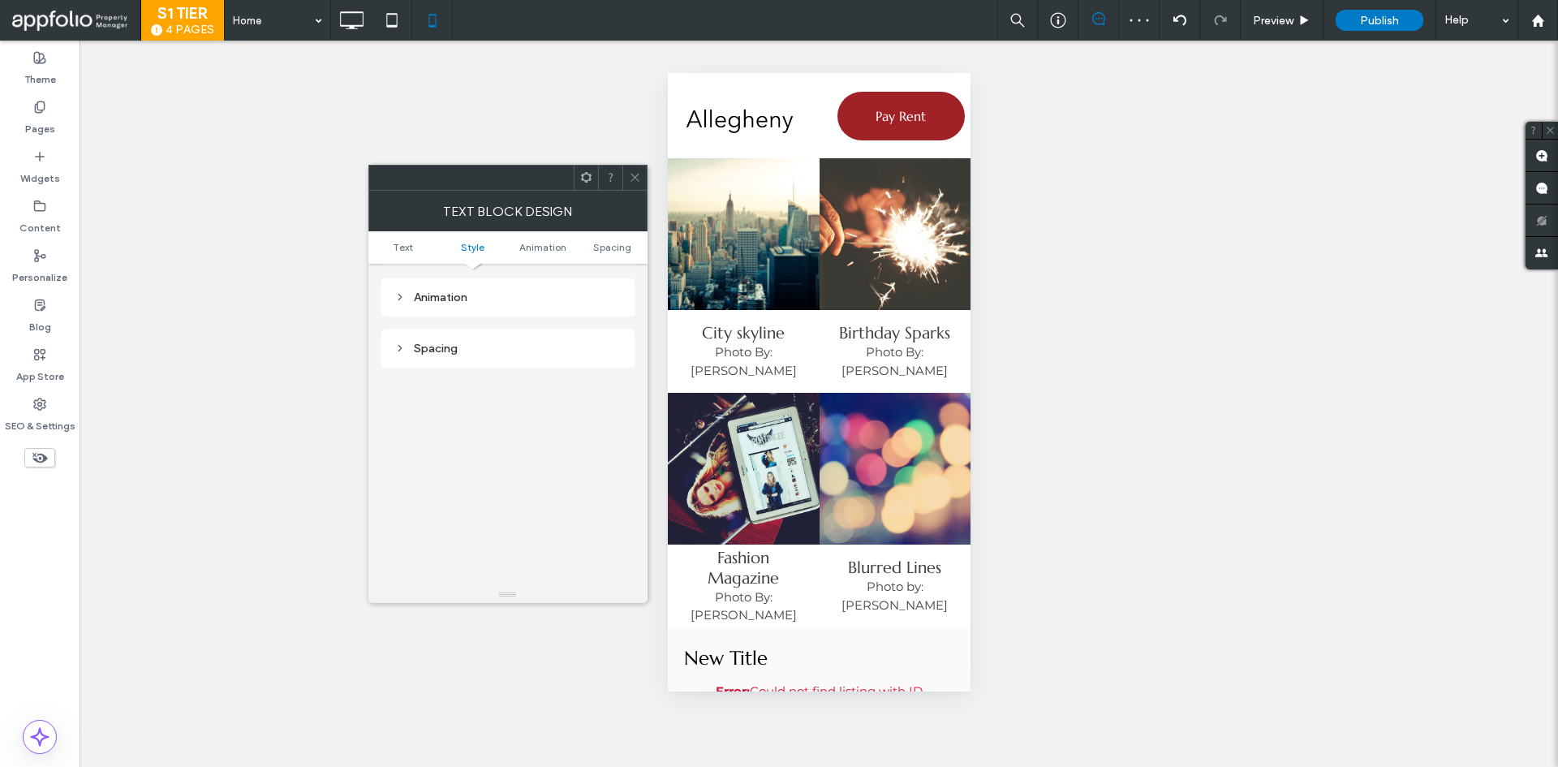
scroll to position [406, 0]
click at [436, 347] on div "Spacing" at bounding box center [507, 343] width 253 height 38
click at [435, 338] on div "Spacing" at bounding box center [507, 343] width 227 height 14
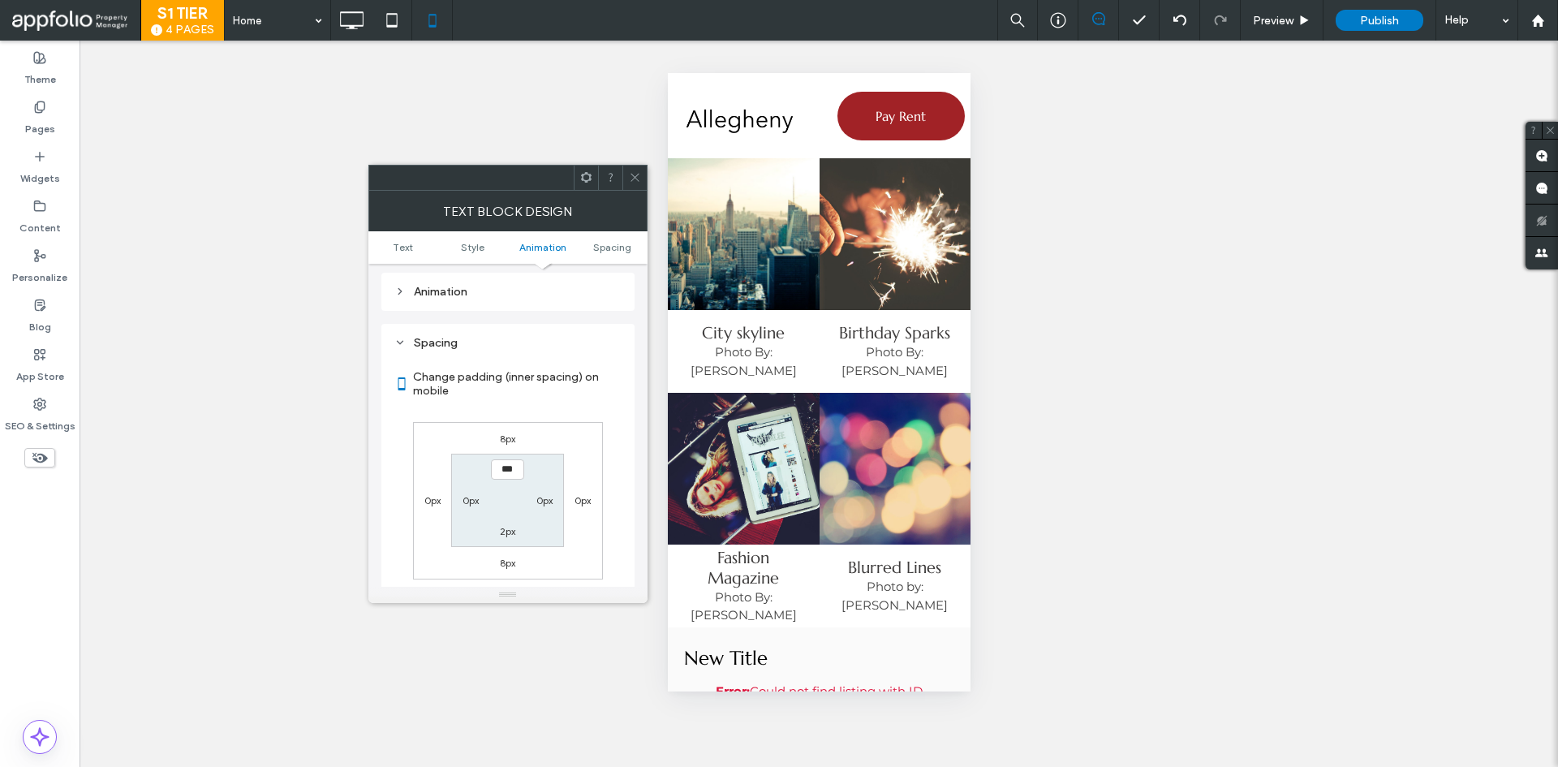
click at [506, 433] on label "8px" at bounding box center [507, 439] width 15 height 12
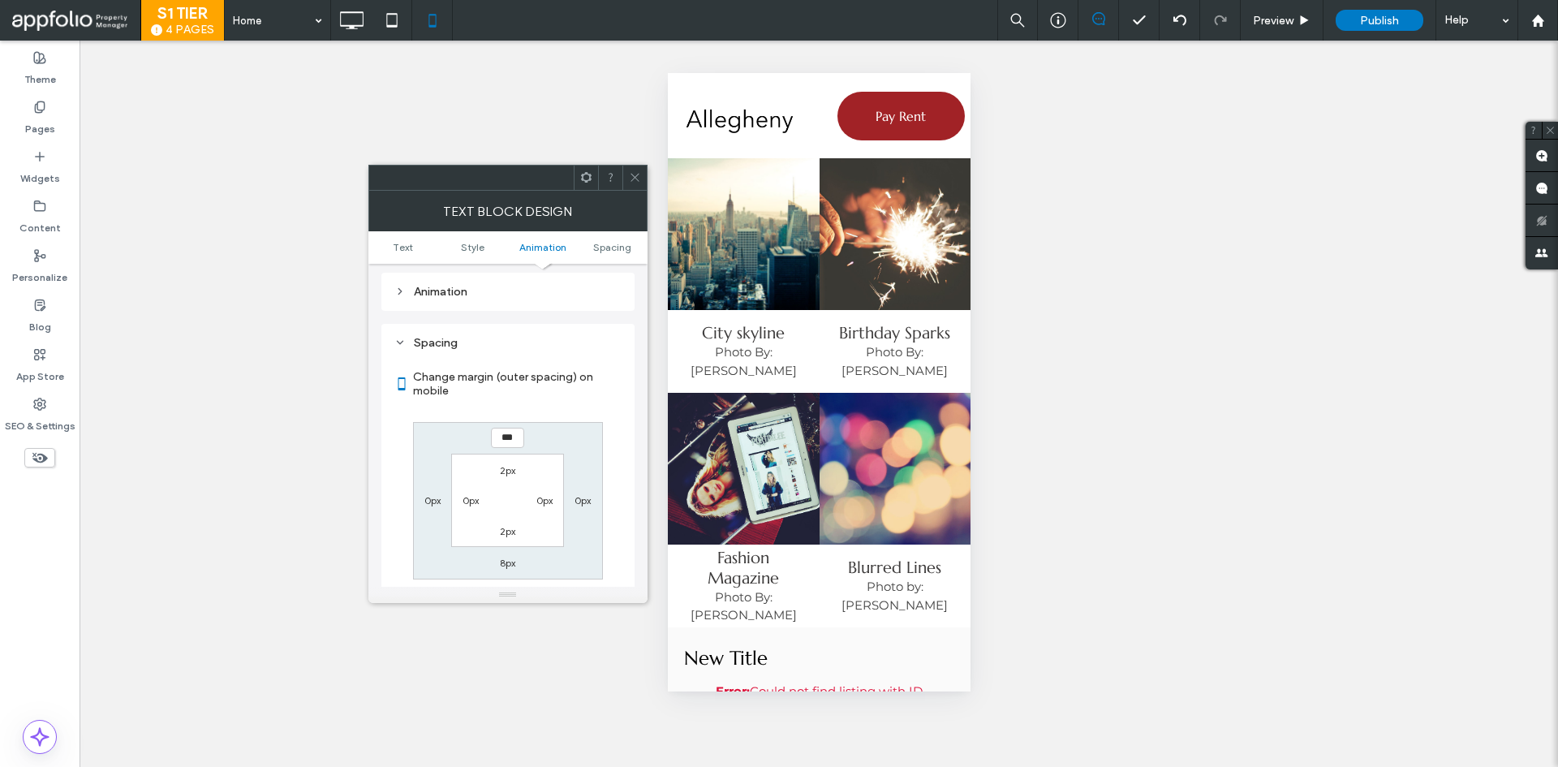
type input "*"
type input "**"
type input "****"
click at [548, 434] on div "**** 0px 8px 0px 2px 0px 2px 0px" at bounding box center [508, 500] width 190 height 157
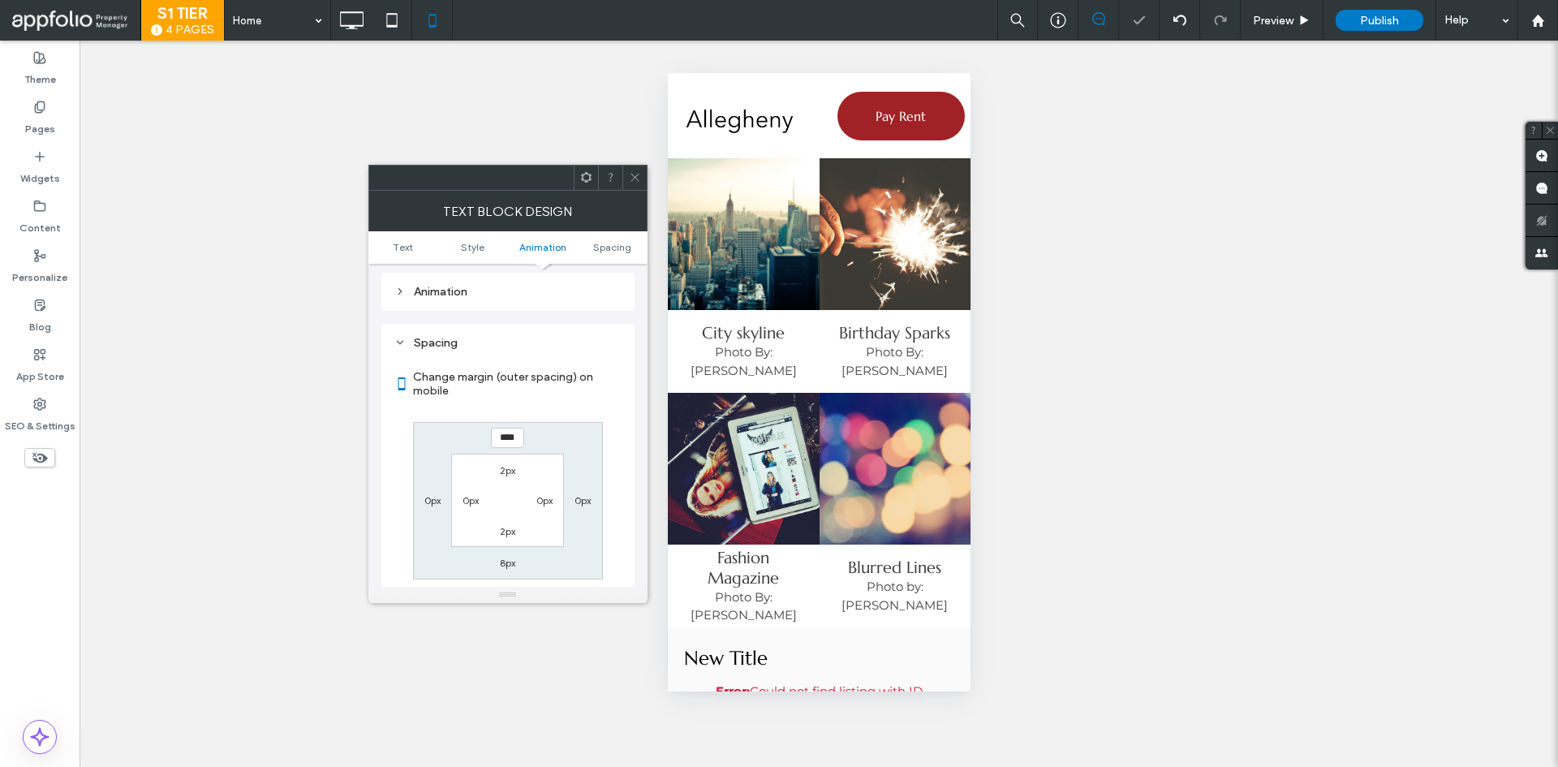
click at [631, 172] on icon at bounding box center [635, 177] width 12 height 12
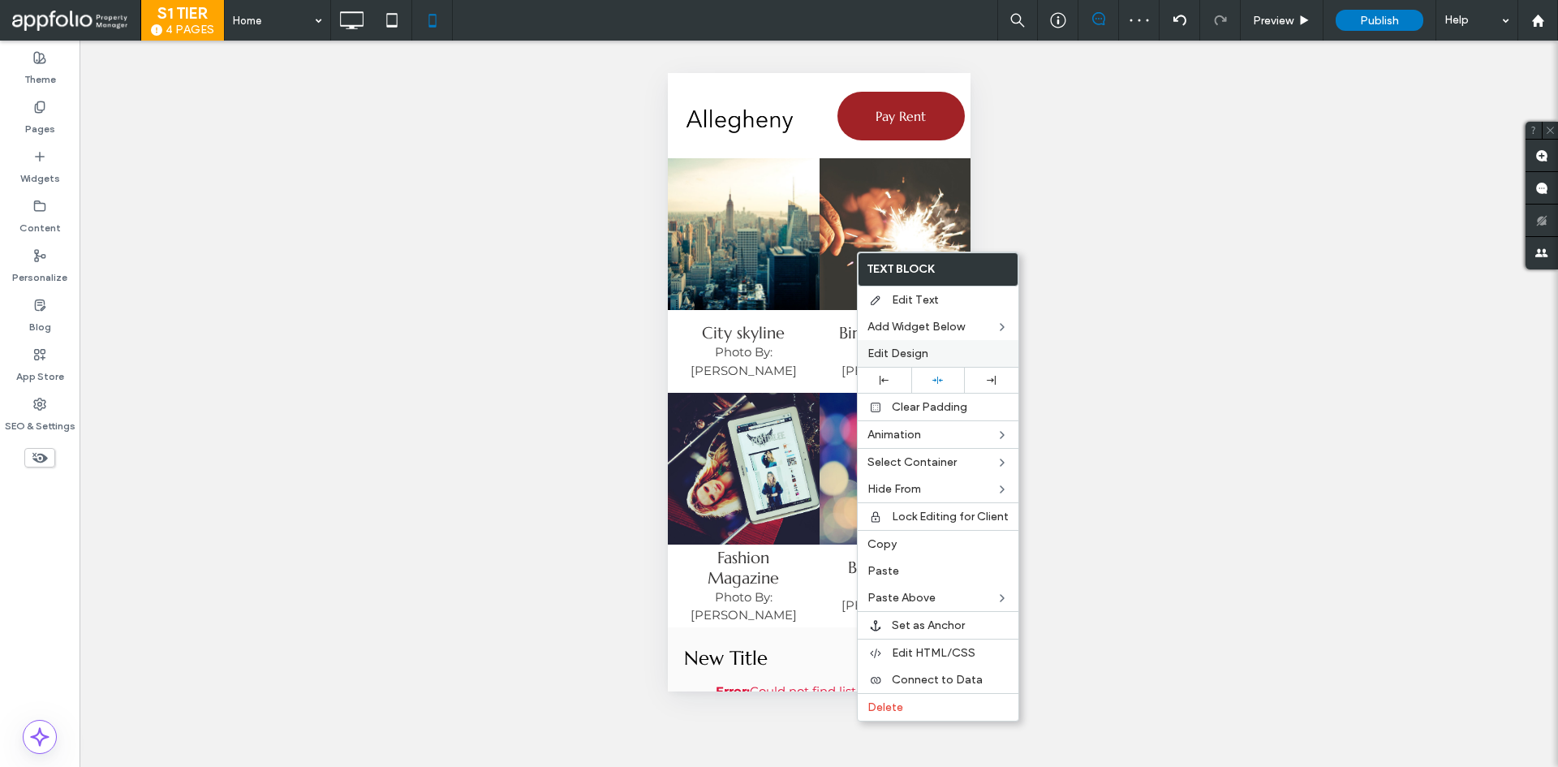
click at [916, 346] on div "Edit Design" at bounding box center [938, 353] width 161 height 27
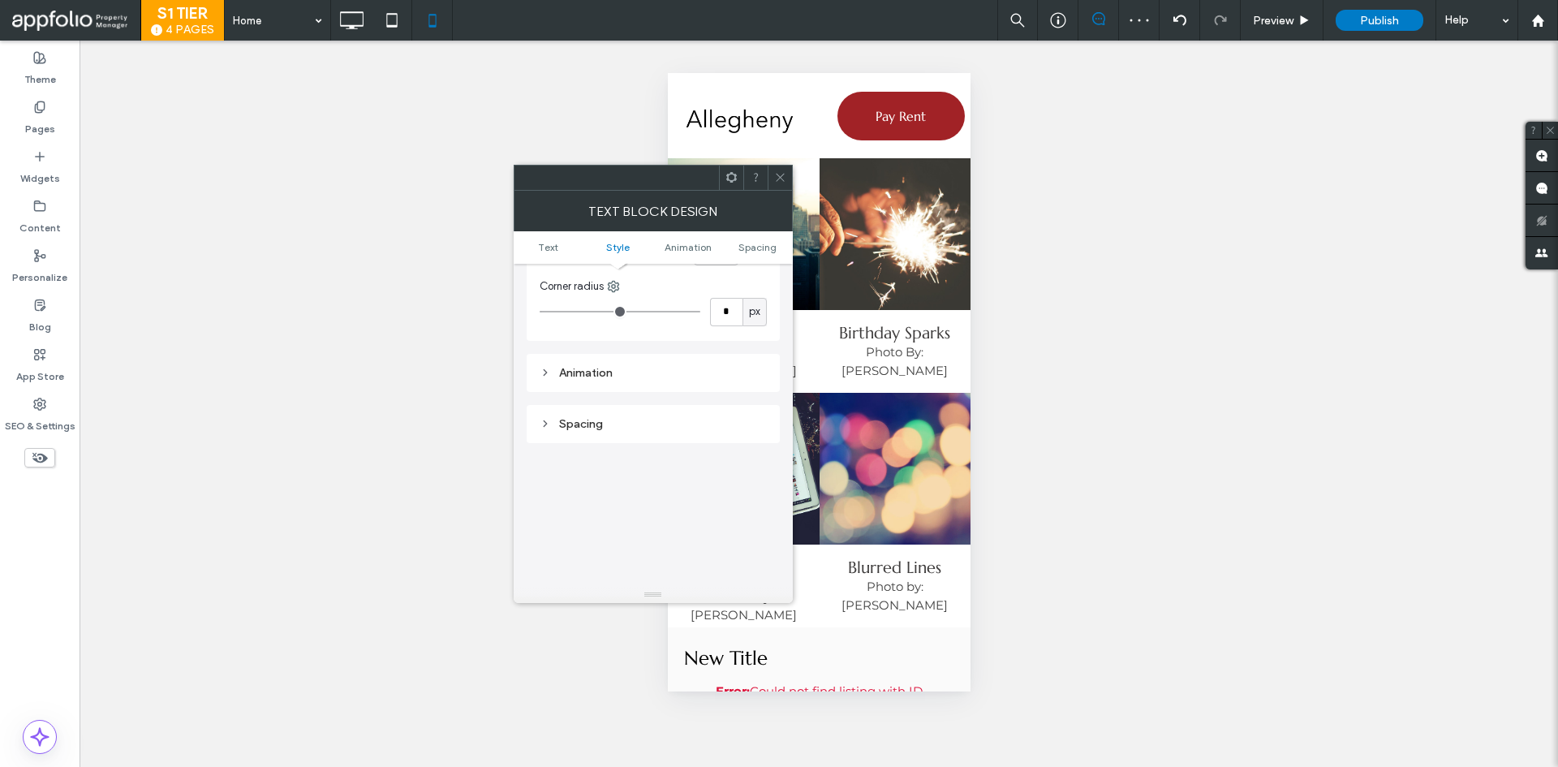
click at [575, 417] on div "Spacing" at bounding box center [653, 424] width 227 height 14
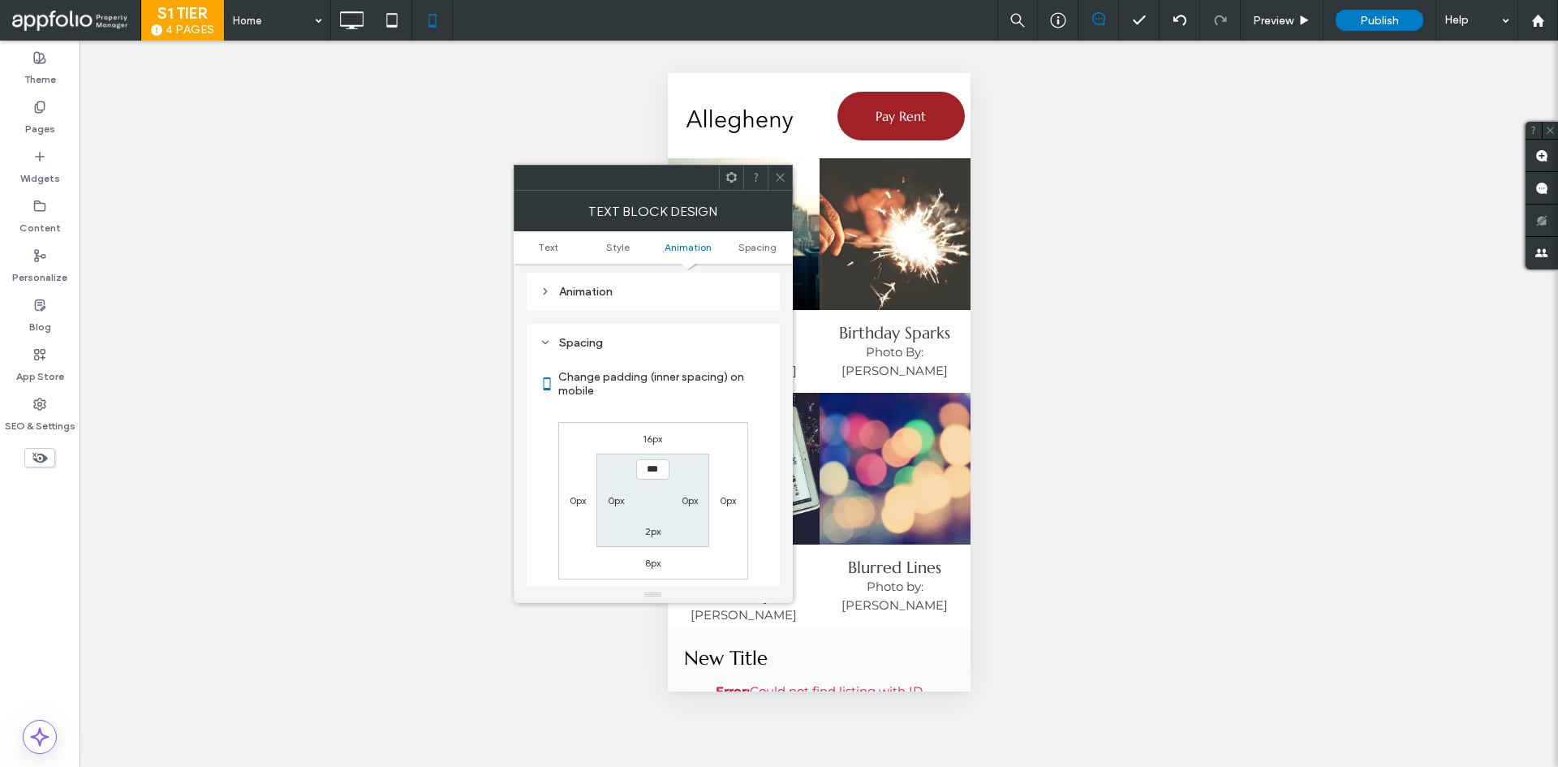
click at [780, 183] on span at bounding box center [780, 178] width 12 height 24
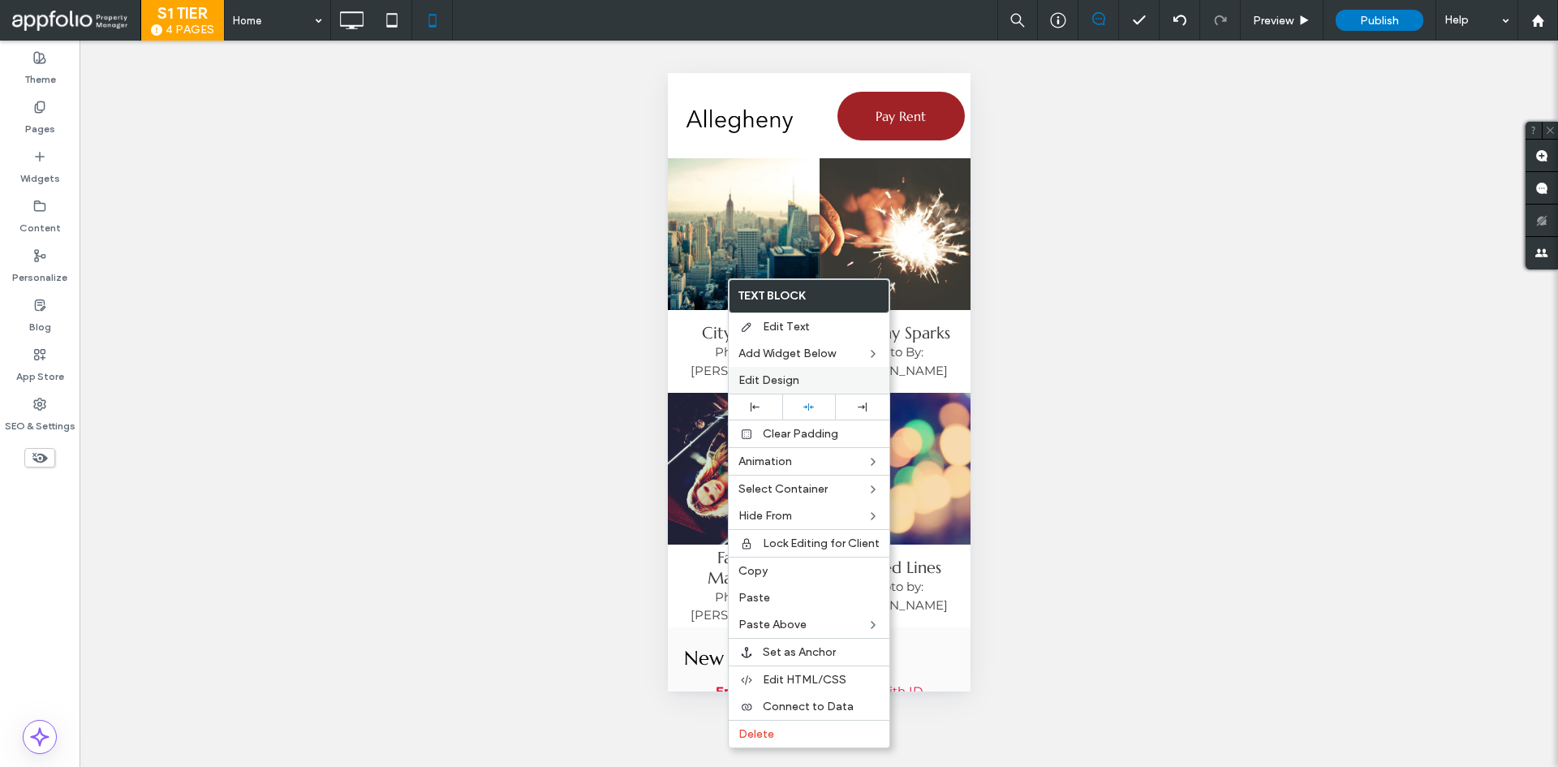
click at [755, 375] on span "Edit Design" at bounding box center [769, 380] width 61 height 14
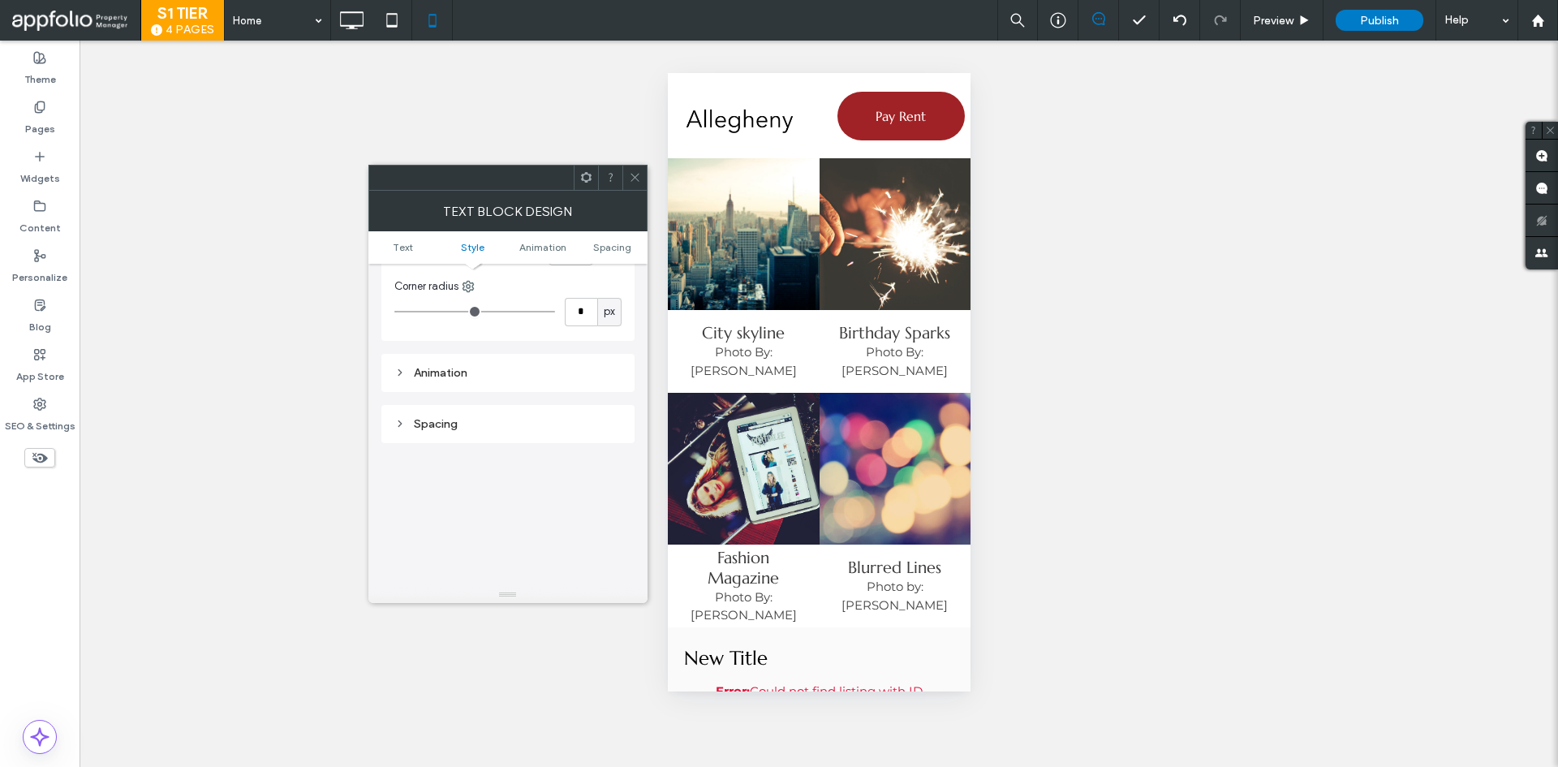
click at [433, 420] on div "Spacing" at bounding box center [507, 424] width 227 height 14
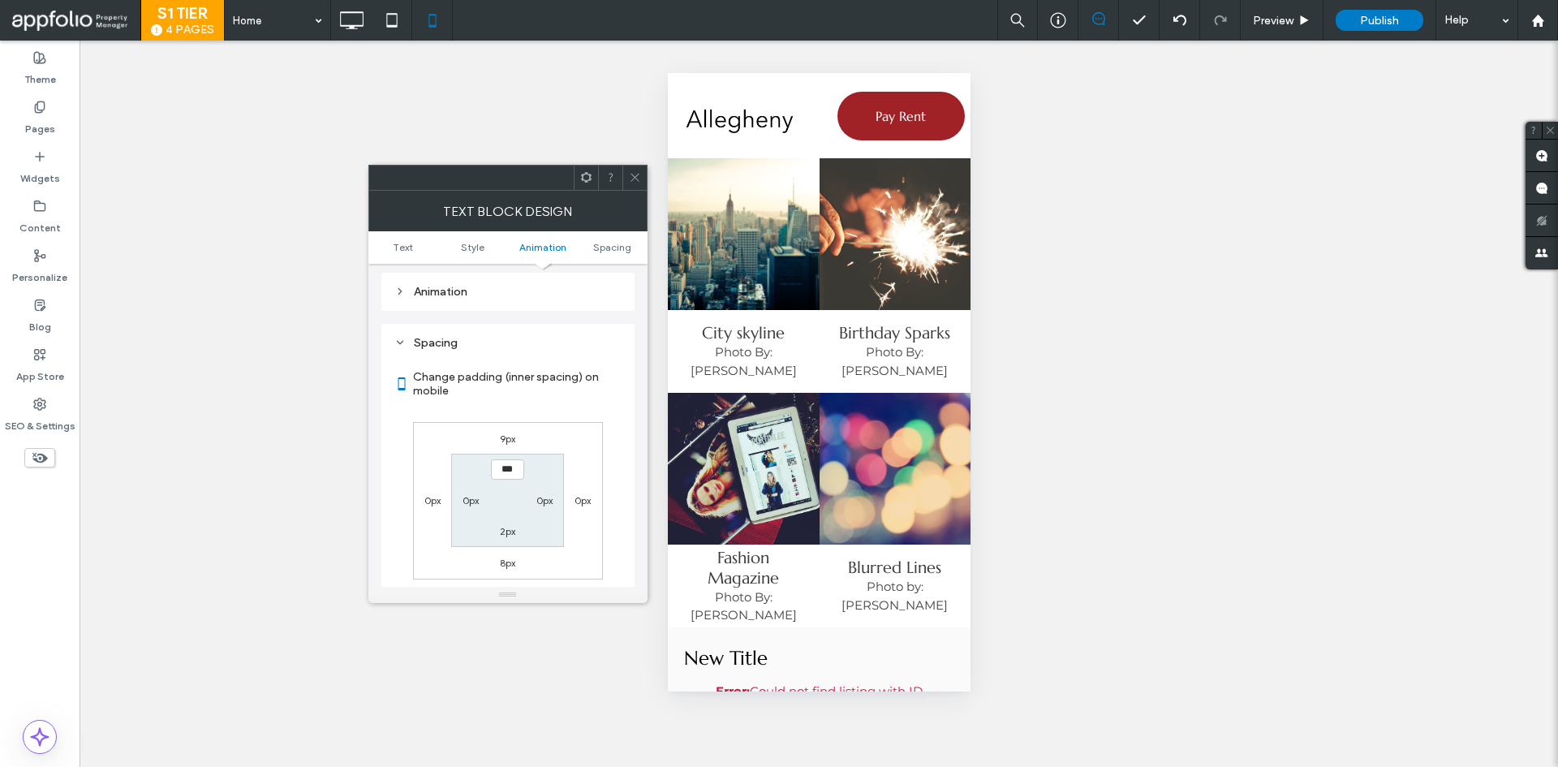
click at [629, 182] on icon at bounding box center [635, 177] width 12 height 12
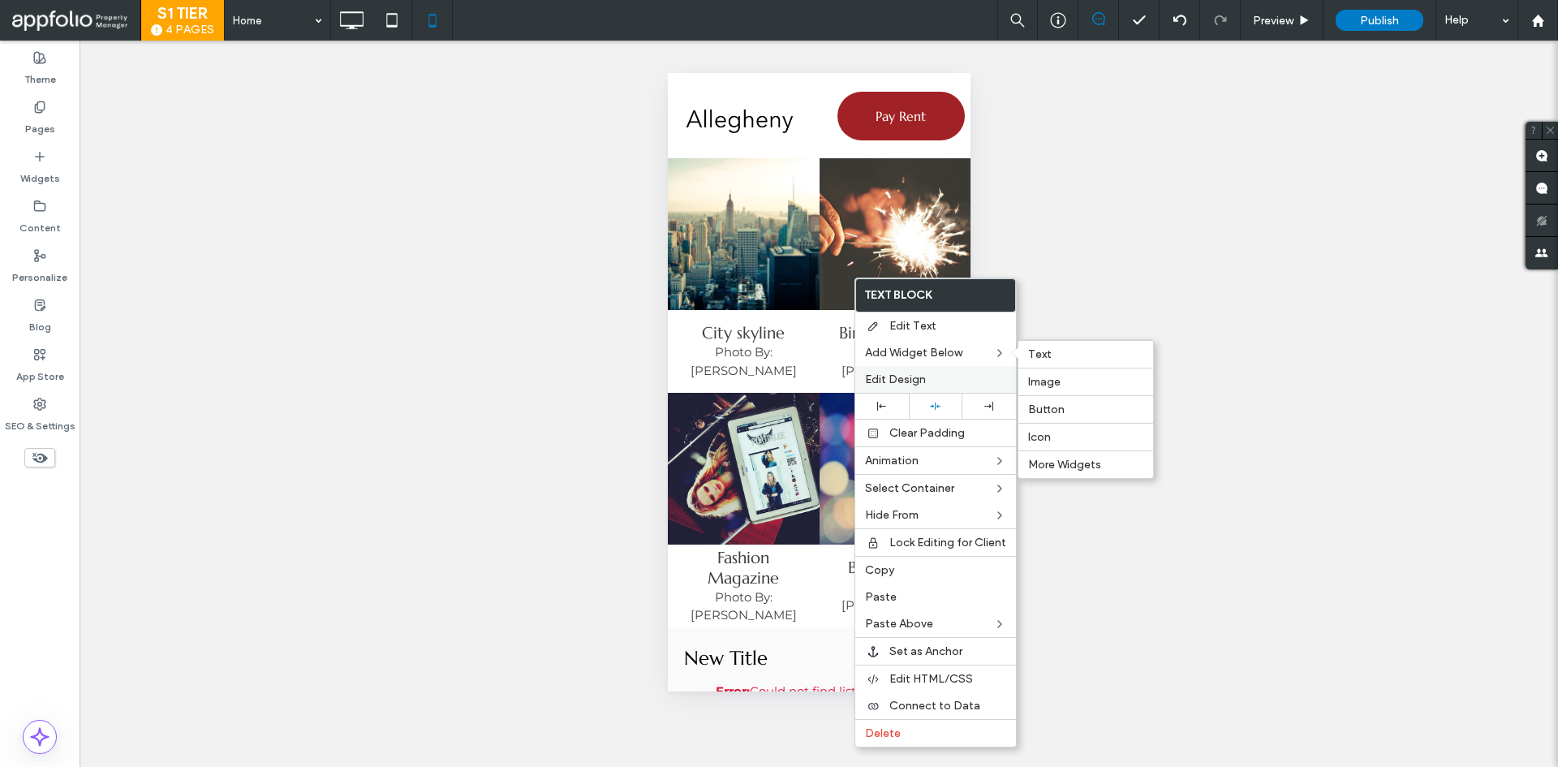
click at [893, 372] on div "Edit Design" at bounding box center [935, 379] width 161 height 27
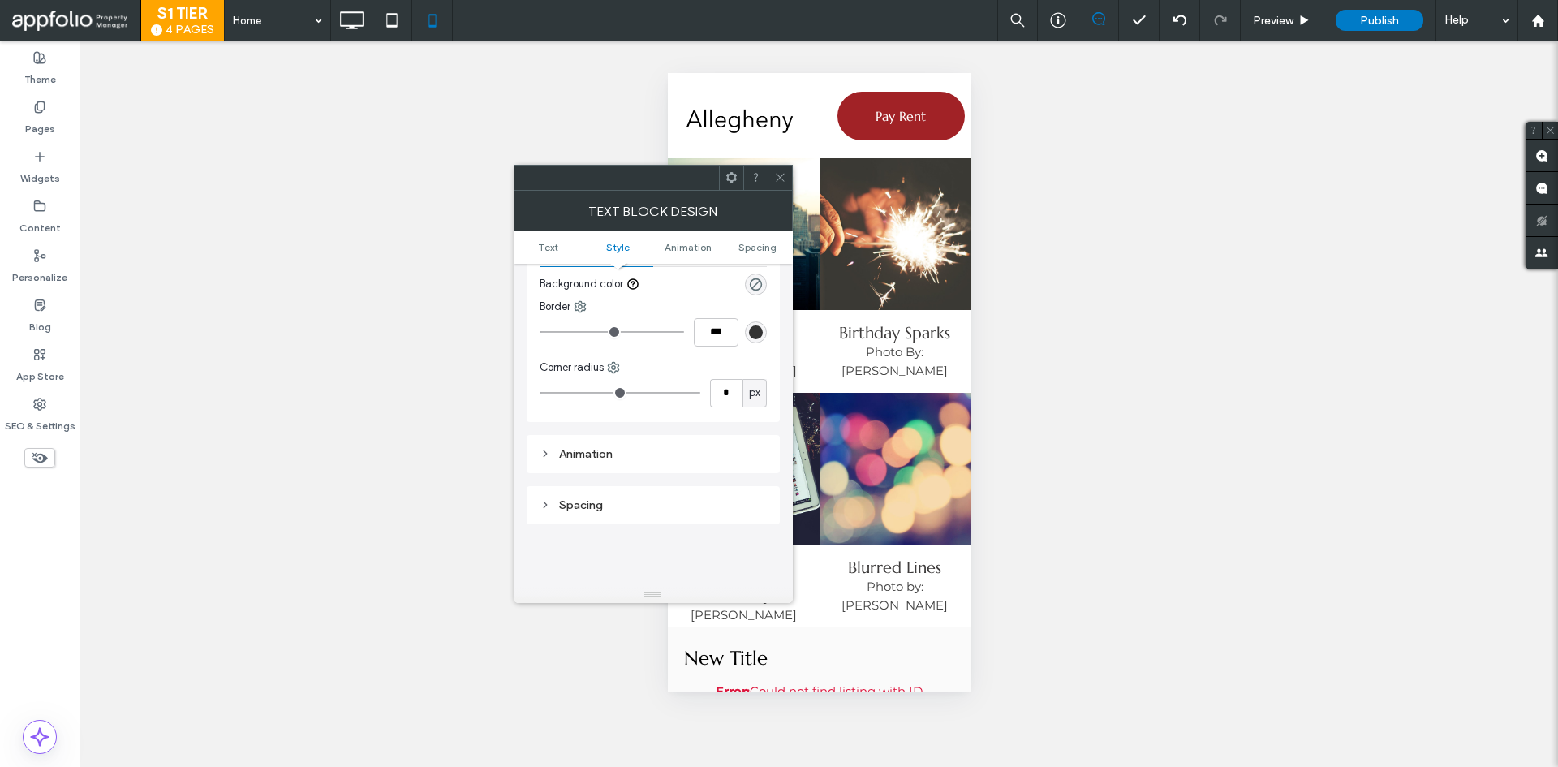
click at [555, 503] on div "Spacing" at bounding box center [653, 505] width 227 height 22
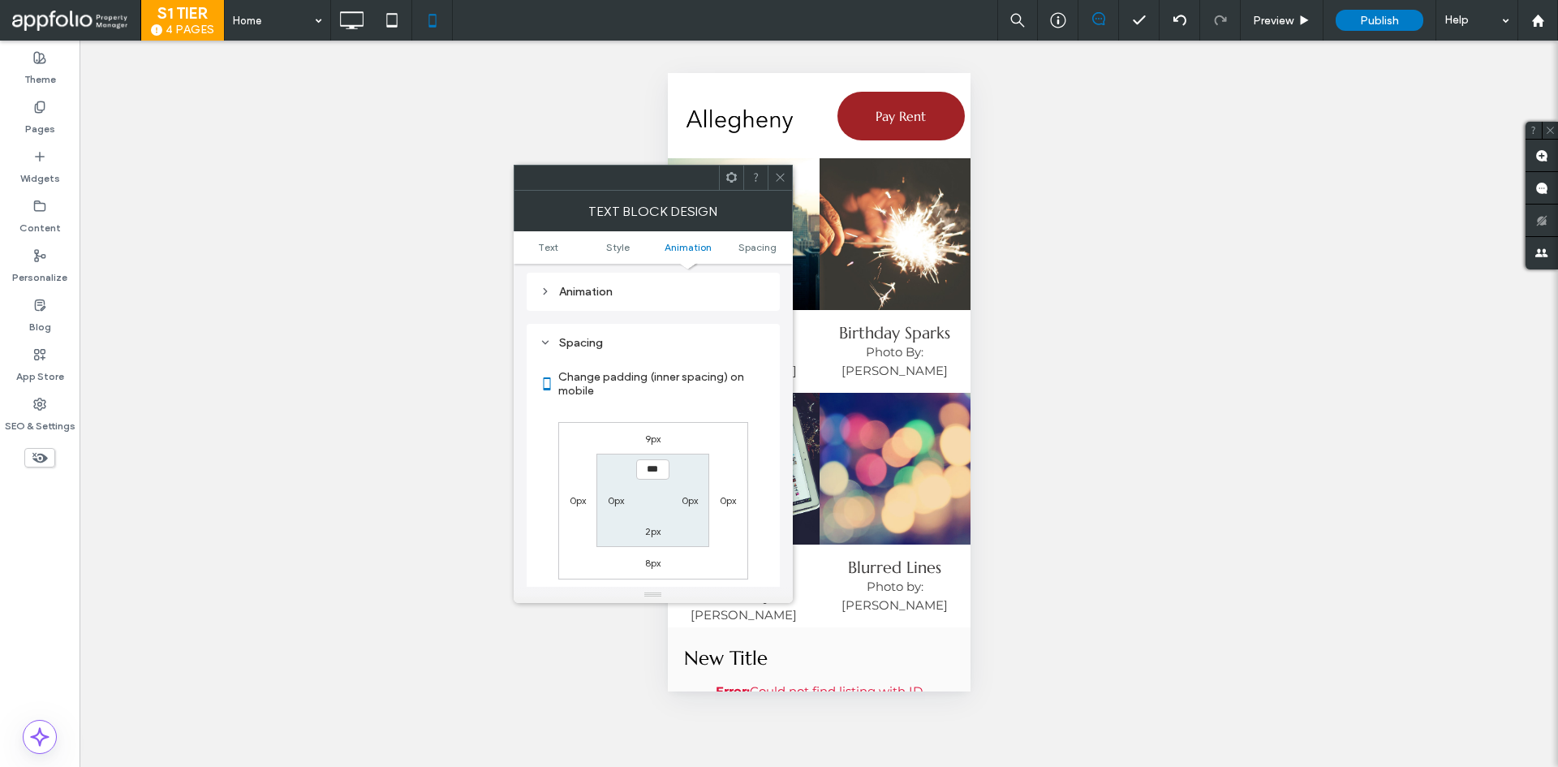
click at [778, 179] on use at bounding box center [780, 178] width 8 height 8
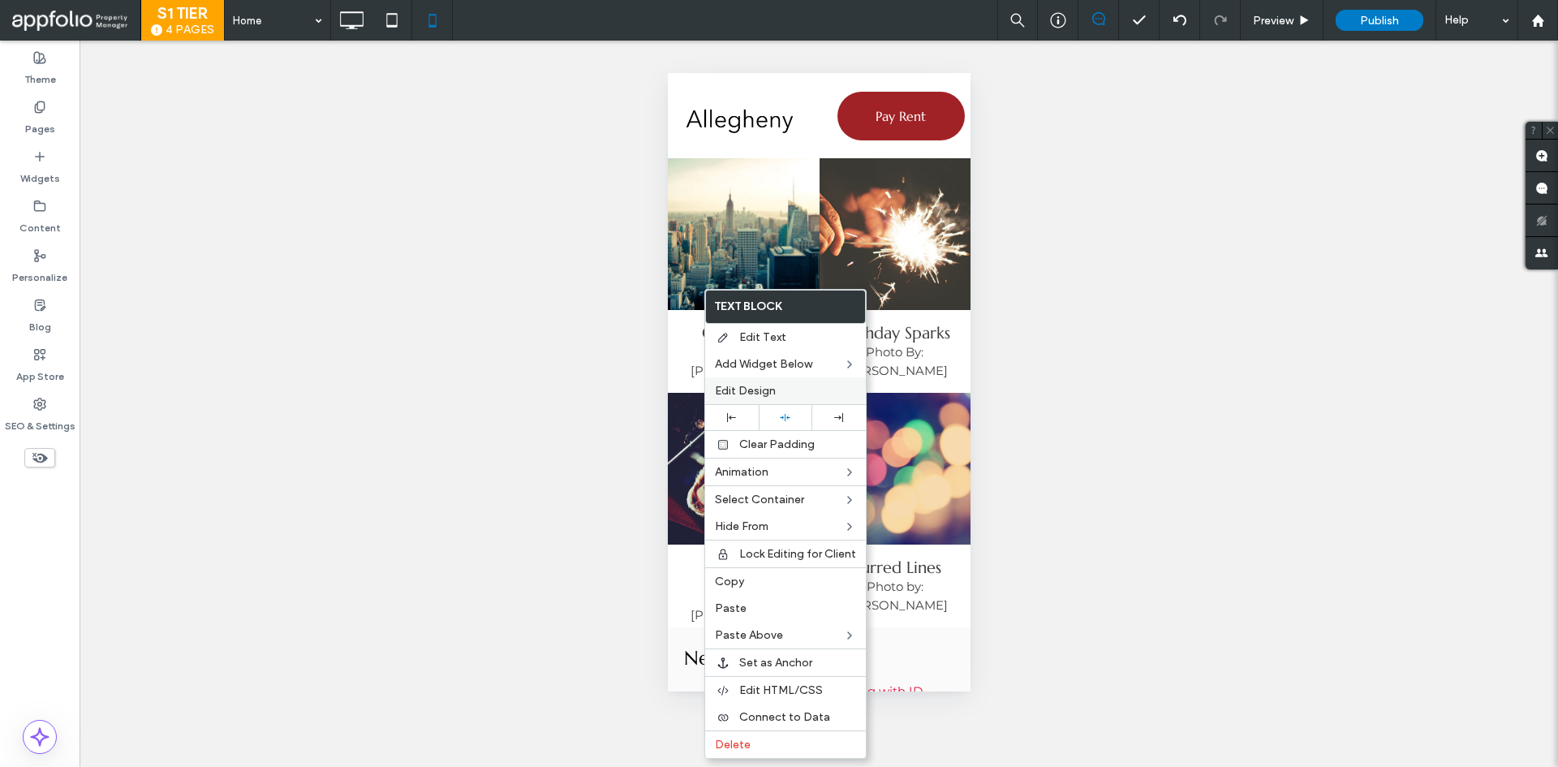
click at [734, 390] on span "Edit Design" at bounding box center [745, 391] width 61 height 14
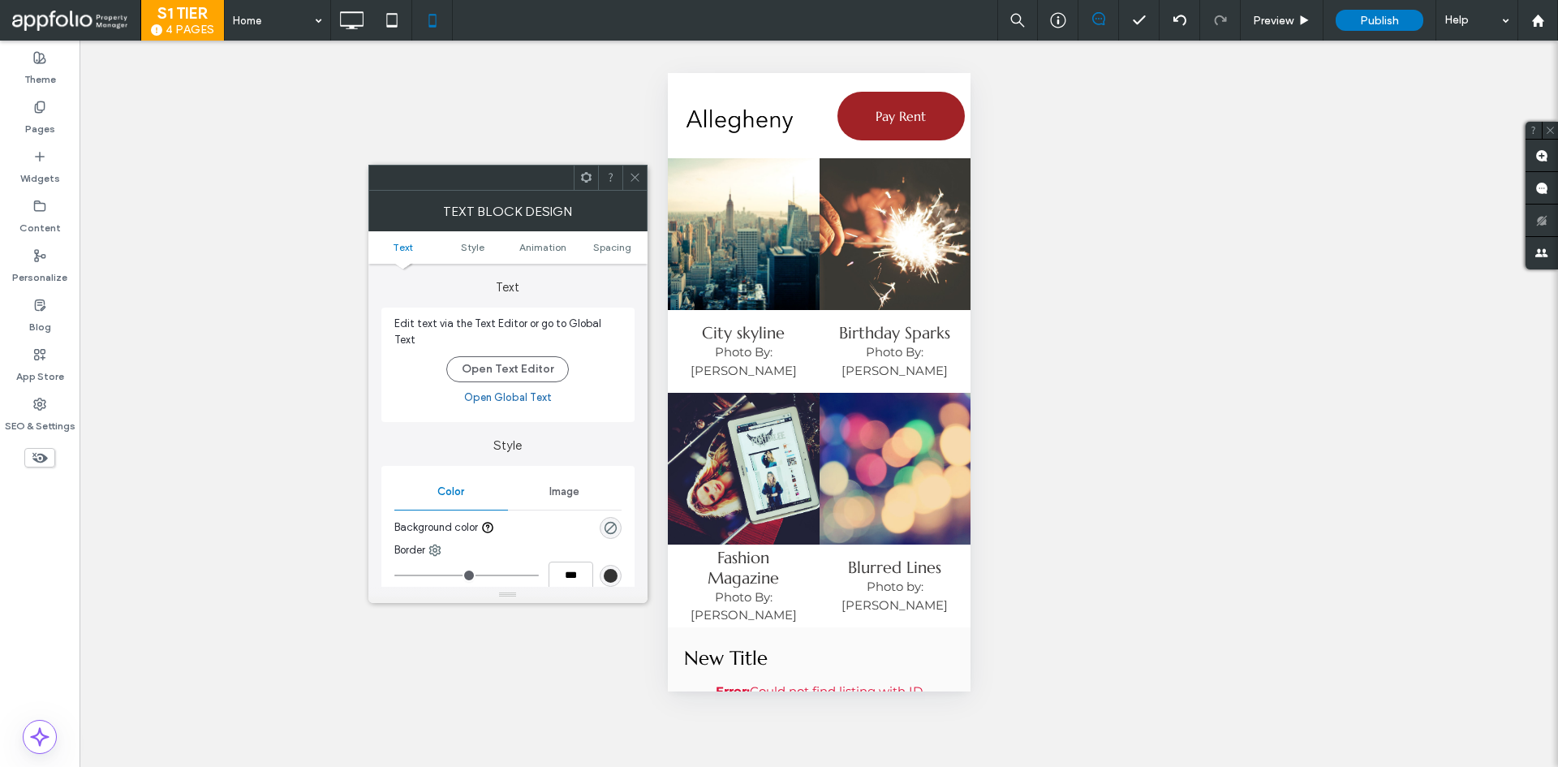
scroll to position [243, 0]
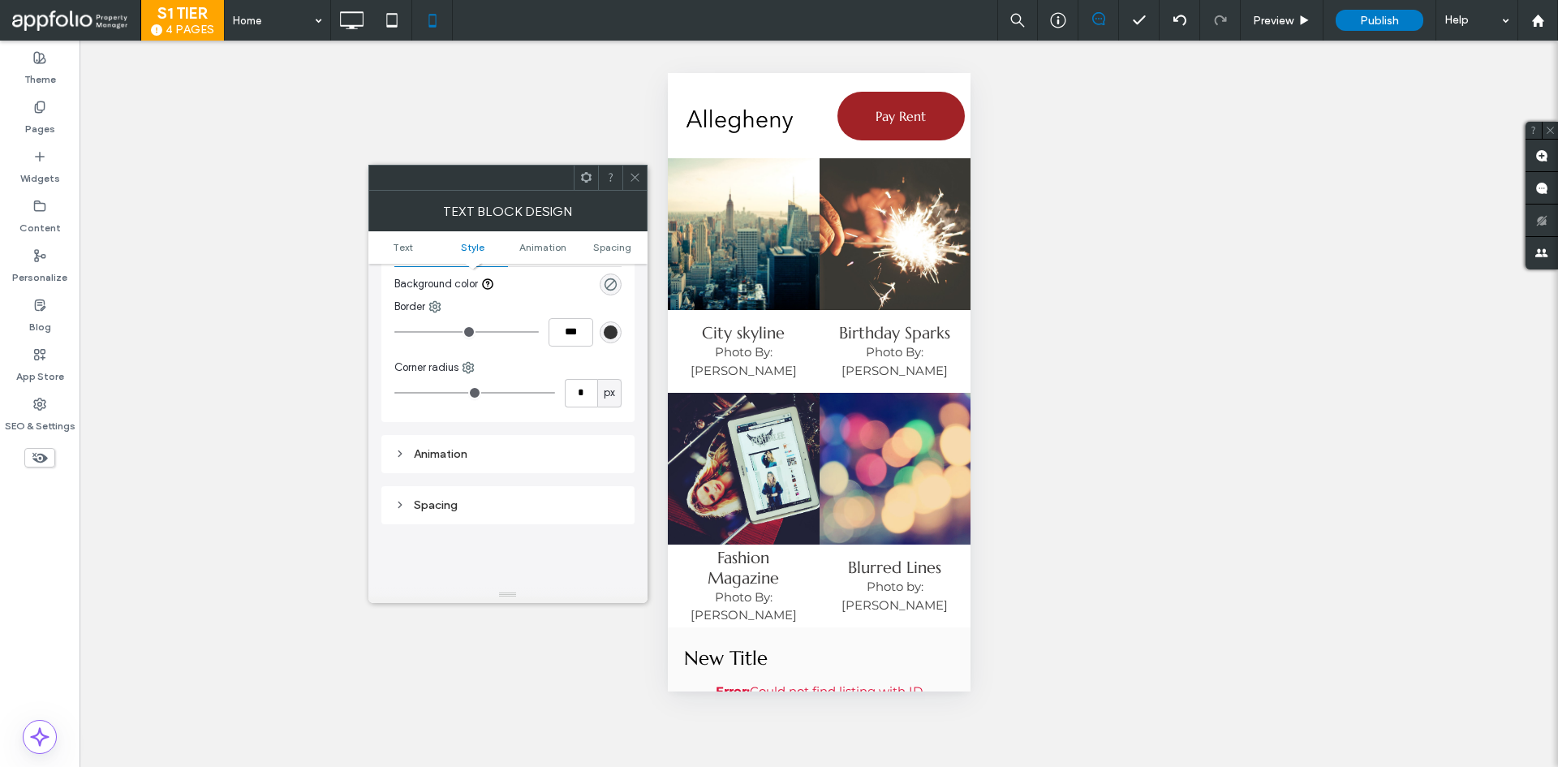
click at [441, 494] on div "Spacing" at bounding box center [507, 505] width 227 height 22
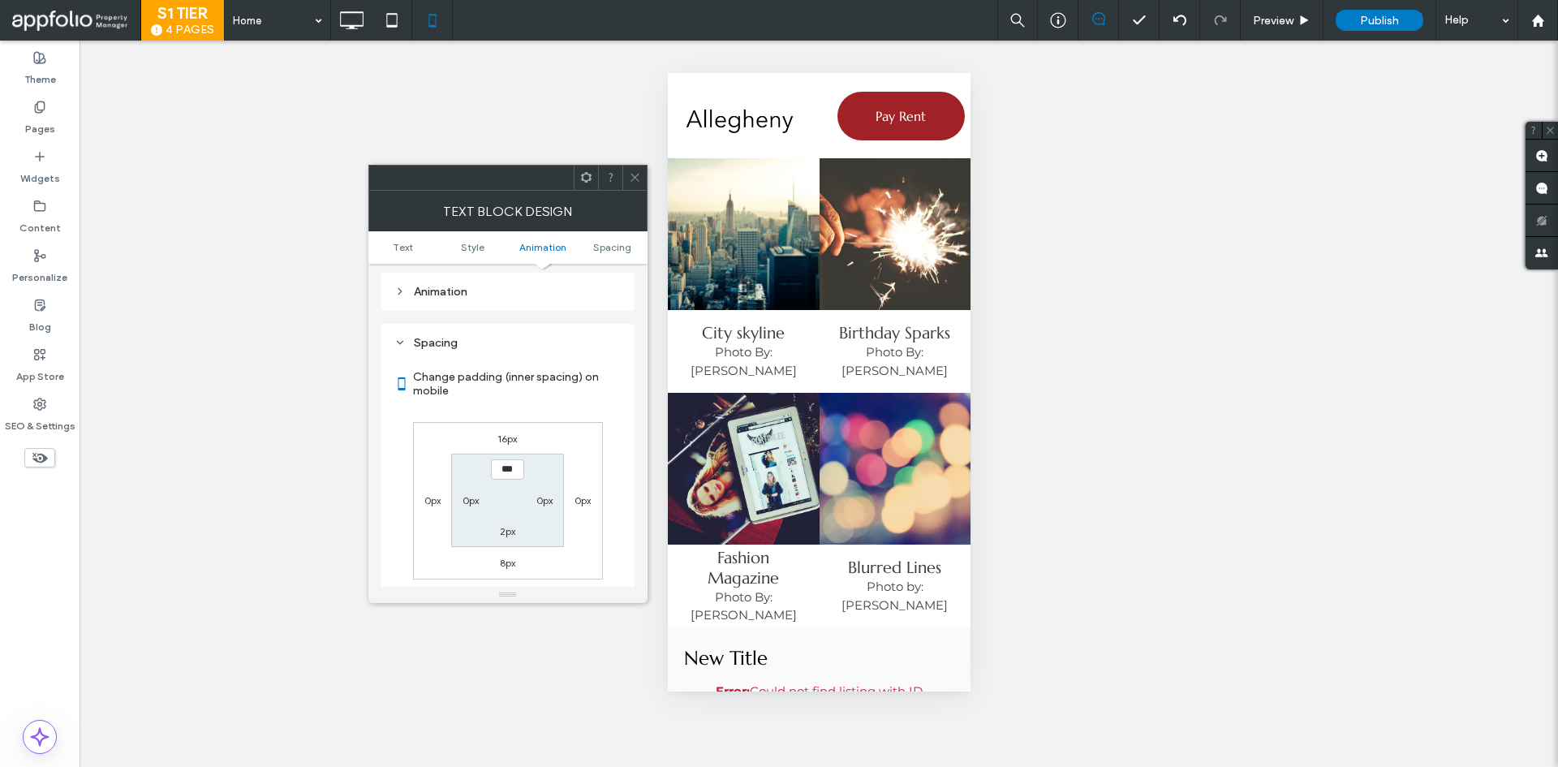
click at [506, 433] on label "16px" at bounding box center [506, 439] width 19 height 12
type input "**"
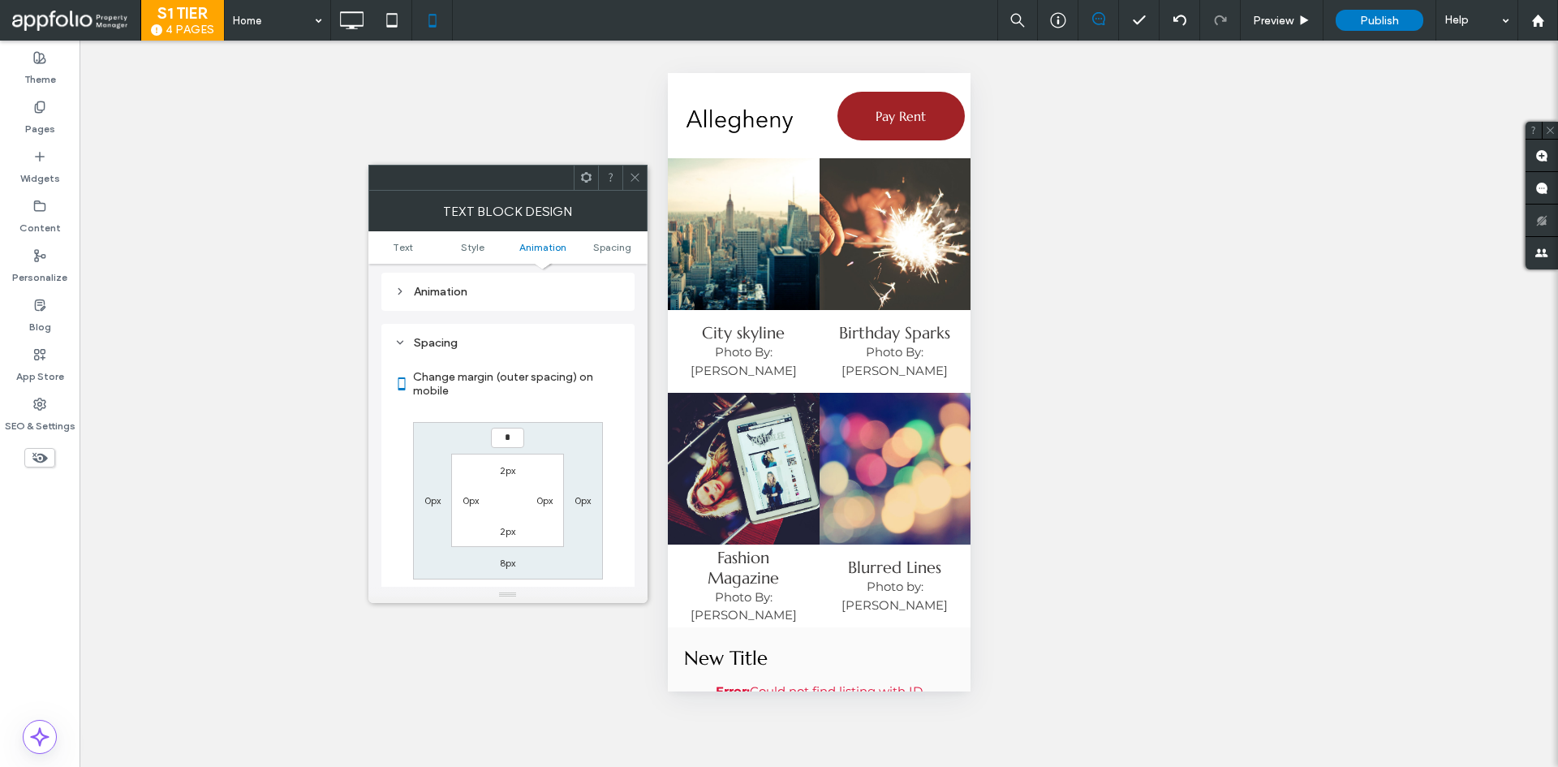
type input "*"
type input "***"
click at [562, 429] on div "*** 0px 8px 0px 2px 0px 2px 0px" at bounding box center [508, 500] width 190 height 157
click at [633, 178] on icon at bounding box center [635, 177] width 12 height 12
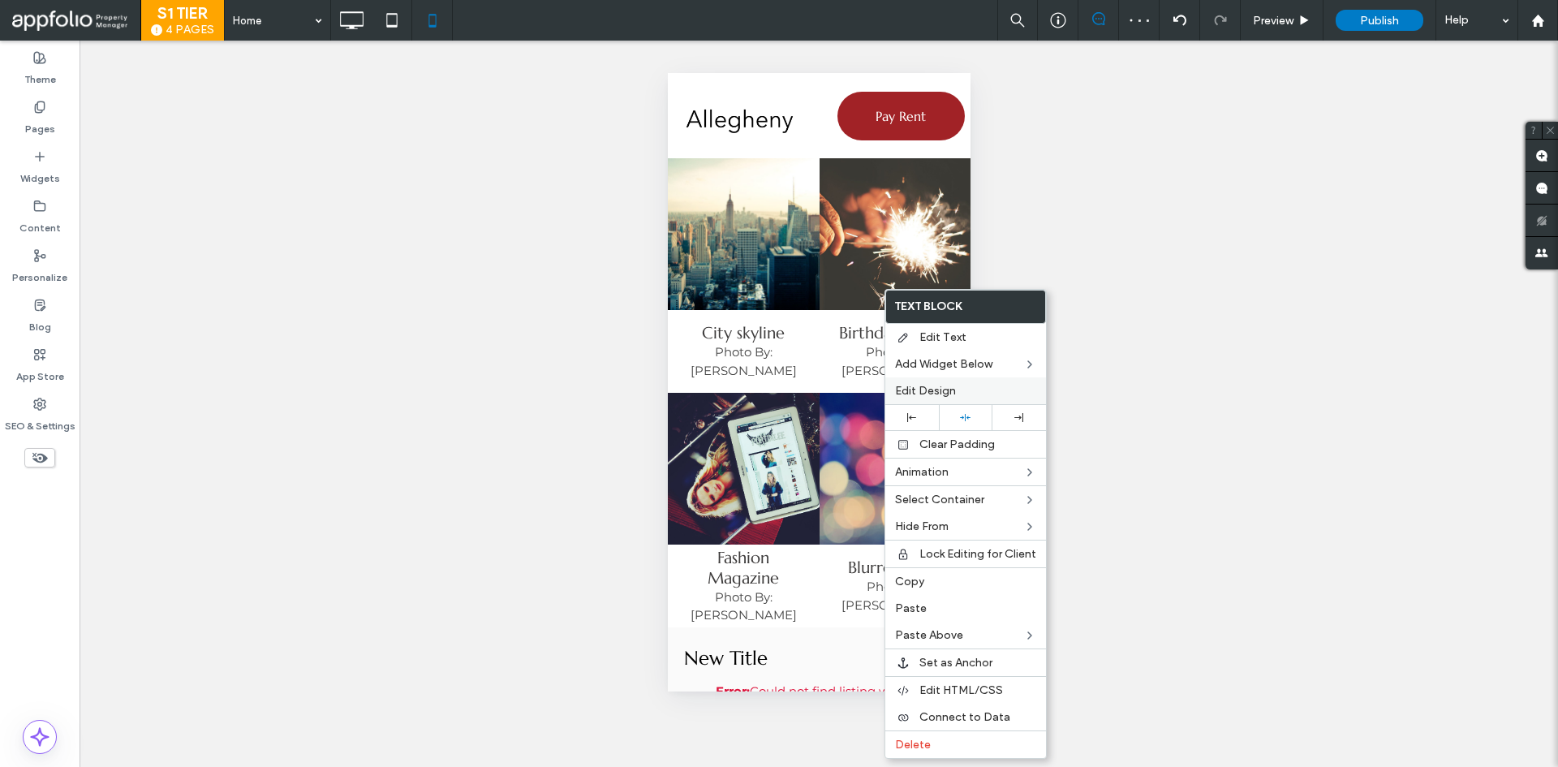
click at [915, 389] on span "Edit Design" at bounding box center [925, 391] width 61 height 14
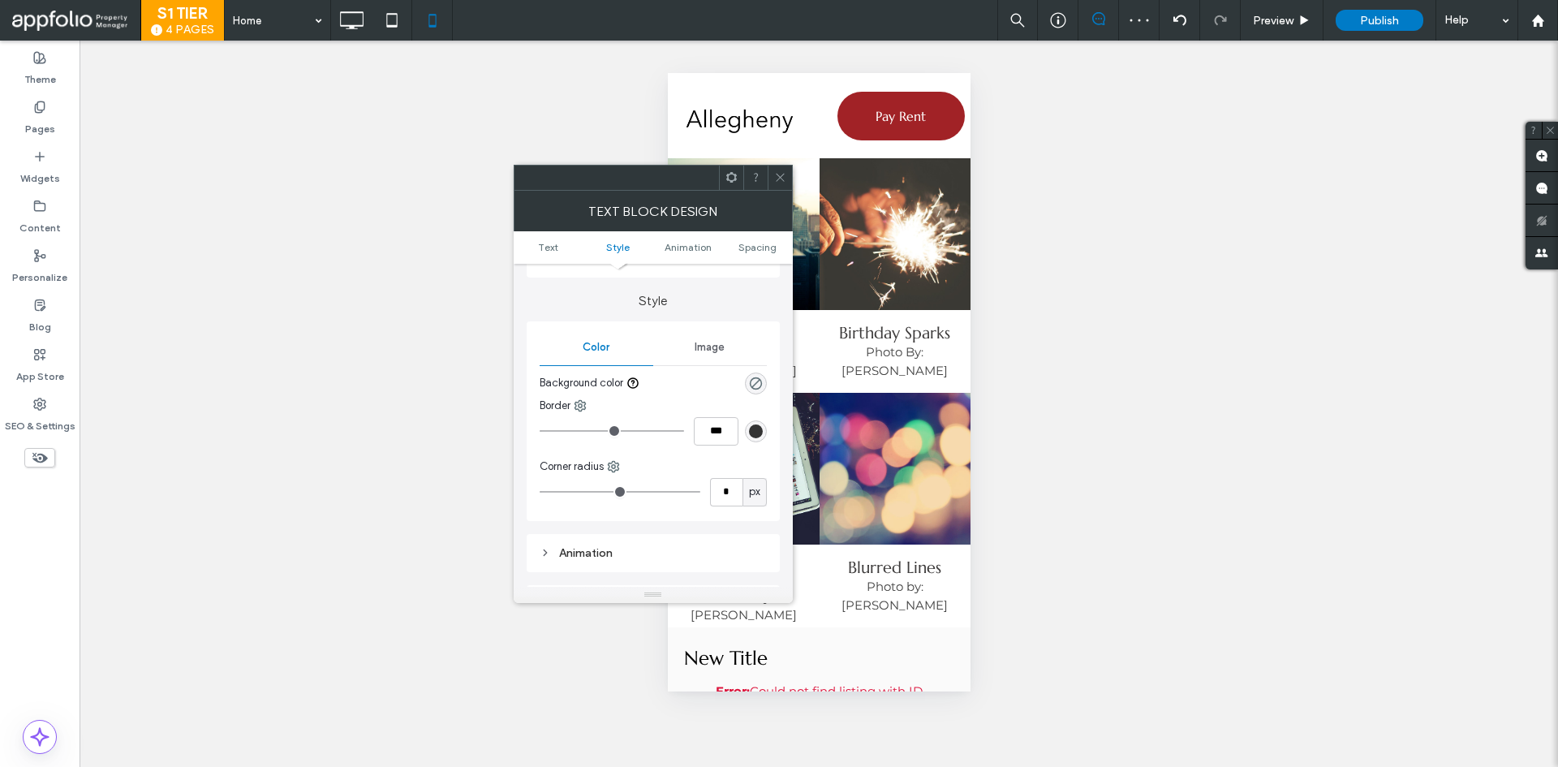
scroll to position [325, 0]
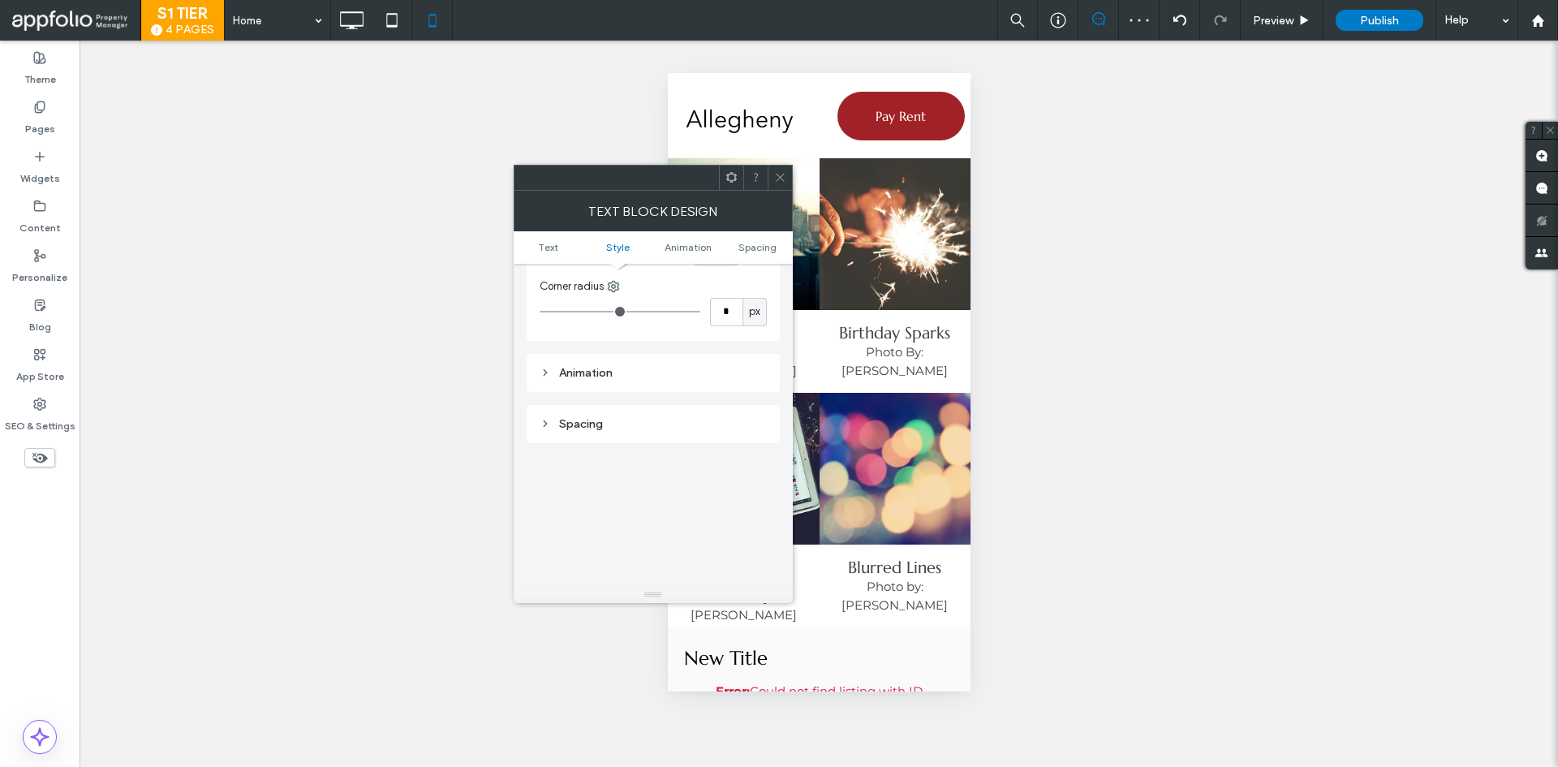
click at [577, 417] on div "Spacing" at bounding box center [653, 424] width 227 height 14
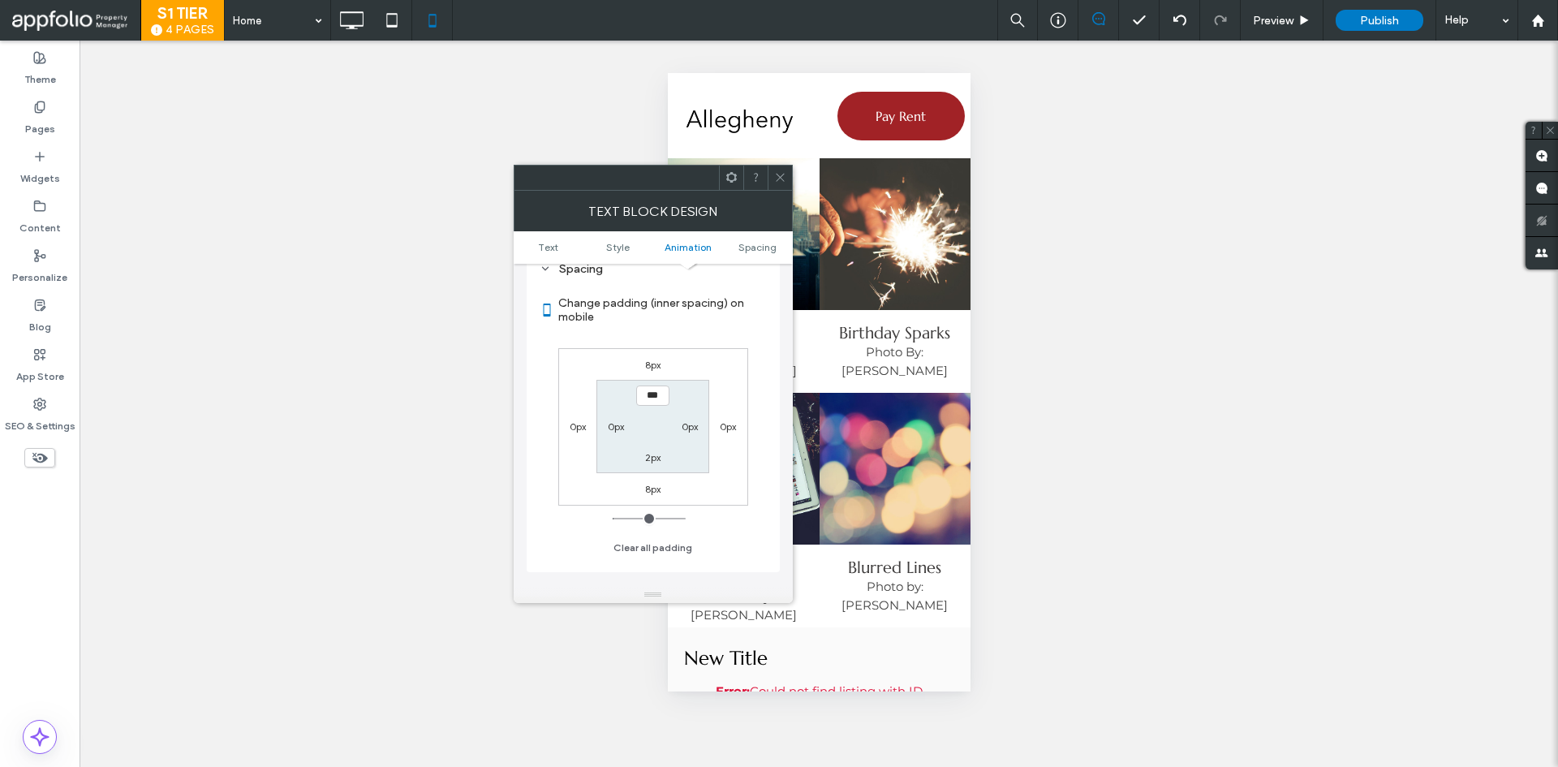
scroll to position [487, 0]
click at [776, 183] on span at bounding box center [780, 178] width 12 height 24
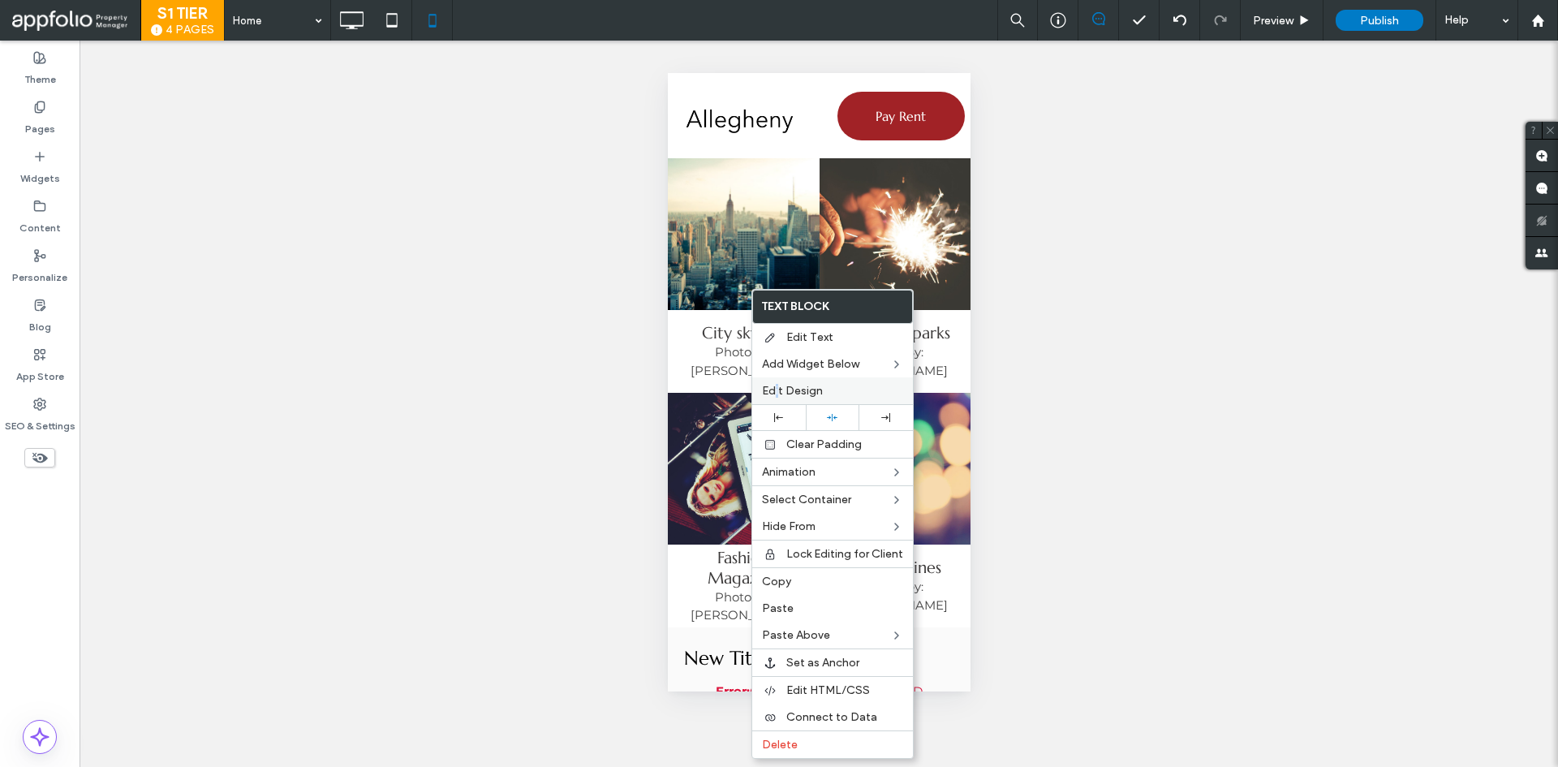
click at [777, 394] on span "Edit Design" at bounding box center [792, 391] width 61 height 14
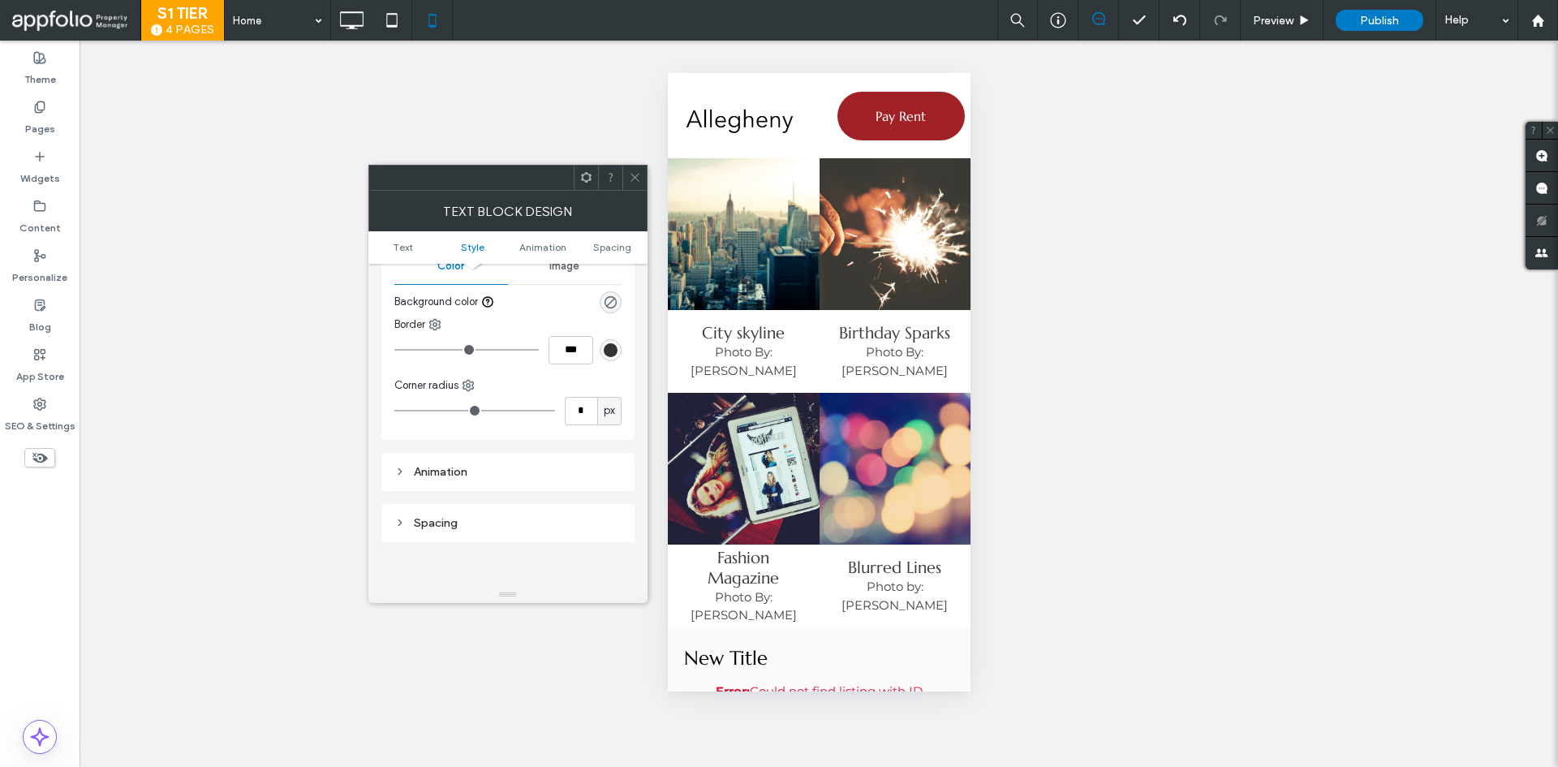
scroll to position [243, 0]
click at [443, 511] on div "Spacing" at bounding box center [507, 505] width 253 height 38
click at [446, 506] on div "Spacing" at bounding box center [507, 505] width 227 height 22
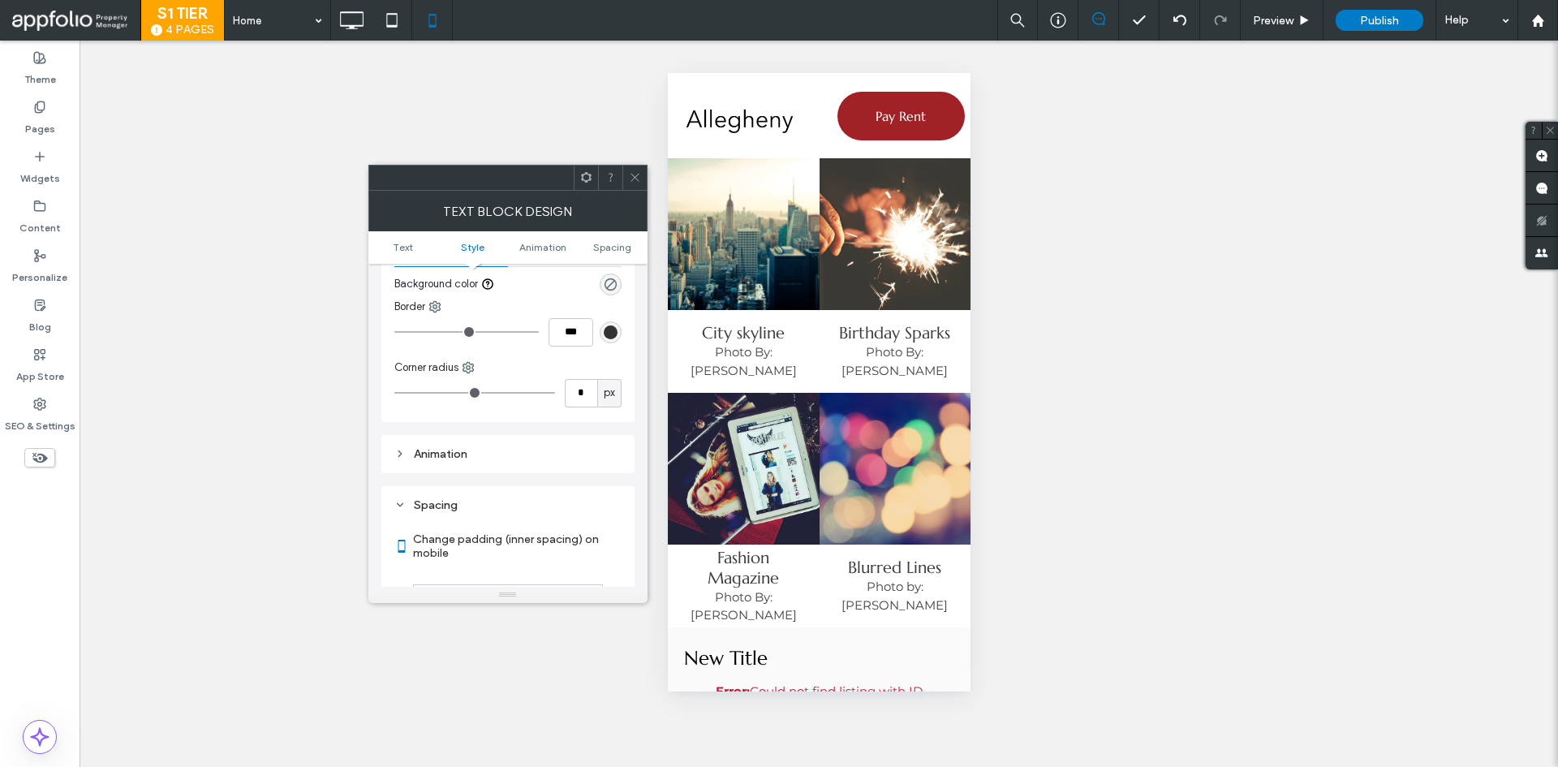
scroll to position [406, 0]
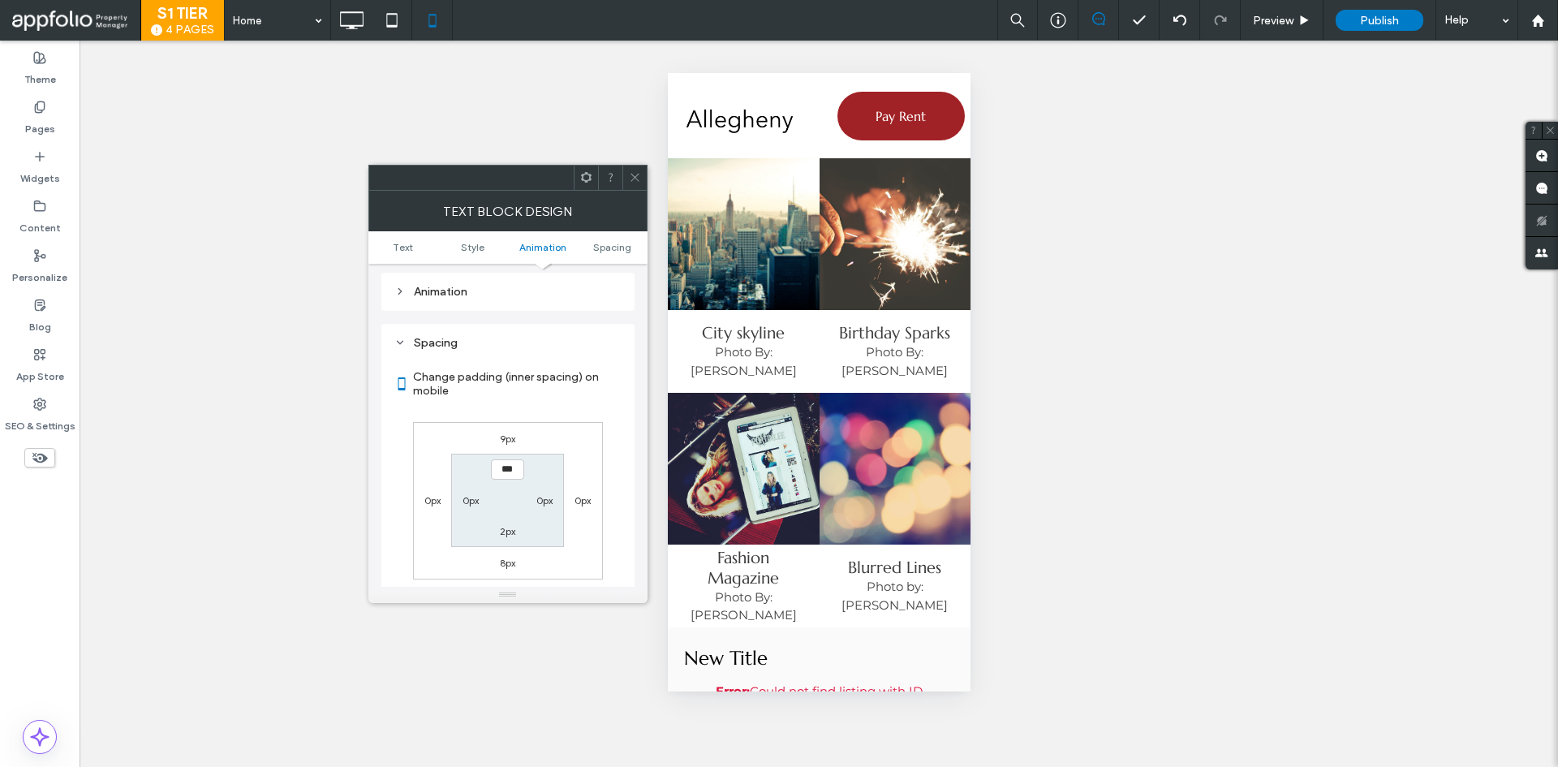
click at [515, 433] on label "9px" at bounding box center [507, 439] width 15 height 12
type input "*"
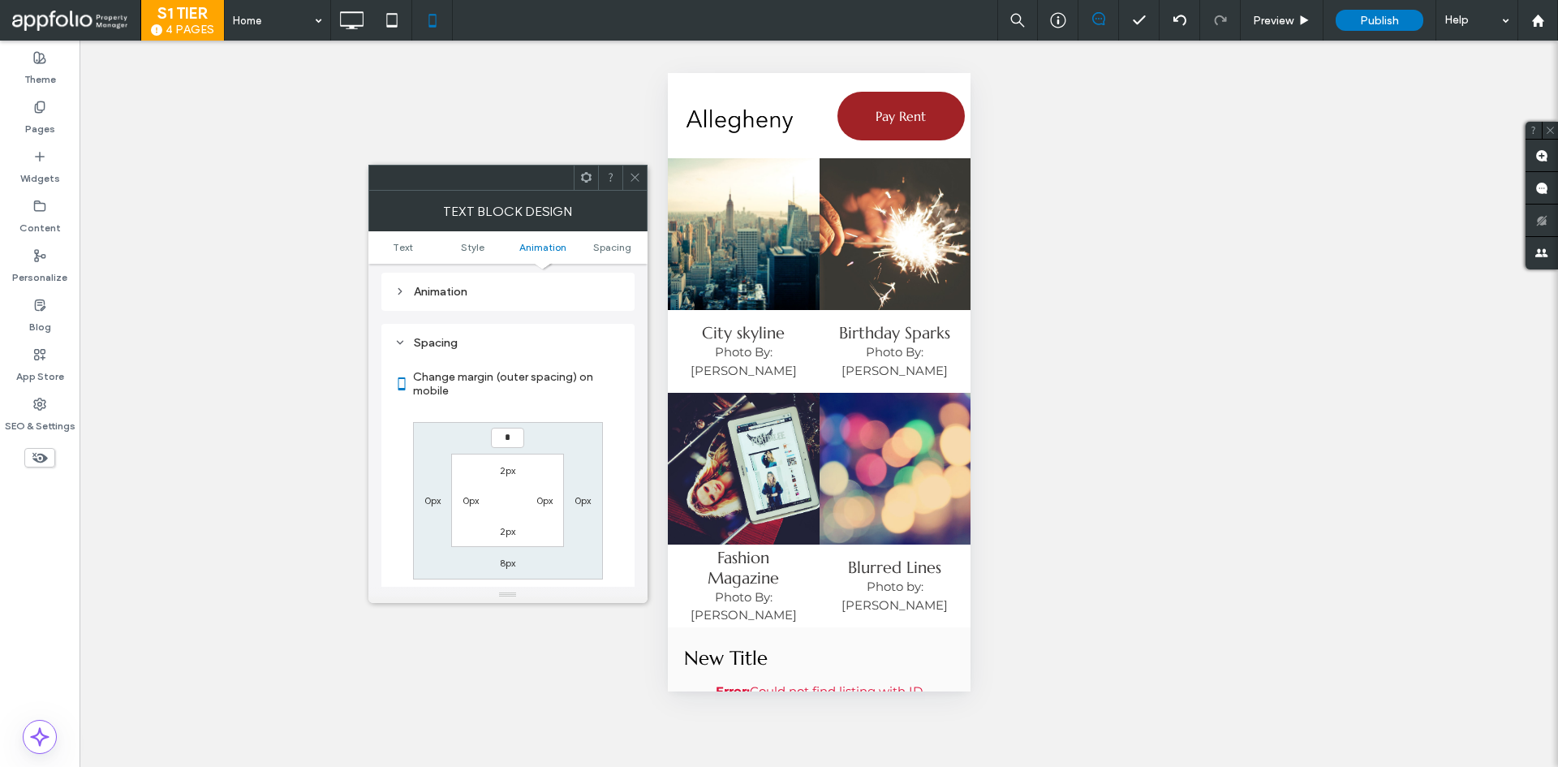
type input "*"
type input "***"
click at [551, 431] on div "*** 0px 8px 0px 2px 0px 2px 0px" at bounding box center [508, 500] width 190 height 157
click at [635, 174] on icon at bounding box center [635, 177] width 12 height 12
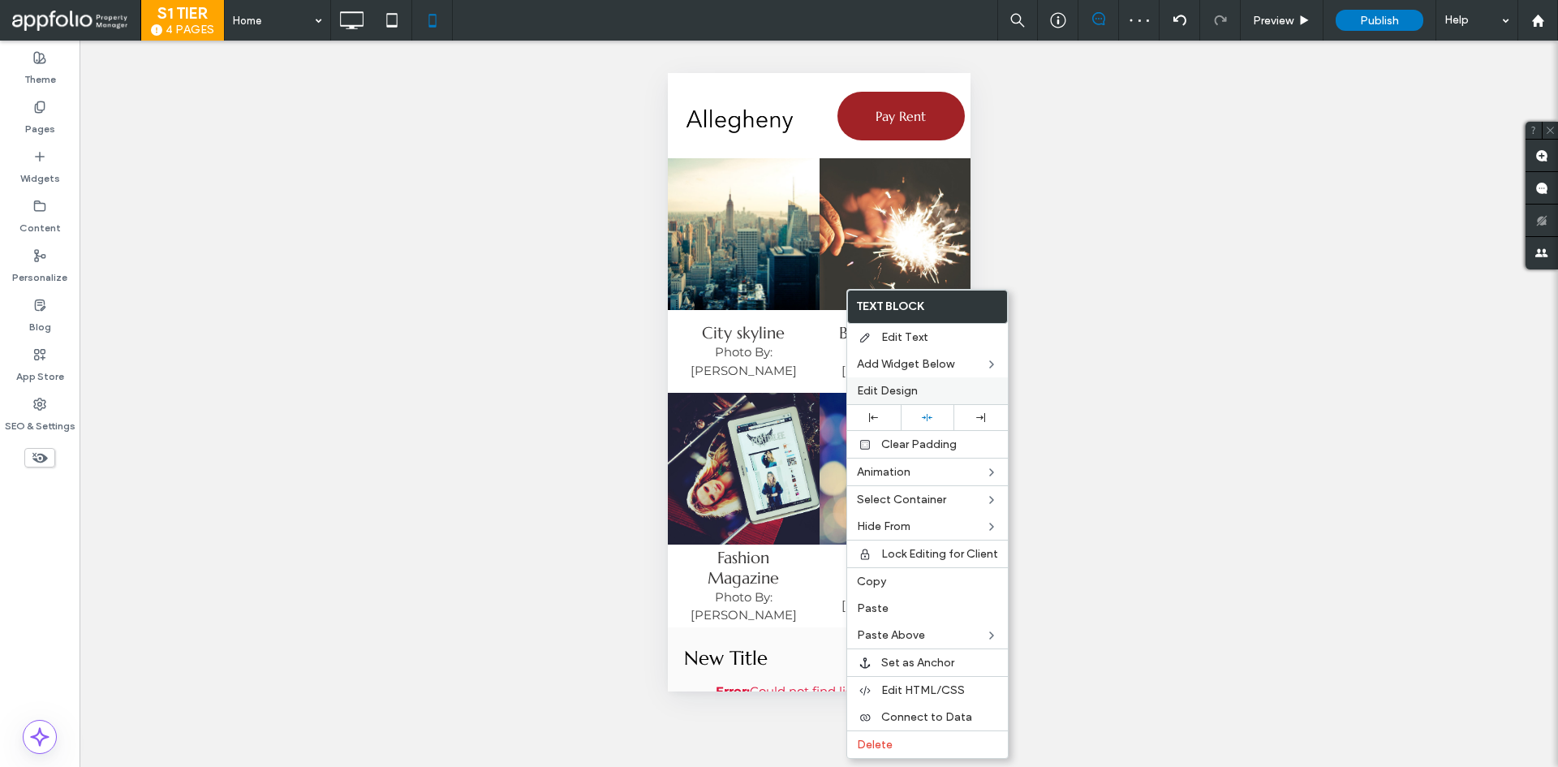
click at [902, 394] on span "Edit Design" at bounding box center [887, 391] width 61 height 14
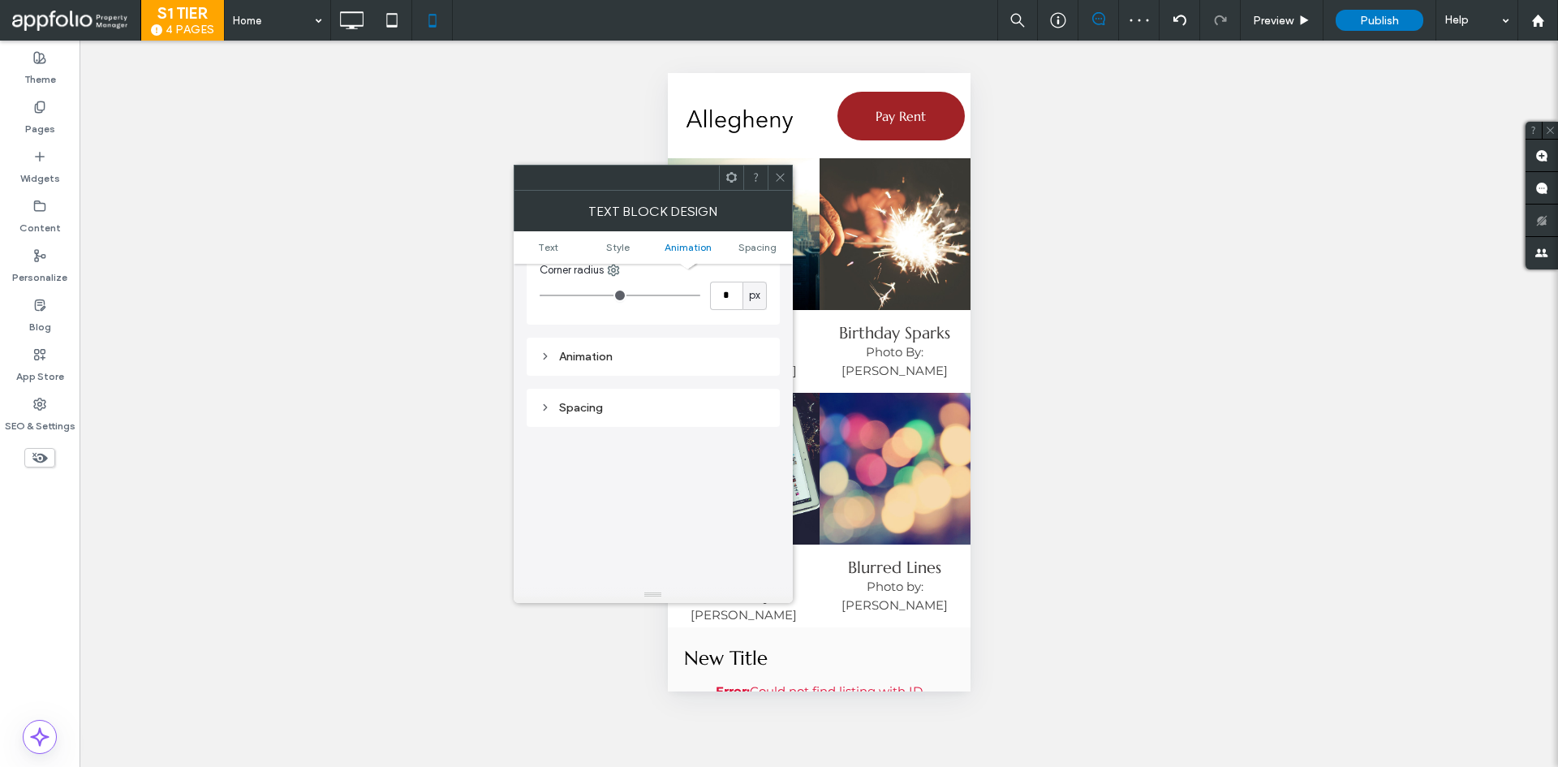
scroll to position [444, 0]
click at [582, 298] on div "Spacing" at bounding box center [653, 305] width 227 height 14
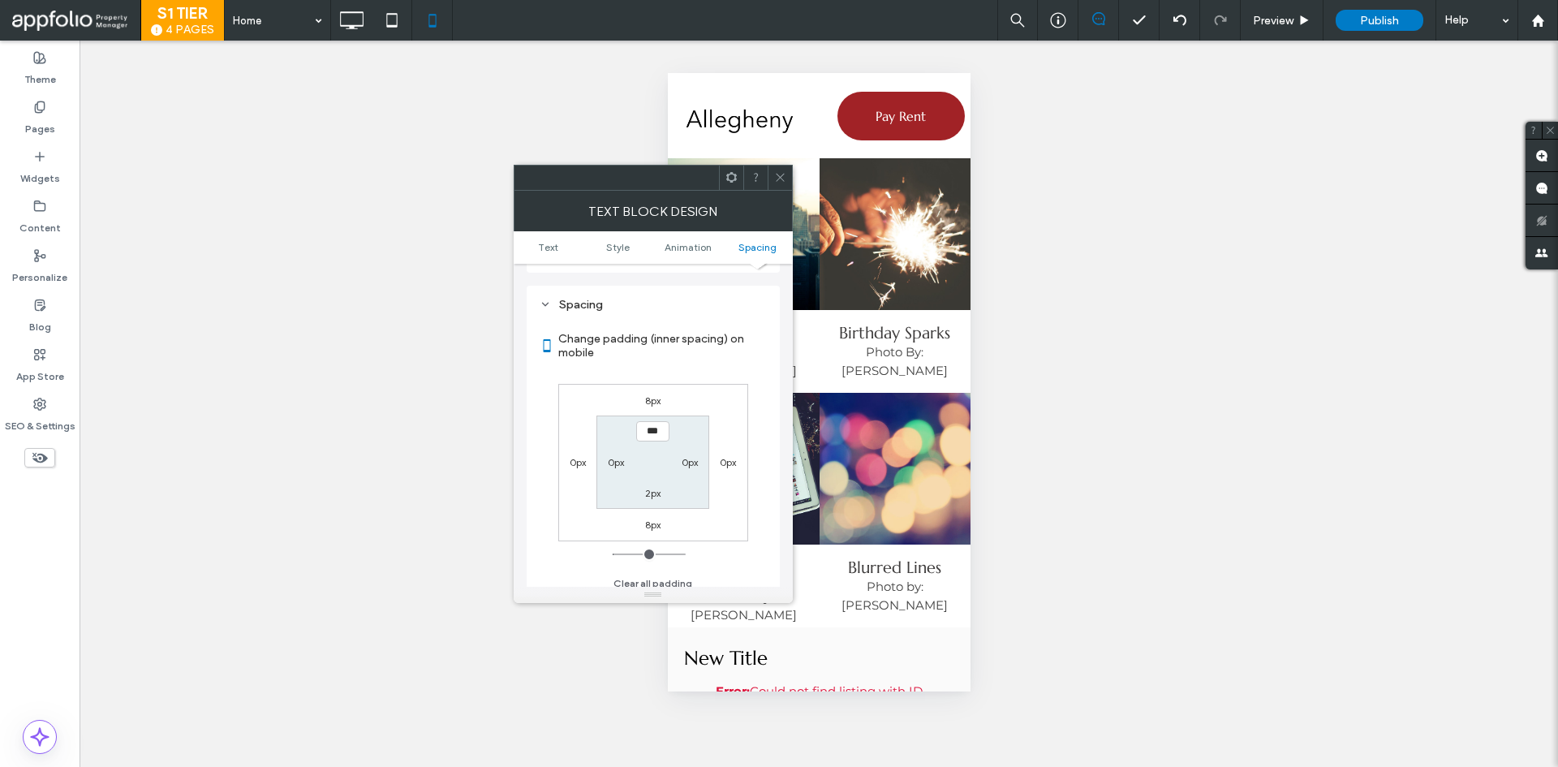
click at [778, 185] on span at bounding box center [780, 178] width 12 height 24
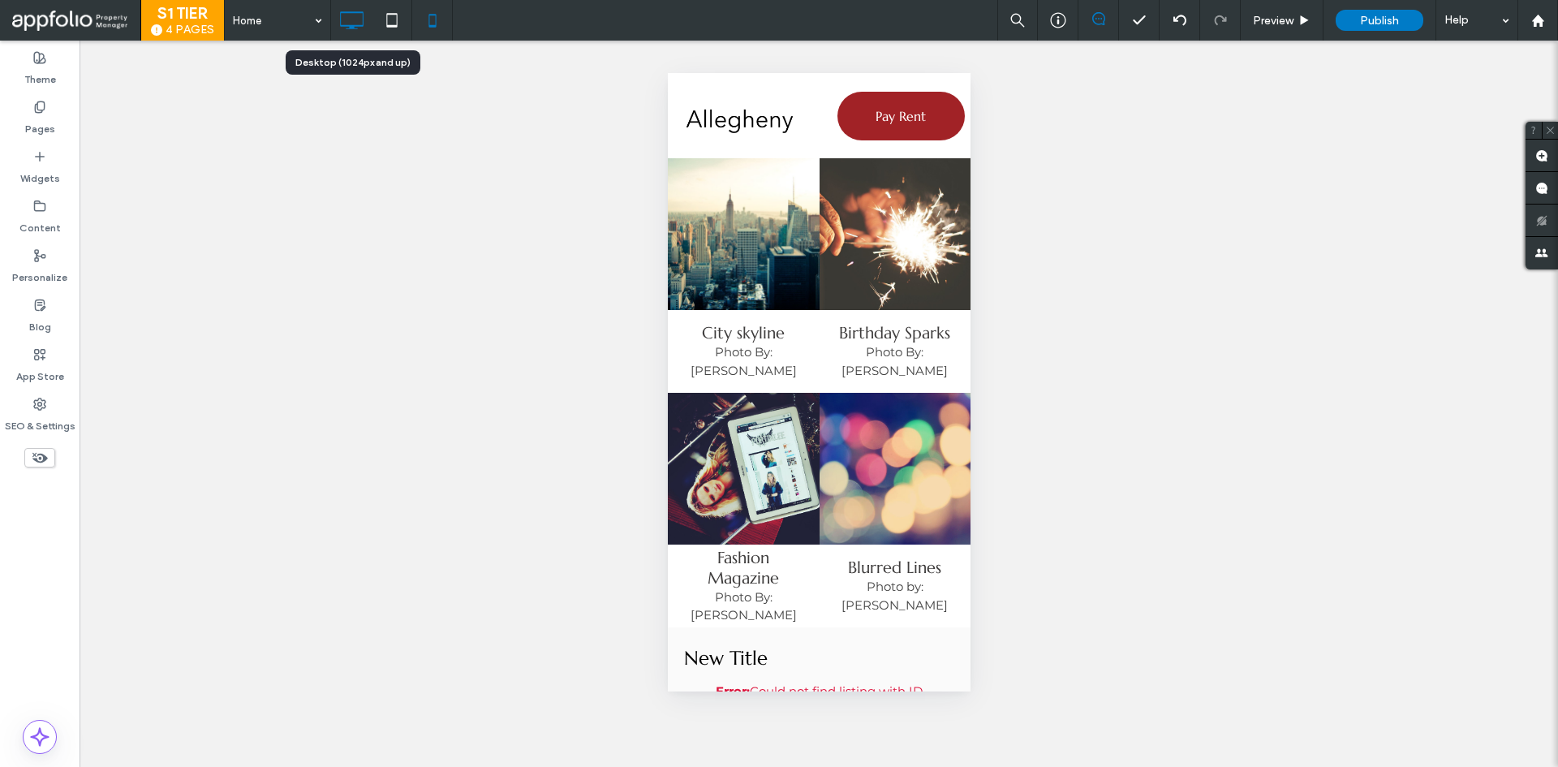
click at [369, 18] on div at bounding box center [351, 20] width 41 height 32
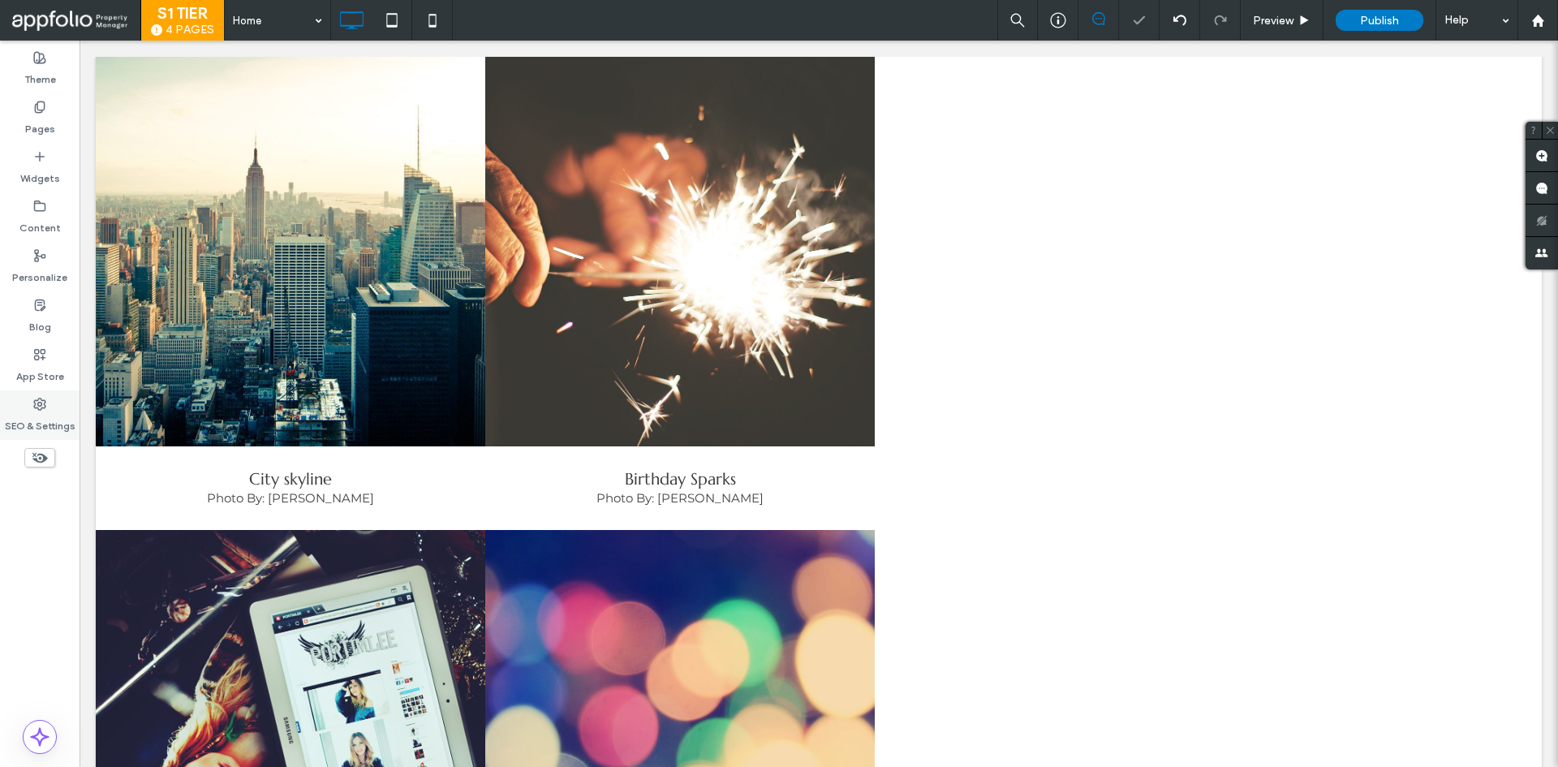
click at [40, 427] on label "SEO & Settings" at bounding box center [40, 422] width 71 height 23
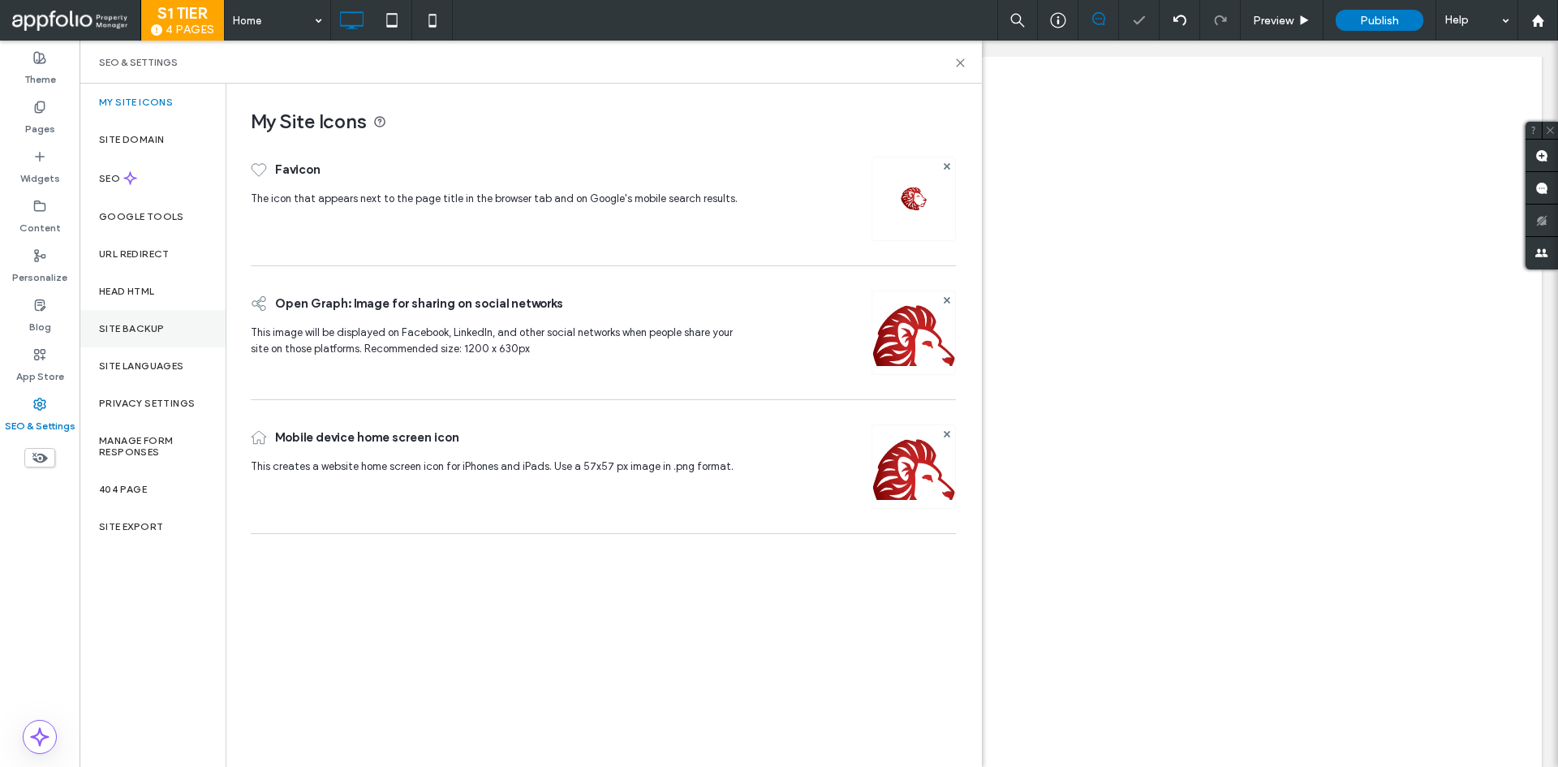
click at [112, 347] on div "Site Backup" at bounding box center [153, 328] width 146 height 37
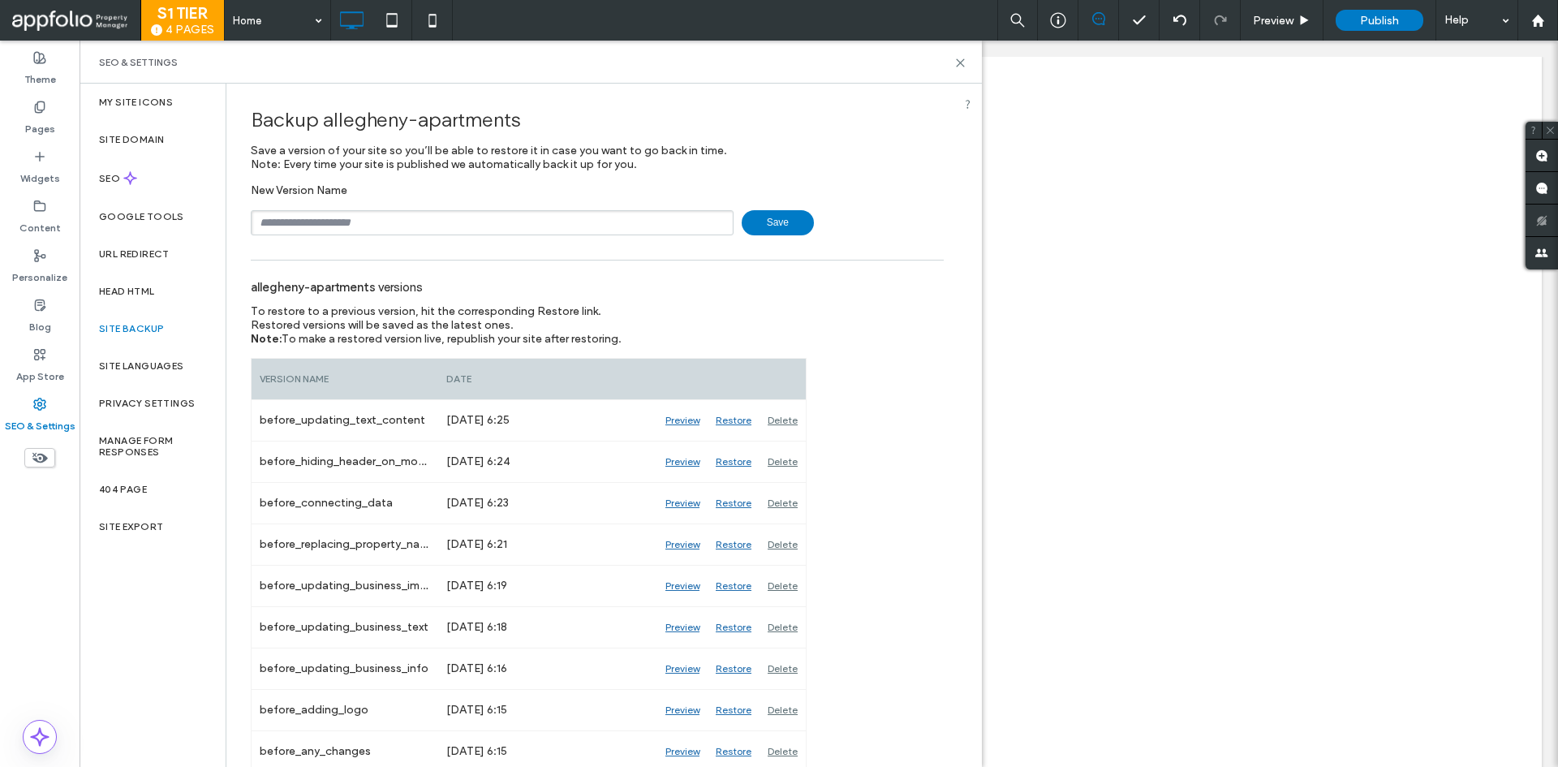
click at [339, 205] on div "New Version Name Save" at bounding box center [597, 209] width 693 height 52
click at [341, 210] on input "text" at bounding box center [492, 222] width 483 height 25
paste input "**********"
type input "**********"
click at [754, 238] on div "**********" at bounding box center [597, 428] width 742 height 689
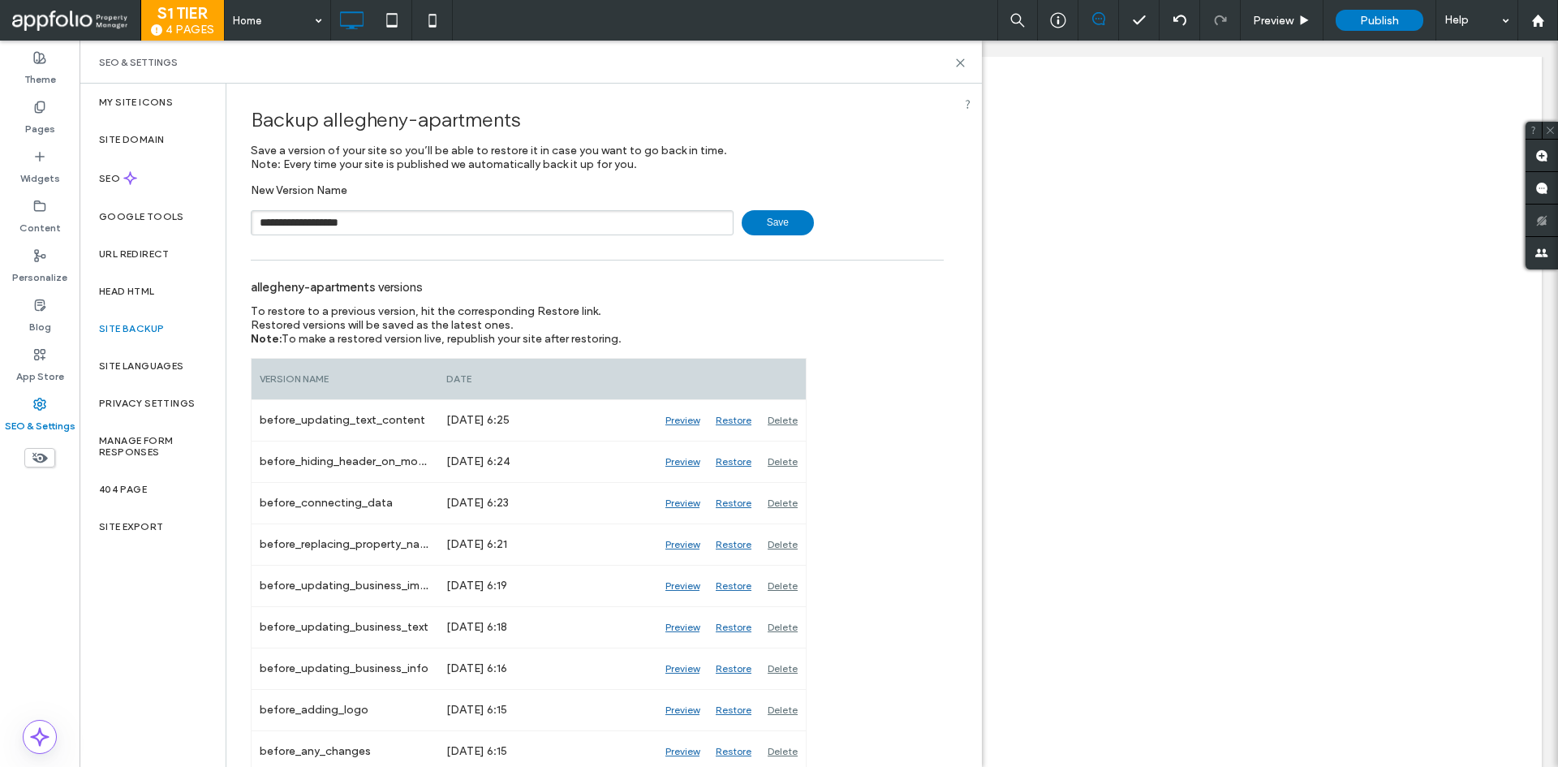
click at [760, 223] on span "Save" at bounding box center [778, 222] width 72 height 25
click at [99, 173] on label "SEO" at bounding box center [111, 178] width 24 height 11
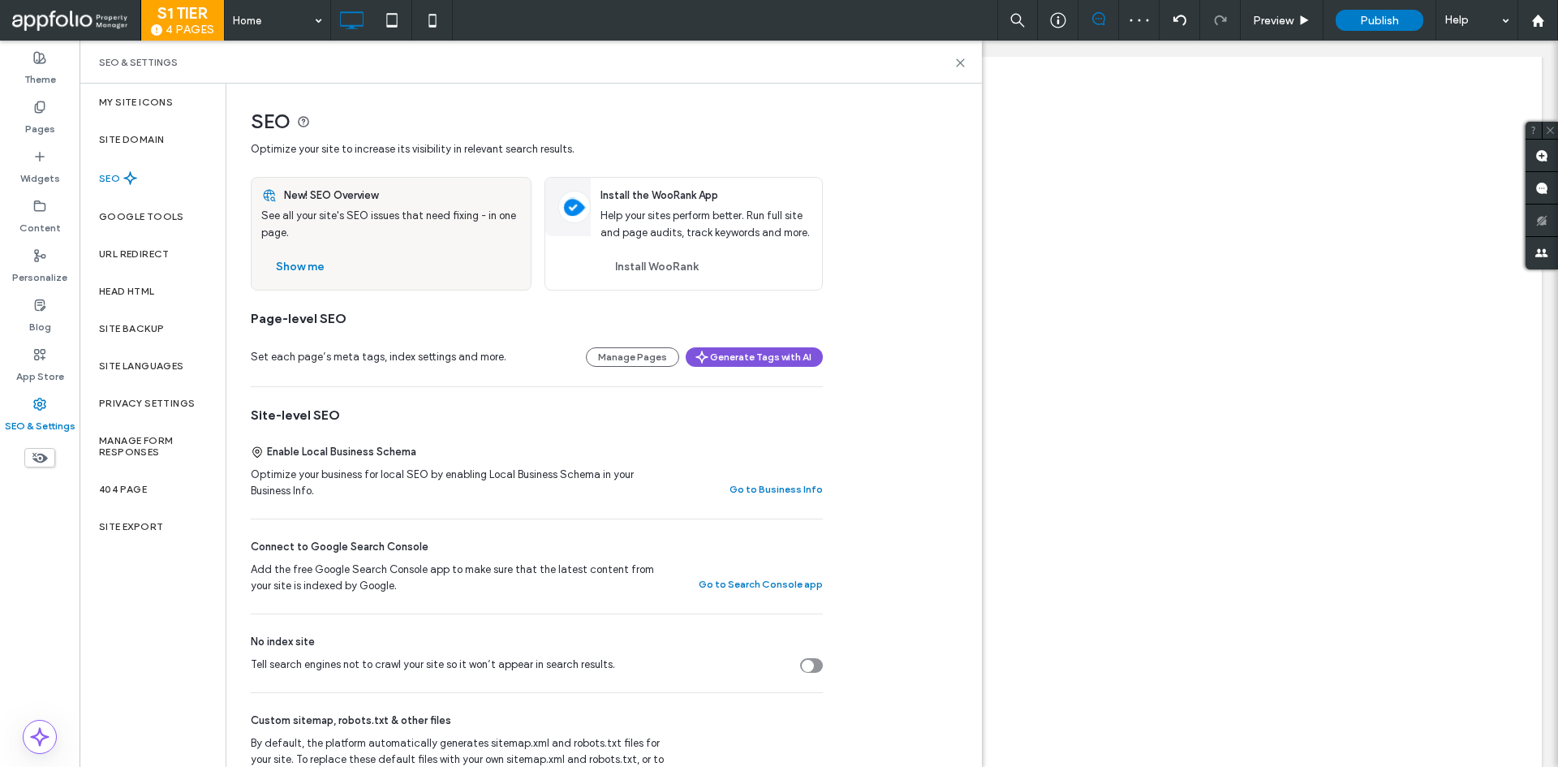
click at [754, 353] on button "Generate Tags with AI" at bounding box center [754, 356] width 137 height 19
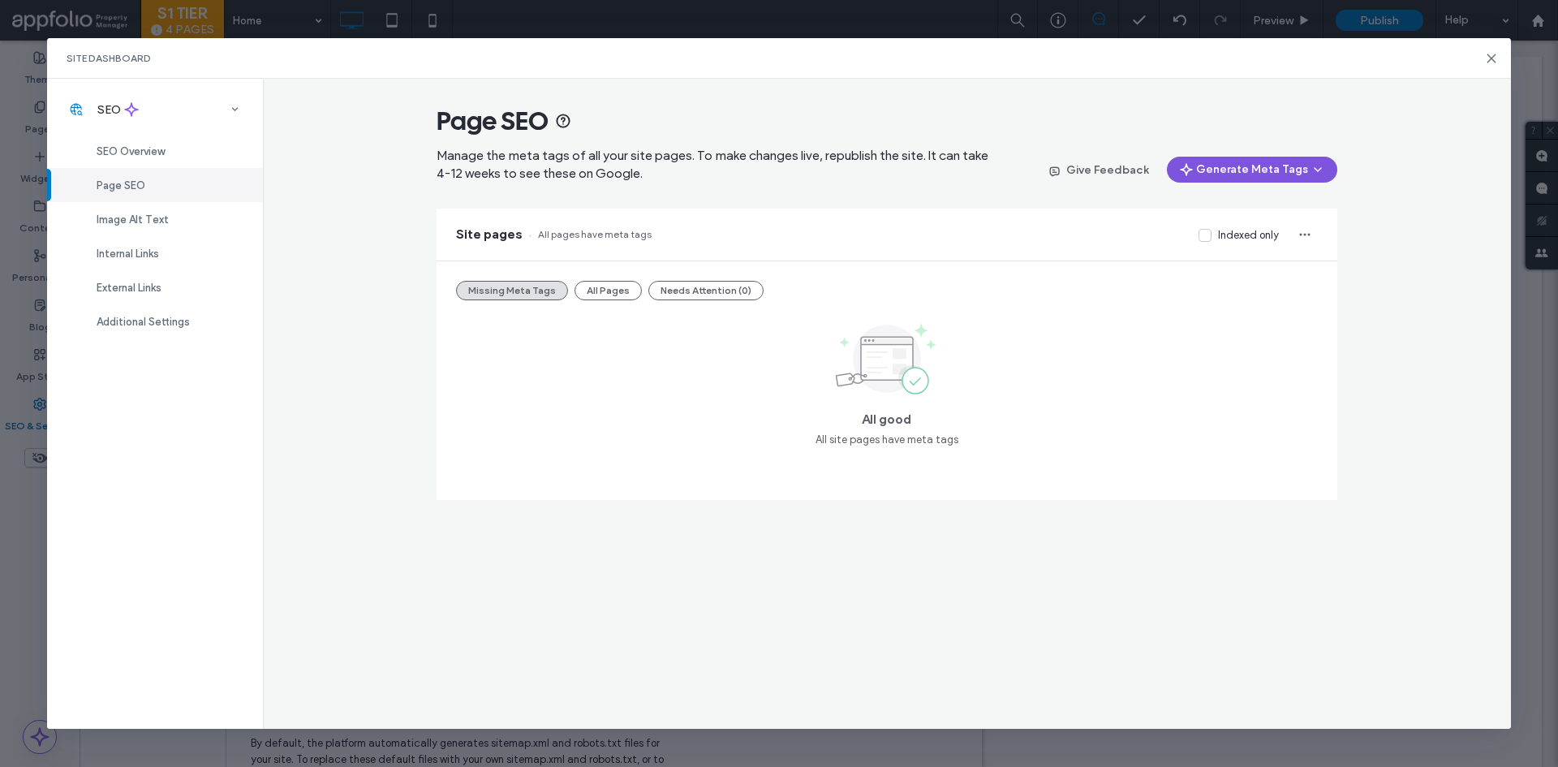
click at [1307, 165] on button "Generate Meta Tags" at bounding box center [1252, 170] width 170 height 26
click at [1223, 216] on span "Generate Tags for All Pages" at bounding box center [1256, 212] width 135 height 16
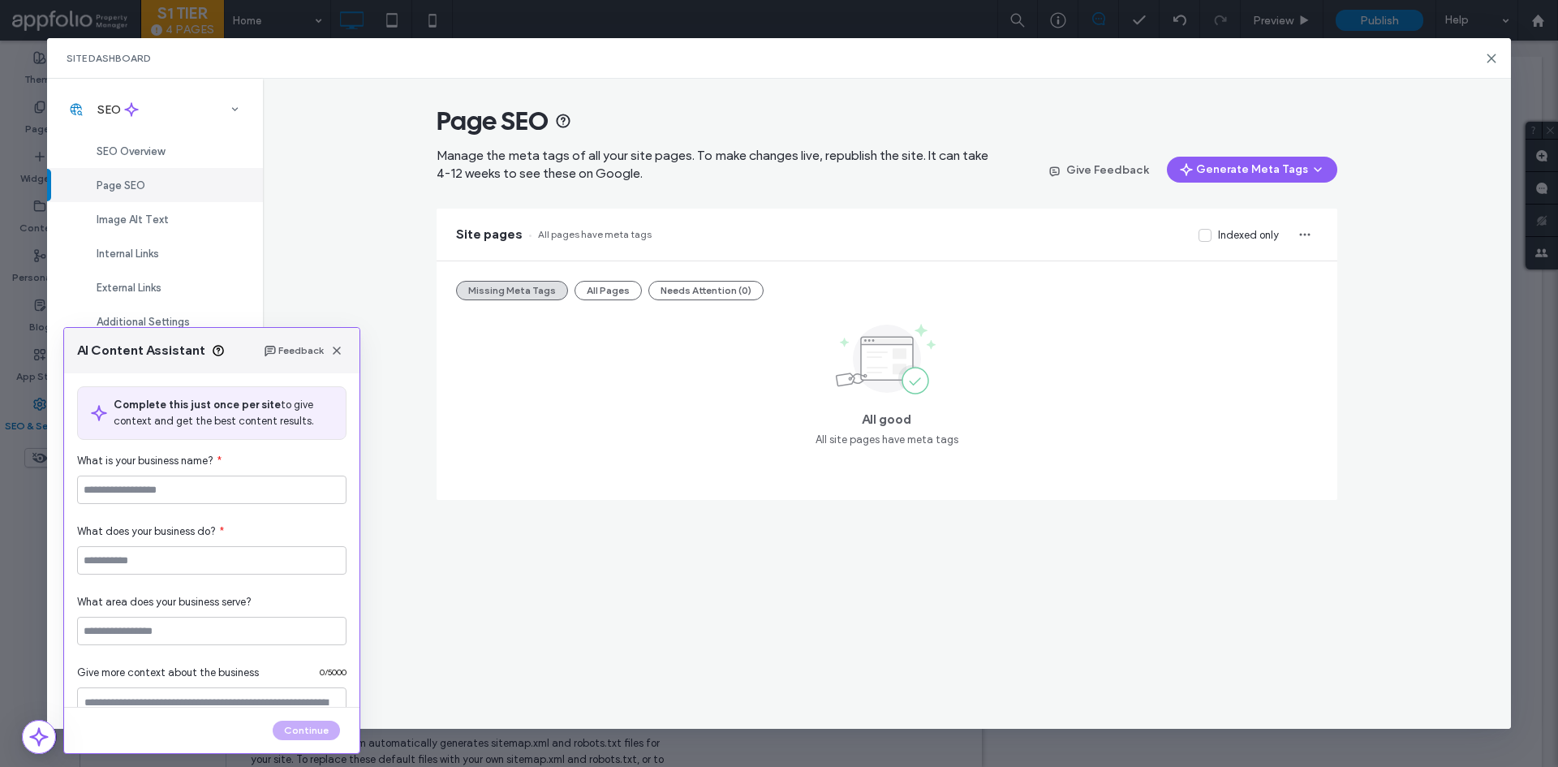
type input "*********"
click at [222, 571] on input at bounding box center [211, 560] width 269 height 28
type input "**********"
click at [160, 625] on input at bounding box center [211, 631] width 269 height 28
paste input "**********"
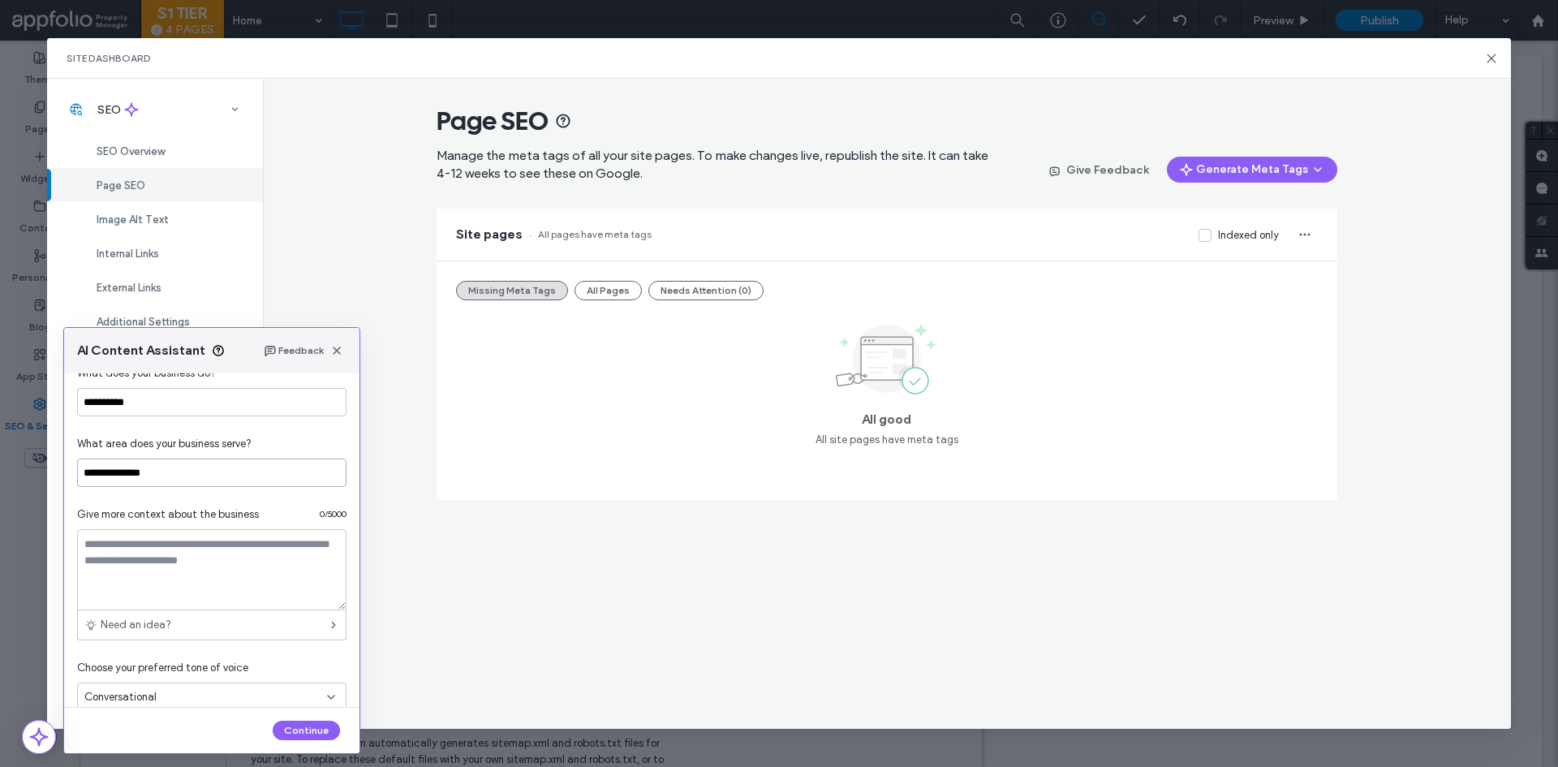
scroll to position [162, 0]
type input "**********"
click at [306, 726] on button "Continue" at bounding box center [306, 730] width 67 height 19
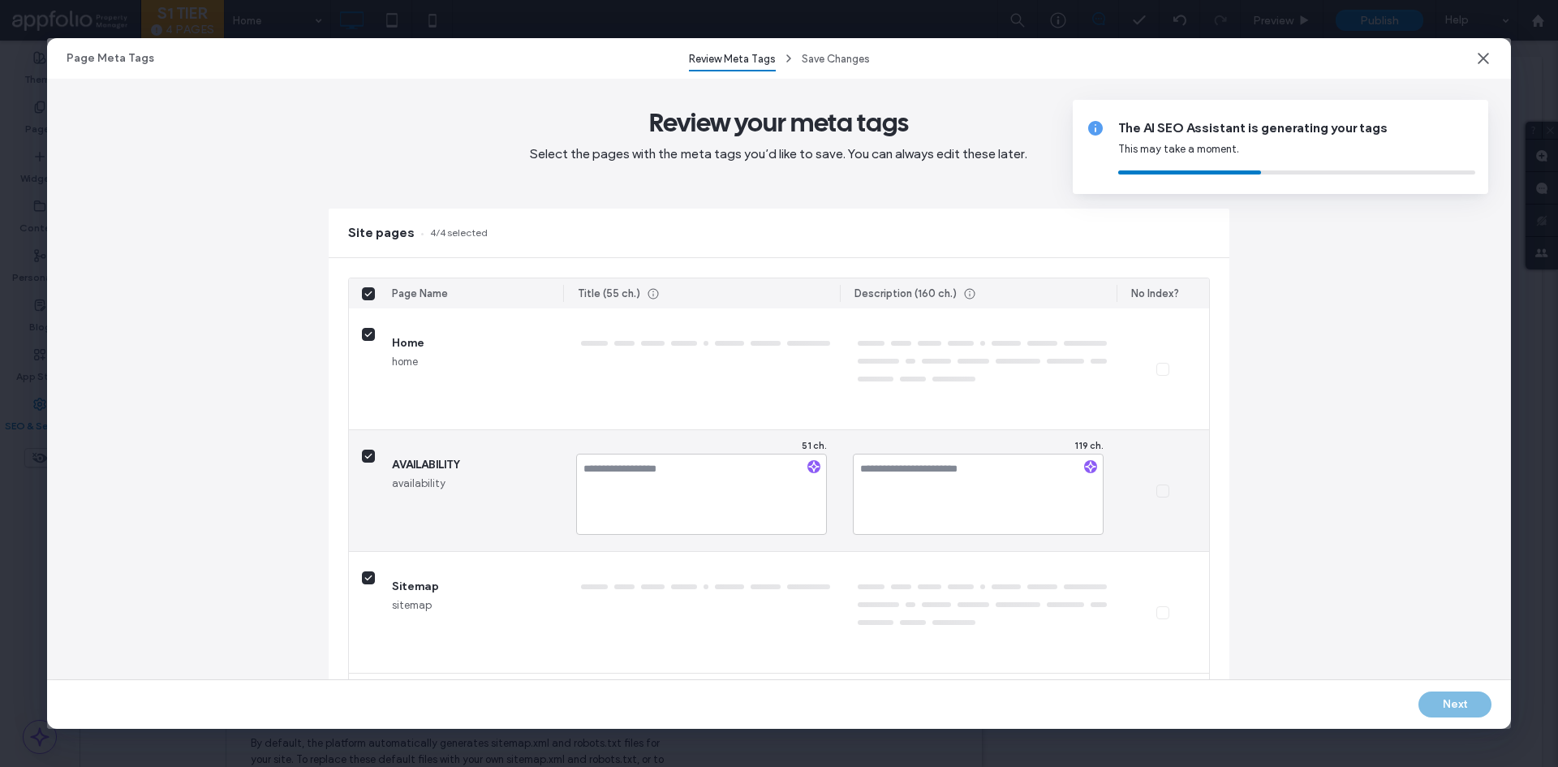
type textarea "*"
type textarea "**"
type textarea "***"
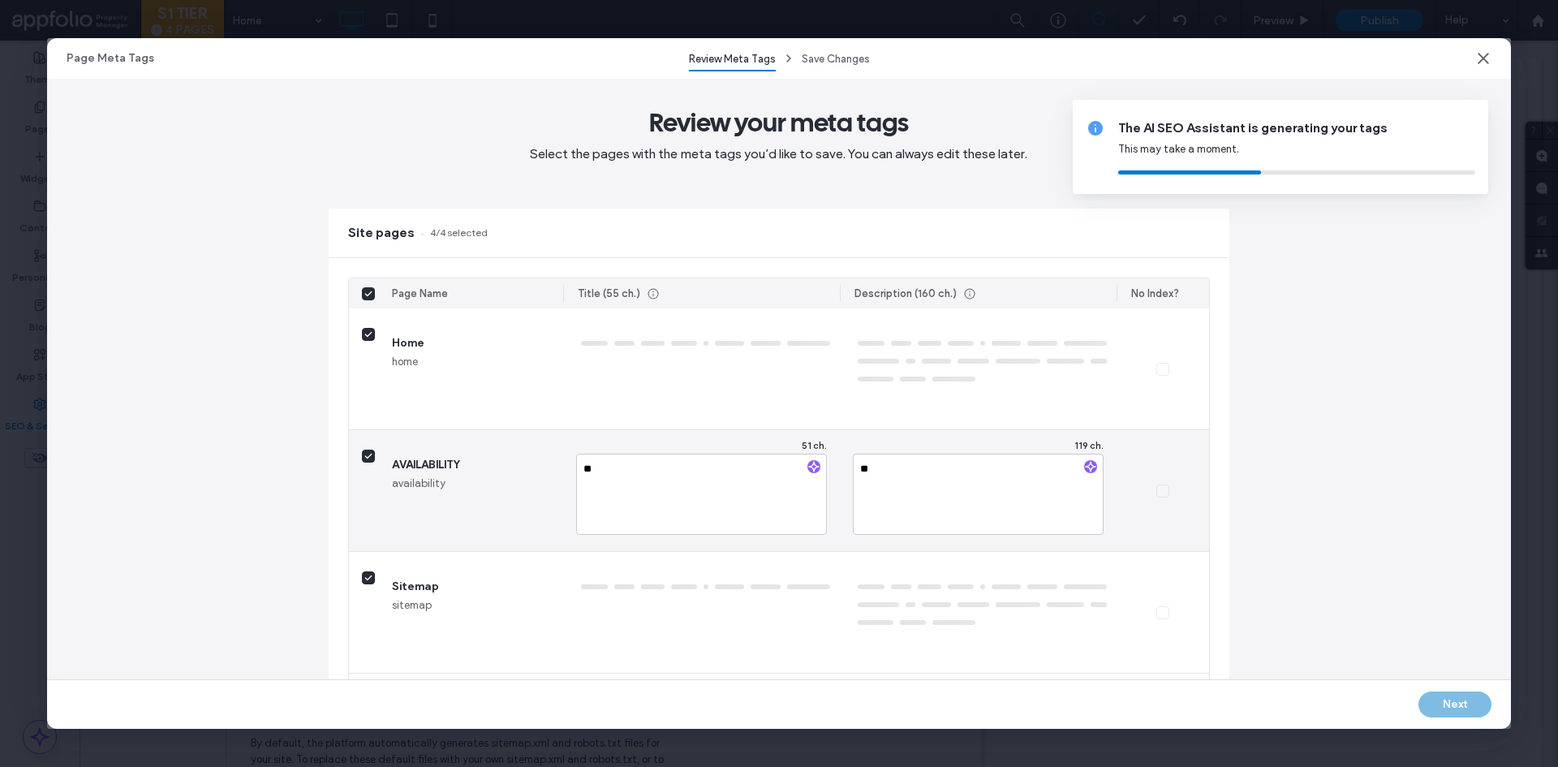
type textarea "***"
type textarea "****"
type textarea "*****"
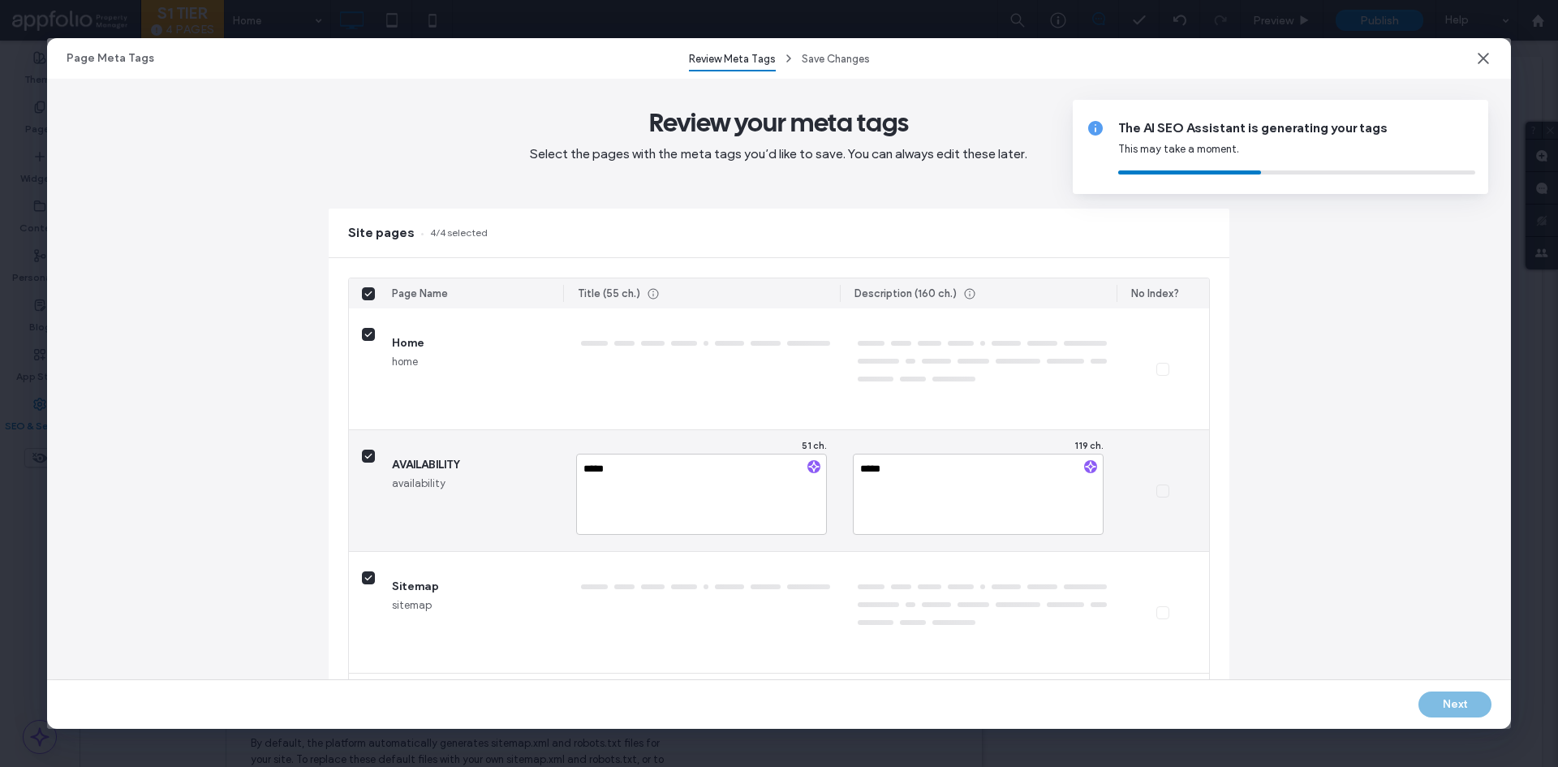
type textarea "******"
type textarea "*****"
type textarea "*******"
type textarea "********"
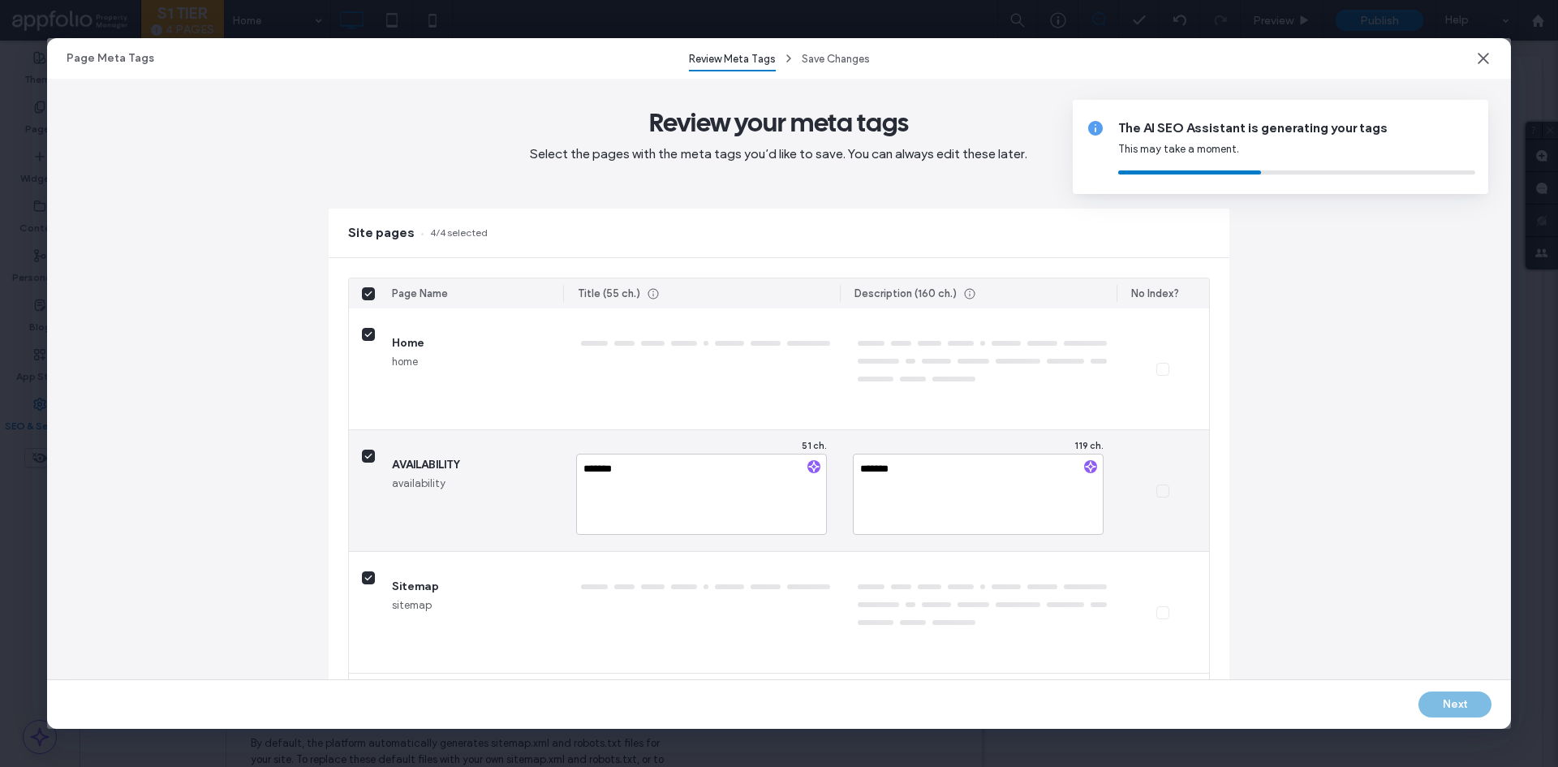
type textarea "********"
type textarea "*********"
type textarea "**********"
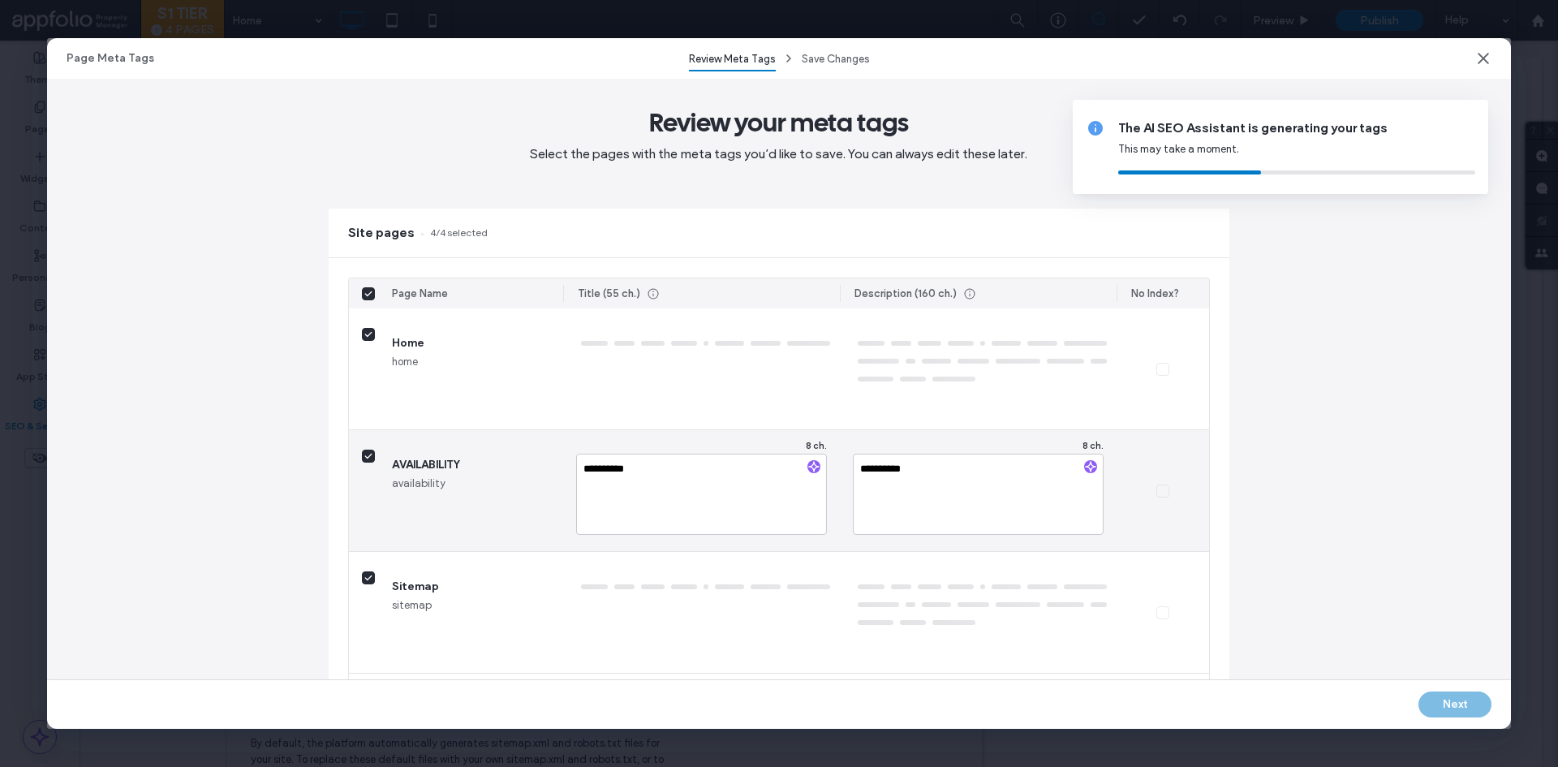
type textarea "**********"
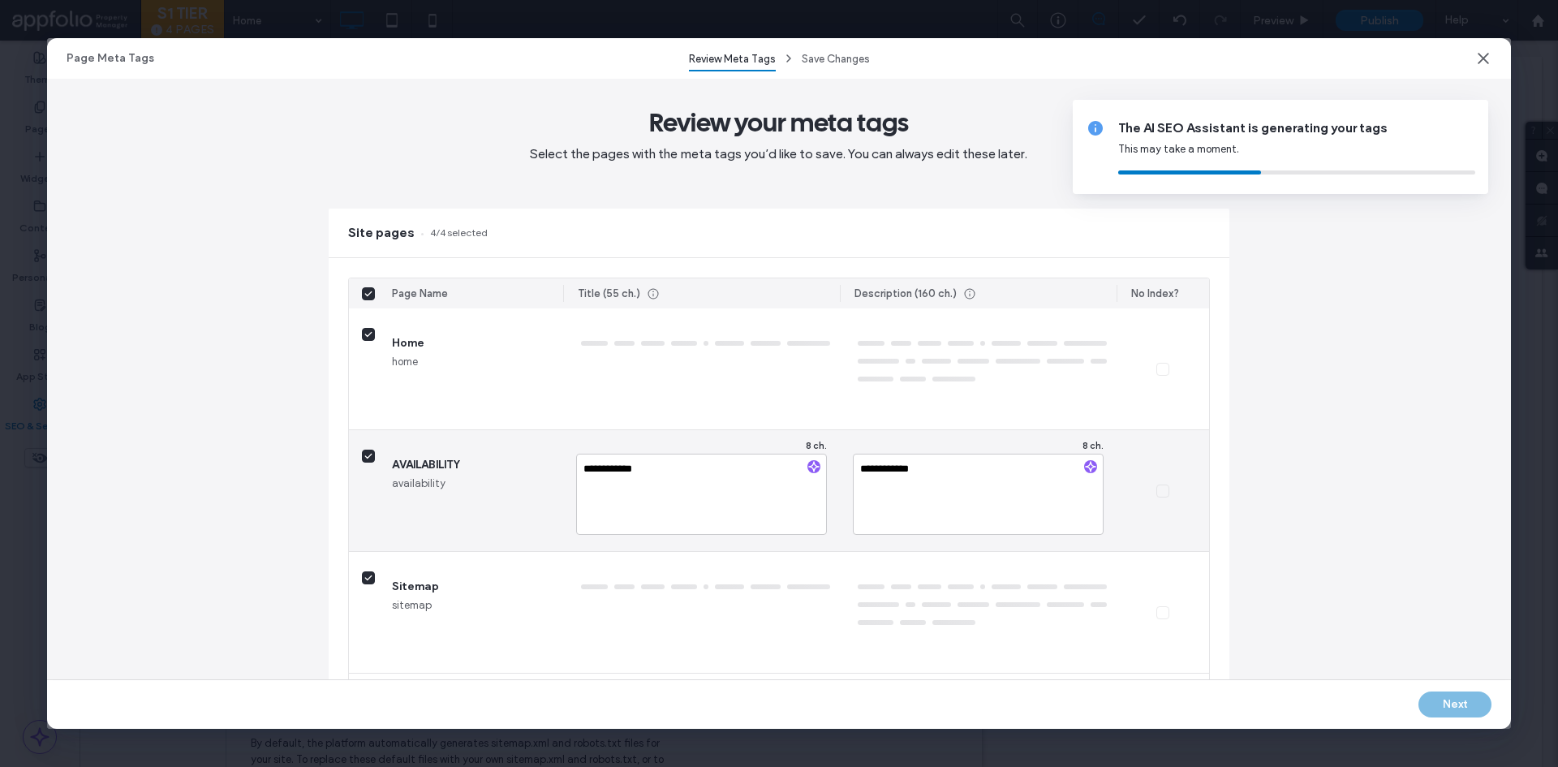
type textarea "**********"
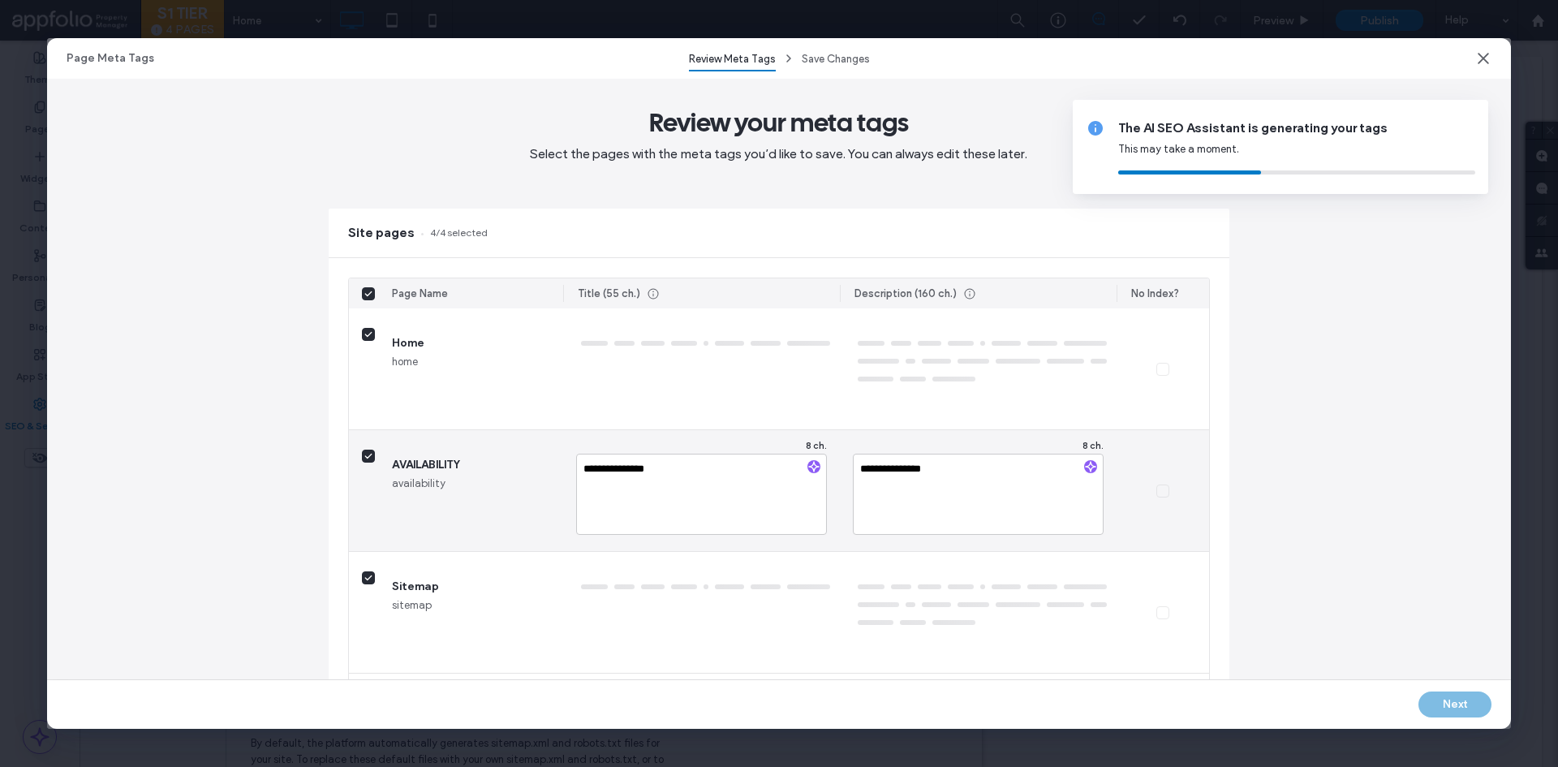
type textarea "**********"
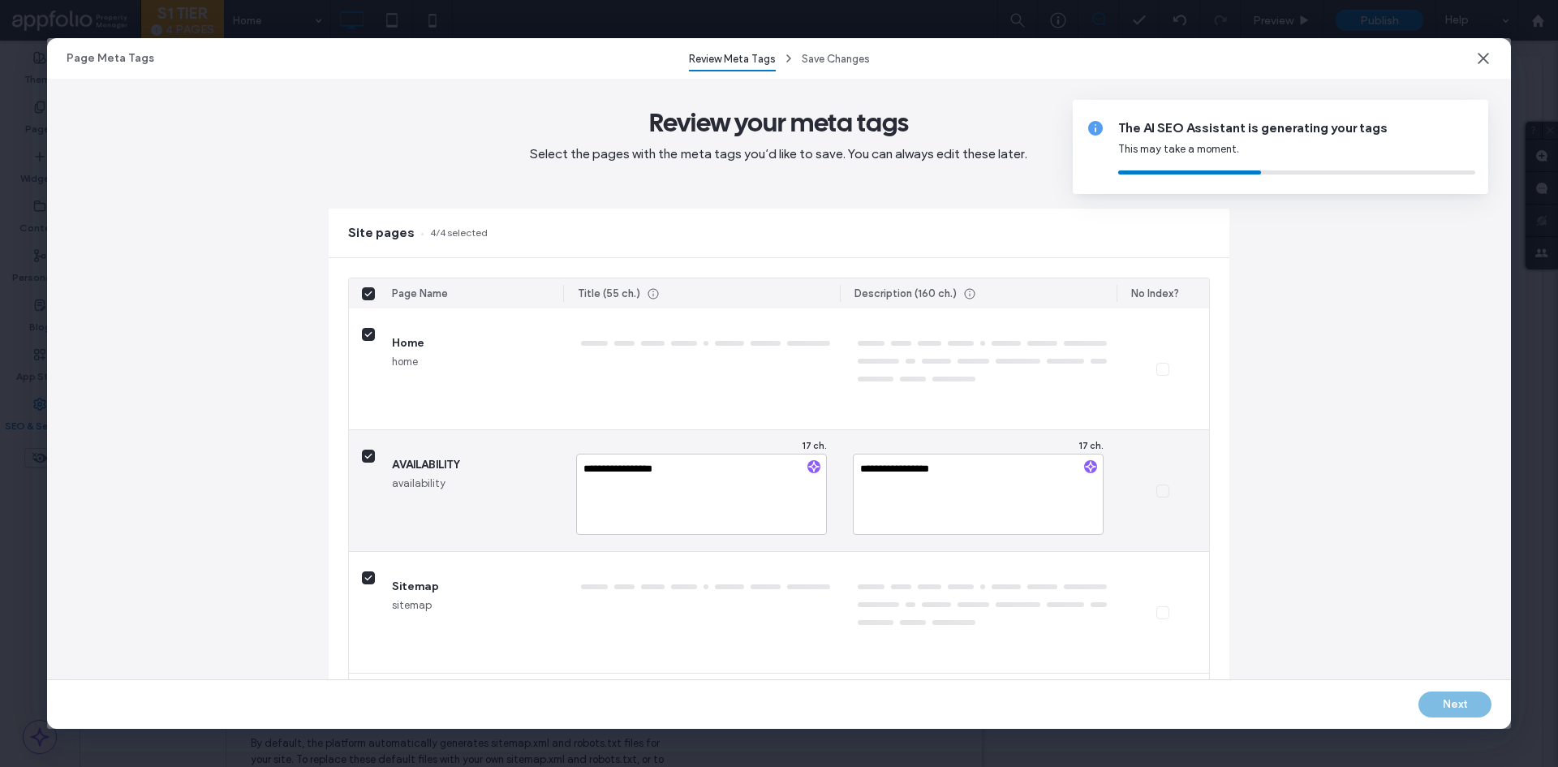
type textarea "**********"
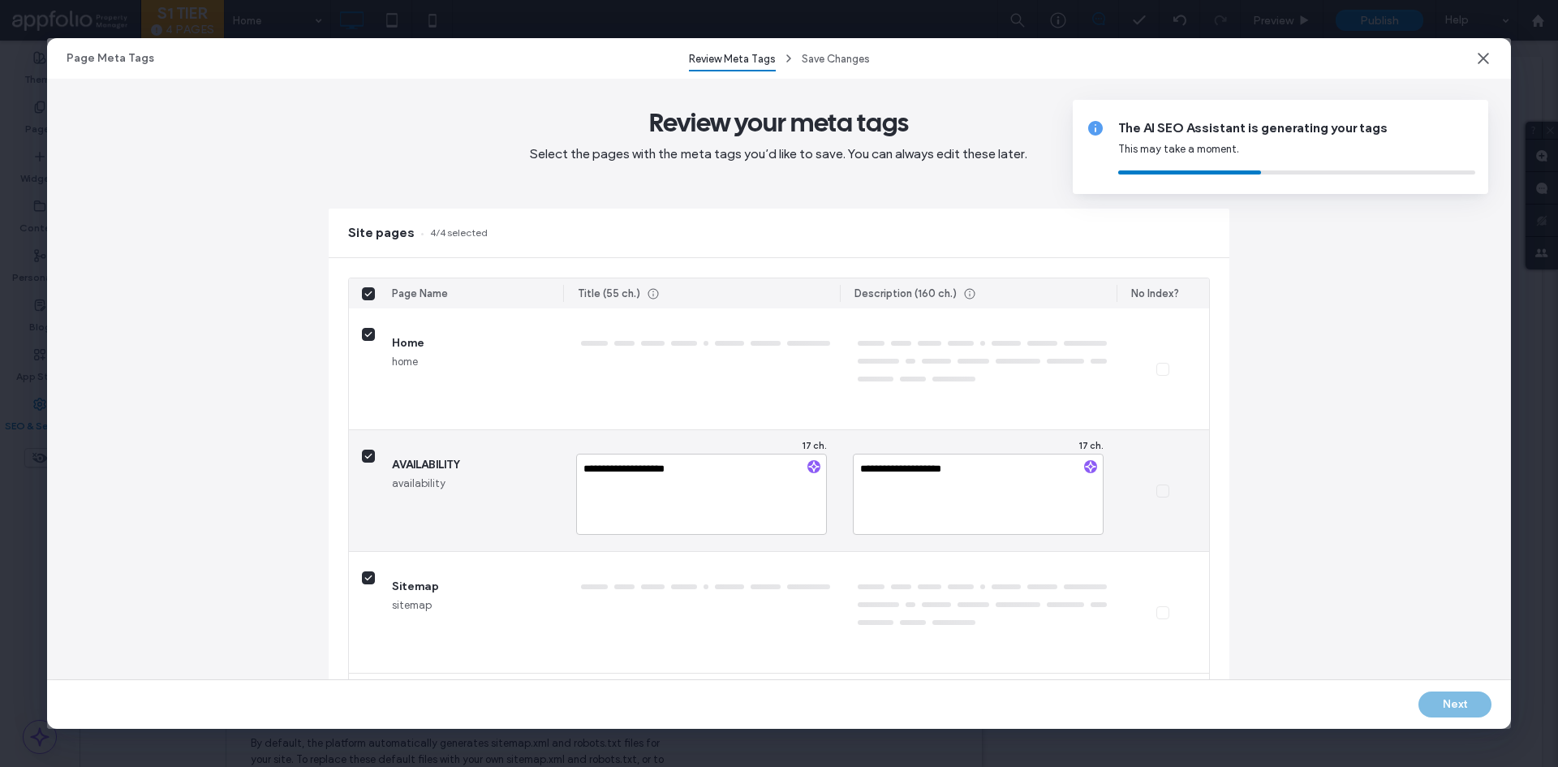
type textarea "**********"
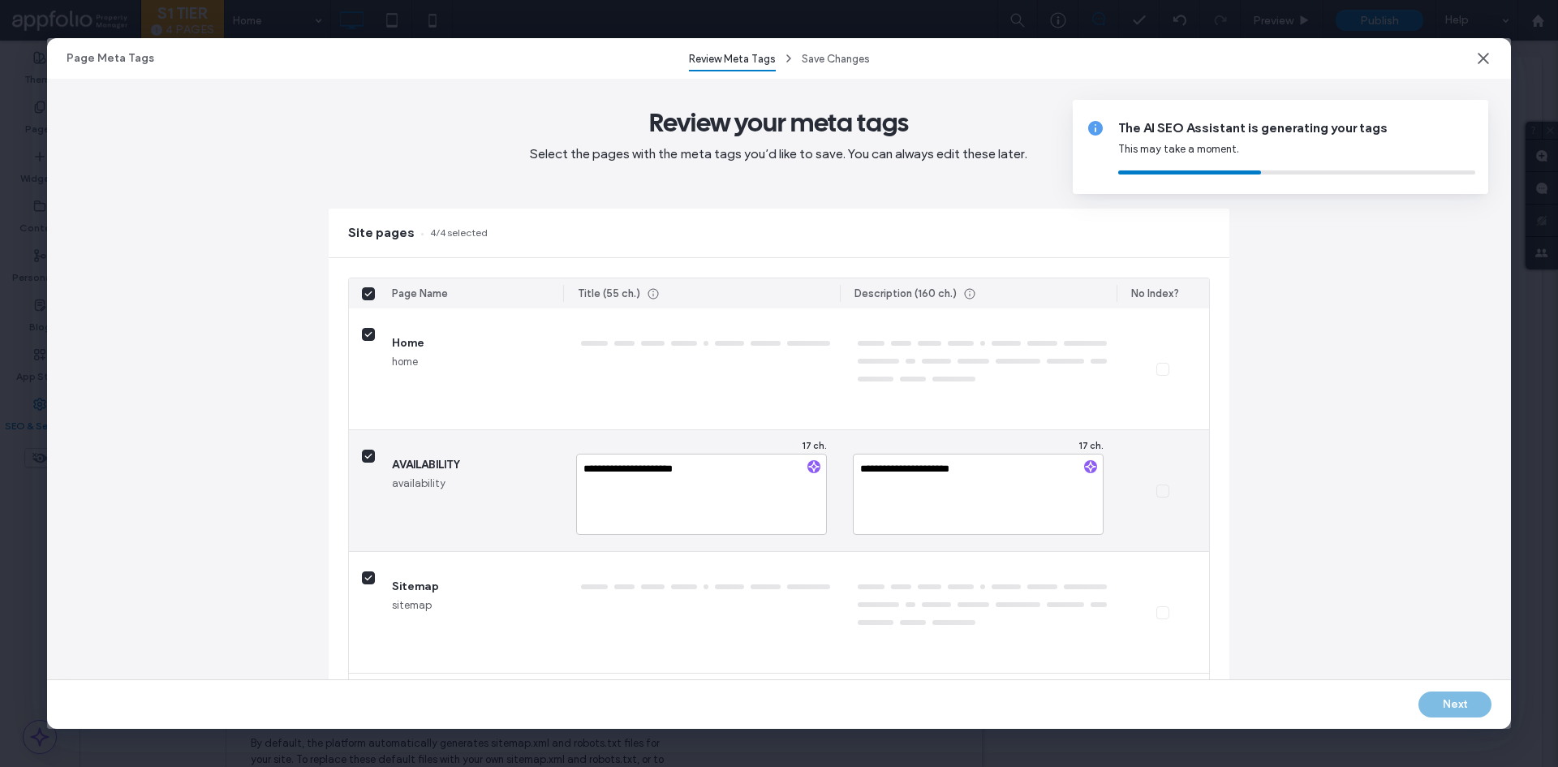
type textarea "**********"
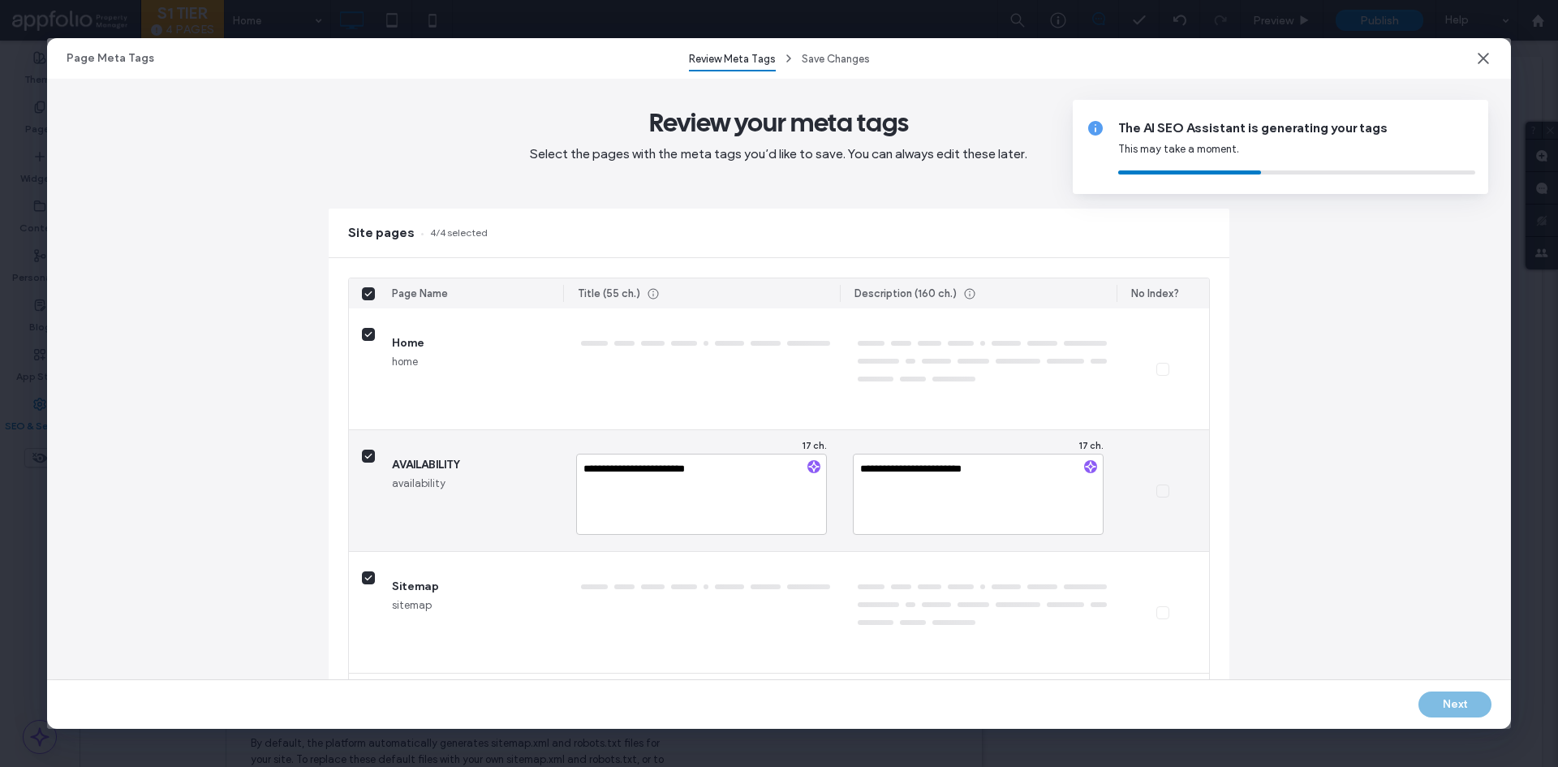
type textarea "**********"
type textarea "*******"
type textarea "**********"
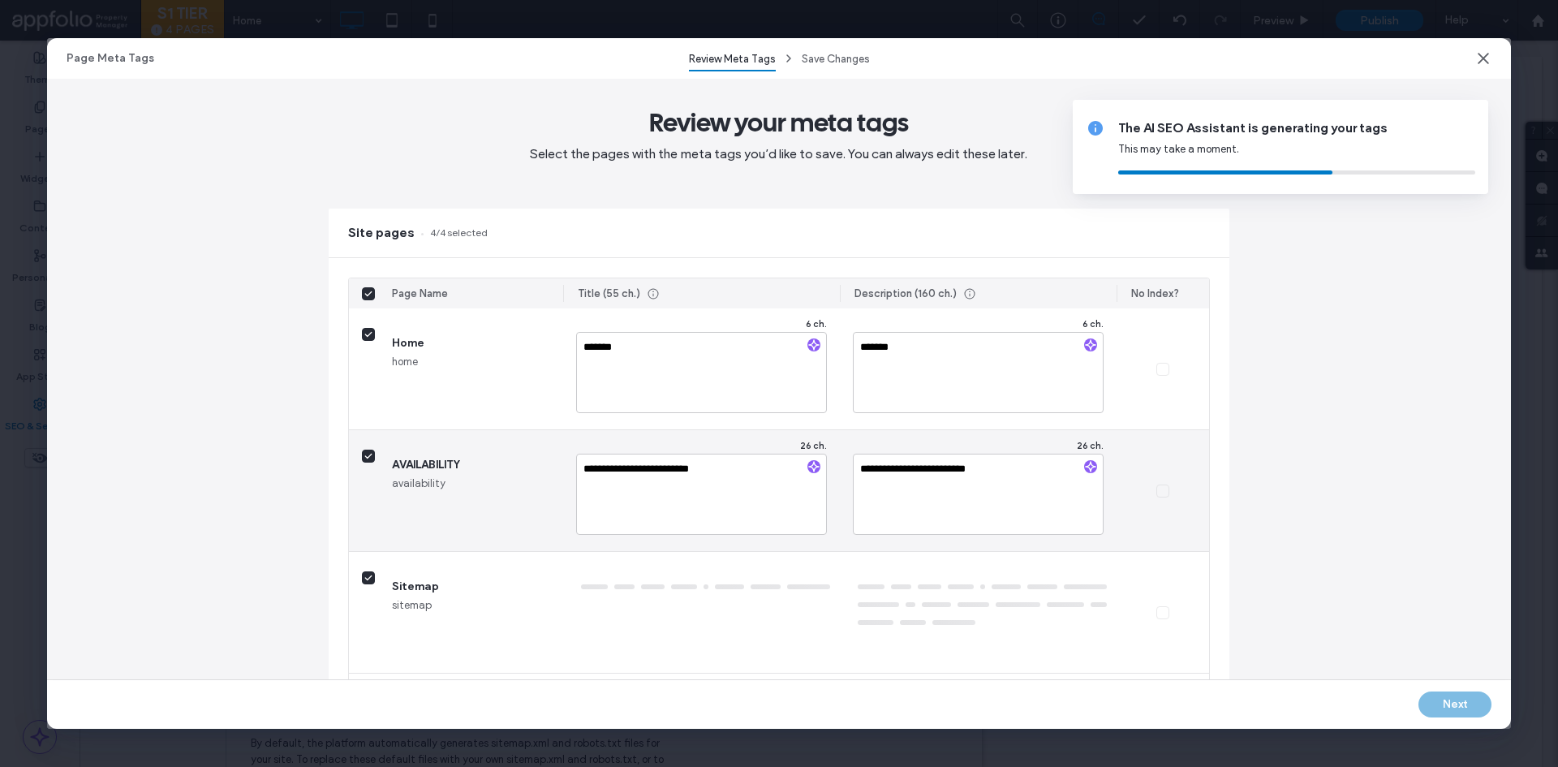
type textarea "**********"
type textarea "********"
type textarea "**********"
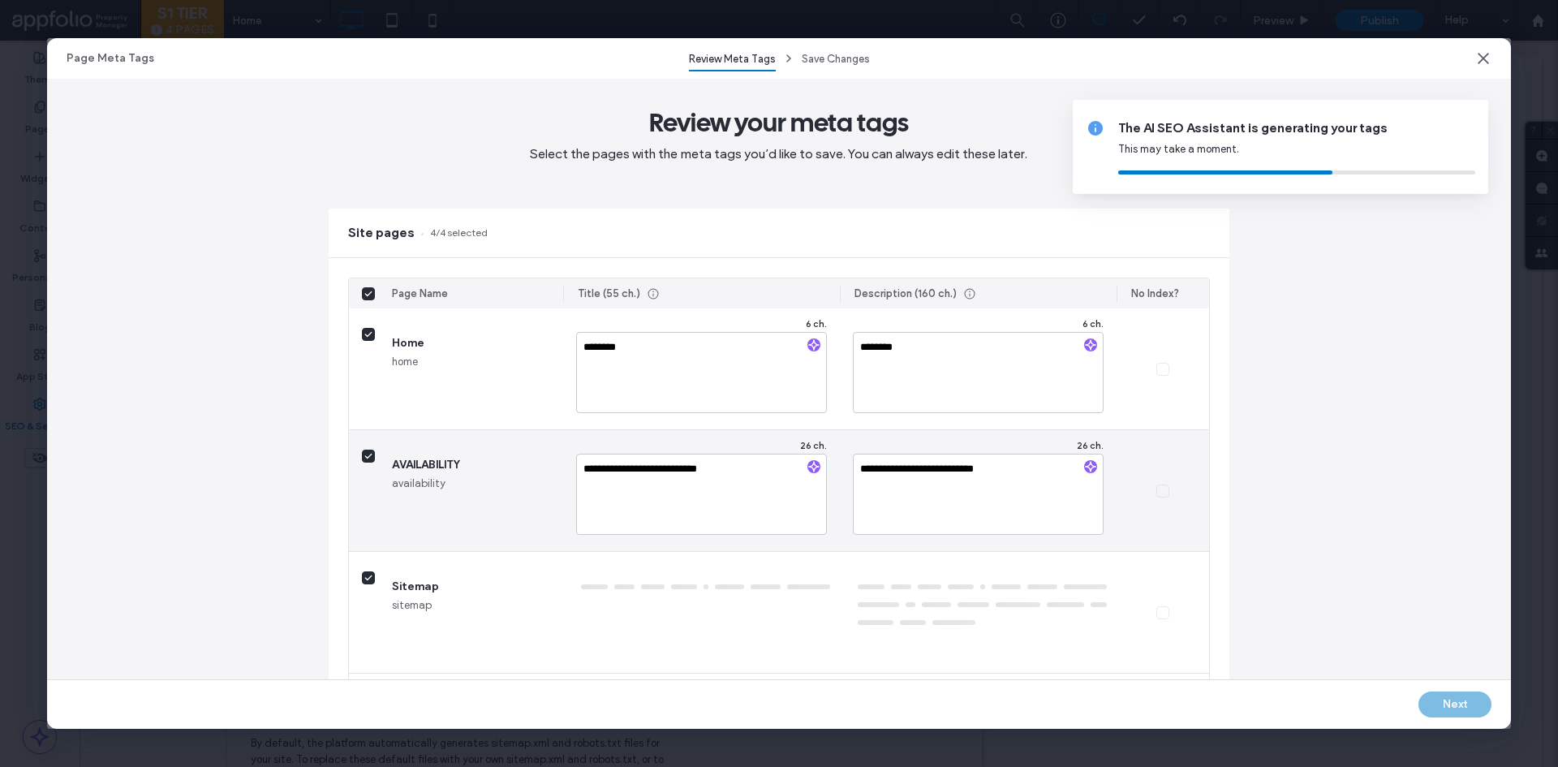
type textarea "*********"
type textarea "**********"
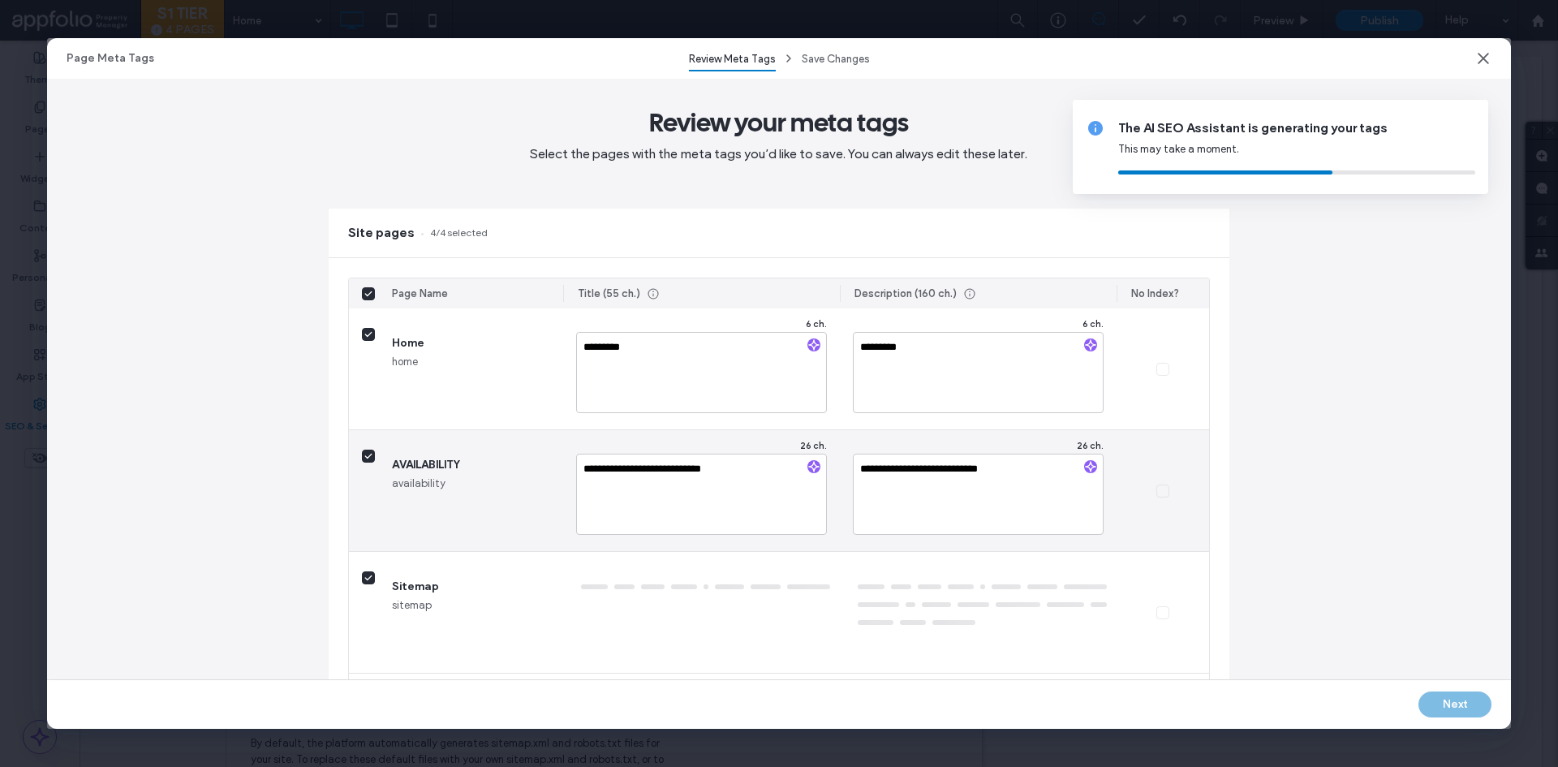
type textarea "**********"
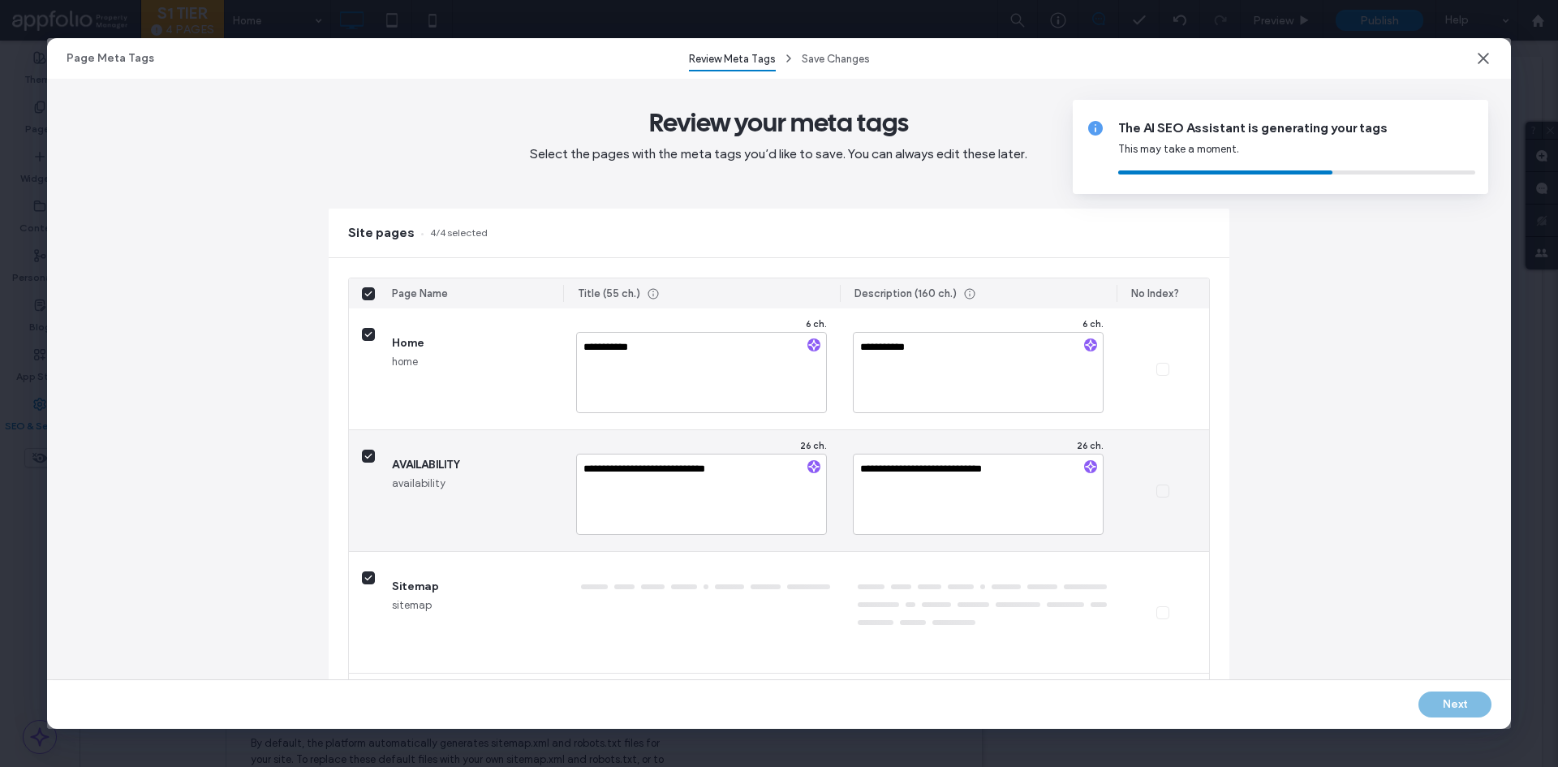
type textarea "**********"
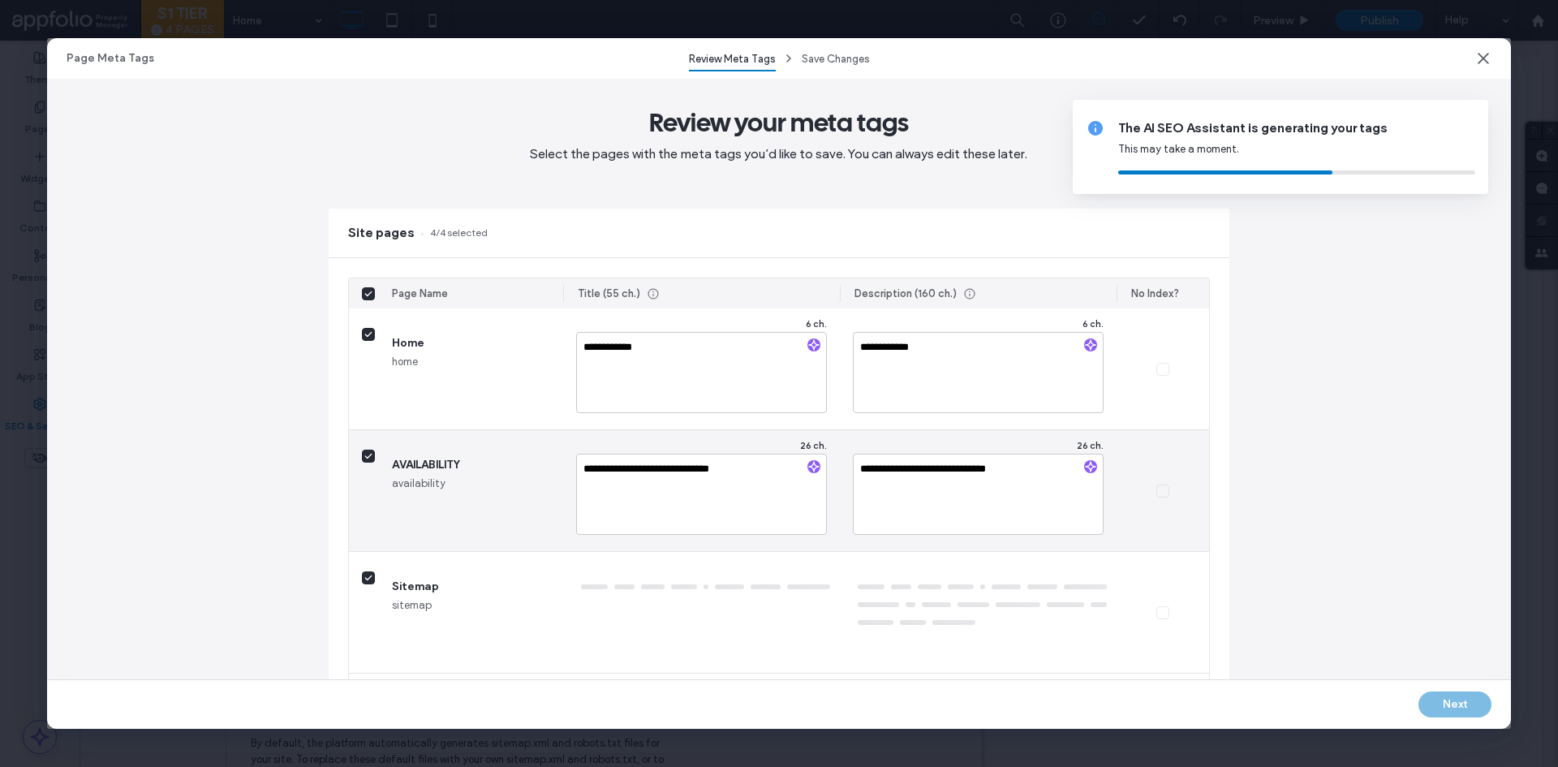
type textarea "**********"
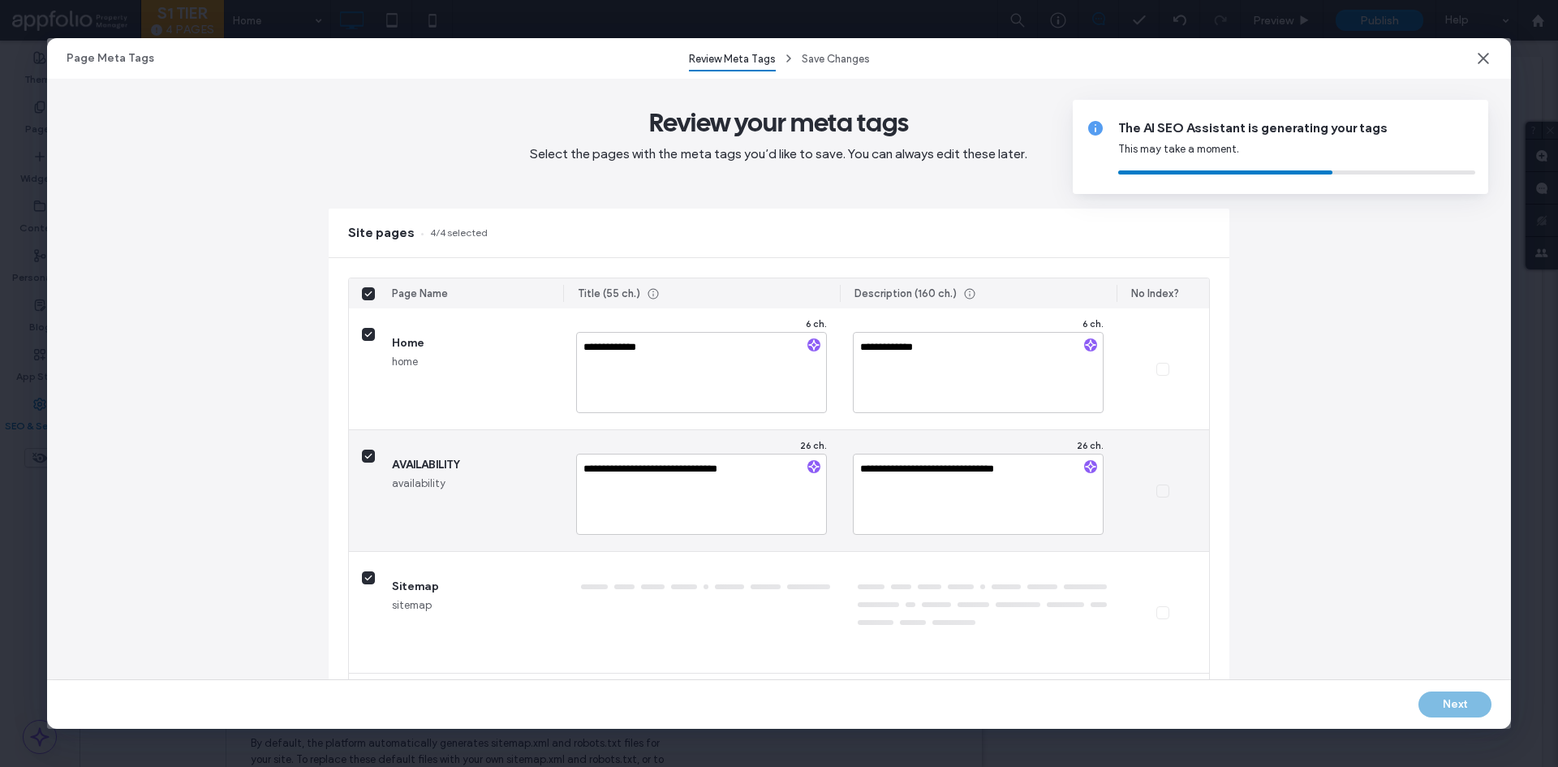
type textarea "**********"
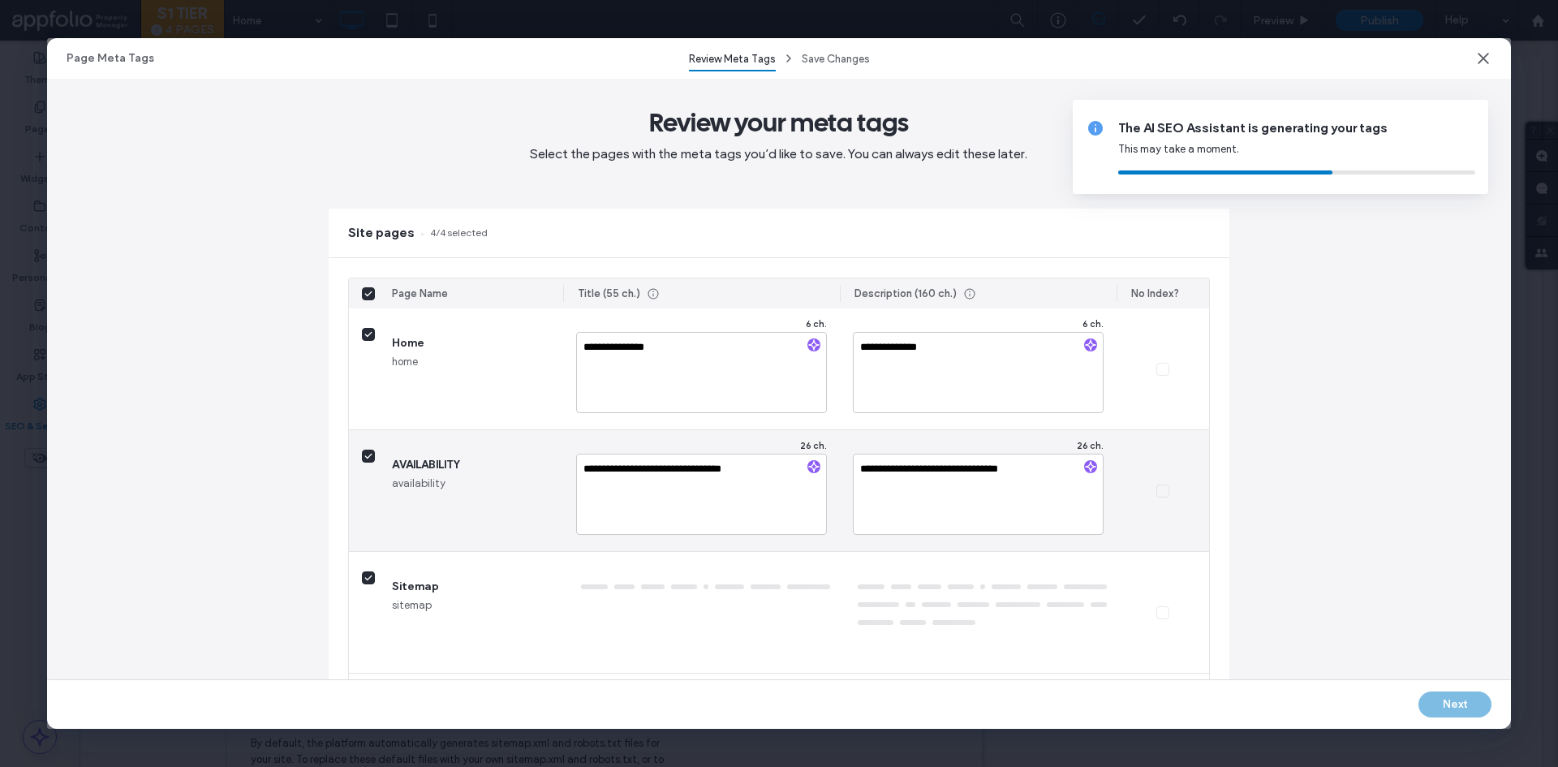
type textarea "**********"
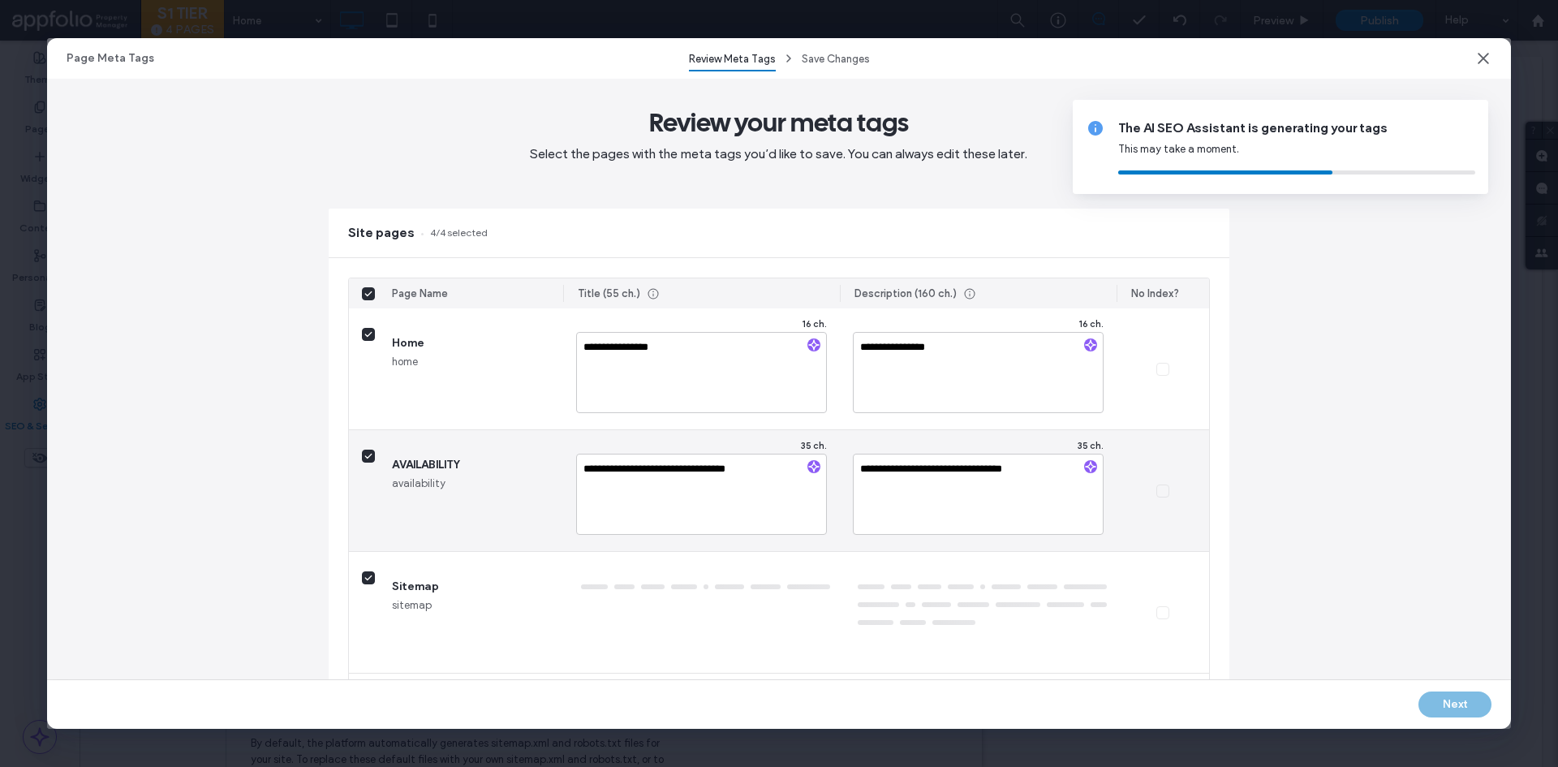
type textarea "**********"
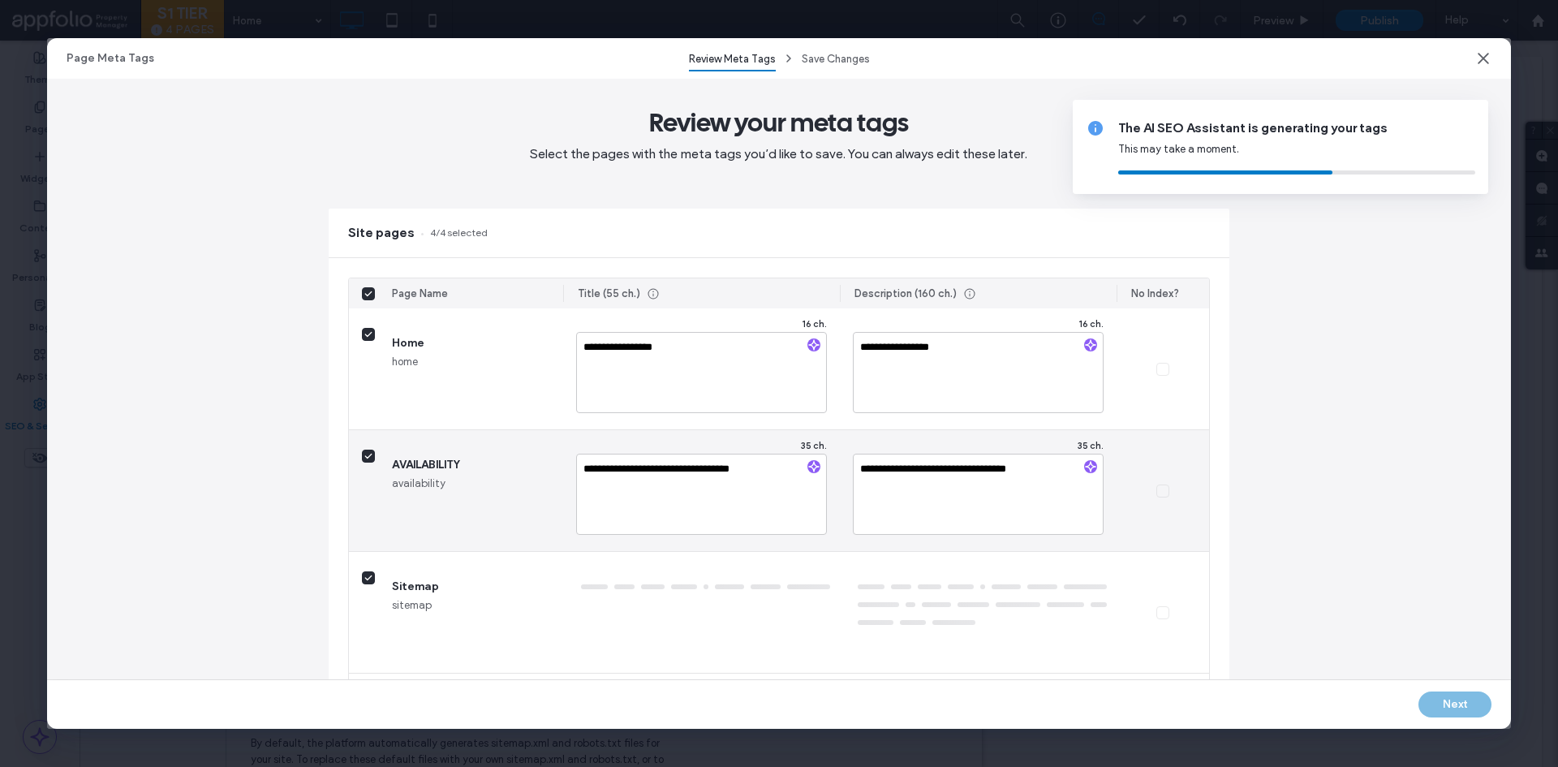
type textarea "**********"
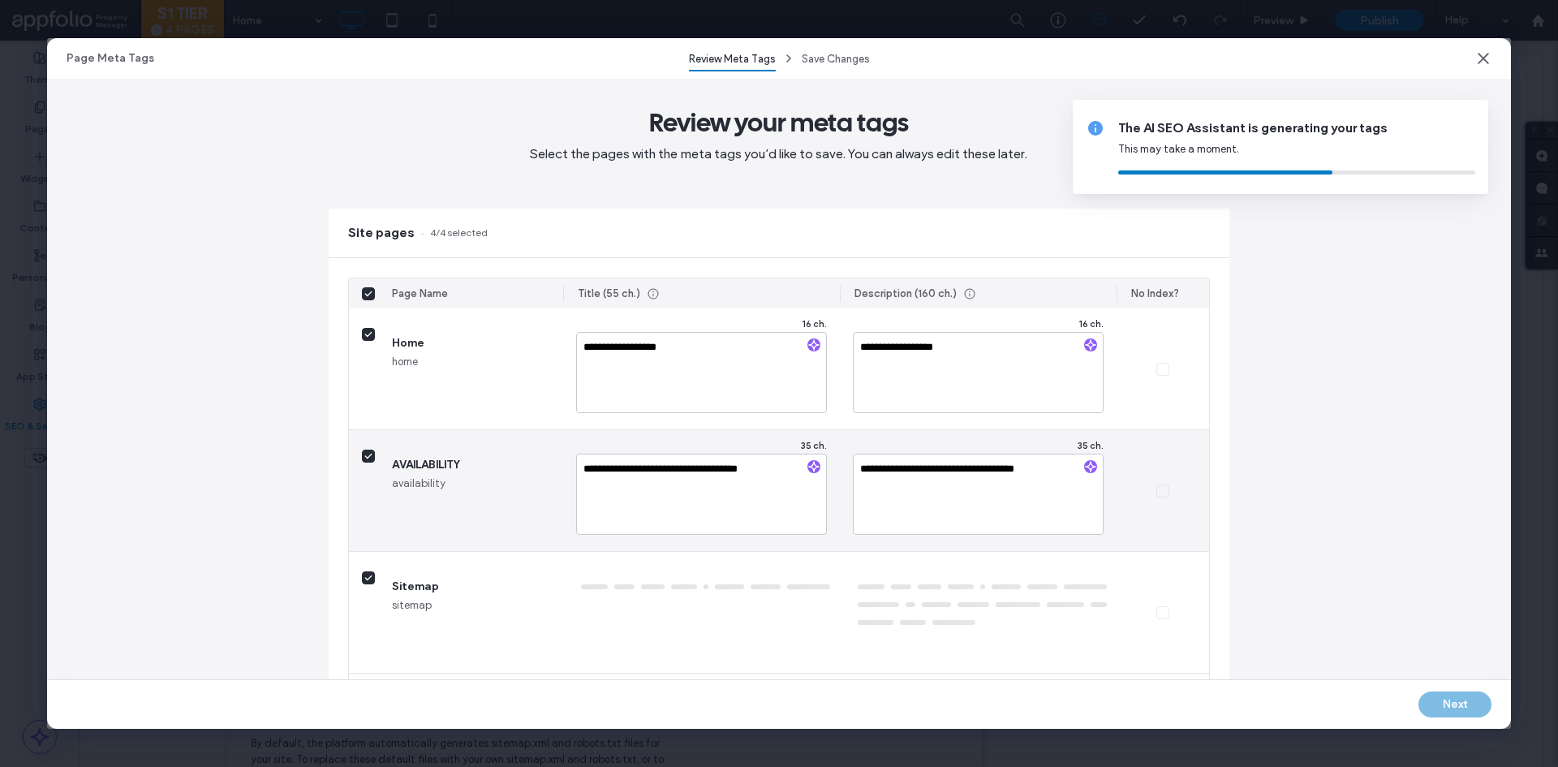
type textarea "**********"
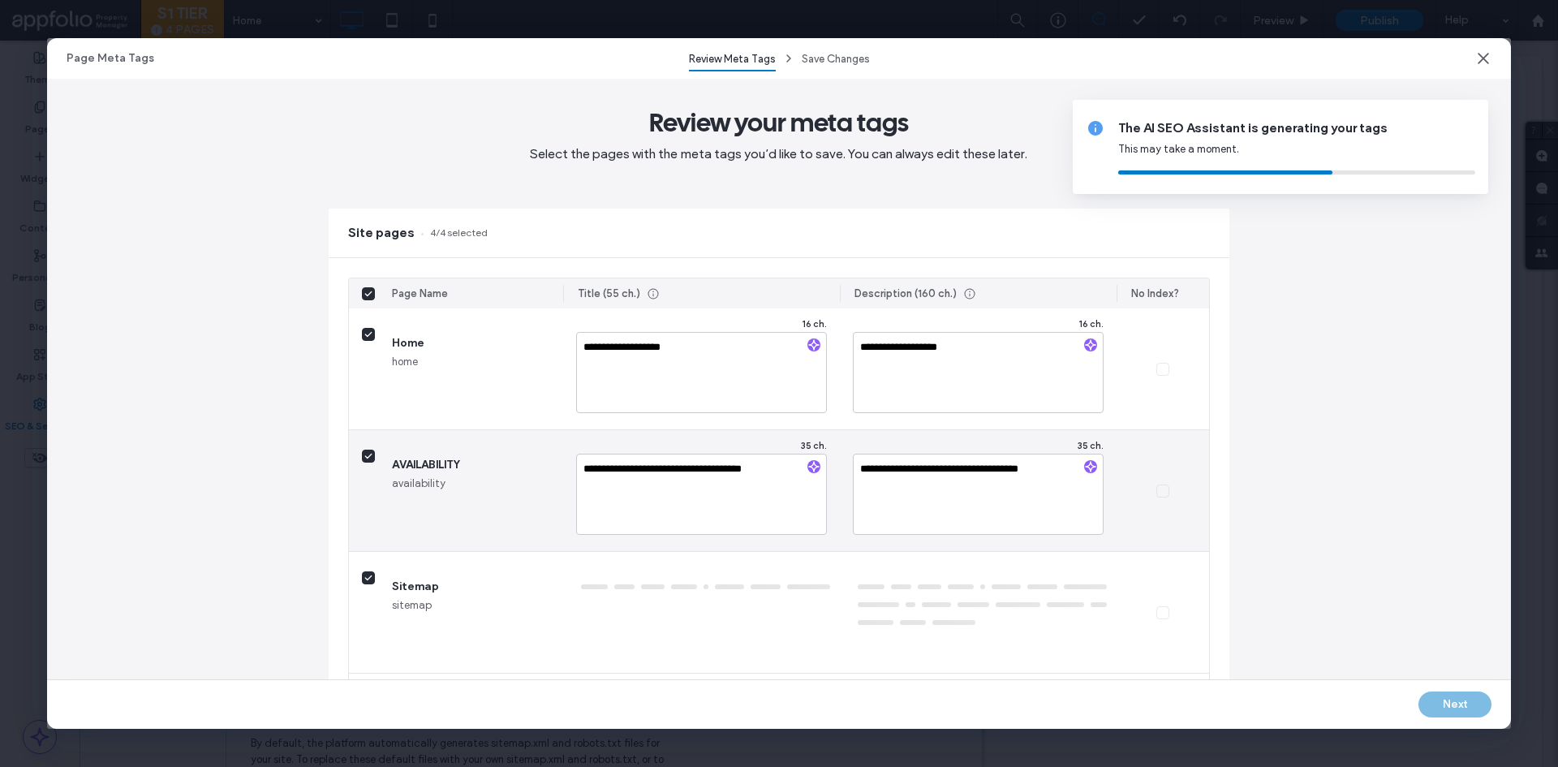
type textarea "**********"
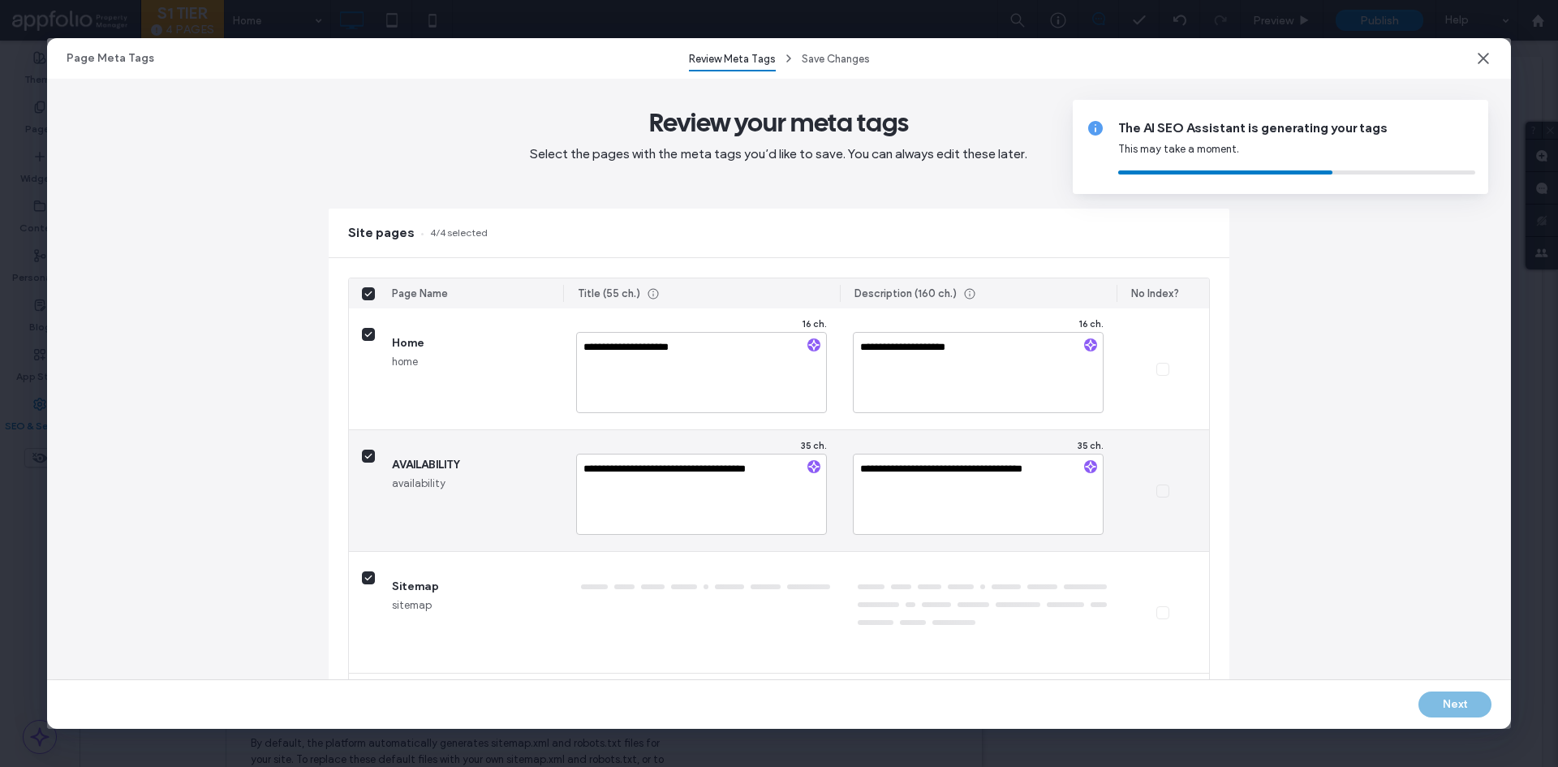
type textarea "**********"
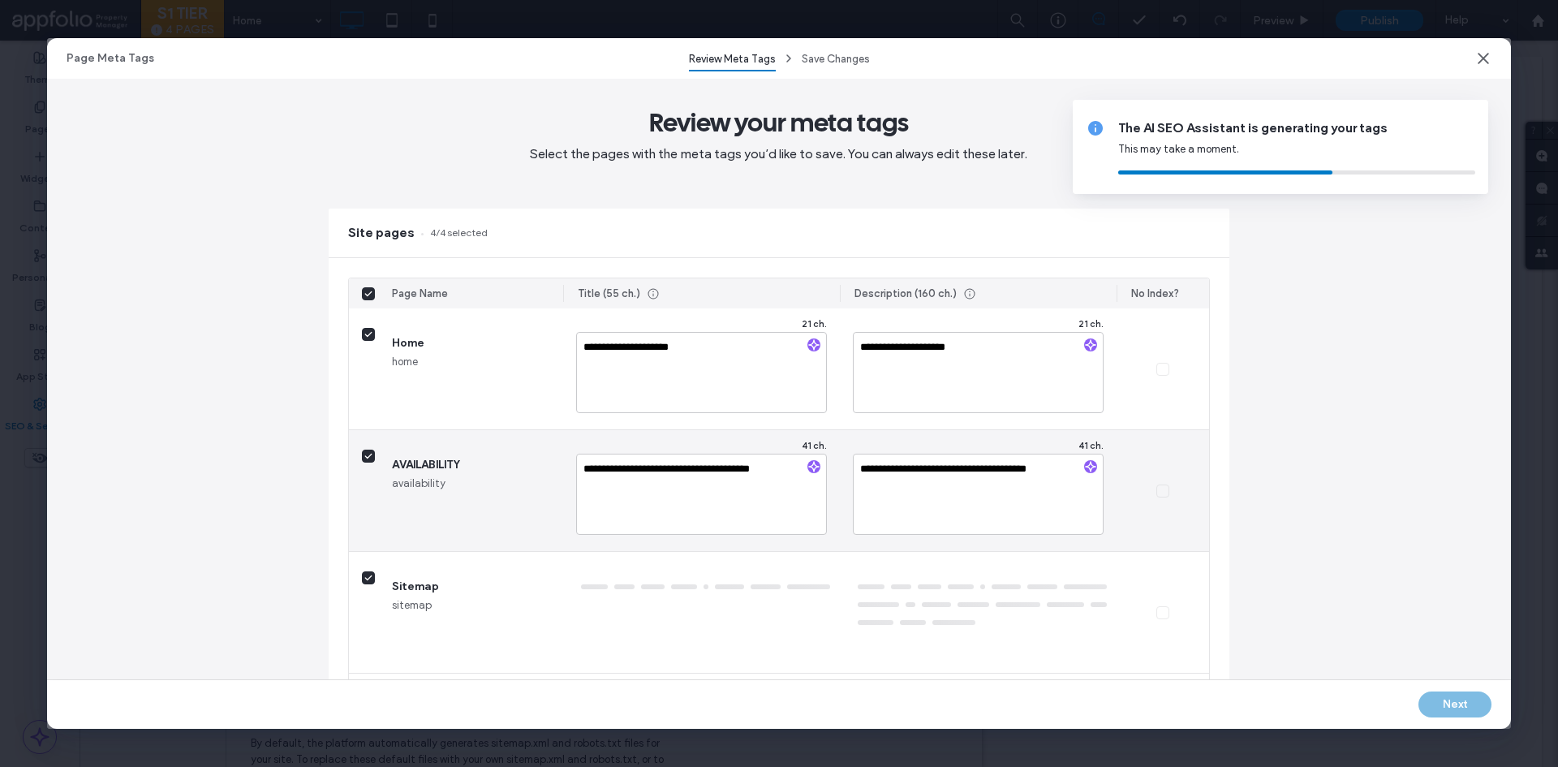
type textarea "**********"
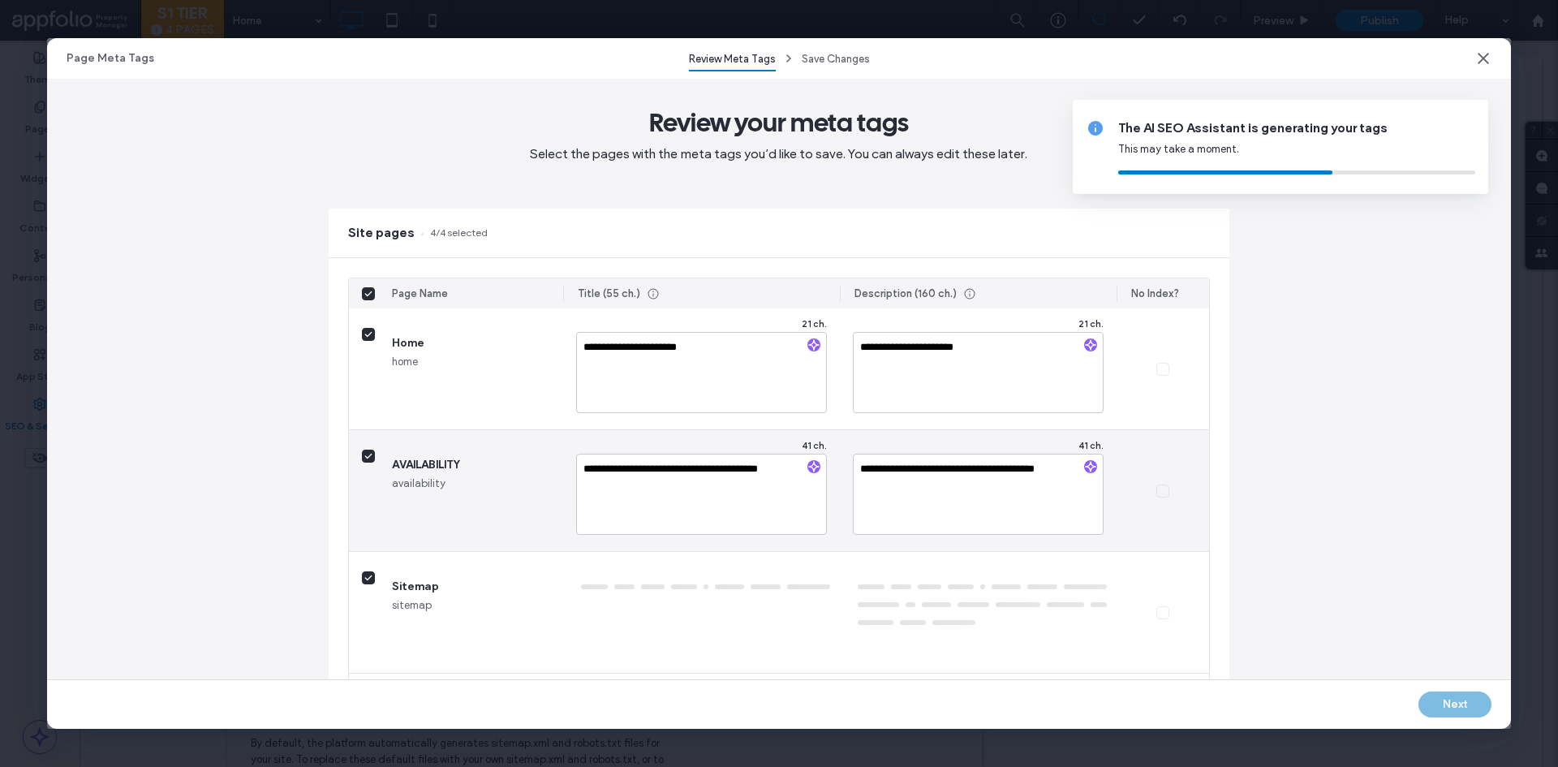
type textarea "**********"
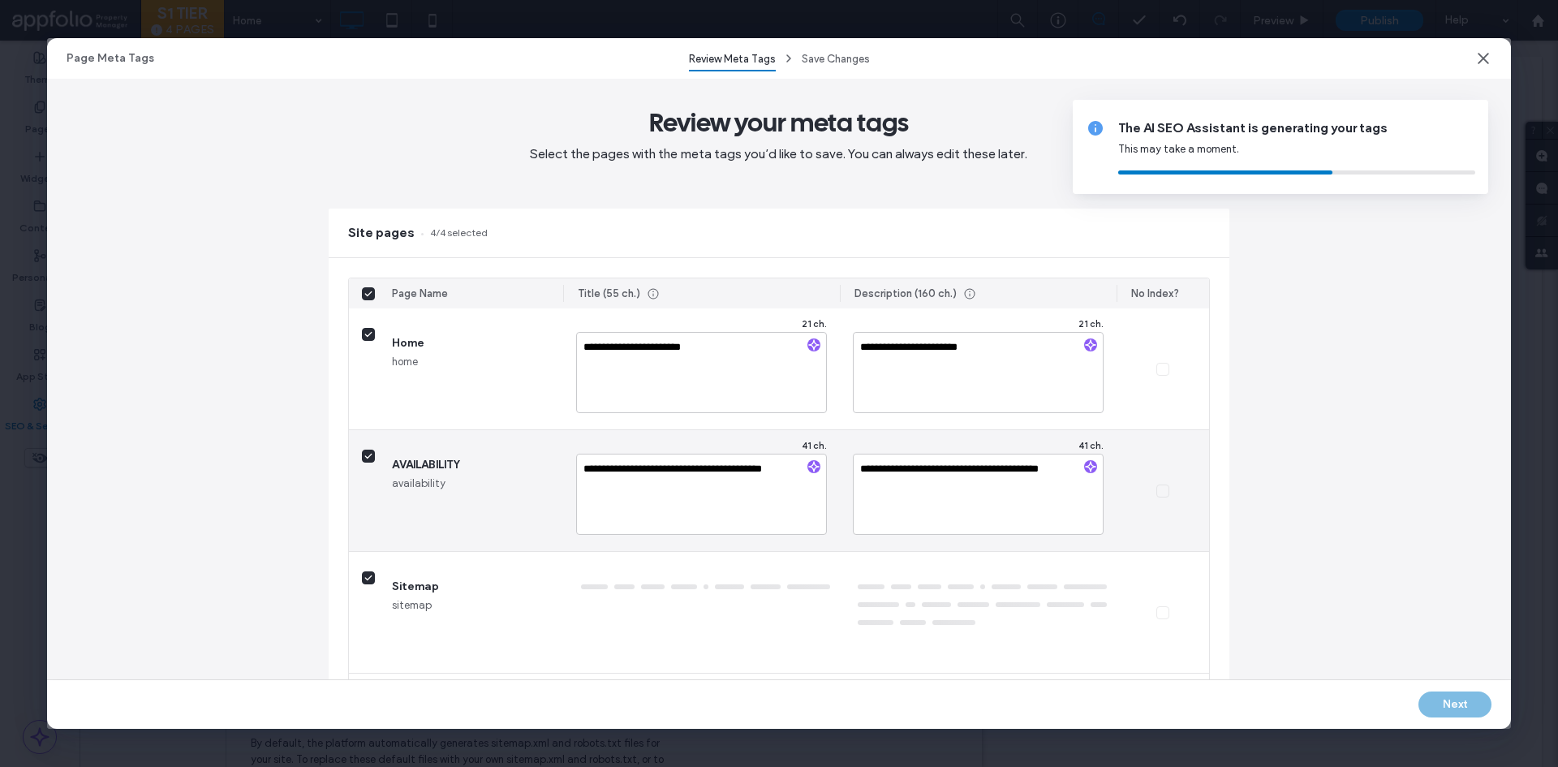
type textarea "**********"
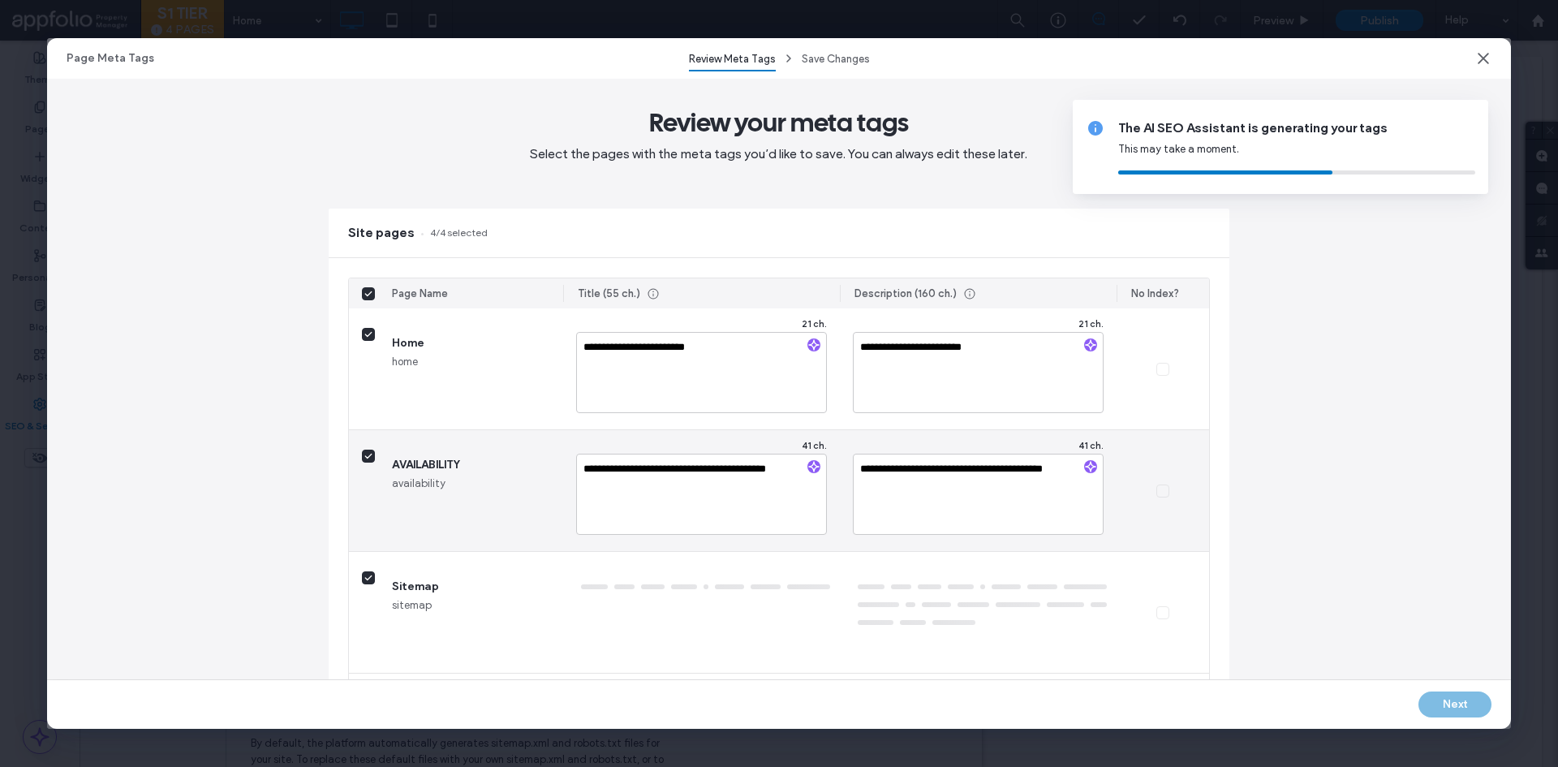
type textarea "**********"
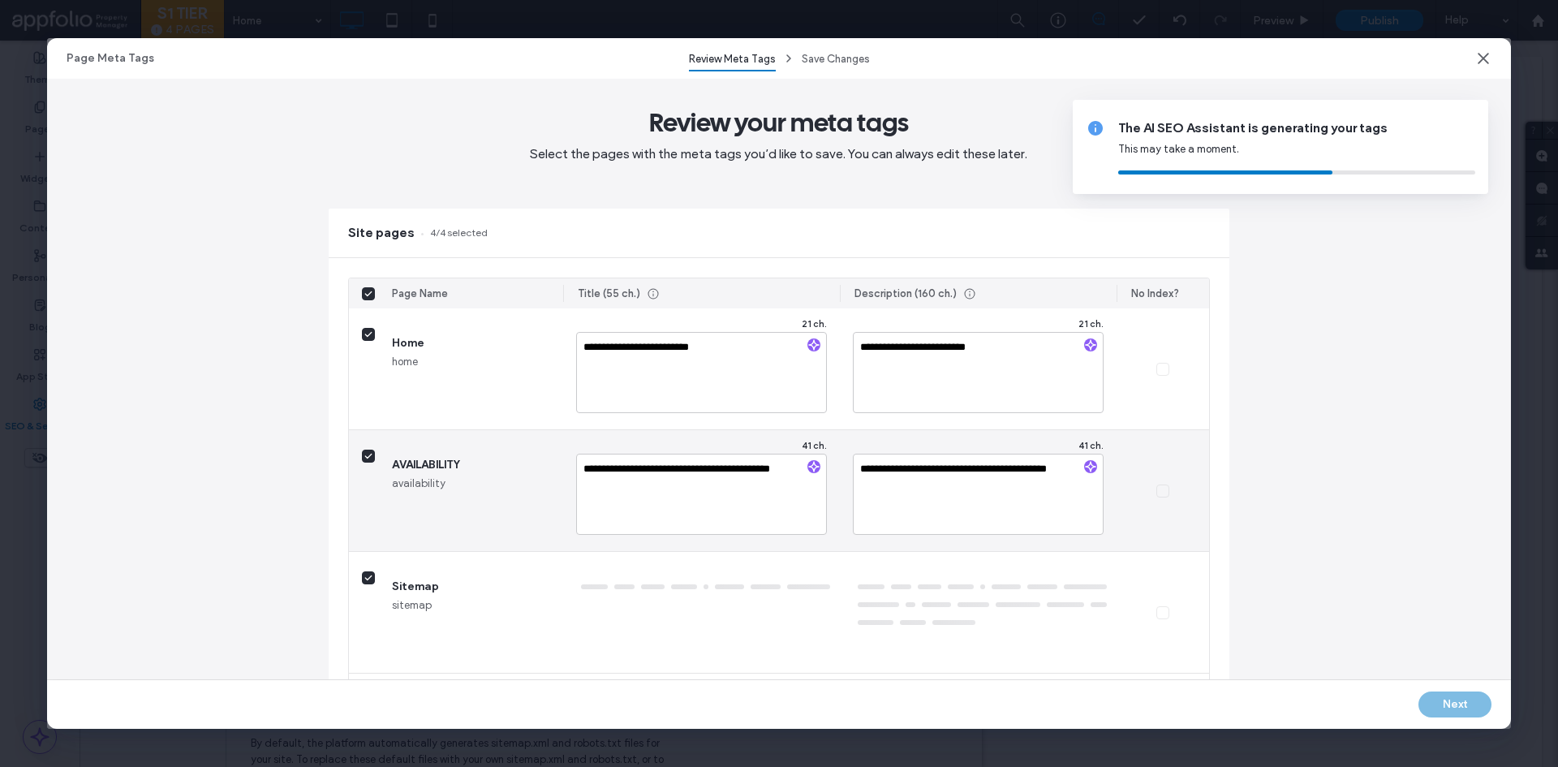
type textarea "**********"
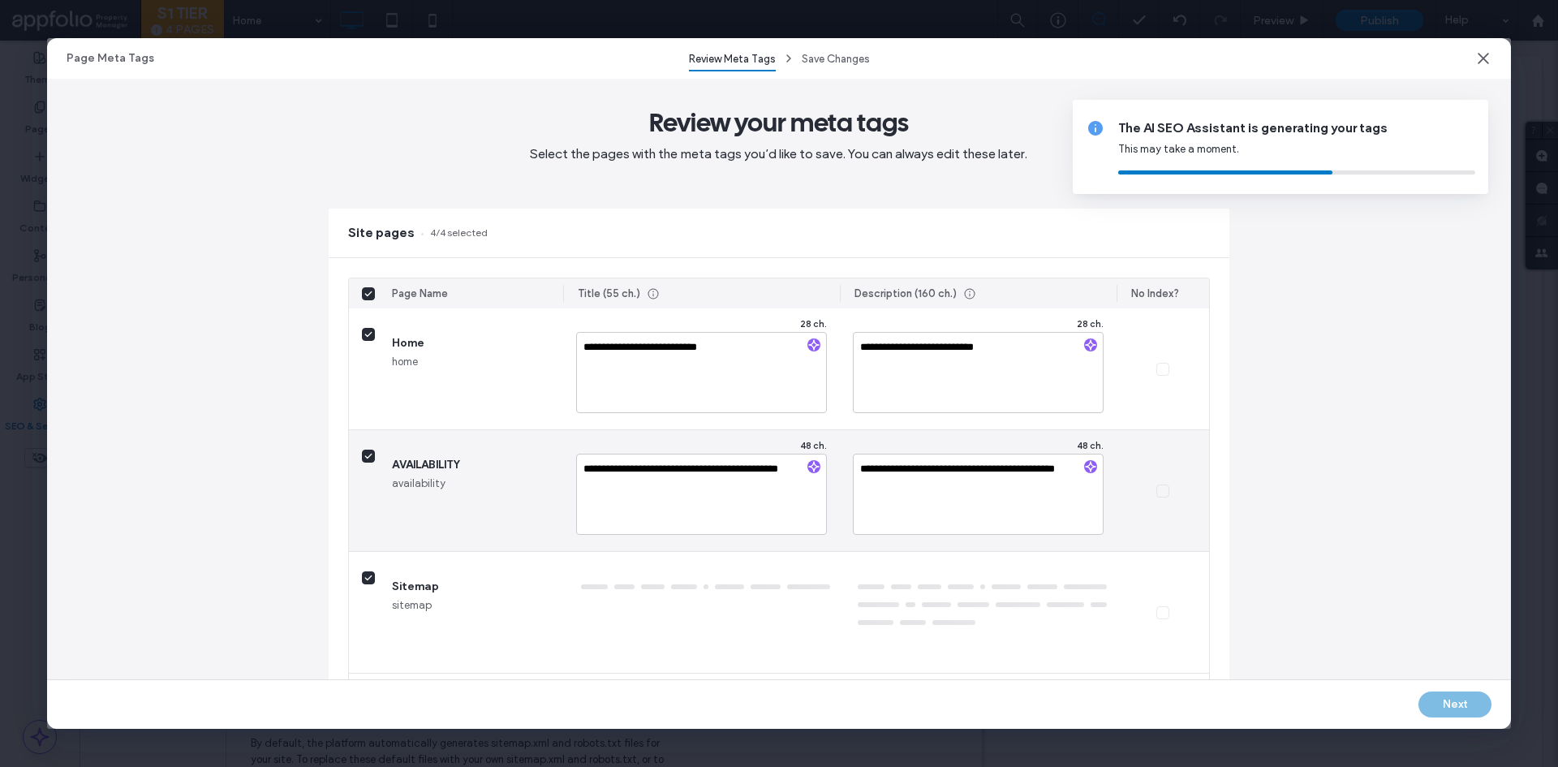
type textarea "**********"
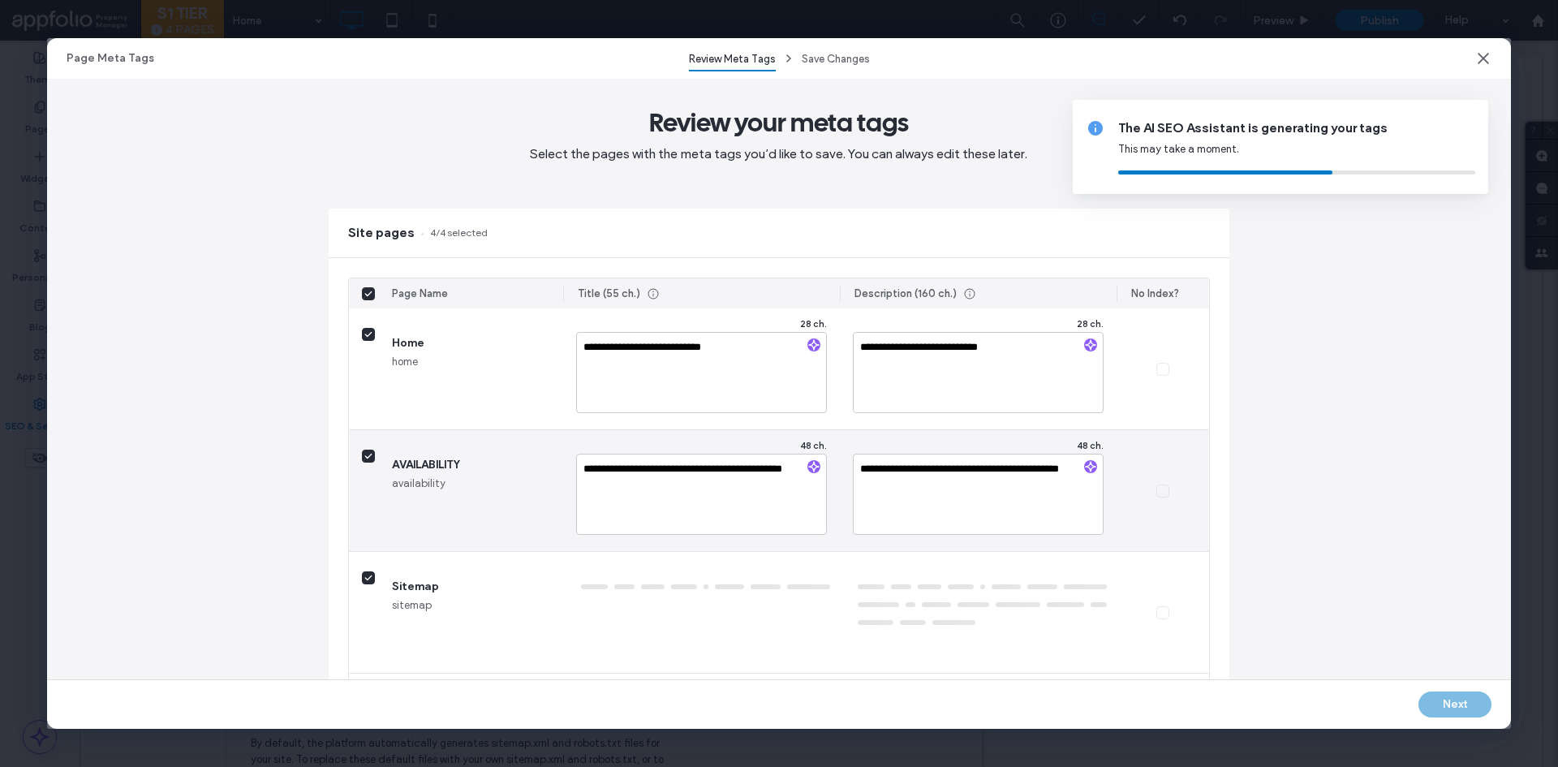
type textarea "**********"
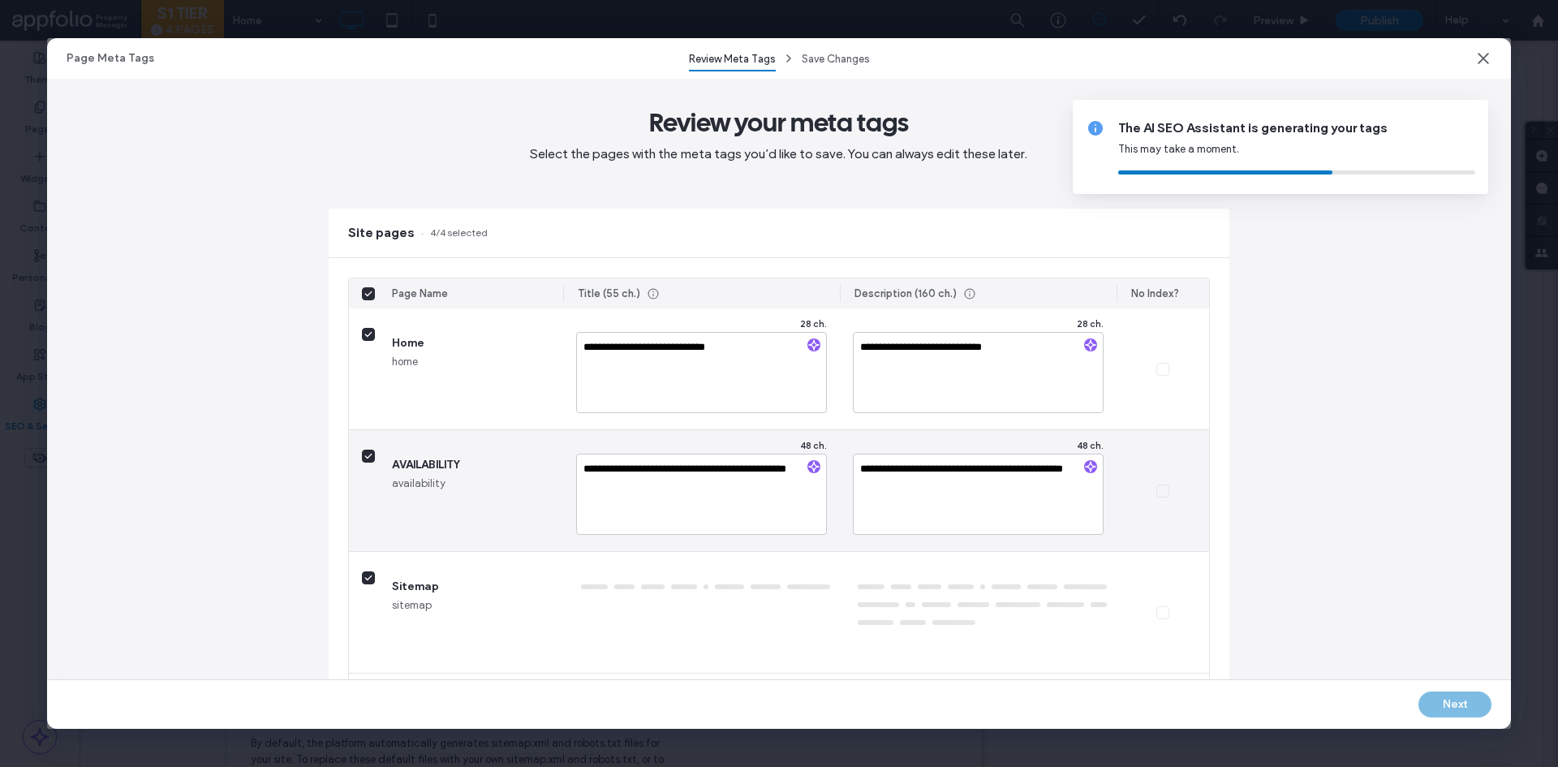
type textarea "**********"
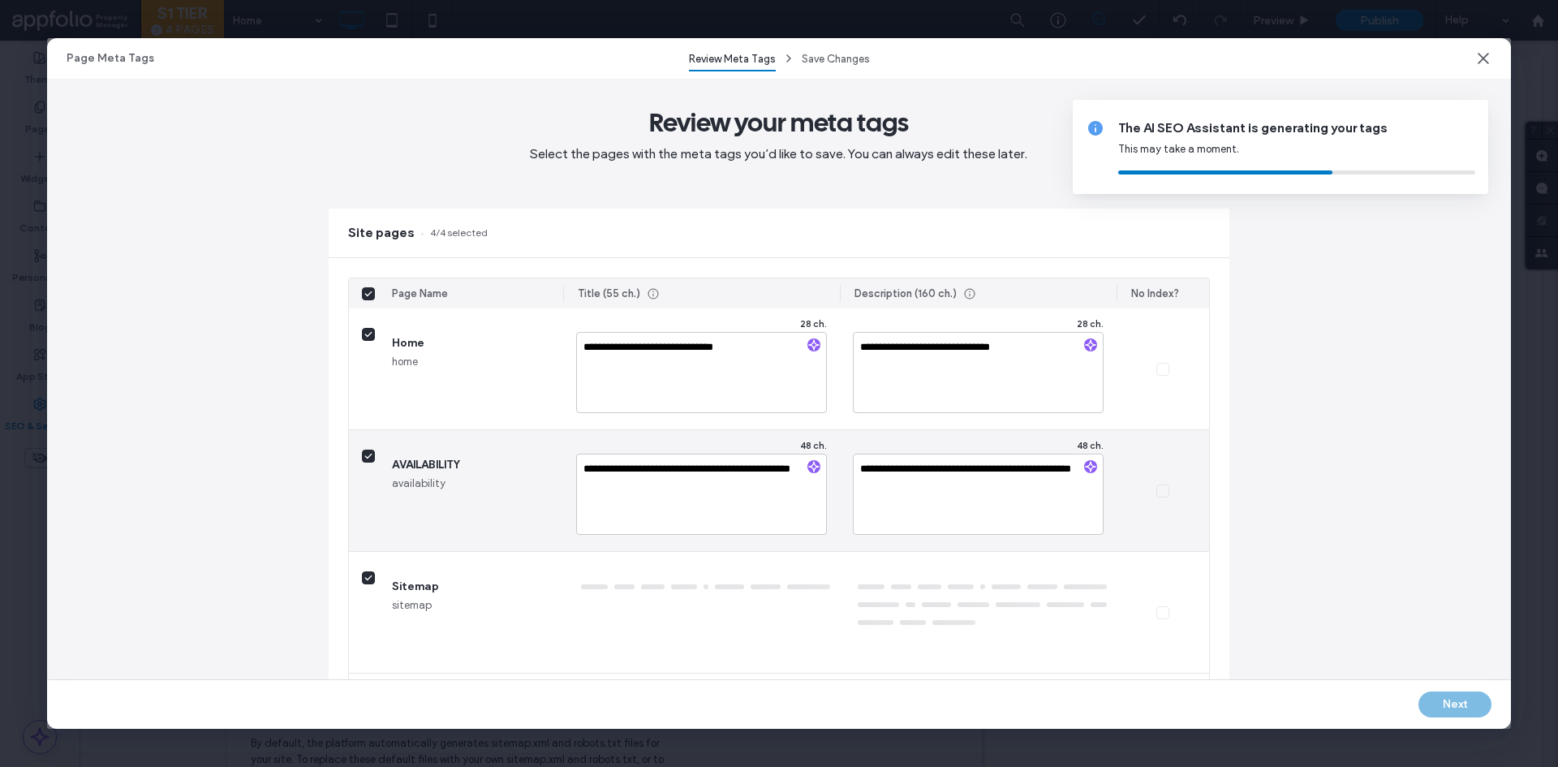
type textarea "**********"
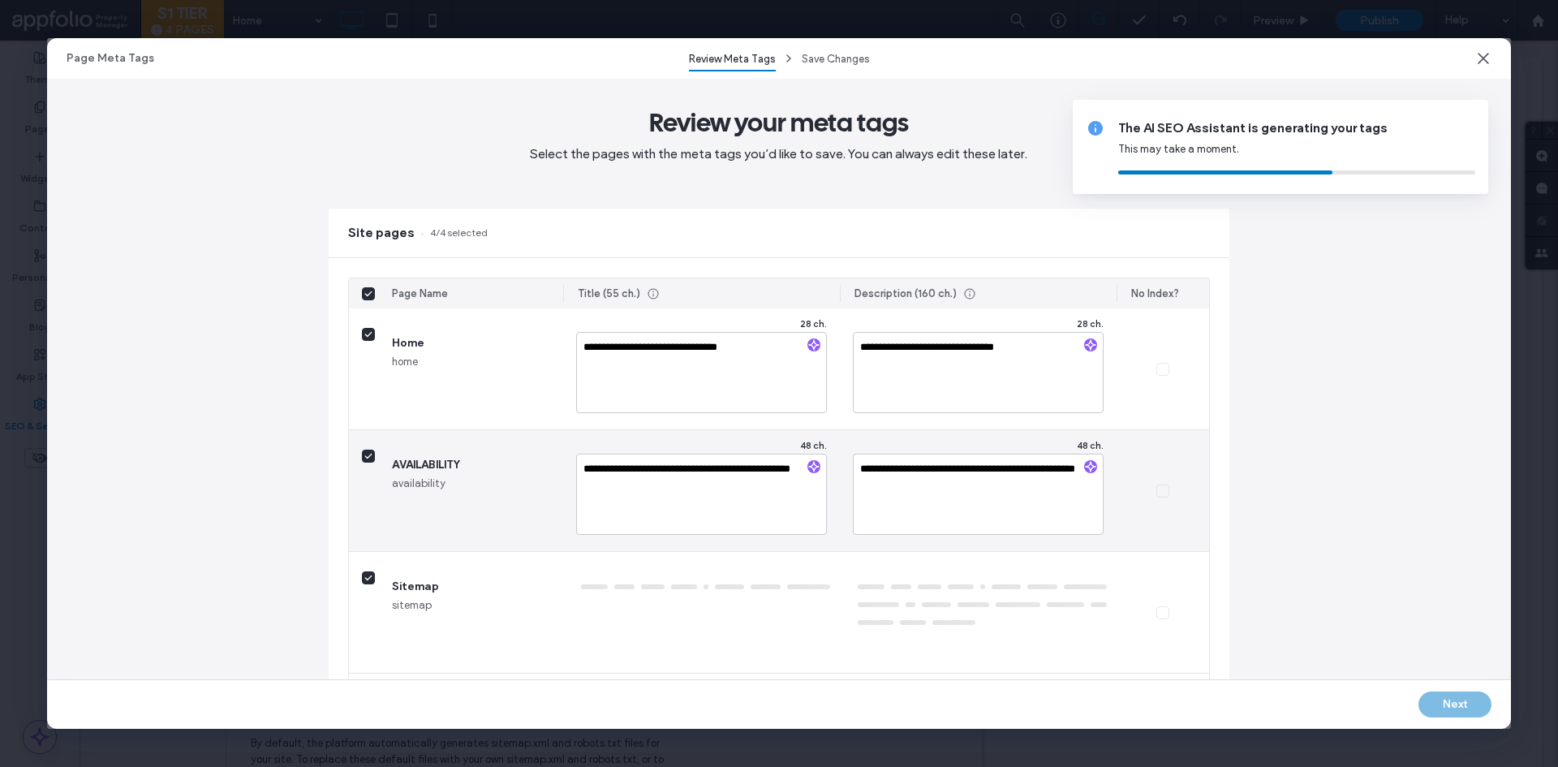
type textarea "**********"
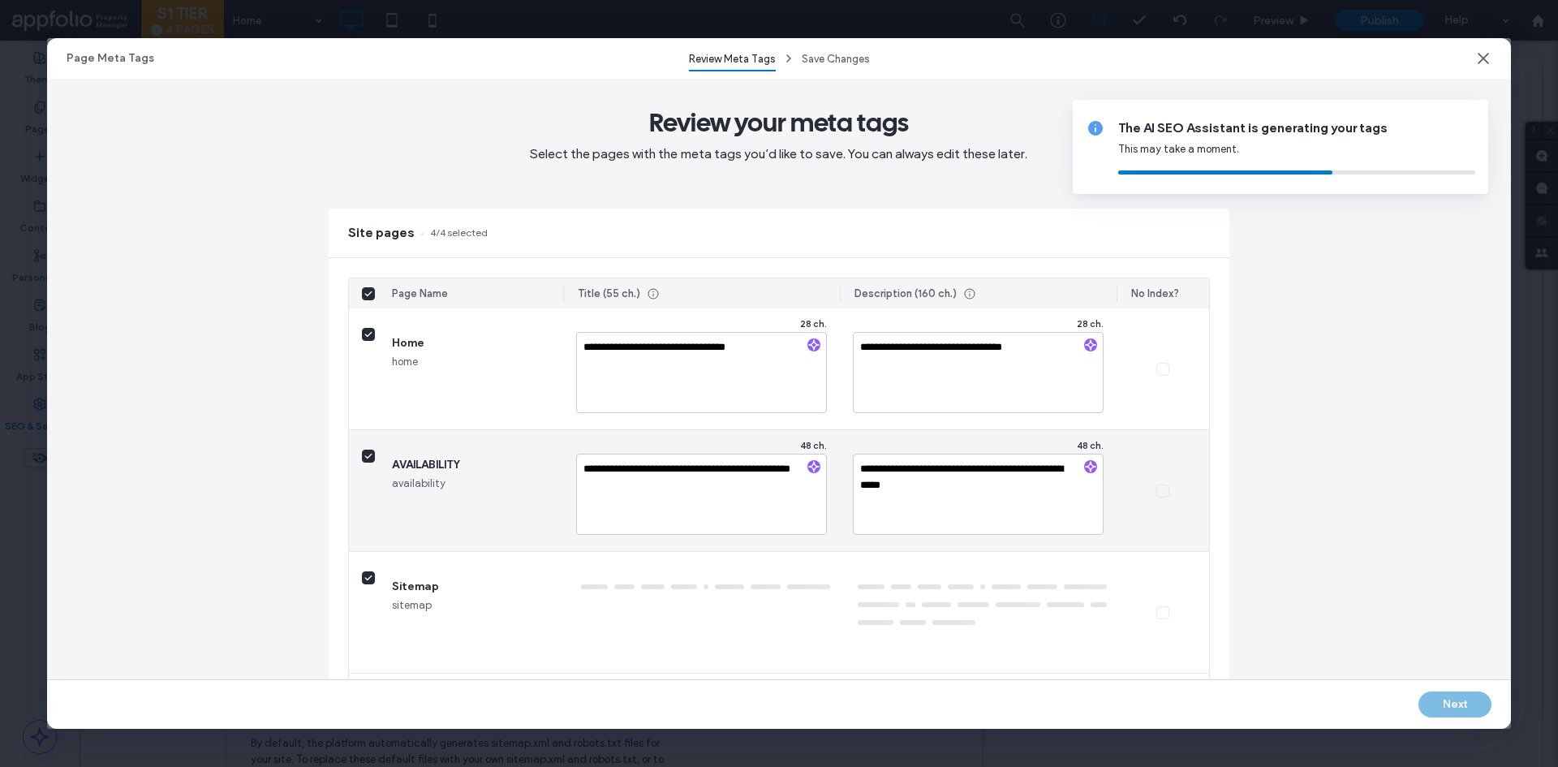
type textarea "**********"
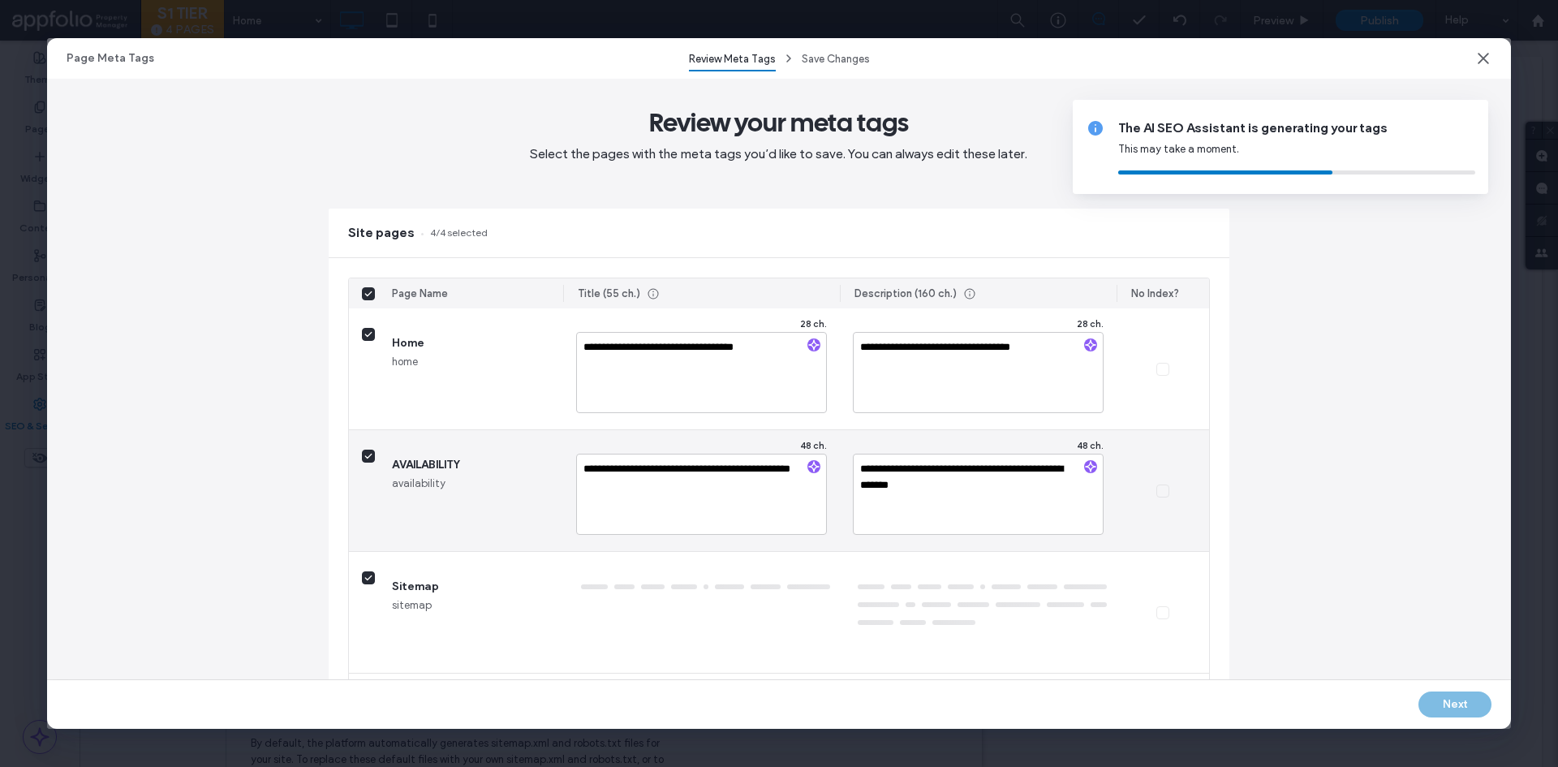
type textarea "**********"
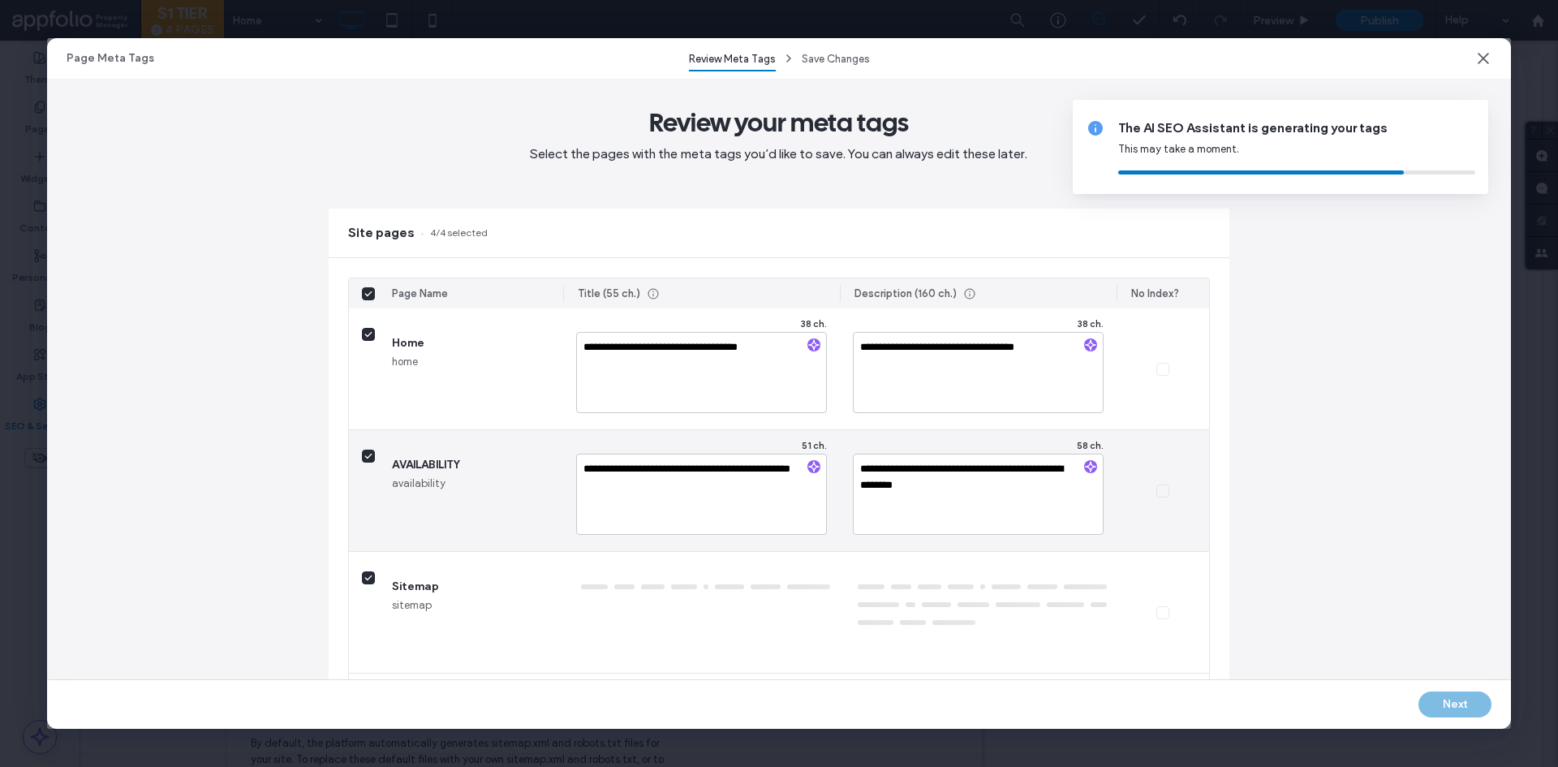
type textarea "**********"
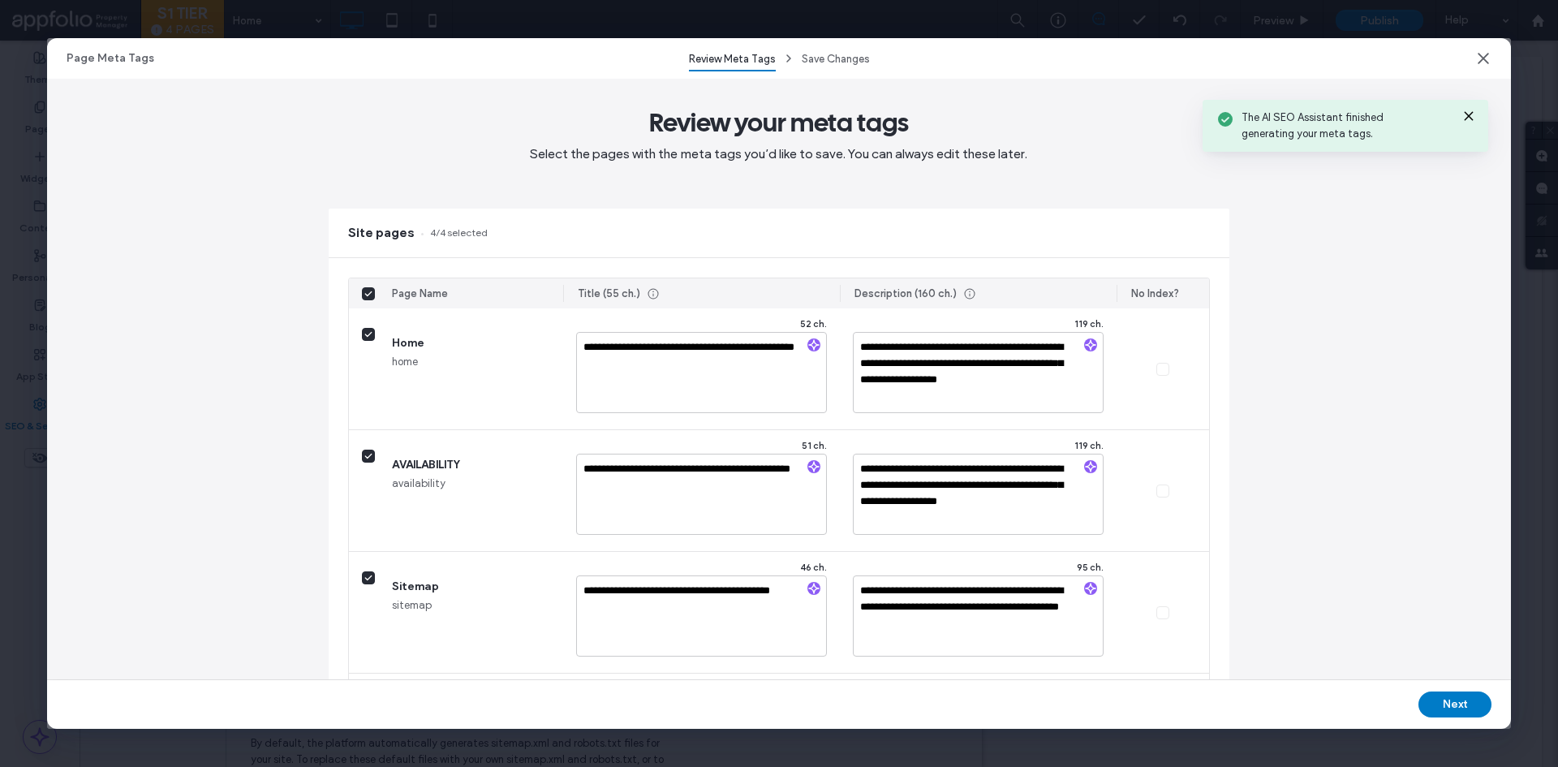
click at [1462, 112] on icon at bounding box center [1468, 116] width 13 height 13
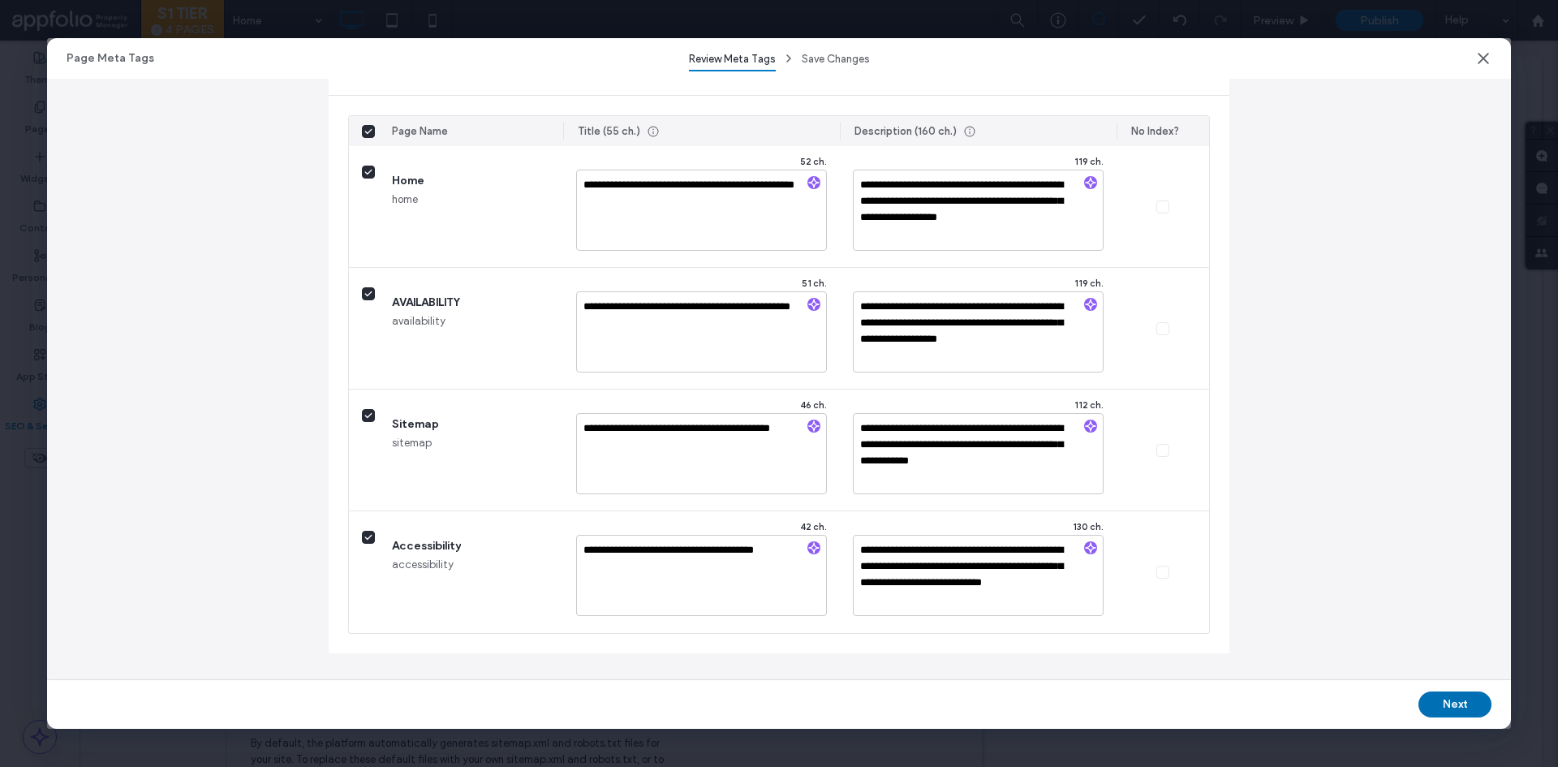
click at [1438, 707] on button "Next" at bounding box center [1455, 704] width 73 height 26
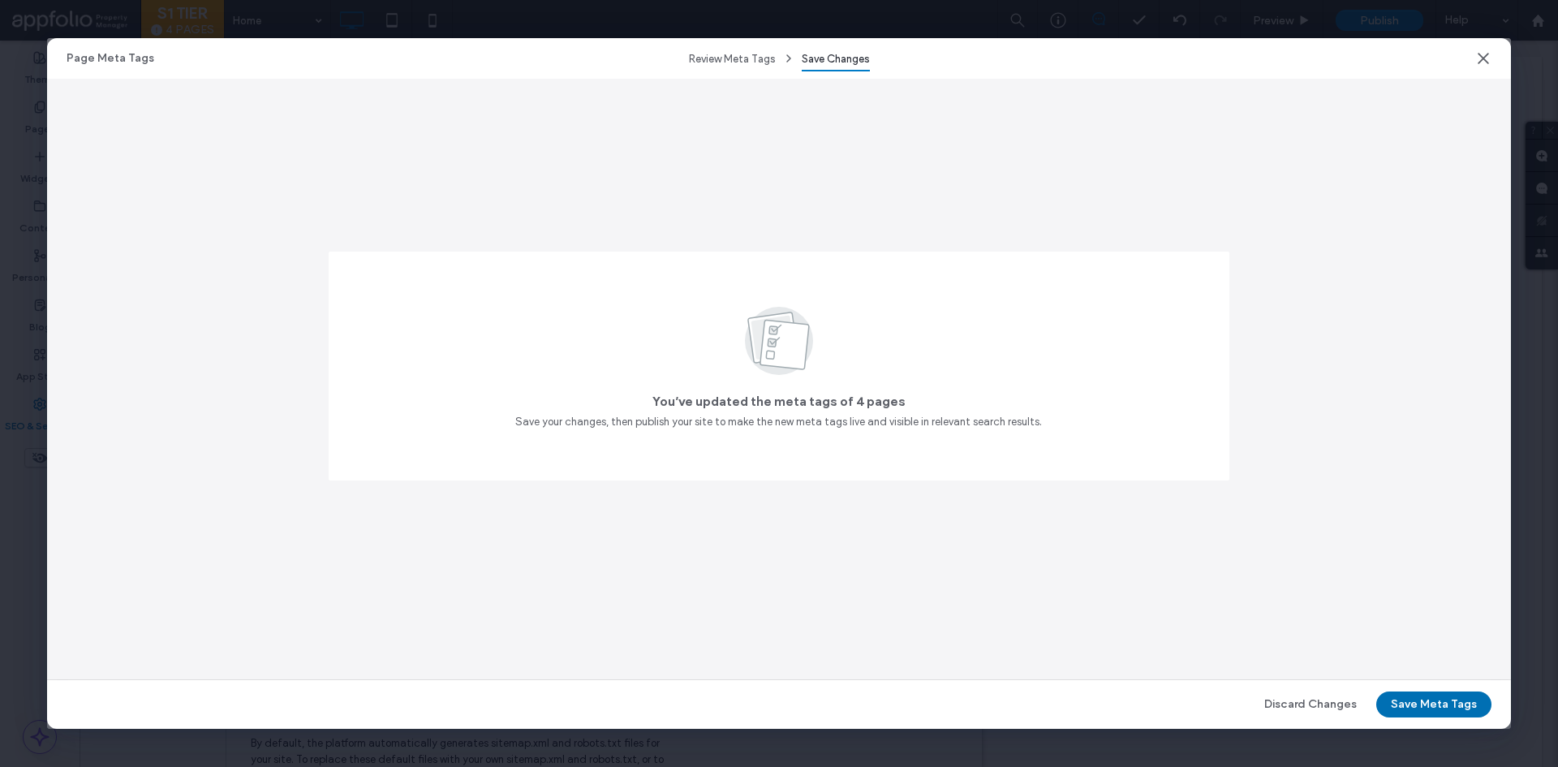
click at [1406, 701] on button "Save Meta Tags" at bounding box center [1433, 704] width 115 height 26
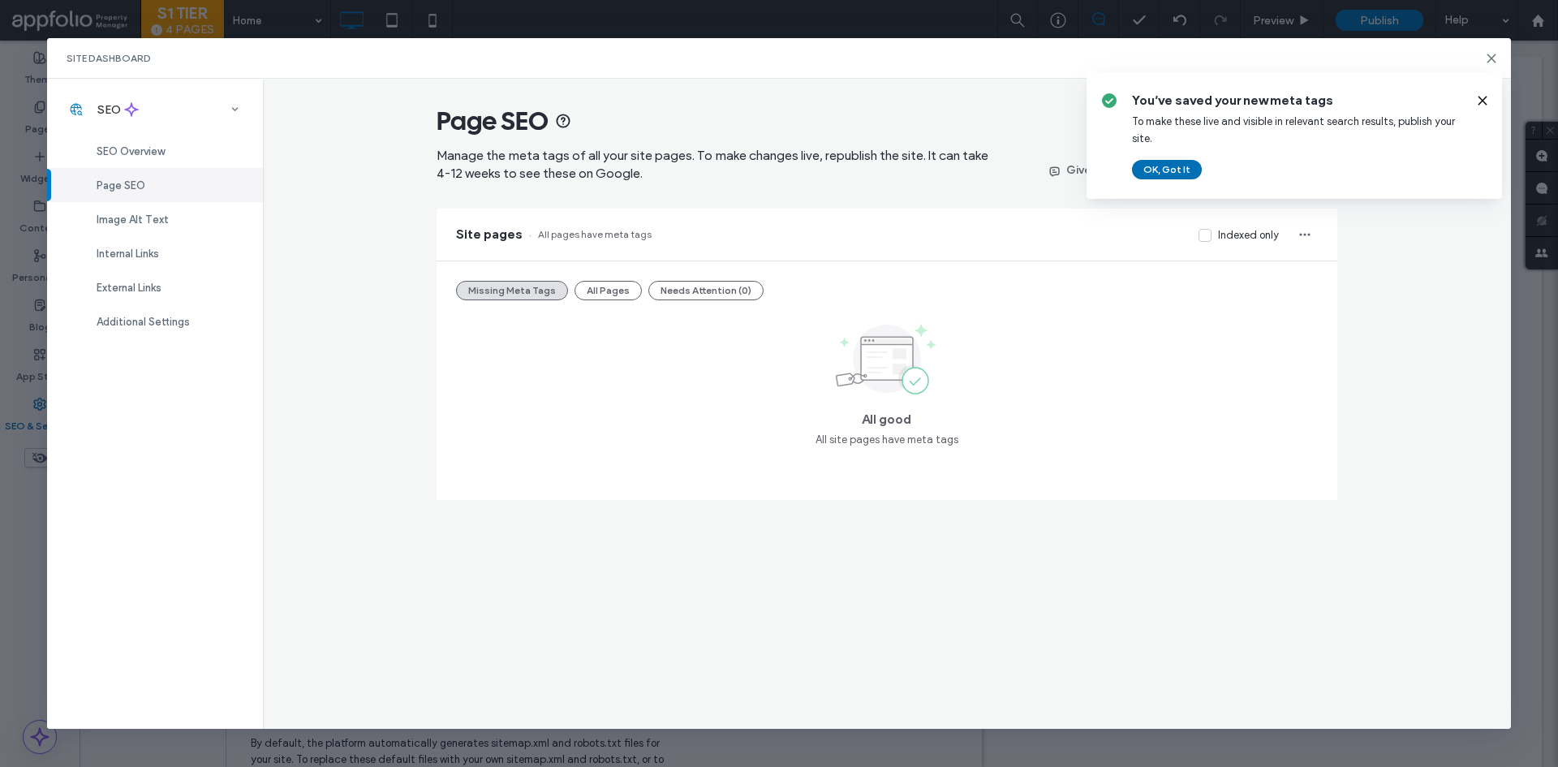
click at [1158, 166] on button "OK, Got It" at bounding box center [1167, 169] width 70 height 19
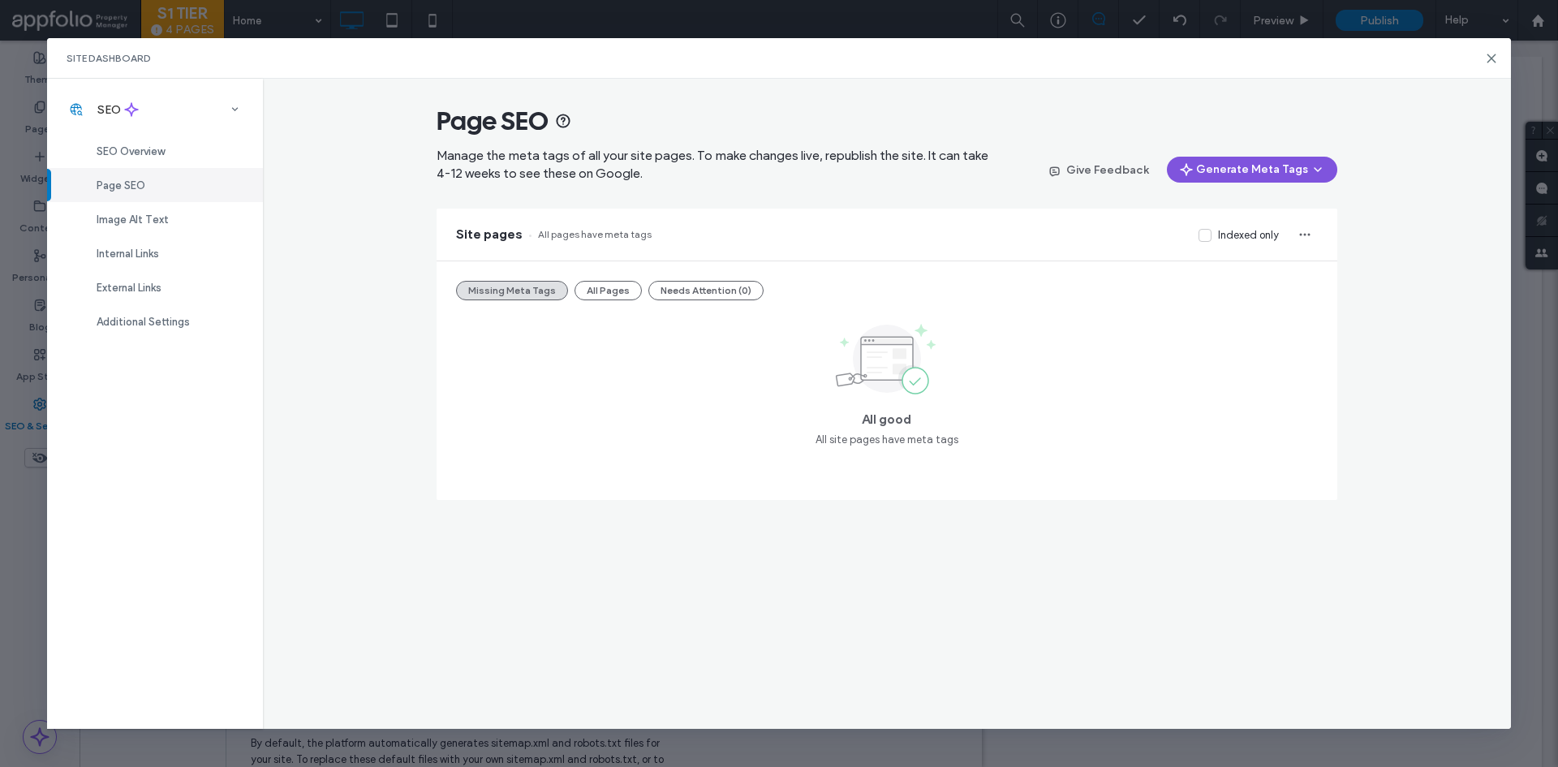
click at [1317, 170] on use "button" at bounding box center [1318, 169] width 6 height 3
click at [1255, 351] on div "All good All site pages have meta tags" at bounding box center [887, 384] width 862 height 128
click at [162, 218] on span "Image Alt Text" at bounding box center [133, 219] width 72 height 12
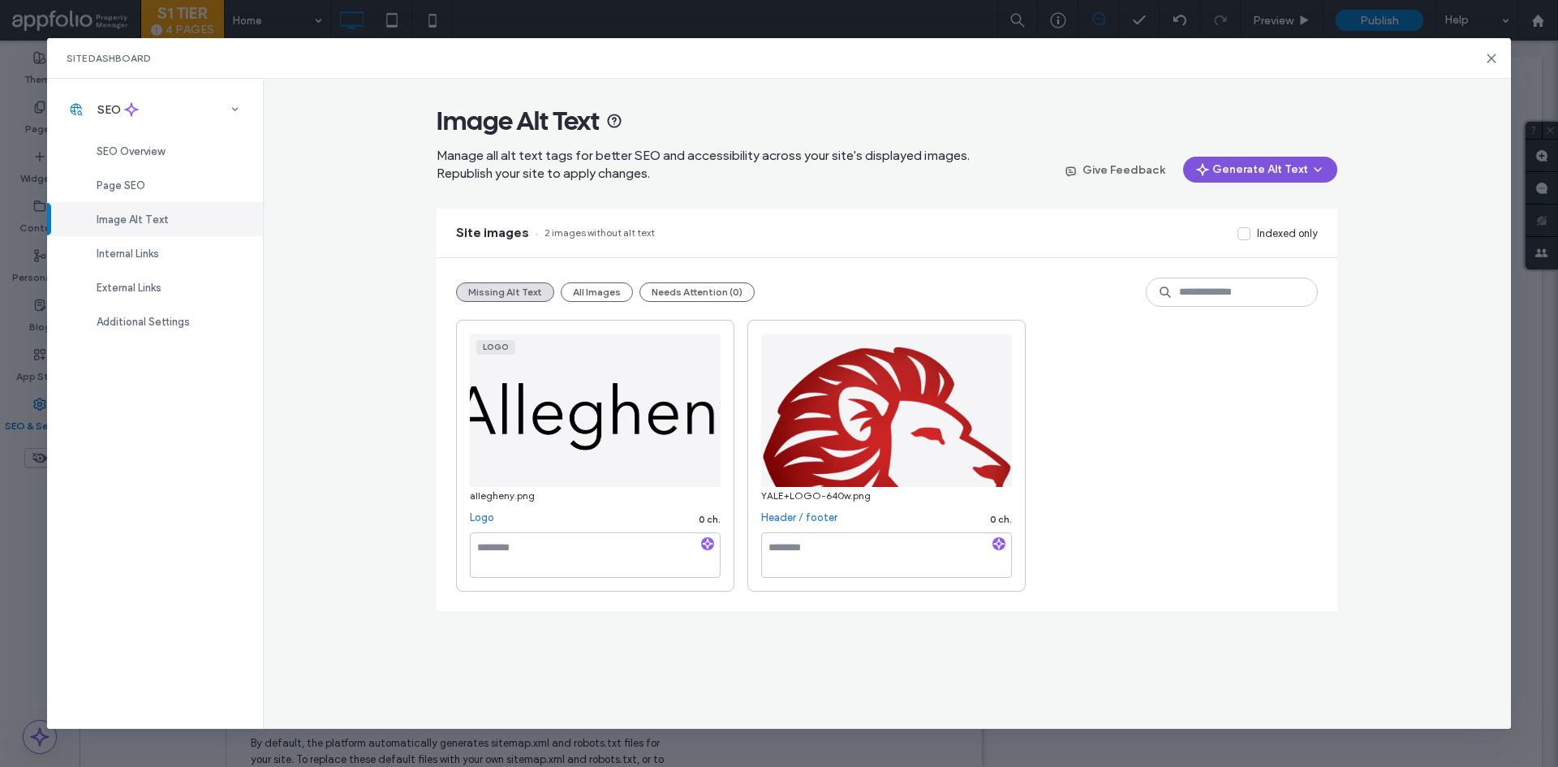
click at [1312, 162] on span "button" at bounding box center [1316, 169] width 16 height 24
click at [1261, 233] on div "Generate Alt Text for All Images" at bounding box center [1237, 242] width 199 height 31
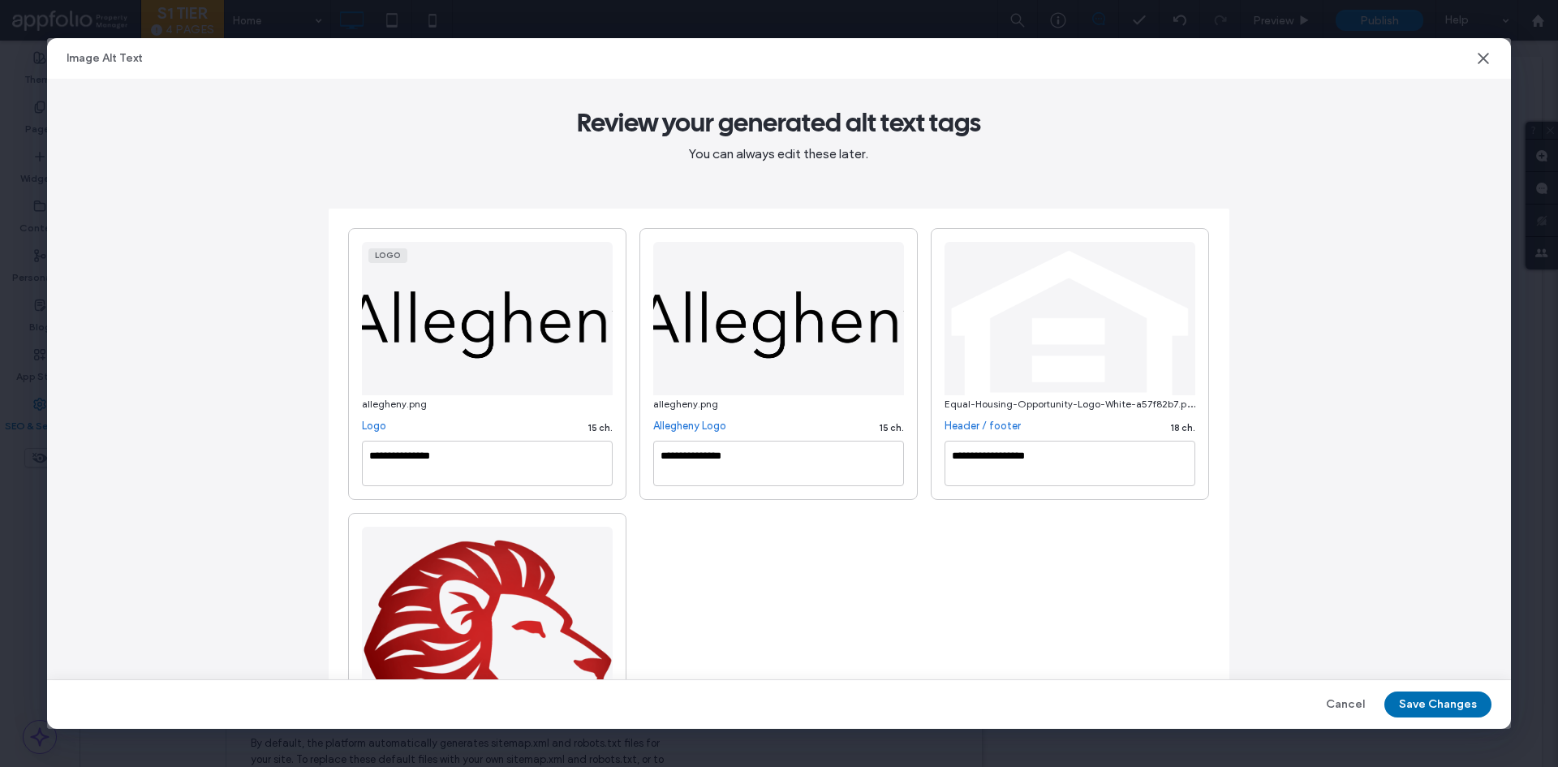
click at [1458, 701] on button "Save Changes" at bounding box center [1438, 704] width 107 height 26
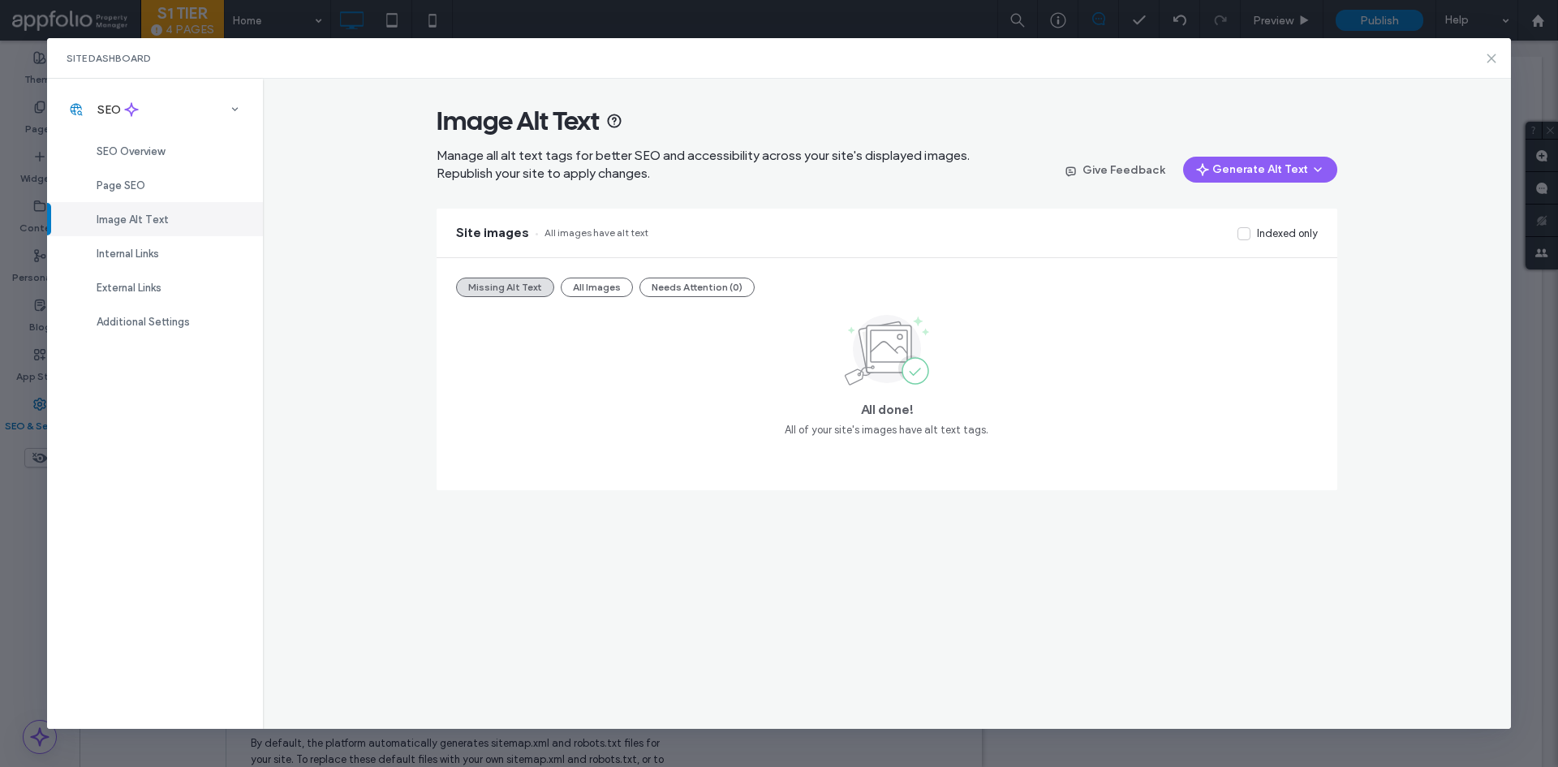
click at [1487, 59] on icon at bounding box center [1491, 58] width 13 height 13
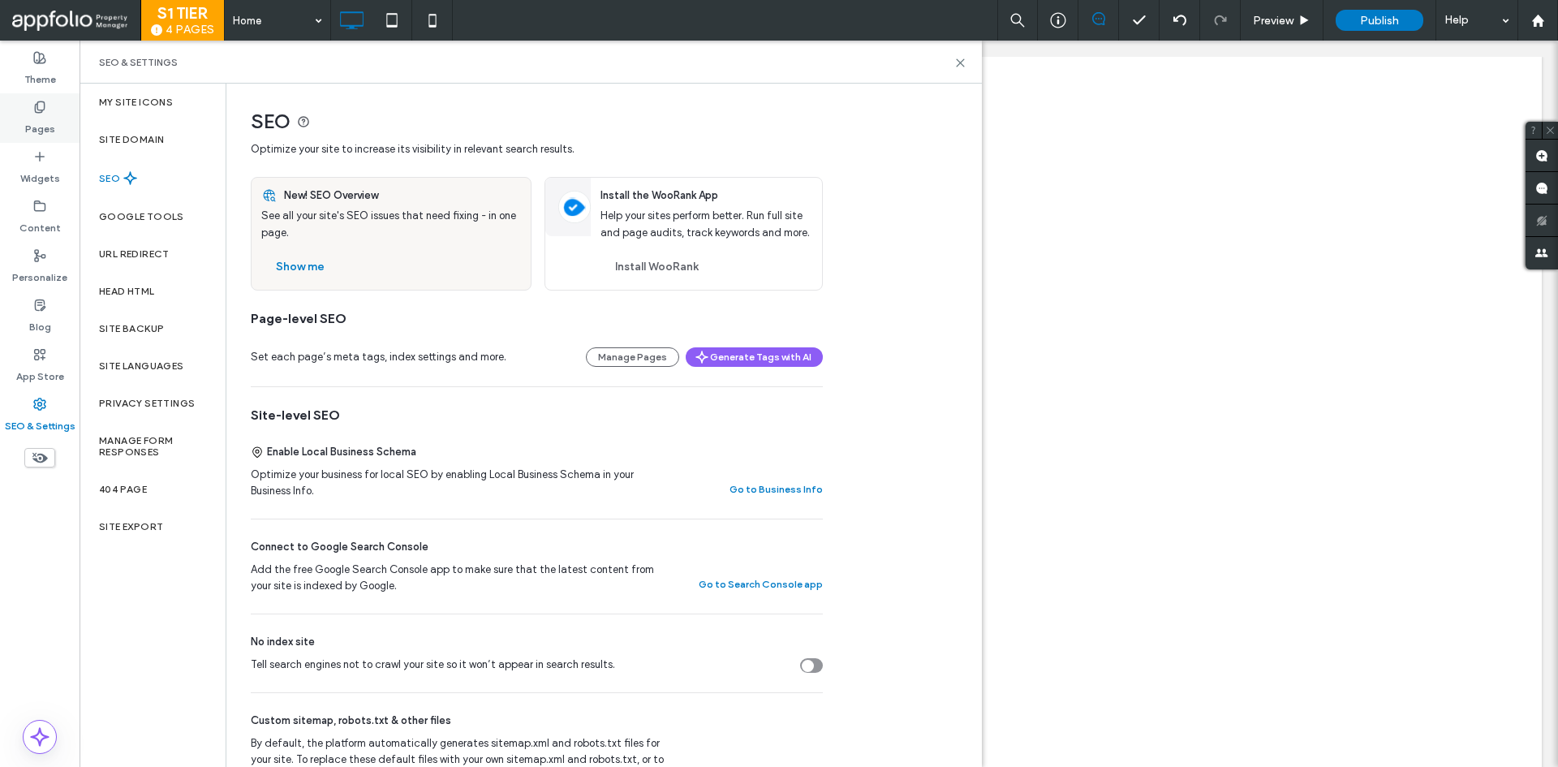
click at [24, 135] on div "Pages" at bounding box center [40, 118] width 80 height 50
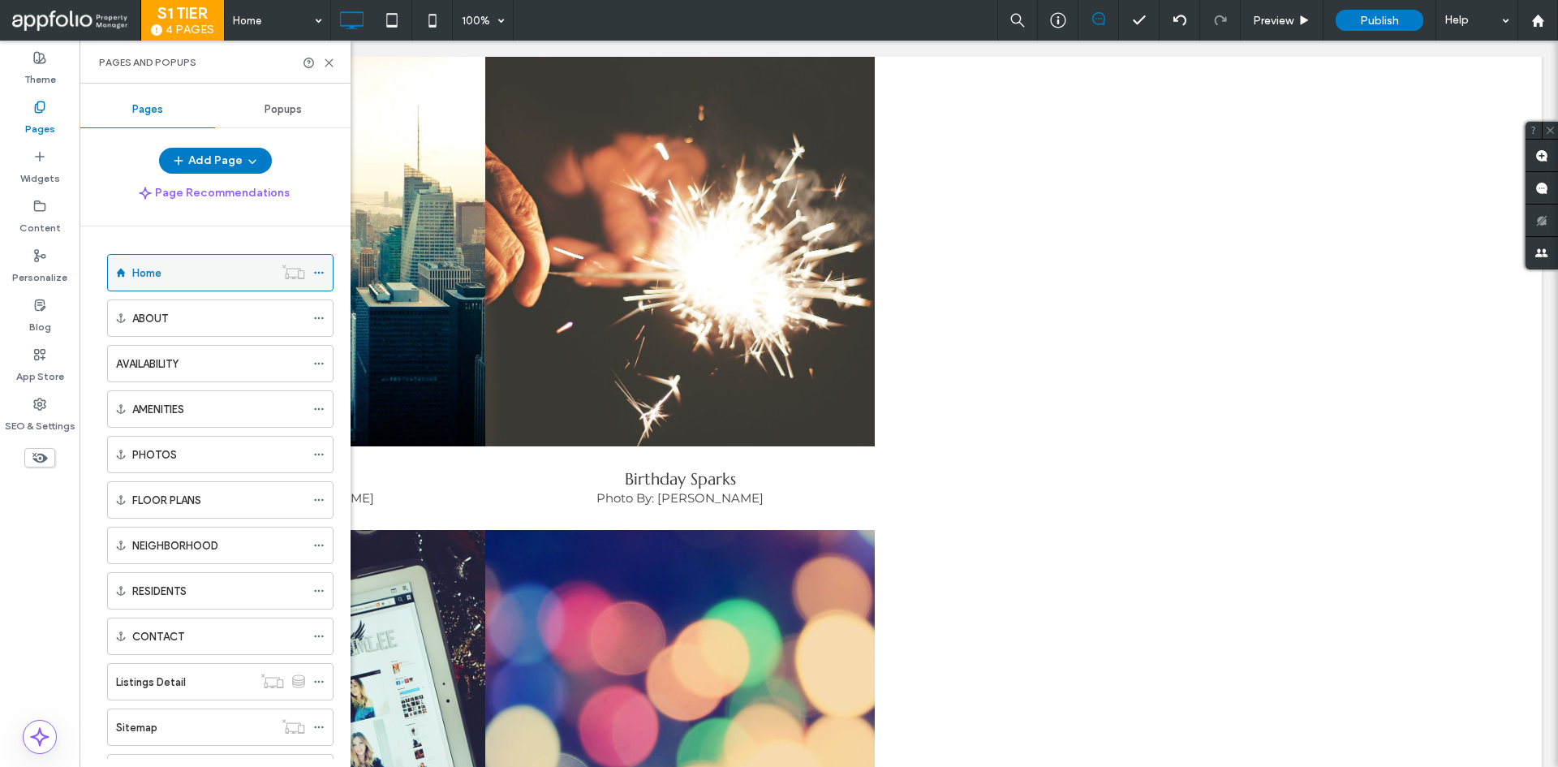
click at [318, 272] on icon at bounding box center [318, 272] width 11 height 11
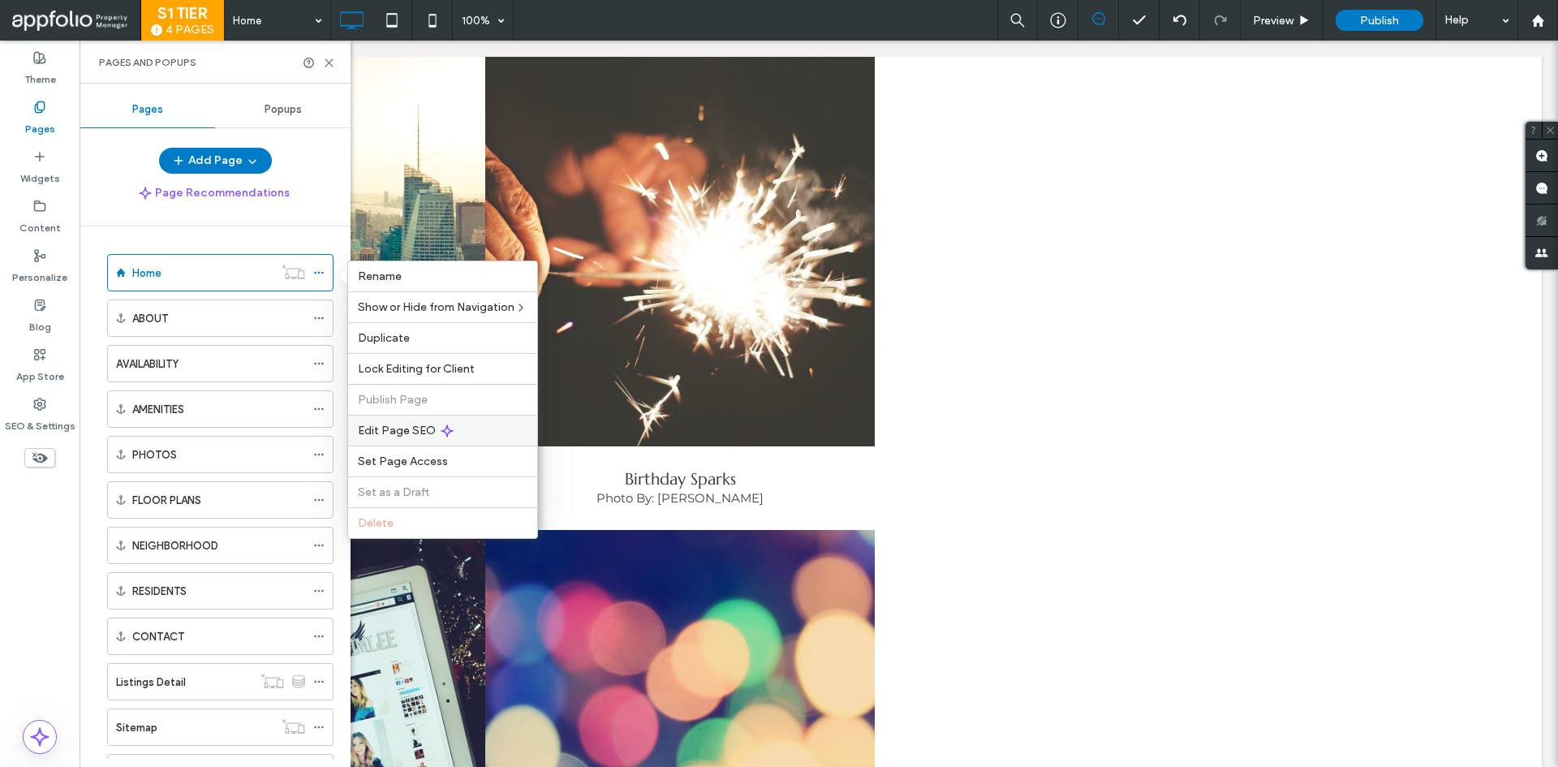
click at [401, 420] on div "Edit Page SEO" at bounding box center [442, 430] width 189 height 31
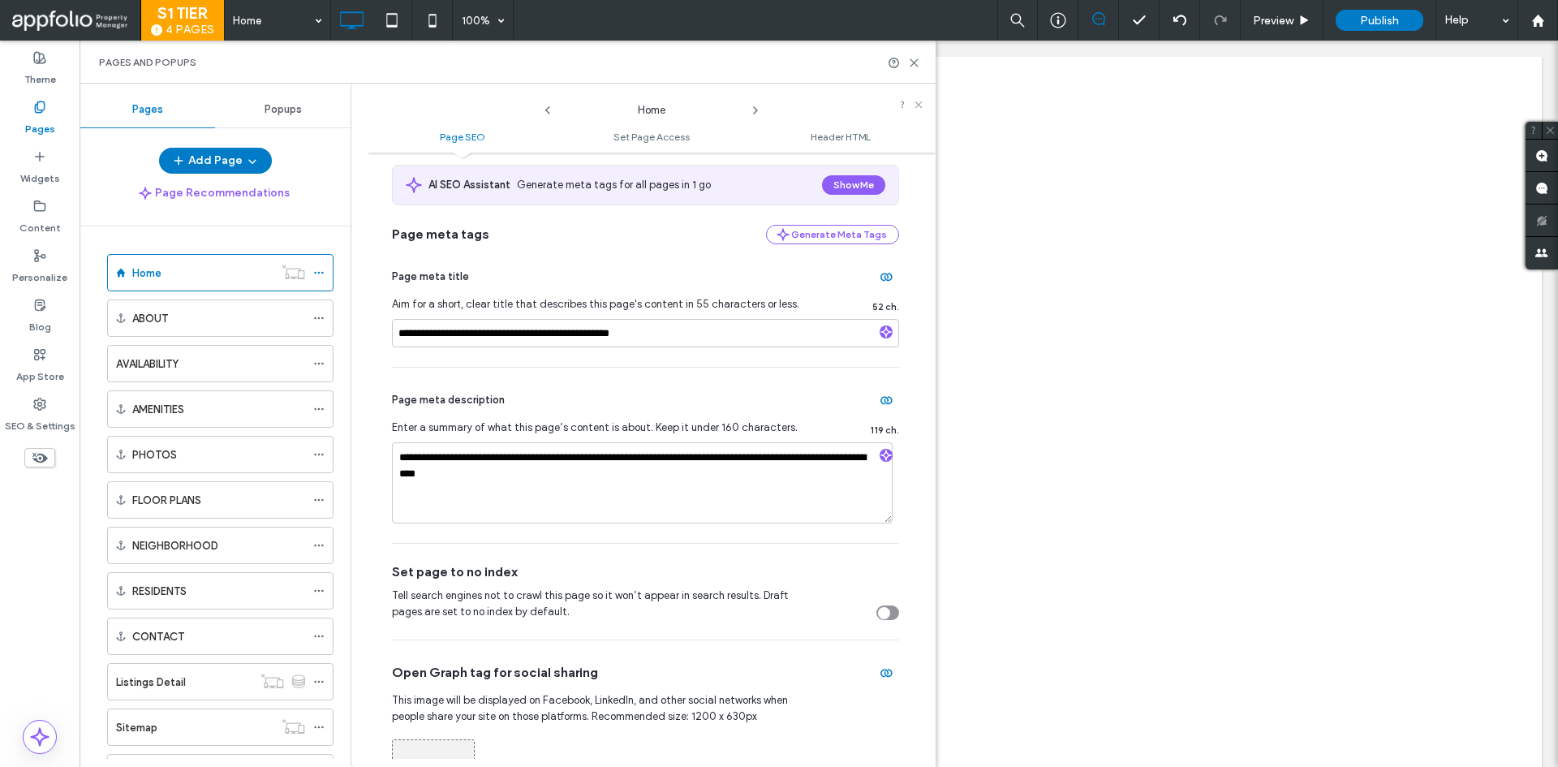
scroll to position [81, 0]
click at [470, 338] on input "**********" at bounding box center [645, 335] width 507 height 28
click at [32, 421] on label "SEO & Settings" at bounding box center [40, 422] width 71 height 23
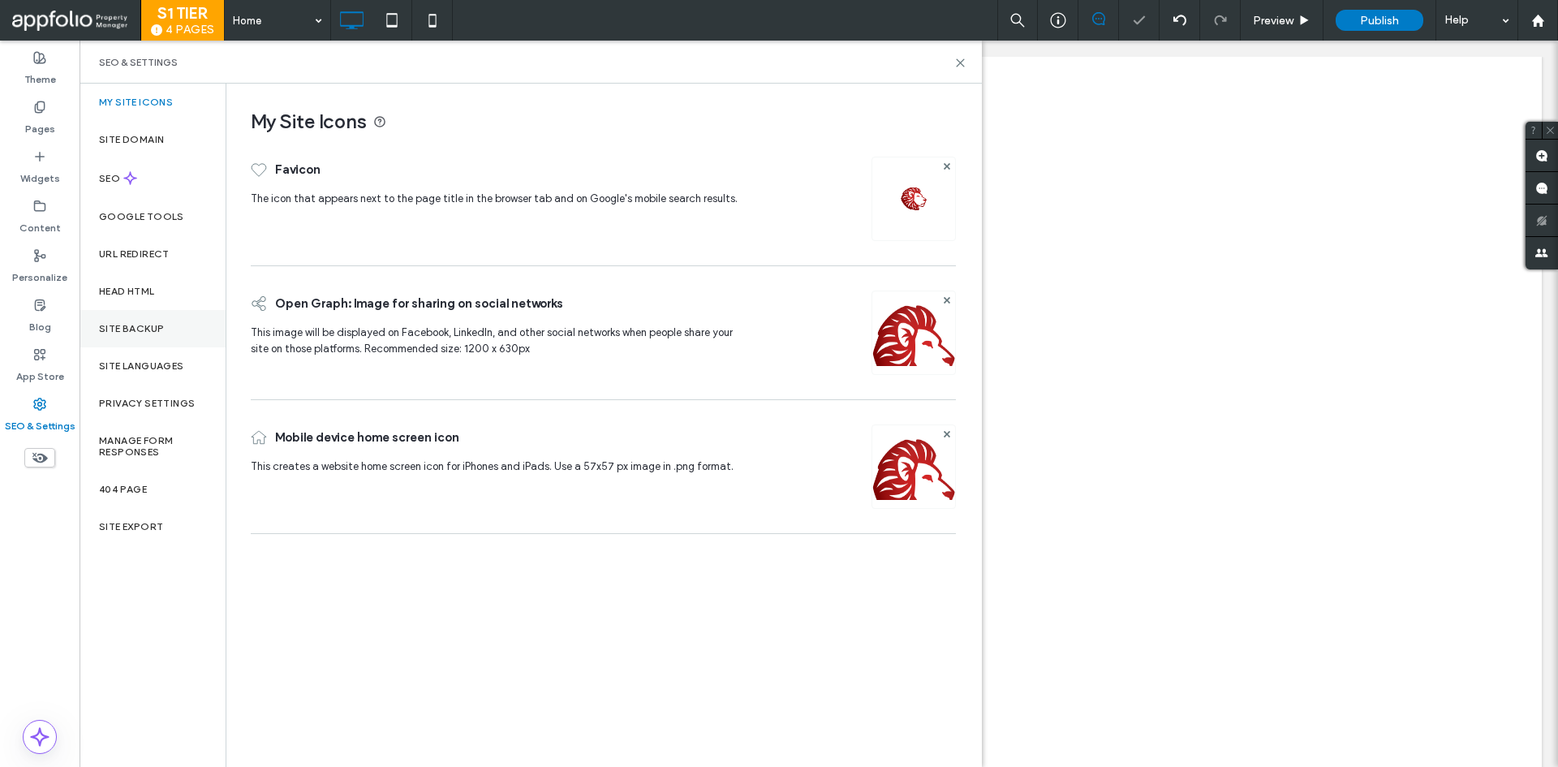
click at [148, 311] on div "Site Backup" at bounding box center [153, 328] width 146 height 37
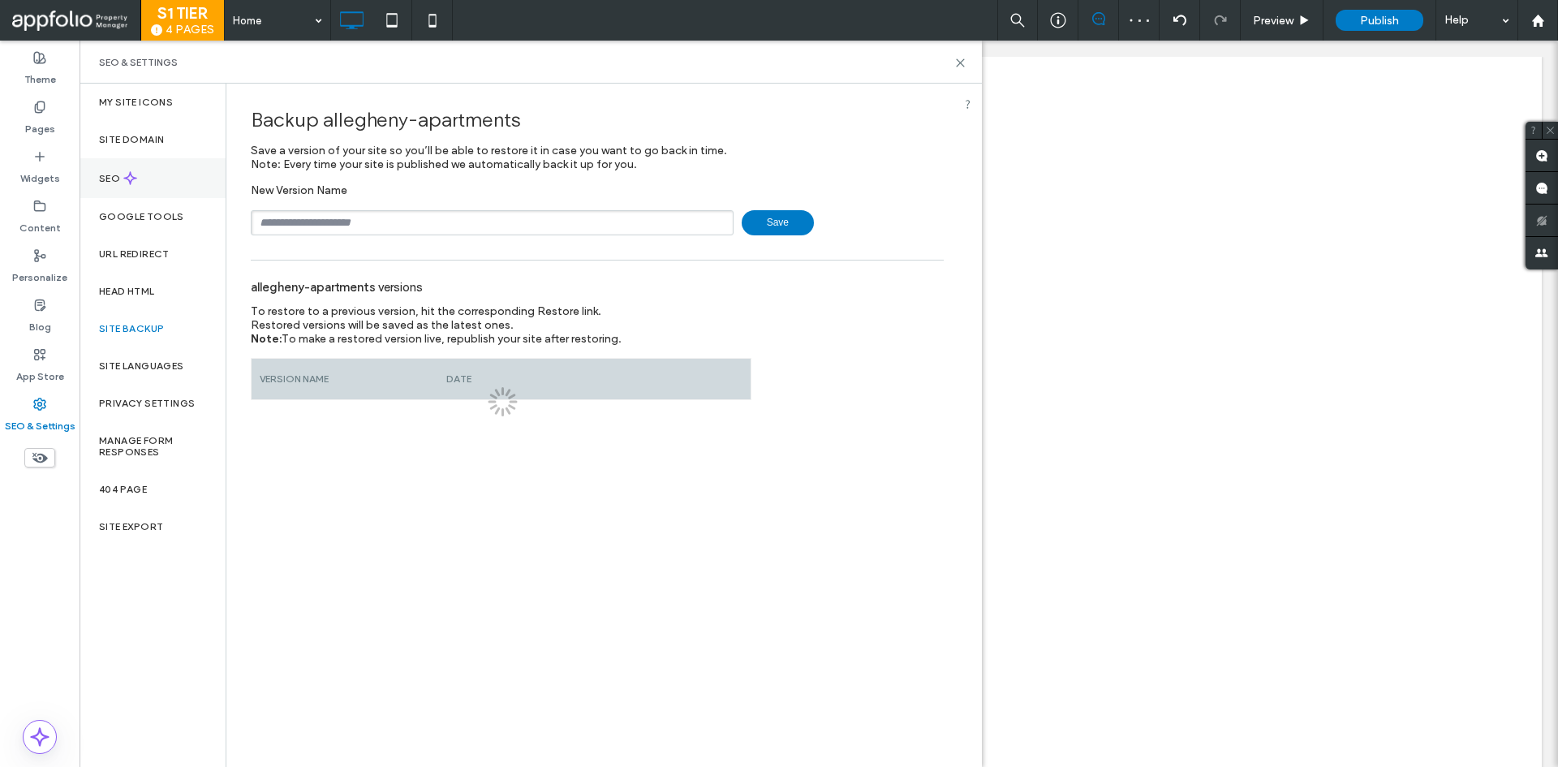
click at [168, 166] on div "SEO" at bounding box center [153, 178] width 146 height 40
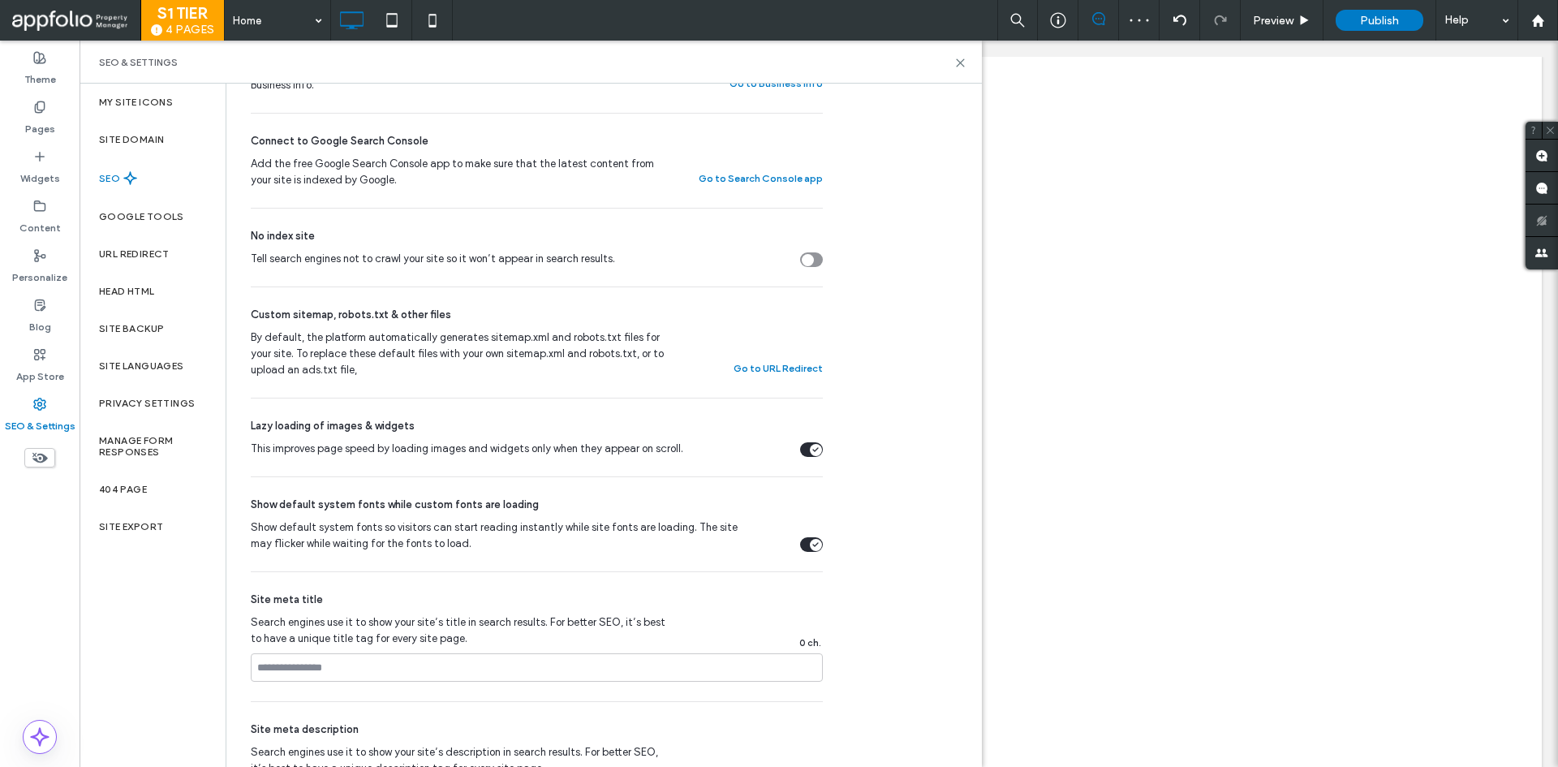
scroll to position [649, 0]
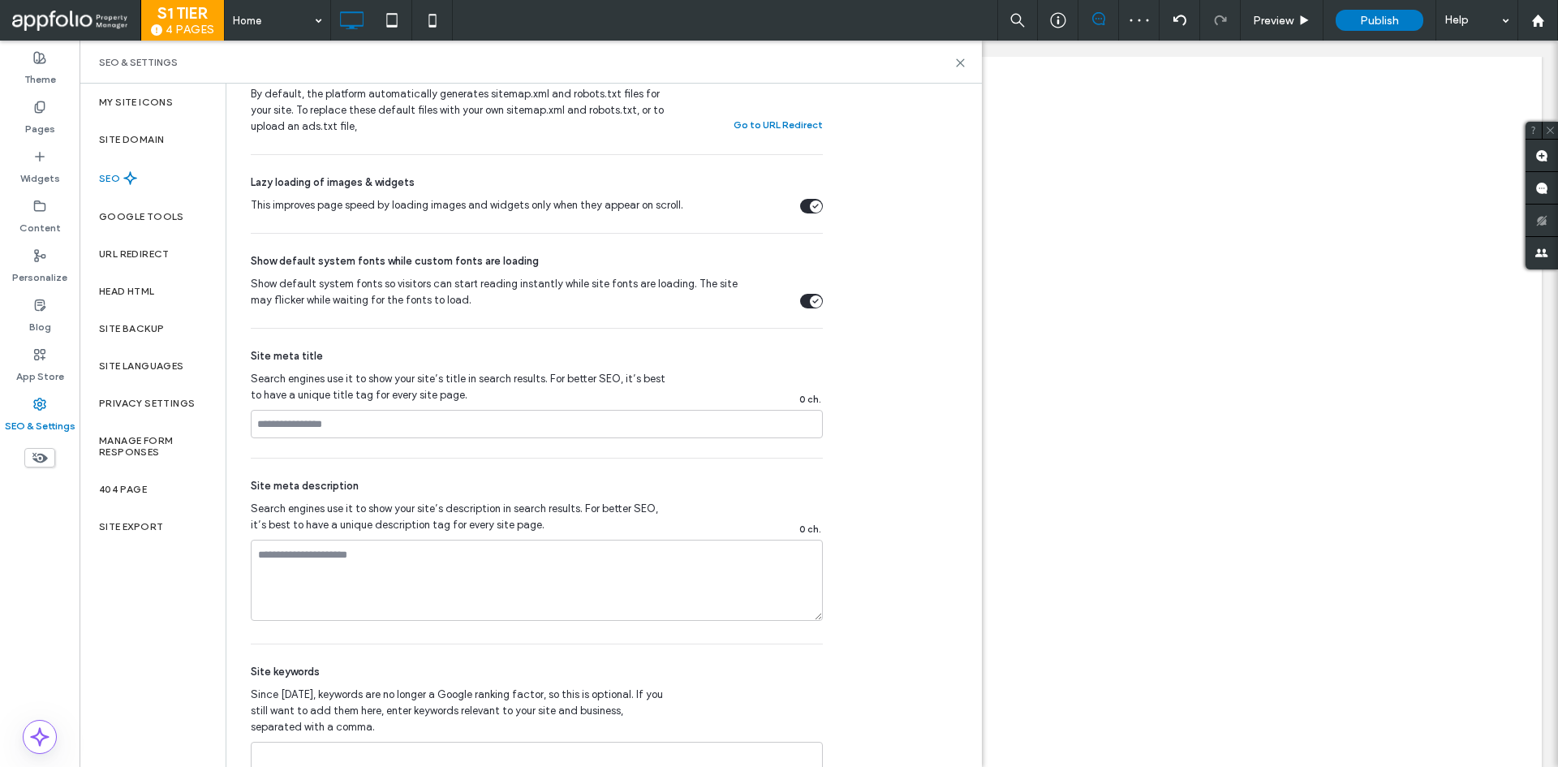
click at [528, 445] on div "Site meta title Search engines use it to show your site’s title in search resul…" at bounding box center [537, 393] width 572 height 129
click at [527, 437] on input at bounding box center [537, 424] width 572 height 28
paste input "**********"
click at [445, 581] on textarea at bounding box center [537, 580] width 572 height 81
click at [50, 134] on label "Pages" at bounding box center [40, 125] width 30 height 23
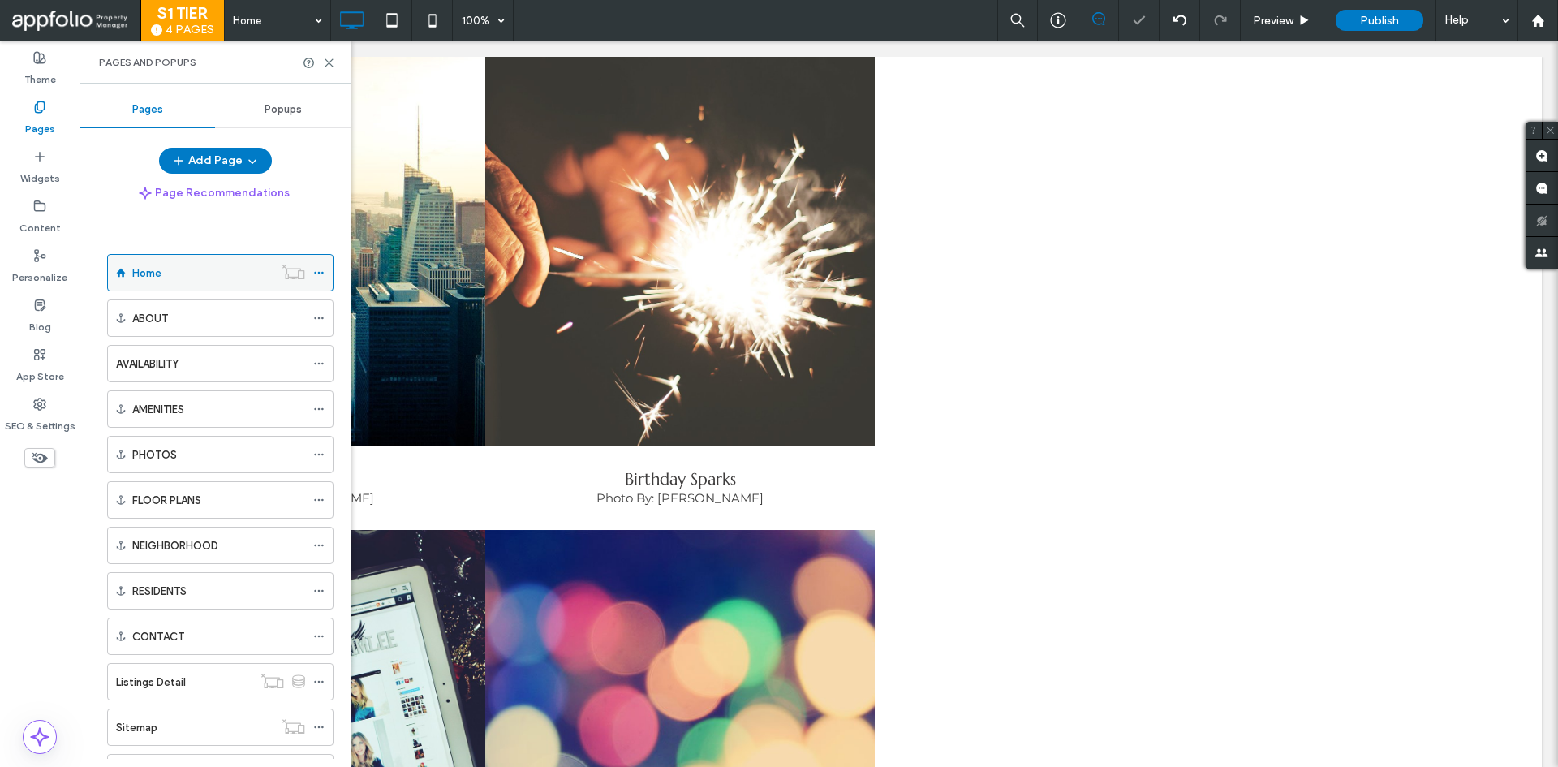
click at [322, 277] on icon at bounding box center [318, 272] width 11 height 11
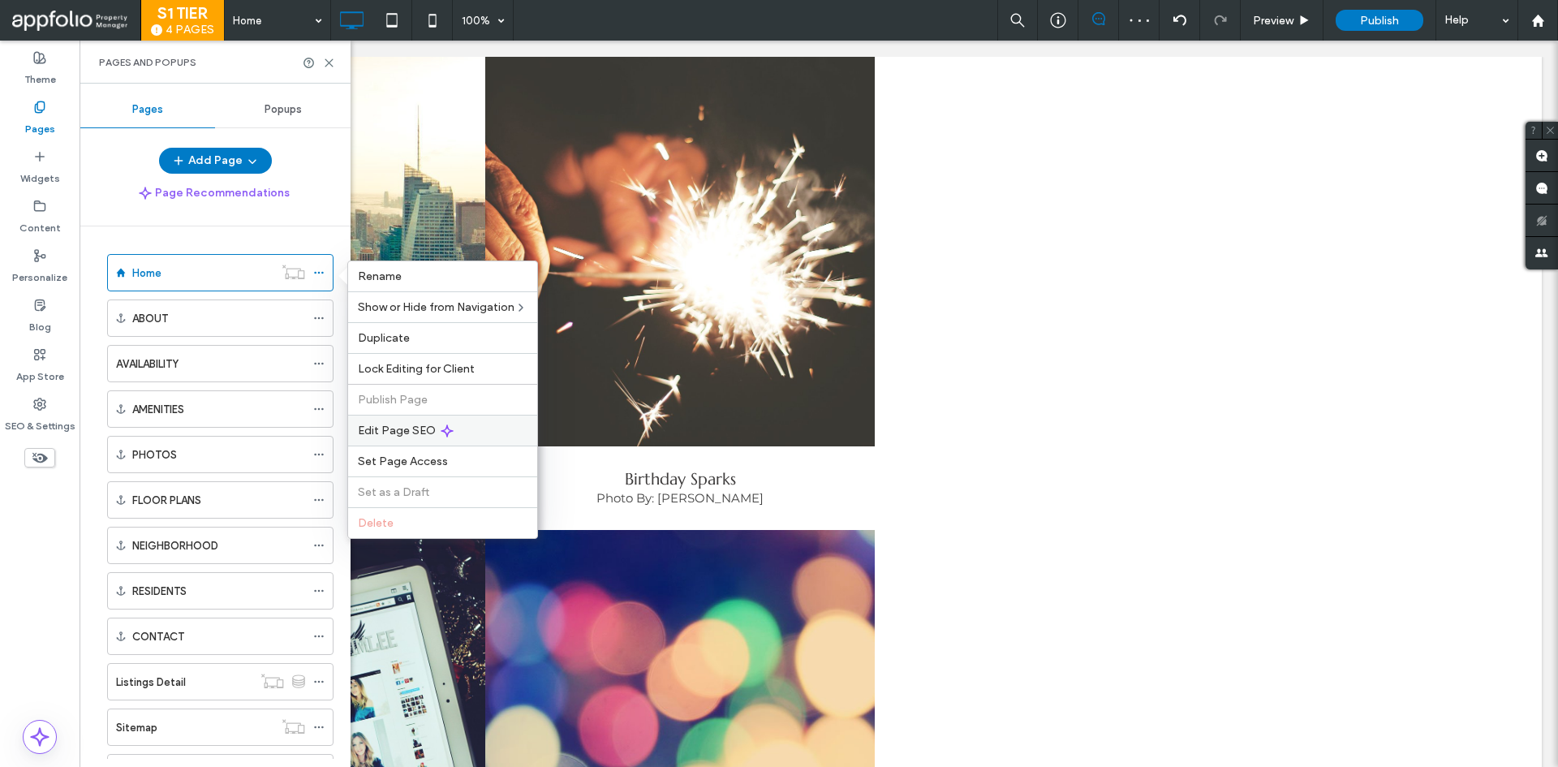
click at [395, 421] on div "Edit Page SEO" at bounding box center [442, 430] width 189 height 31
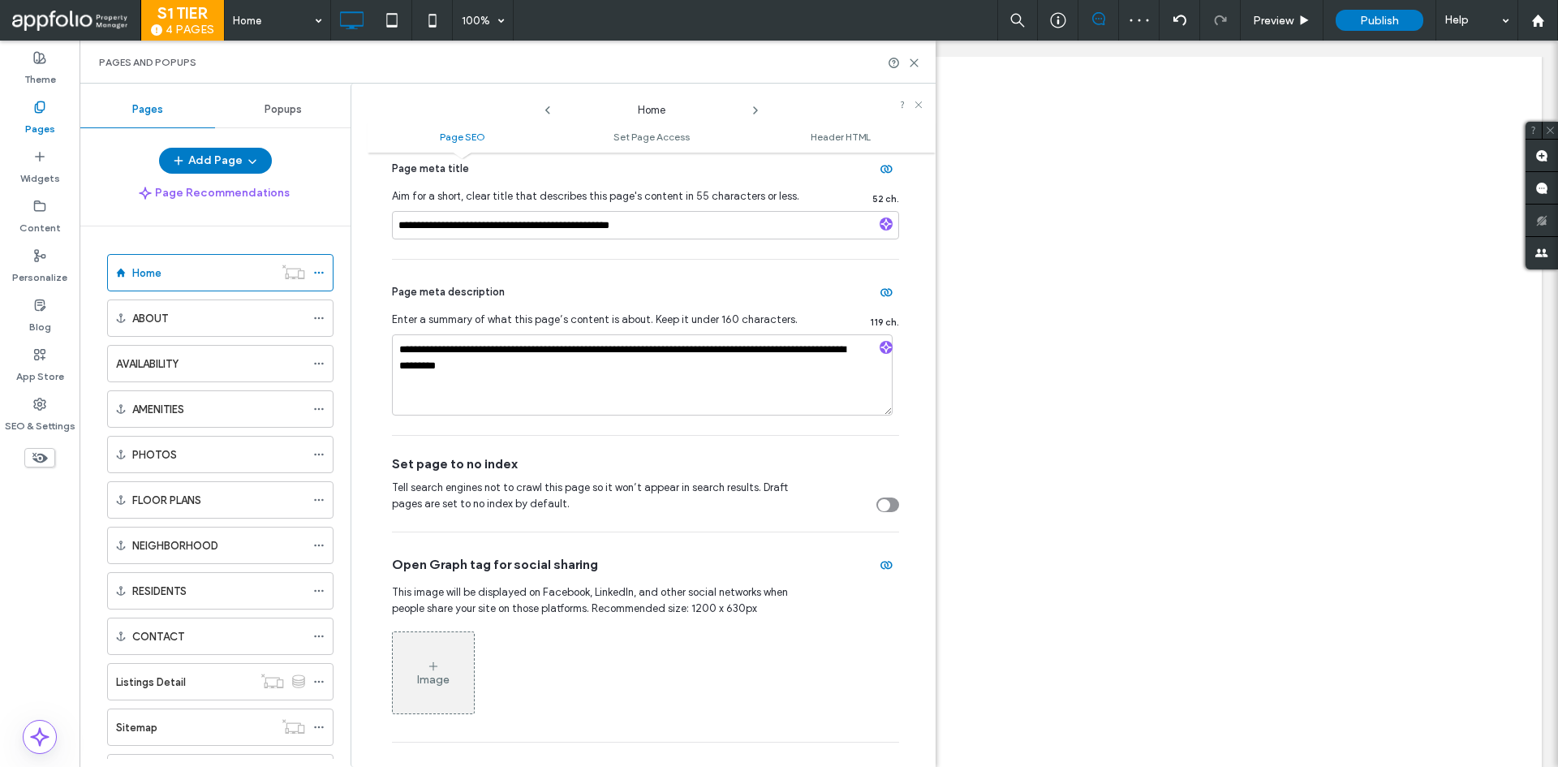
scroll to position [162, 0]
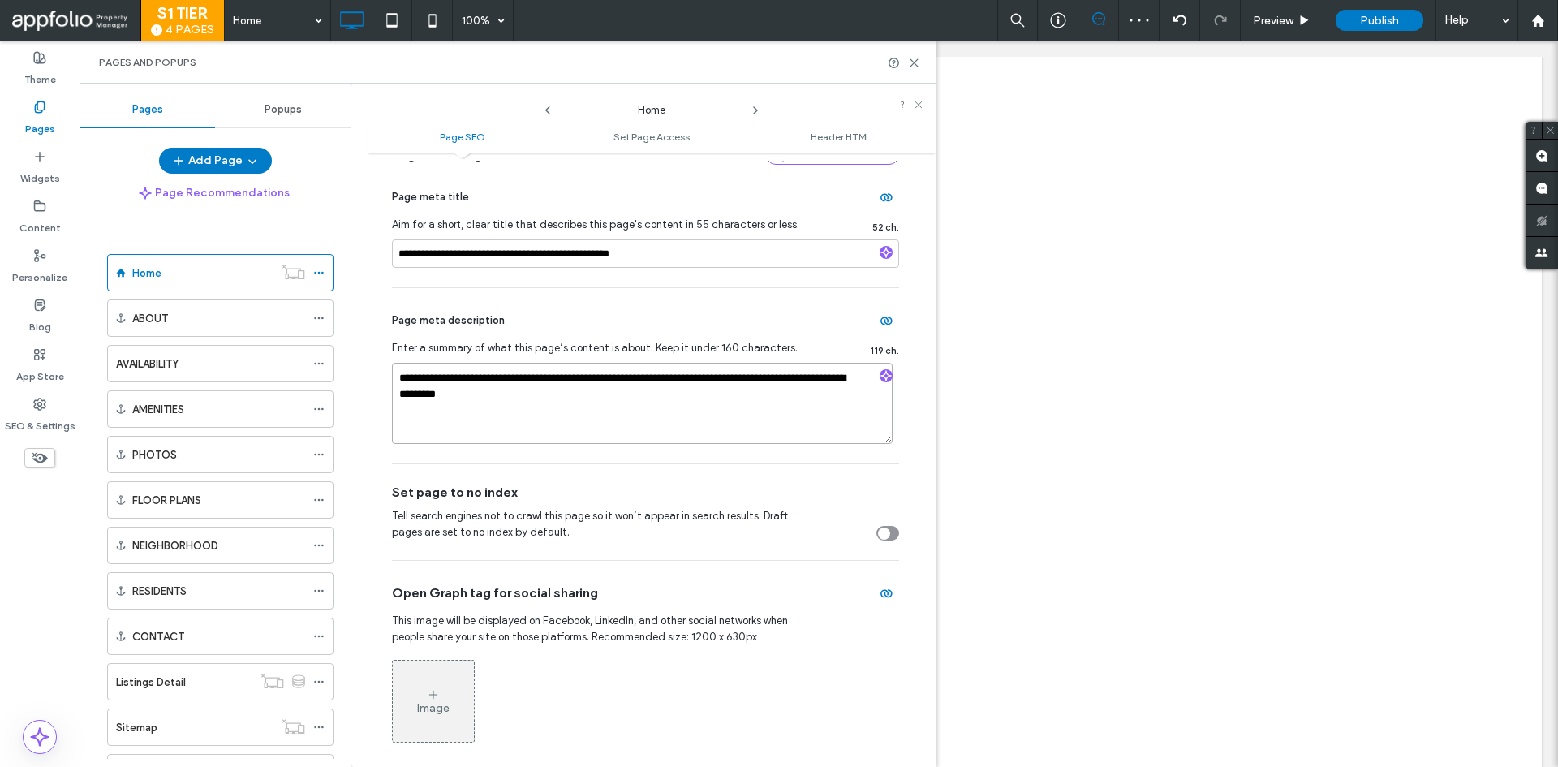
click at [514, 418] on textarea "**********" at bounding box center [642, 403] width 501 height 81
click at [36, 409] on icon at bounding box center [39, 404] width 13 height 13
click at [38, 408] on use at bounding box center [39, 403] width 11 height 11
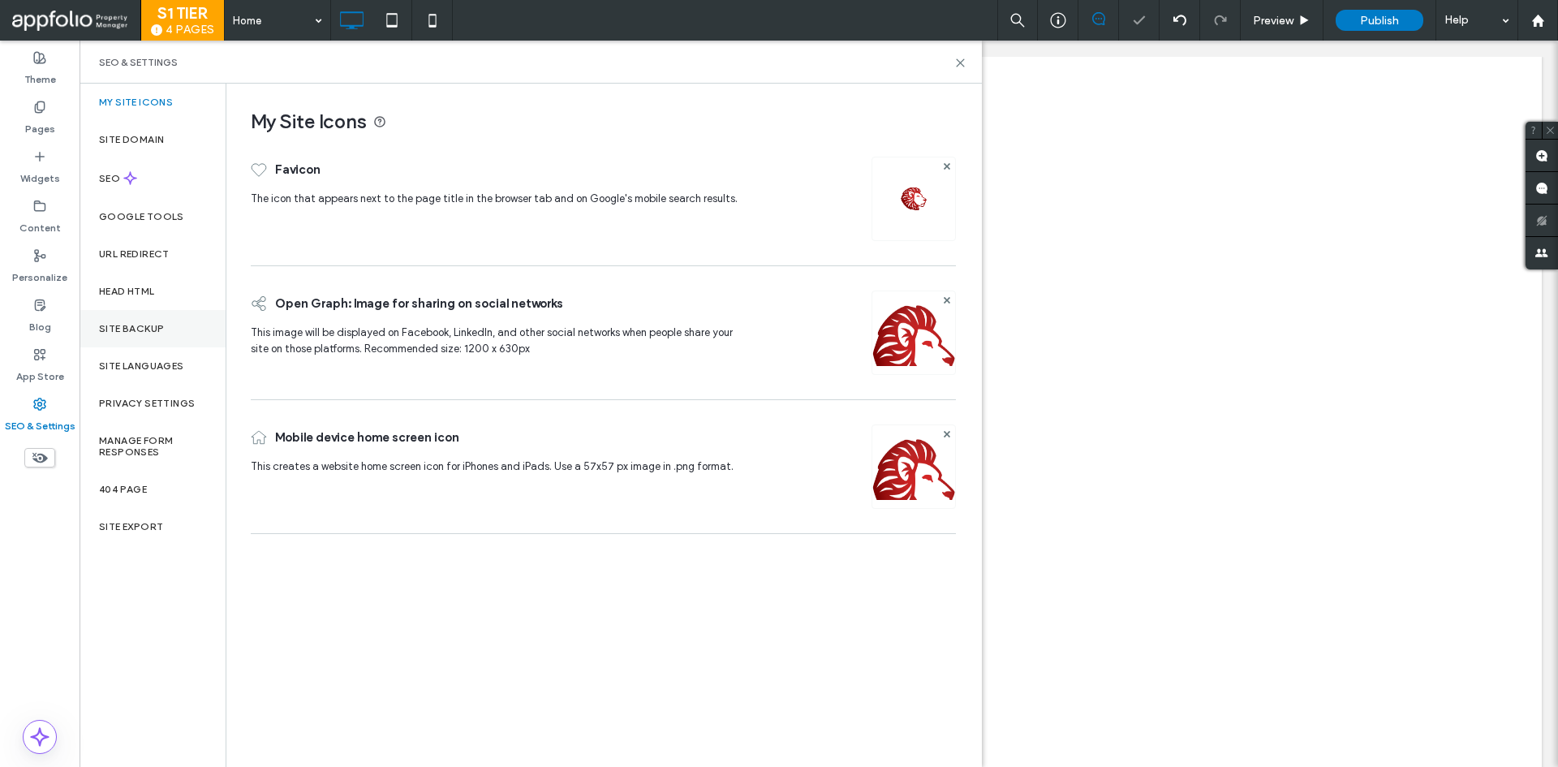
click at [131, 317] on div "Site Backup" at bounding box center [153, 328] width 146 height 37
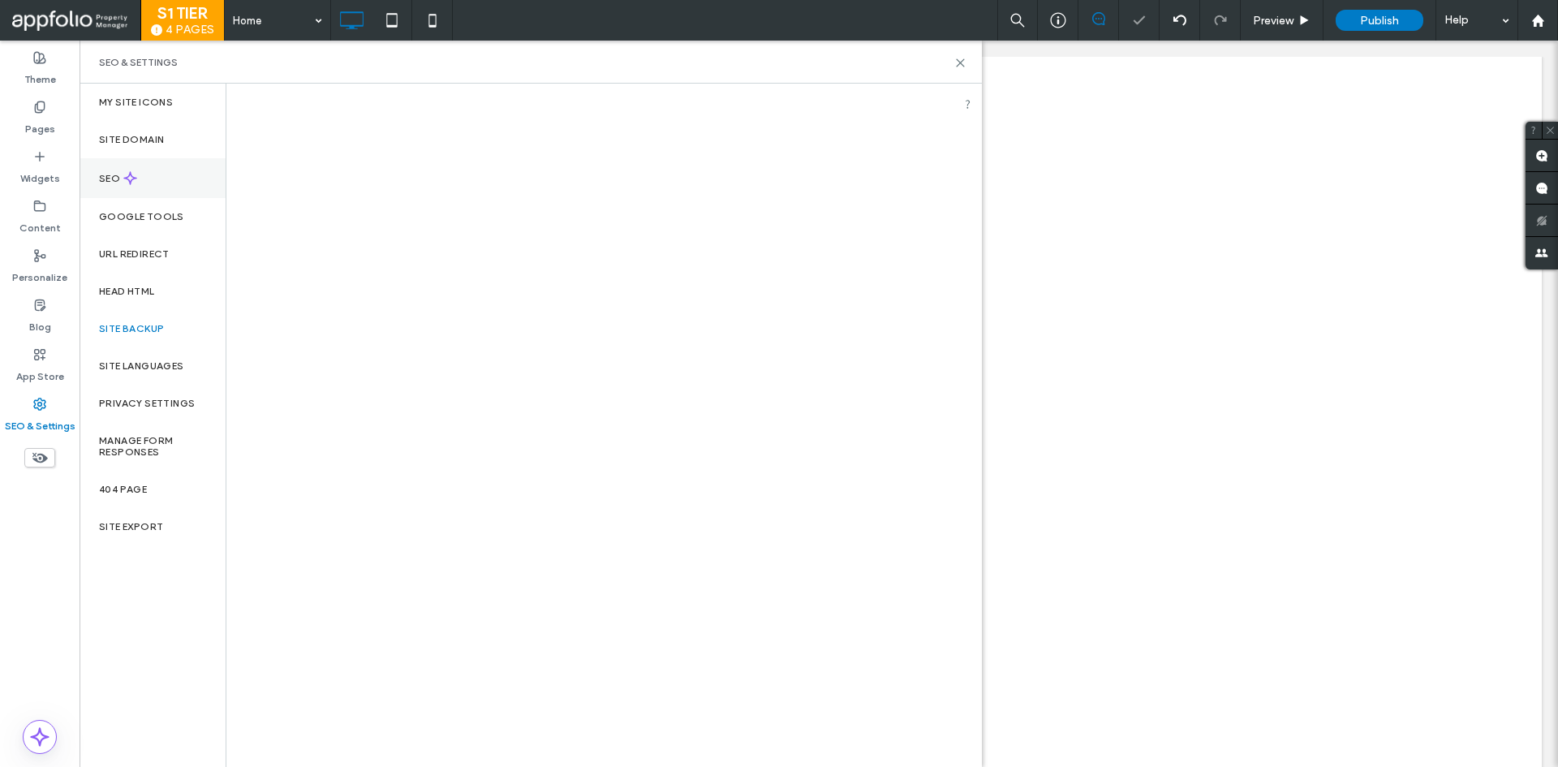
click at [152, 180] on div "SEO" at bounding box center [153, 178] width 146 height 40
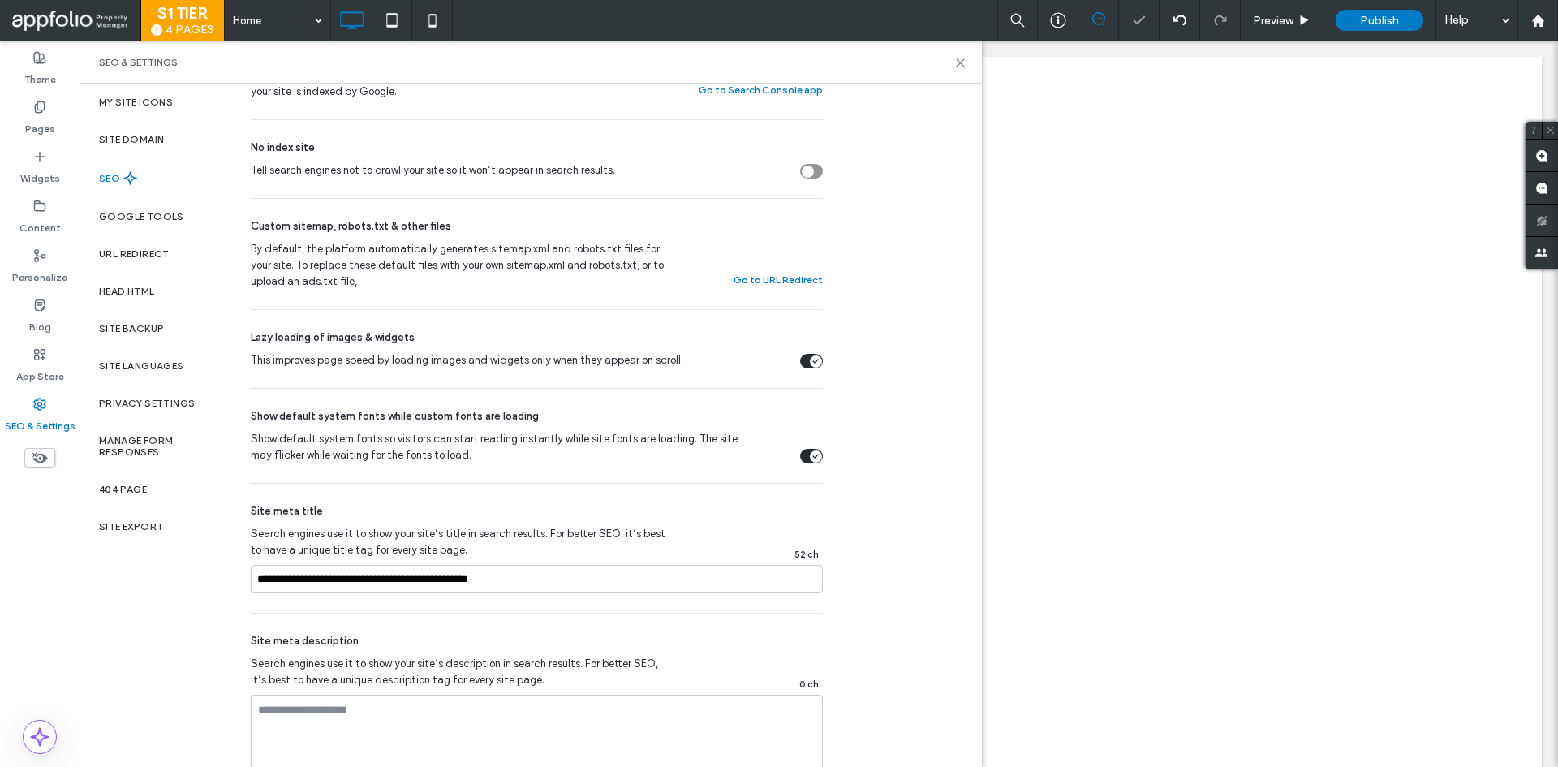
scroll to position [649, 0]
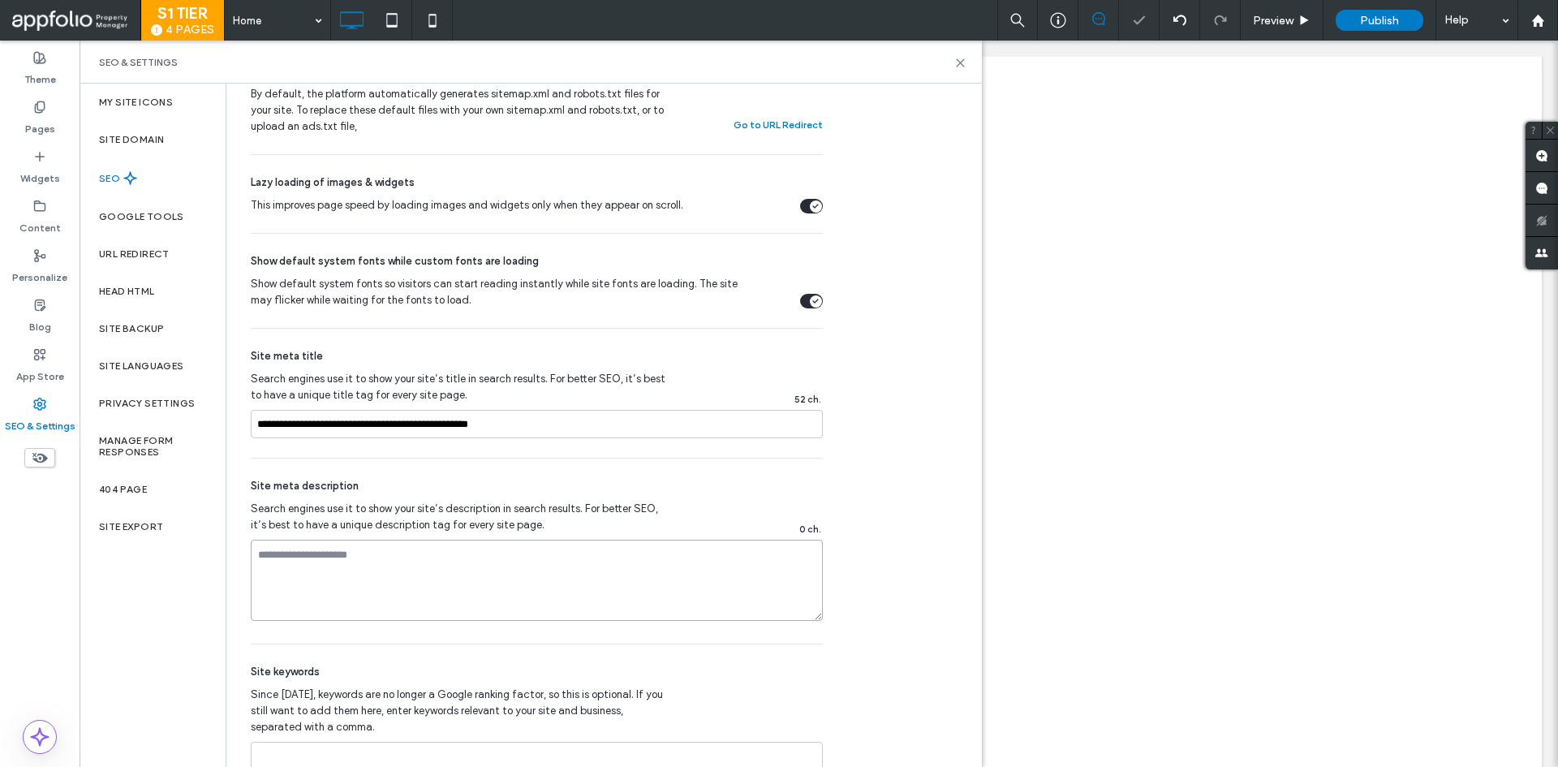
click at [429, 547] on textarea at bounding box center [537, 580] width 572 height 81
paste textarea "**********"
click at [839, 476] on div "SEO Optimize your site to increase its visibility in relevant search results. N…" at bounding box center [536, 144] width 621 height 1421
click at [960, 67] on icon at bounding box center [960, 63] width 12 height 12
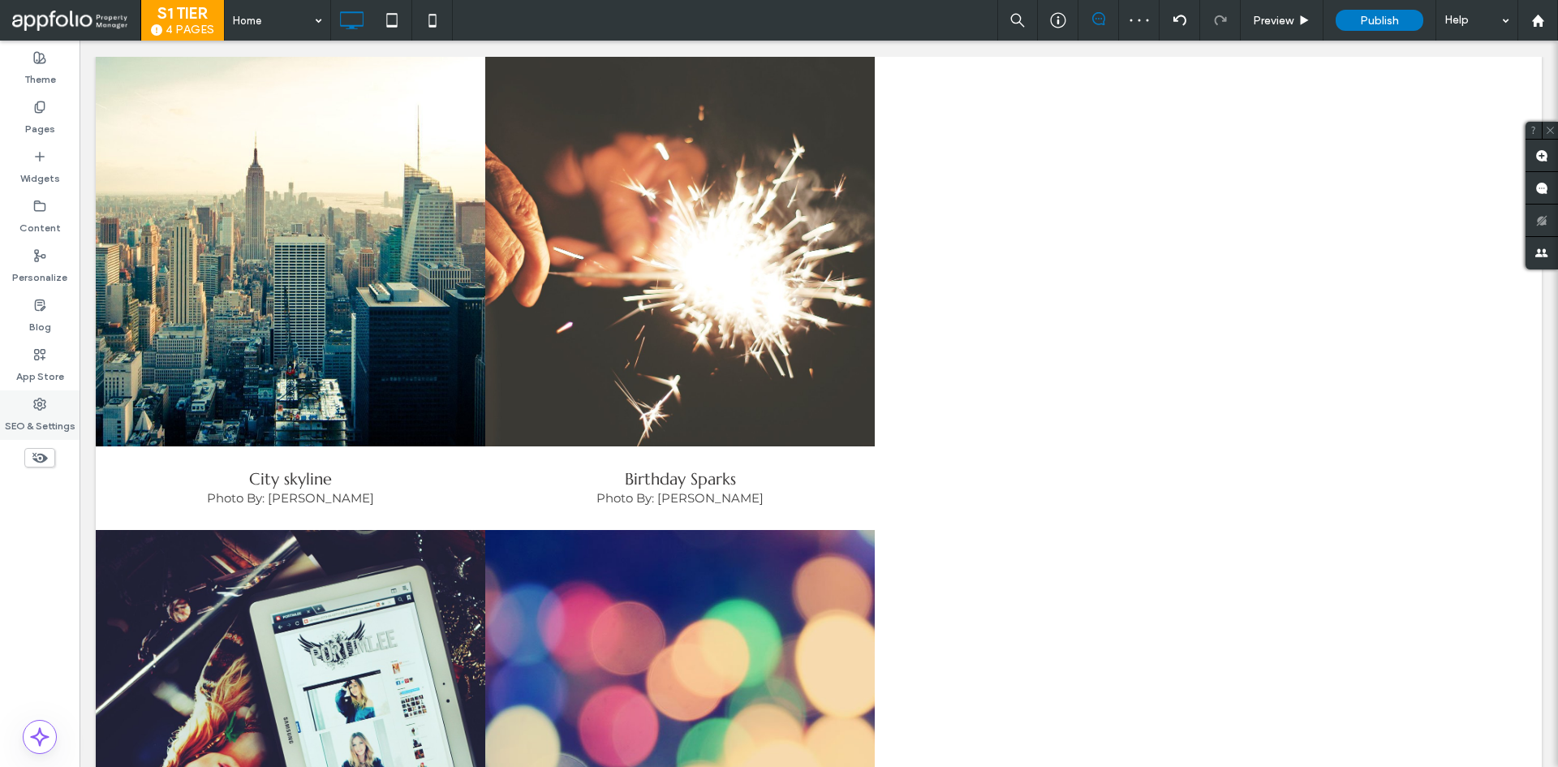
click at [28, 415] on label "SEO & Settings" at bounding box center [40, 422] width 71 height 23
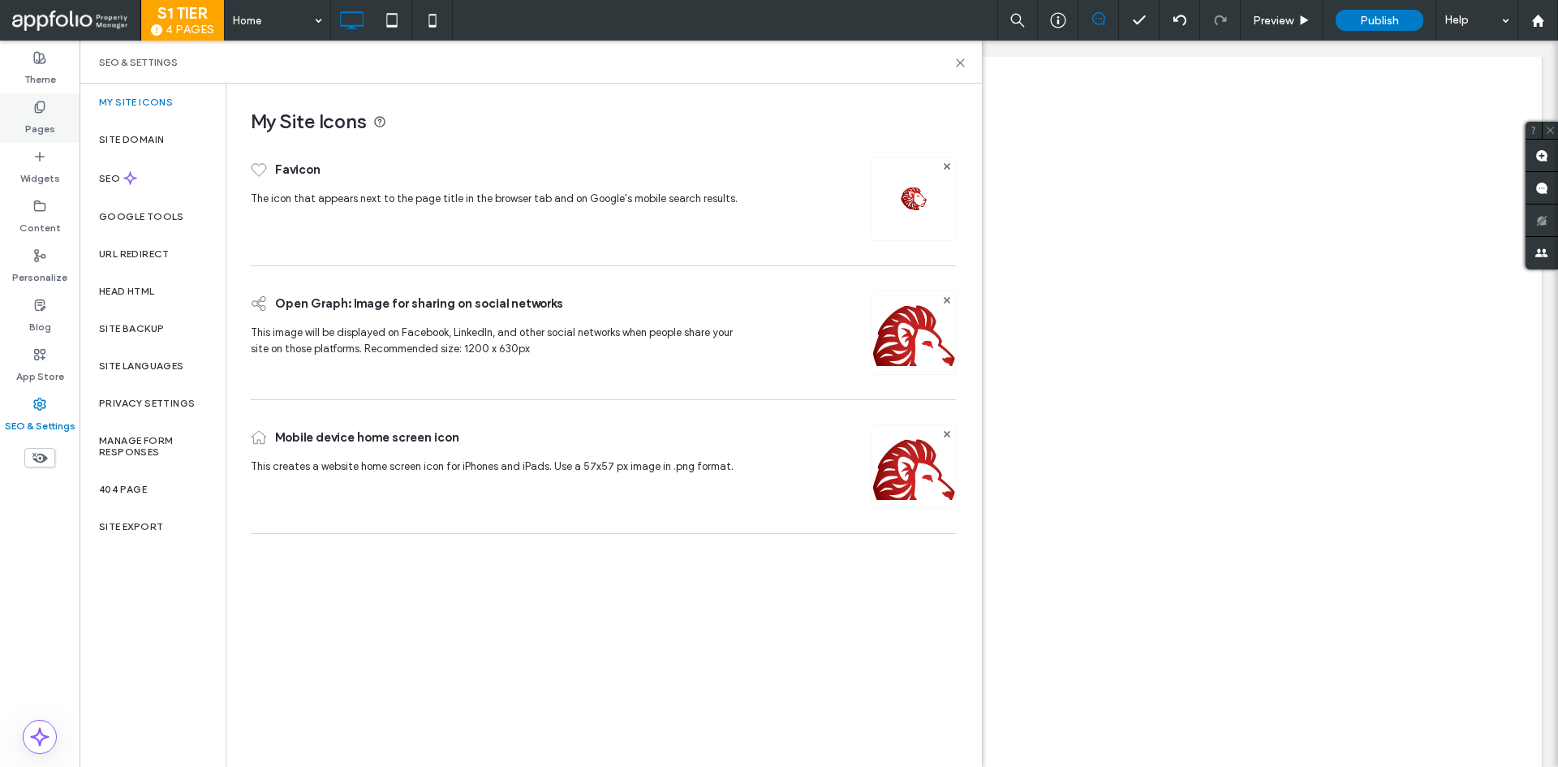
click at [28, 119] on label "Pages" at bounding box center [40, 125] width 30 height 23
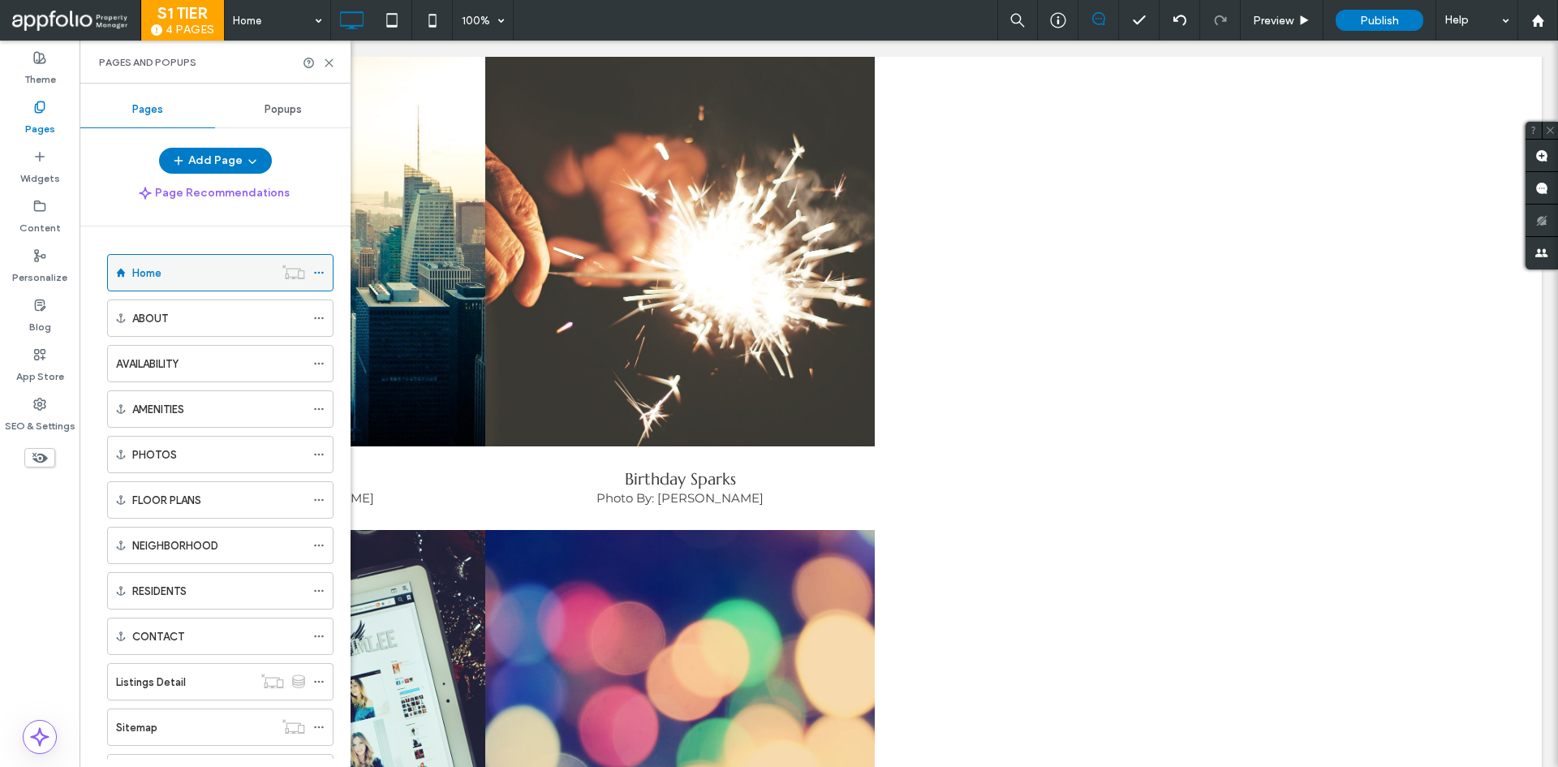
click at [184, 273] on div "Home" at bounding box center [202, 273] width 141 height 17
click at [318, 275] on icon at bounding box center [318, 272] width 11 height 11
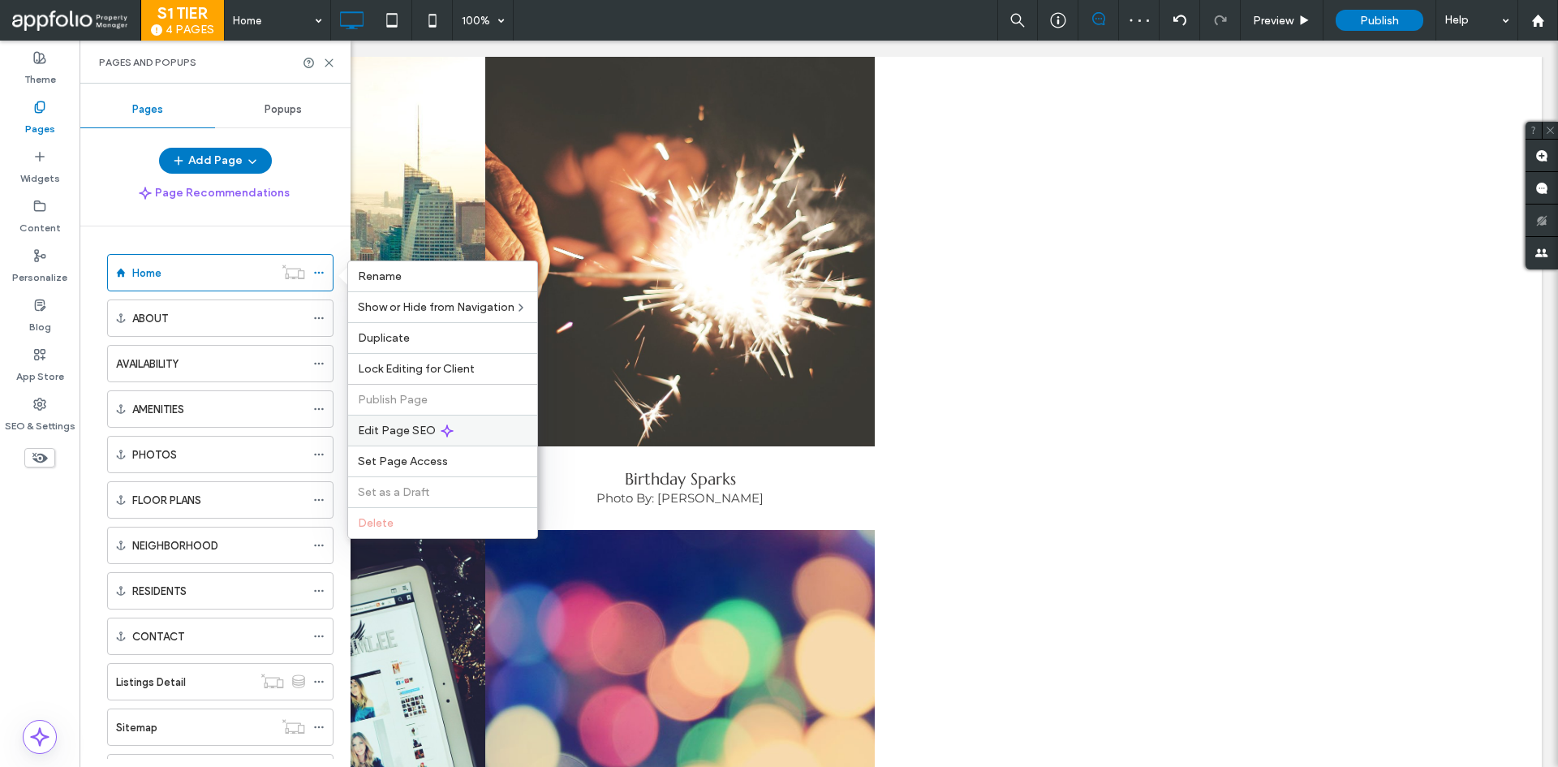
click at [426, 424] on span "Edit Page SEO" at bounding box center [397, 431] width 78 height 14
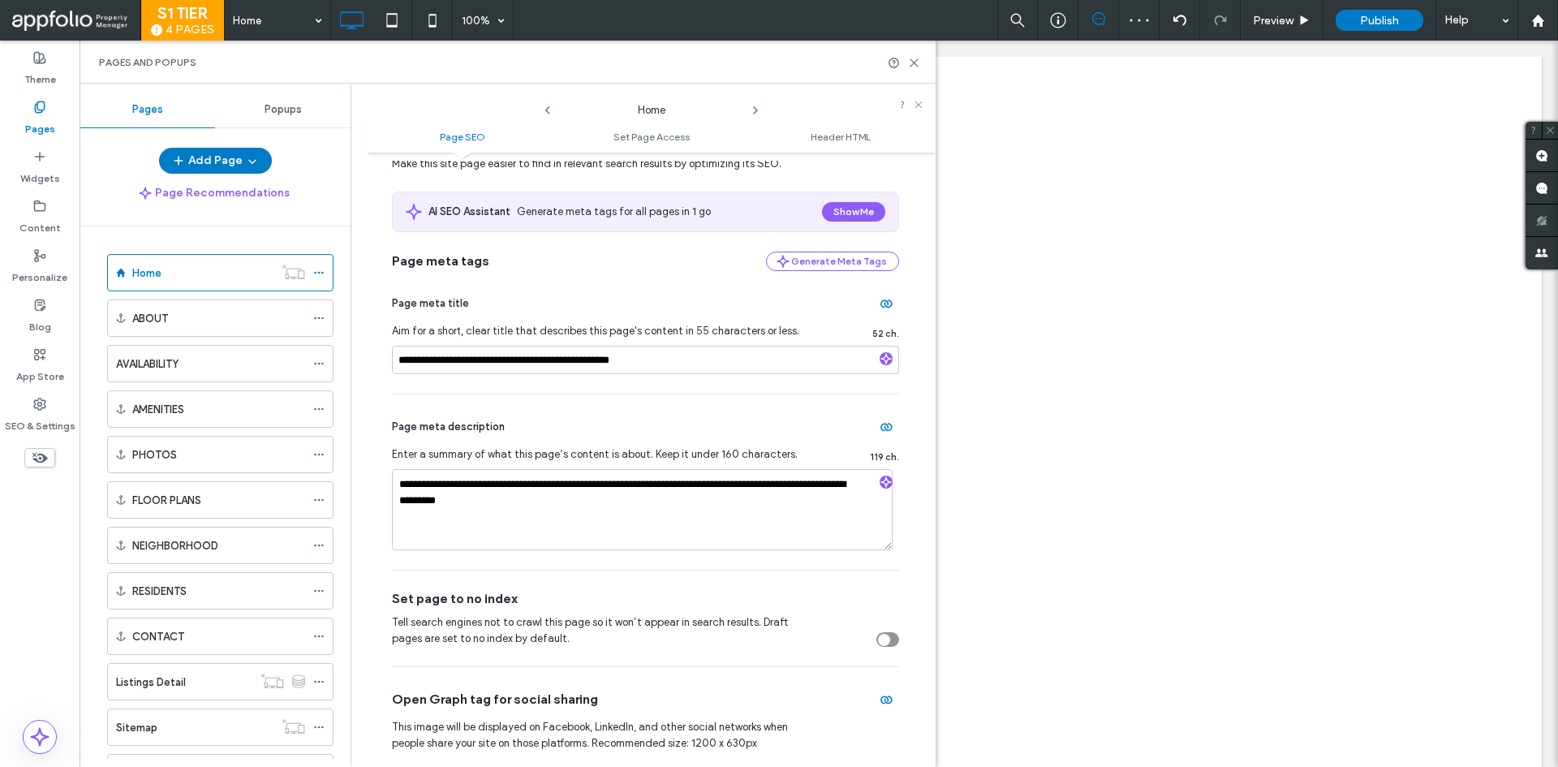
scroll to position [81, 0]
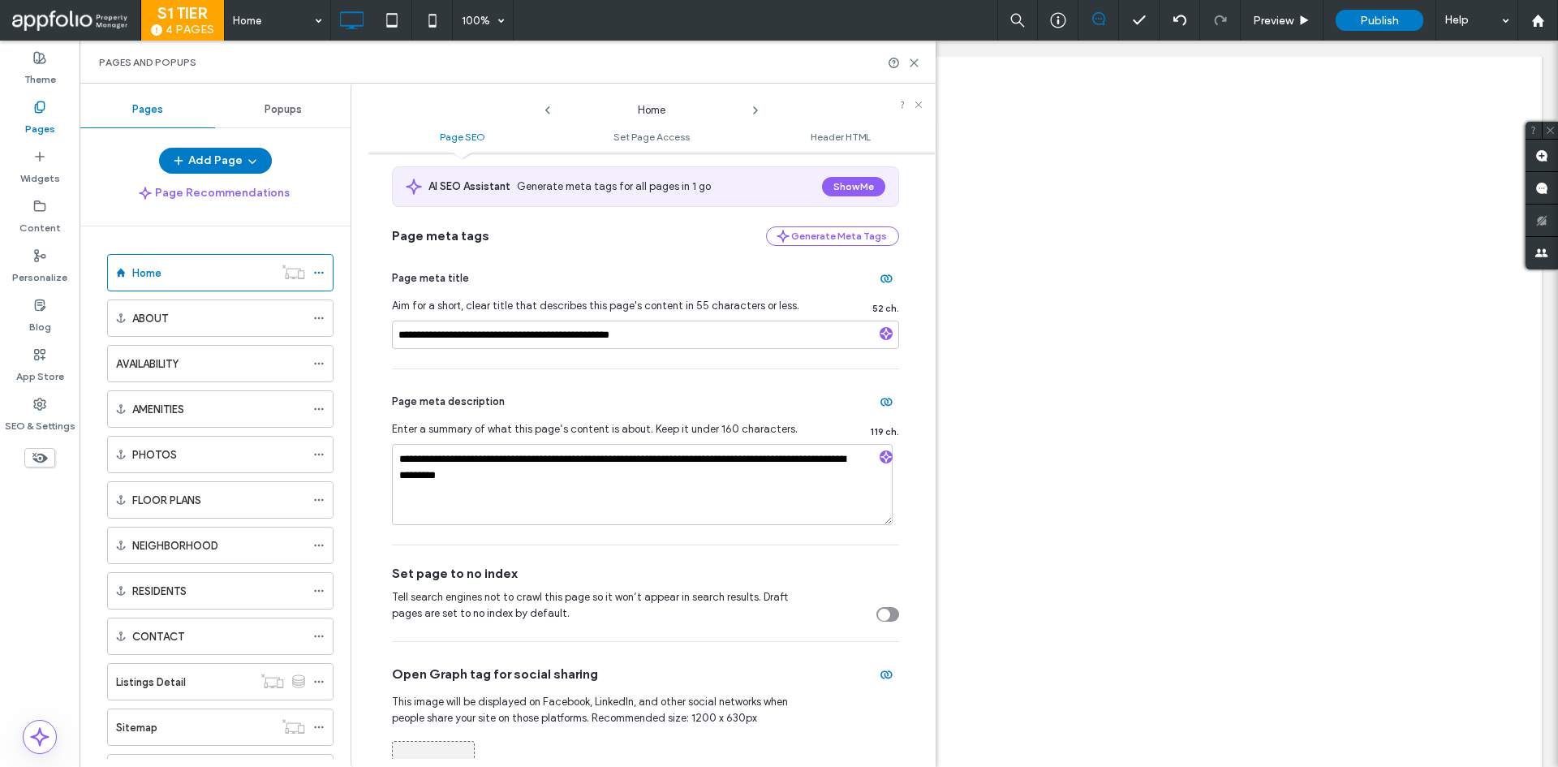
click at [920, 60] on div "Pages and Popups" at bounding box center [508, 62] width 856 height 43
click at [918, 61] on icon at bounding box center [914, 63] width 12 height 12
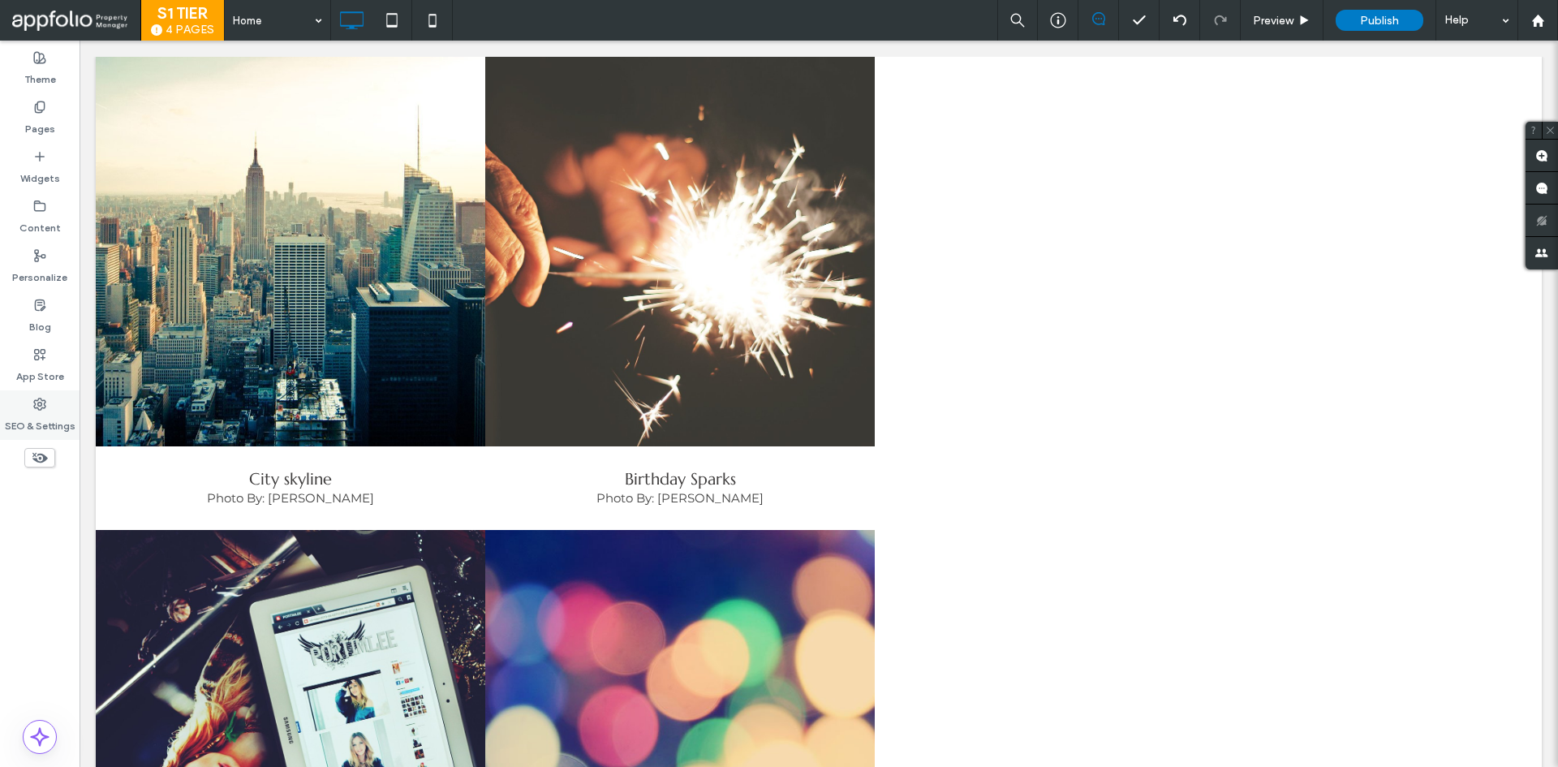
click at [62, 423] on label "SEO & Settings" at bounding box center [40, 422] width 71 height 23
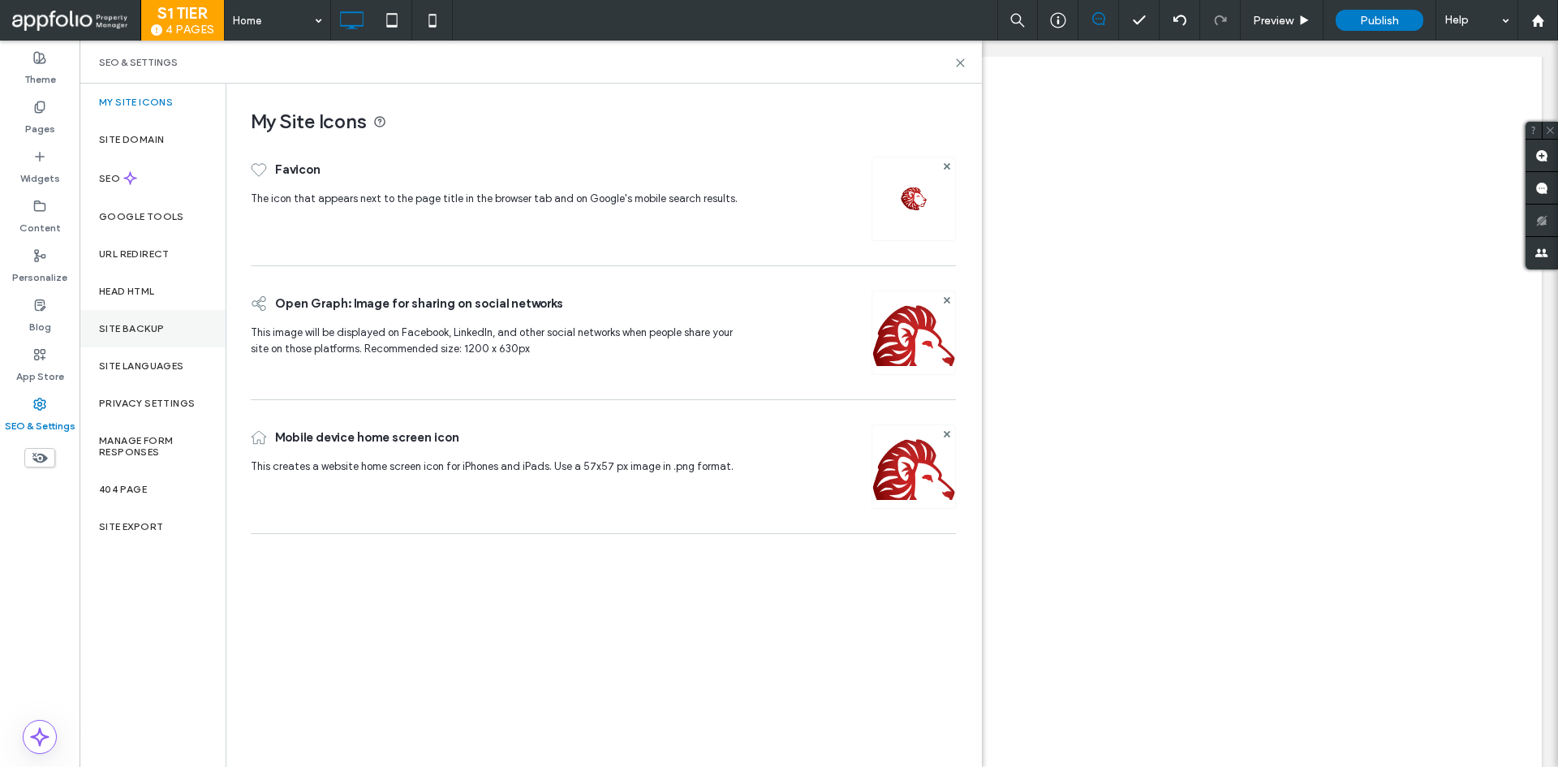
click at [146, 332] on label "Site Backup" at bounding box center [131, 328] width 65 height 11
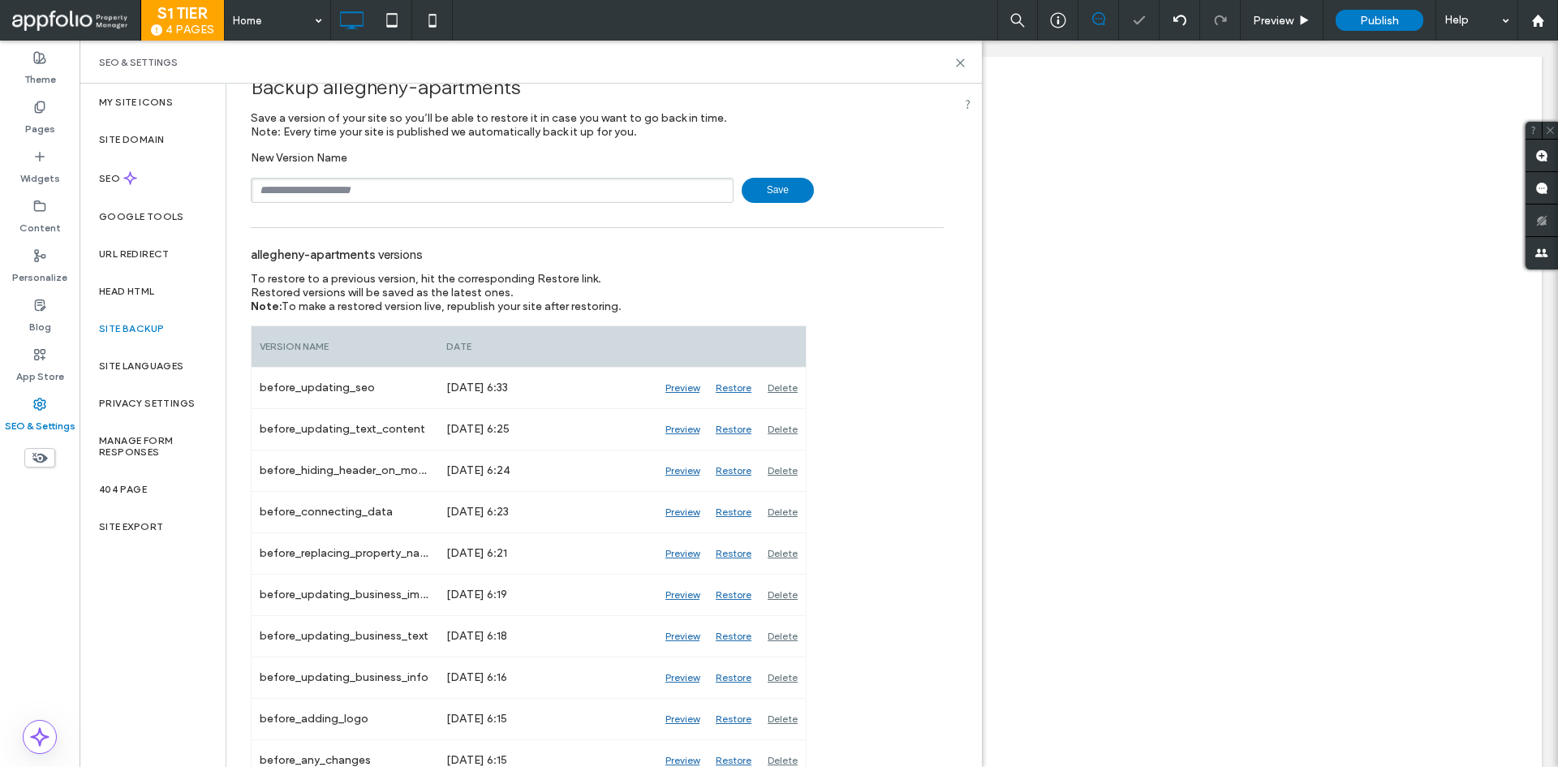
scroll to position [47, 0]
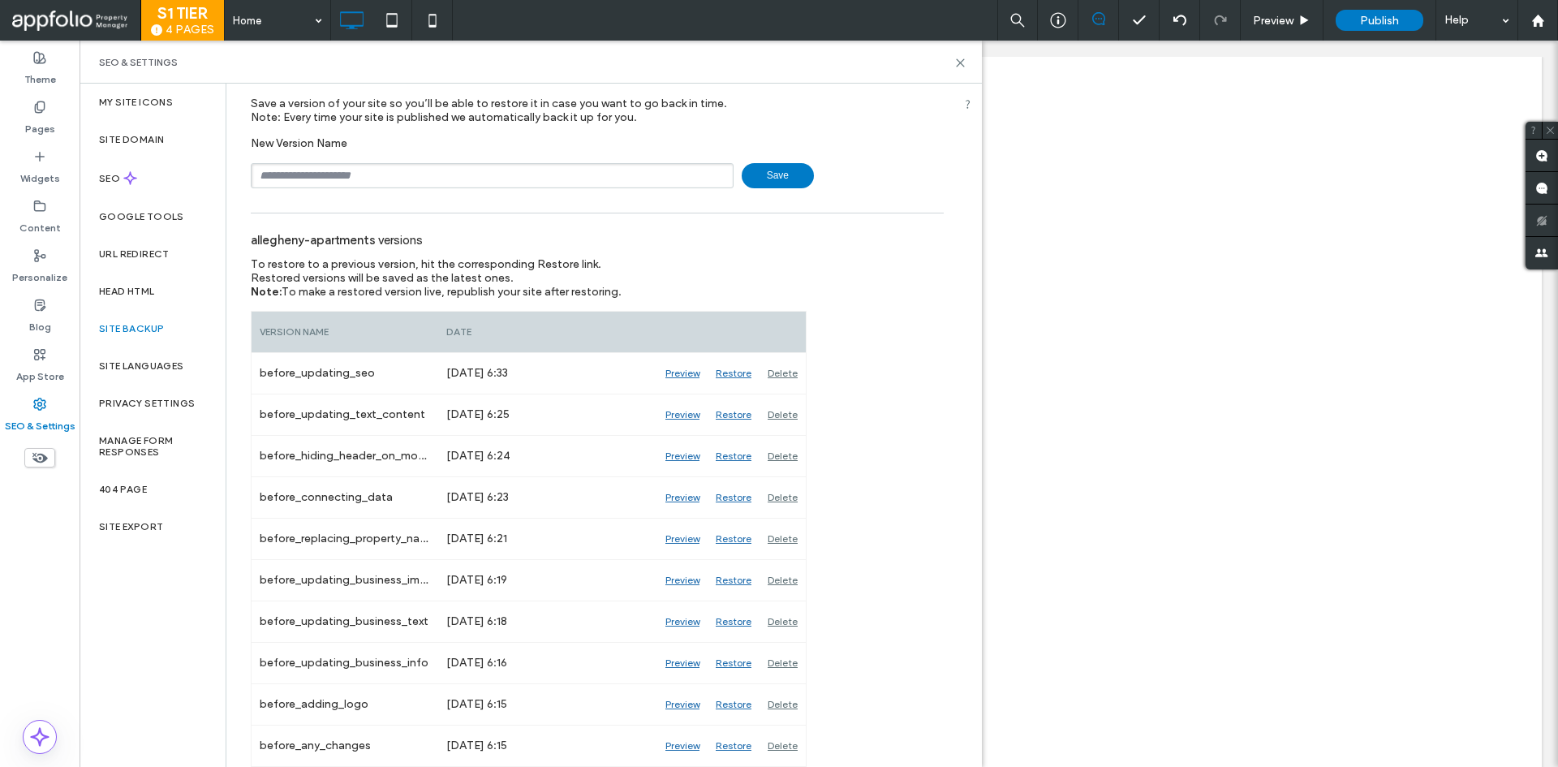
click at [360, 169] on input "text" at bounding box center [492, 175] width 483 height 25
click at [766, 181] on span "Save" at bounding box center [778, 175] width 72 height 25
click at [765, 174] on span "Save" at bounding box center [778, 175] width 72 height 25
click at [958, 62] on icon at bounding box center [960, 63] width 12 height 12
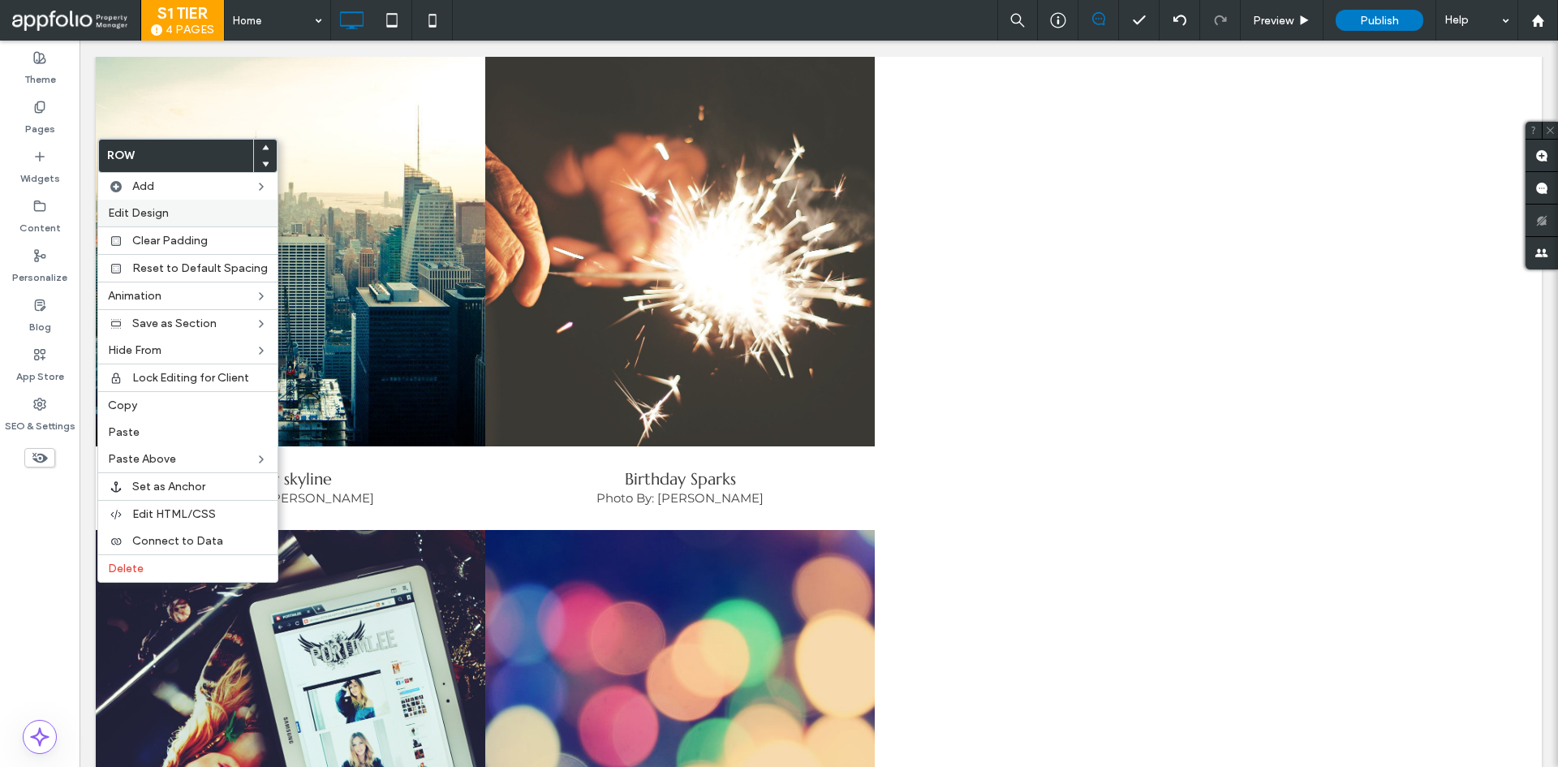
click at [140, 209] on span "Edit Design" at bounding box center [138, 213] width 61 height 14
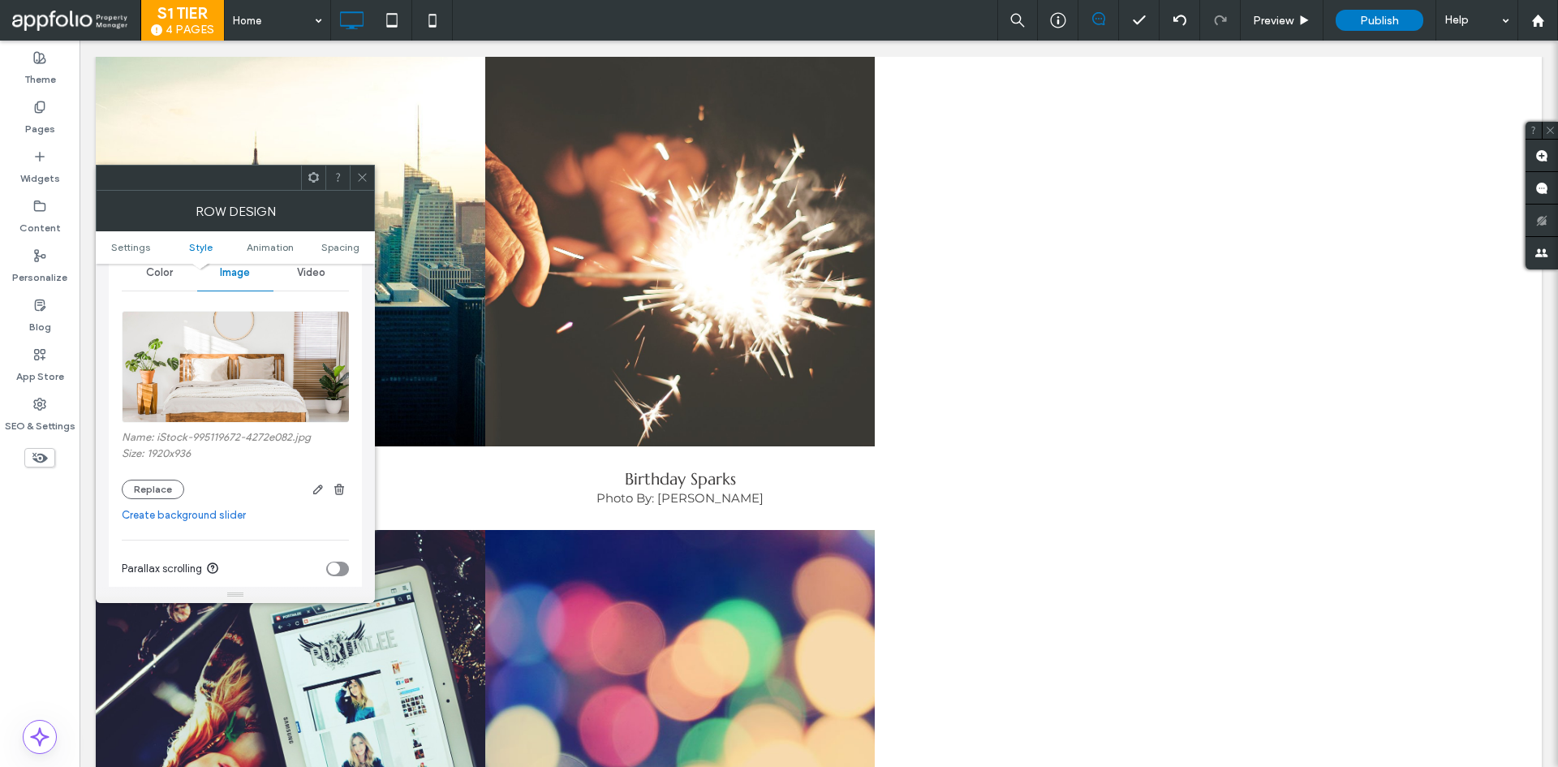
scroll to position [243, 0]
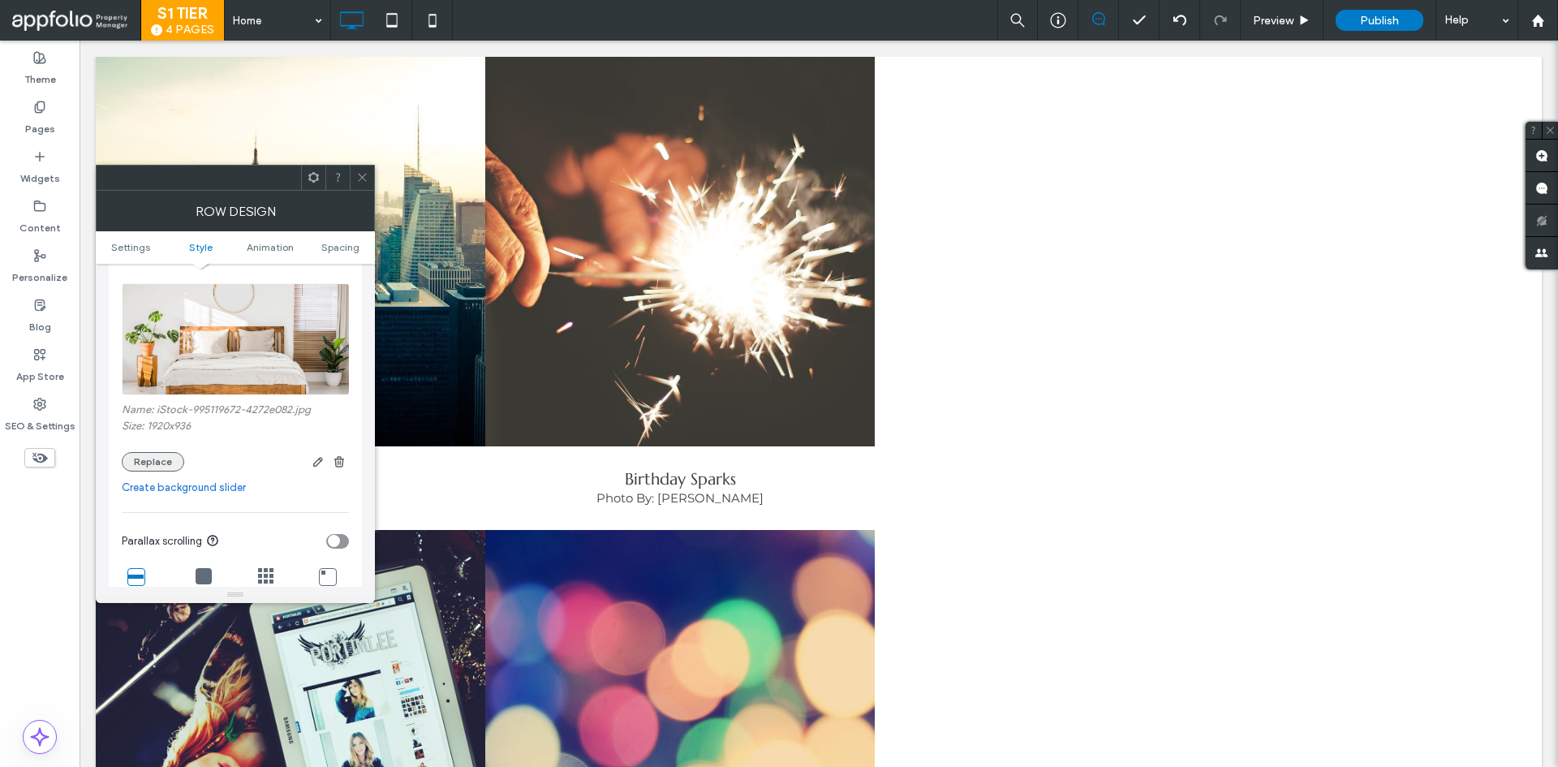
click at [162, 466] on button "Replace" at bounding box center [153, 461] width 62 height 19
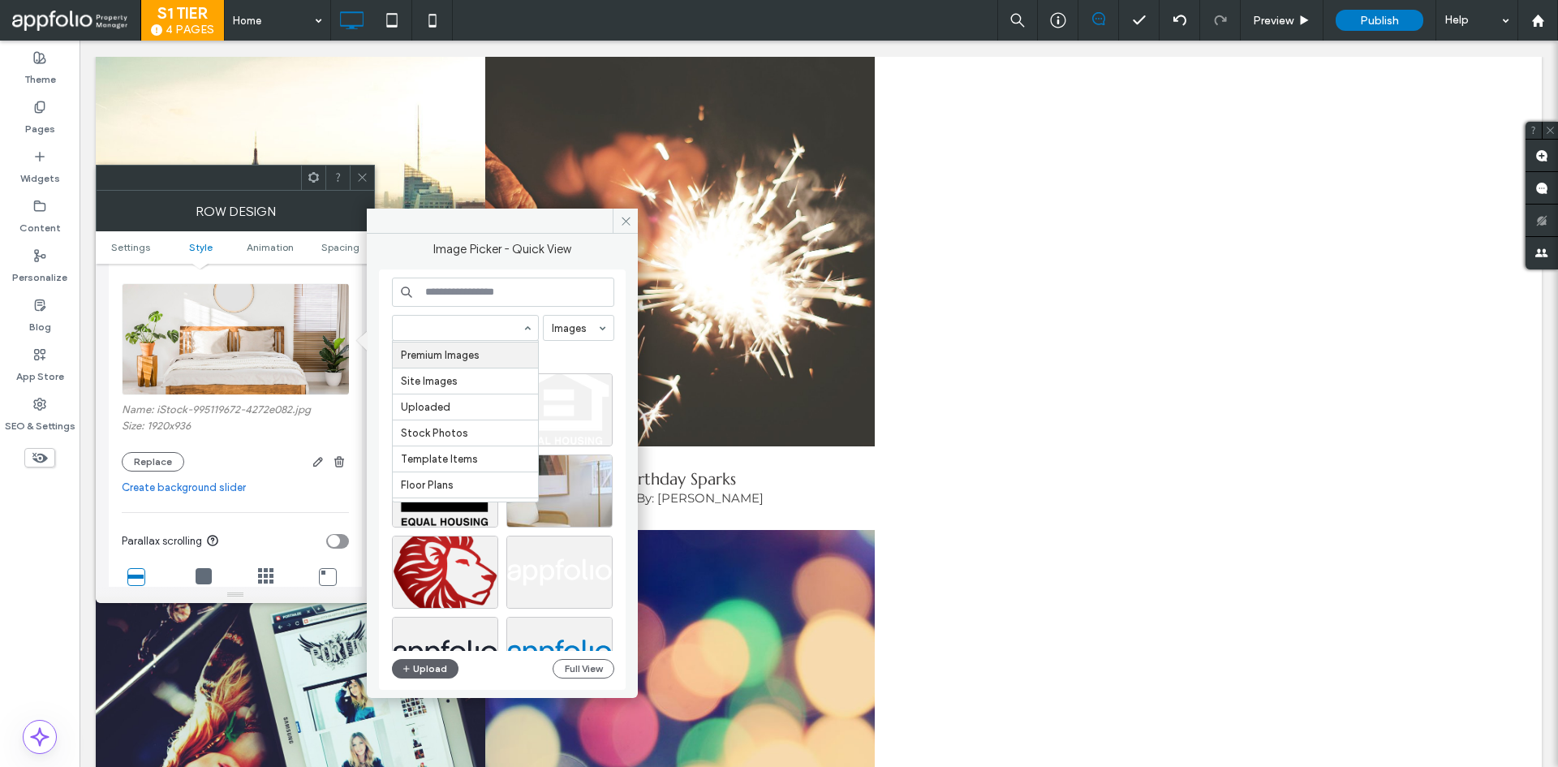
scroll to position [98, 0]
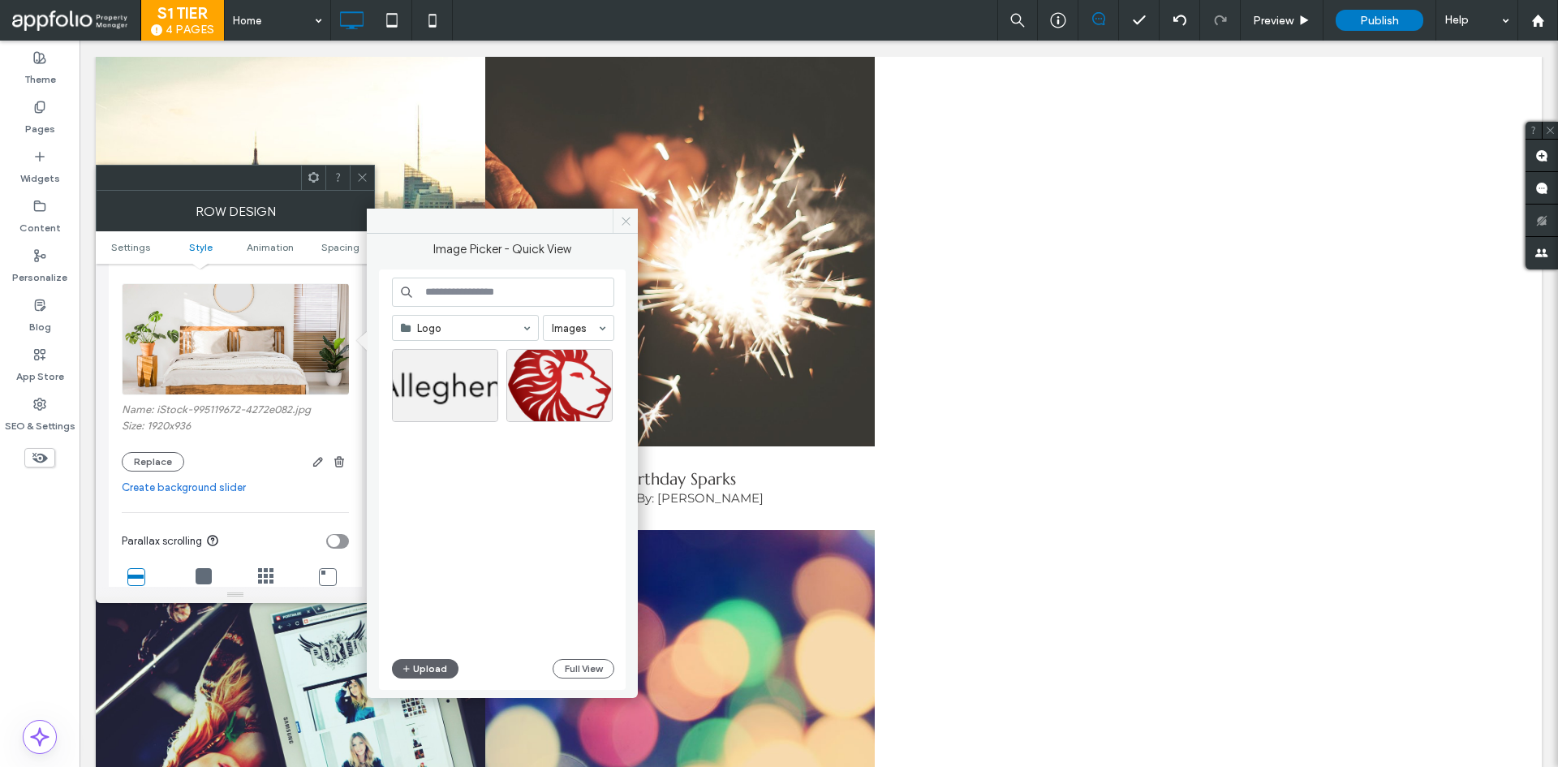
click at [618, 228] on span at bounding box center [625, 221] width 25 height 24
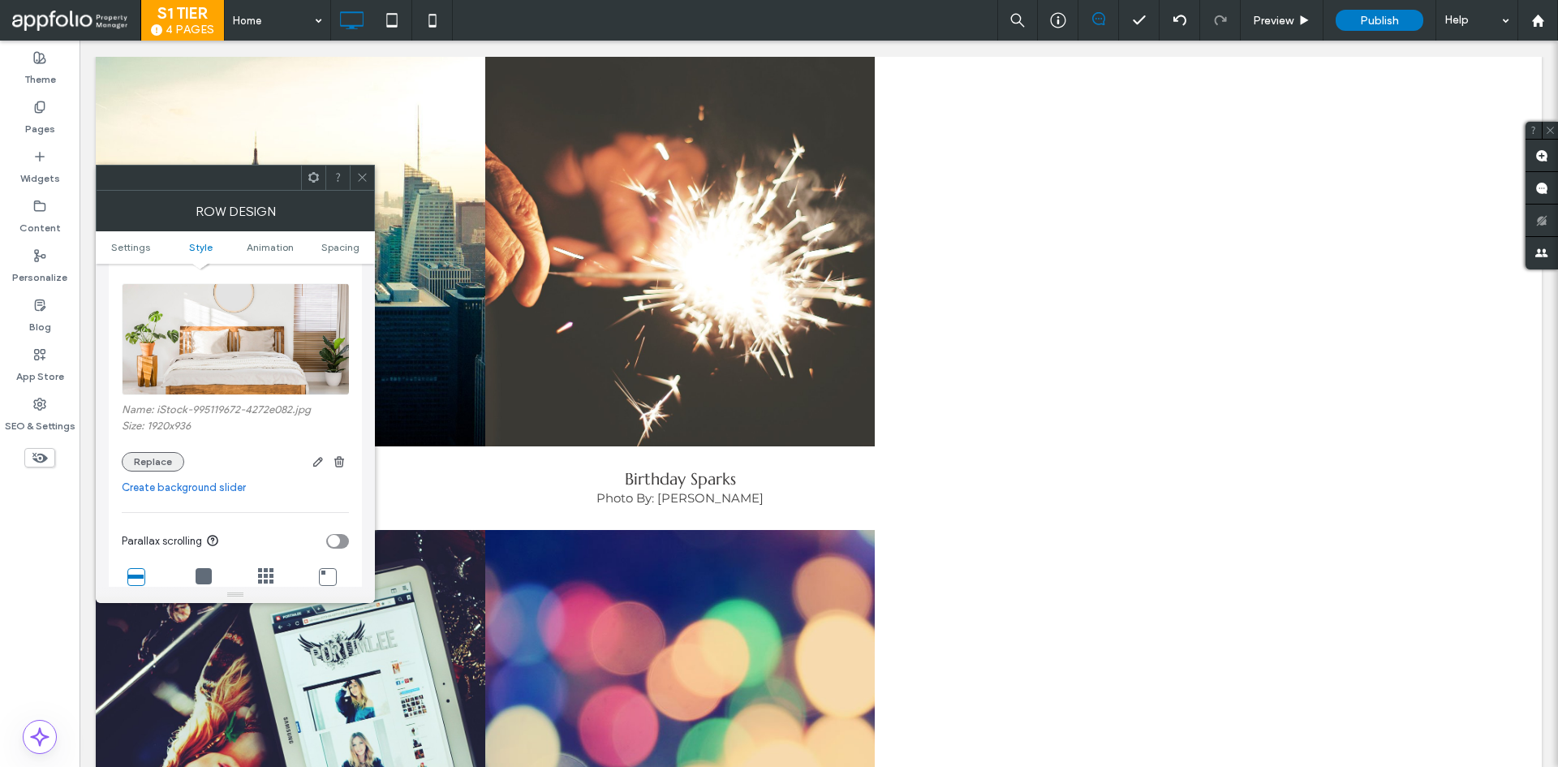
click at [162, 470] on button "Replace" at bounding box center [153, 461] width 62 height 19
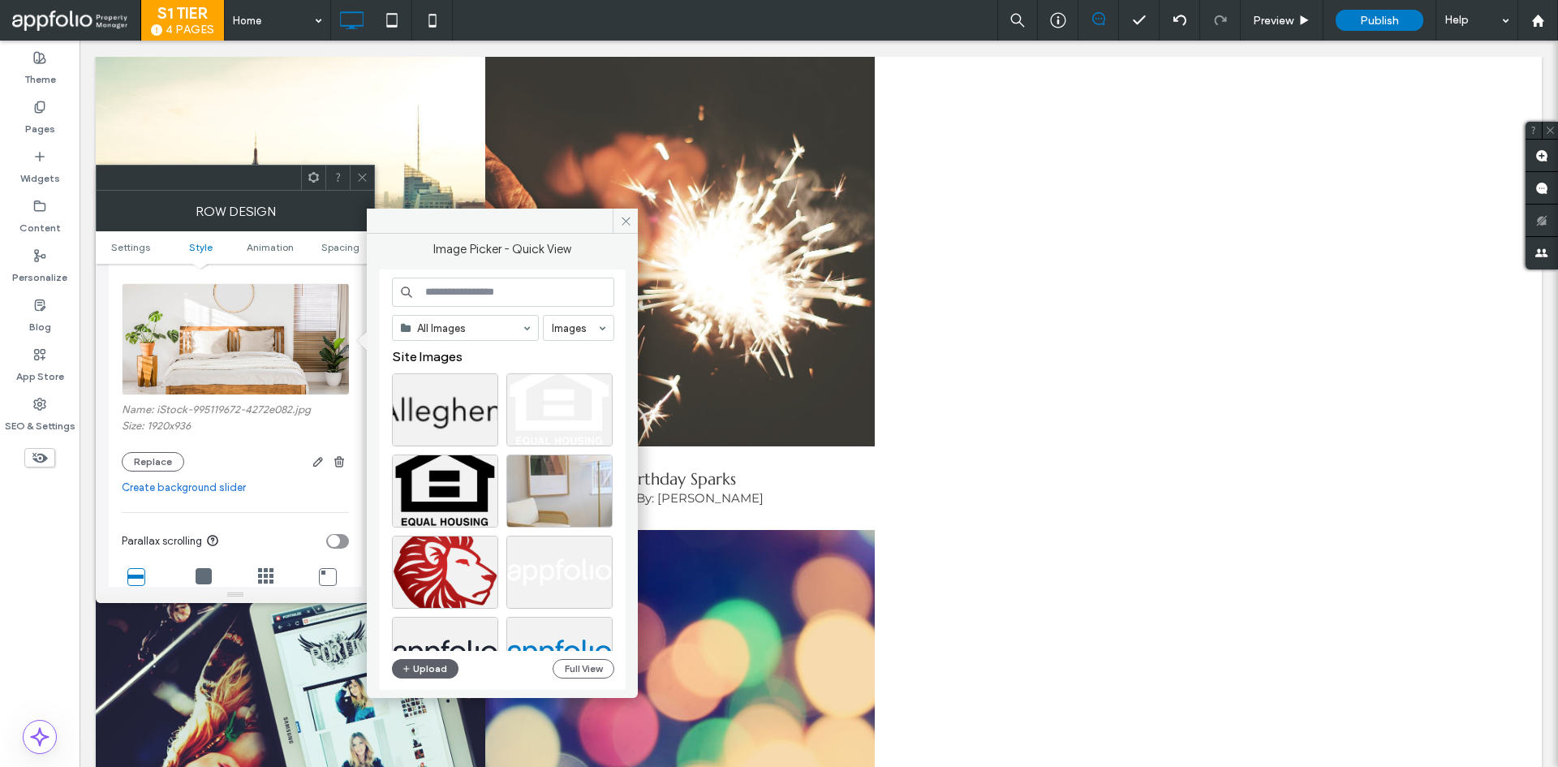
click at [491, 300] on input at bounding box center [503, 292] width 222 height 29
paste input "*******"
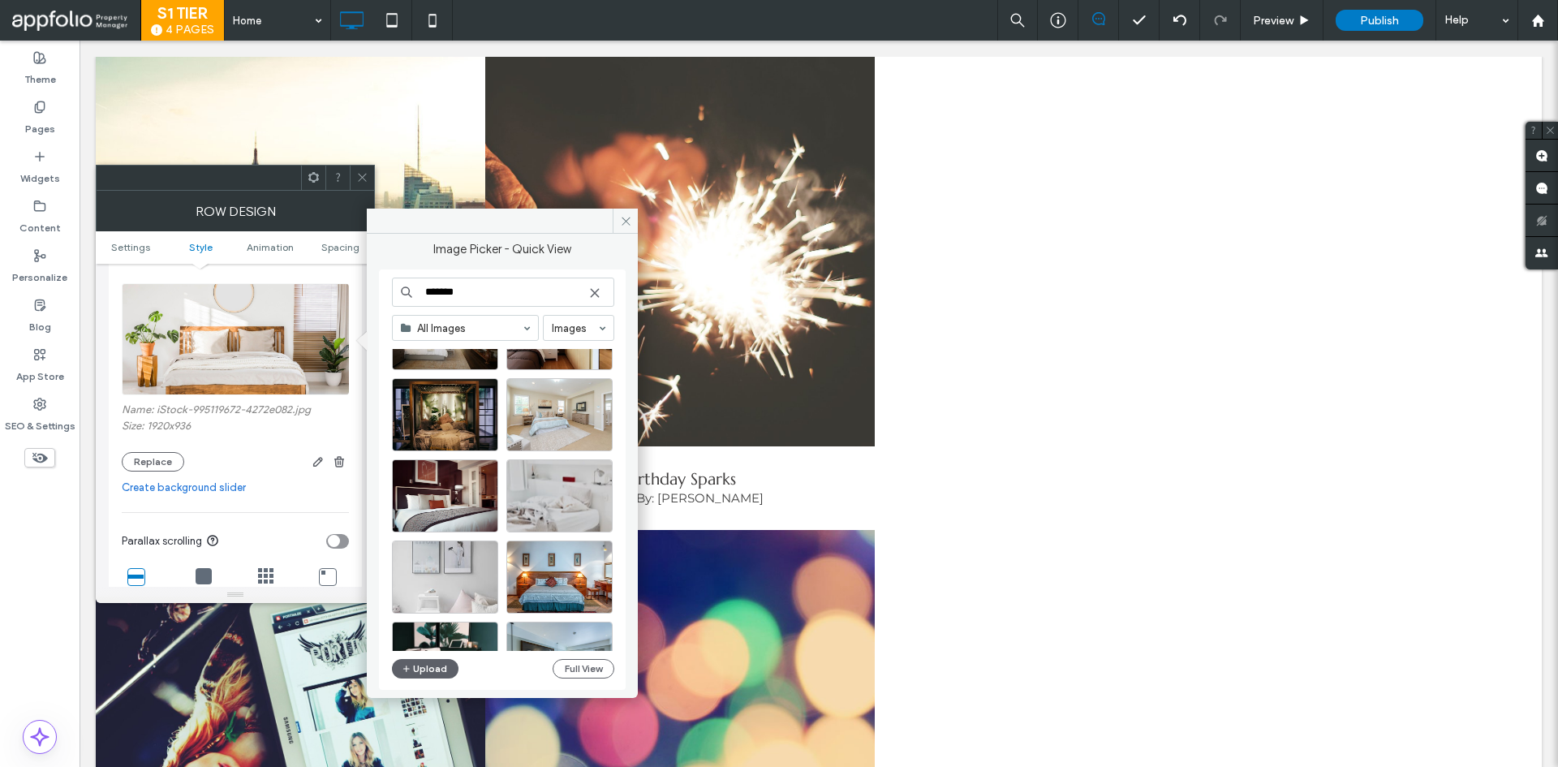
scroll to position [162, 0]
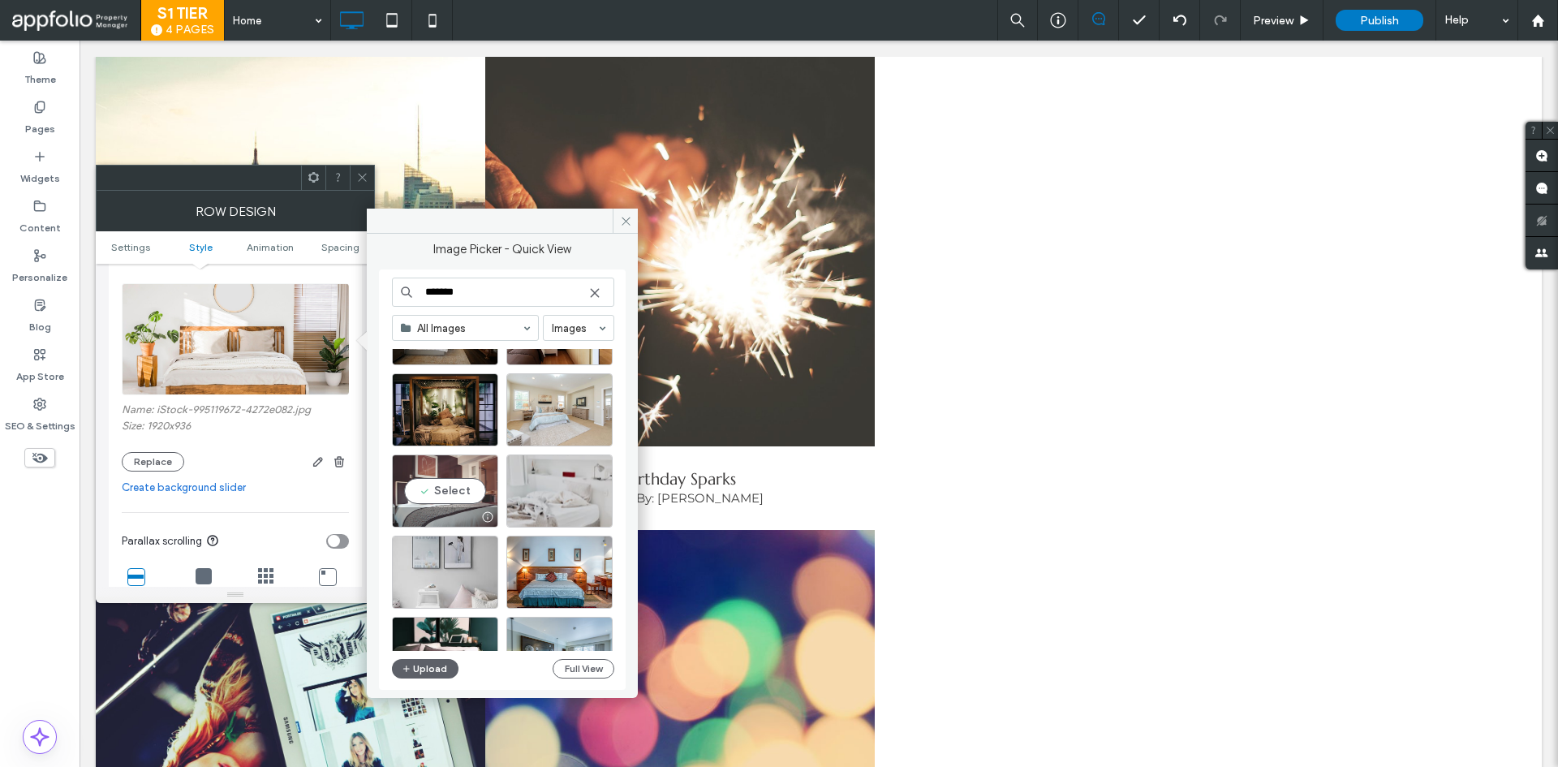
click at [456, 506] on div "Select" at bounding box center [445, 490] width 106 height 73
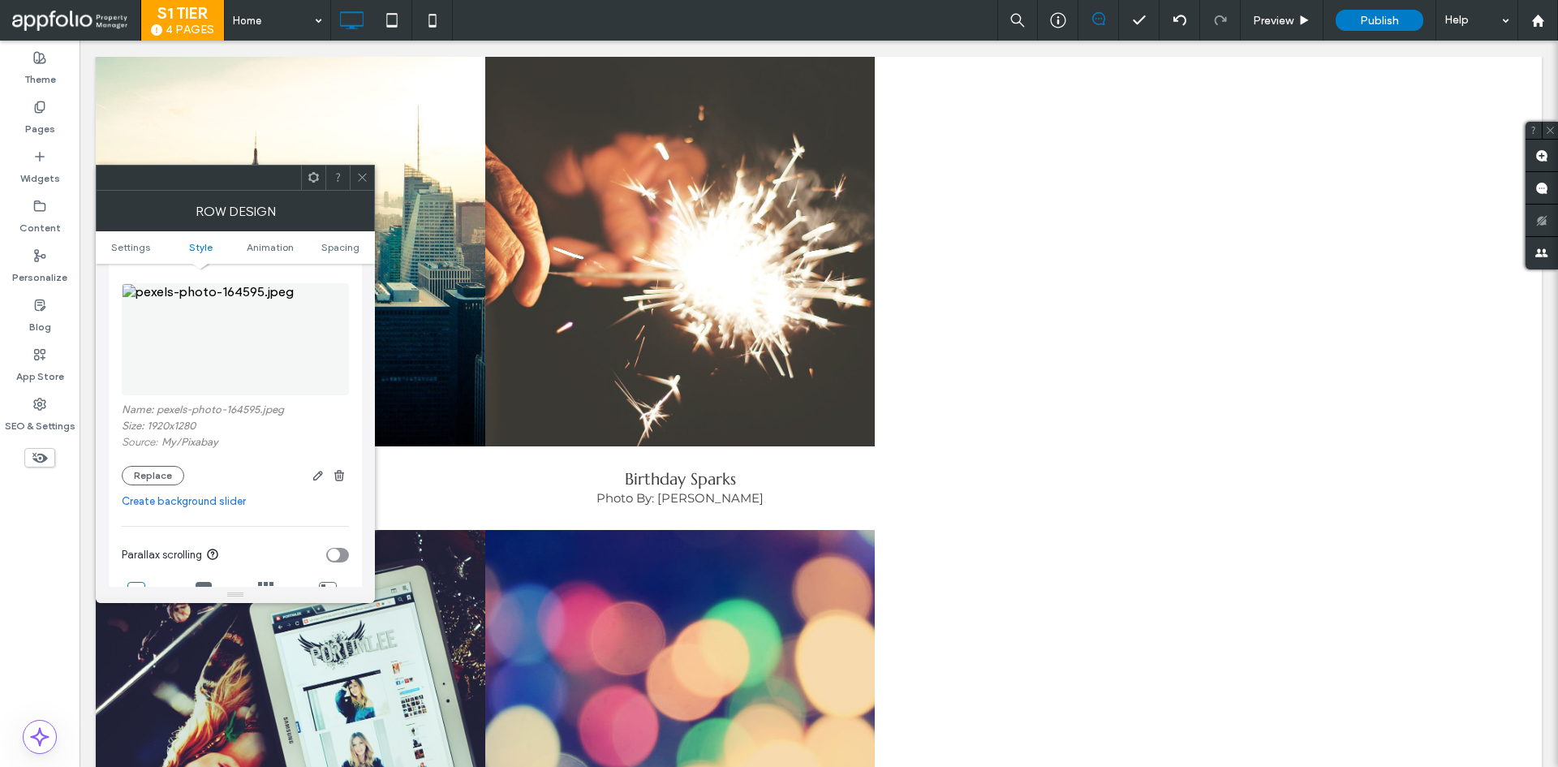
click at [363, 174] on icon at bounding box center [362, 177] width 12 height 12
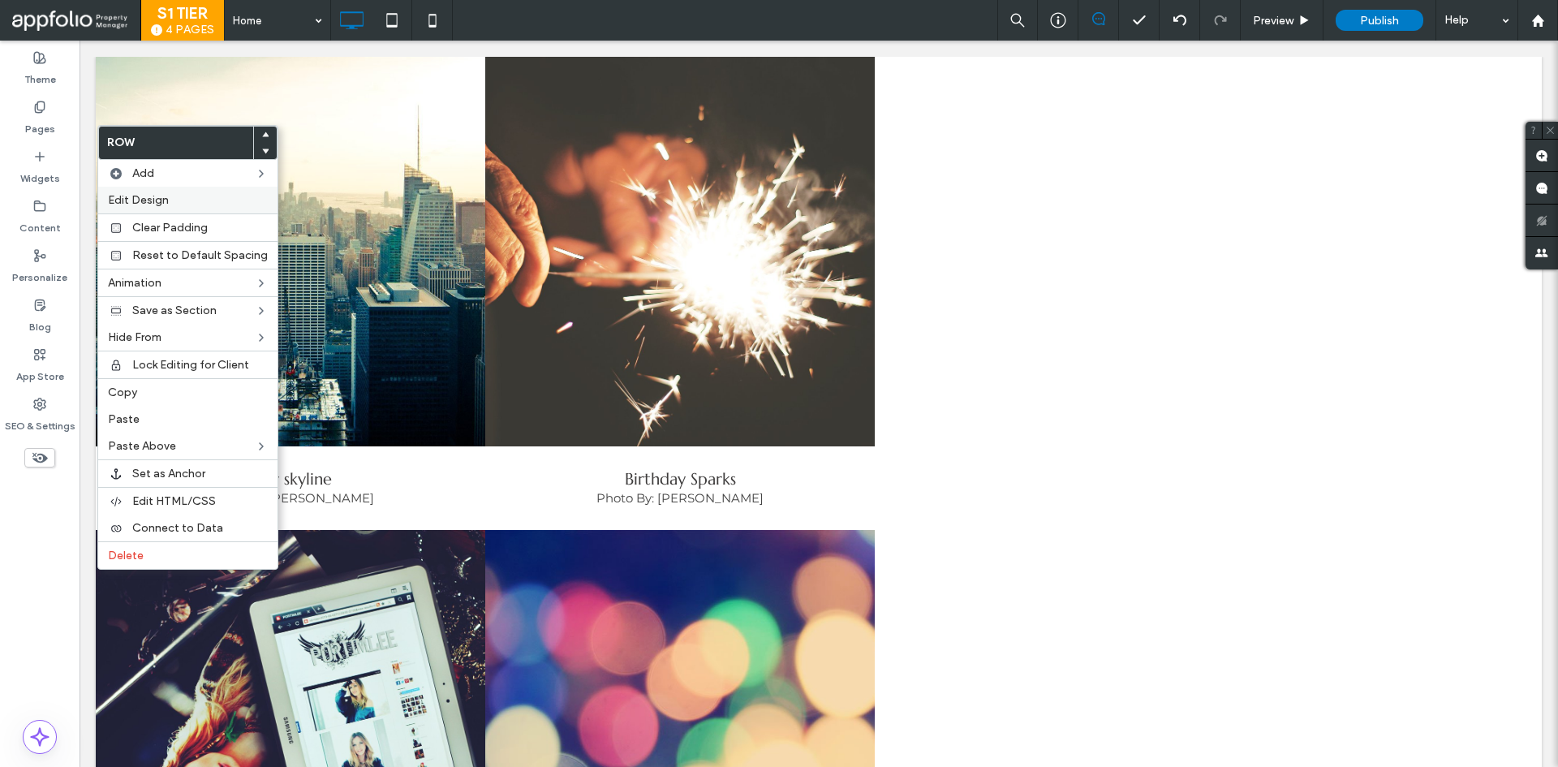
click at [136, 201] on span "Edit Design" at bounding box center [138, 200] width 61 height 14
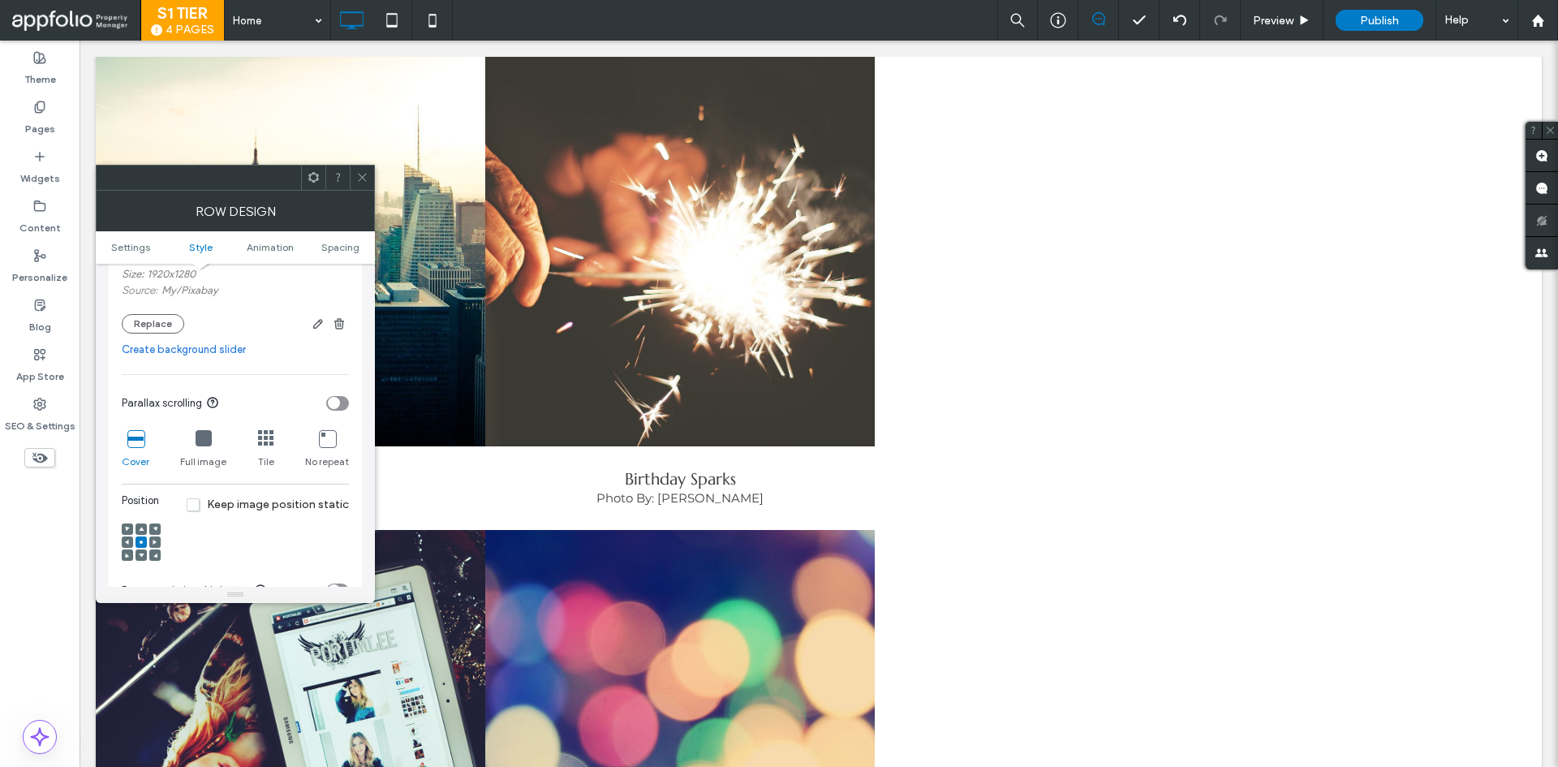
scroll to position [487, 0]
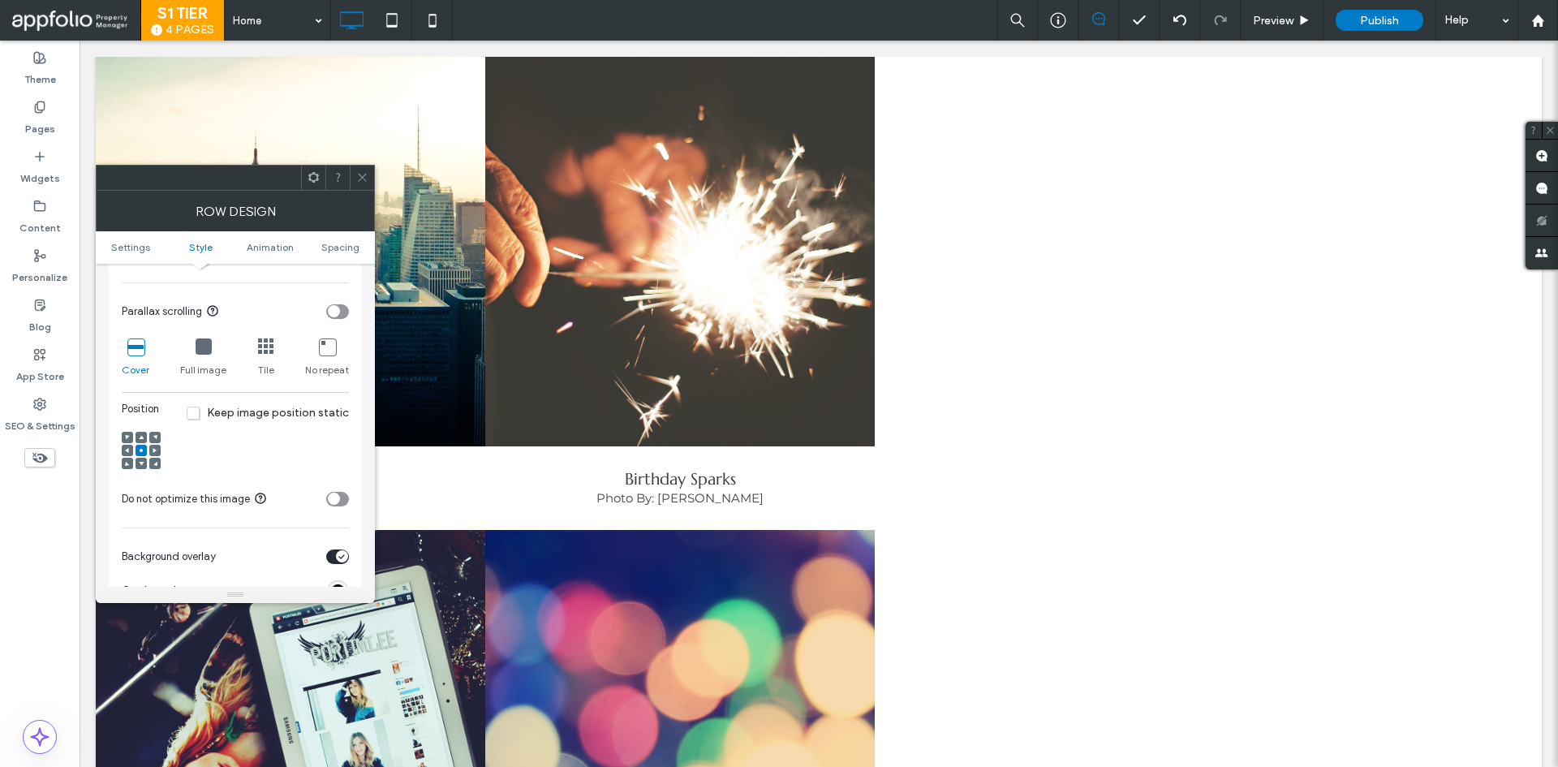
click at [143, 435] on icon at bounding box center [141, 437] width 5 height 5
click at [143, 458] on span at bounding box center [141, 463] width 5 height 11
click at [144, 463] on div at bounding box center [141, 463] width 11 height 11
click at [140, 437] on icon at bounding box center [141, 437] width 5 height 5
click at [145, 450] on div at bounding box center [141, 450] width 11 height 11
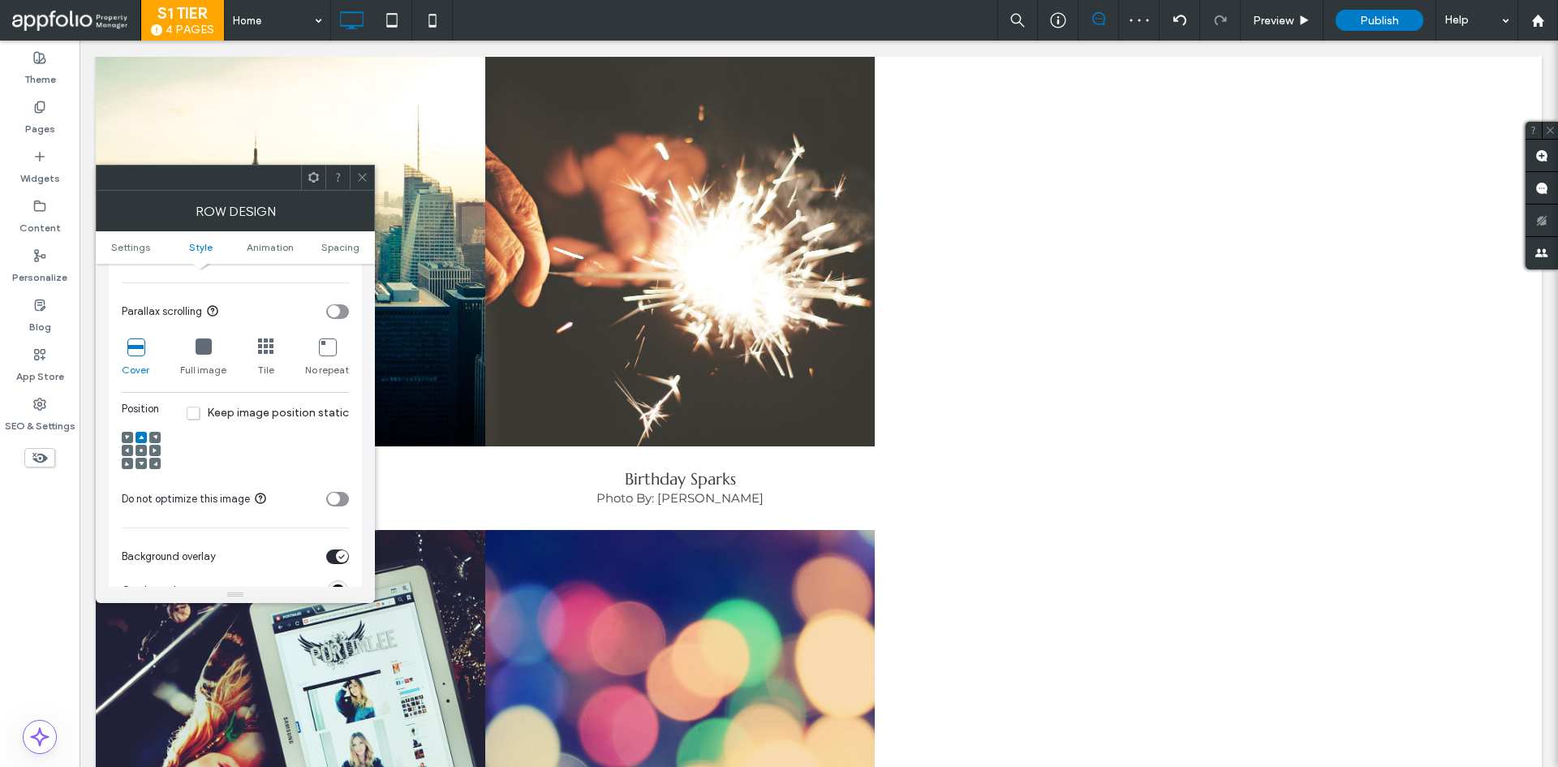
click at [143, 452] on icon at bounding box center [141, 450] width 5 height 5
click at [131, 250] on span "Settings" at bounding box center [130, 247] width 39 height 12
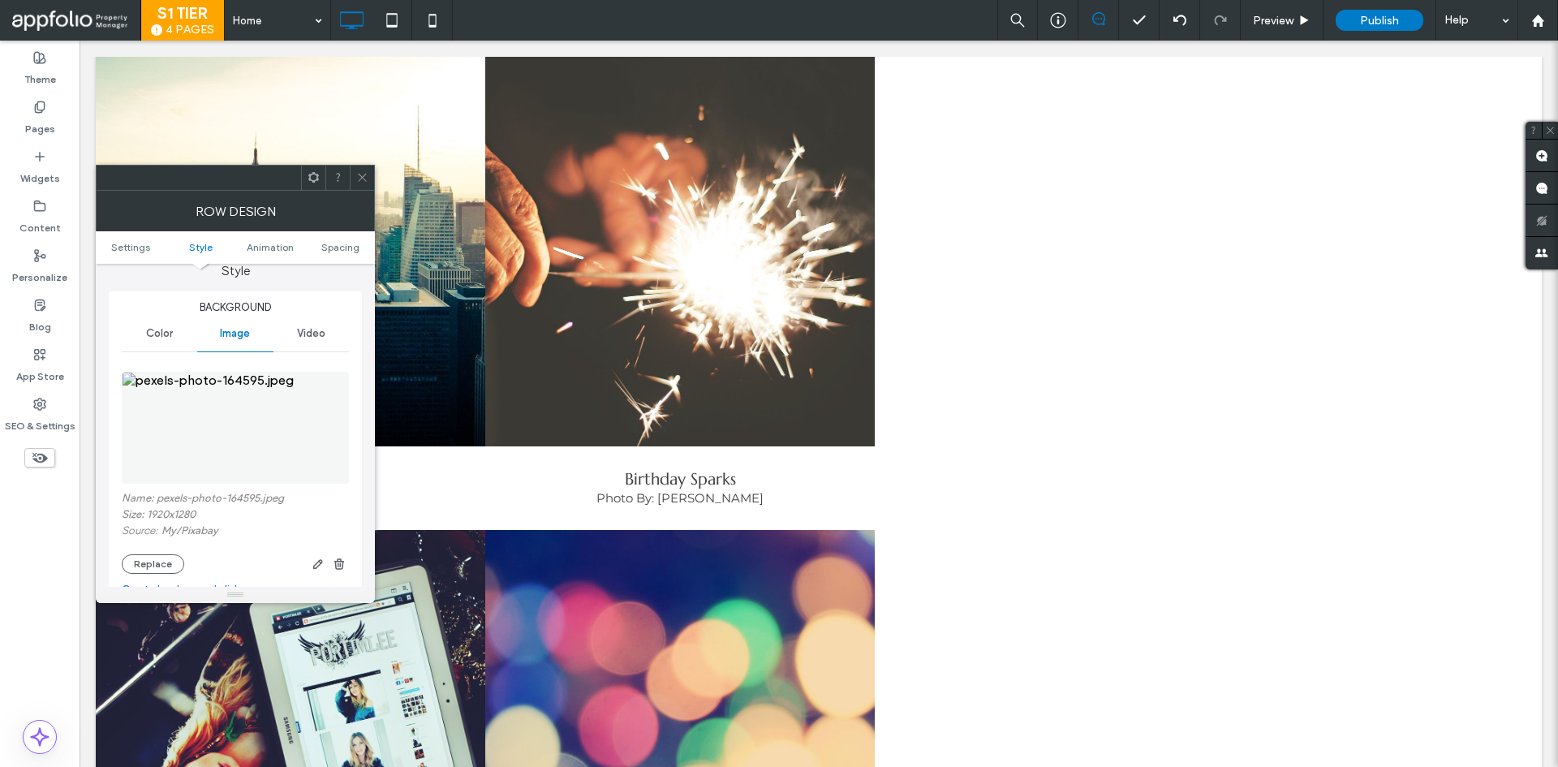
scroll to position [162, 0]
click at [137, 558] on button "Replace" at bounding box center [153, 556] width 62 height 19
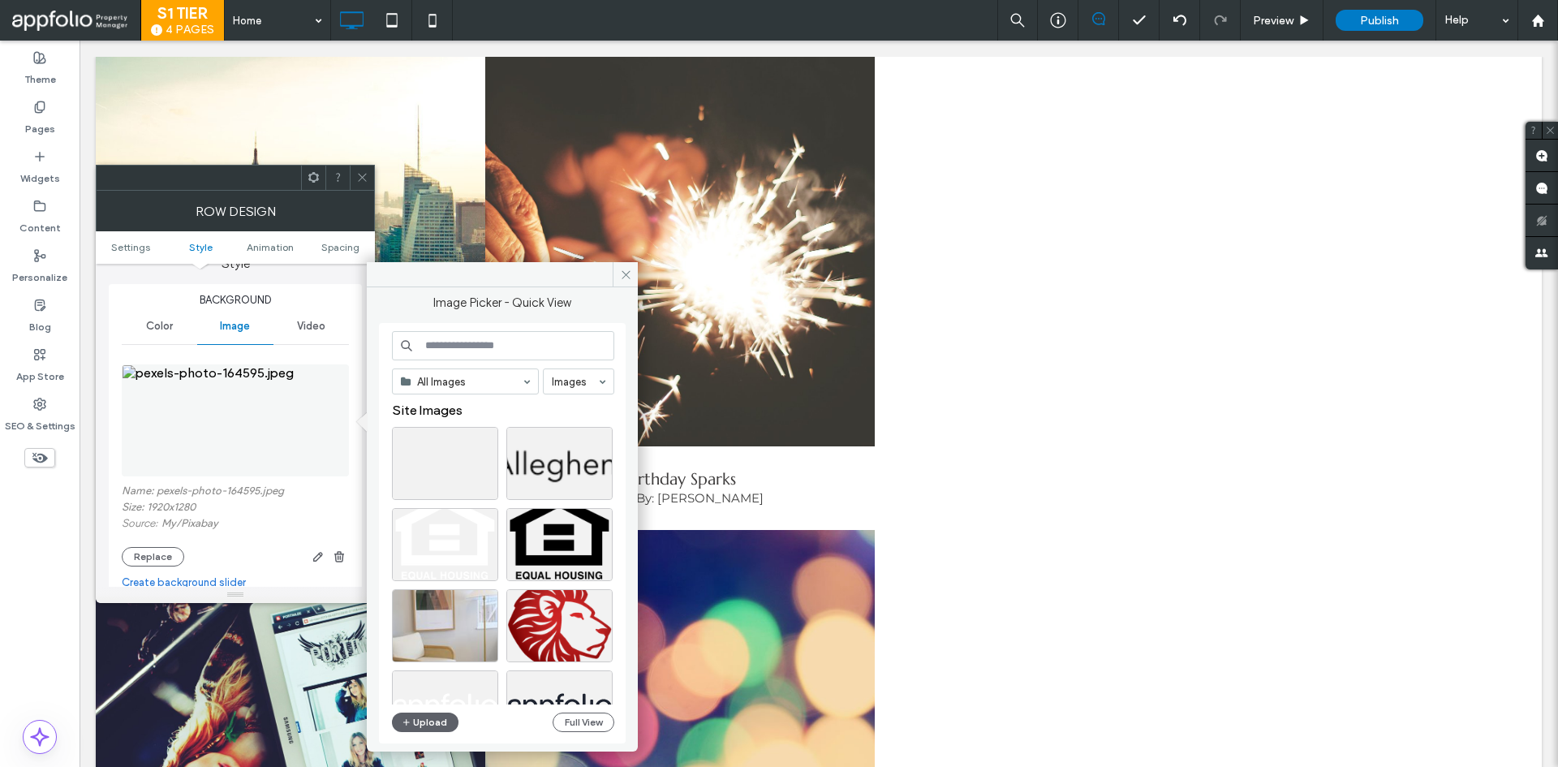
click at [498, 338] on input at bounding box center [503, 345] width 222 height 29
paste input "*******"
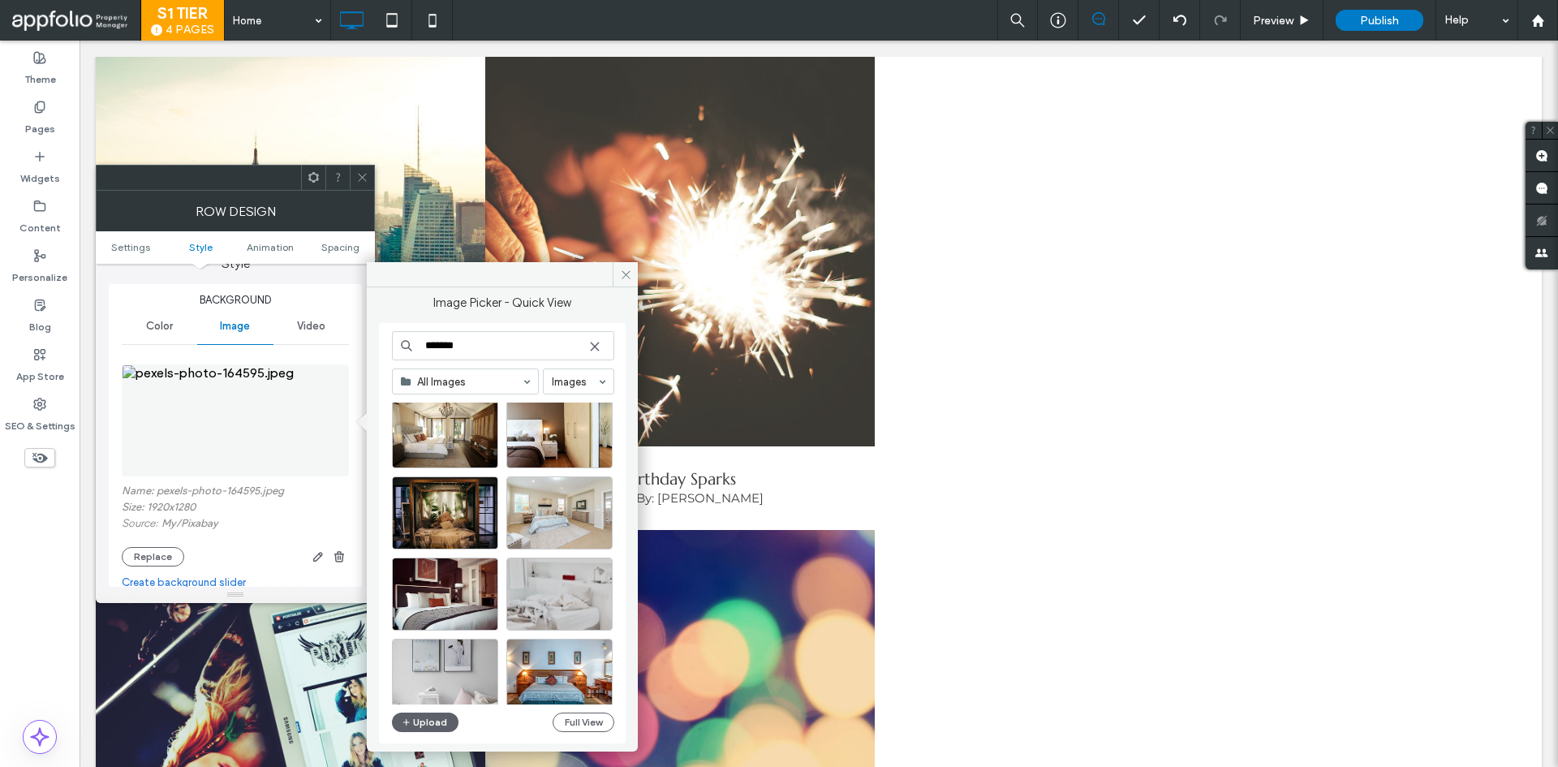
scroll to position [243, 0]
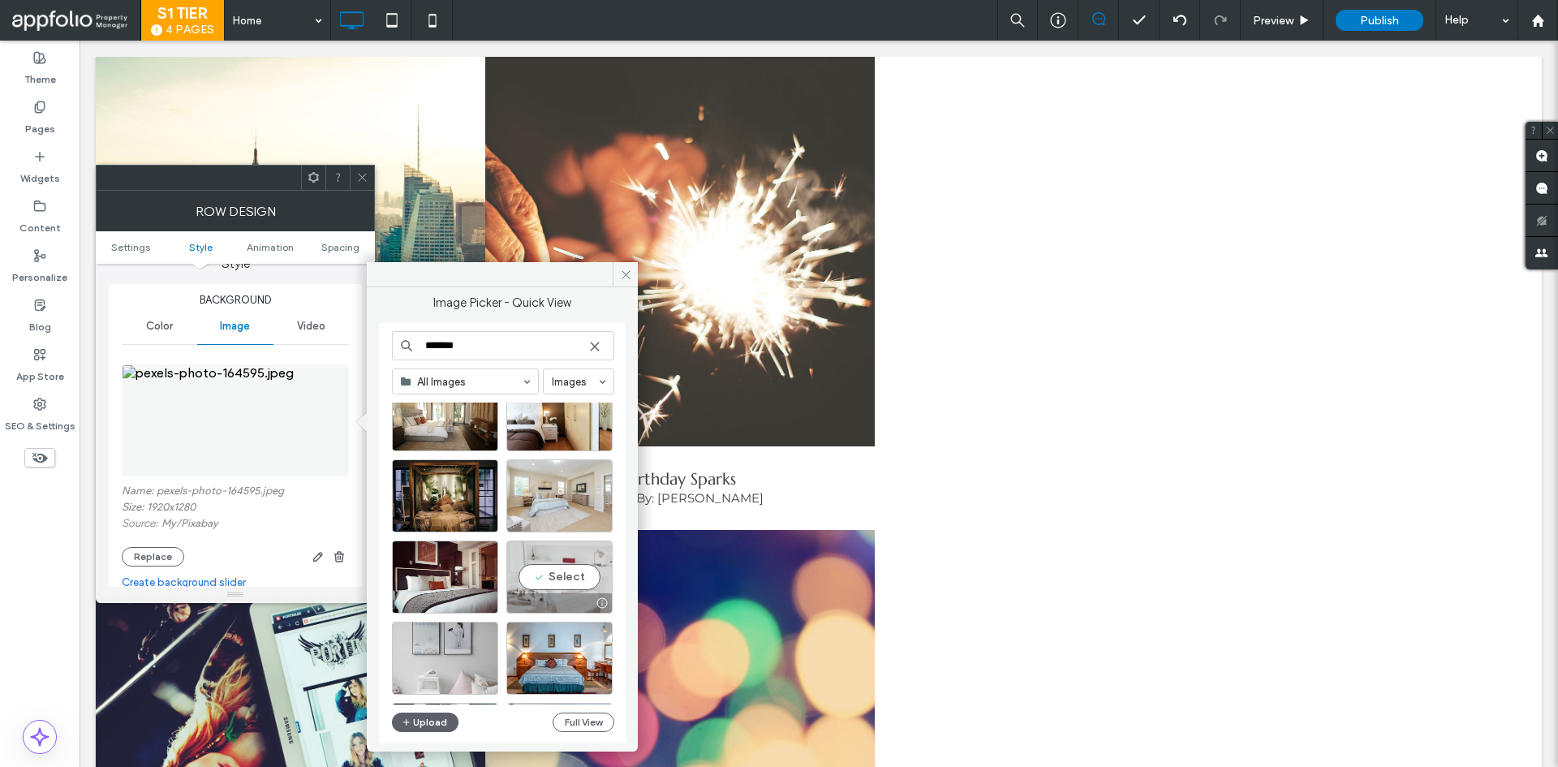
click at [549, 585] on div "Select" at bounding box center [559, 577] width 106 height 73
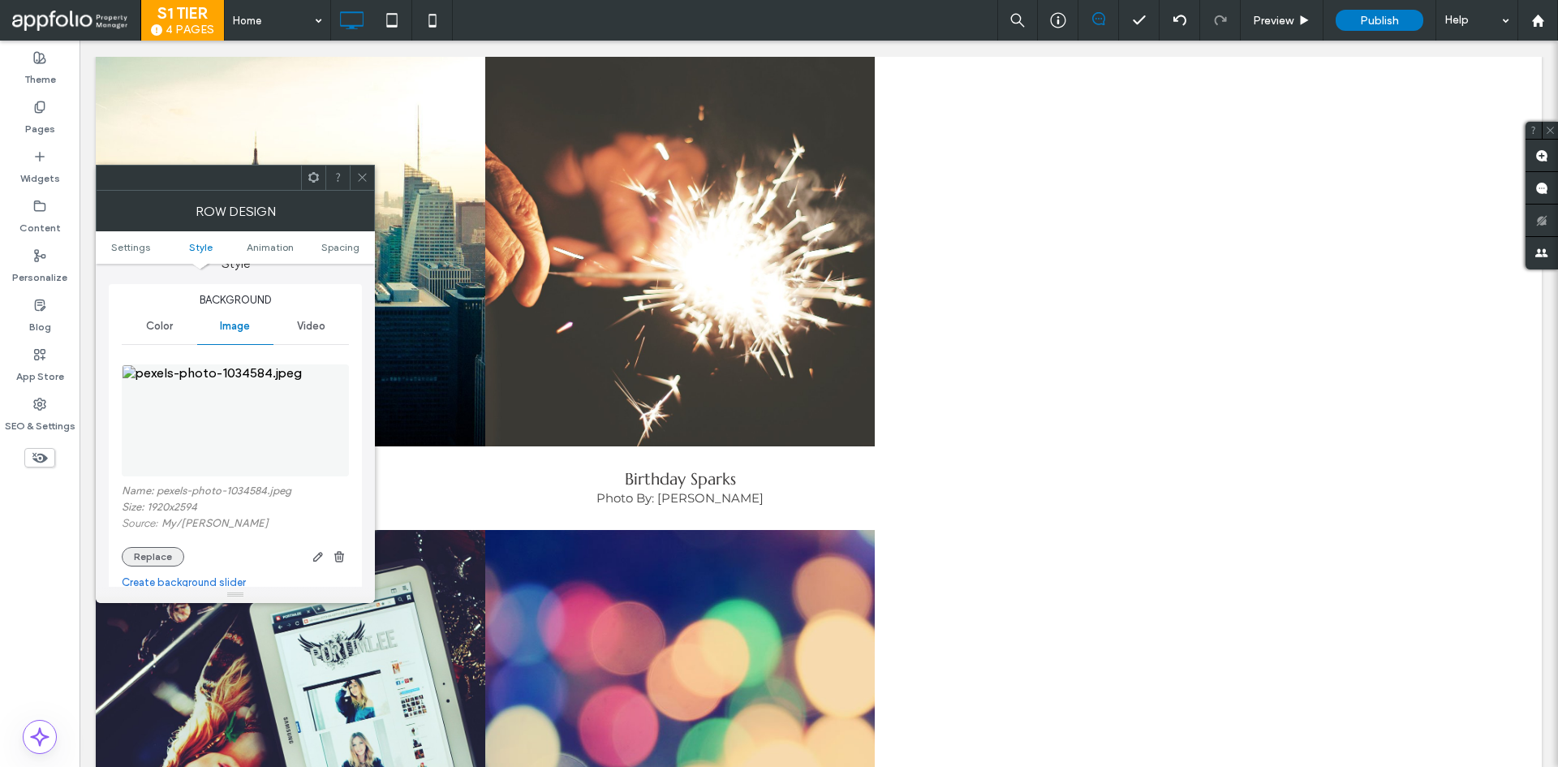
click at [160, 564] on button "Replace" at bounding box center [153, 556] width 62 height 19
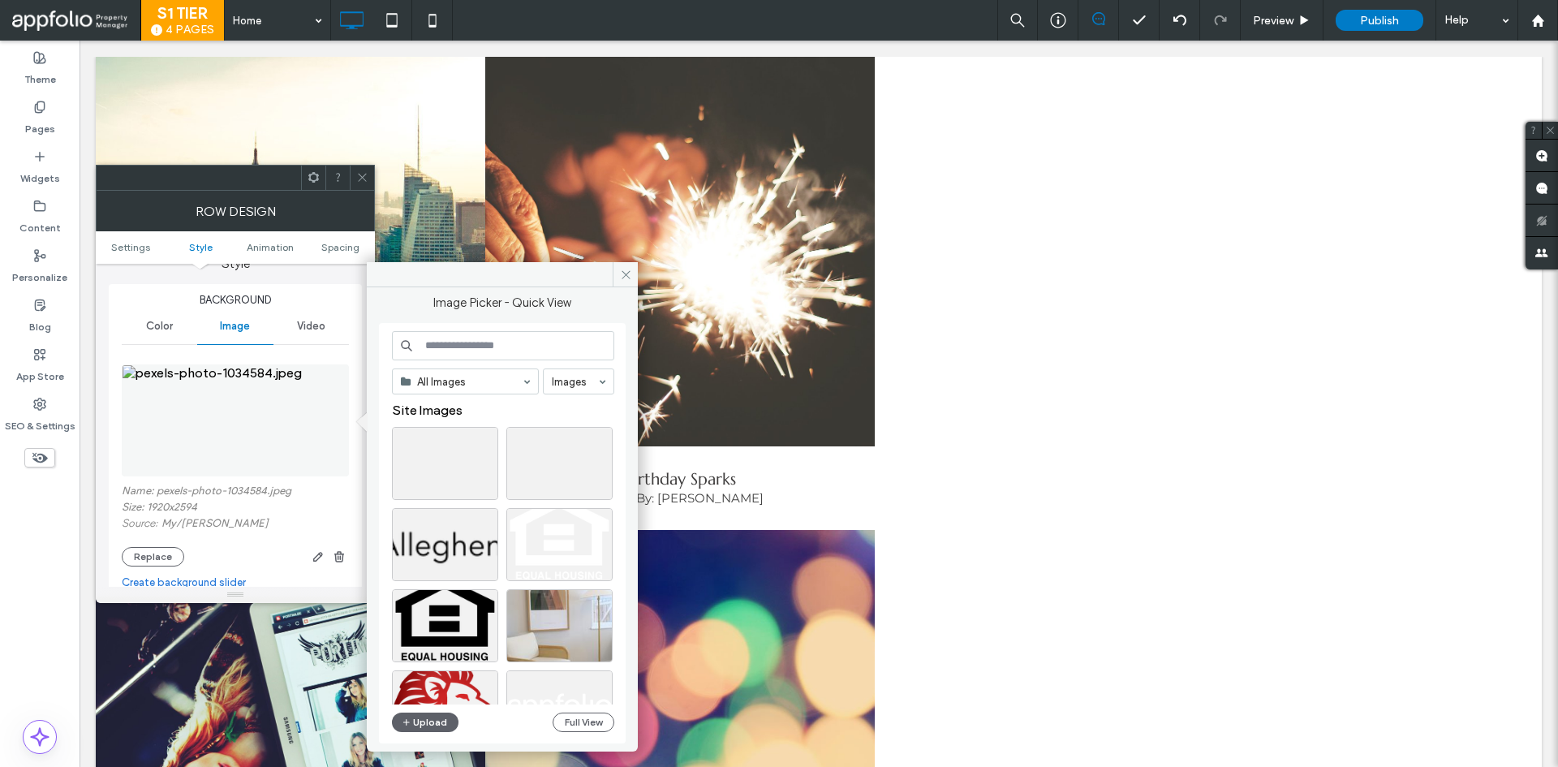
click at [447, 346] on input at bounding box center [503, 345] width 222 height 29
paste input "*******"
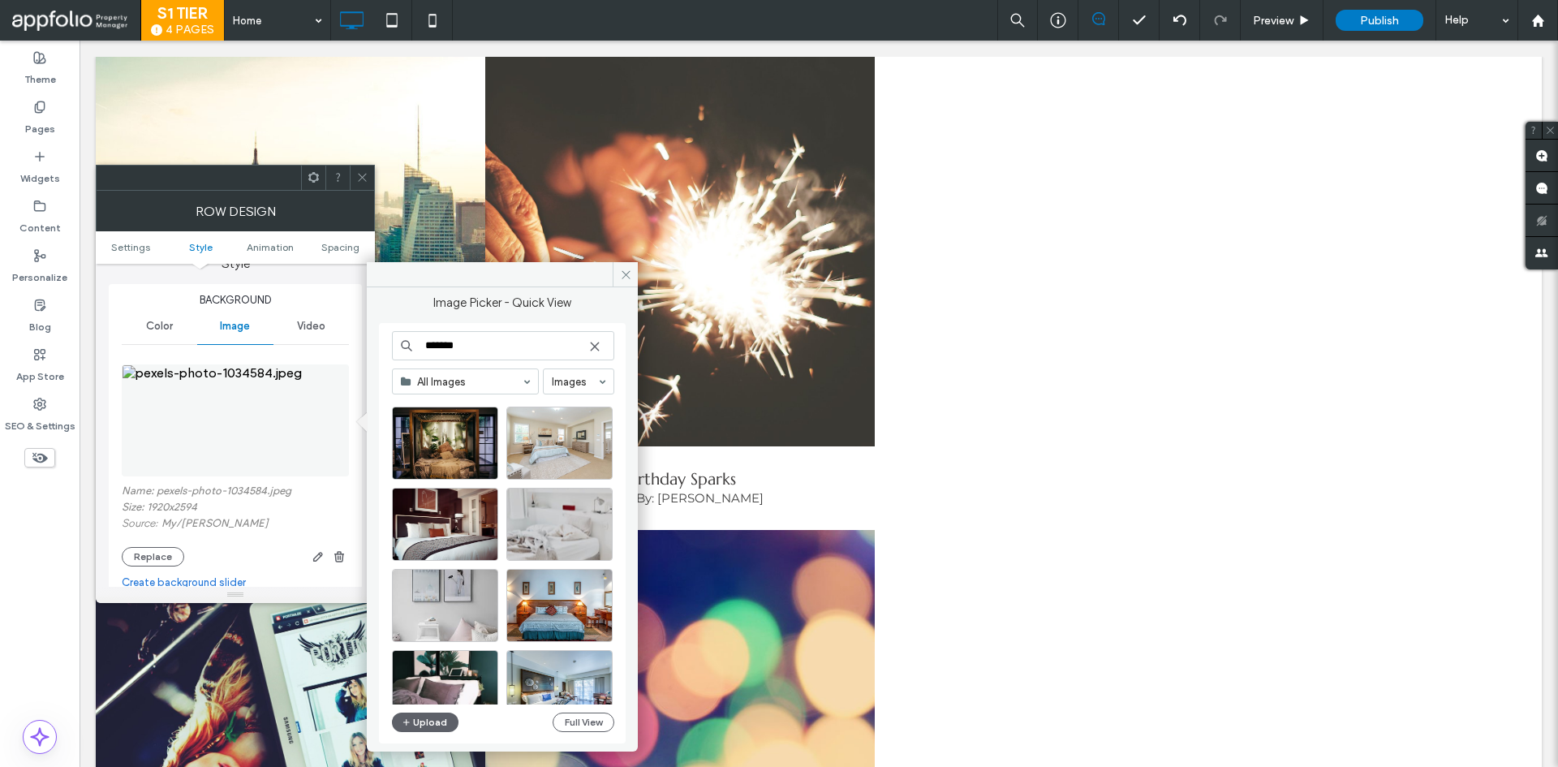
scroll to position [325, 0]
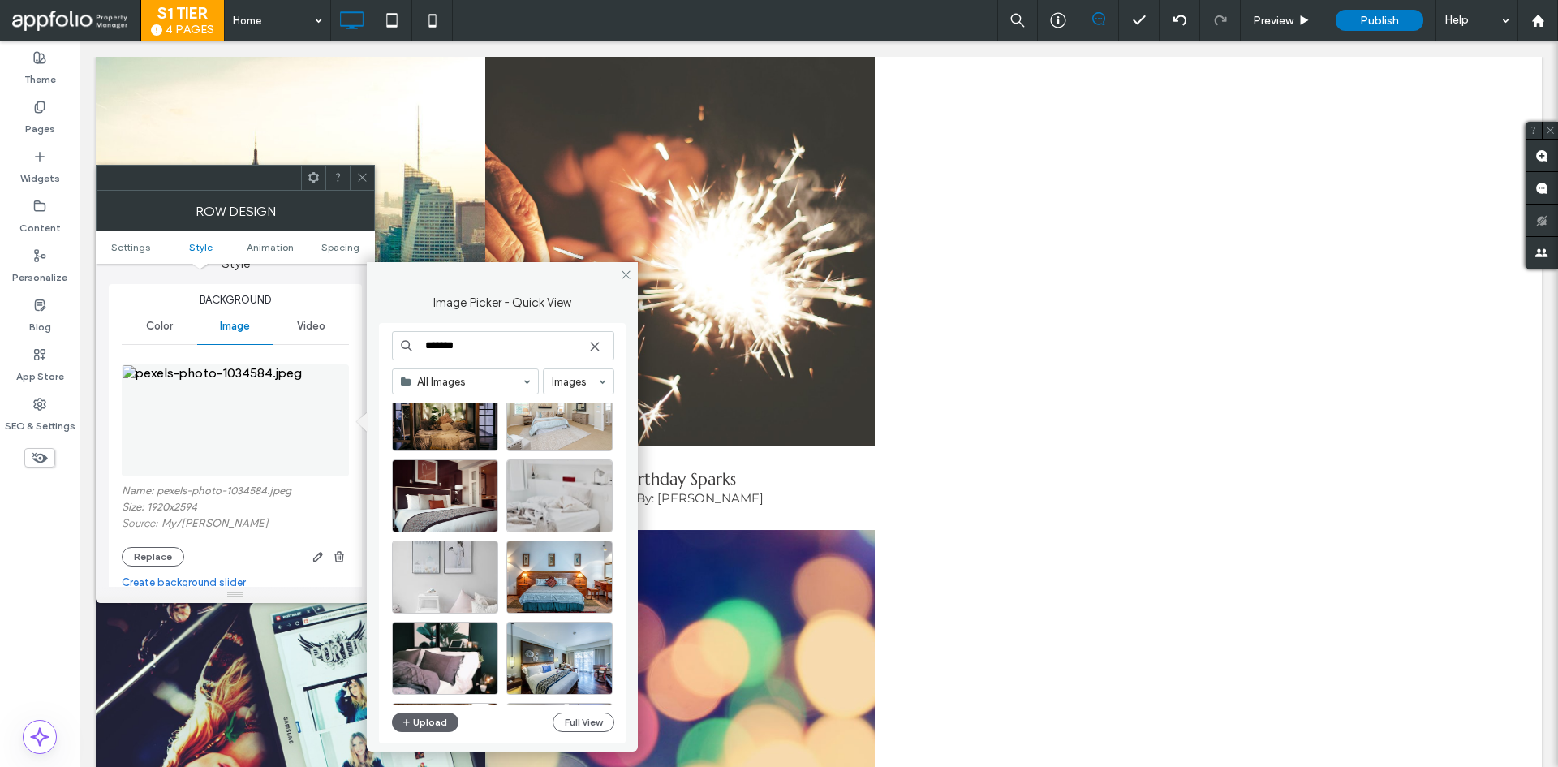
click at [446, 585] on div at bounding box center [445, 577] width 106 height 73
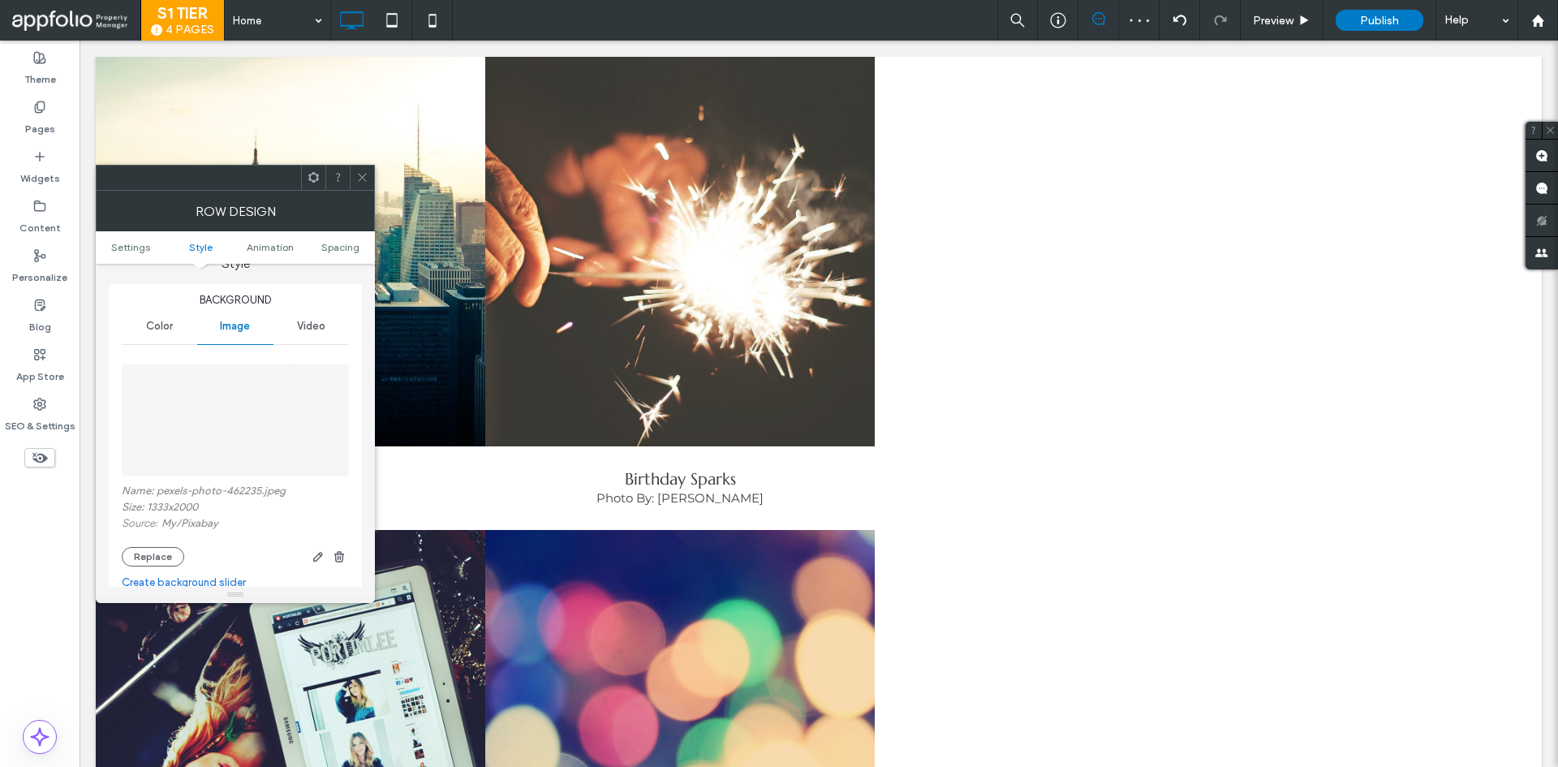
click at [189, 559] on div at bounding box center [266, 556] width 165 height 19
click at [170, 555] on button "Replace" at bounding box center [153, 556] width 62 height 19
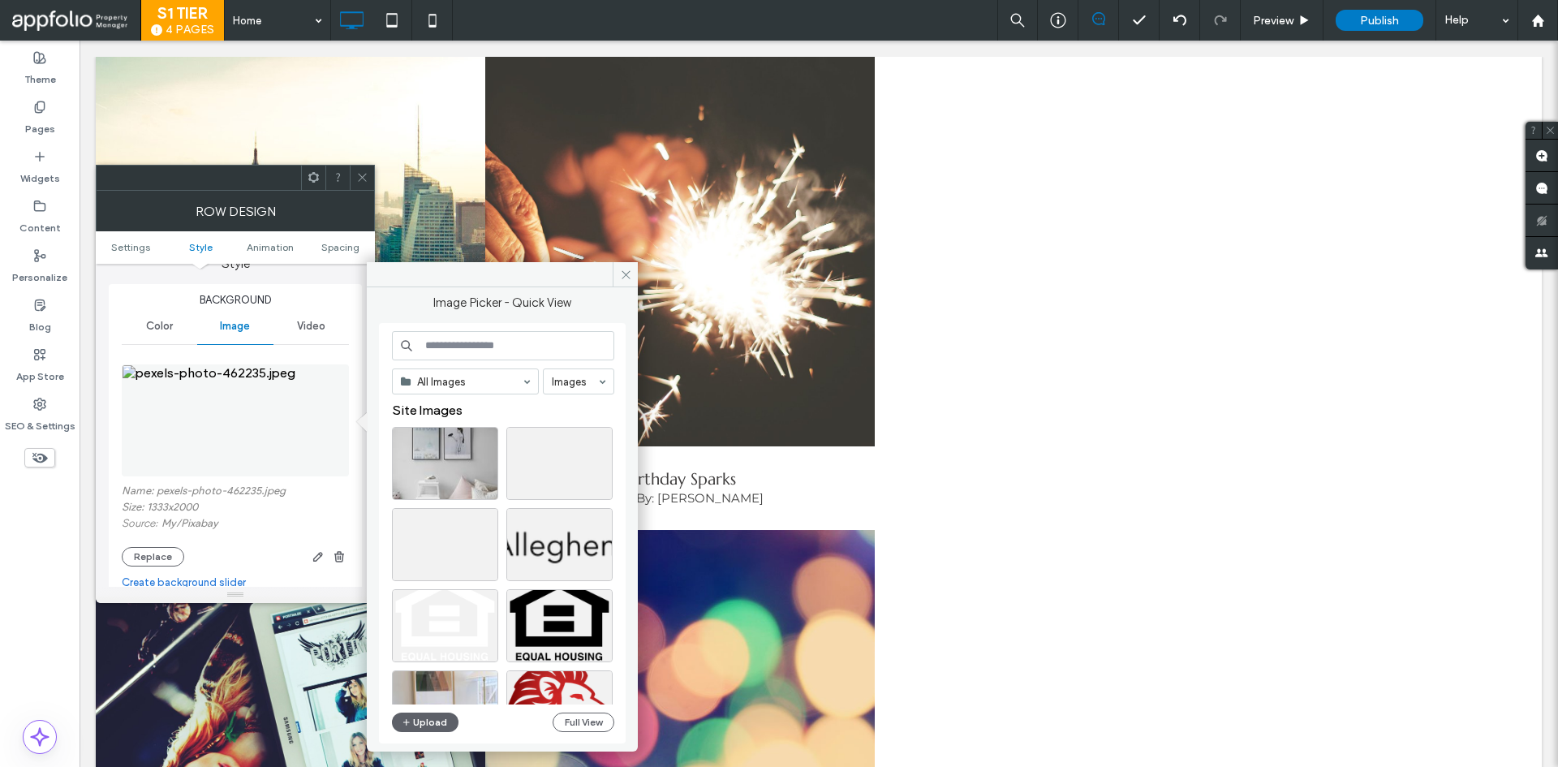
click at [471, 340] on input at bounding box center [503, 345] width 222 height 29
paste input "*******"
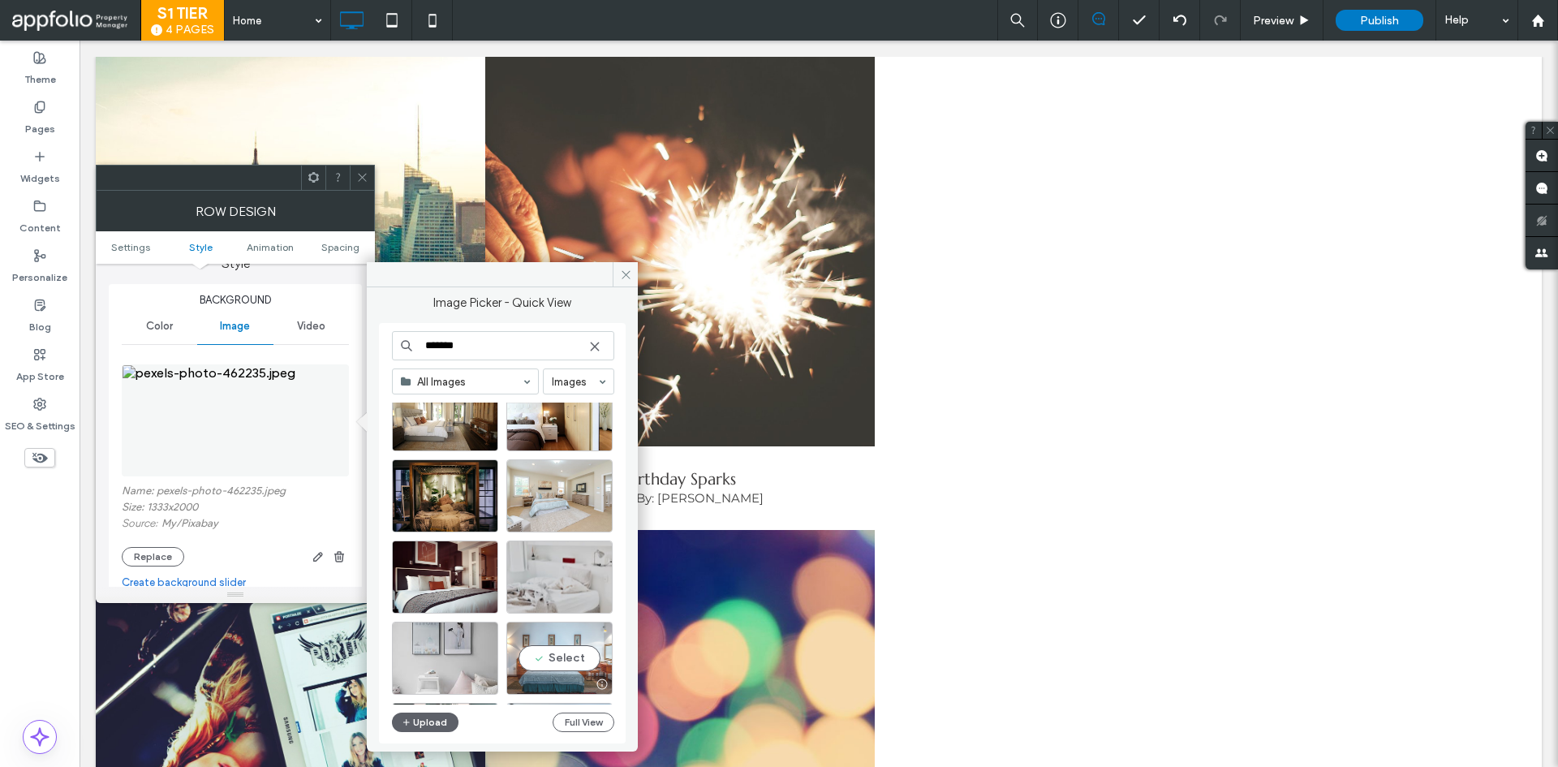
click at [532, 650] on div "Select" at bounding box center [559, 658] width 106 height 73
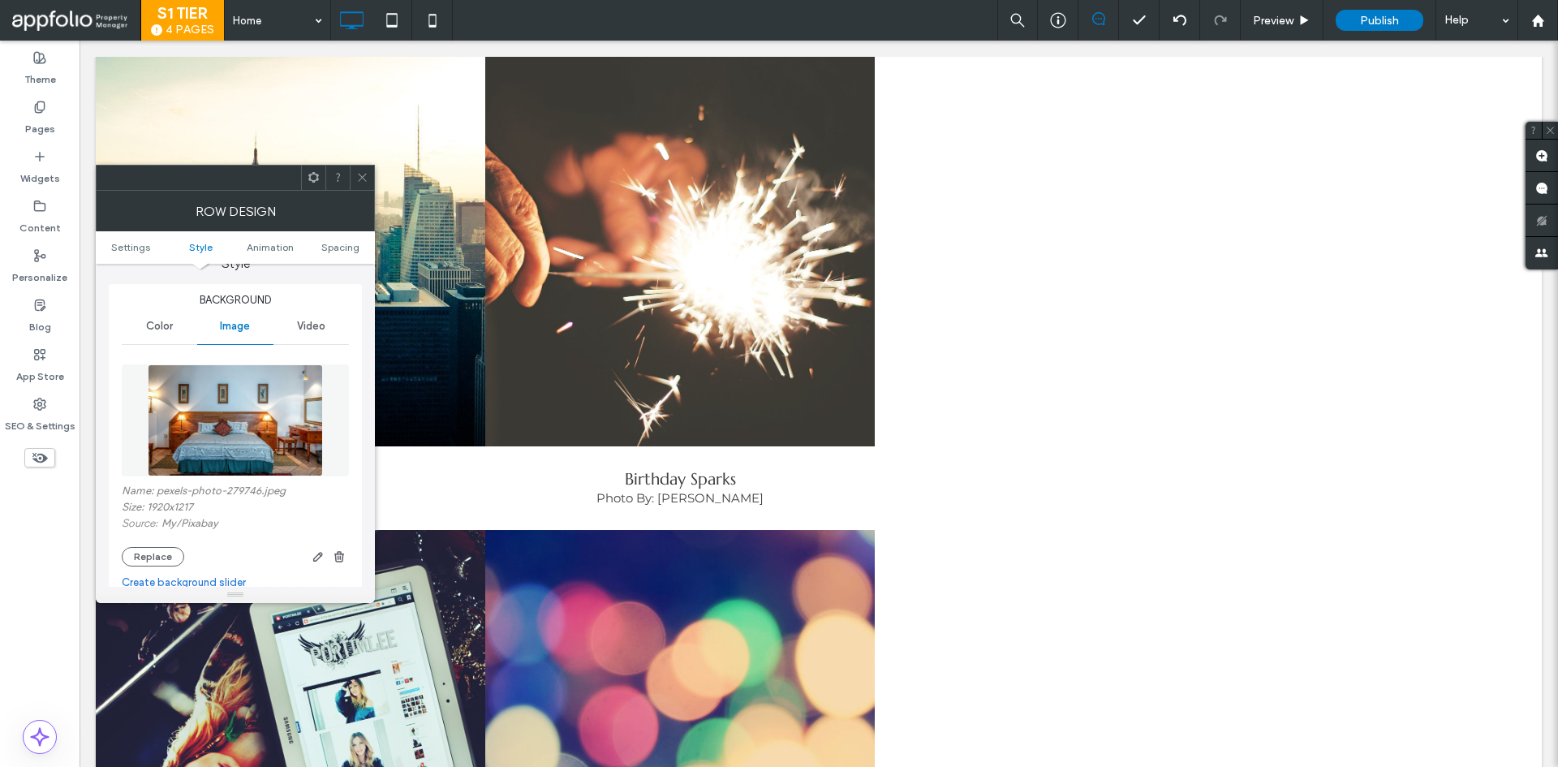
click at [364, 187] on span at bounding box center [362, 178] width 12 height 24
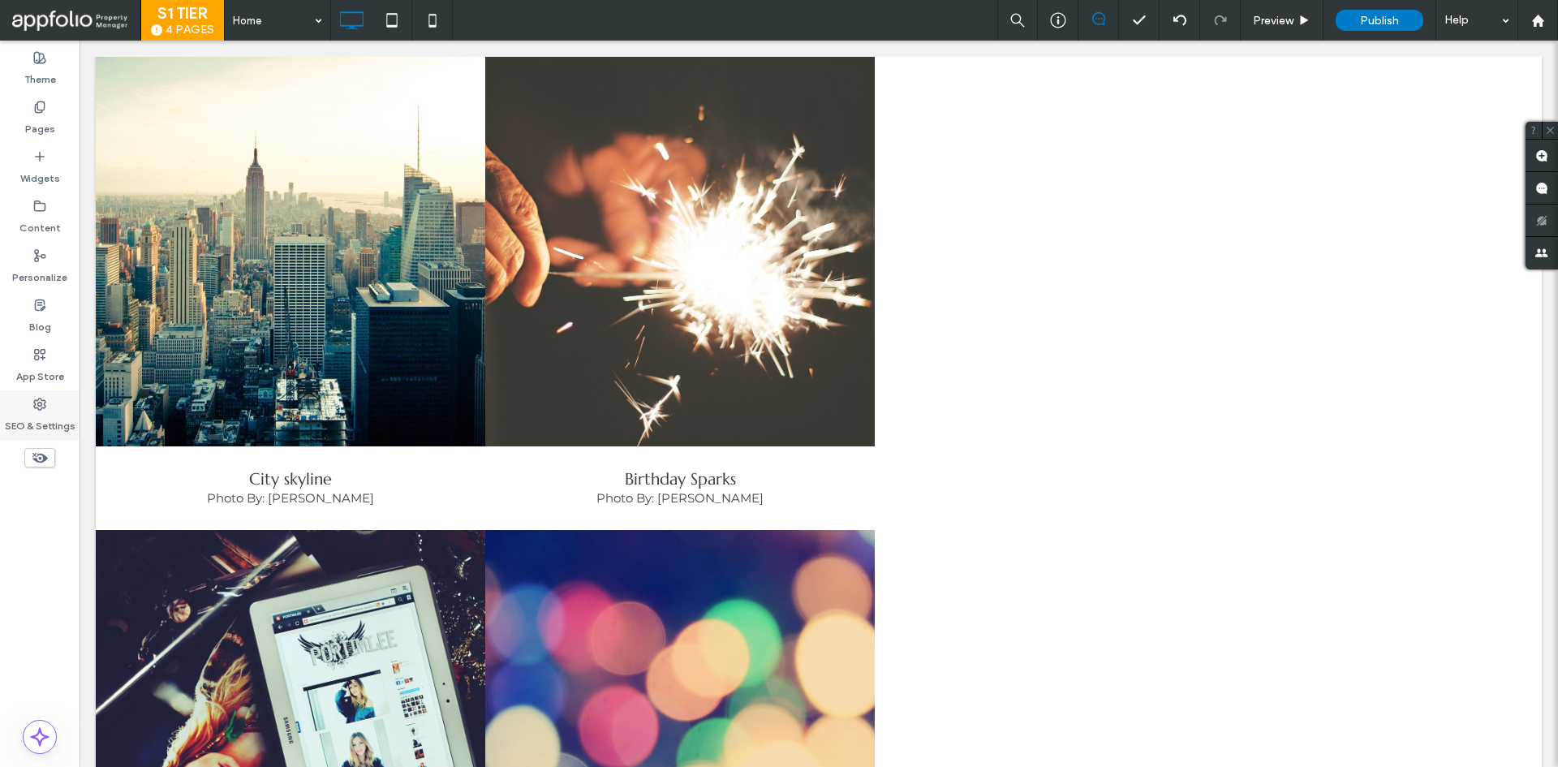
click at [62, 425] on label "SEO & Settings" at bounding box center [40, 422] width 71 height 23
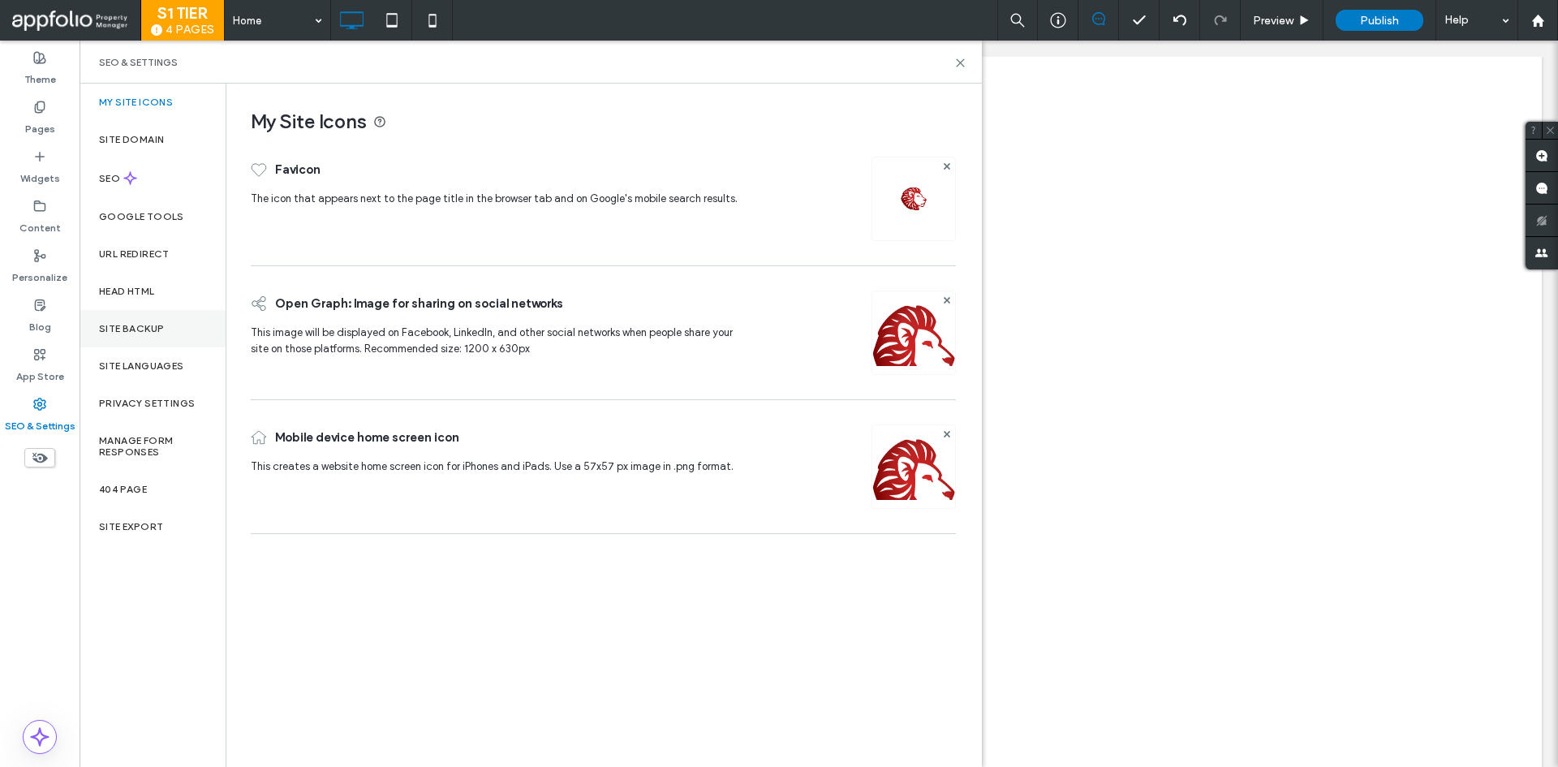
click at [129, 346] on div "Site Backup" at bounding box center [153, 328] width 146 height 37
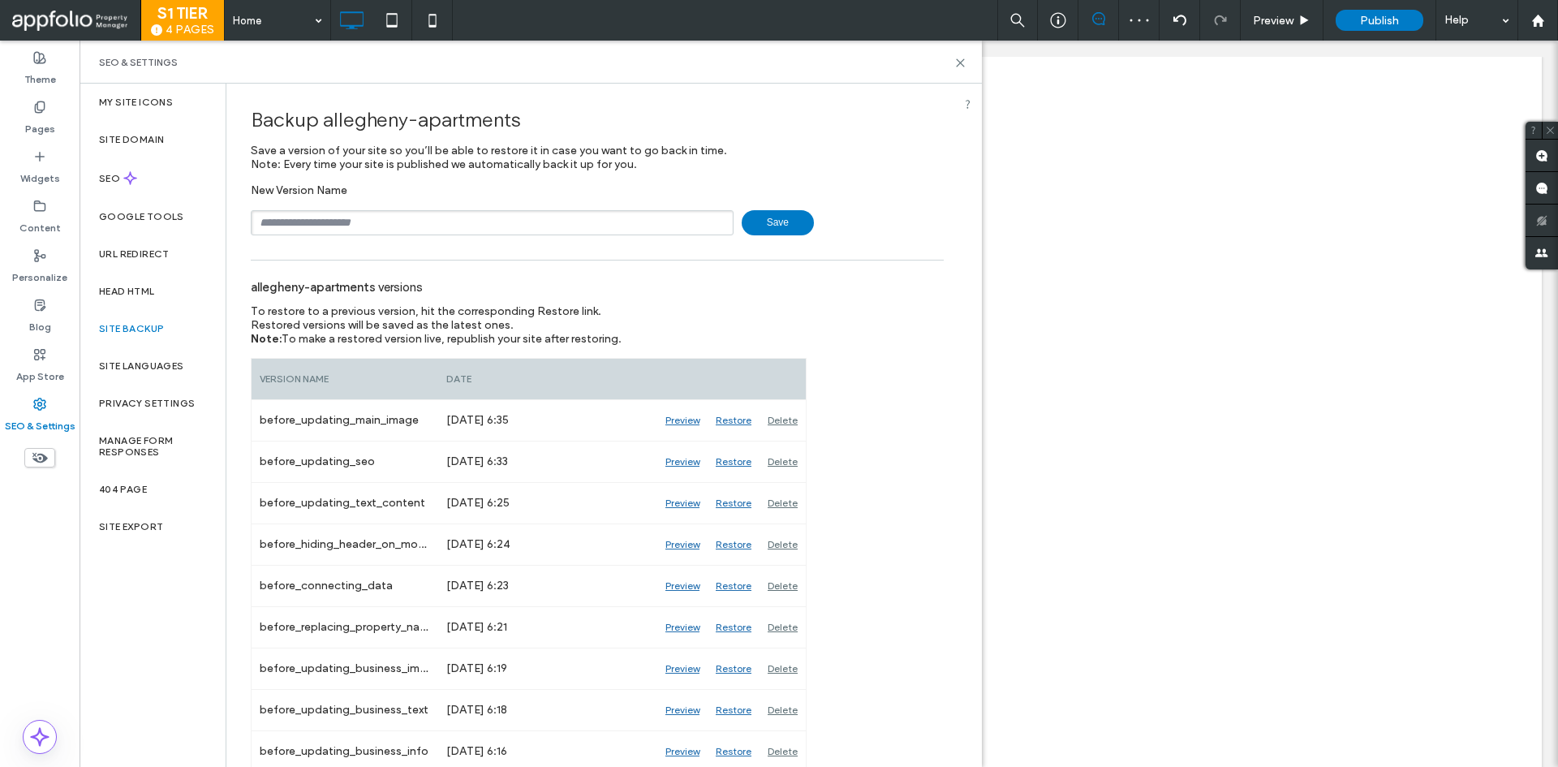
click at [450, 230] on input "text" at bounding box center [492, 222] width 483 height 25
click at [466, 219] on input "text" at bounding box center [492, 222] width 483 height 25
click at [631, 308] on div "To restore to a previous version, hit the corresponding Restore link. Restored …" at bounding box center [501, 324] width 501 height 41
click at [963, 62] on icon at bounding box center [960, 63] width 12 height 12
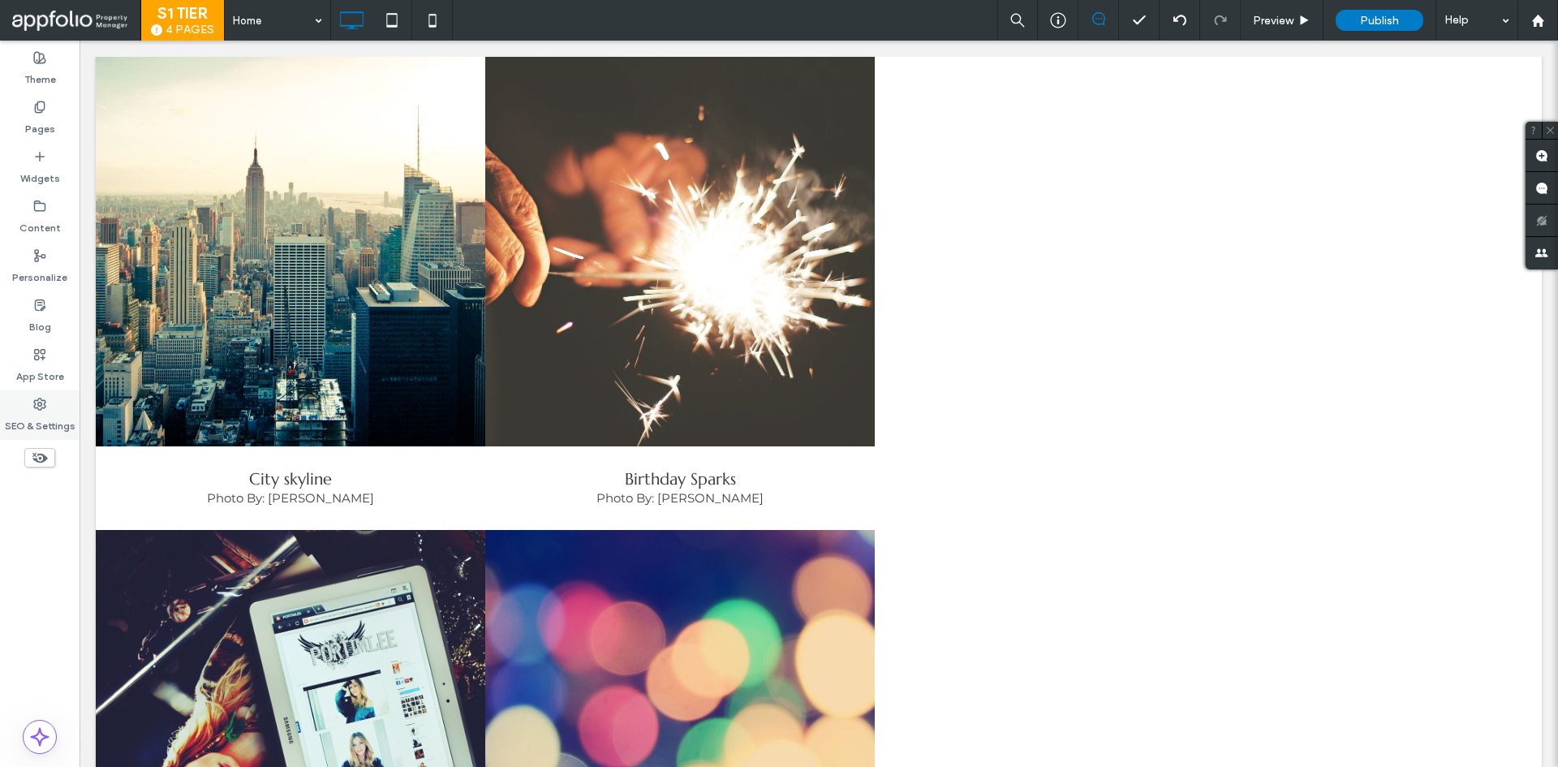
click at [50, 407] on div "SEO & Settings" at bounding box center [40, 415] width 80 height 50
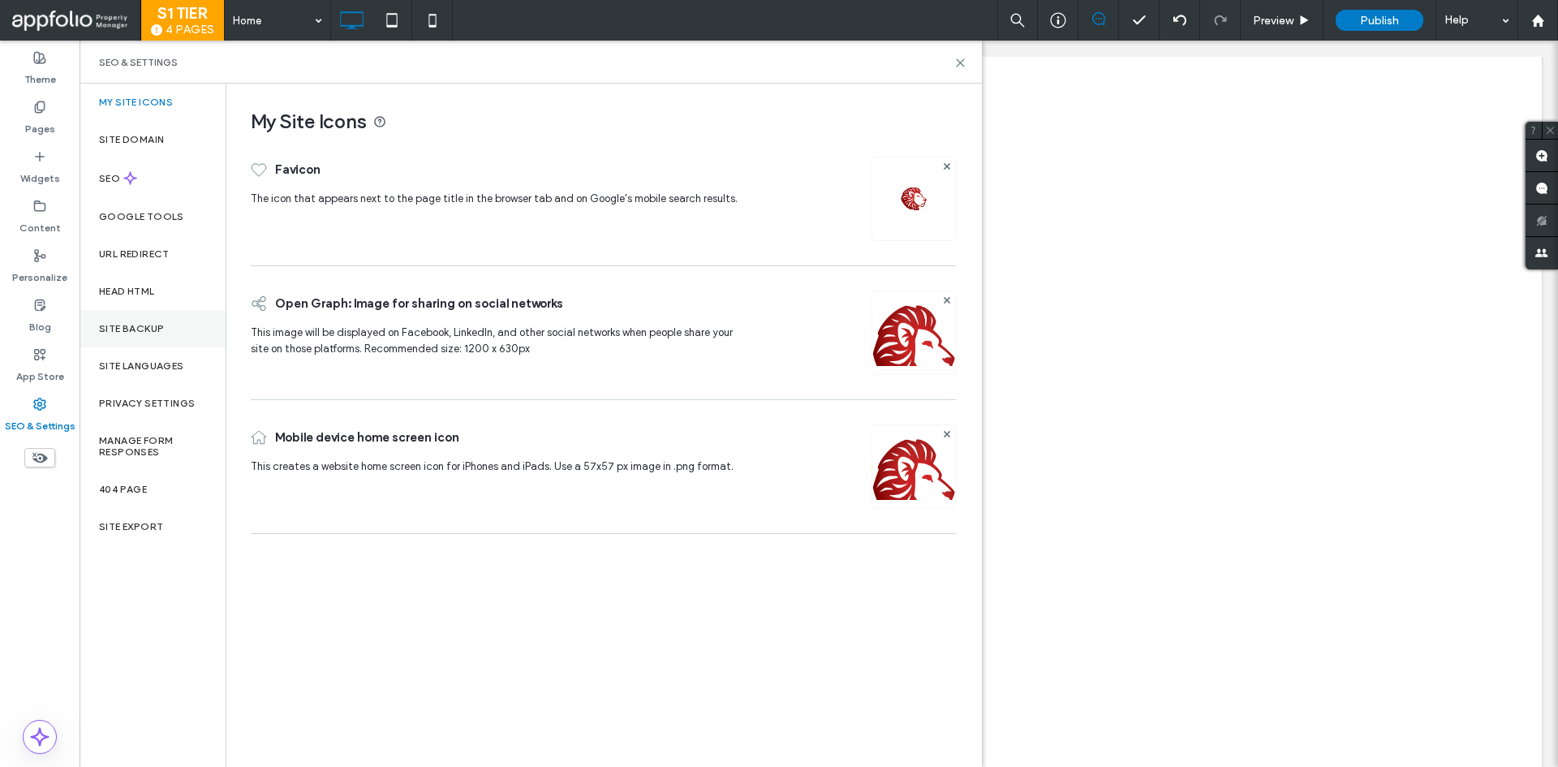
click at [137, 325] on label "Site Backup" at bounding box center [131, 328] width 65 height 11
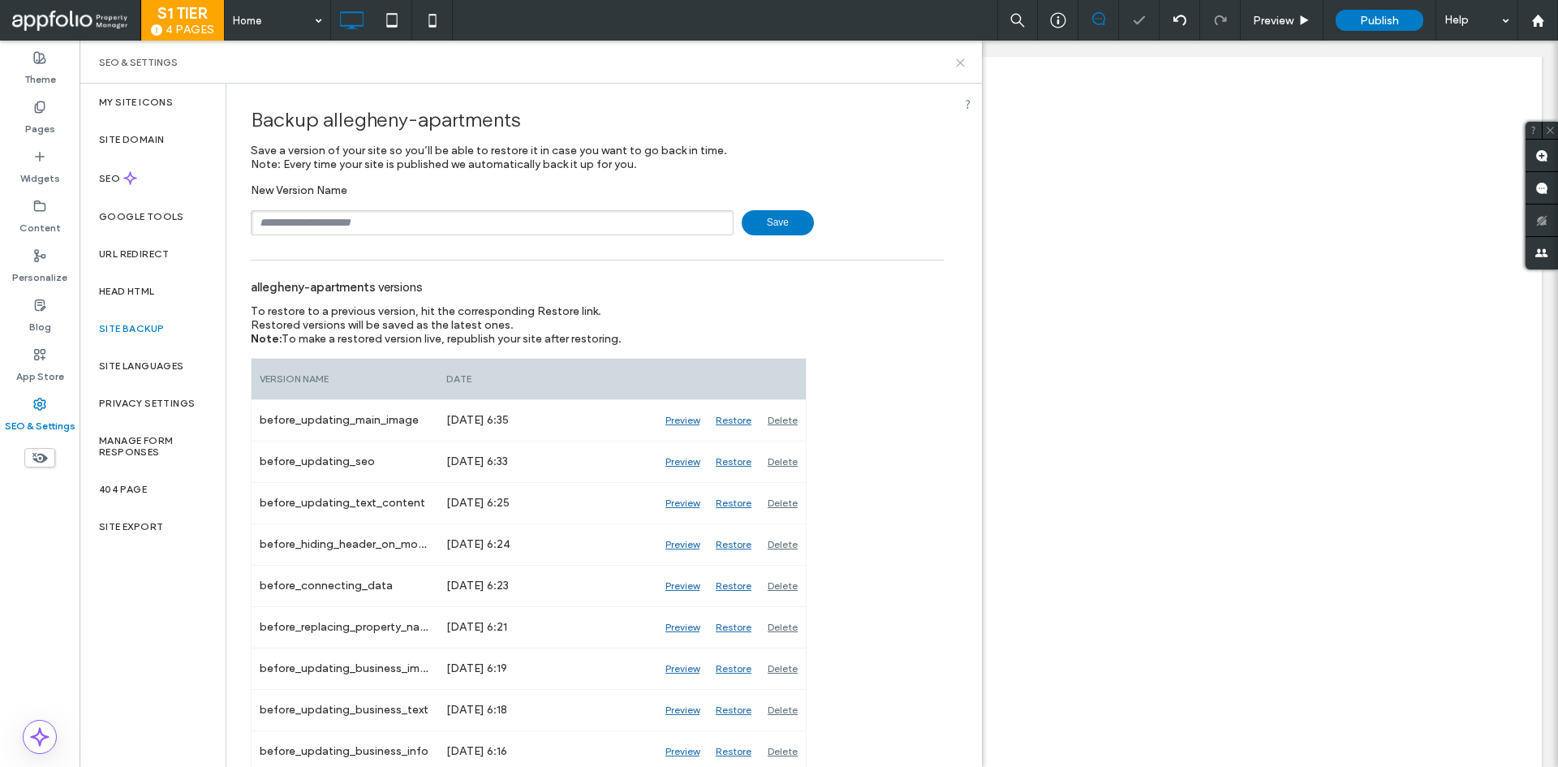
click at [959, 67] on div "SEO & Settings" at bounding box center [531, 62] width 902 height 43
click at [35, 129] on label "Pages" at bounding box center [40, 125] width 30 height 23
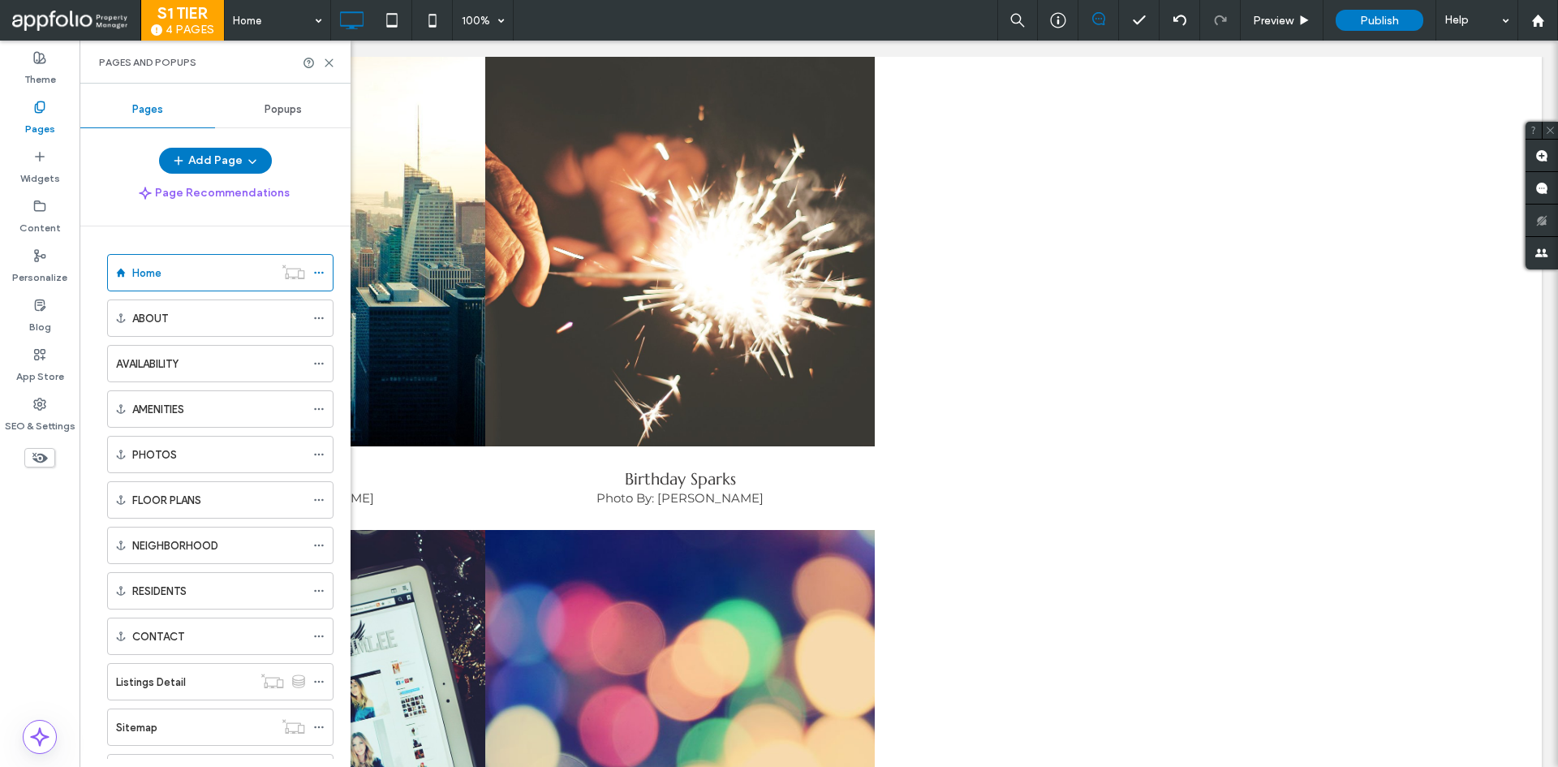
click at [152, 248] on div "Home ABOUT AVAILABILITY AMENITIES PHOTOS FLOOR PLANS NEIGHBORHOOD RESIDENTS CON…" at bounding box center [210, 518] width 247 height 545
click at [157, 267] on label "Home" at bounding box center [146, 273] width 29 height 28
click at [255, 364] on div "AVAILABILITY" at bounding box center [210, 363] width 189 height 17
click at [326, 59] on use at bounding box center [328, 62] width 7 height 7
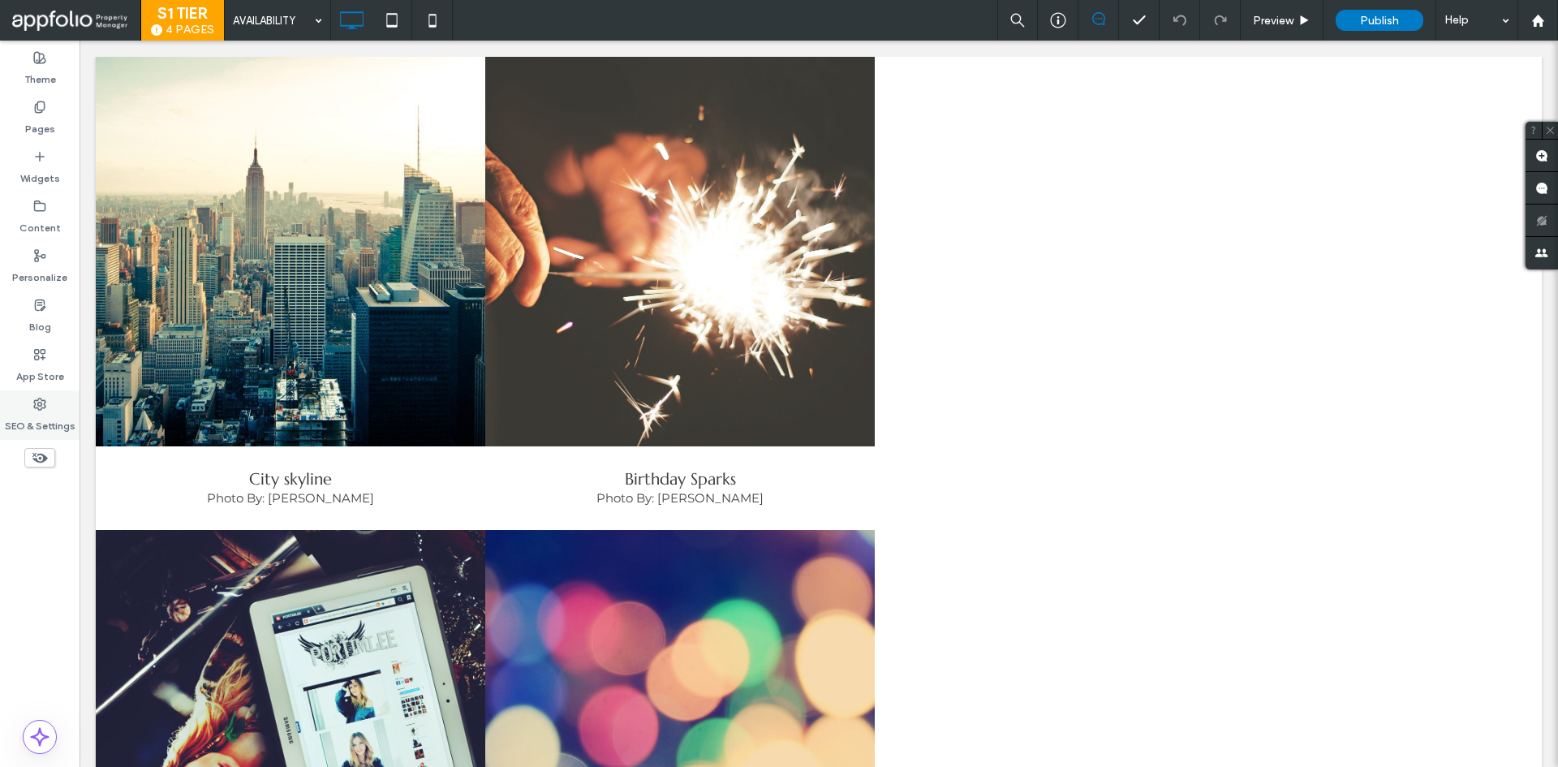
click at [38, 417] on label "SEO & Settings" at bounding box center [40, 422] width 71 height 23
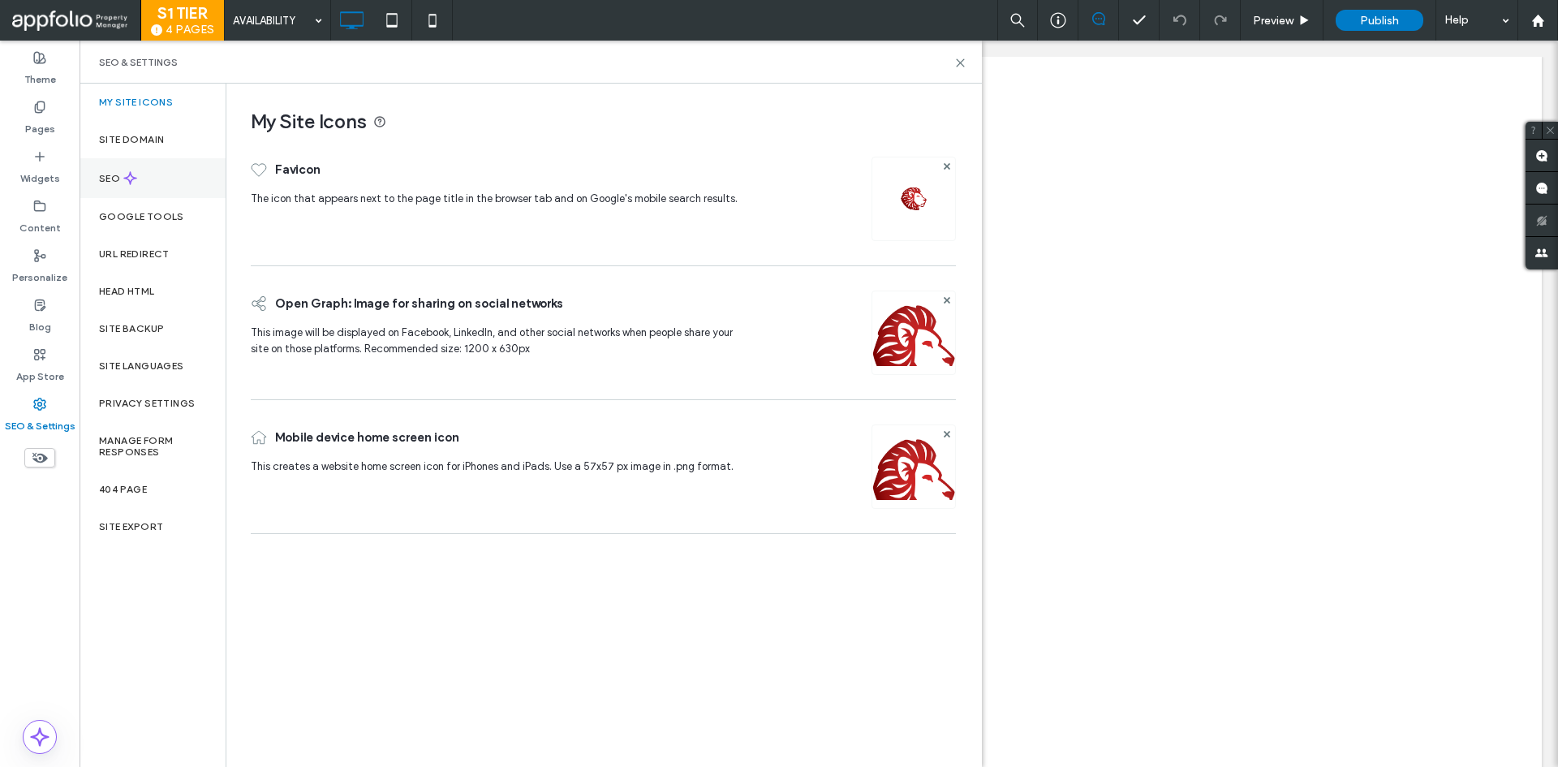
click at [136, 178] on use at bounding box center [130, 178] width 12 height 12
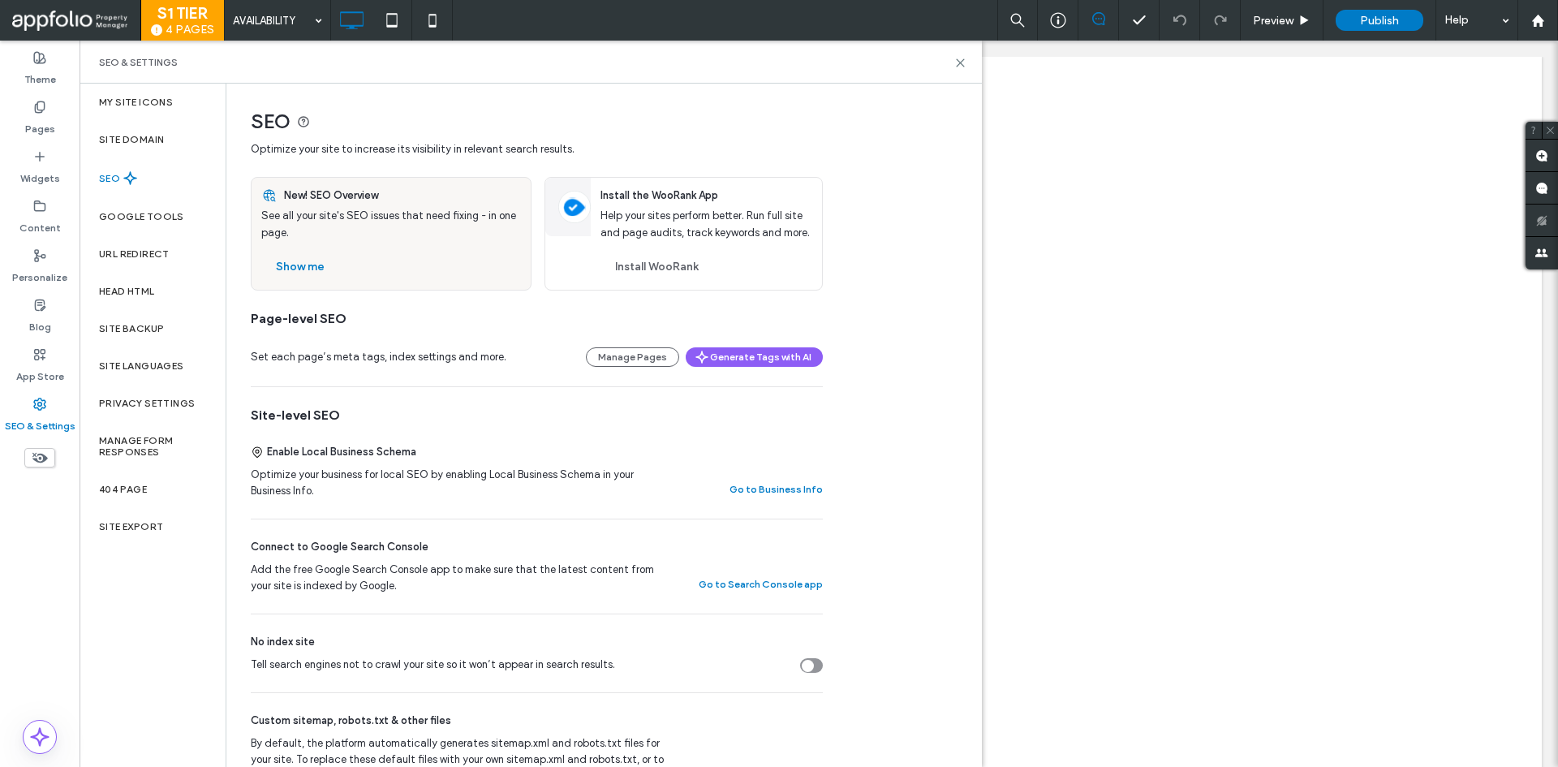
click at [164, 179] on div "SEO" at bounding box center [153, 178] width 146 height 40
click at [955, 54] on div "SEO & Settings" at bounding box center [531, 62] width 902 height 43
click at [958, 65] on use at bounding box center [960, 62] width 7 height 7
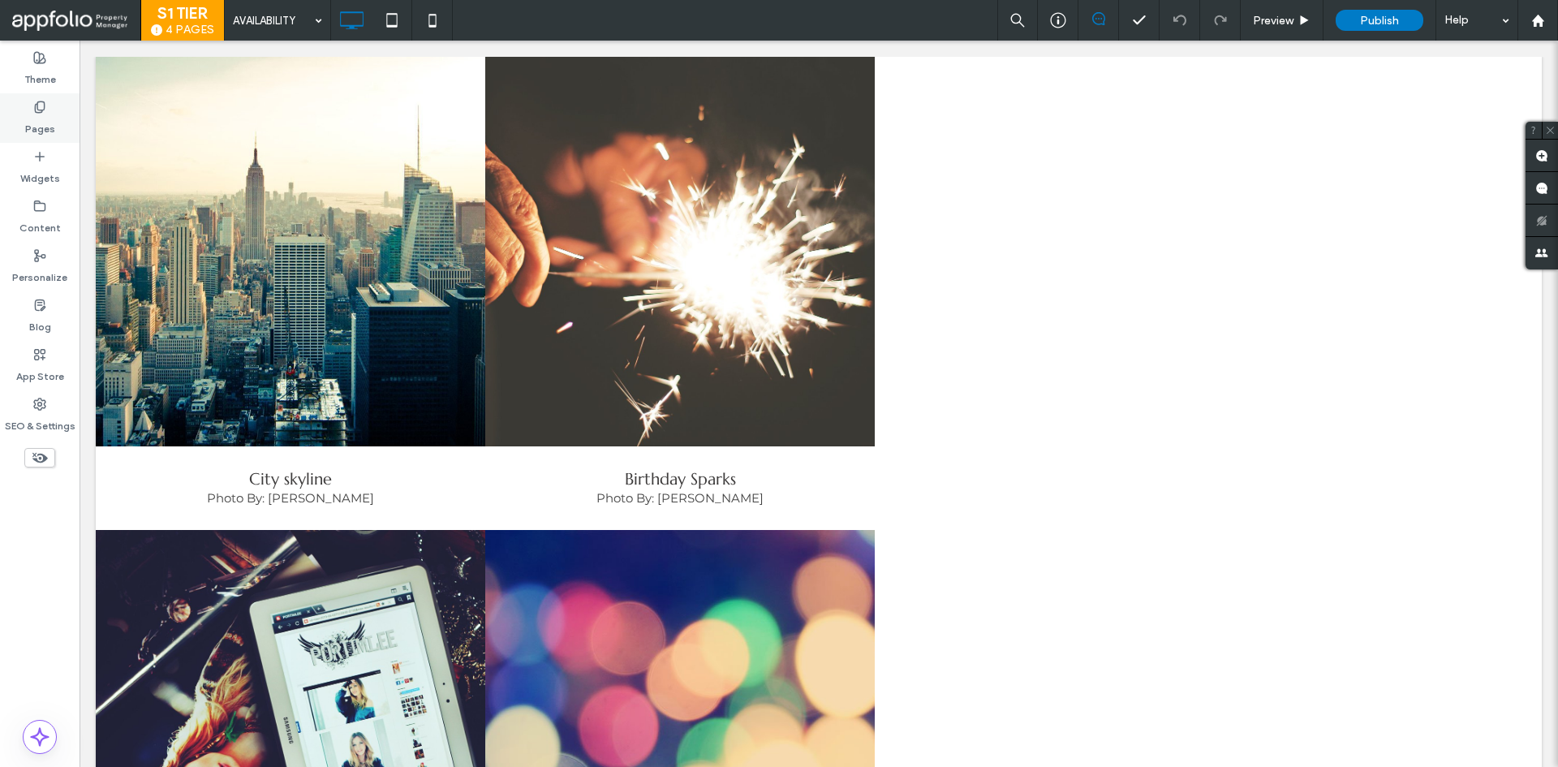
click at [52, 135] on label "Pages" at bounding box center [40, 125] width 30 height 23
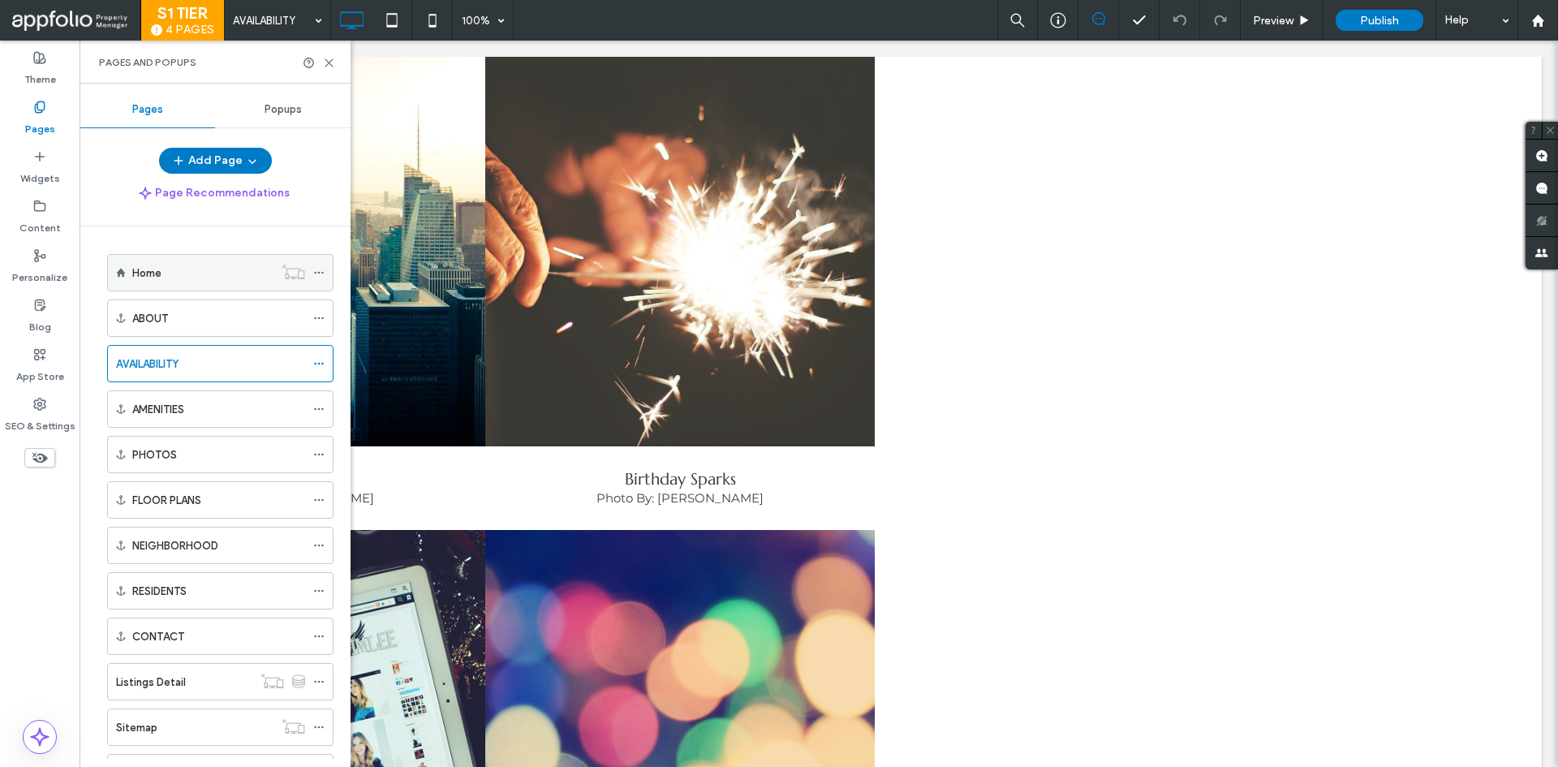
click at [161, 284] on div "Home" at bounding box center [202, 273] width 141 height 36
click at [330, 58] on icon at bounding box center [329, 63] width 12 height 12
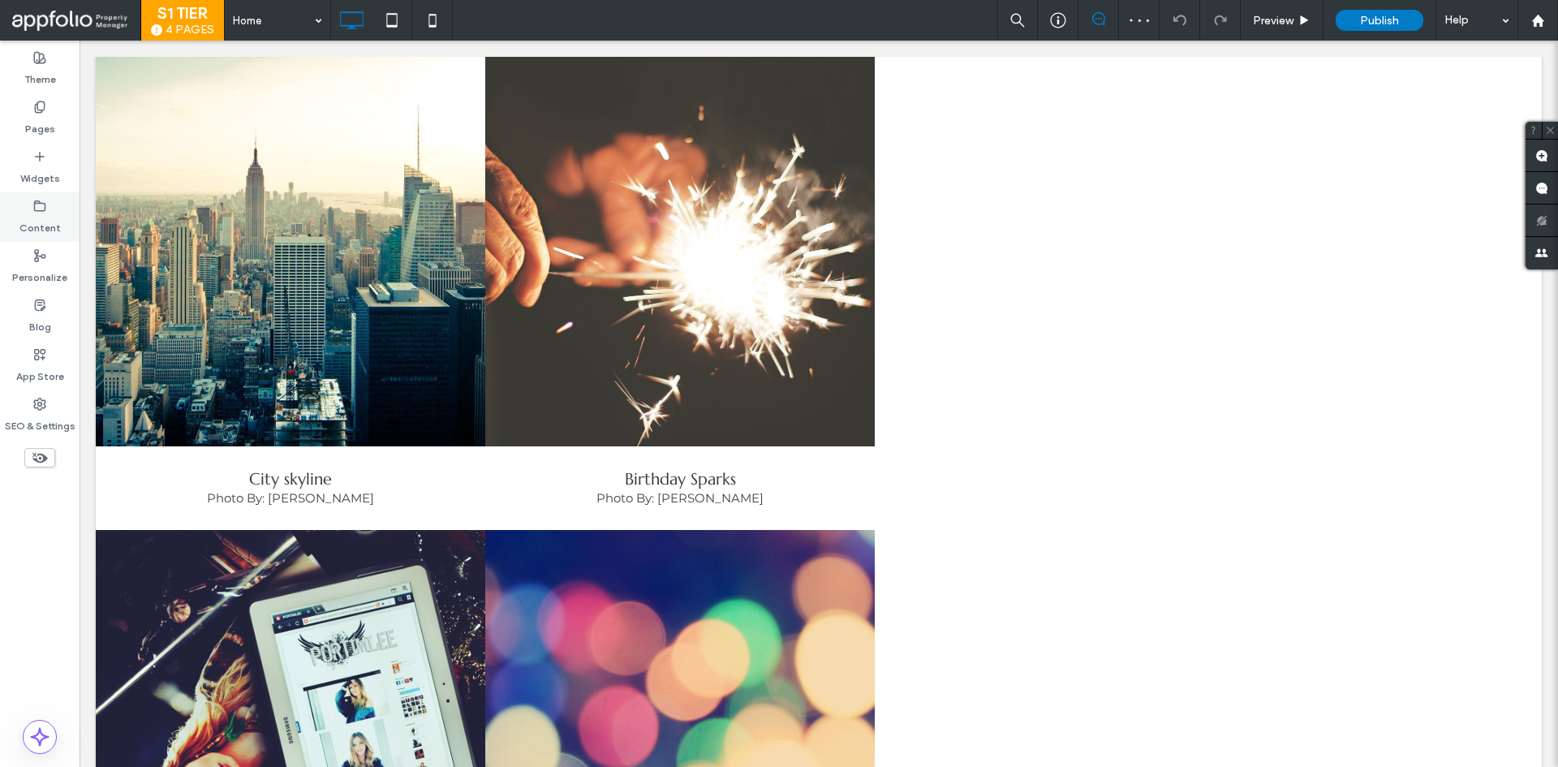
click at [33, 235] on label "Content" at bounding box center [39, 224] width 41 height 23
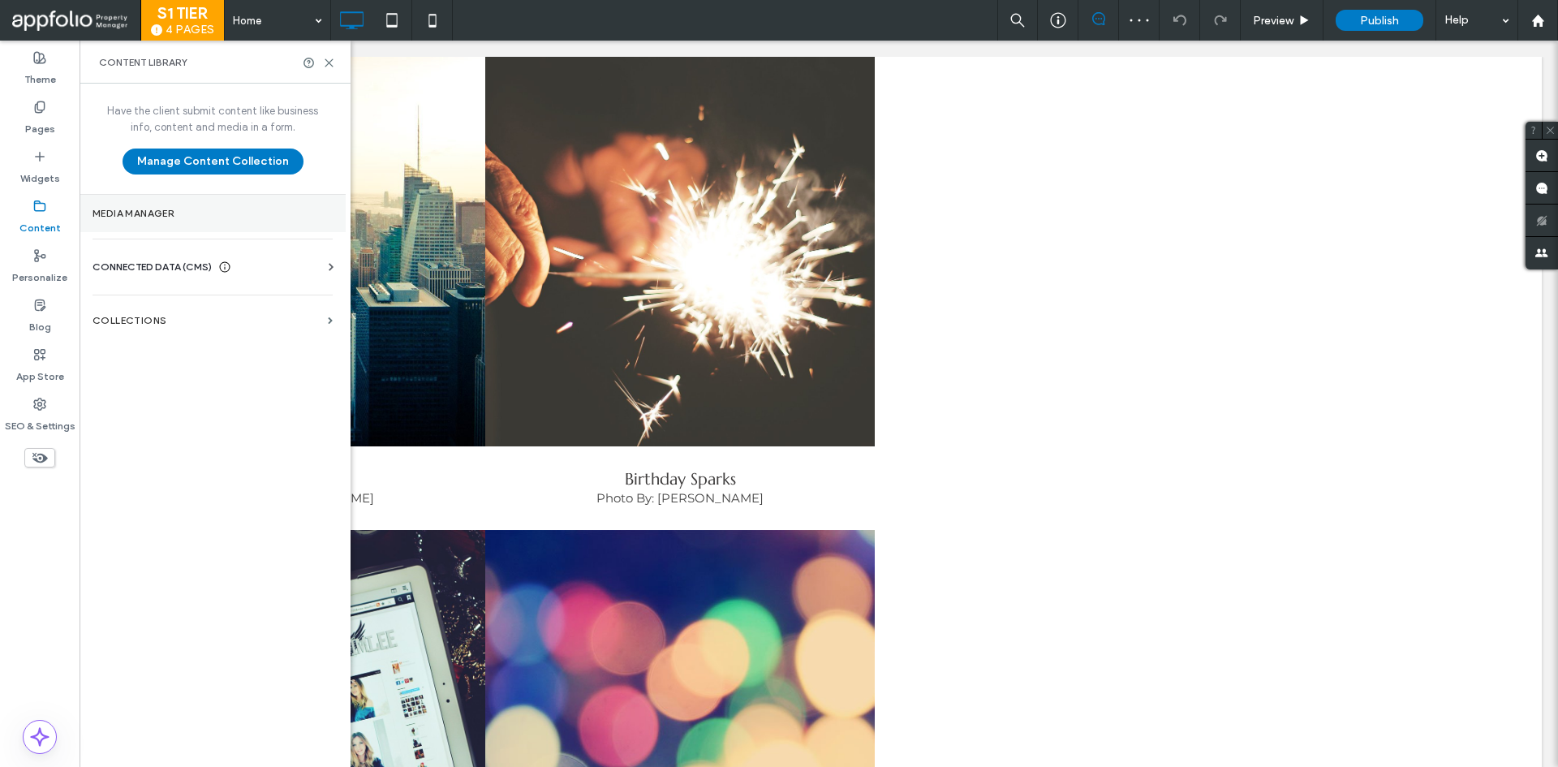
click at [122, 230] on section "Media Manager" at bounding box center [213, 213] width 266 height 37
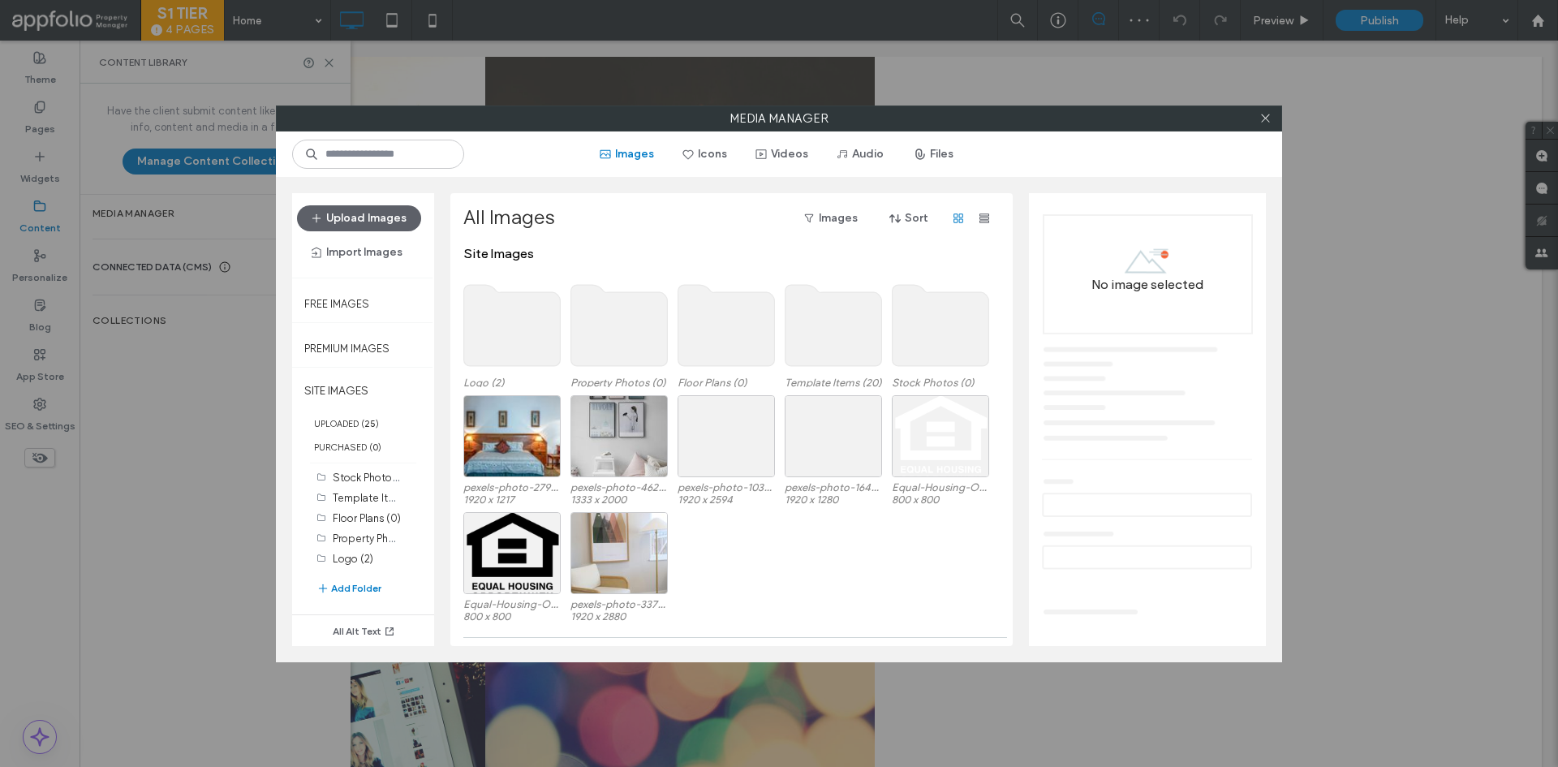
click at [518, 325] on use at bounding box center [512, 325] width 97 height 81
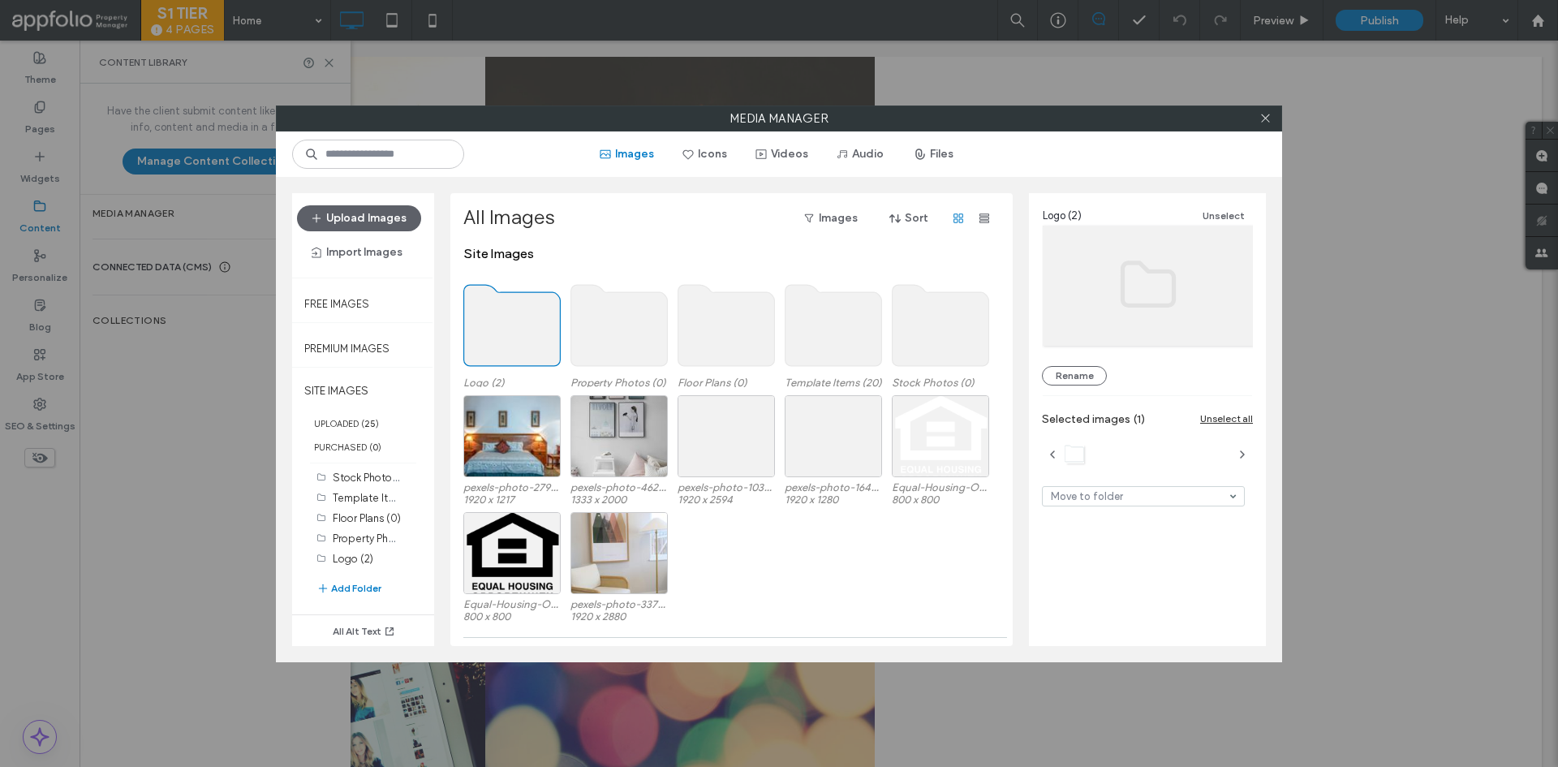
click at [501, 327] on use at bounding box center [512, 325] width 97 height 81
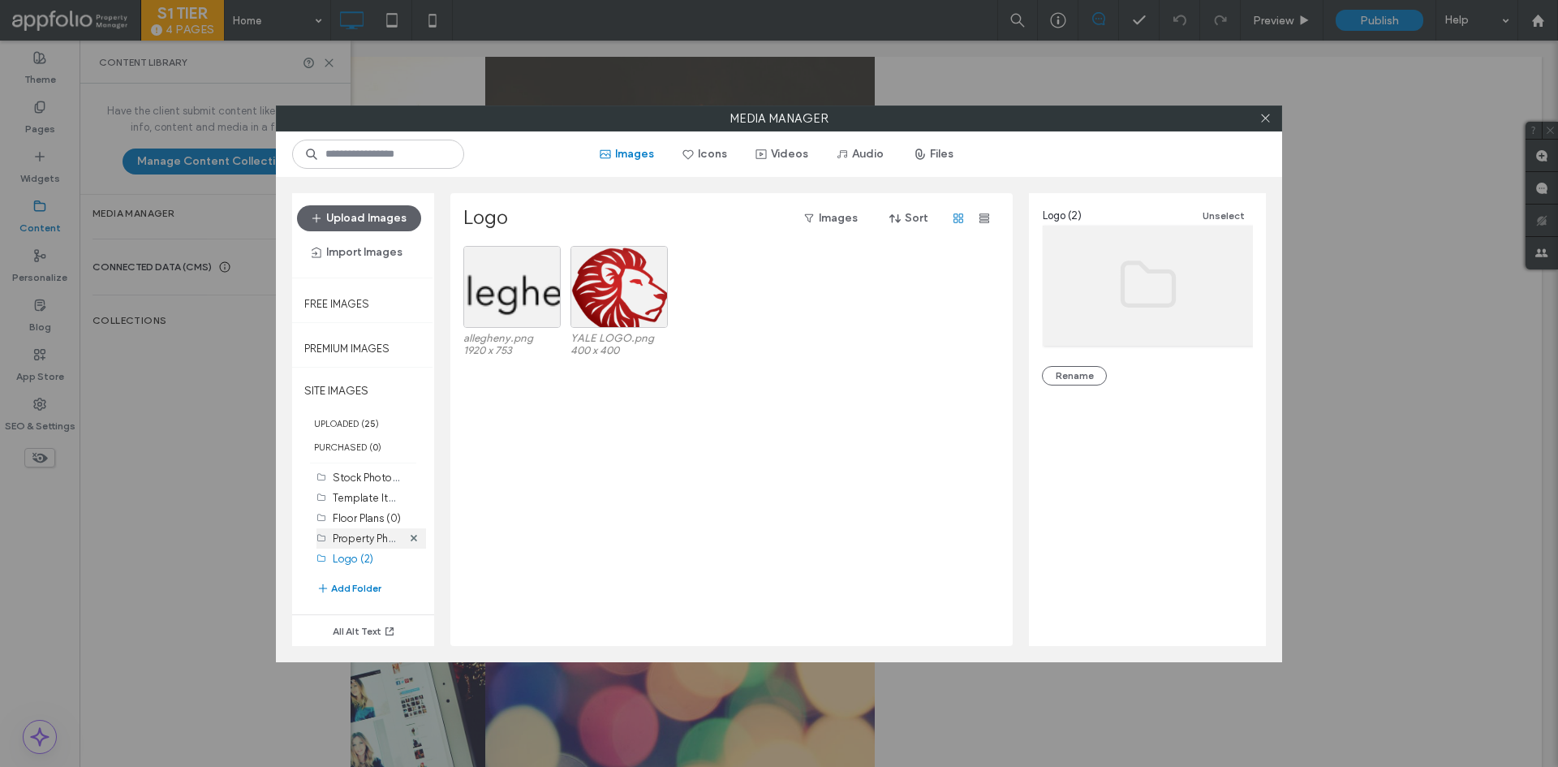
click at [362, 531] on div "Property Photos (0)" at bounding box center [367, 538] width 69 height 17
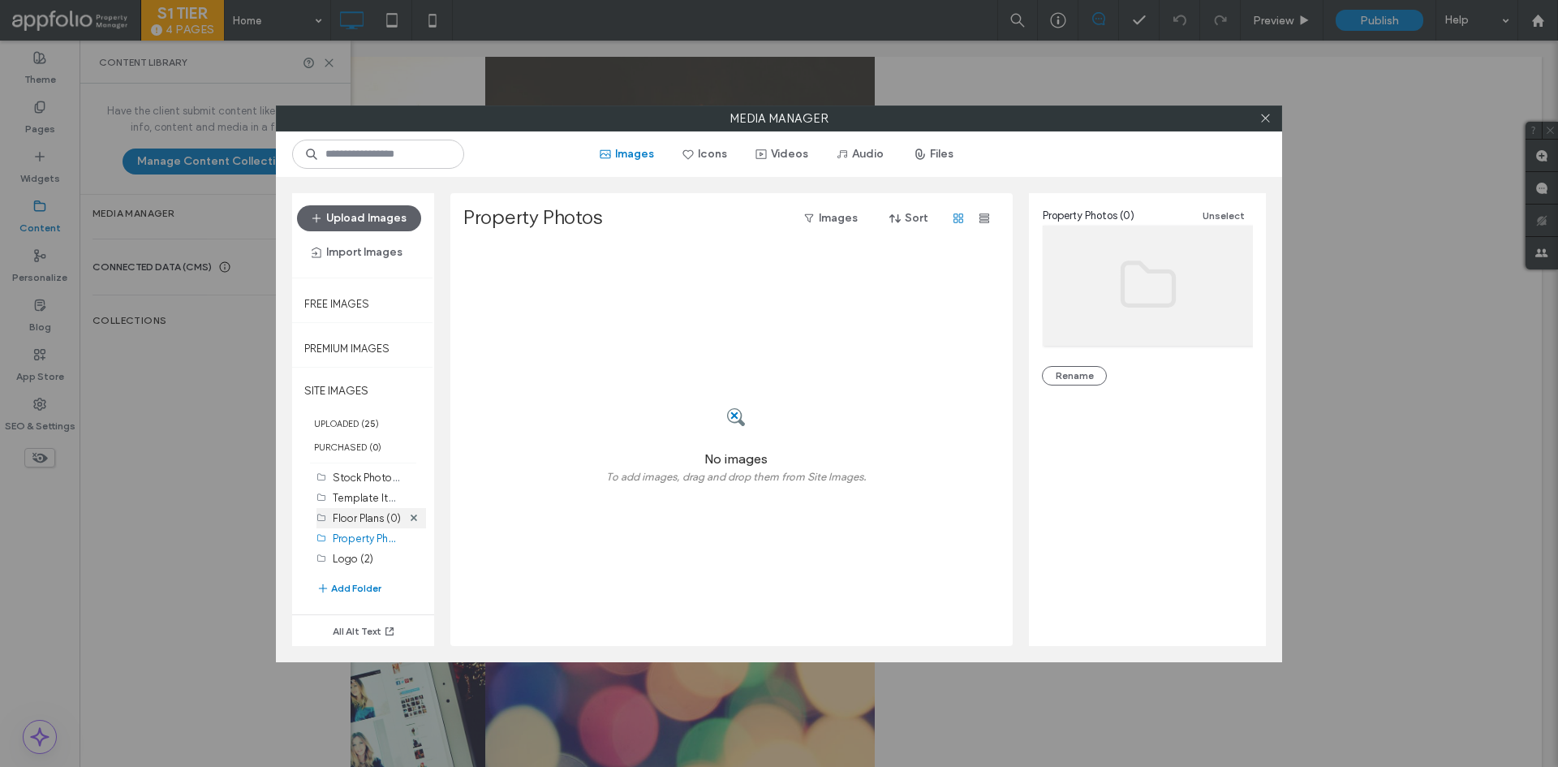
click at [364, 524] on div "Floor Plans (0)" at bounding box center [367, 518] width 69 height 17
click at [366, 505] on div "Template Items (20)" at bounding box center [367, 497] width 69 height 17
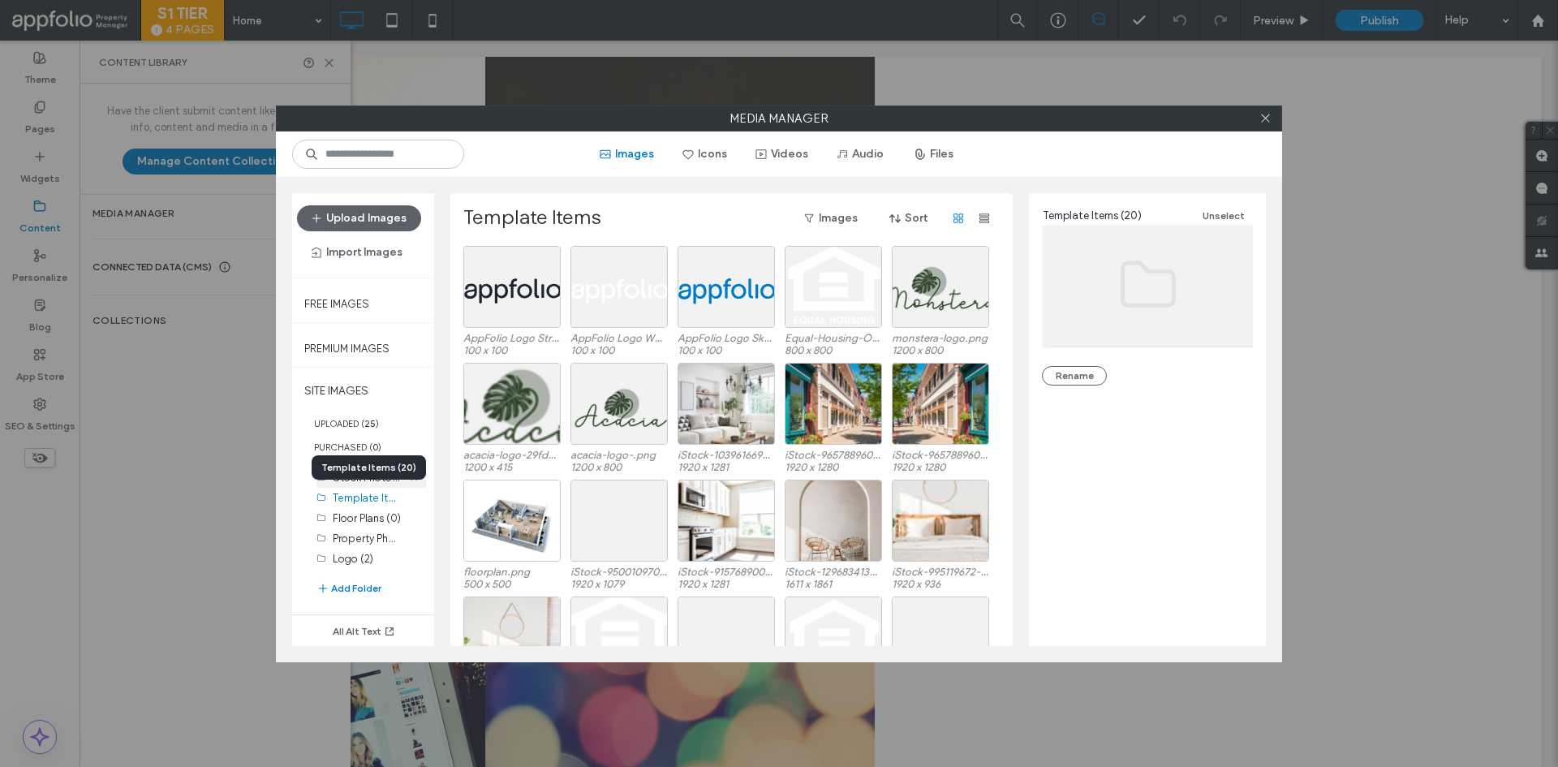
click at [365, 476] on div "Template Items (20)" at bounding box center [369, 467] width 114 height 24
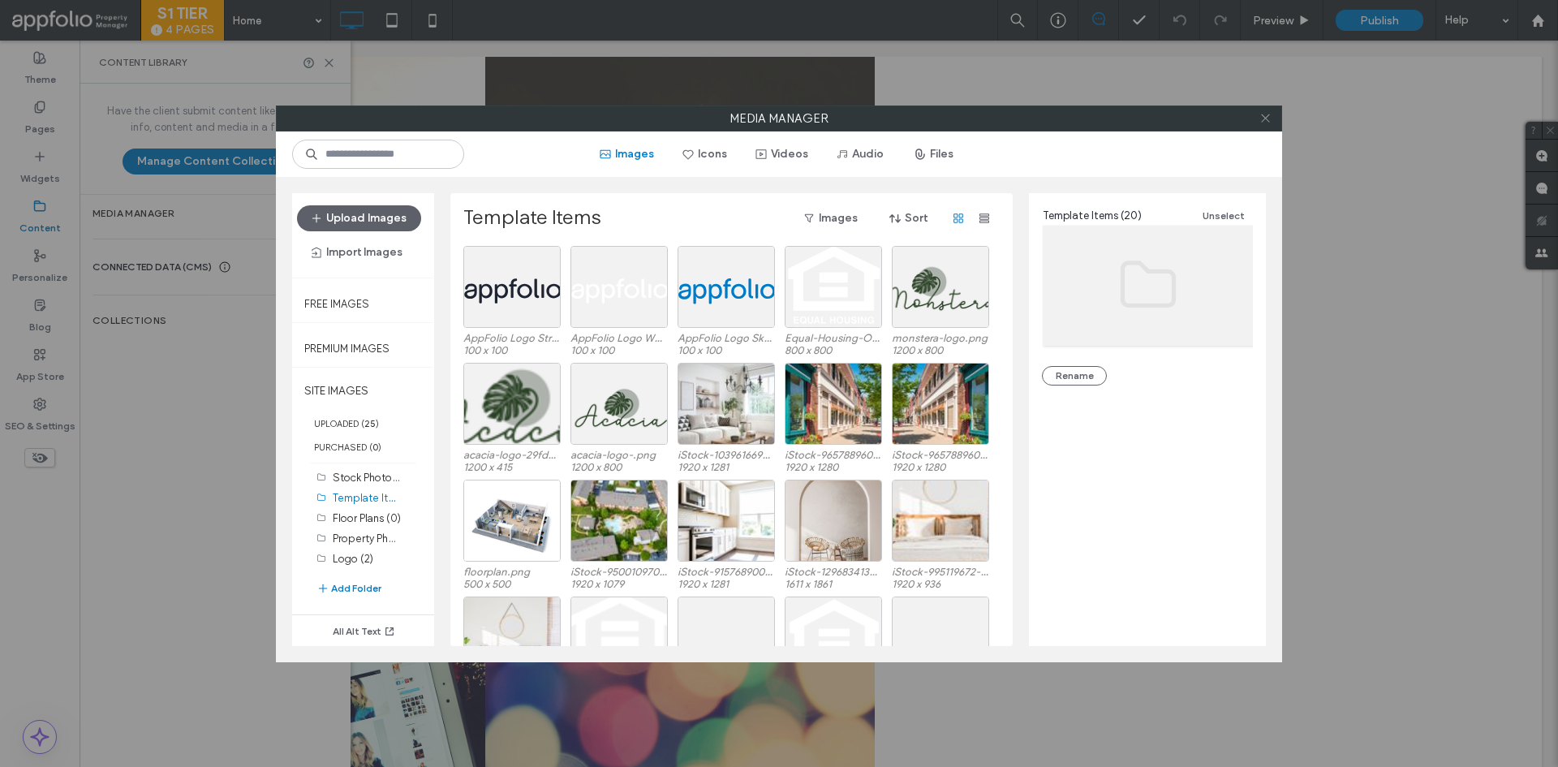
click at [1260, 116] on icon at bounding box center [1266, 118] width 12 height 12
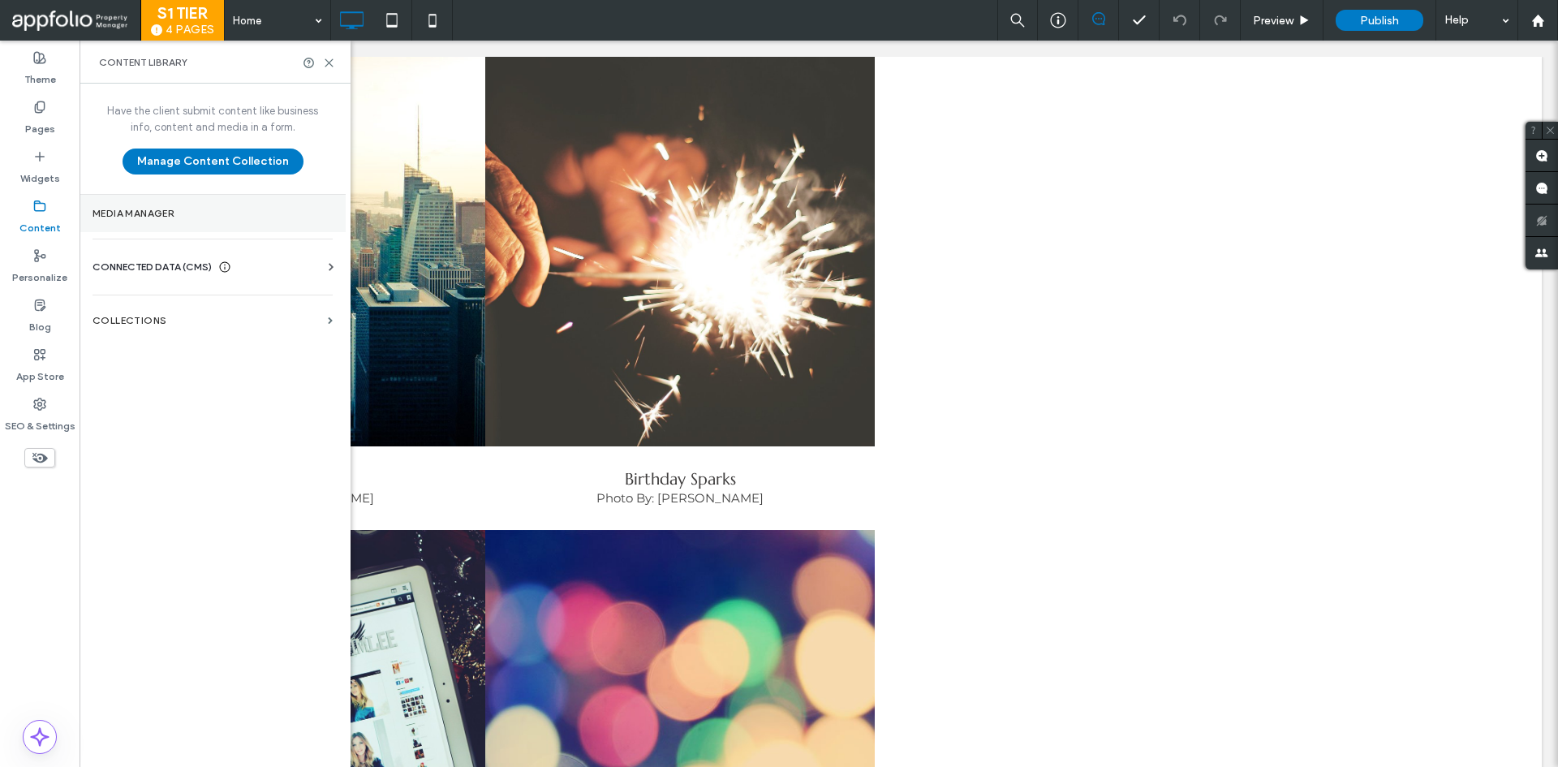
click at [180, 219] on section "Media Manager" at bounding box center [213, 213] width 266 height 37
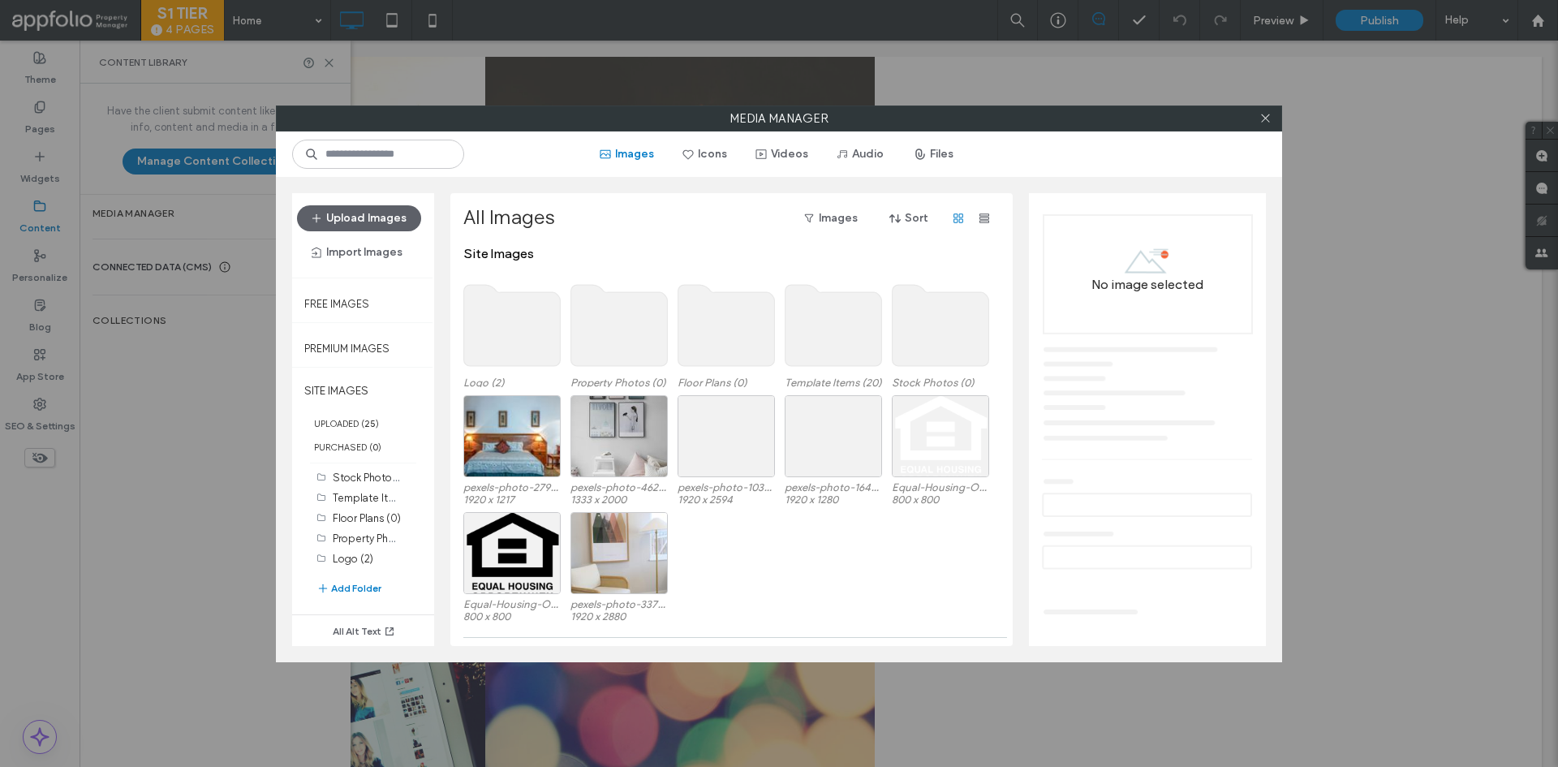
click at [1252, 120] on label "Media Manager" at bounding box center [779, 118] width 1005 height 24
click at [1258, 120] on div at bounding box center [1265, 118] width 24 height 24
click at [1263, 122] on icon at bounding box center [1266, 117] width 12 height 12
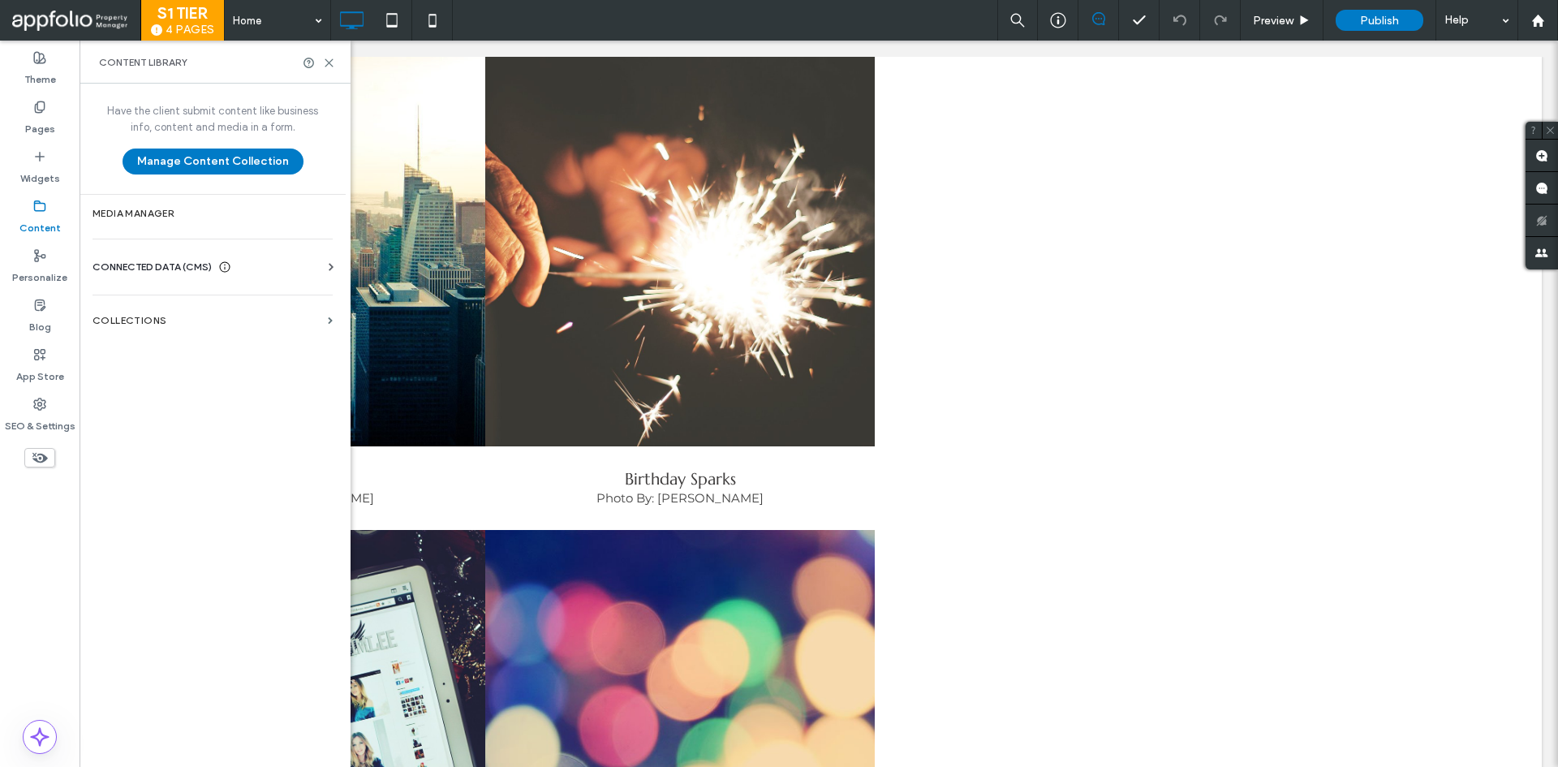
click at [114, 272] on span "CONNECTED DATA (CMS)" at bounding box center [152, 267] width 119 height 16
click at [145, 306] on label "Business Info" at bounding box center [216, 306] width 221 height 11
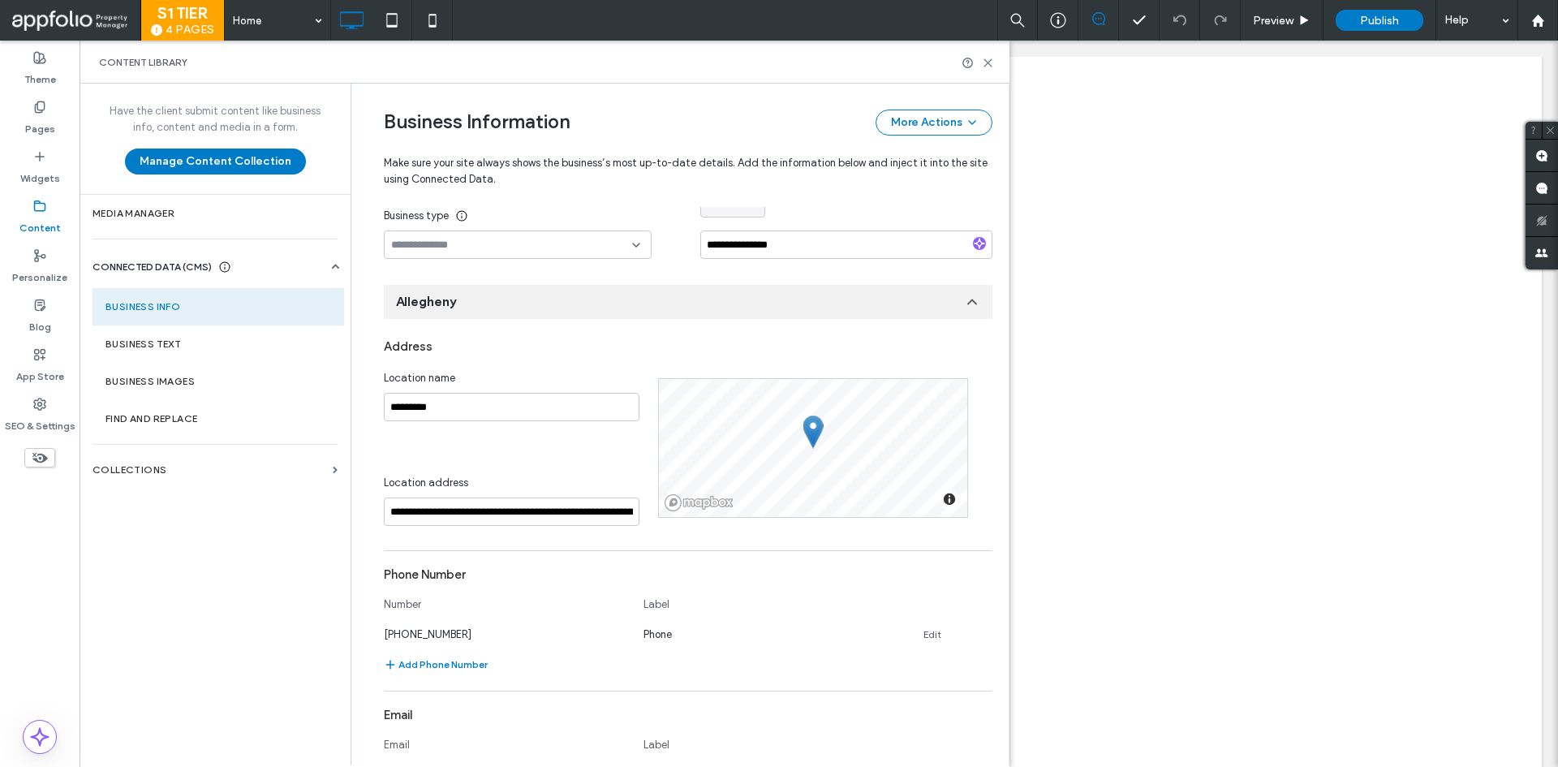
scroll to position [174, 0]
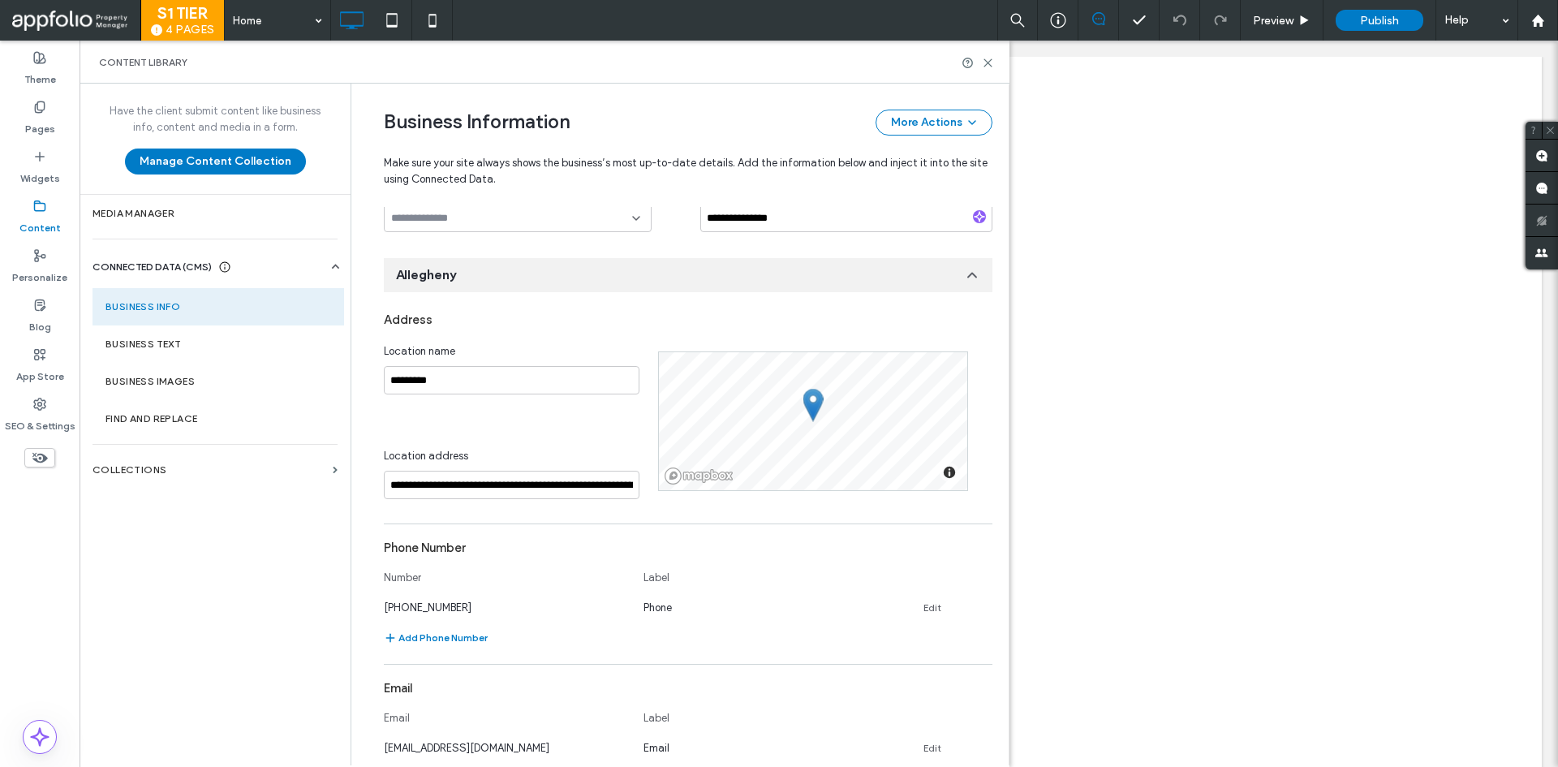
click at [62, 232] on div "Content" at bounding box center [40, 217] width 80 height 50
click at [50, 226] on label "Content" at bounding box center [39, 224] width 41 height 23
click at [140, 220] on section "Media Manager" at bounding box center [215, 213] width 271 height 37
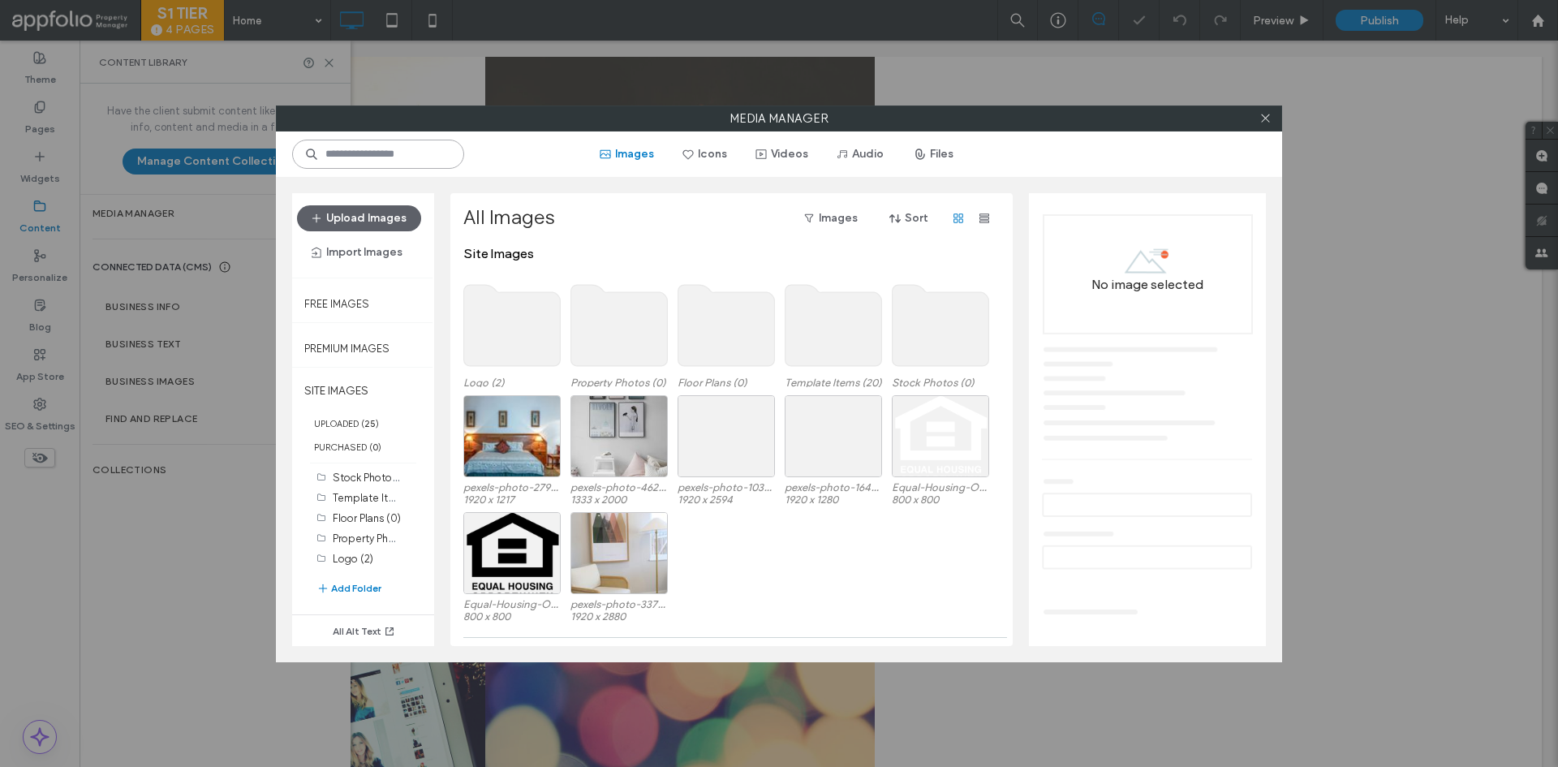
click at [373, 160] on input at bounding box center [378, 154] width 172 height 29
paste input "*******"
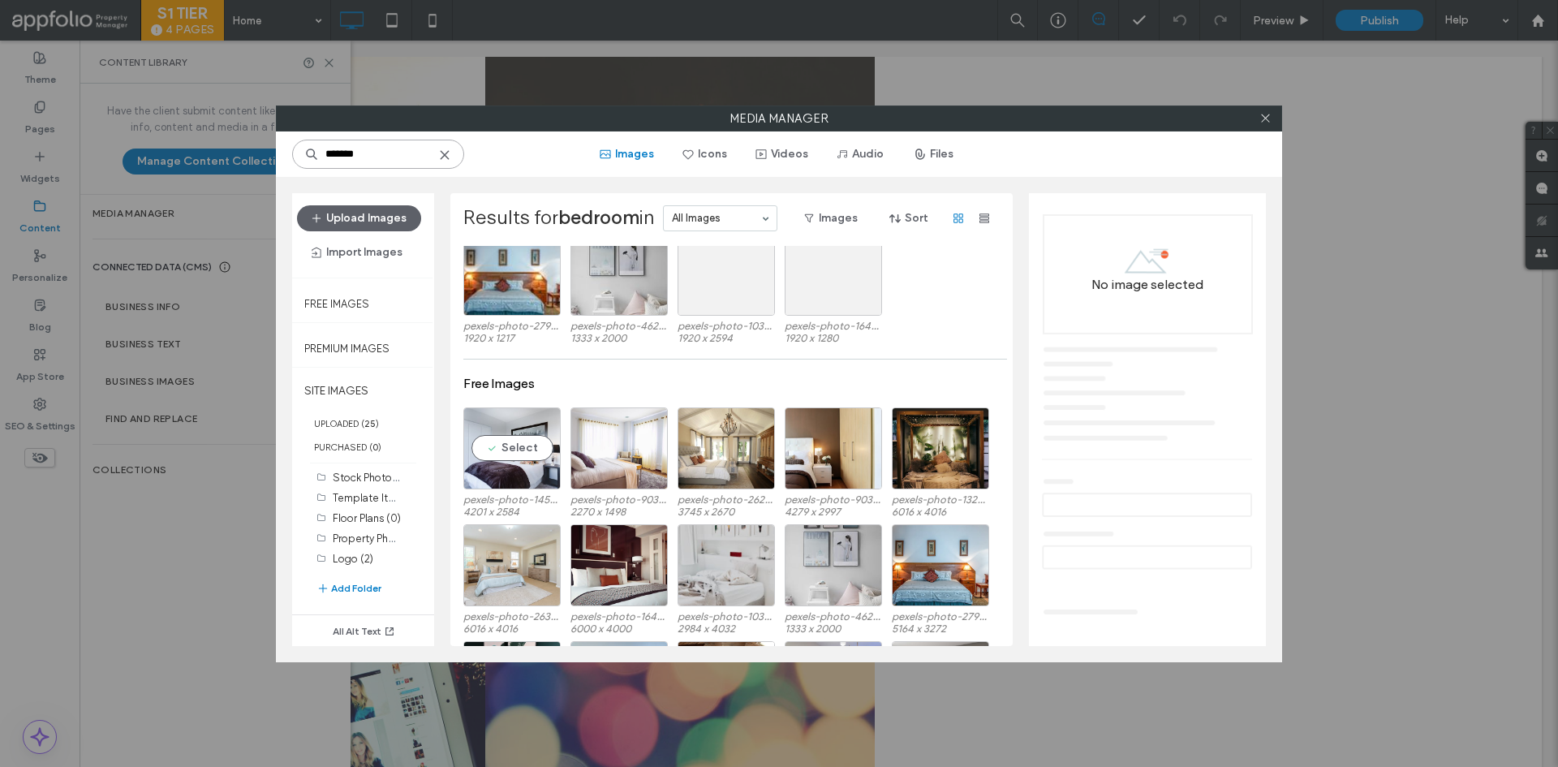
scroll to position [81, 0]
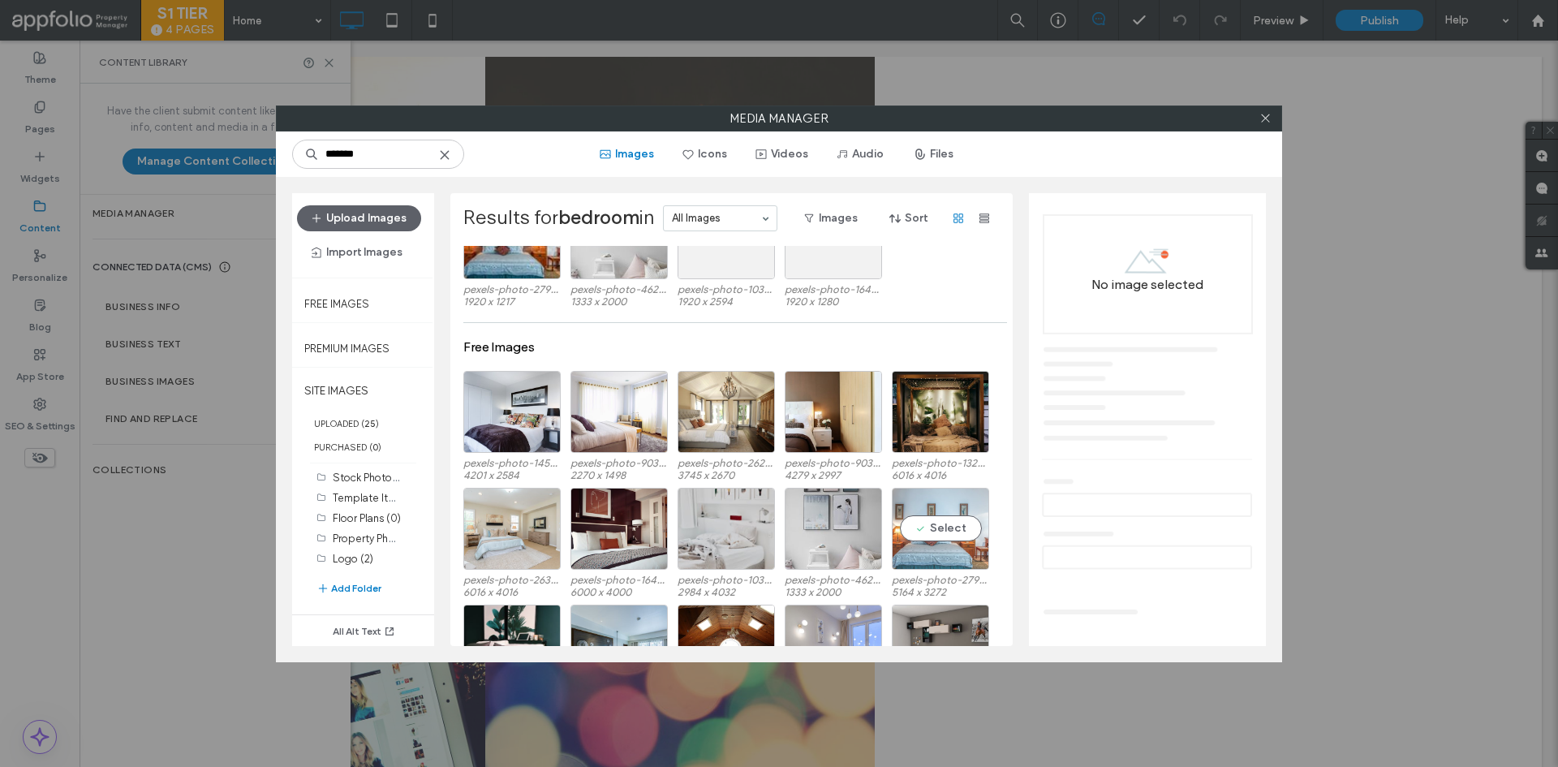
click at [944, 528] on div "Select" at bounding box center [940, 529] width 97 height 82
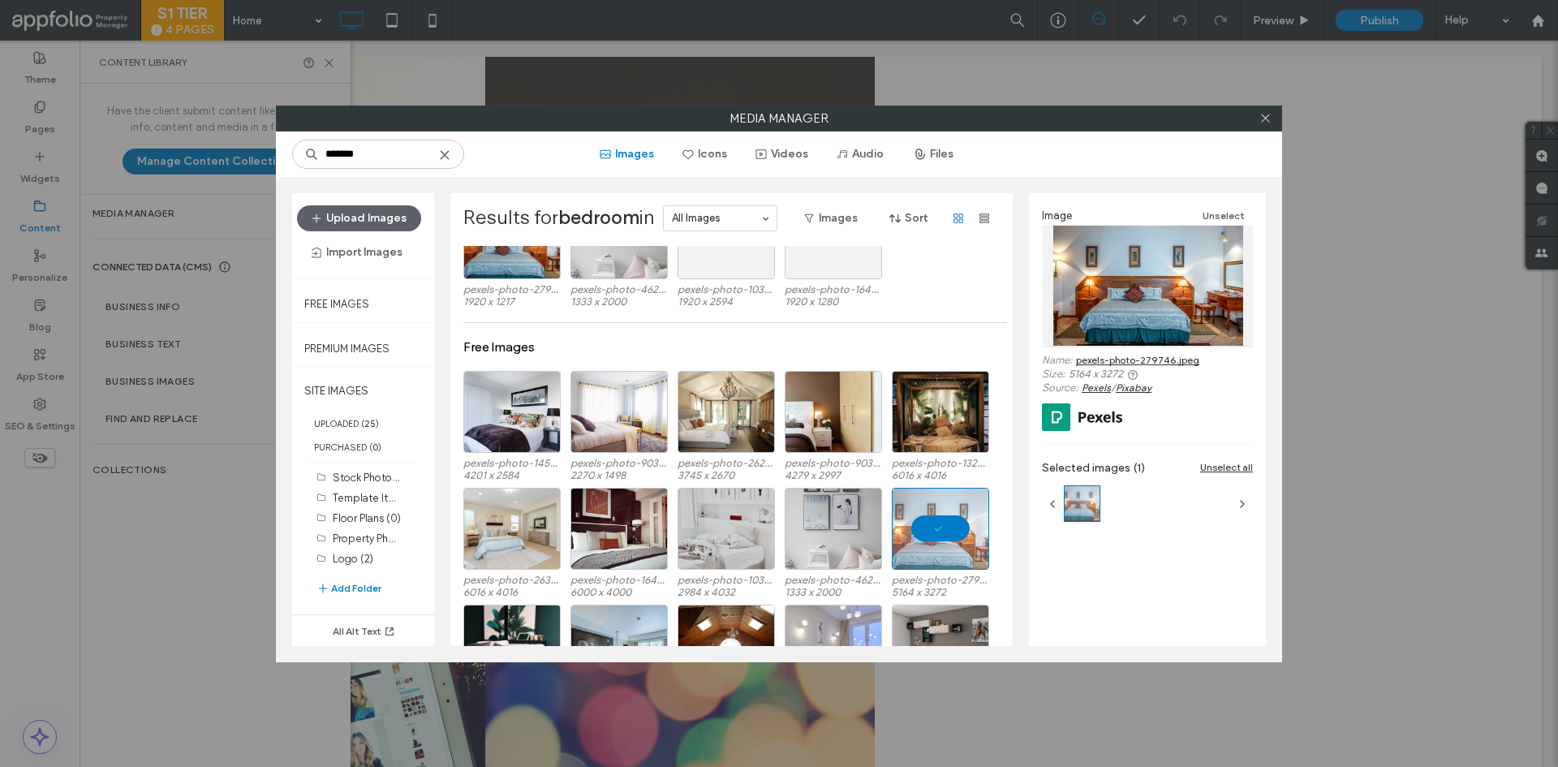
click at [913, 539] on div at bounding box center [940, 529] width 97 height 82
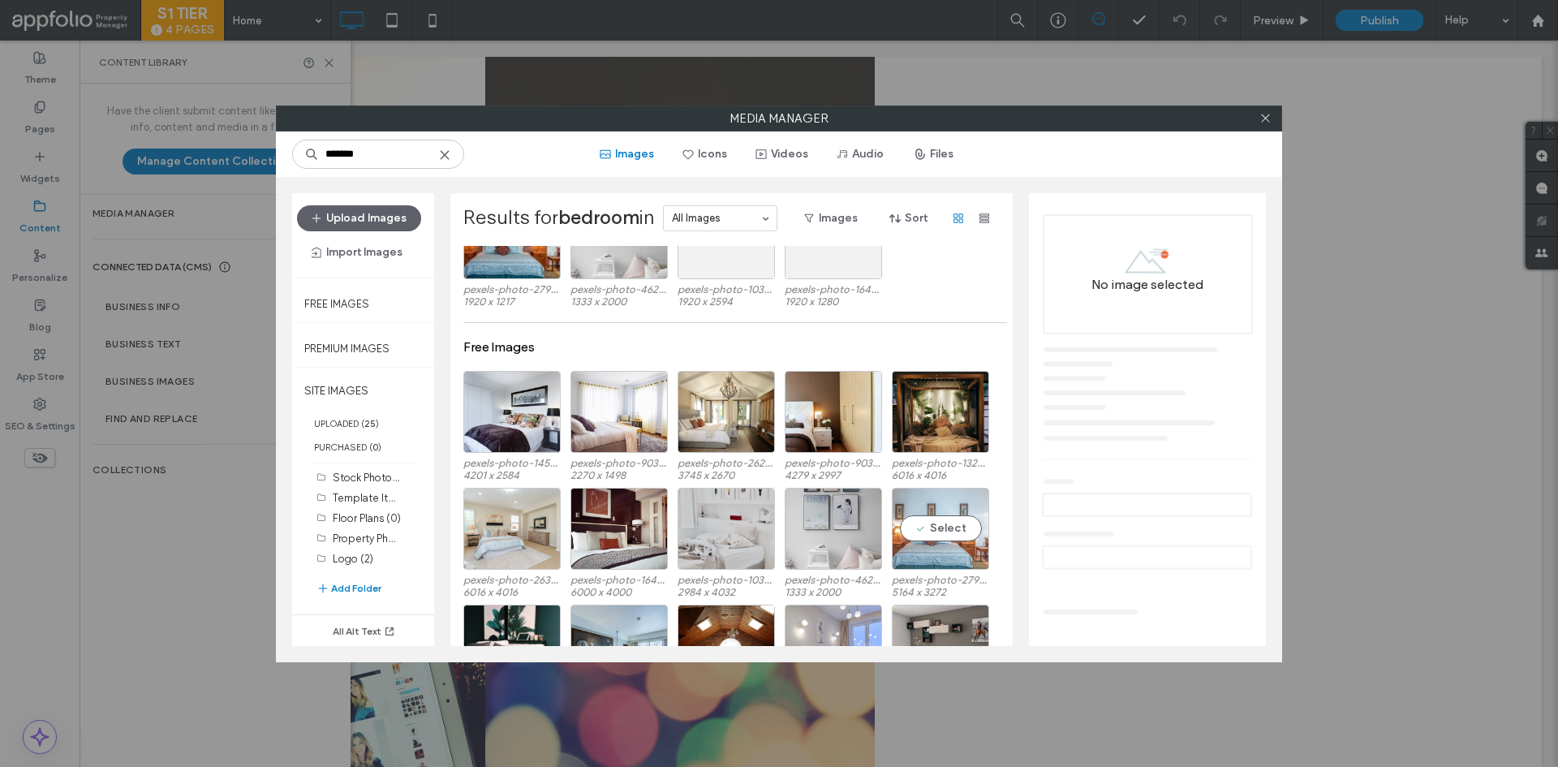
click at [923, 535] on div "Select" at bounding box center [940, 529] width 97 height 82
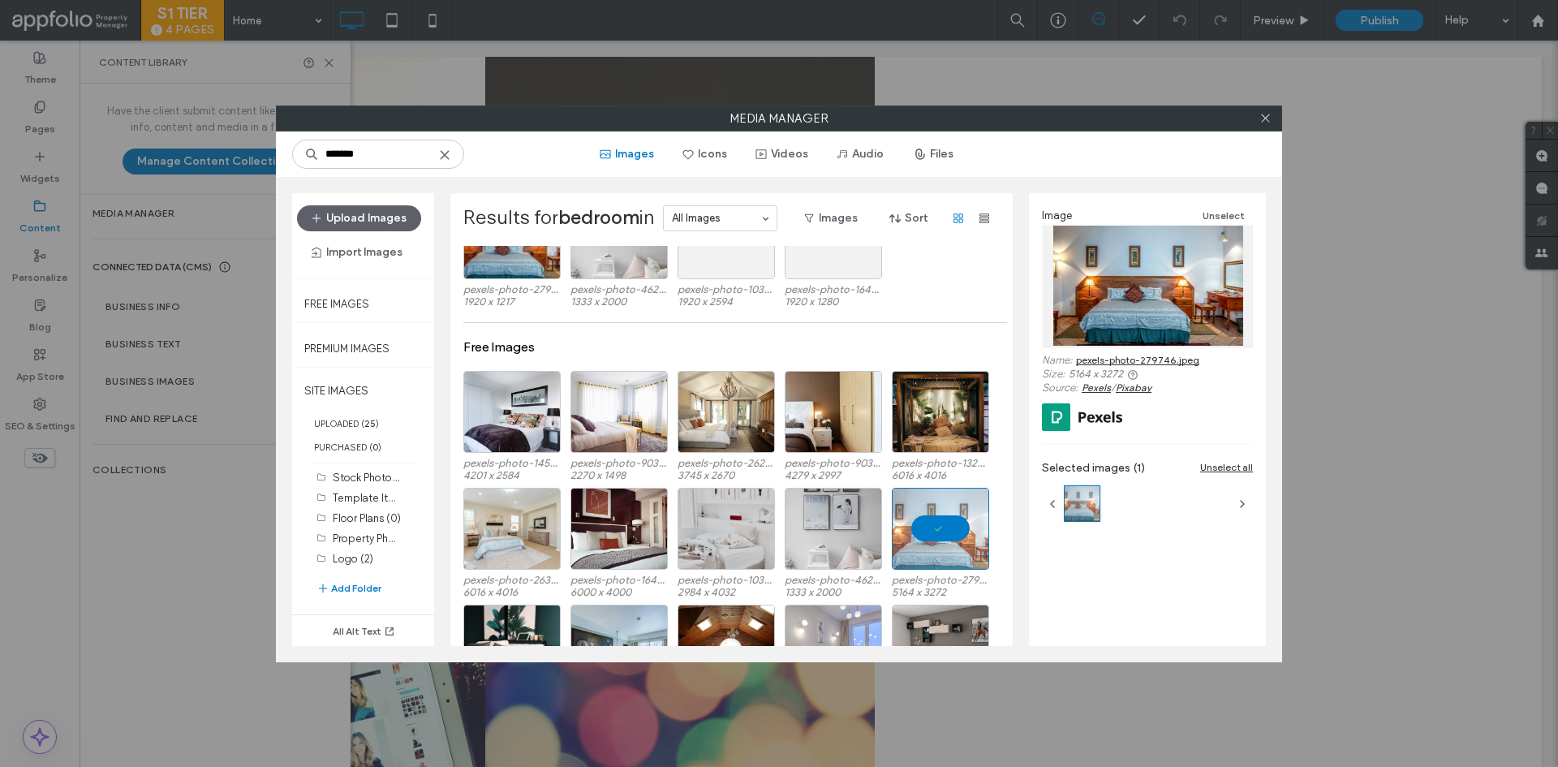
click at [923, 535] on div at bounding box center [940, 529] width 97 height 82
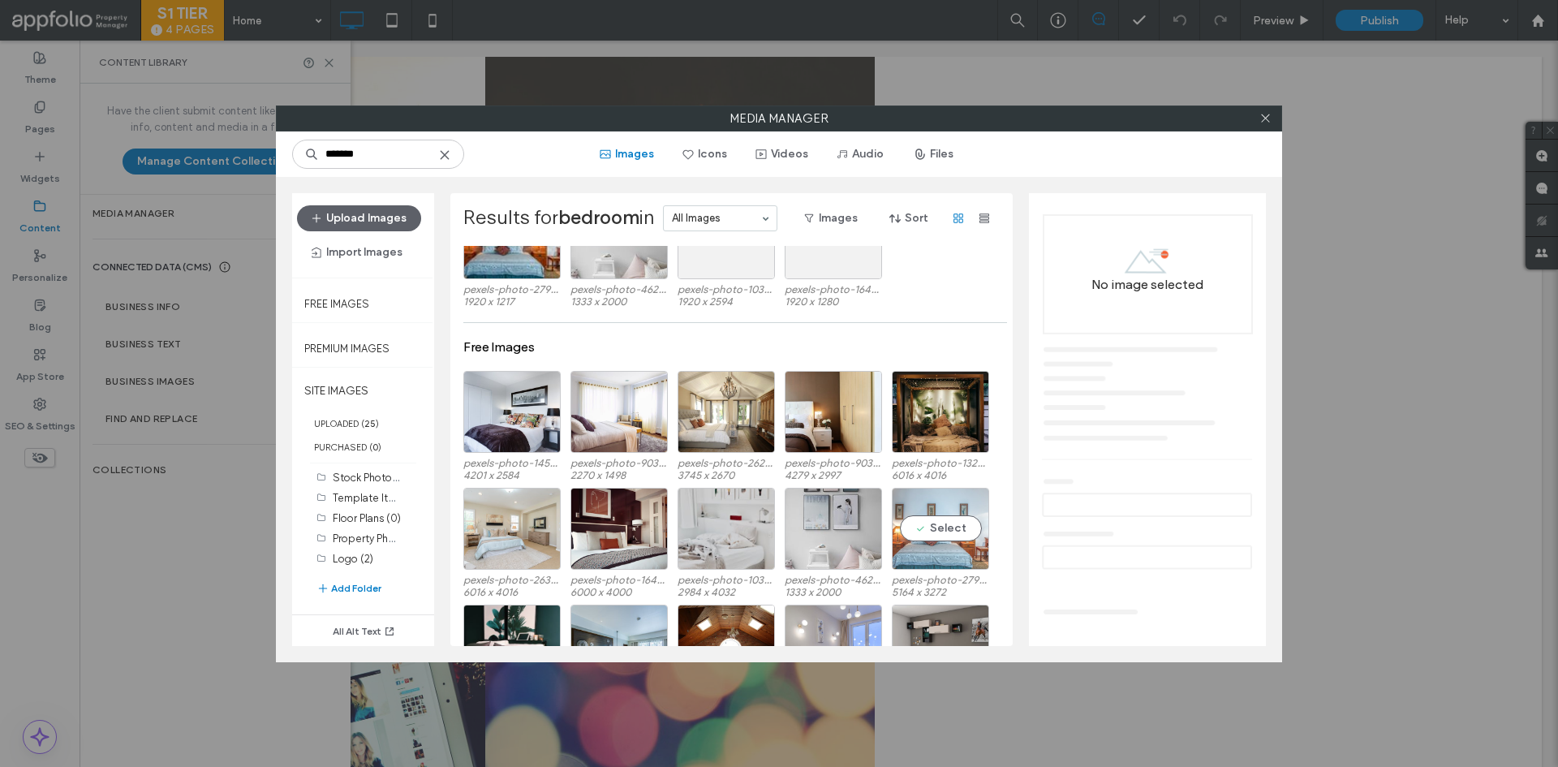
click at [923, 535] on div "Select" at bounding box center [940, 529] width 97 height 82
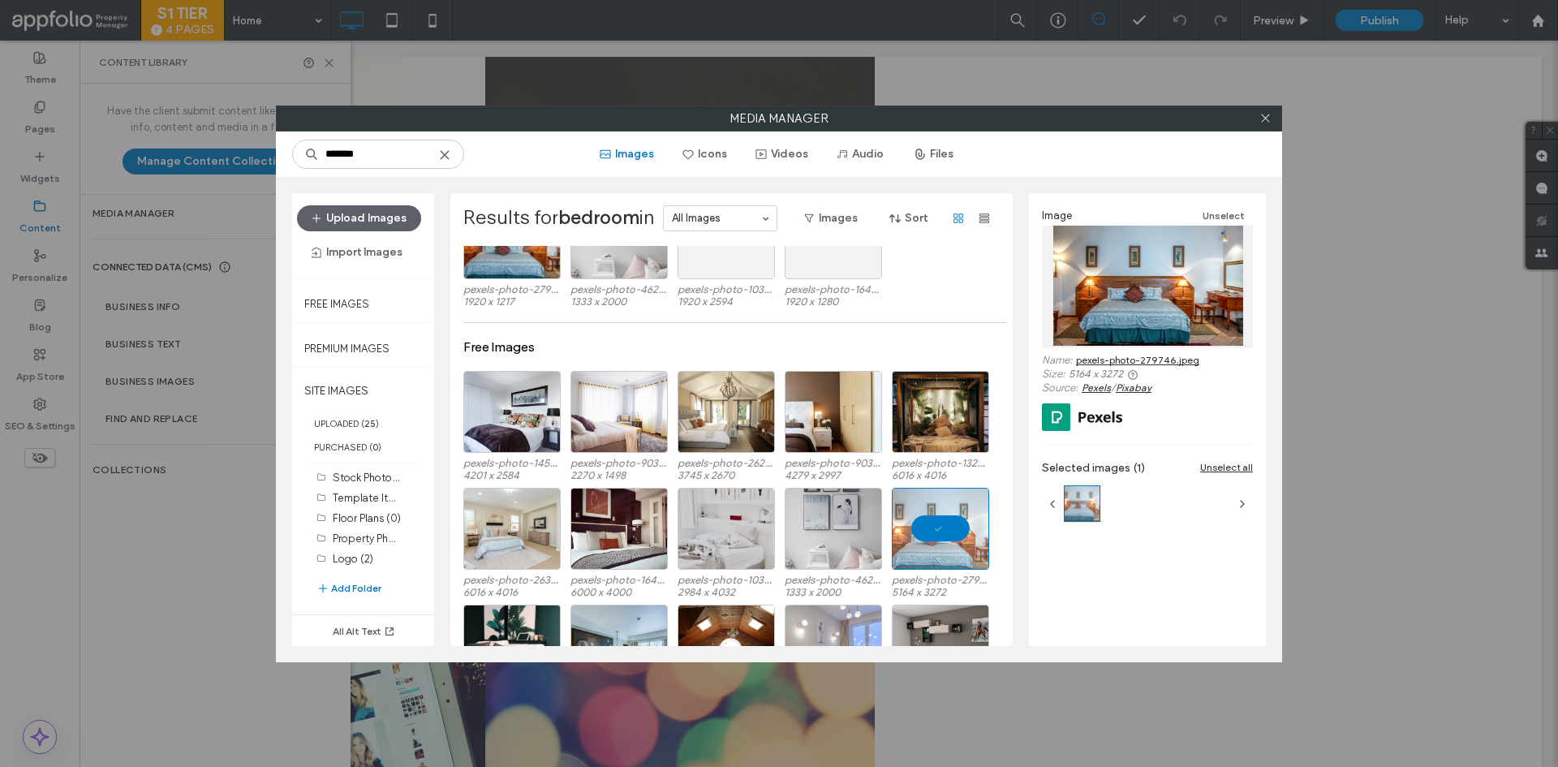
click at [923, 535] on div at bounding box center [940, 529] width 97 height 82
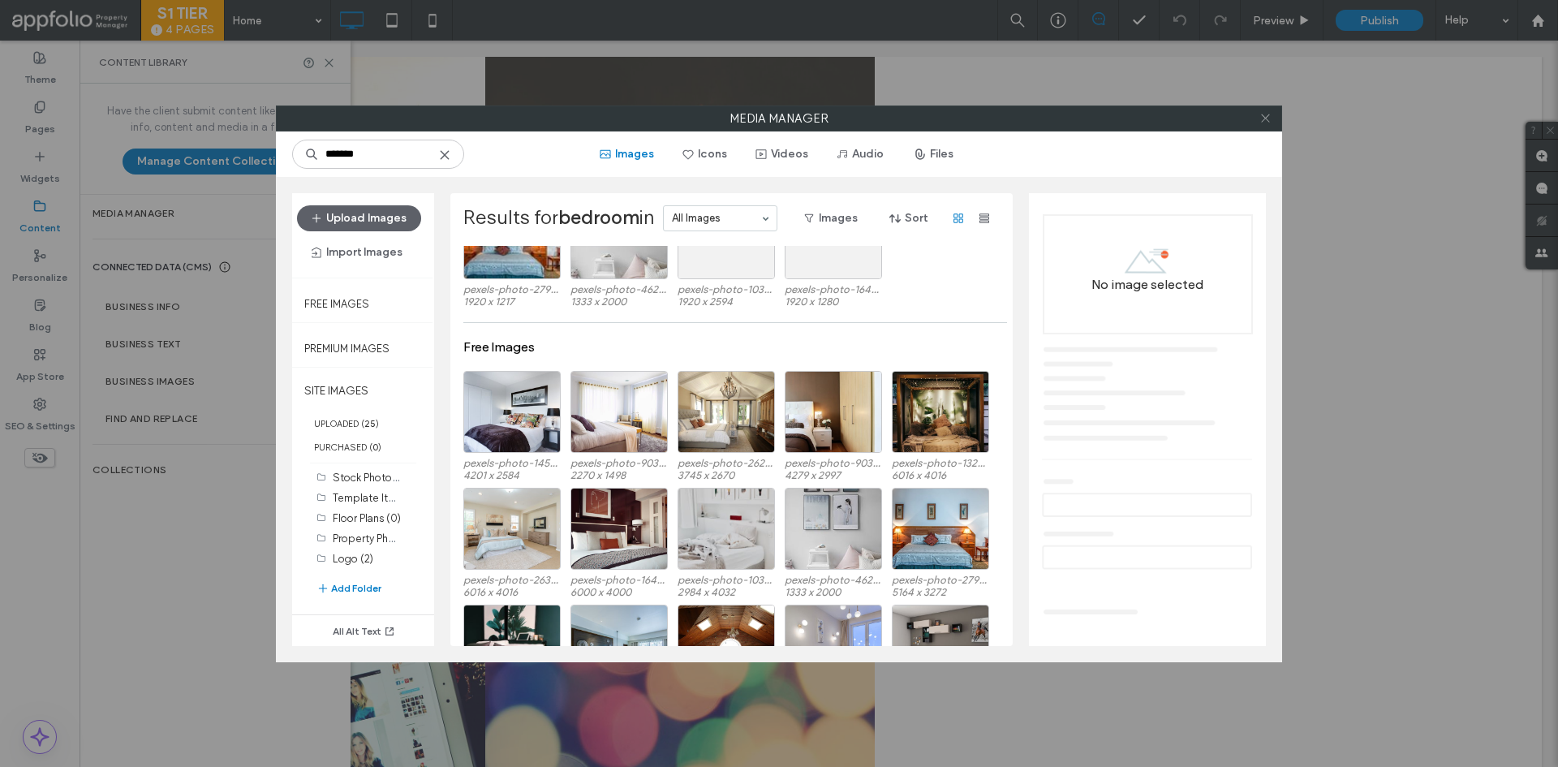
click at [1262, 110] on span at bounding box center [1266, 118] width 12 height 24
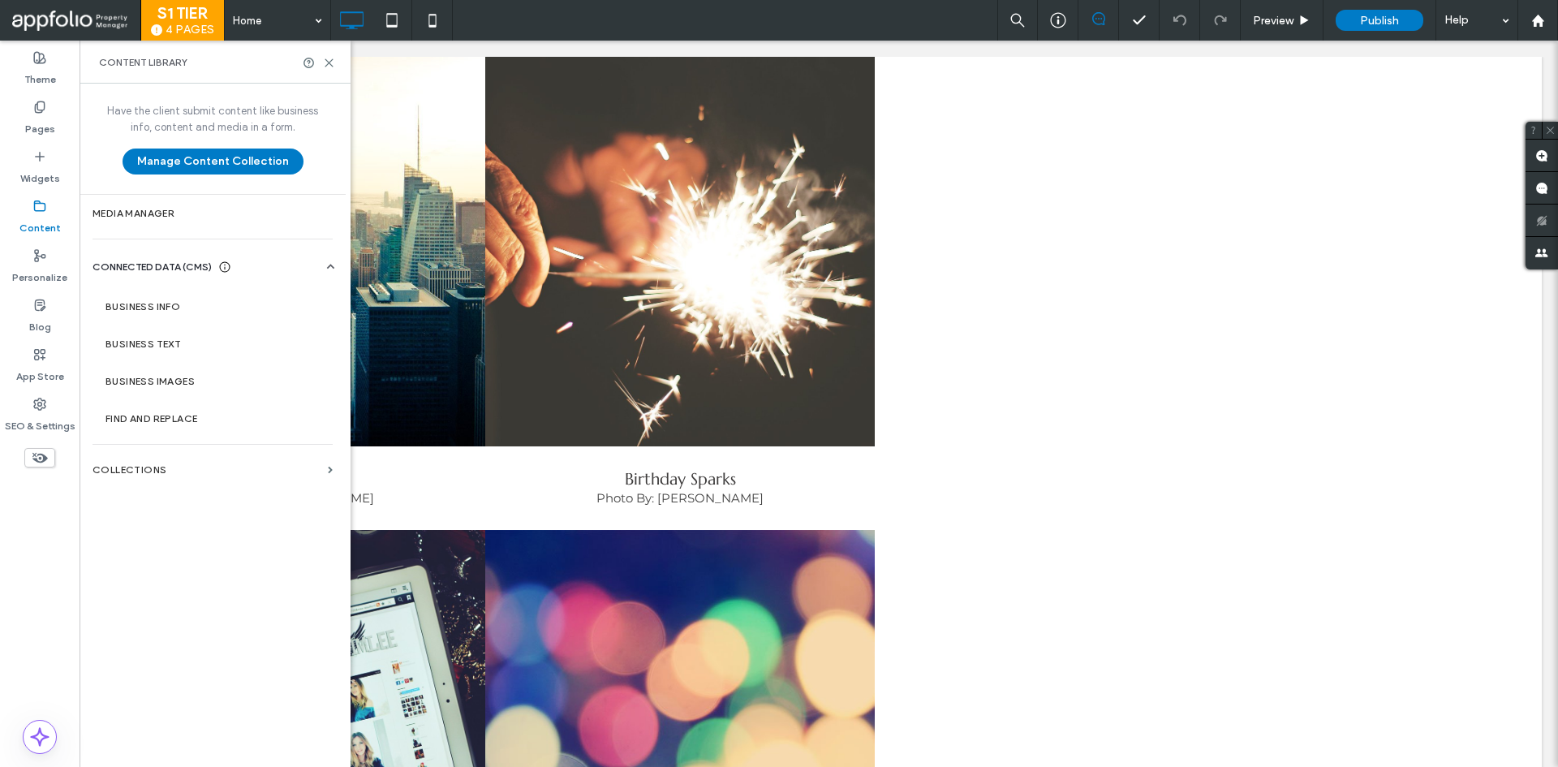
click at [164, 278] on div "Business Info Business Text Business Images Find and Replace" at bounding box center [216, 356] width 247 height 162
click at [162, 222] on section "Media Manager" at bounding box center [213, 213] width 266 height 37
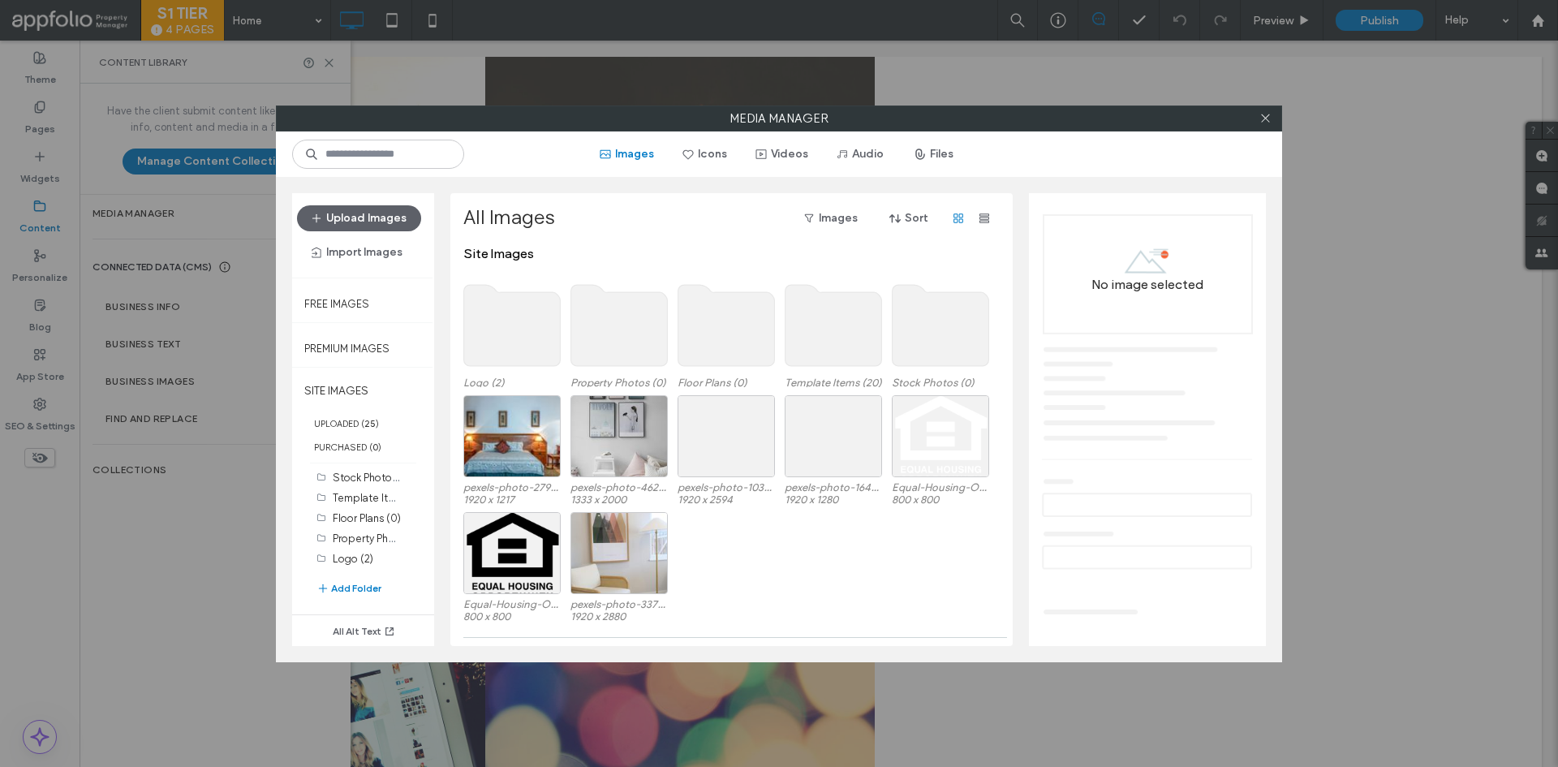
click at [506, 335] on use at bounding box center [512, 325] width 97 height 81
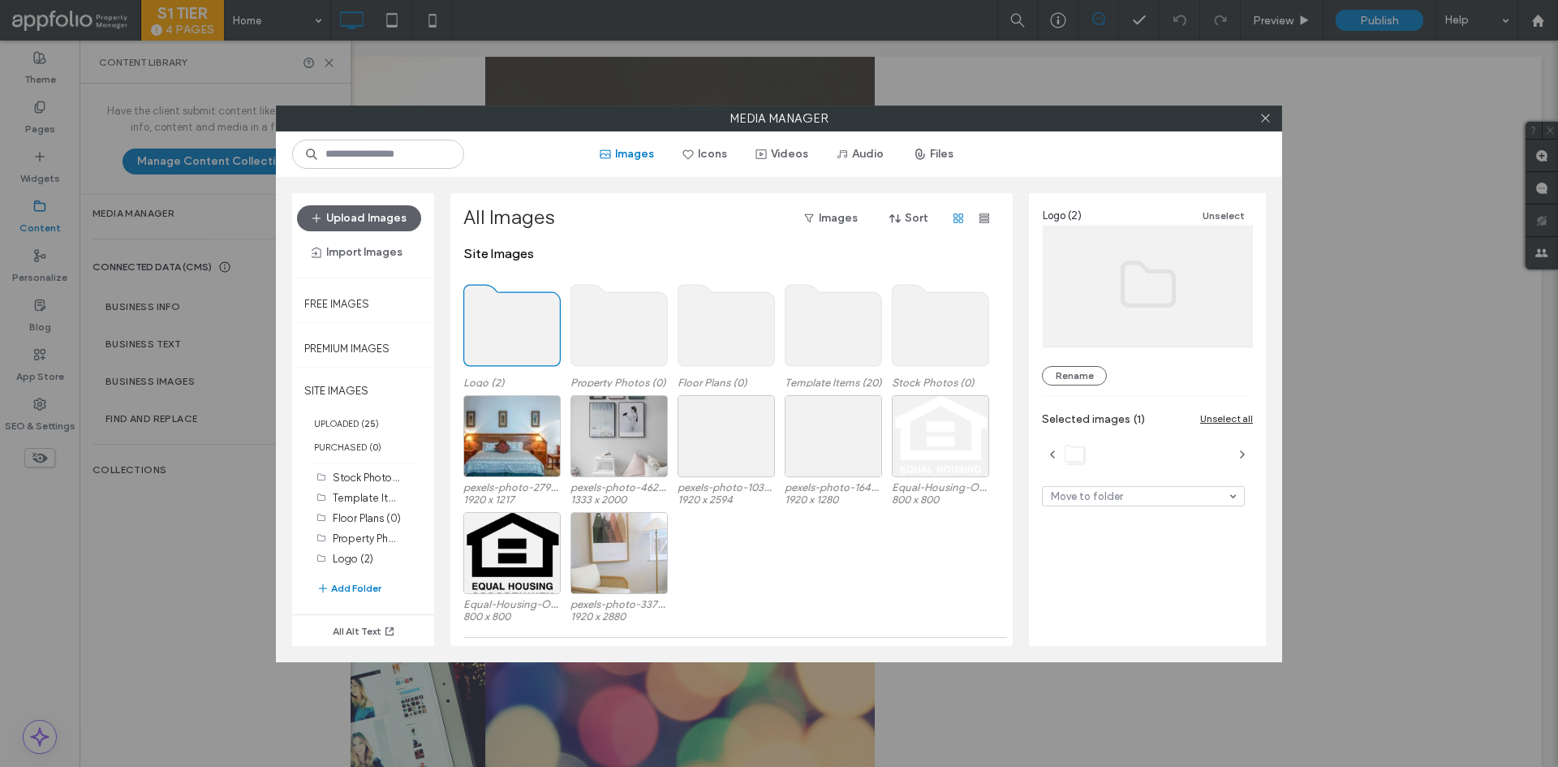
click at [506, 335] on use at bounding box center [512, 325] width 97 height 81
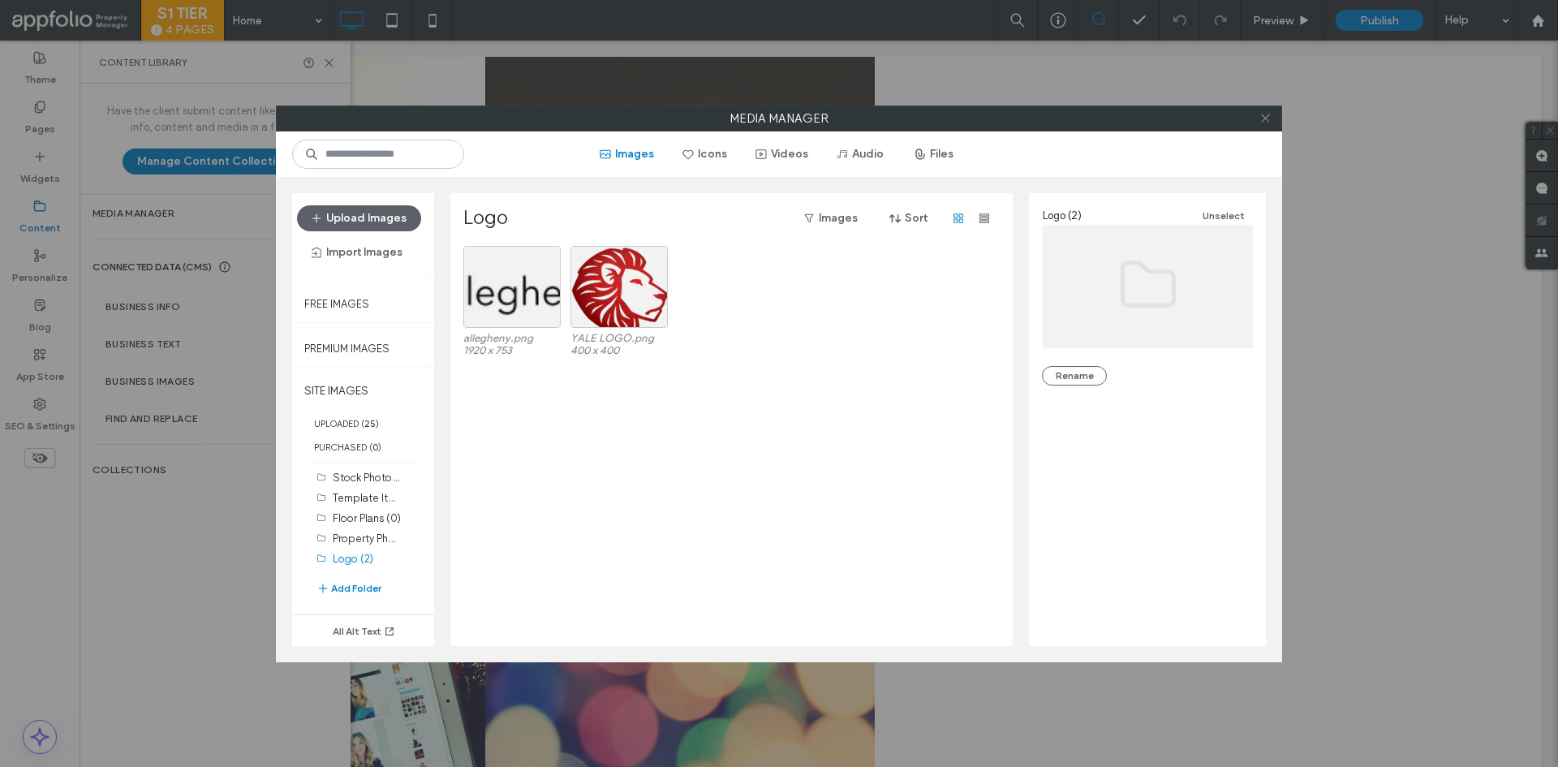
click at [1264, 114] on icon at bounding box center [1266, 118] width 12 height 12
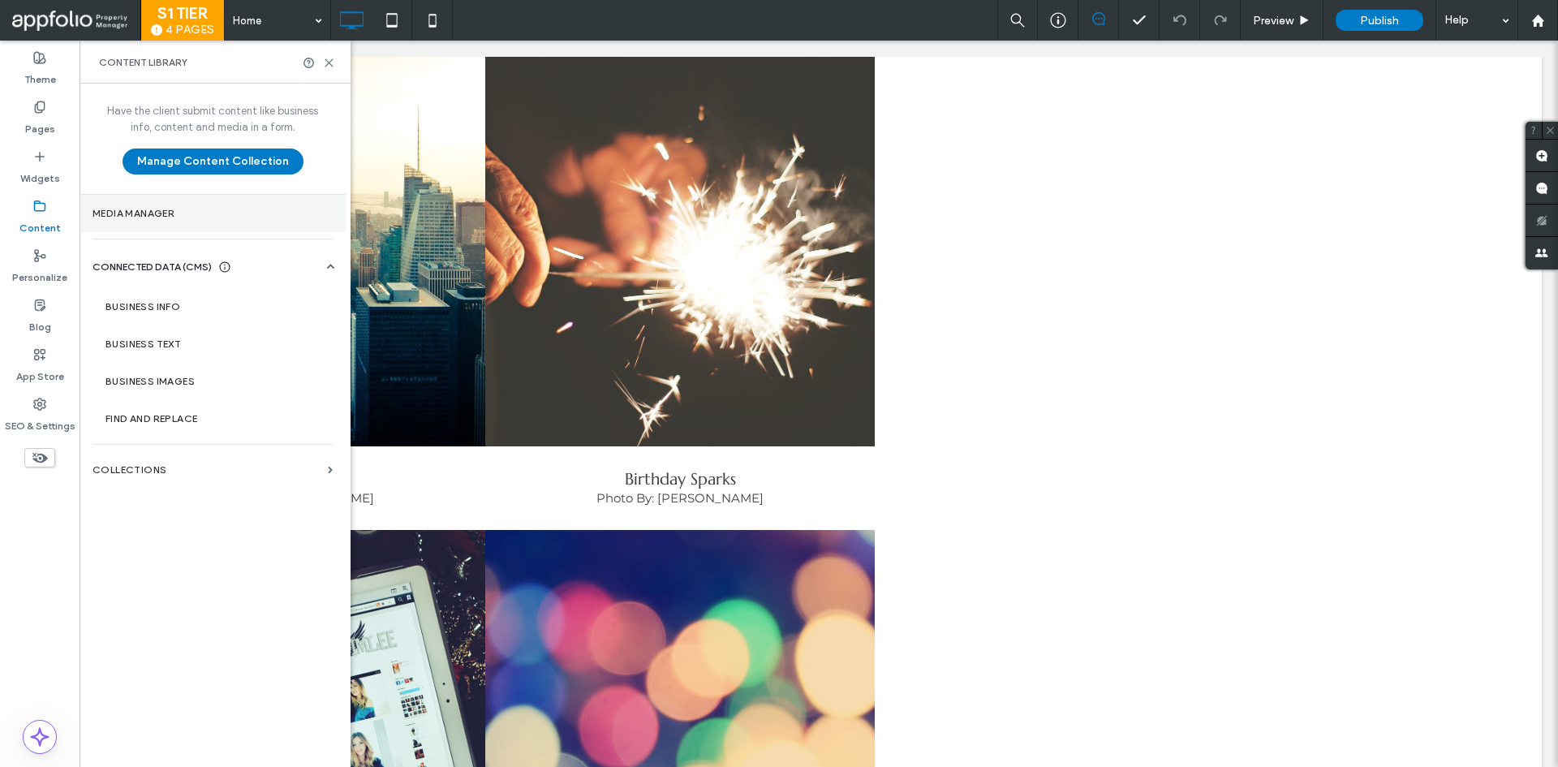
click at [179, 227] on section "Media Manager" at bounding box center [213, 213] width 266 height 37
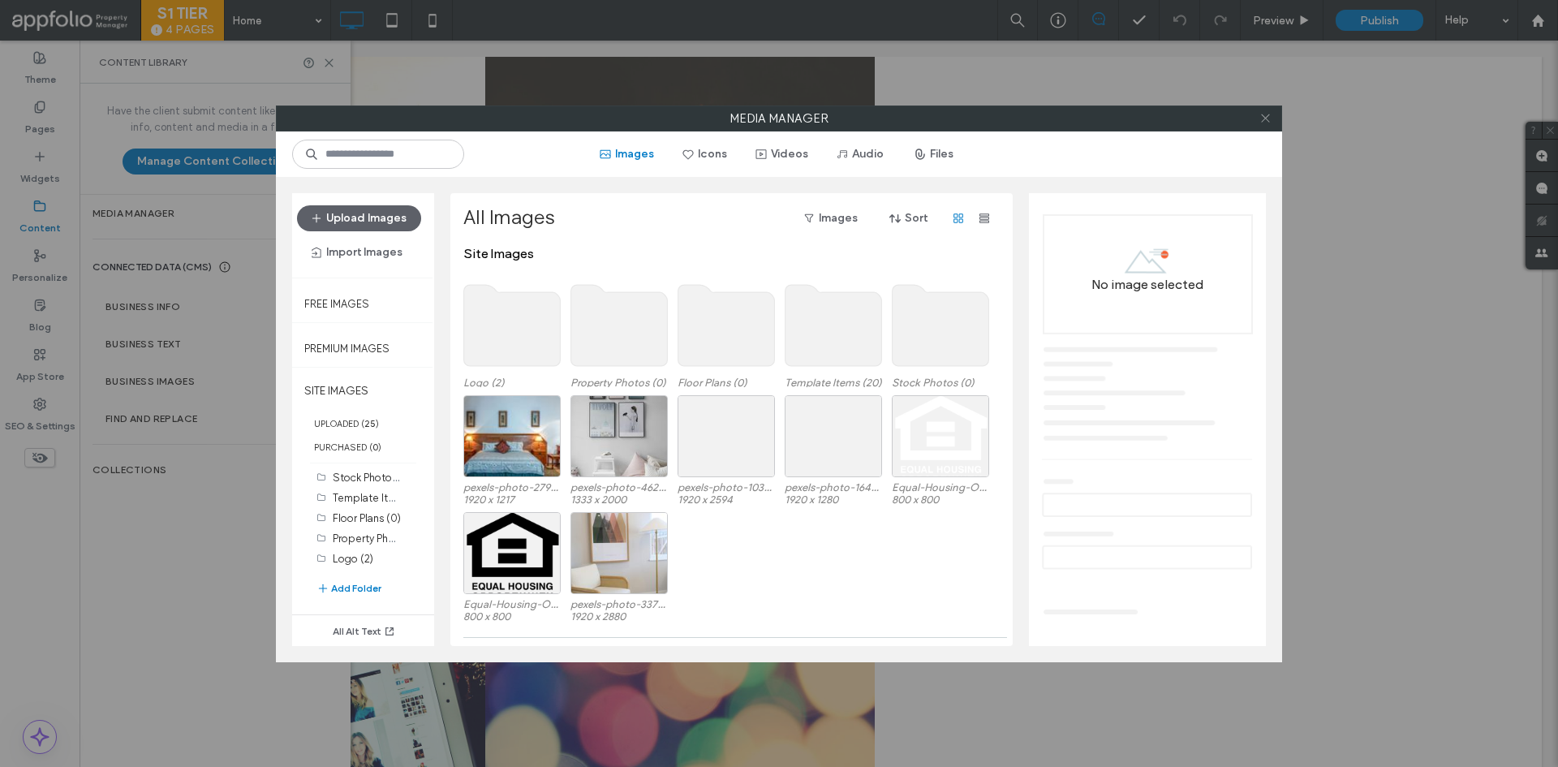
click at [1260, 121] on icon at bounding box center [1266, 118] width 12 height 12
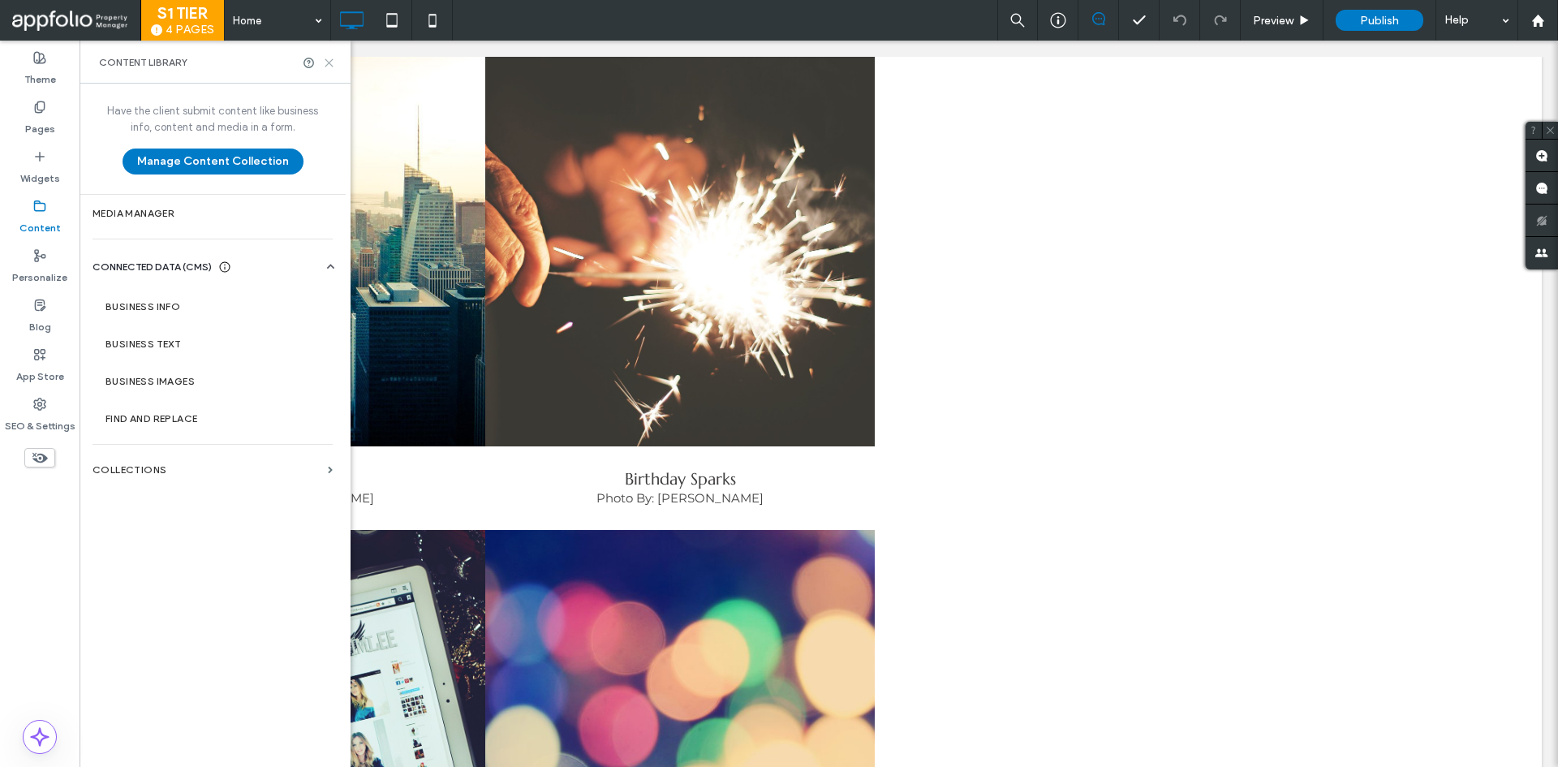
click at [327, 67] on icon at bounding box center [329, 63] width 12 height 12
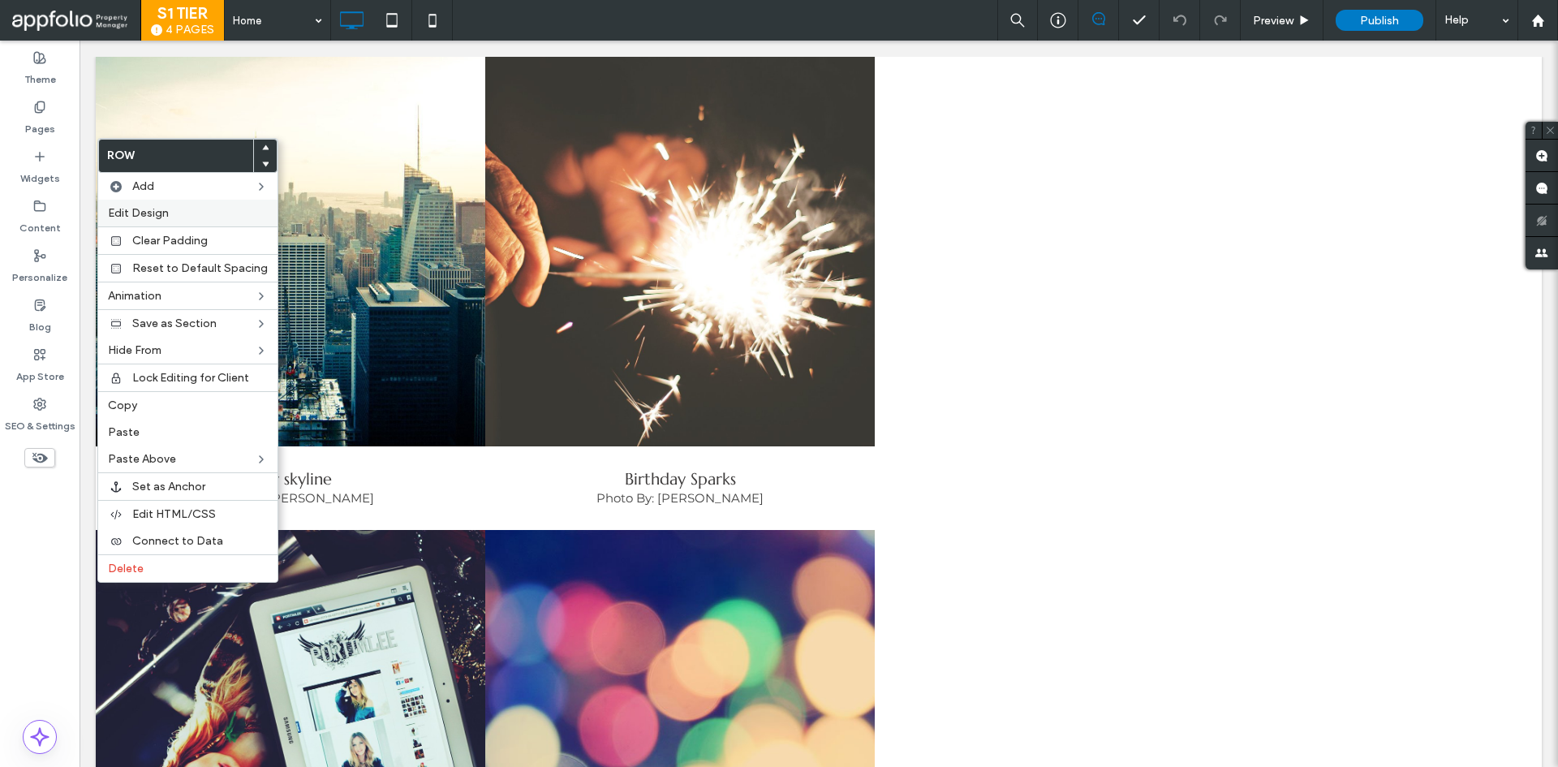
click at [146, 212] on span "Edit Design" at bounding box center [138, 213] width 61 height 14
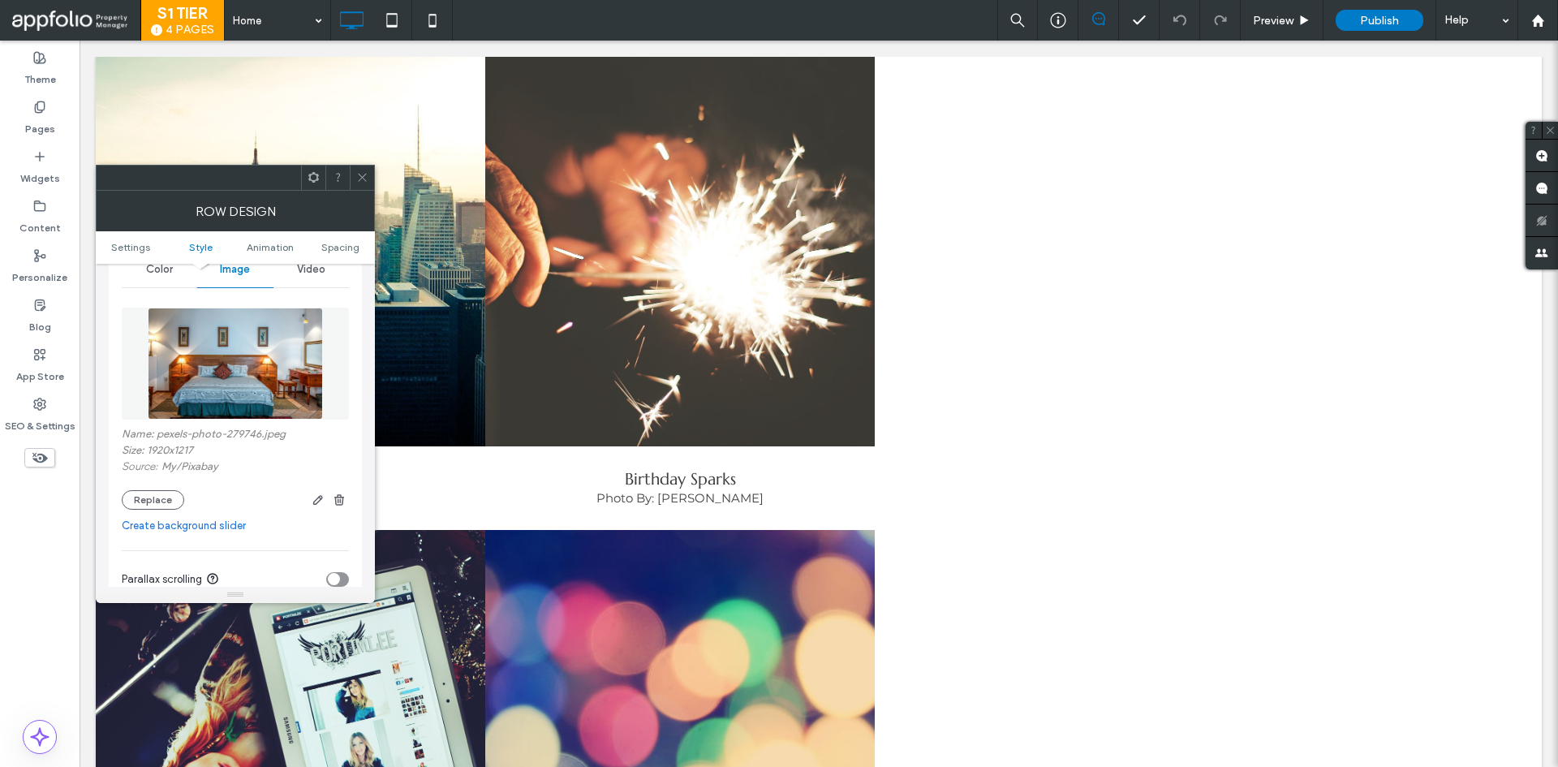
scroll to position [243, 0]
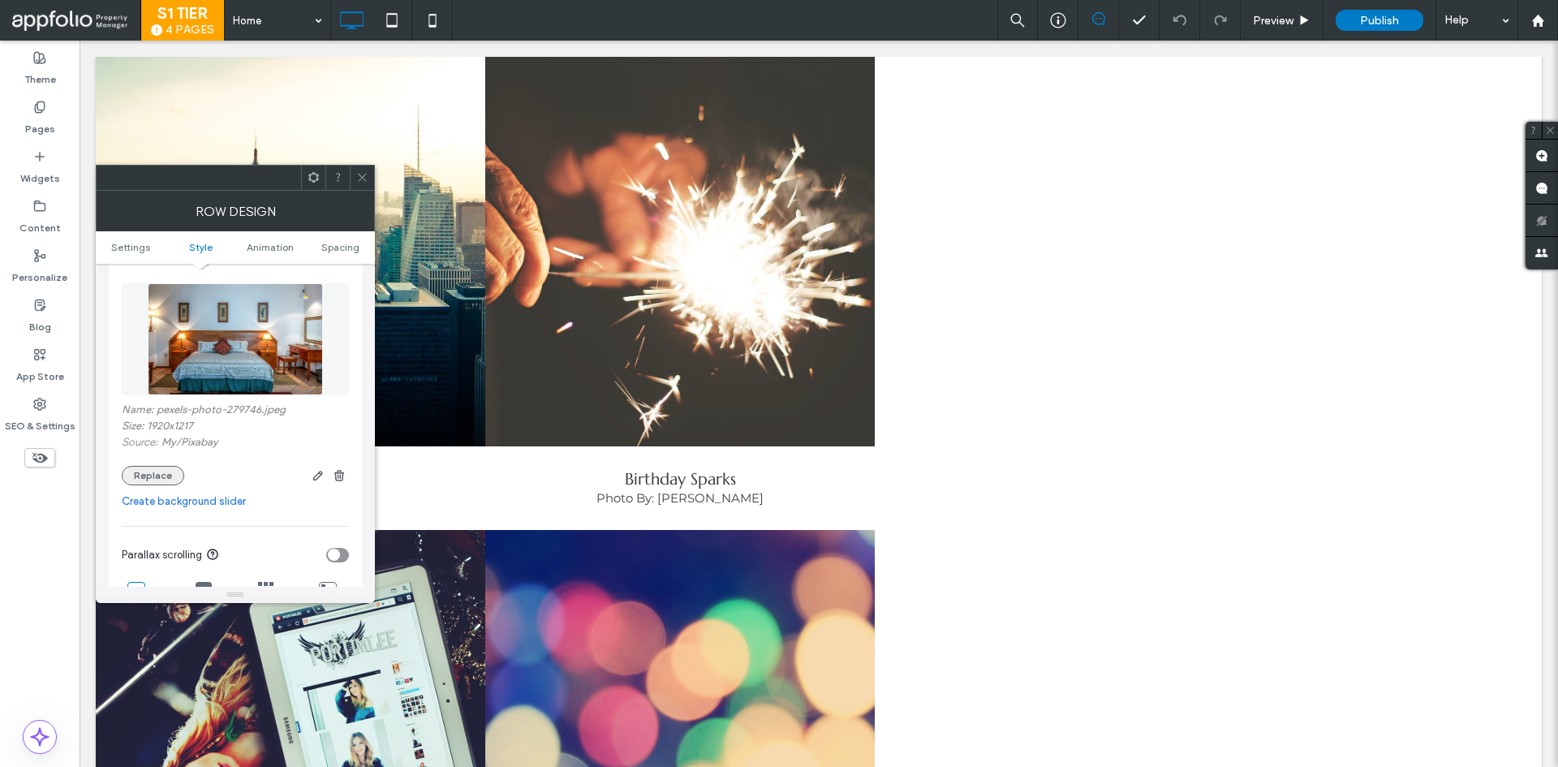
click at [162, 470] on button "Replace" at bounding box center [153, 475] width 62 height 19
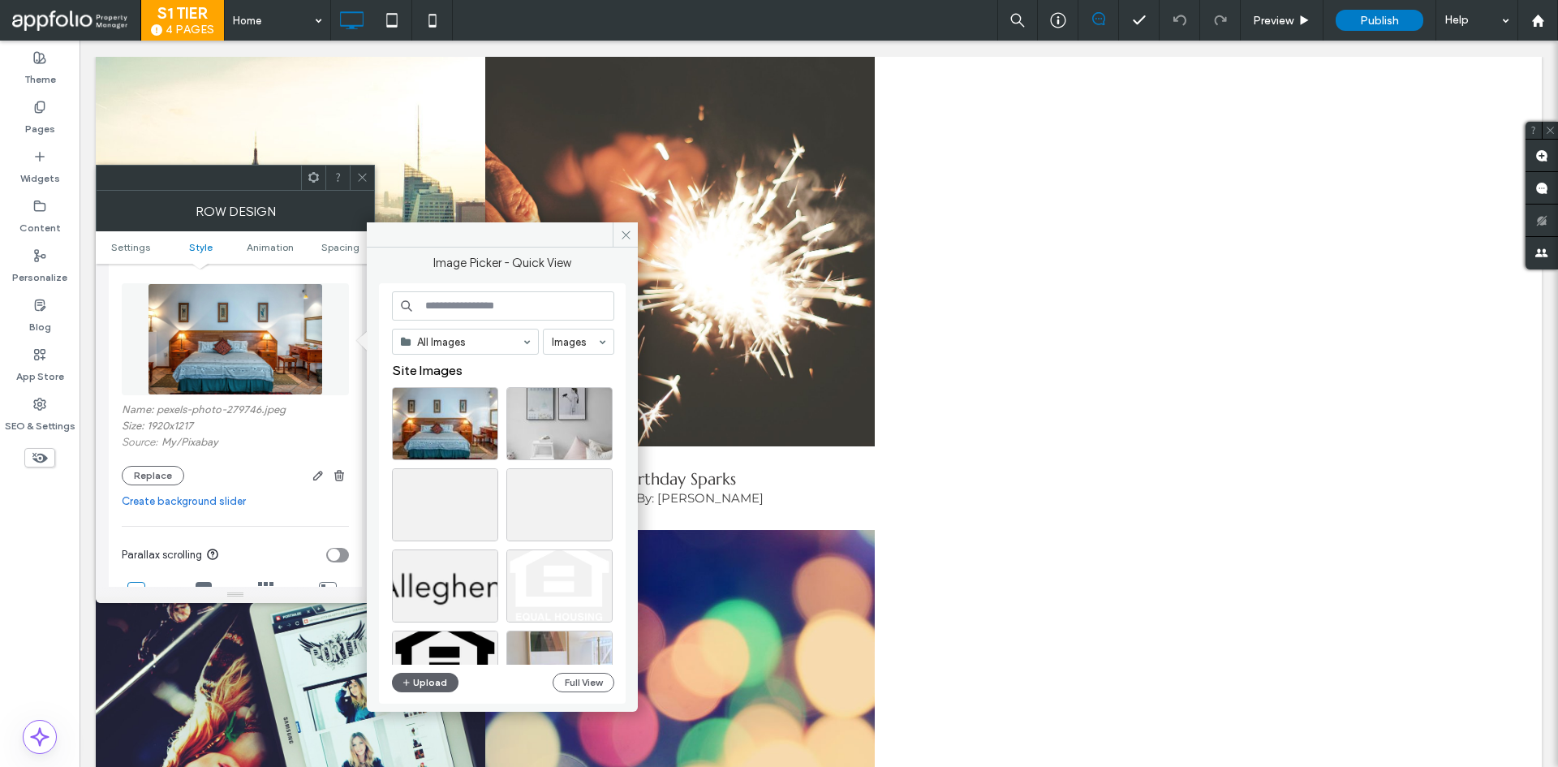
click at [476, 299] on input at bounding box center [503, 305] width 222 height 29
paste input "*******"
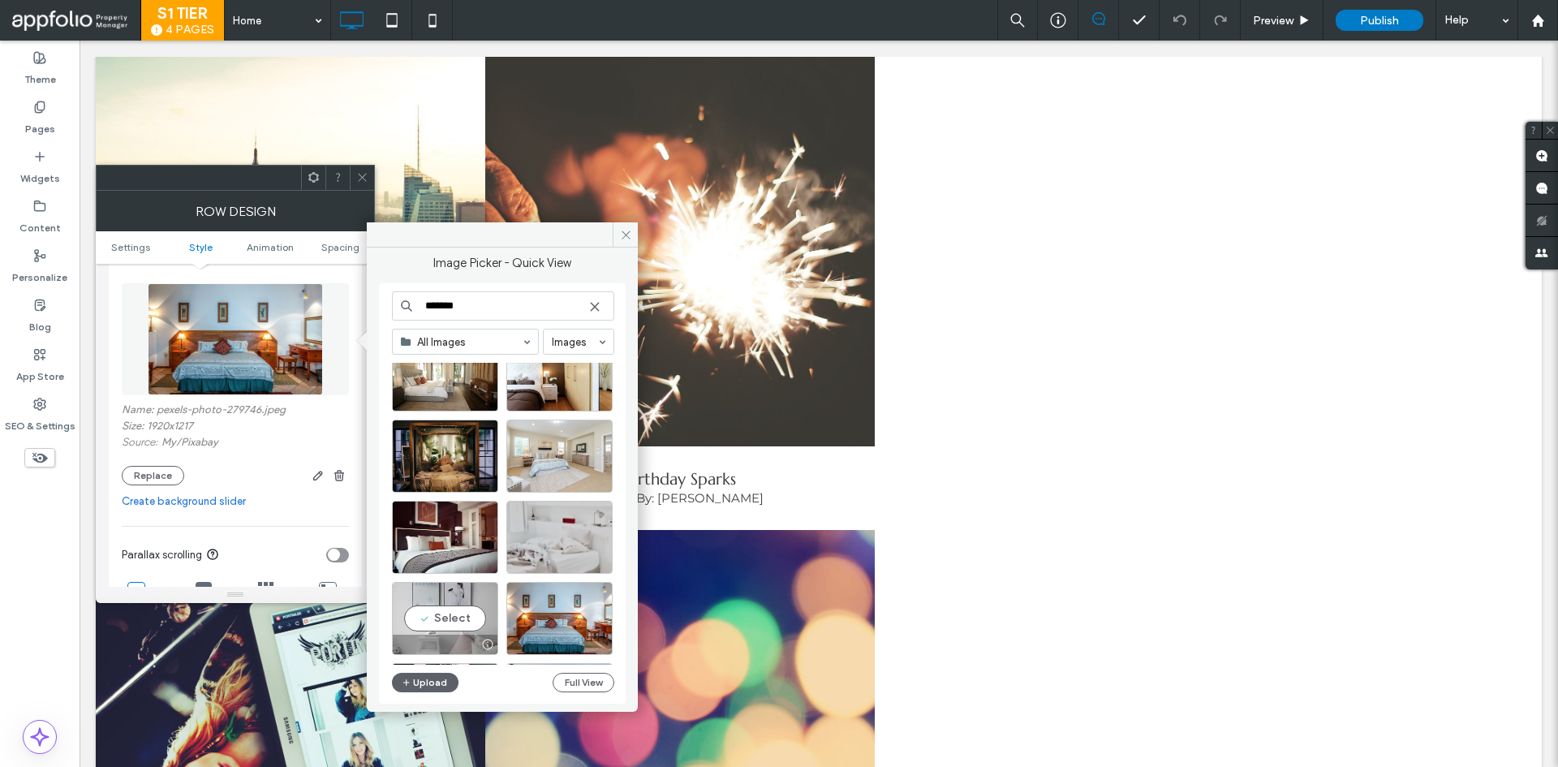
scroll to position [406, 0]
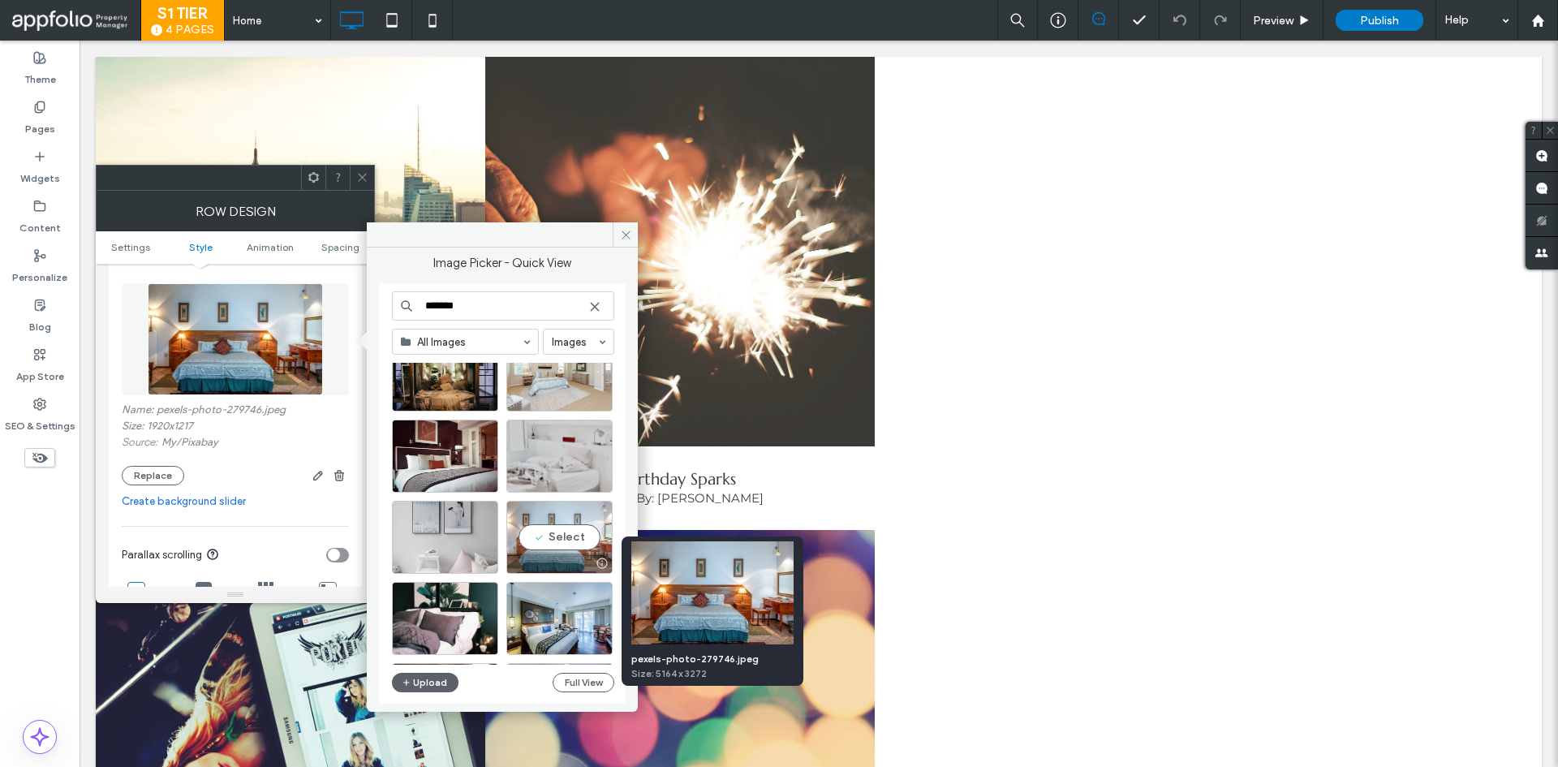
click at [571, 548] on div "Select" at bounding box center [559, 537] width 106 height 73
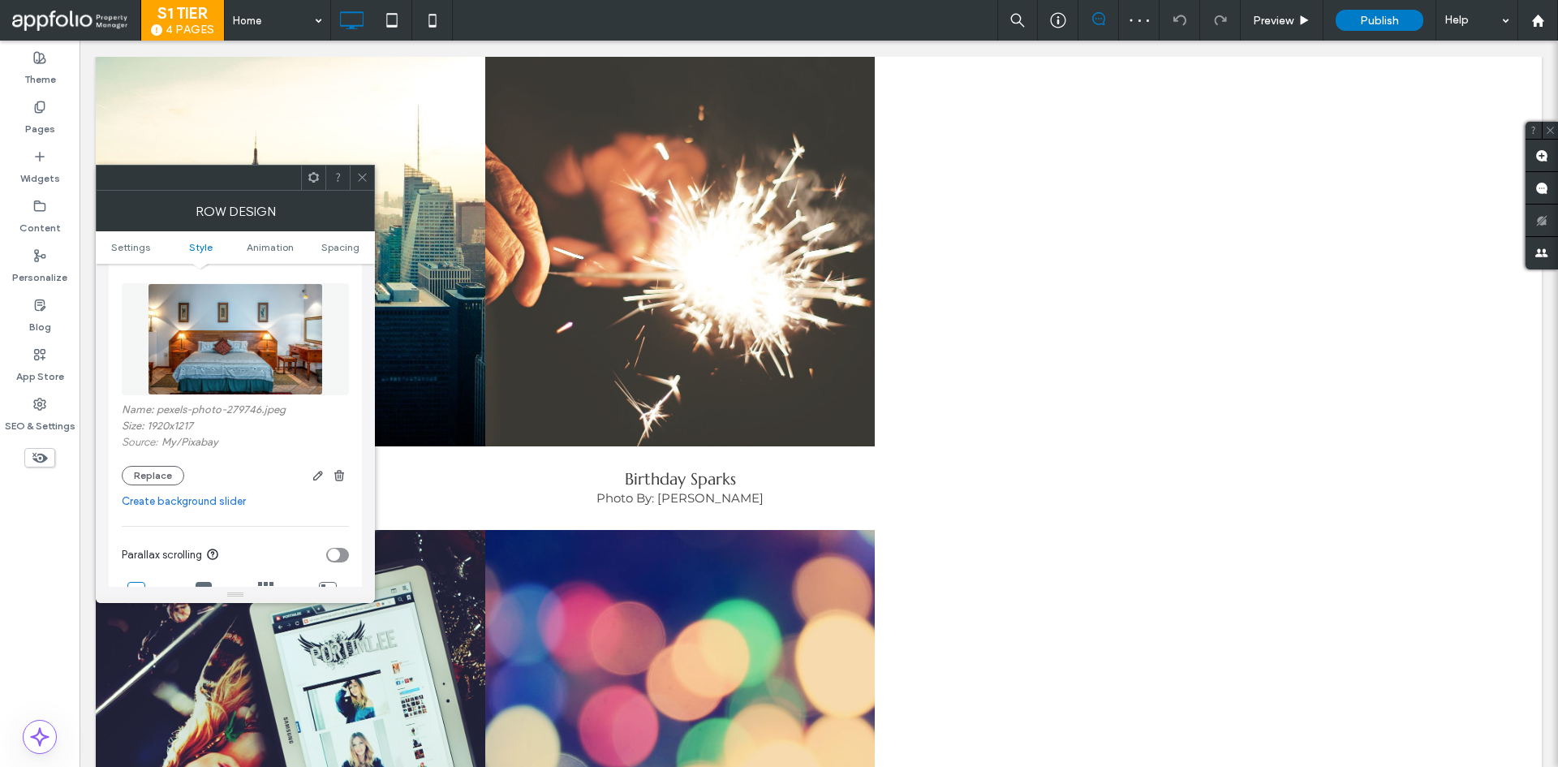
click at [360, 170] on span at bounding box center [362, 178] width 12 height 24
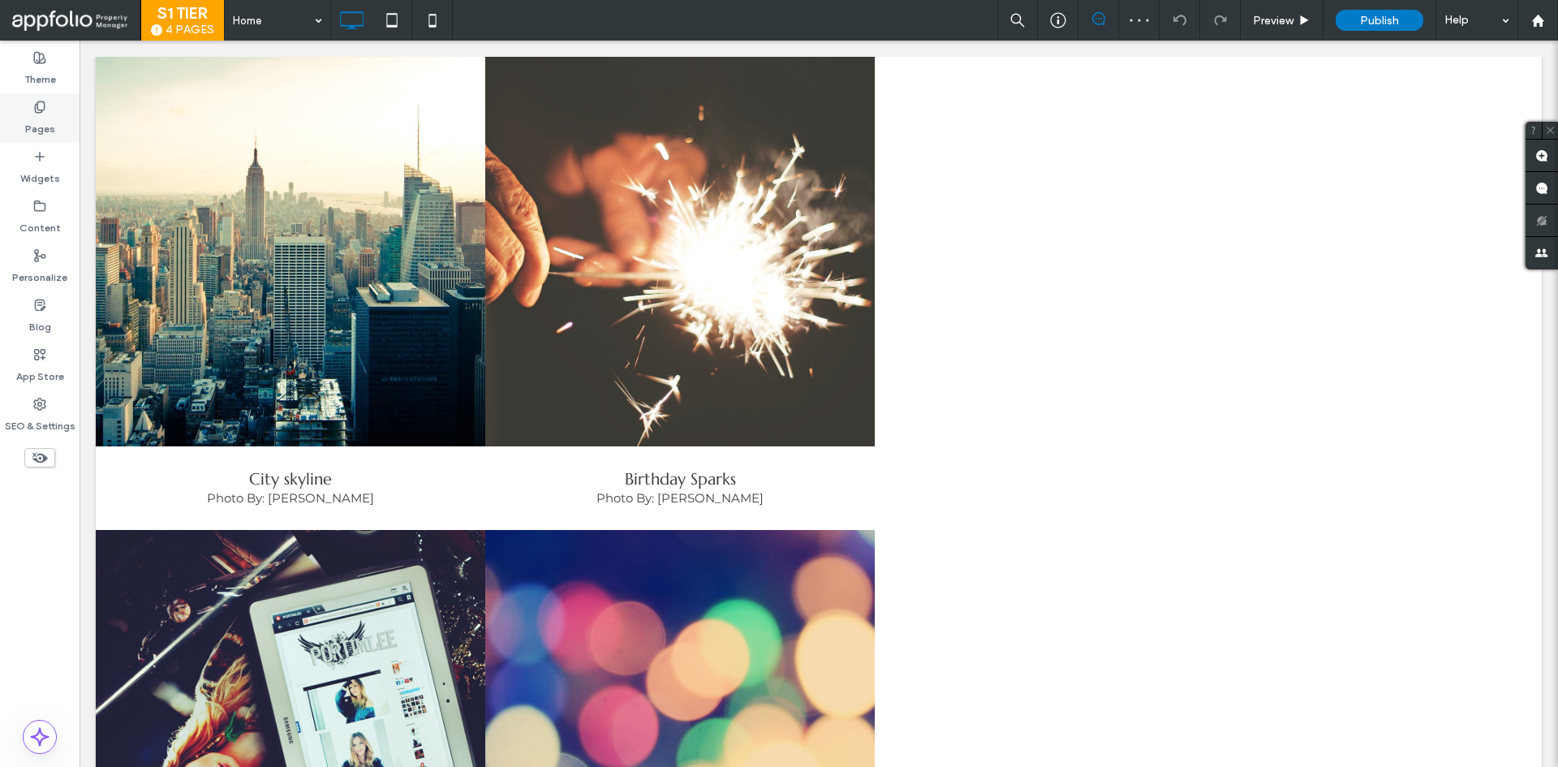
click at [33, 139] on div "Pages" at bounding box center [40, 118] width 80 height 50
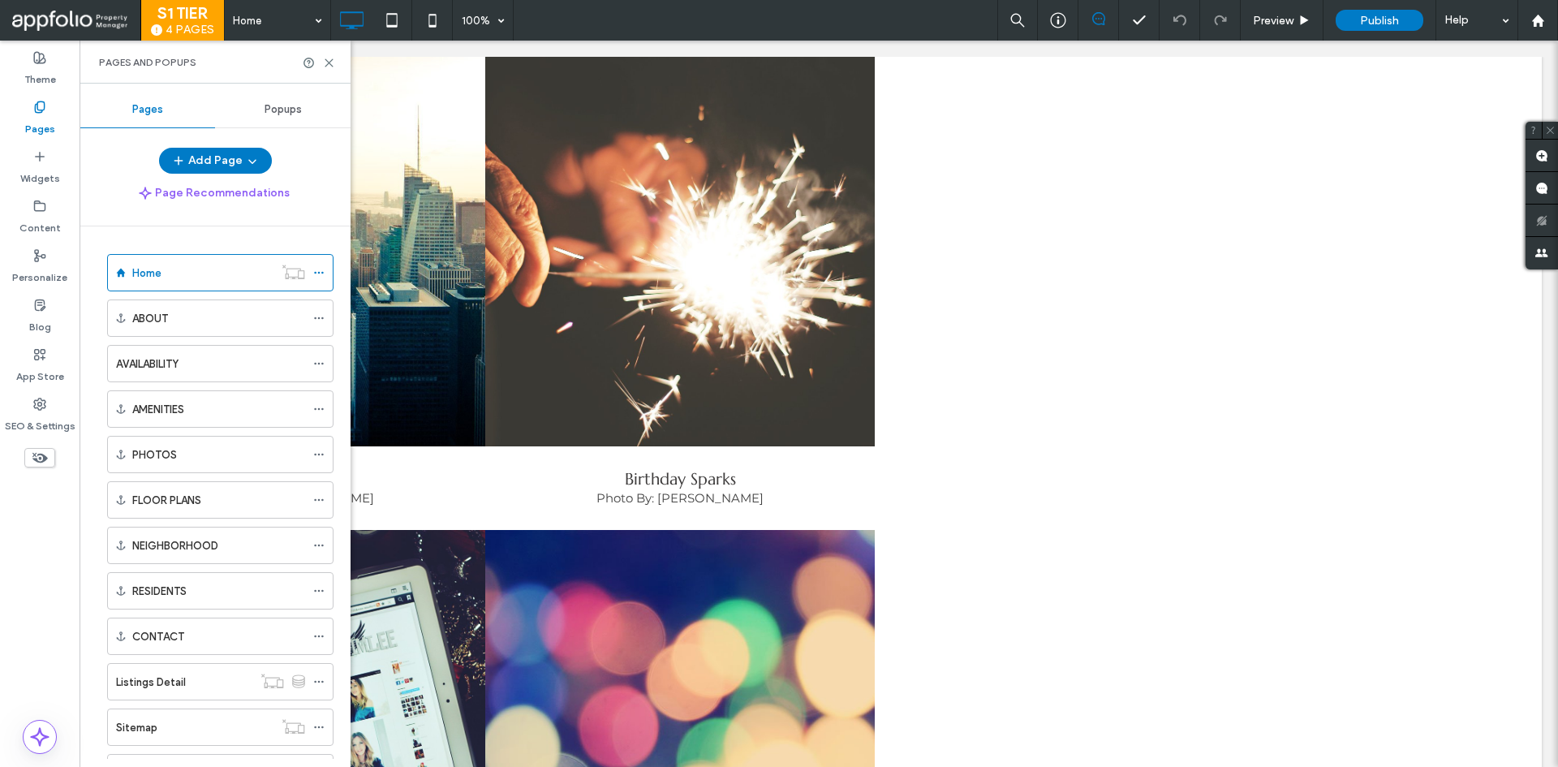
click at [321, 66] on div at bounding box center [319, 63] width 32 height 12
click at [330, 63] on use at bounding box center [328, 62] width 7 height 7
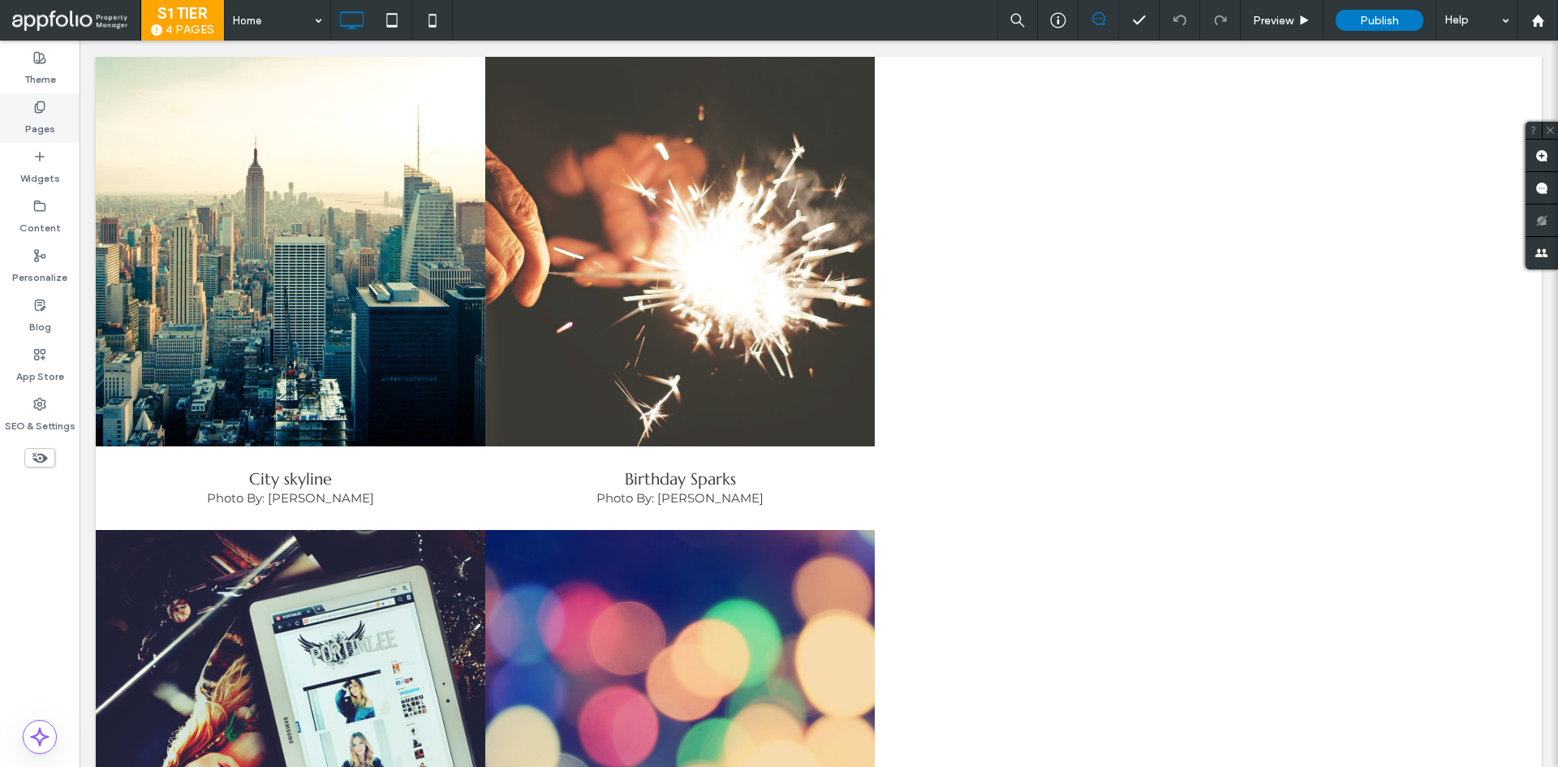
click at [47, 124] on label "Pages" at bounding box center [40, 125] width 30 height 23
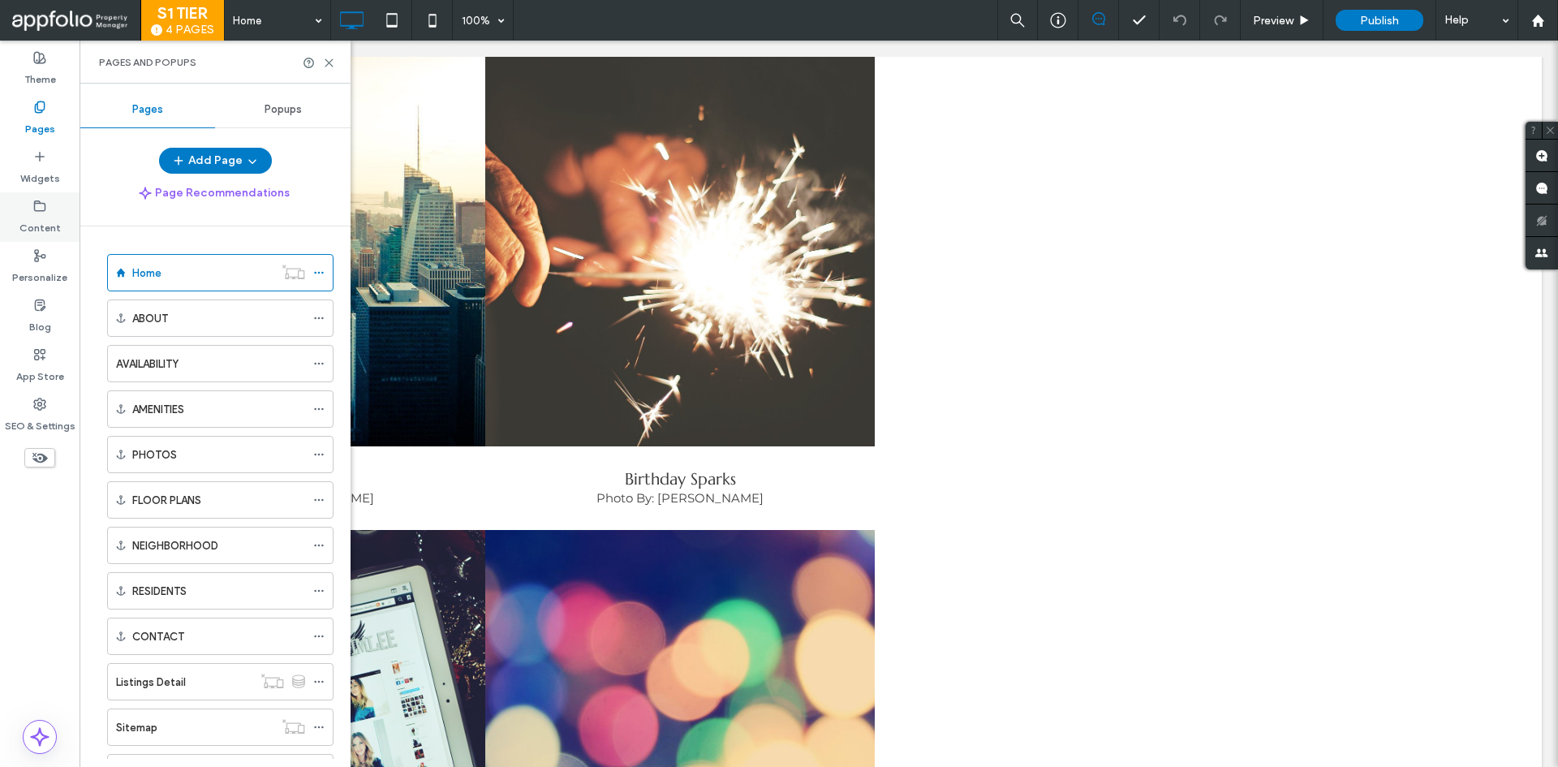
click at [43, 213] on label "Content" at bounding box center [39, 224] width 41 height 23
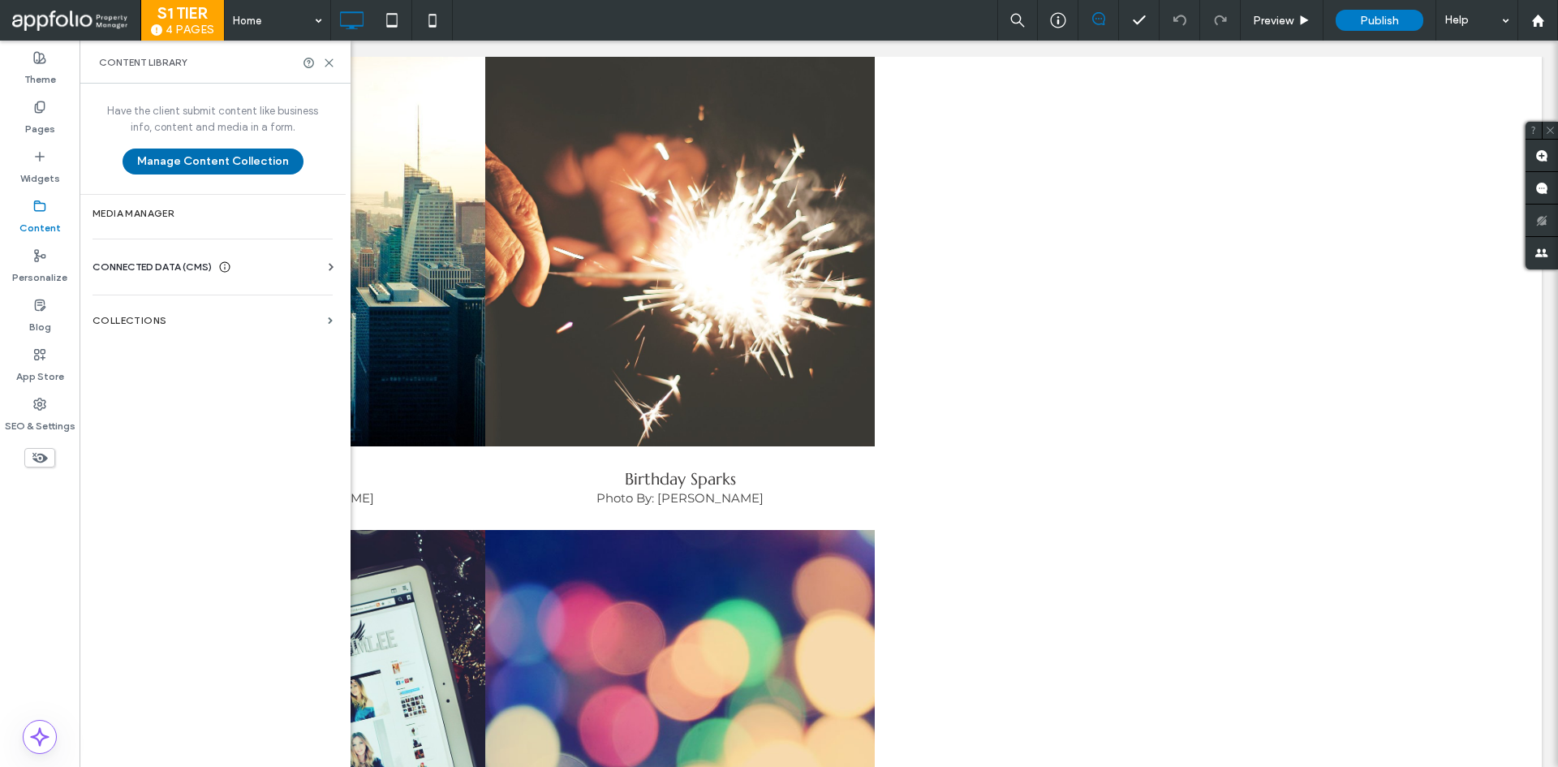
click at [153, 163] on button "Manage Content Collection" at bounding box center [213, 162] width 181 height 26
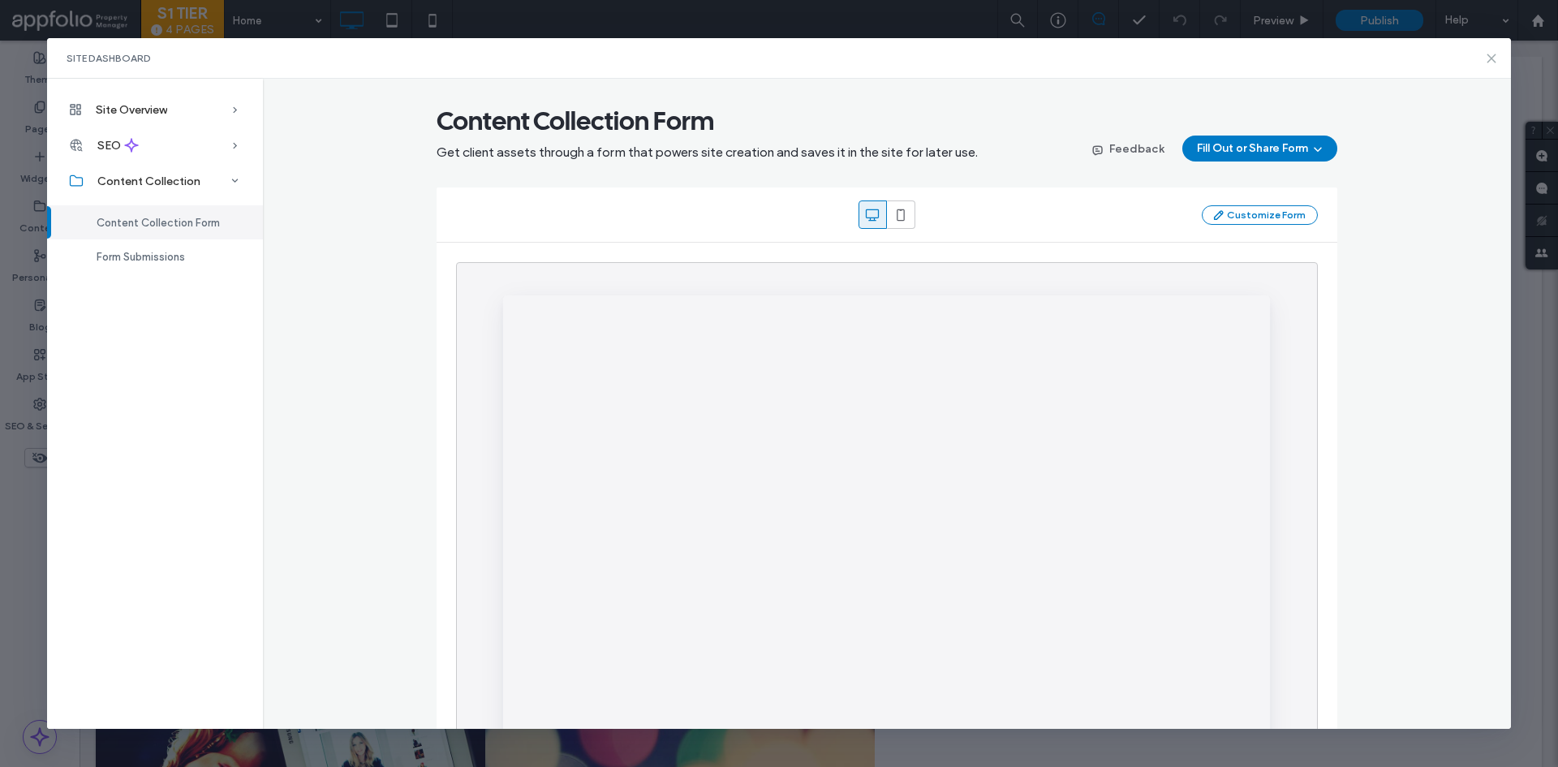
click at [1487, 61] on icon at bounding box center [1491, 58] width 13 height 13
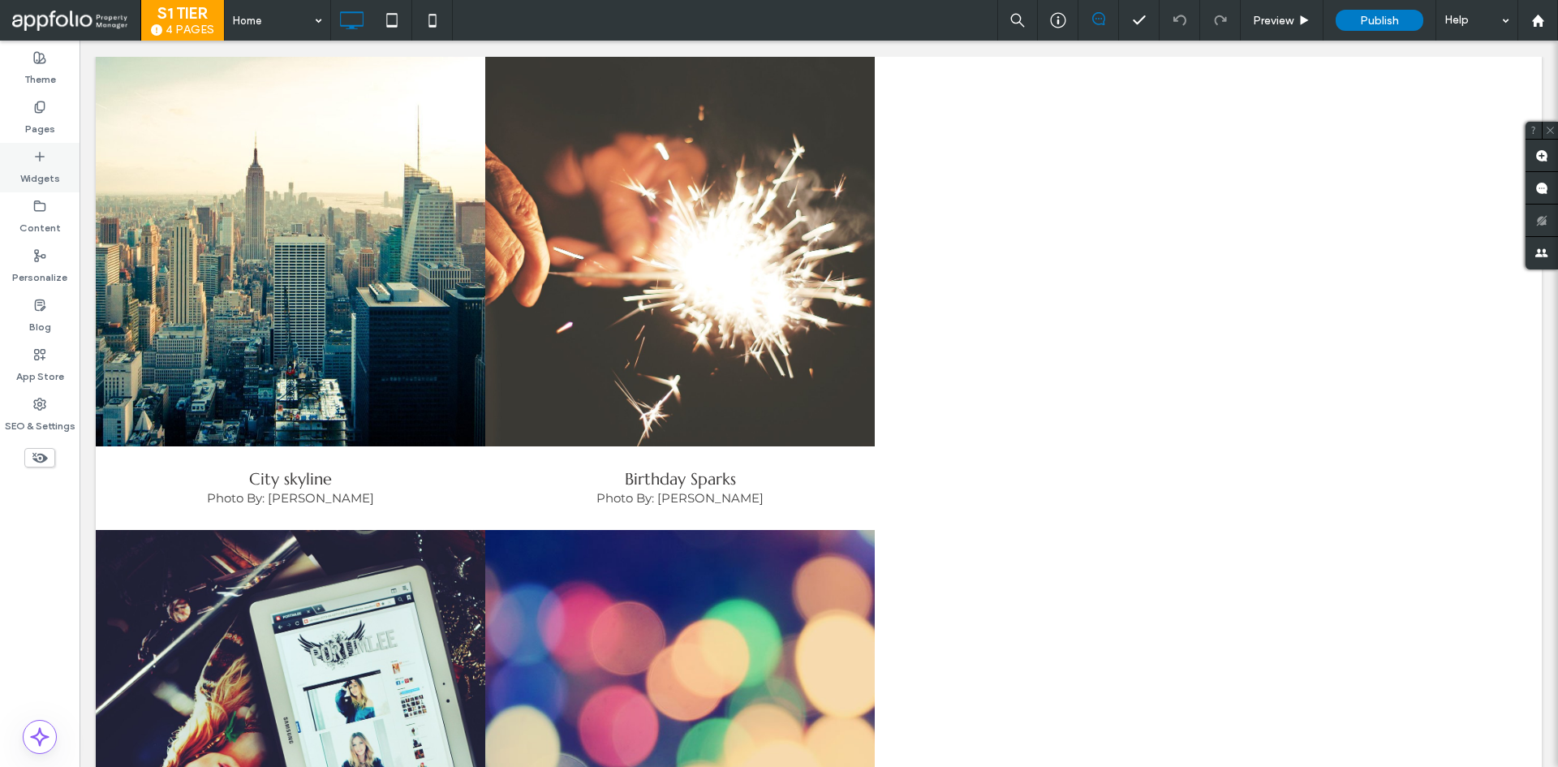
click at [37, 170] on label "Widgets" at bounding box center [40, 174] width 40 height 23
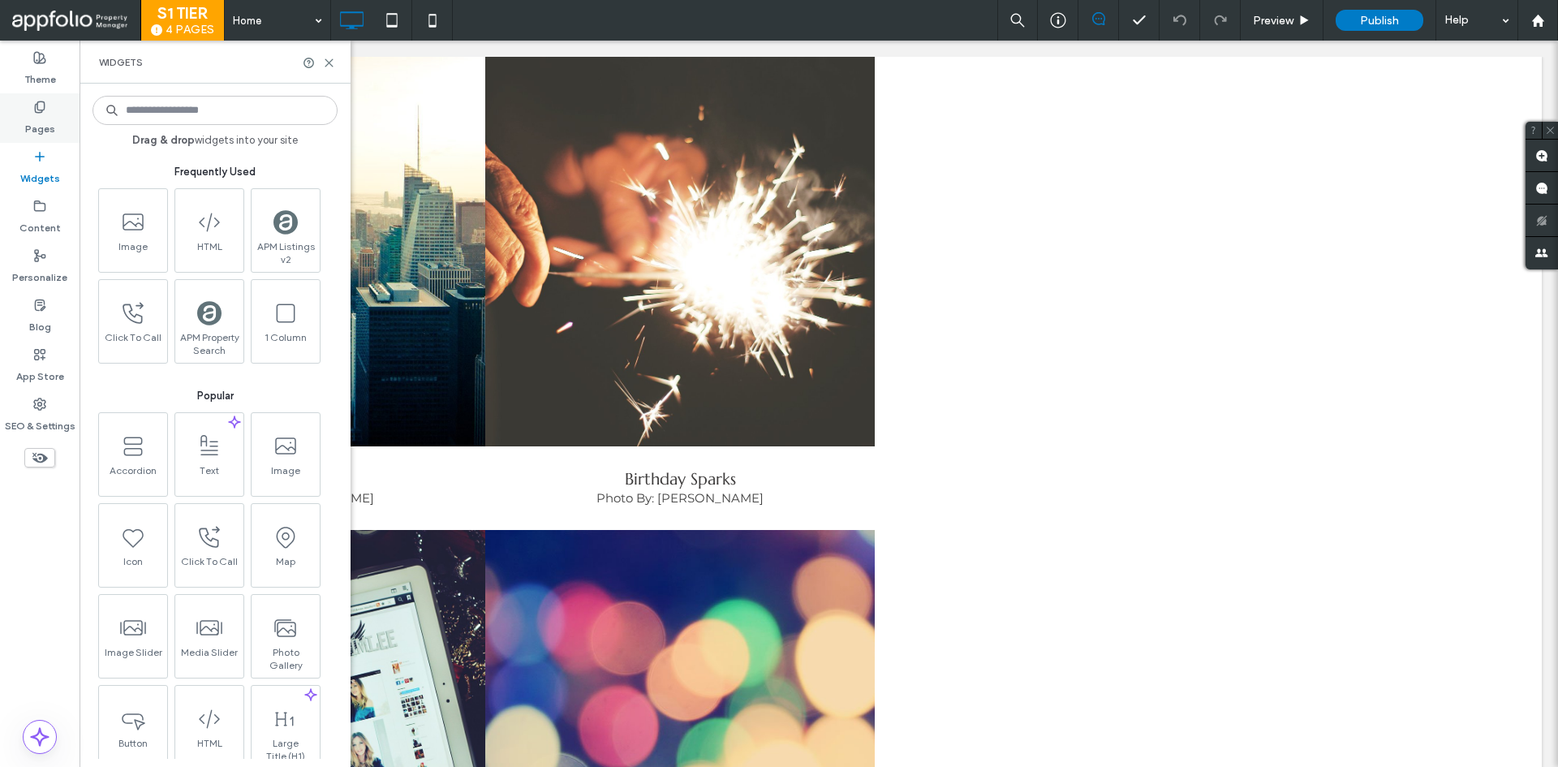
click at [37, 113] on icon at bounding box center [39, 107] width 13 height 13
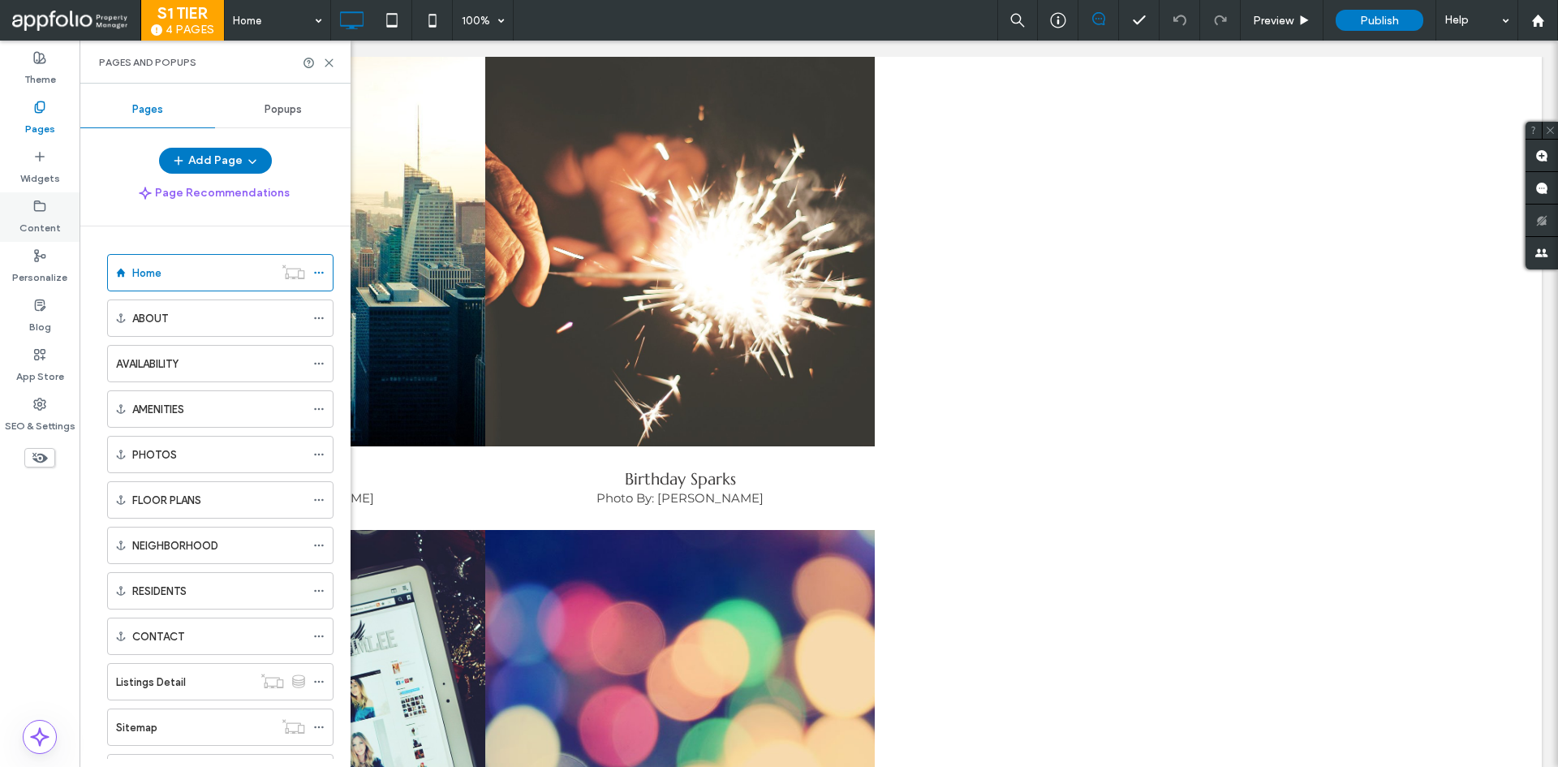
click at [28, 234] on label "Content" at bounding box center [39, 224] width 41 height 23
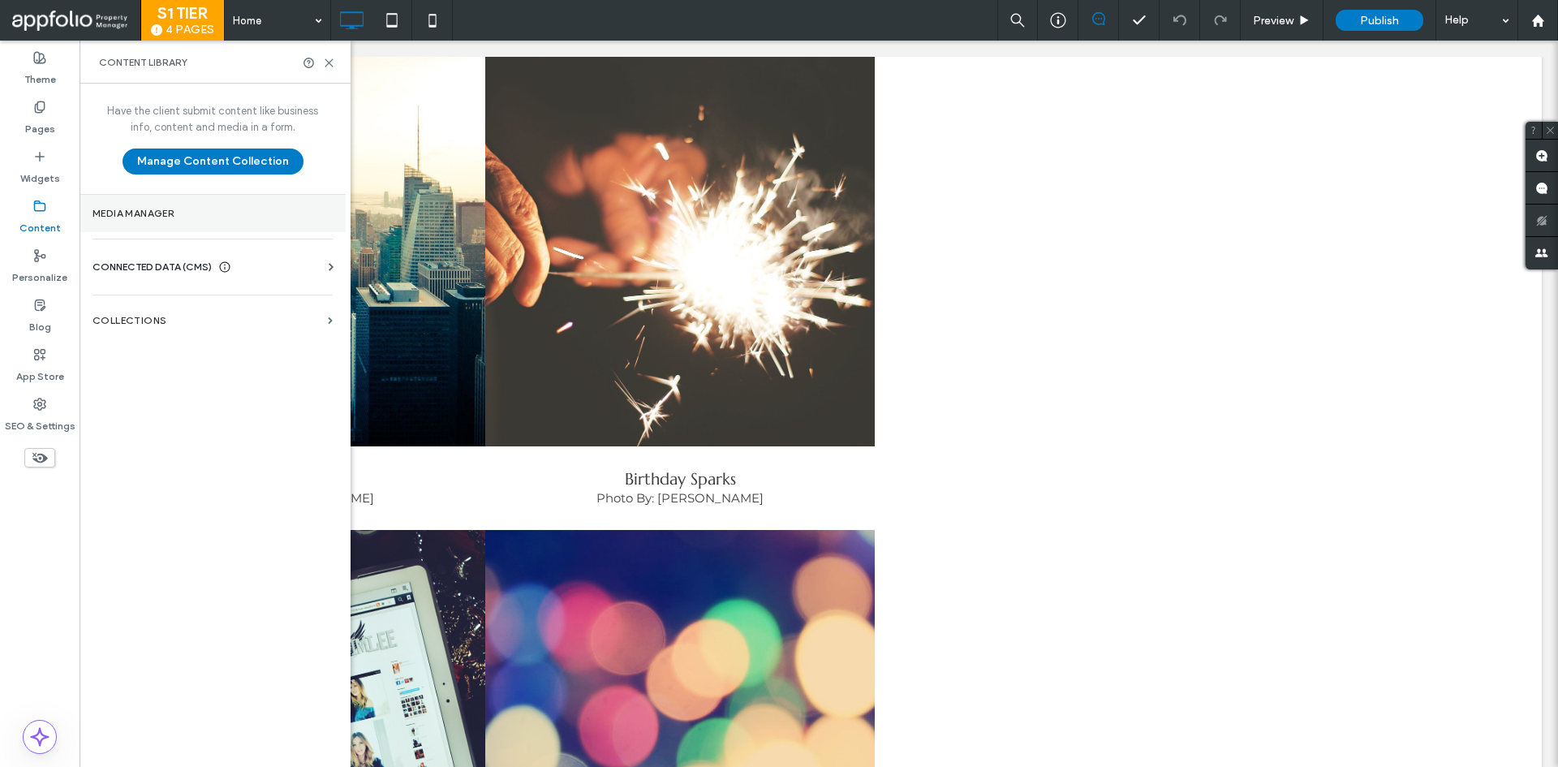
click at [182, 210] on label "Media Manager" at bounding box center [213, 213] width 240 height 11
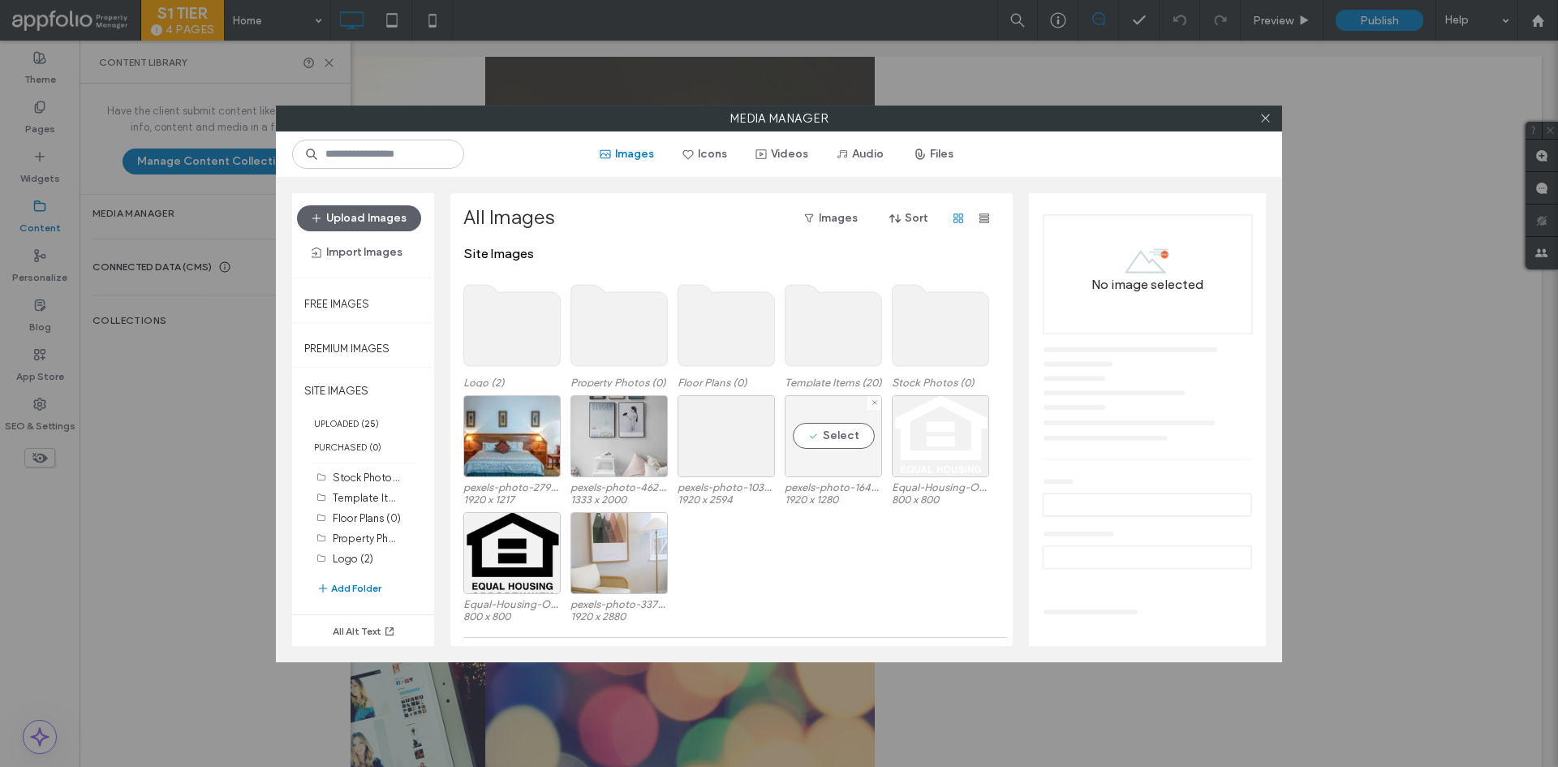
click at [835, 433] on div "Select" at bounding box center [833, 436] width 97 height 82
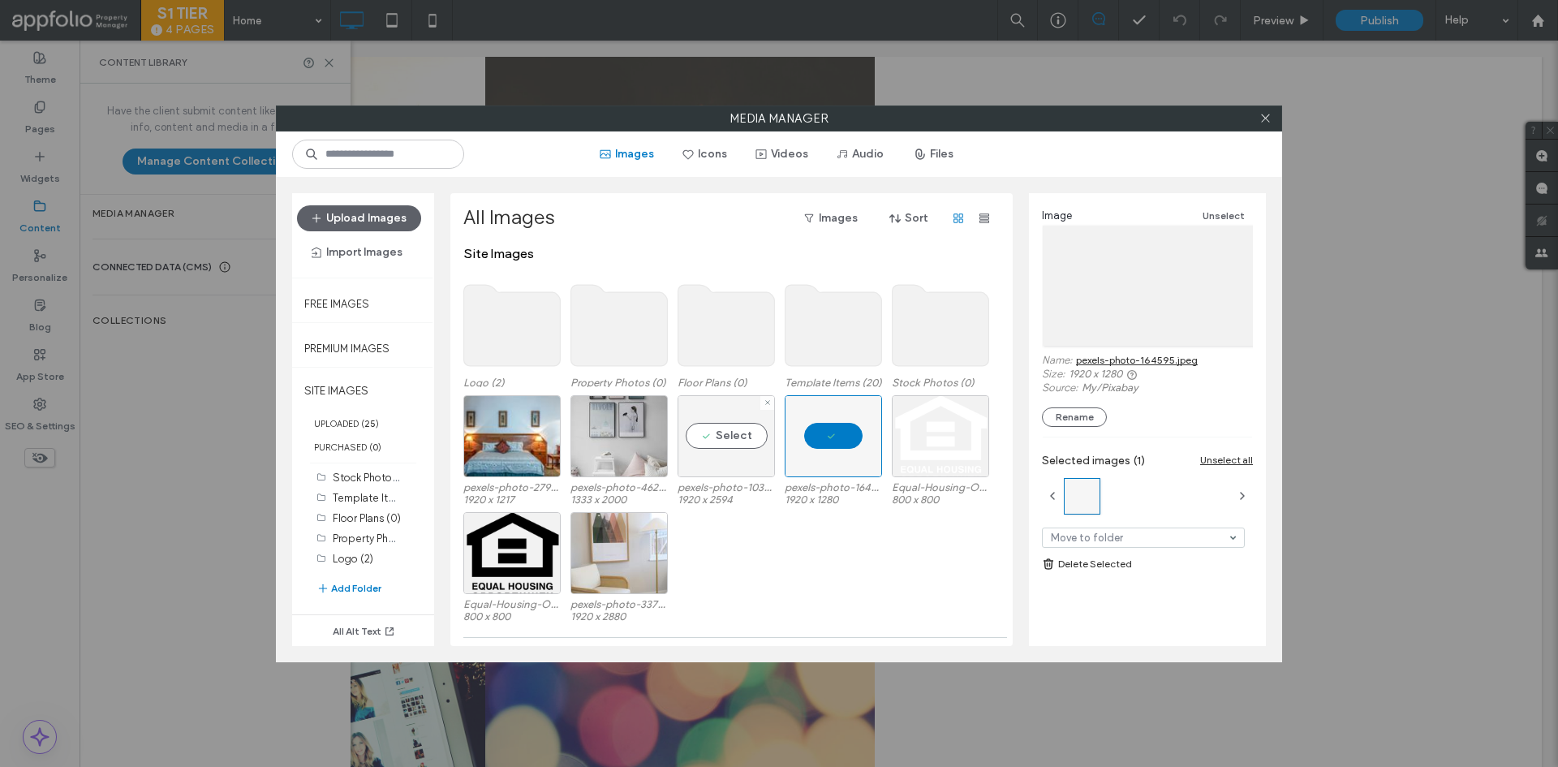
click at [749, 438] on div "Select" at bounding box center [726, 436] width 97 height 82
click at [669, 441] on div "pexels-photo-279746.jpeg 1920 x 1217 pexels-photo-462235.jpeg 1333 x 2000 pexel…" at bounding box center [735, 453] width 545 height 117
click at [636, 441] on div "Select" at bounding box center [619, 436] width 97 height 82
click at [1131, 561] on link "Delete Selected" at bounding box center [1147, 564] width 211 height 16
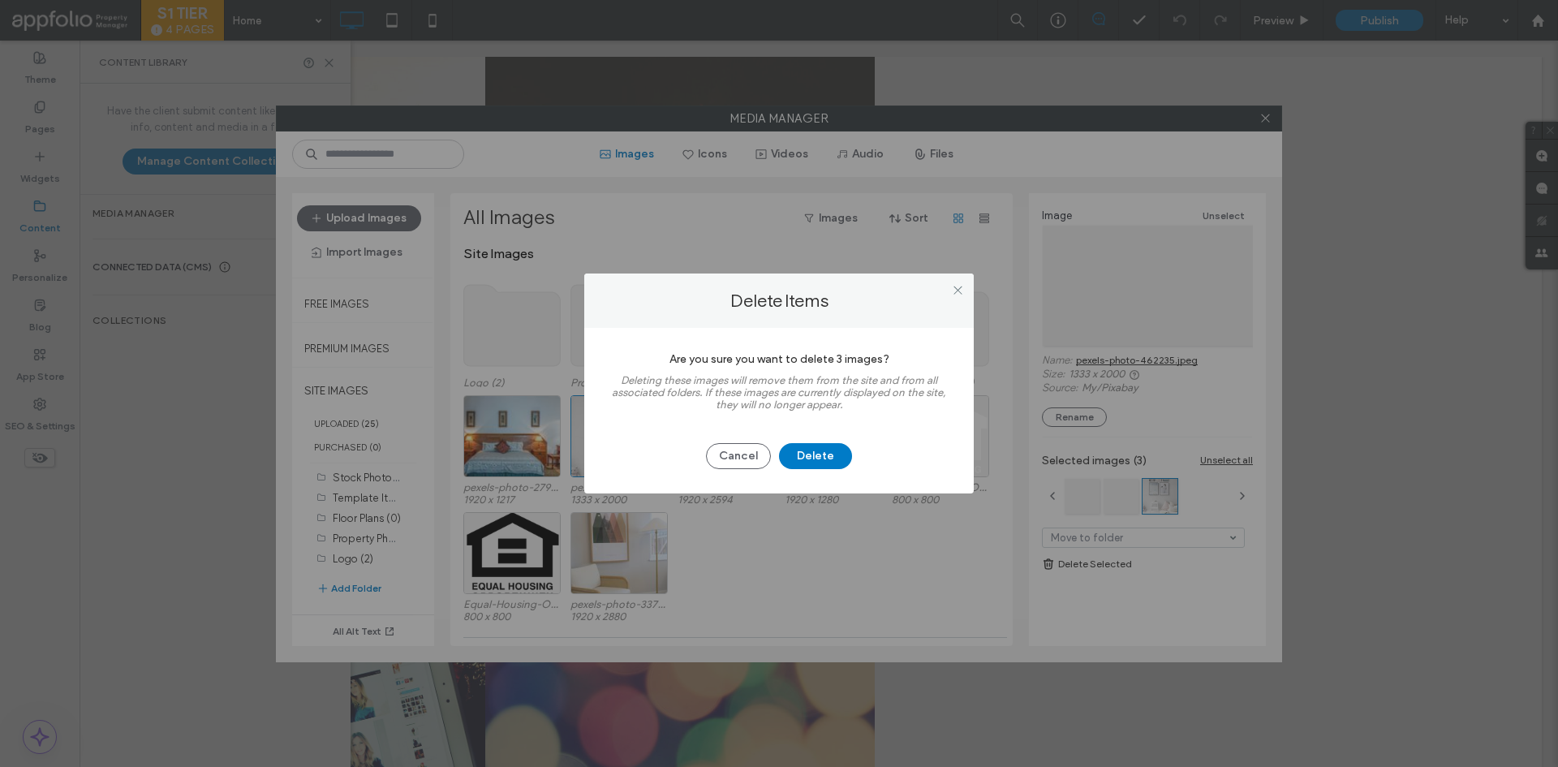
drag, startPoint x: 843, startPoint y: 481, endPoint x: 833, endPoint y: 476, distance: 11.6
click at [842, 481] on div "Are you sure you want to delete 3 images? Deleting these images will remove the…" at bounding box center [779, 411] width 390 height 166
click at [833, 467] on button "Delete" at bounding box center [815, 456] width 73 height 26
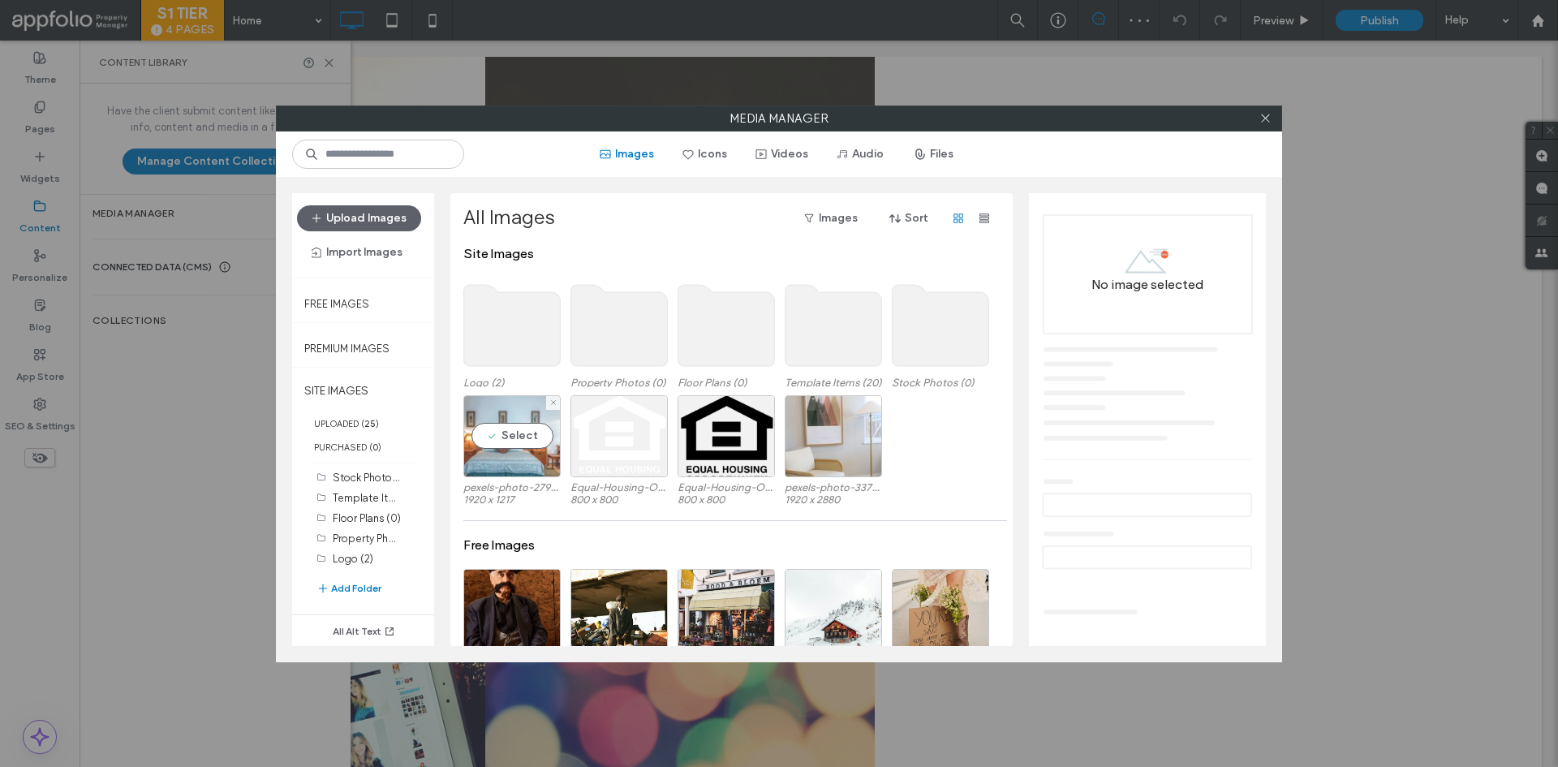
click at [517, 453] on div "Select" at bounding box center [511, 436] width 97 height 82
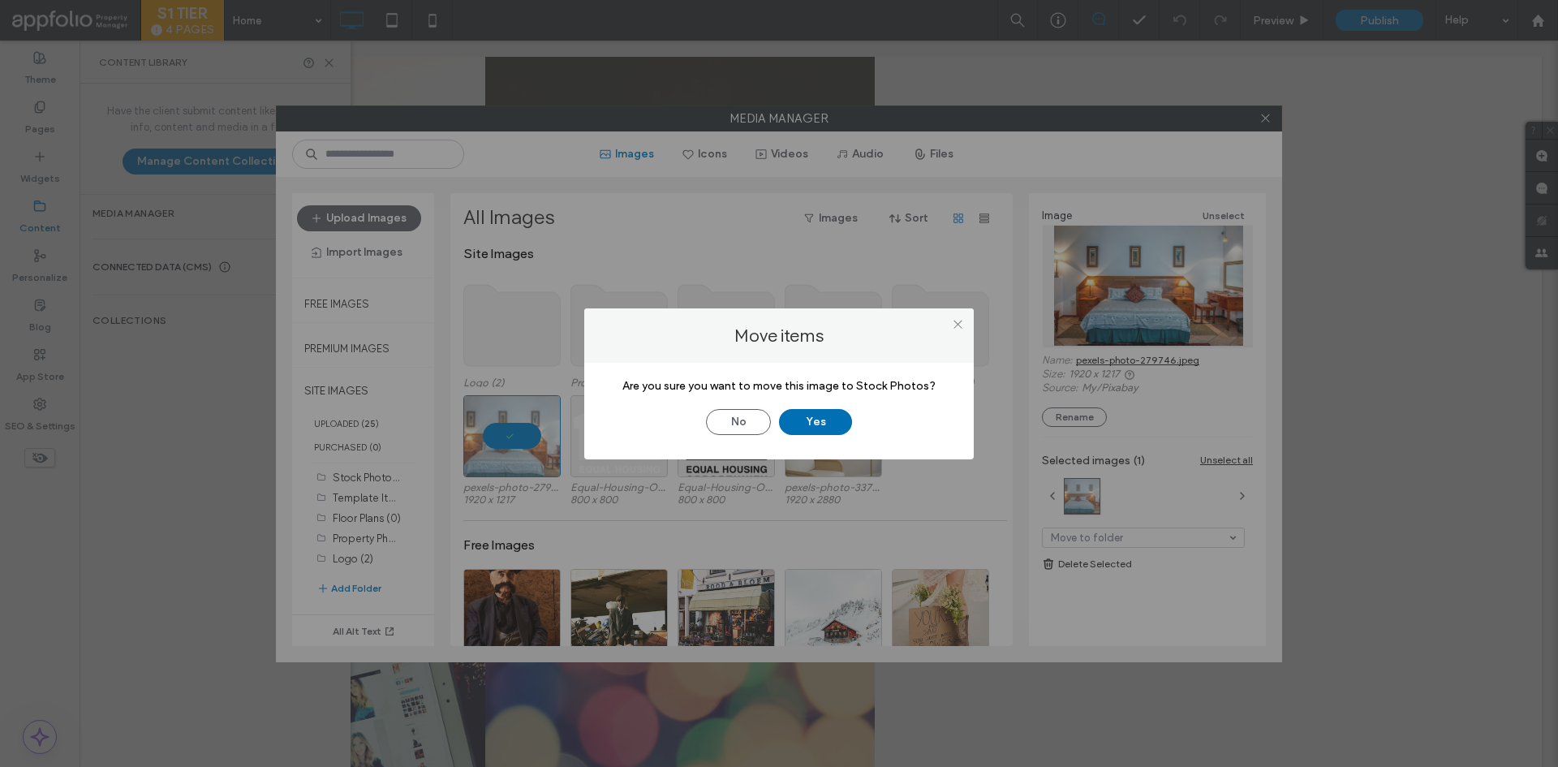
click at [824, 422] on button "Yes" at bounding box center [815, 422] width 73 height 26
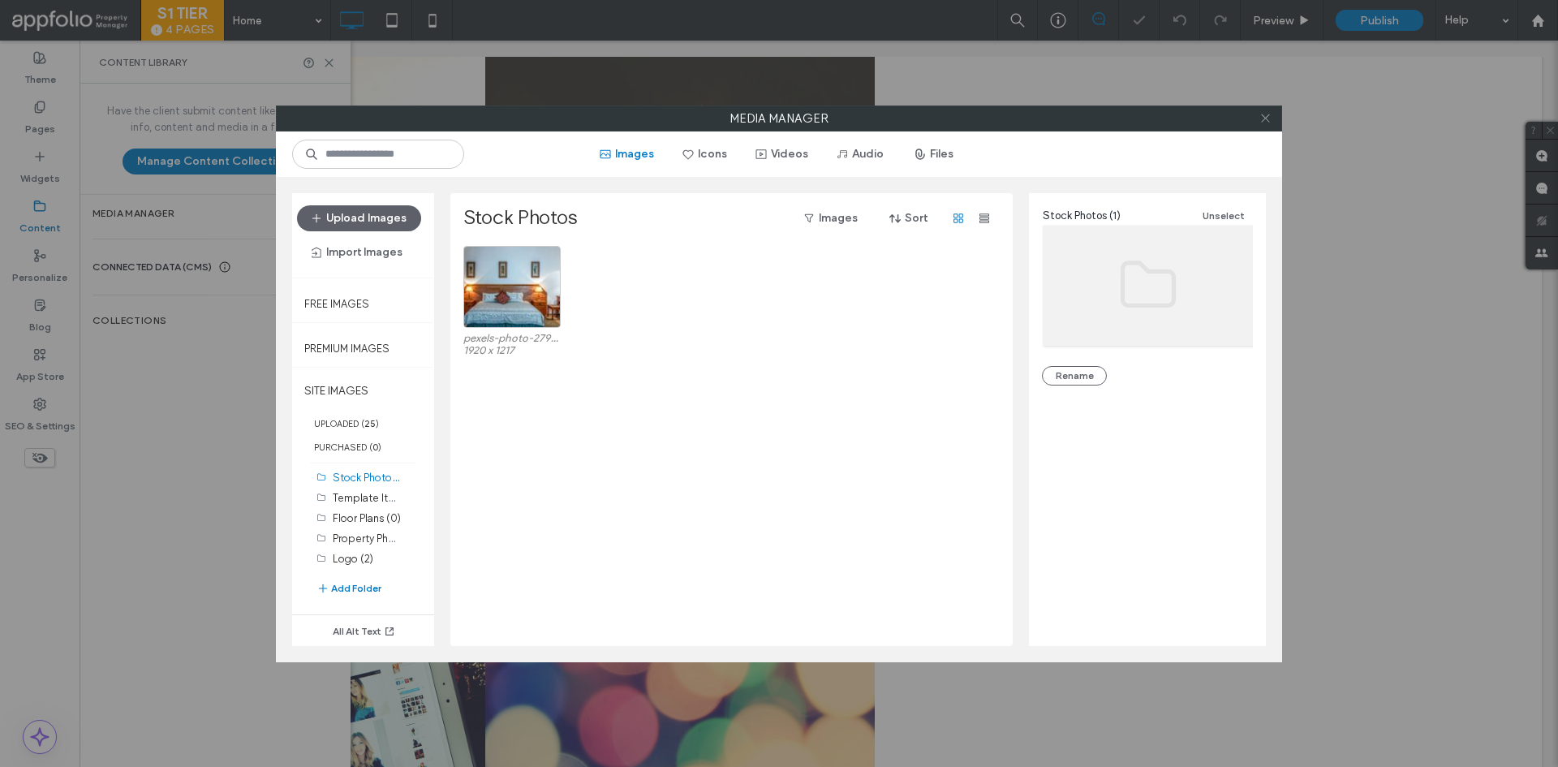
click at [1260, 124] on span at bounding box center [1266, 118] width 12 height 24
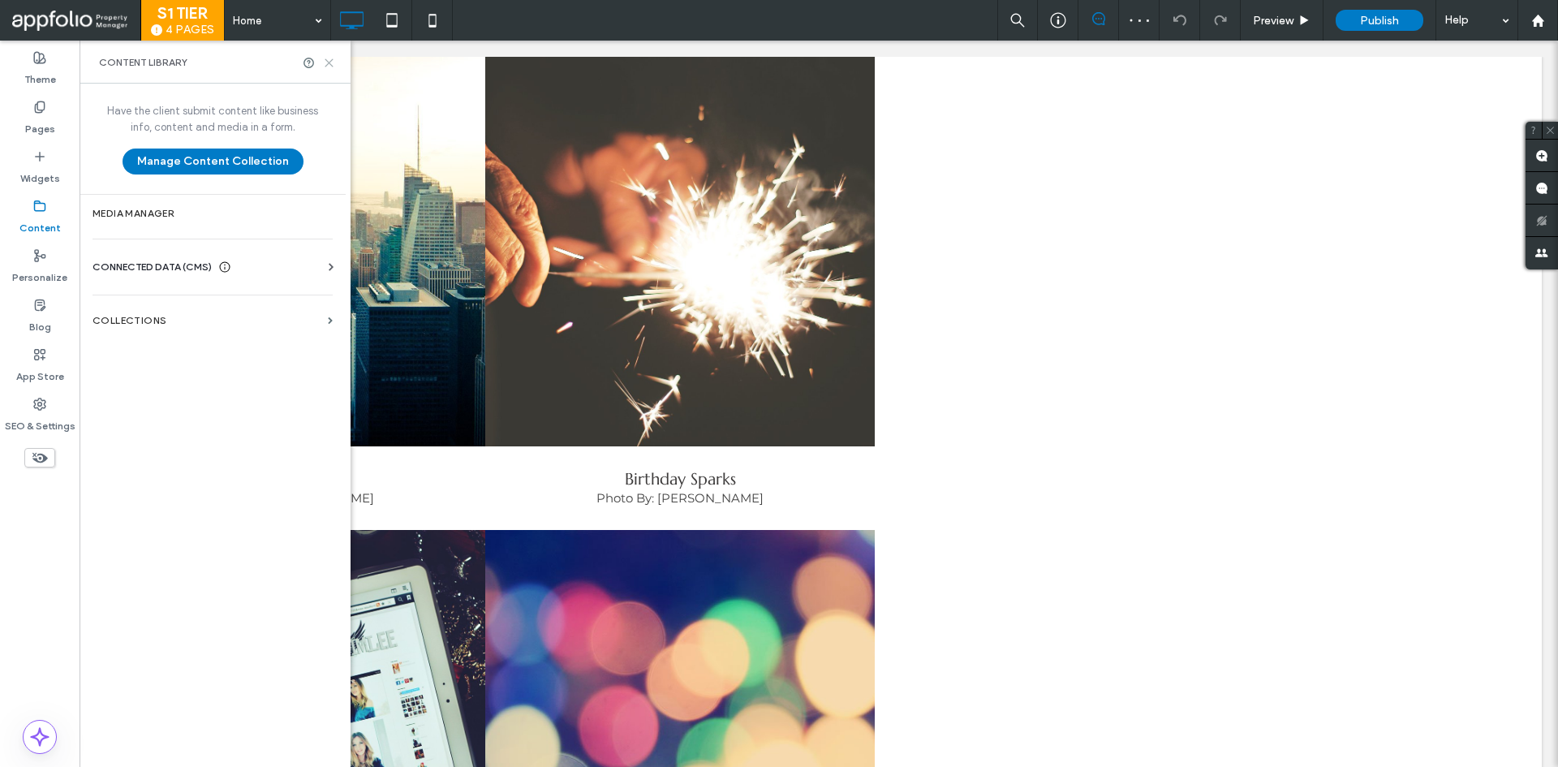
click at [333, 63] on icon at bounding box center [329, 63] width 12 height 12
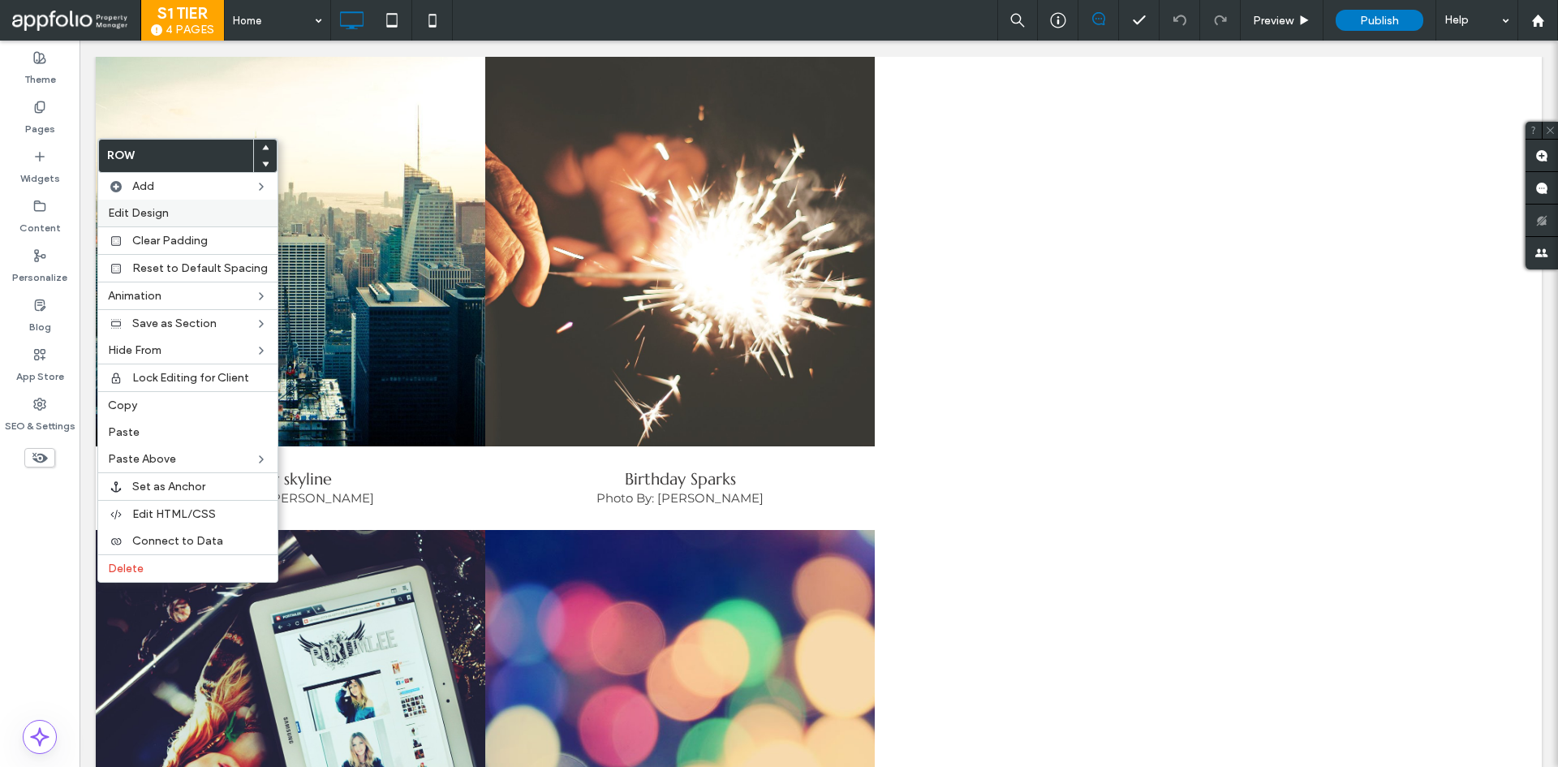
click at [129, 213] on span "Edit Design" at bounding box center [138, 213] width 61 height 14
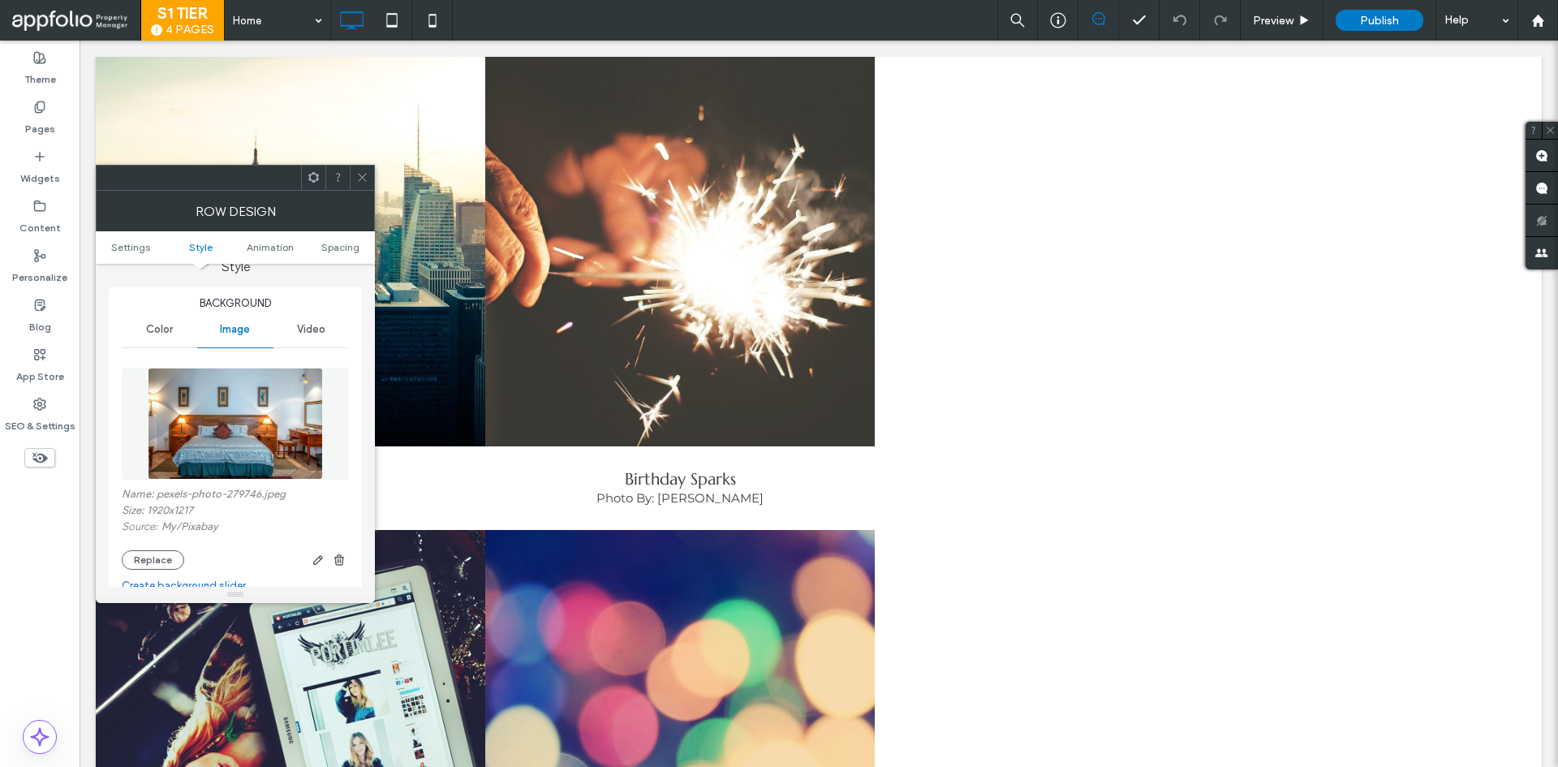
scroll to position [243, 0]
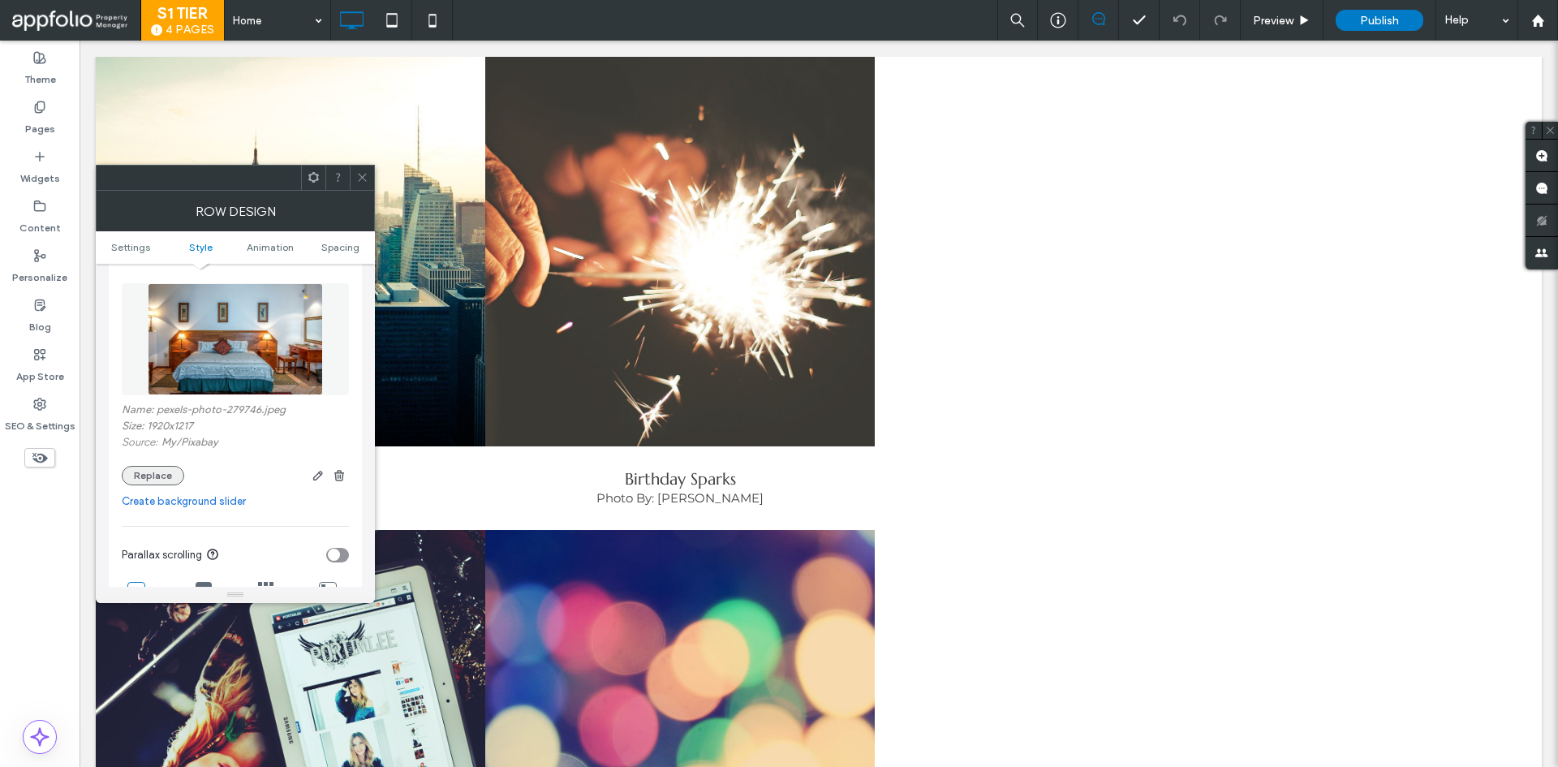
click at [151, 485] on div "Name: pexels-photo-279746.jpeg Size: 1920x1217 Source: My / Pixabay Replace" at bounding box center [235, 380] width 227 height 226
click at [148, 477] on button "Replace" at bounding box center [153, 475] width 62 height 19
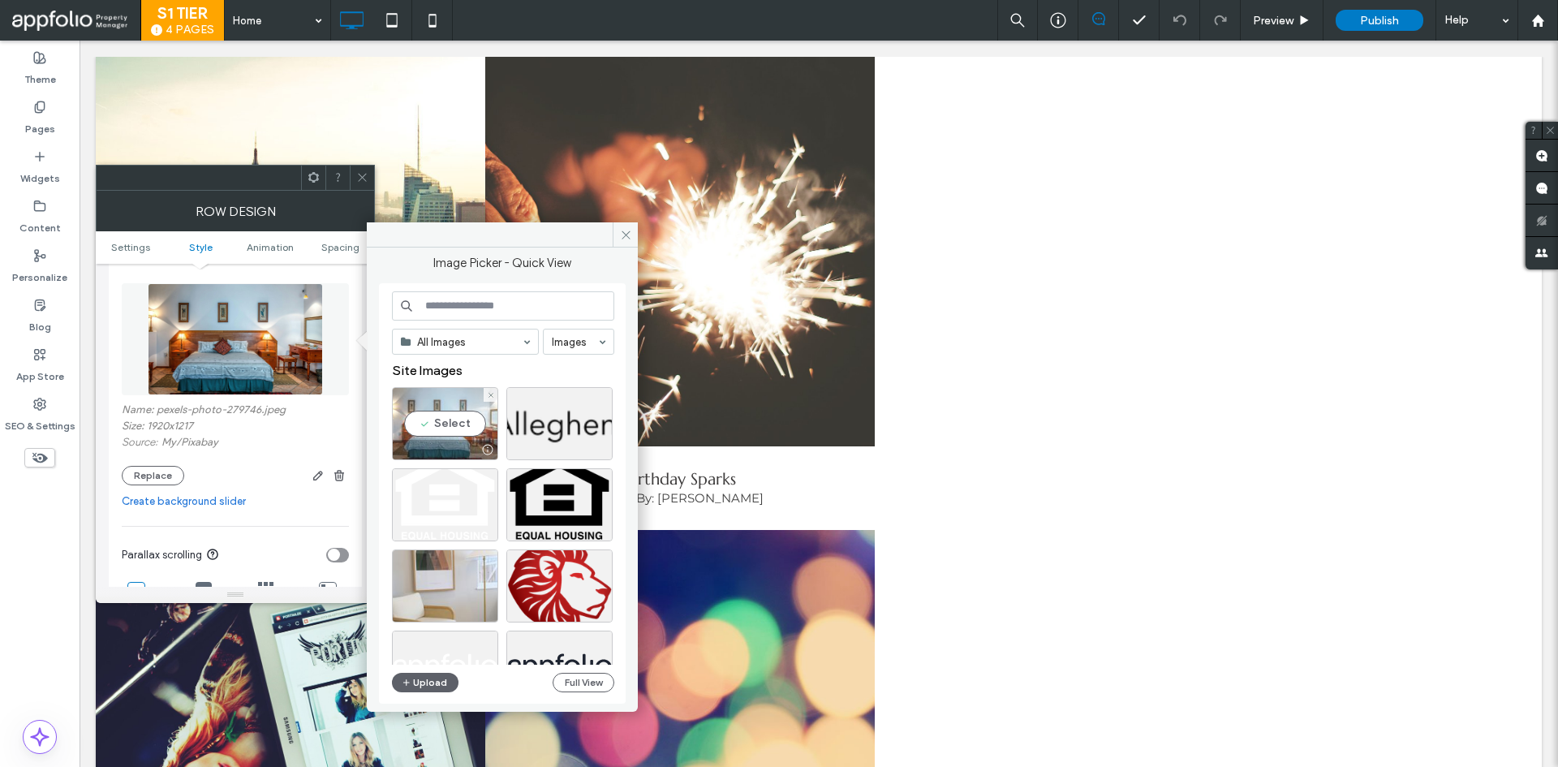
click at [451, 421] on div "Select" at bounding box center [445, 423] width 106 height 73
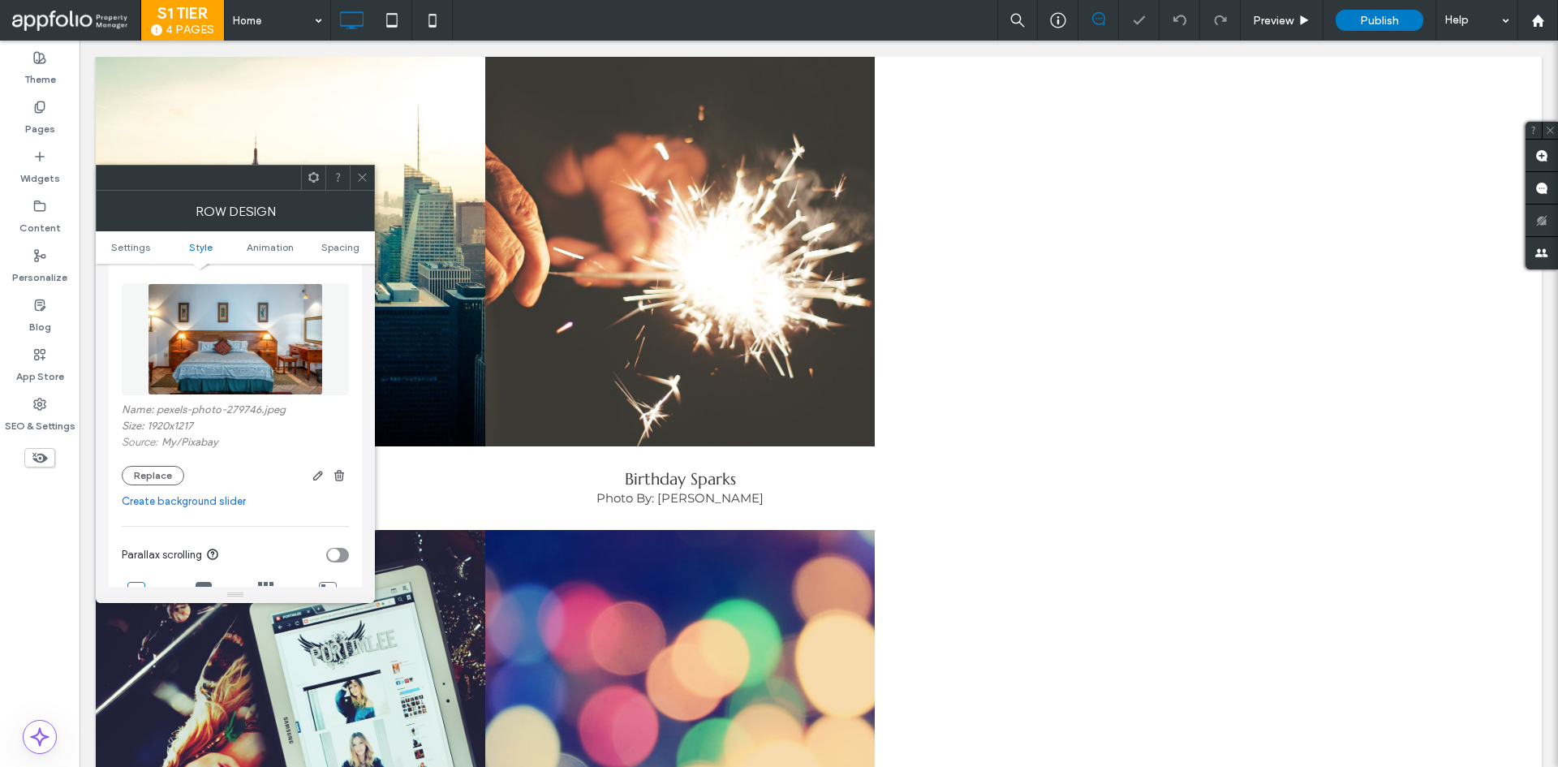
click at [359, 172] on span at bounding box center [362, 178] width 12 height 24
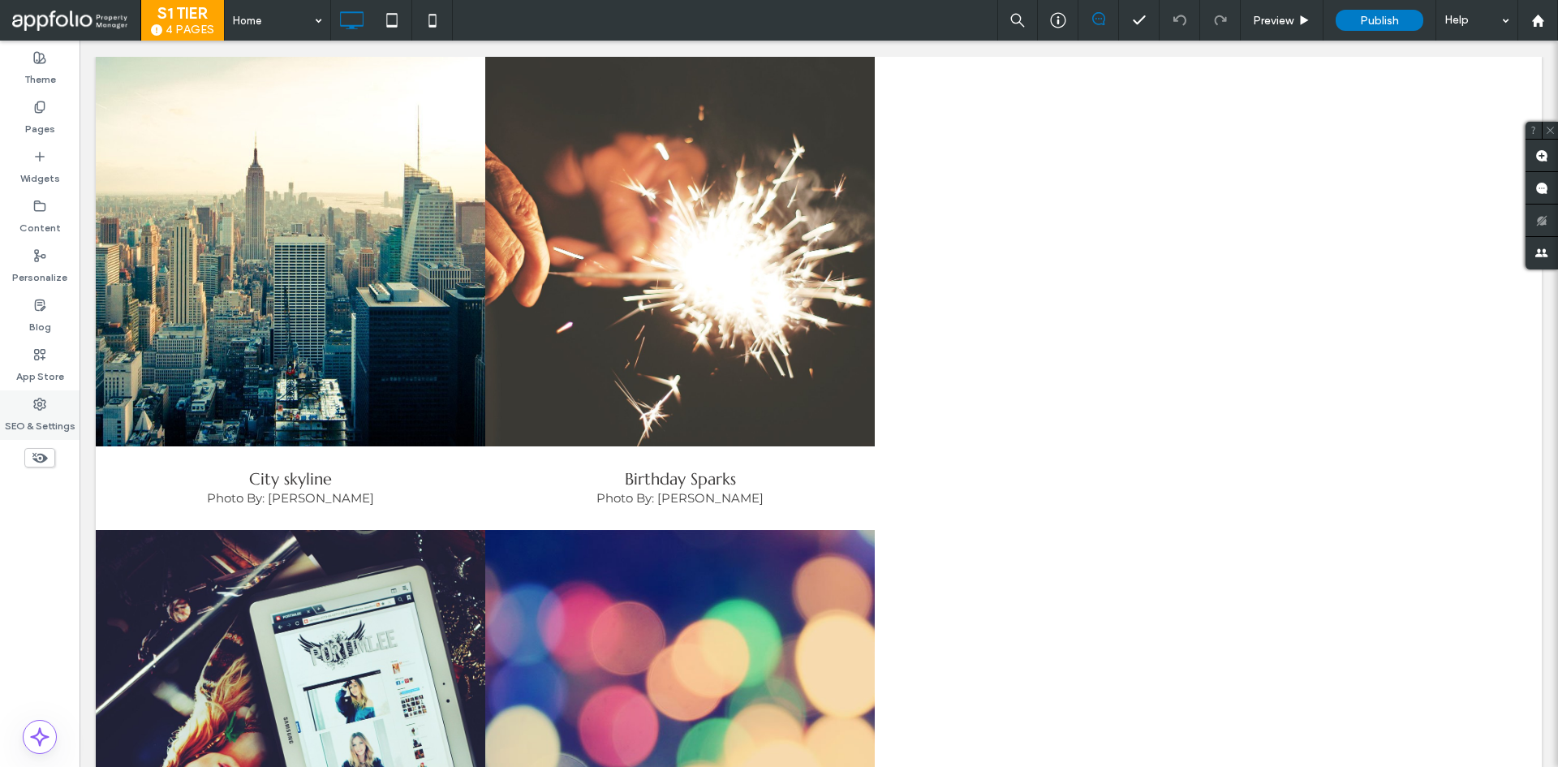
click at [58, 404] on div "SEO & Settings" at bounding box center [40, 415] width 80 height 50
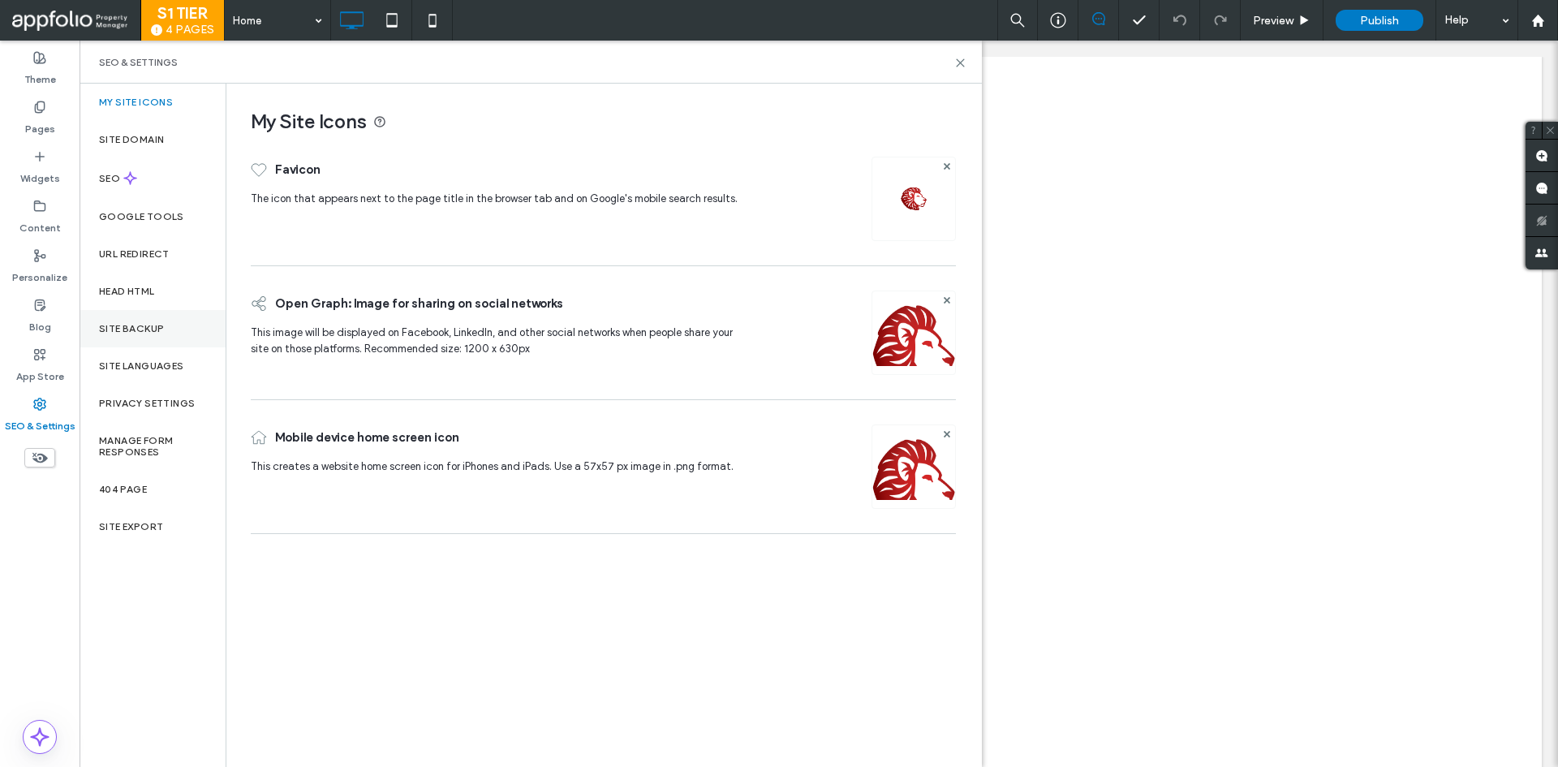
click at [174, 312] on div "Site Backup" at bounding box center [153, 328] width 146 height 37
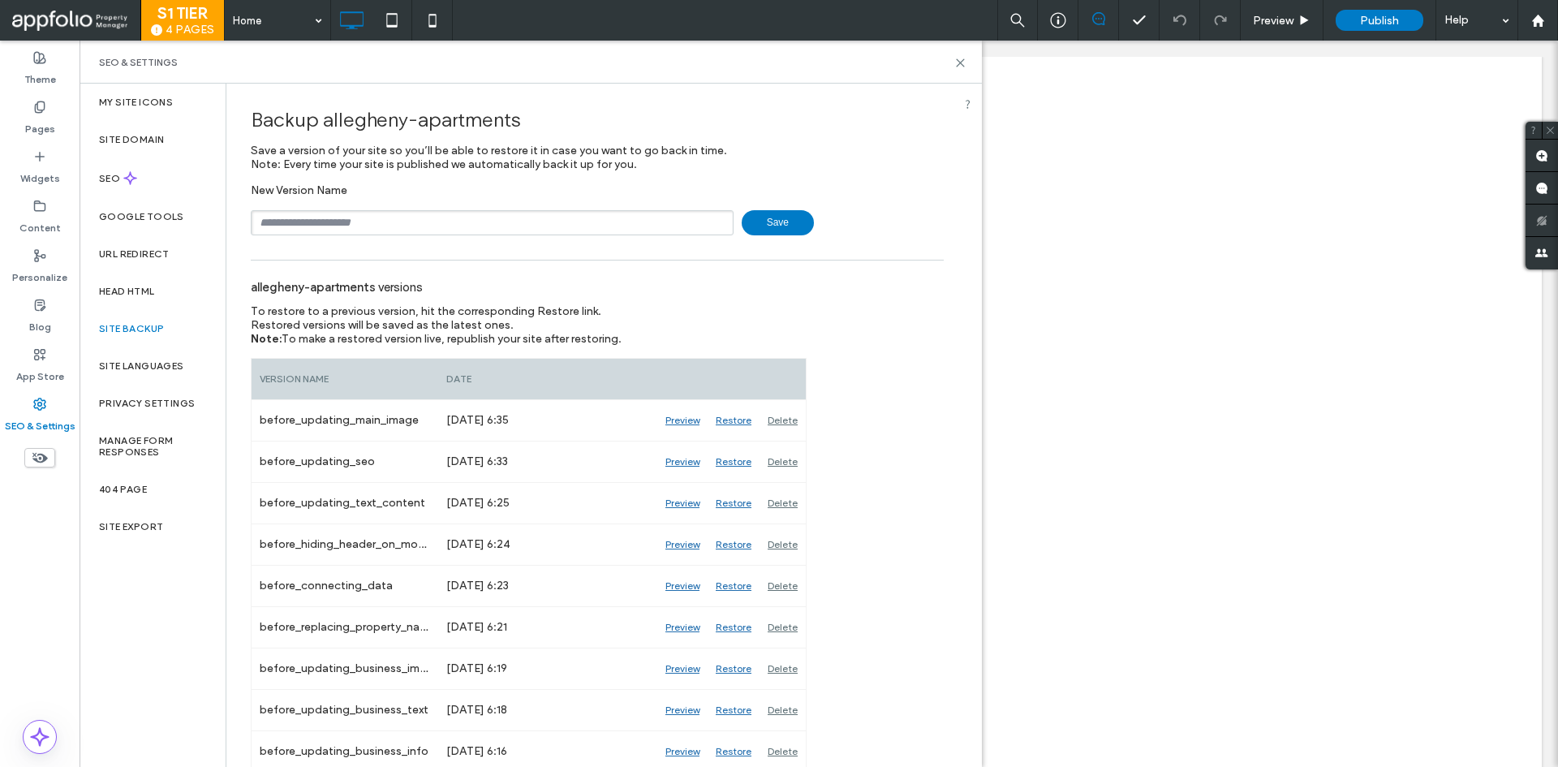
click at [953, 63] on div "SEO & Settings" at bounding box center [531, 62] width 864 height 13
click at [955, 63] on icon at bounding box center [960, 63] width 12 height 12
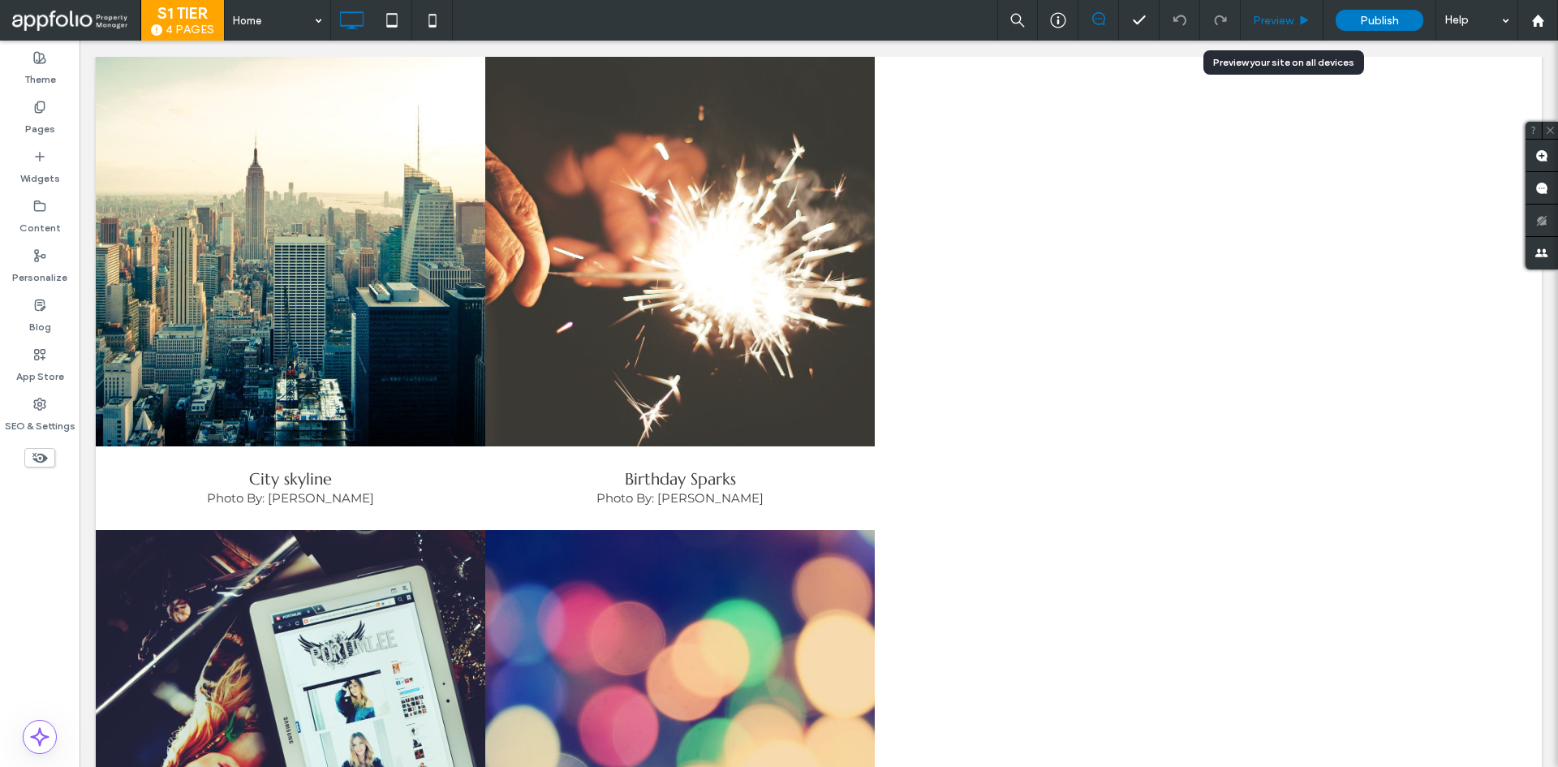
click at [1243, 28] on div "Preview" at bounding box center [1282, 20] width 83 height 41
click at [1260, 28] on div "Preview" at bounding box center [1282, 20] width 83 height 41
click at [1253, 19] on span "Preview" at bounding box center [1273, 21] width 41 height 14
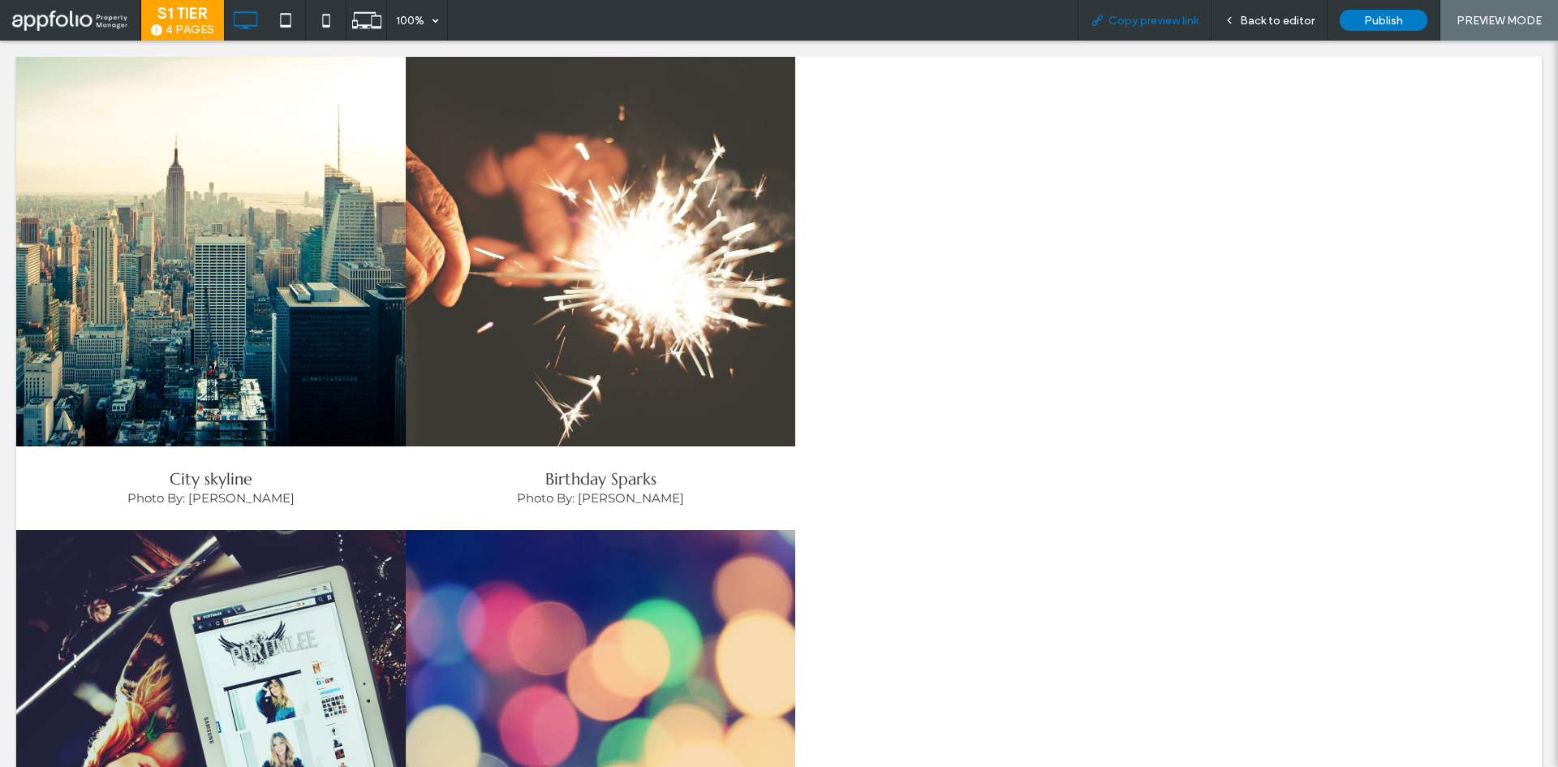
click at [1109, 24] on span "Copy preview link" at bounding box center [1154, 21] width 90 height 14
click at [1132, 21] on span "Copy preview link" at bounding box center [1154, 21] width 90 height 14
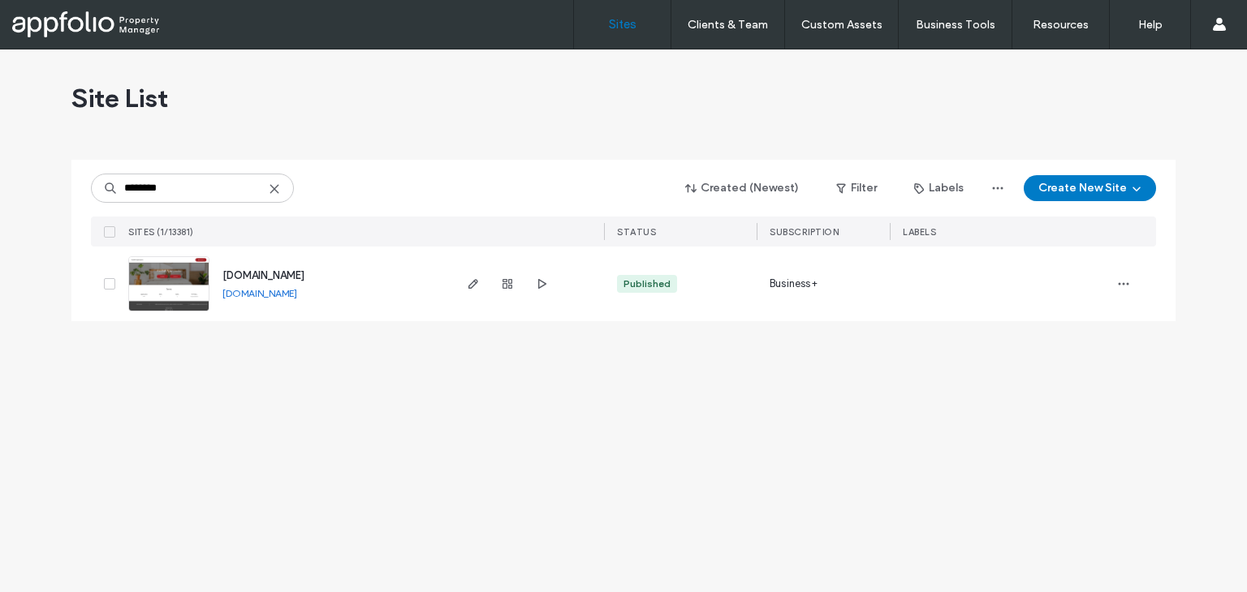
type input "********"
click at [174, 278] on img at bounding box center [169, 312] width 80 height 110
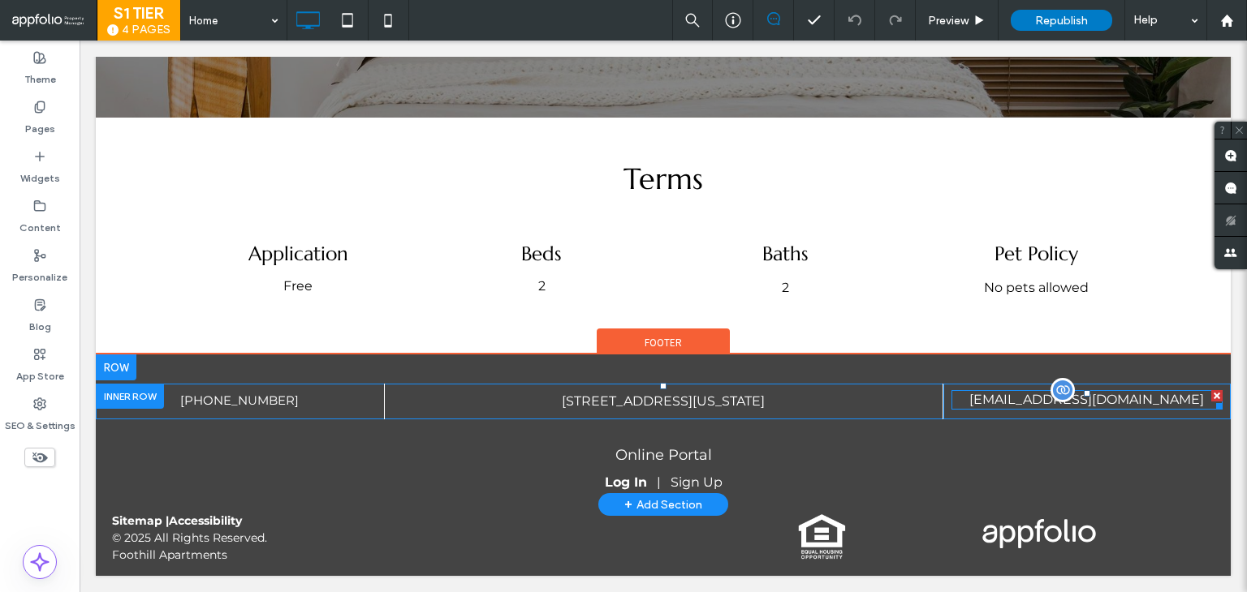
click at [1006, 400] on span "[EMAIL_ADDRESS][DOMAIN_NAME]" at bounding box center [1086, 399] width 235 height 15
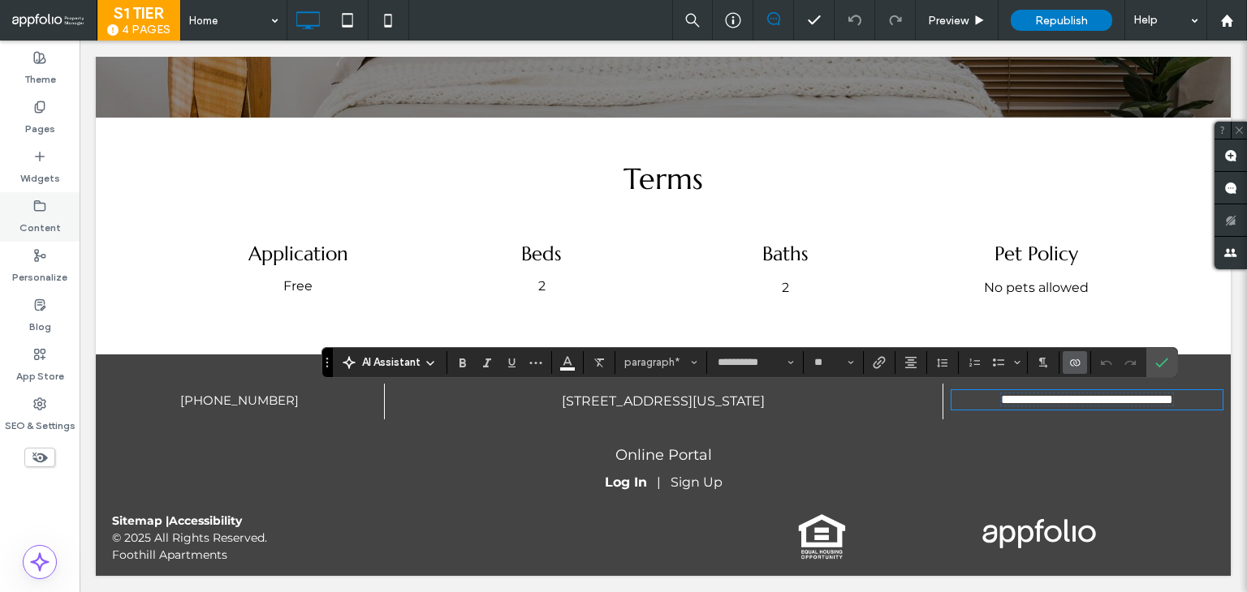
click at [20, 209] on div "Content" at bounding box center [40, 217] width 80 height 50
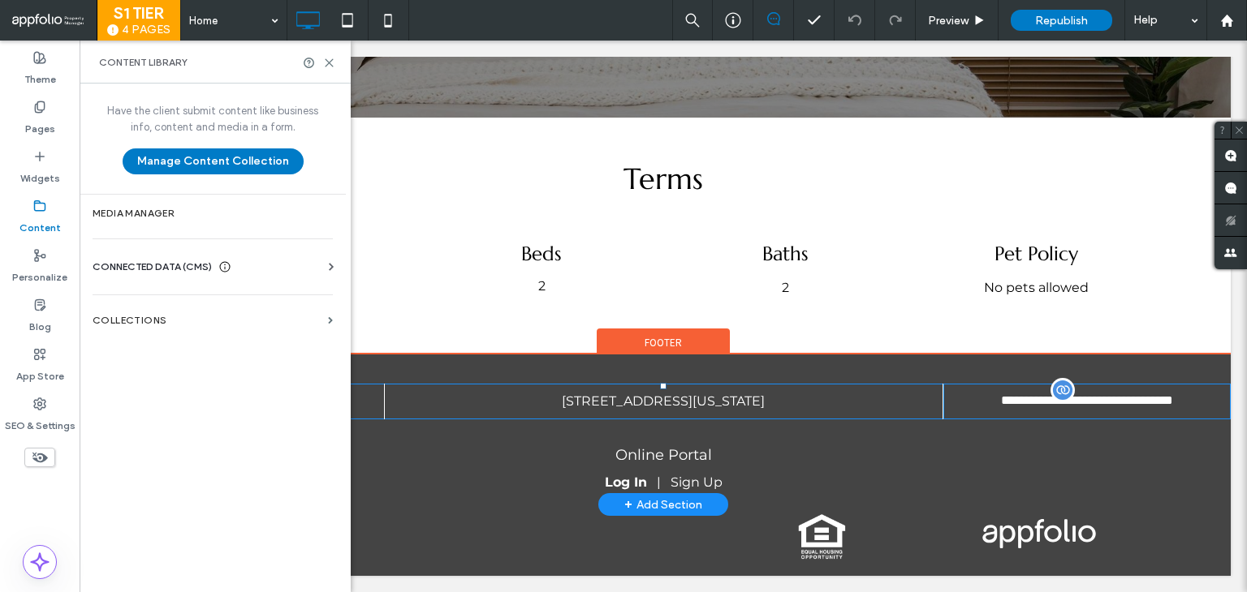
click at [124, 259] on span "CONNECTED DATA (CMS)" at bounding box center [152, 267] width 119 height 16
click at [130, 305] on label "Business Info" at bounding box center [216, 306] width 221 height 11
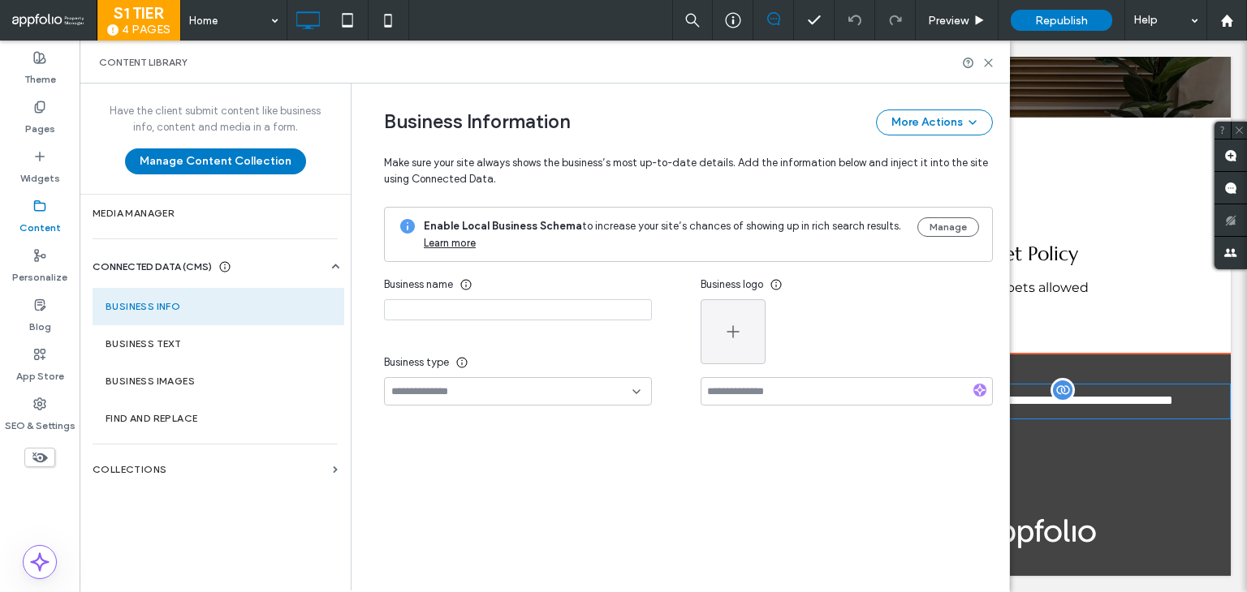
type input "**********"
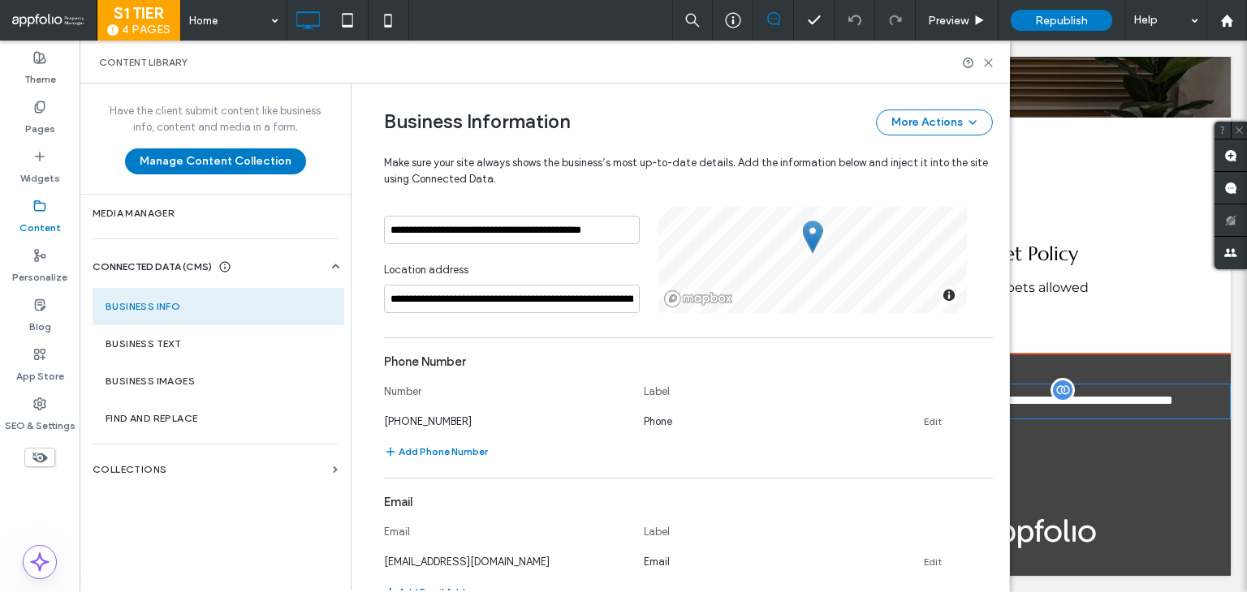
scroll to position [486, 0]
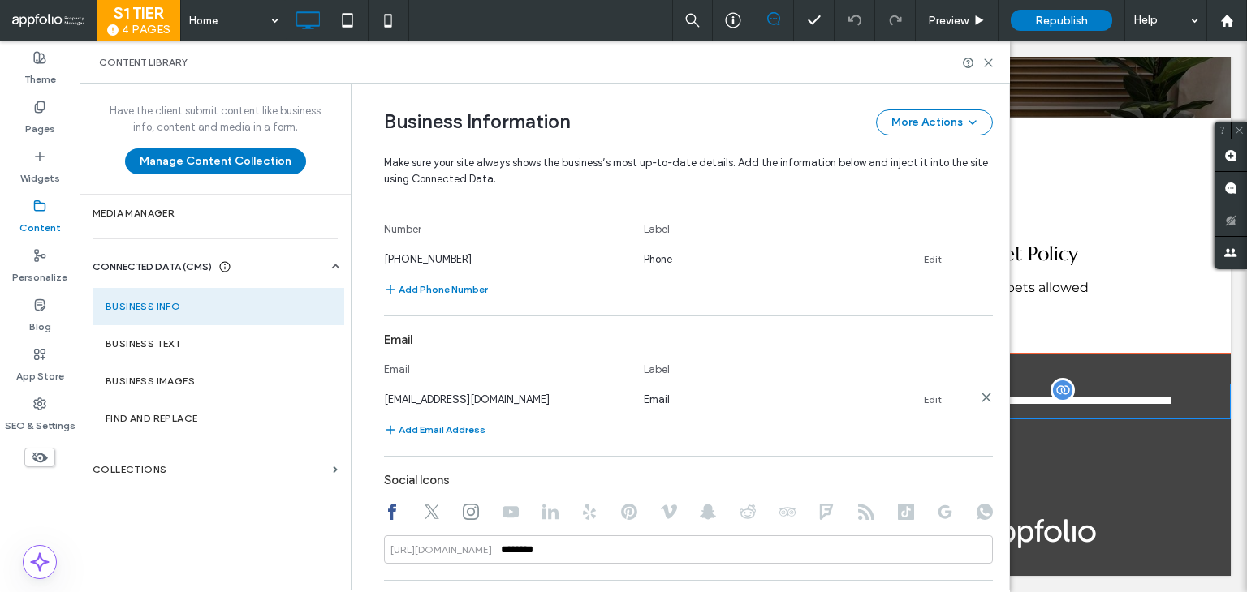
click at [924, 401] on link "Edit" at bounding box center [933, 400] width 18 height 13
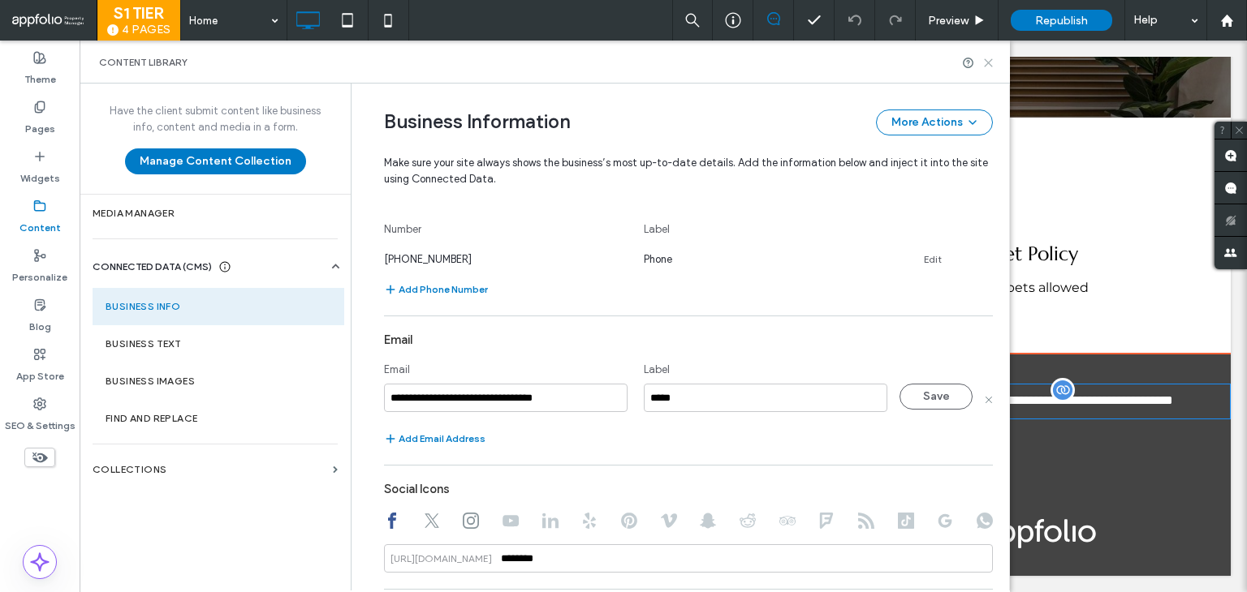
click at [987, 60] on icon at bounding box center [988, 63] width 12 height 12
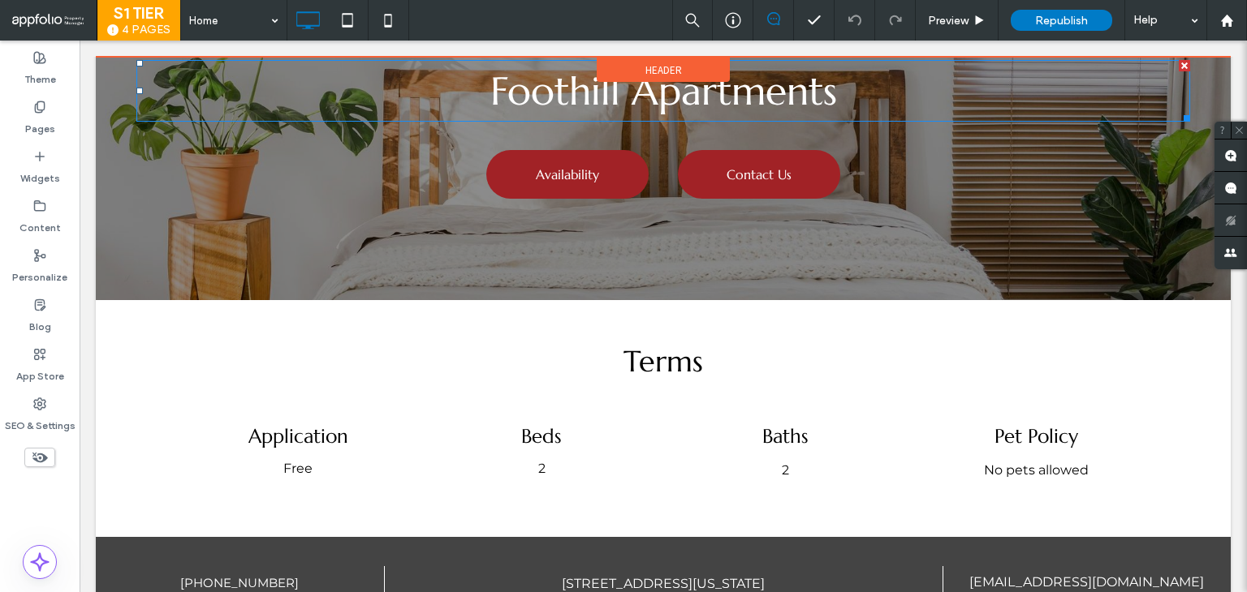
scroll to position [26, 0]
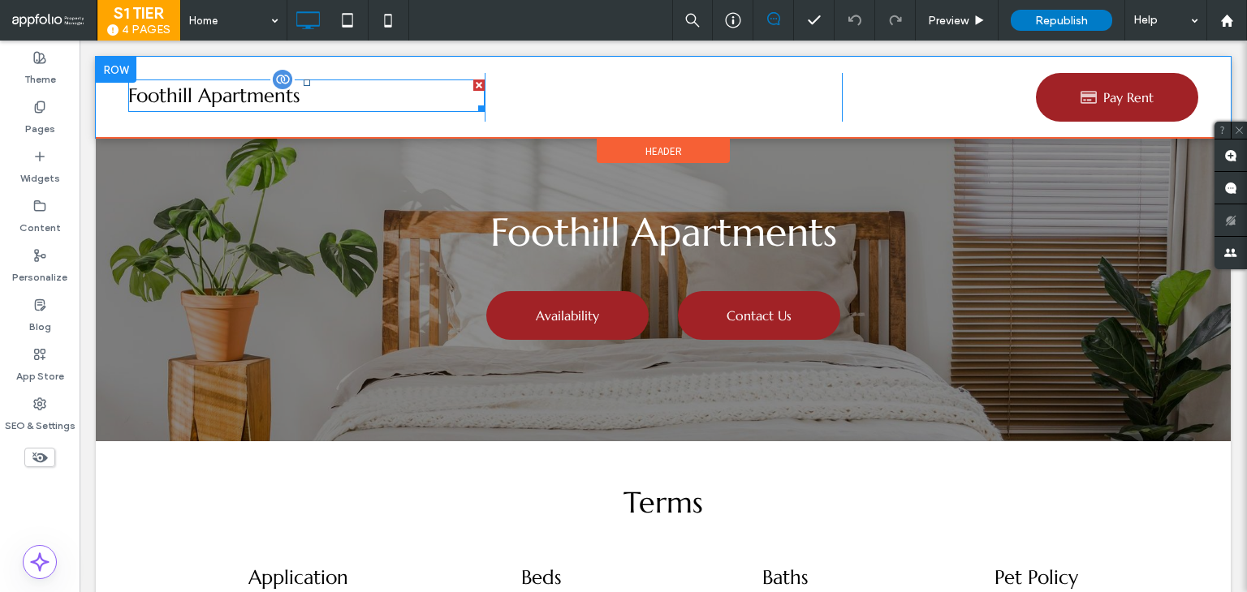
click at [230, 104] on span "Foothill Apartments" at bounding box center [214, 96] width 172 height 24
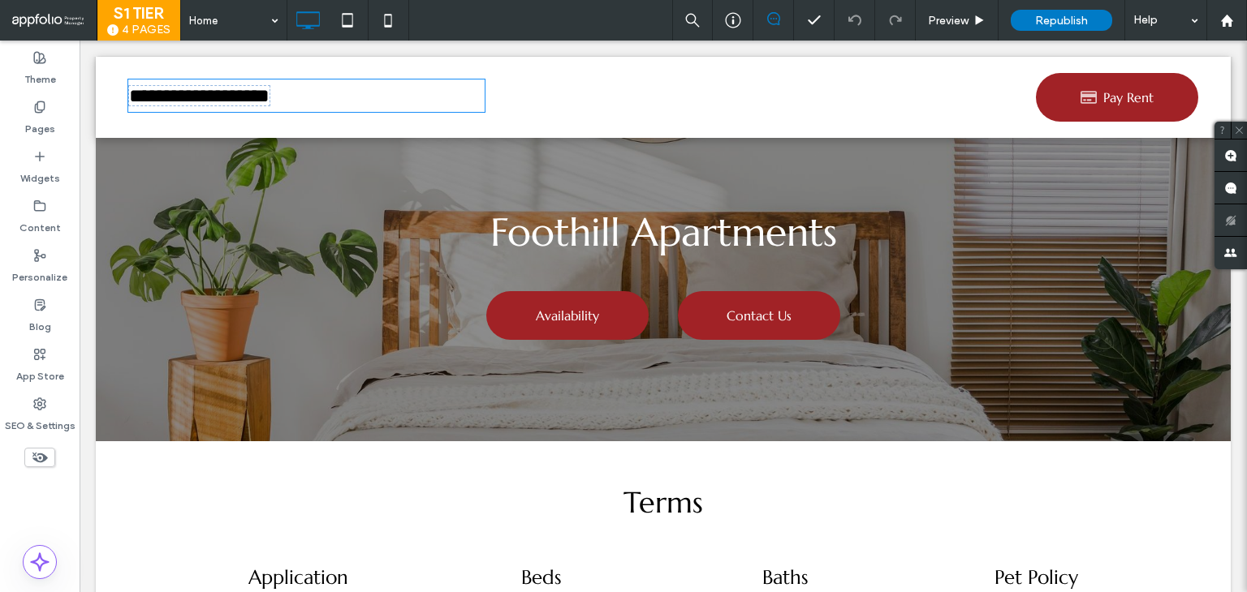
type input "*********"
type input "**"
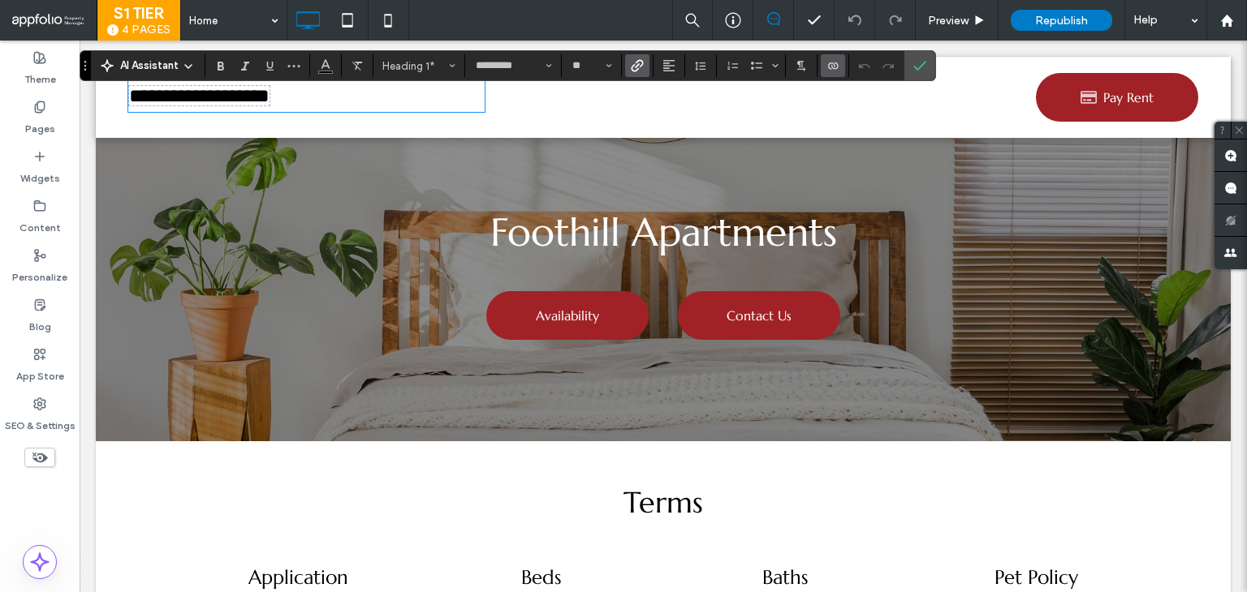
click at [266, 95] on span "**********" at bounding box center [199, 95] width 140 height 19
click at [907, 75] on label "Confirm" at bounding box center [919, 65] width 24 height 29
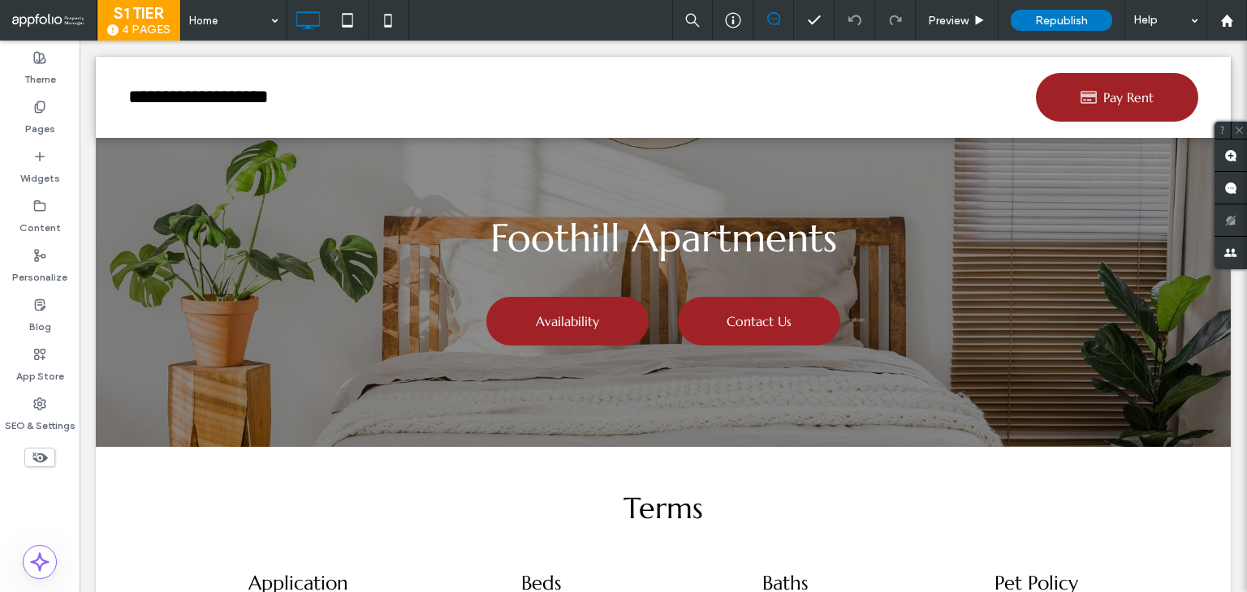
scroll to position [0, 0]
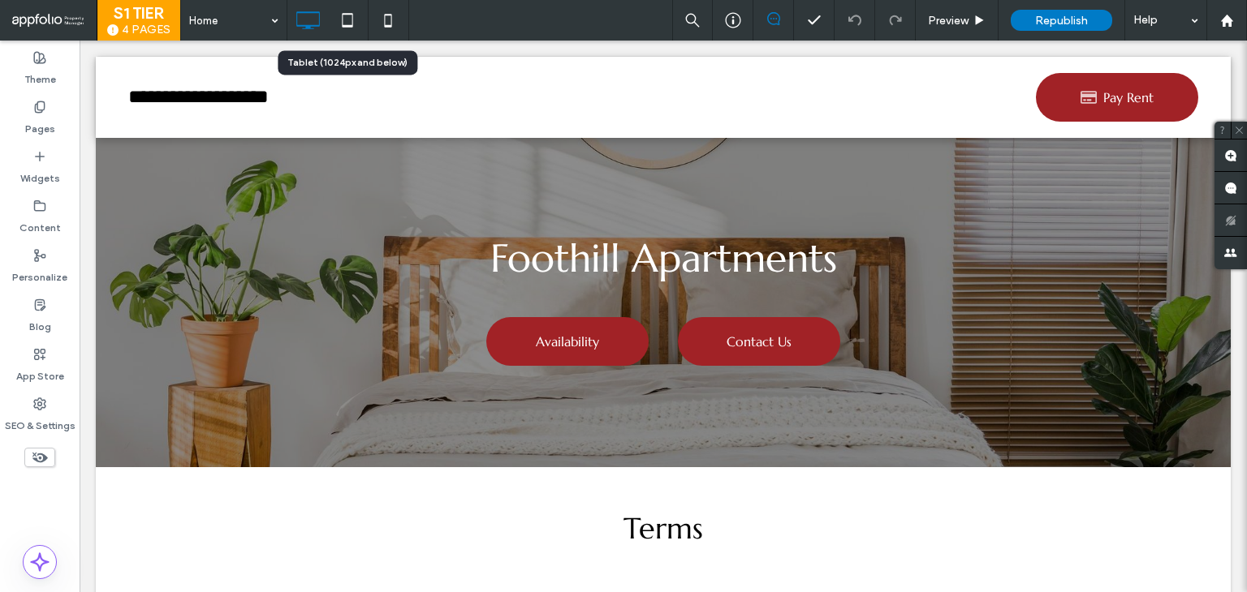
drag, startPoint x: 361, startPoint y: 18, endPoint x: 359, endPoint y: 51, distance: 33.4
click at [361, 18] on icon at bounding box center [347, 20] width 32 height 32
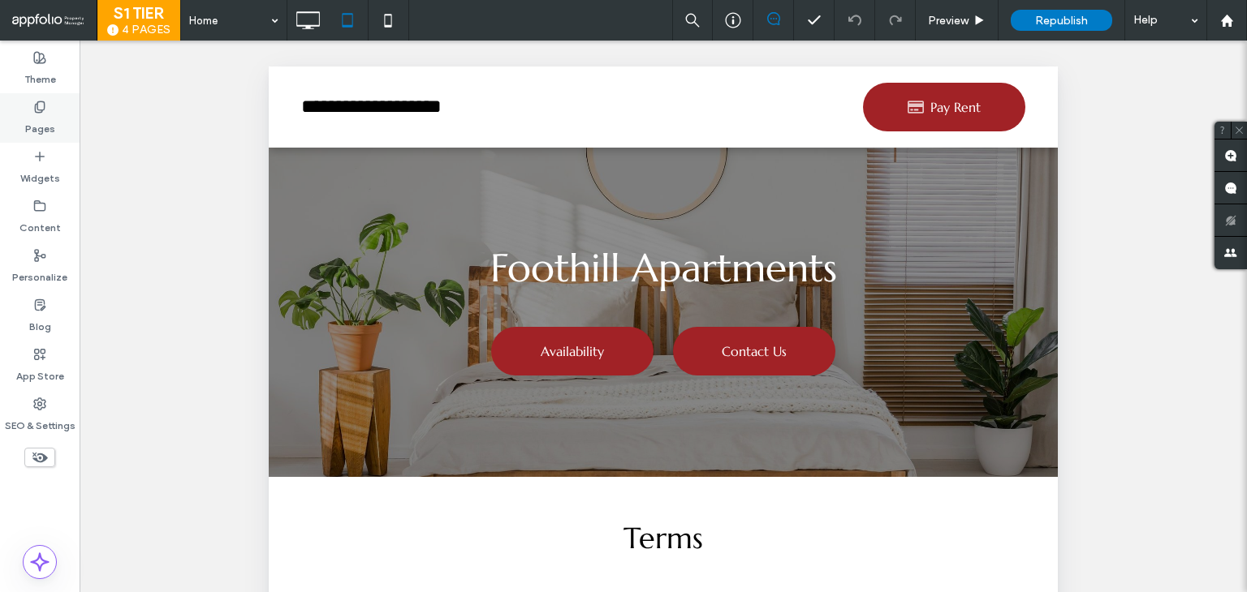
click at [52, 104] on div "Pages" at bounding box center [40, 118] width 80 height 50
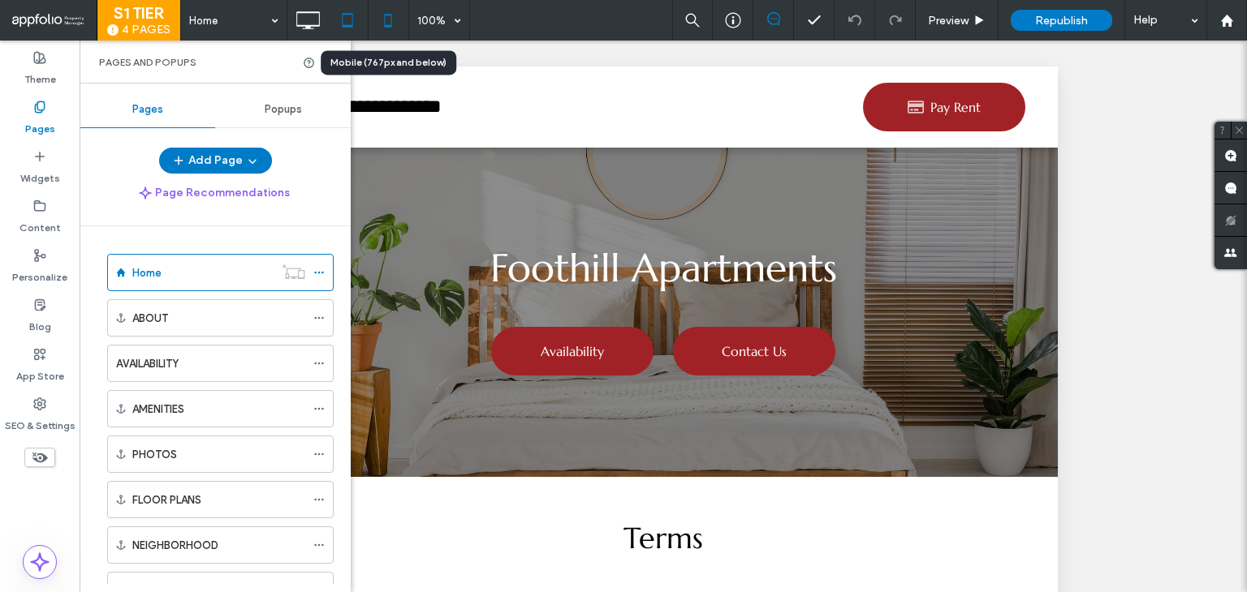
click at [378, 27] on icon at bounding box center [388, 20] width 32 height 32
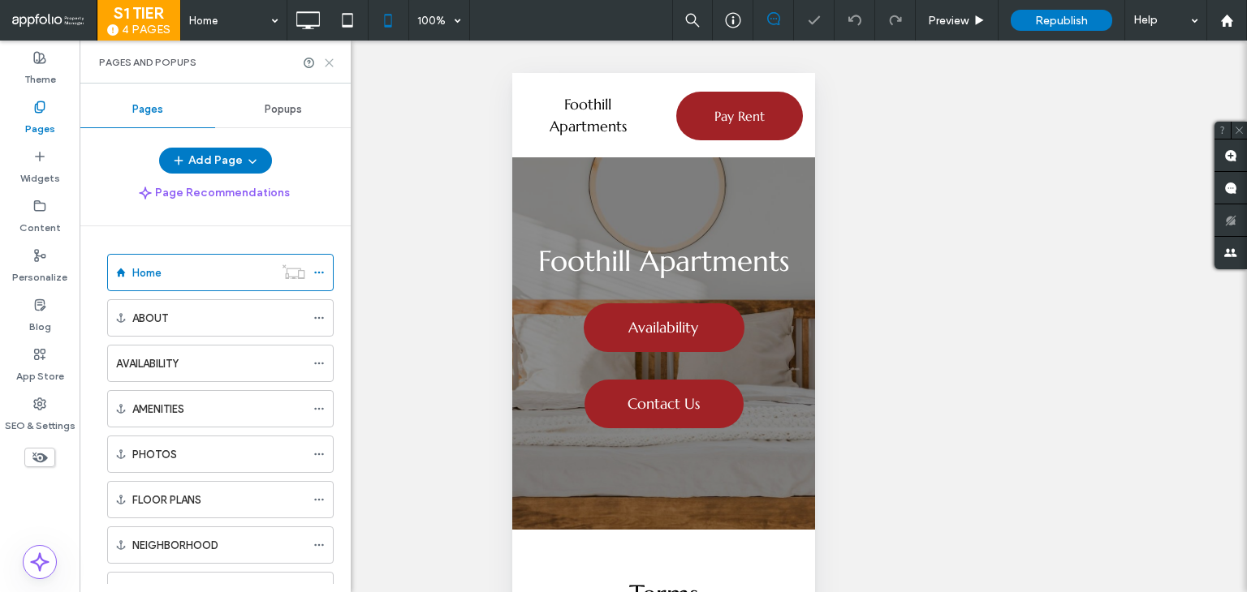
click at [331, 62] on icon at bounding box center [329, 63] width 12 height 12
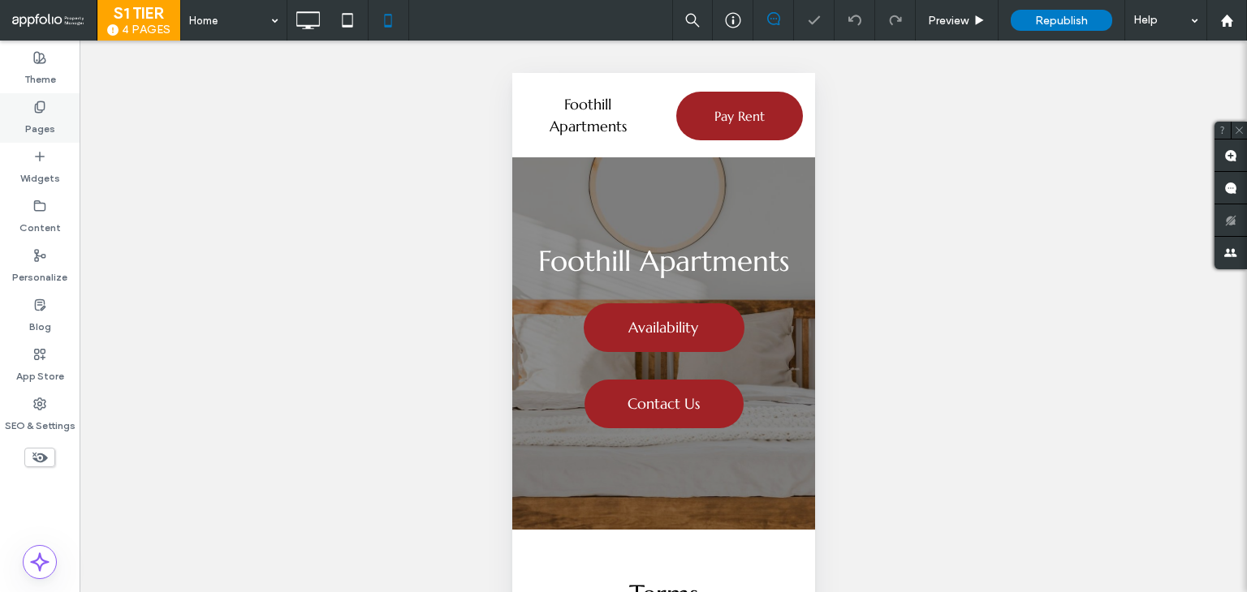
click at [50, 106] on div "Pages" at bounding box center [40, 118] width 80 height 50
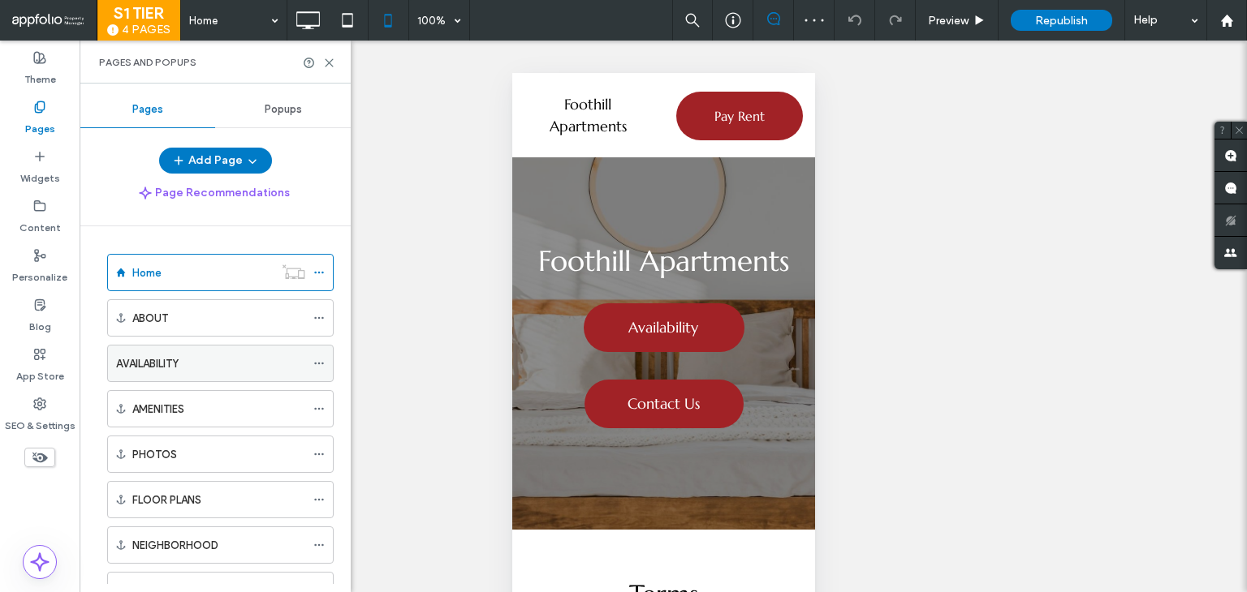
click at [193, 367] on div "AVAILABILITY" at bounding box center [210, 363] width 189 height 17
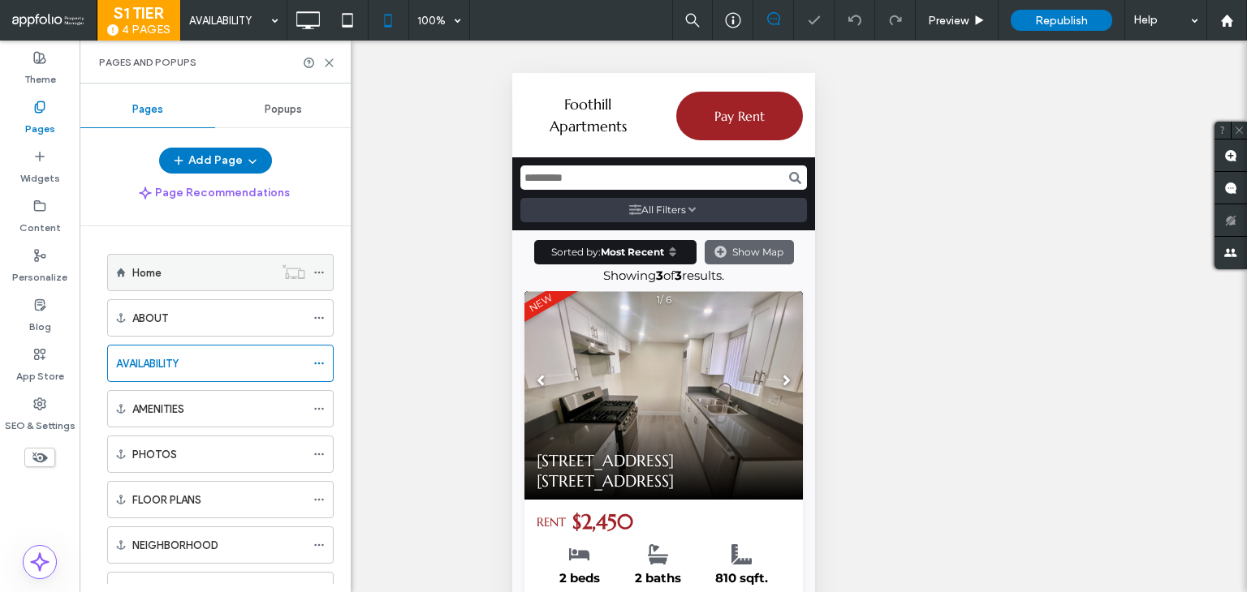
click at [209, 284] on div "Home" at bounding box center [202, 273] width 141 height 36
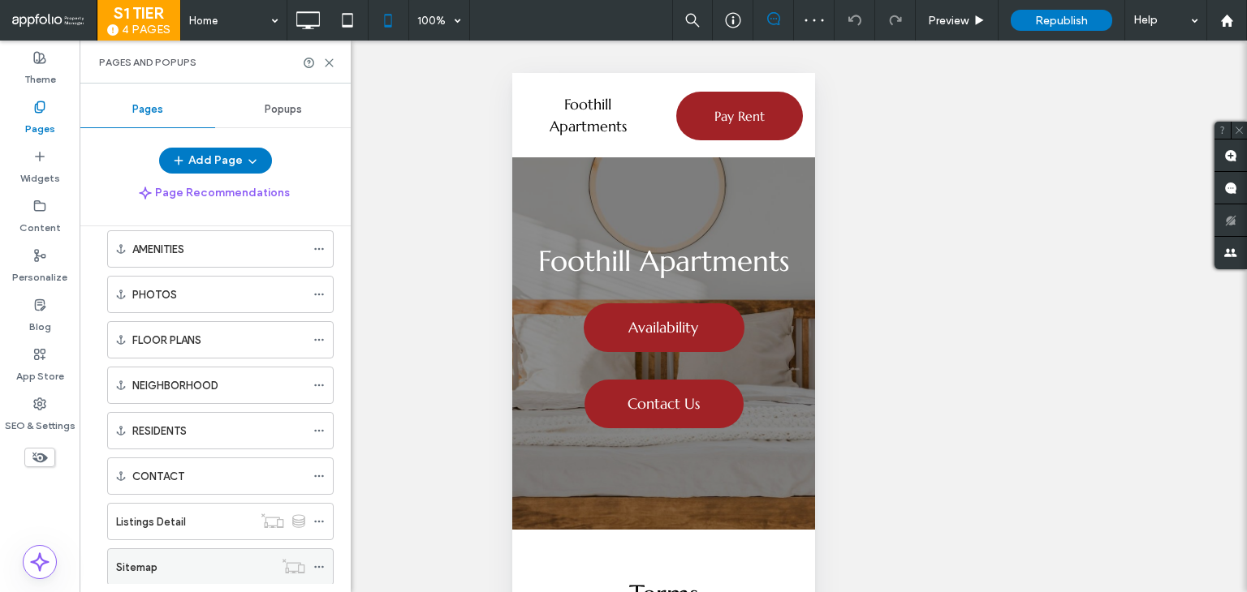
scroll to position [243, 0]
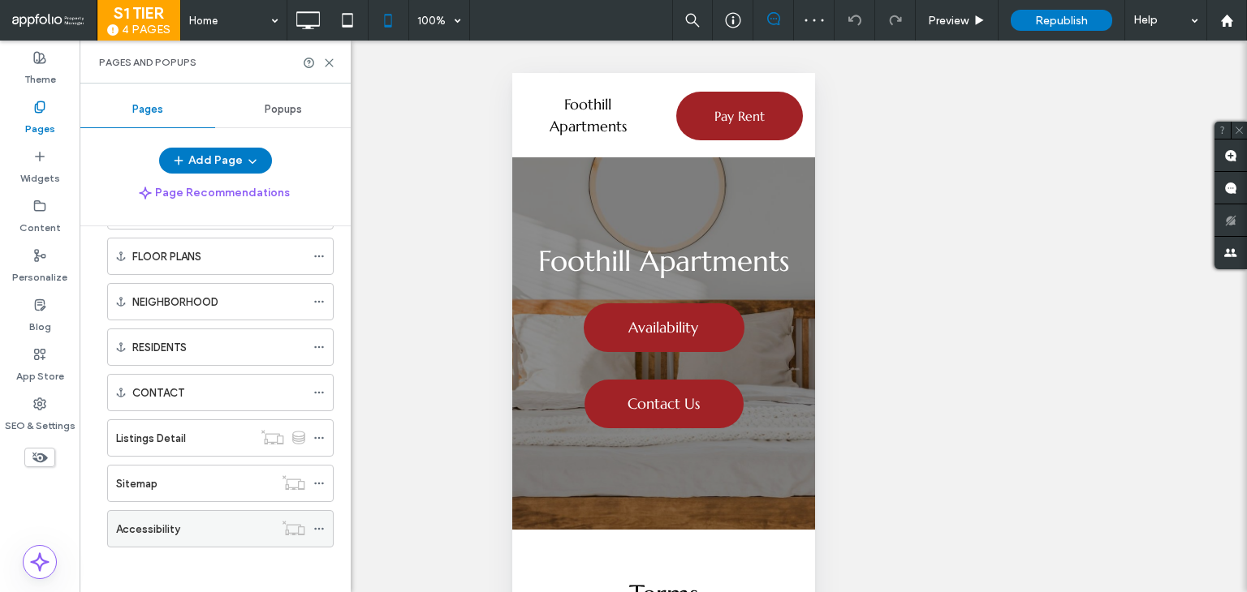
click at [194, 521] on div "Accessibility" at bounding box center [194, 529] width 157 height 17
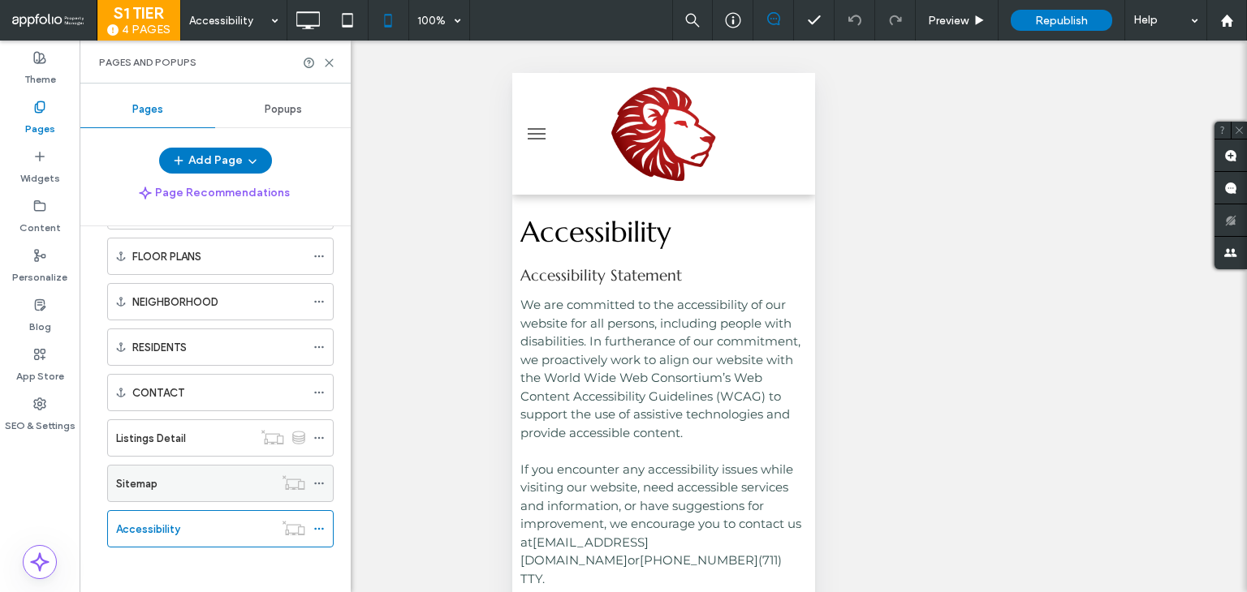
click at [173, 491] on div "Sitemap" at bounding box center [194, 484] width 157 height 36
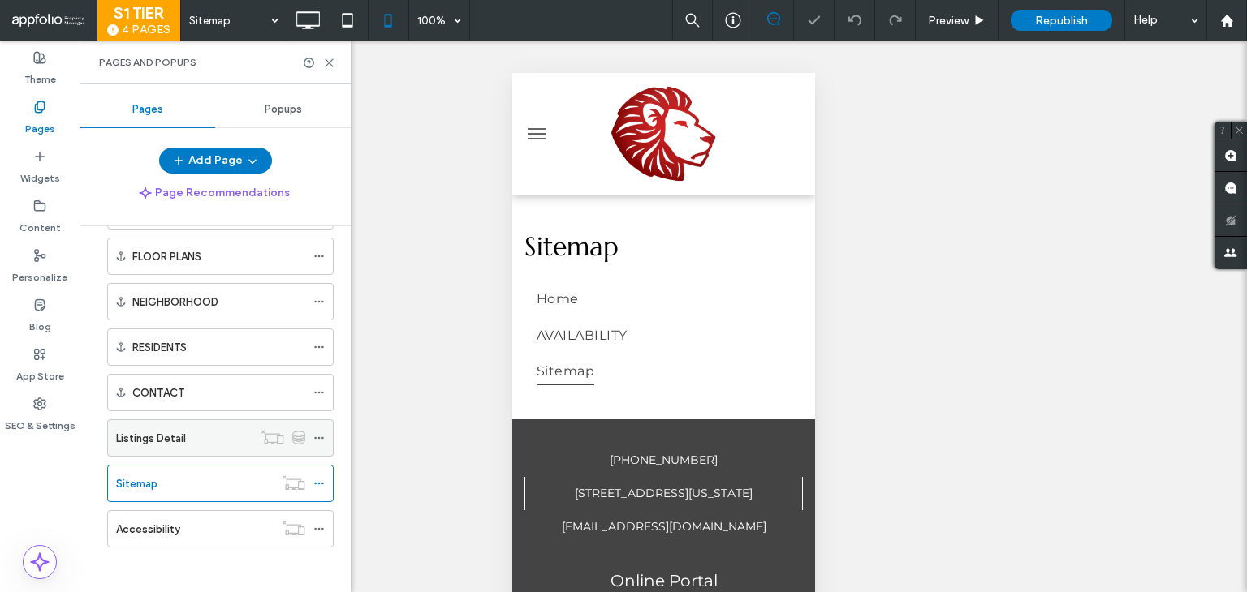
click at [195, 420] on div "Listings Detail" at bounding box center [184, 438] width 136 height 36
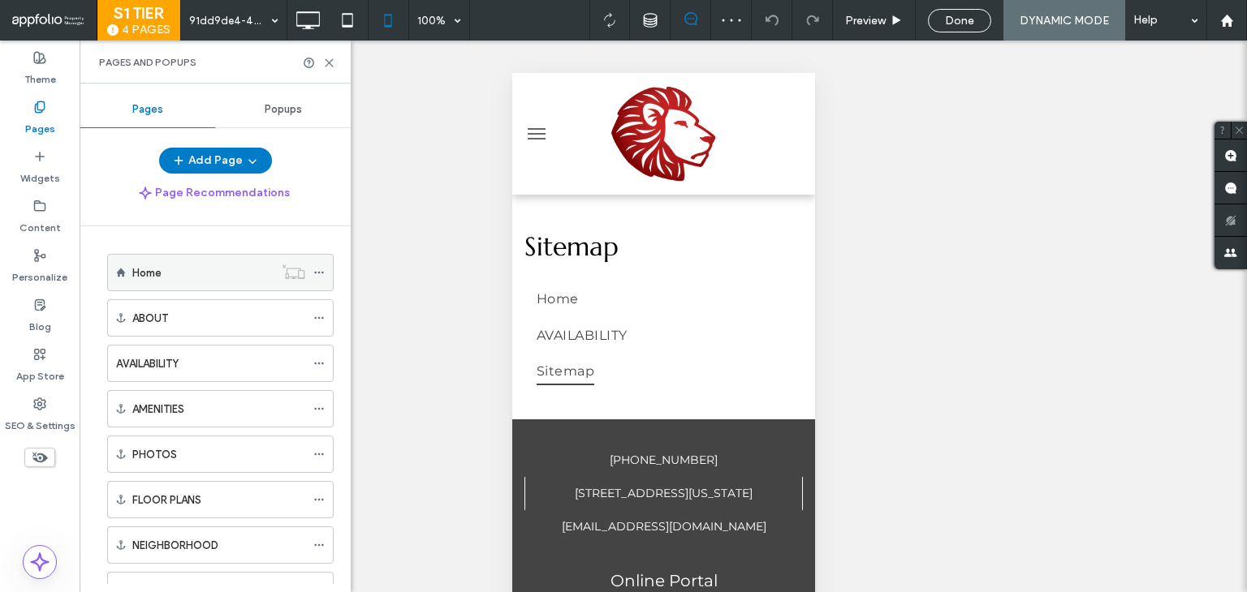
click at [205, 283] on div "Home" at bounding box center [202, 273] width 141 height 36
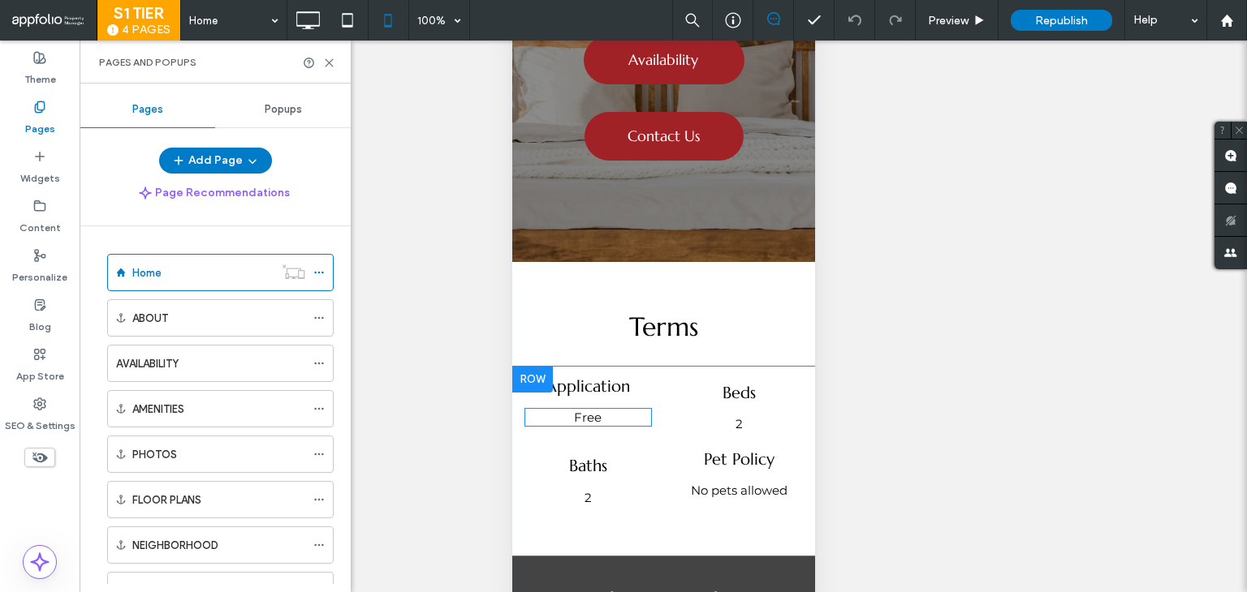
scroll to position [243, 0]
